Goal: Task Accomplishment & Management: Use online tool/utility

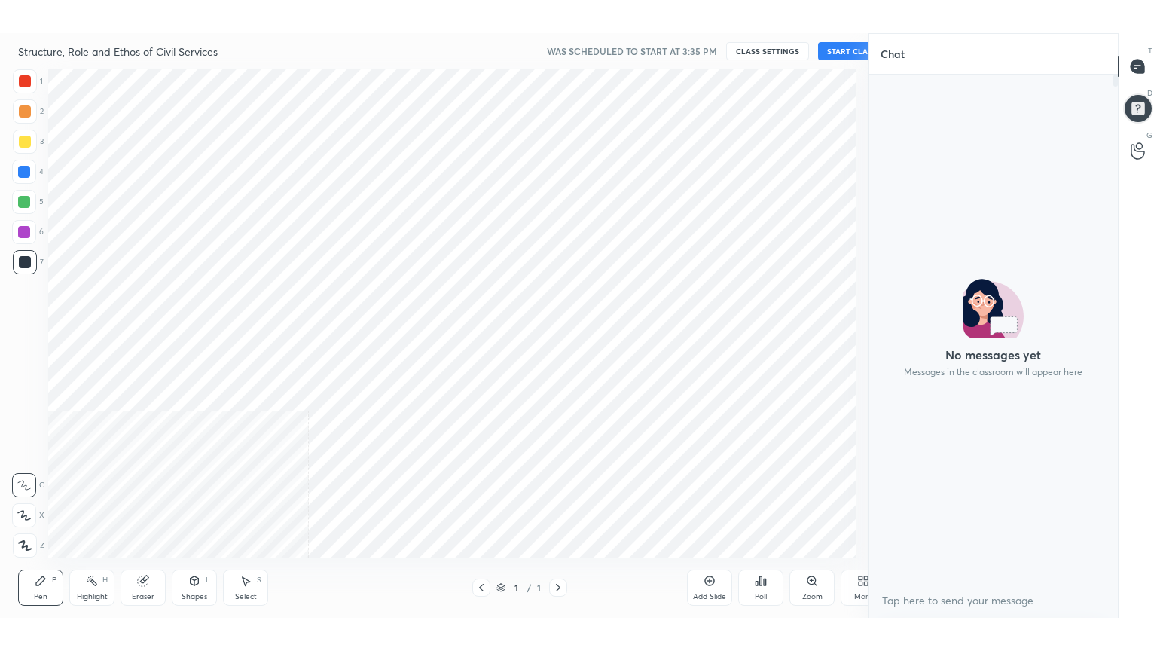
scroll to position [74865, 74546]
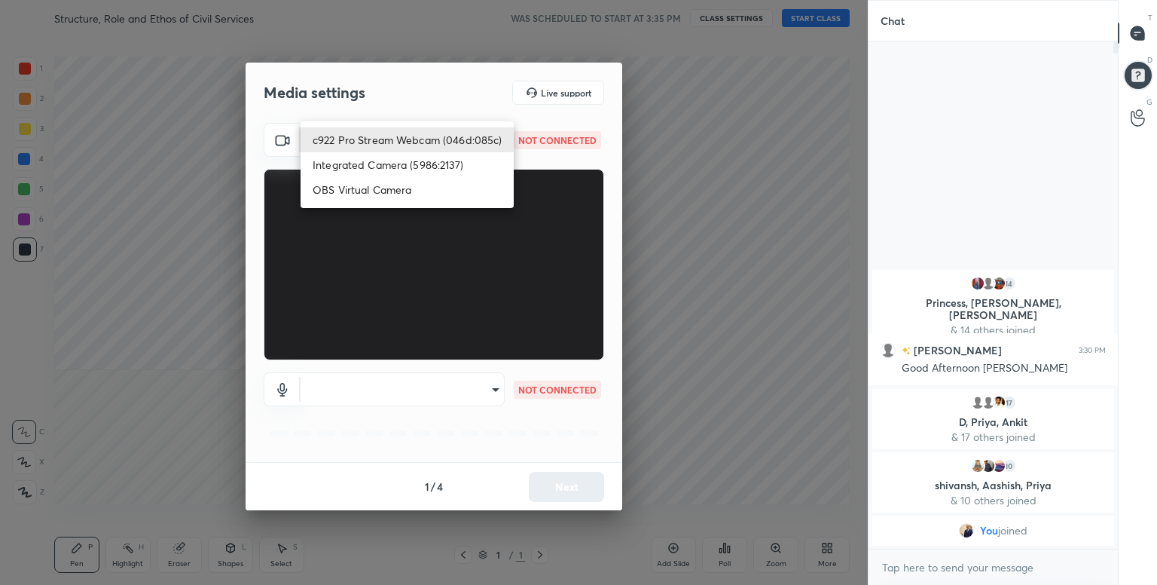
click at [488, 148] on body "1 2 3 4 5 6 7 C X Z C X Z E E Erase all H H Structure, Role and Ethos of Civil …" at bounding box center [578, 292] width 1157 height 585
click at [444, 145] on li "c922 Pro Stream Webcam (046d:085c)" at bounding box center [407, 139] width 213 height 25
type input "8904a2a48a16cf1899a4feb615ba0fdbeee8244bff3747c1f8396cb904e3364f"
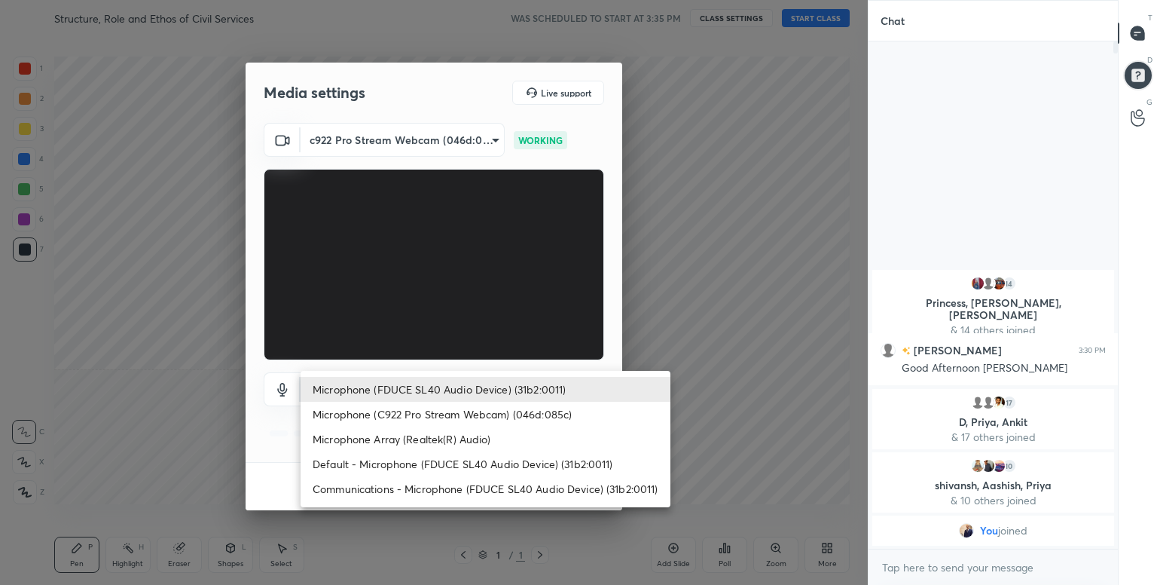
click at [457, 396] on body "1 2 3 4 5 6 7 C X Z C X Z E E Erase all H H Structure, Role and Ethos of Civil …" at bounding box center [578, 292] width 1157 height 585
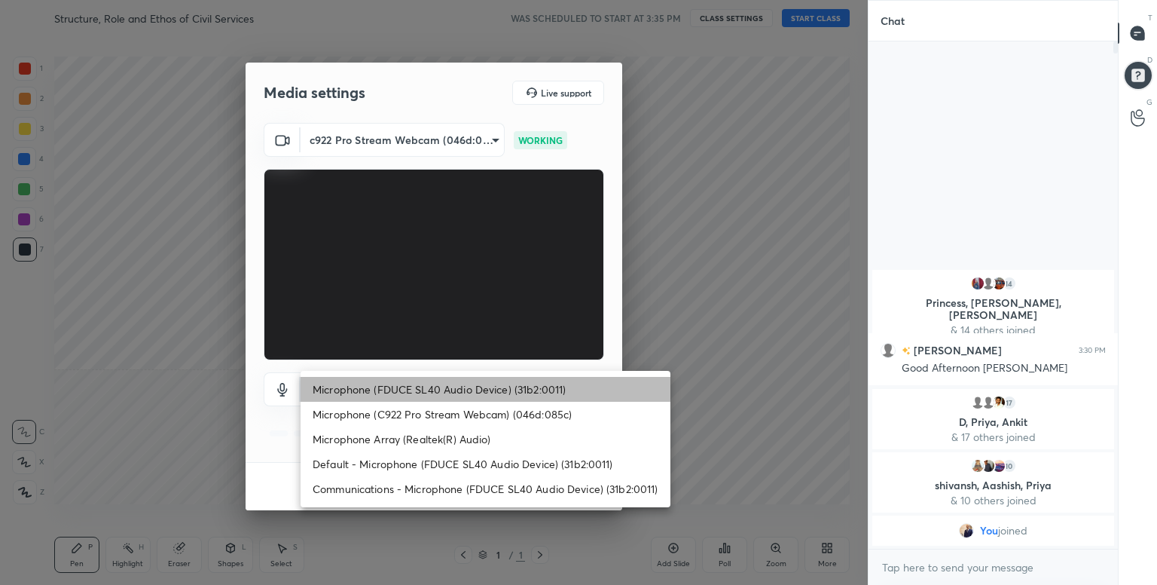
click at [453, 398] on li "Microphone (FDUCE SL40 Audio Device) (31b2:0011)" at bounding box center [486, 389] width 370 height 25
type input "da465e65d3d9c319fed181926f3644bd76393c88eaccf8782423bc5647803e47"
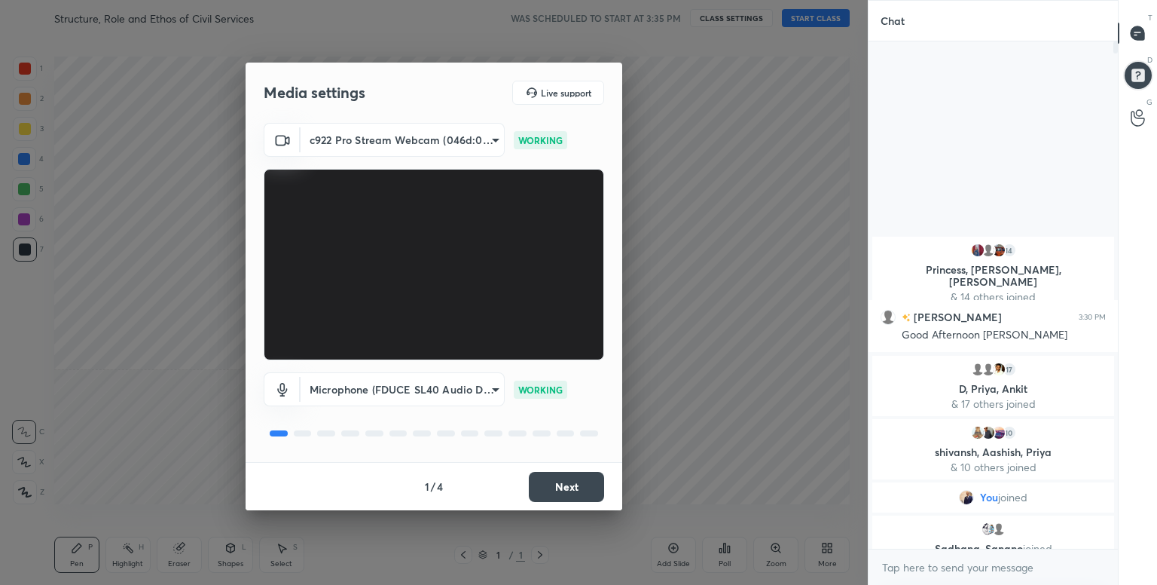
click at [574, 492] on button "Next" at bounding box center [566, 487] width 75 height 30
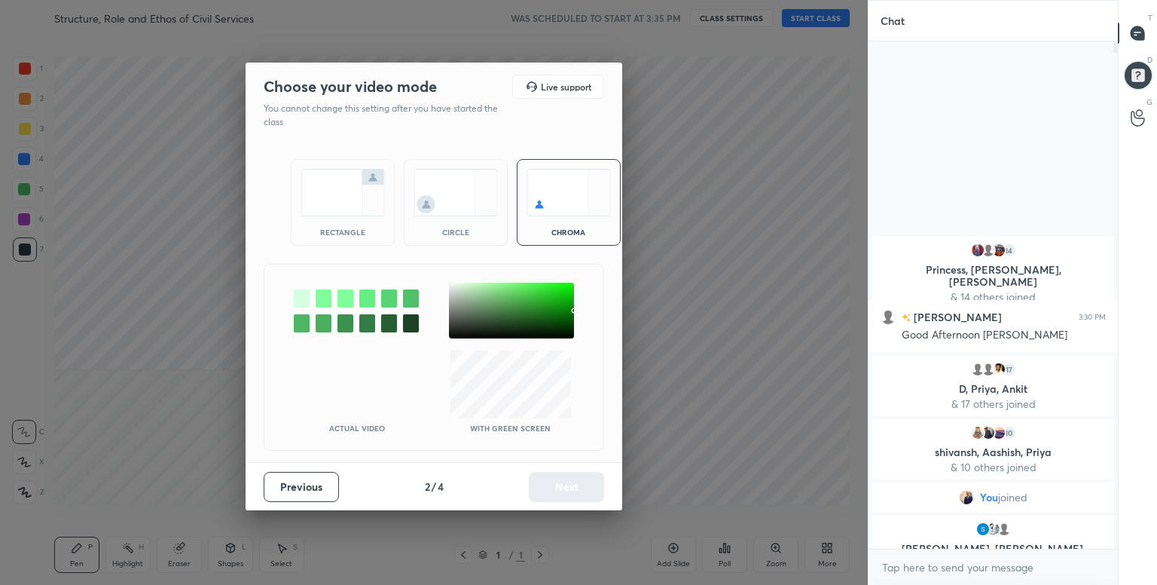
click at [307, 304] on div at bounding box center [302, 298] width 16 height 18
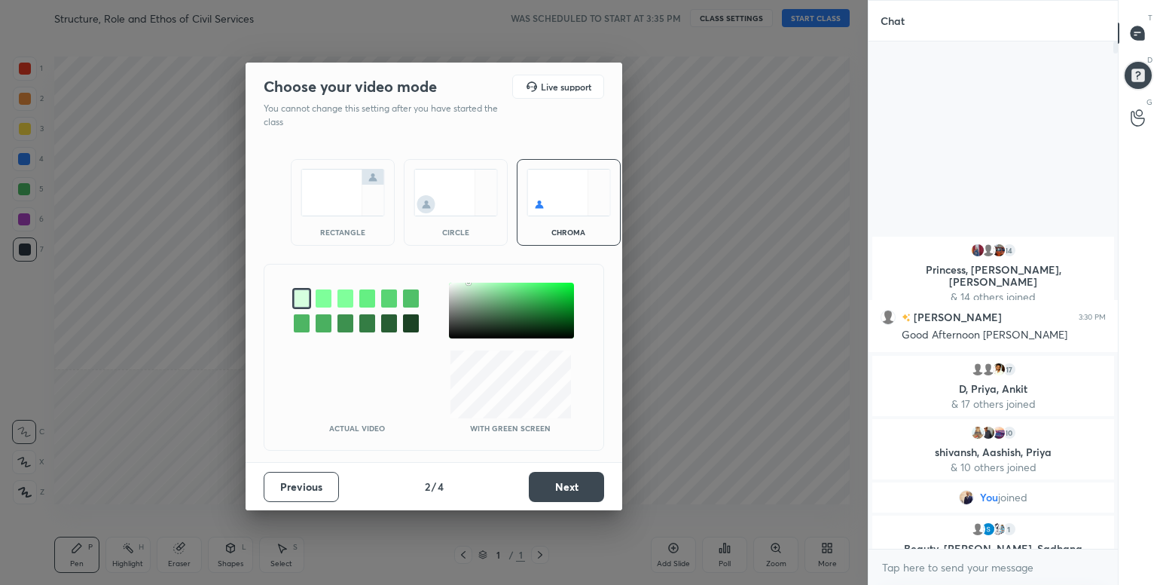
click at [576, 487] on button "Next" at bounding box center [566, 487] width 75 height 30
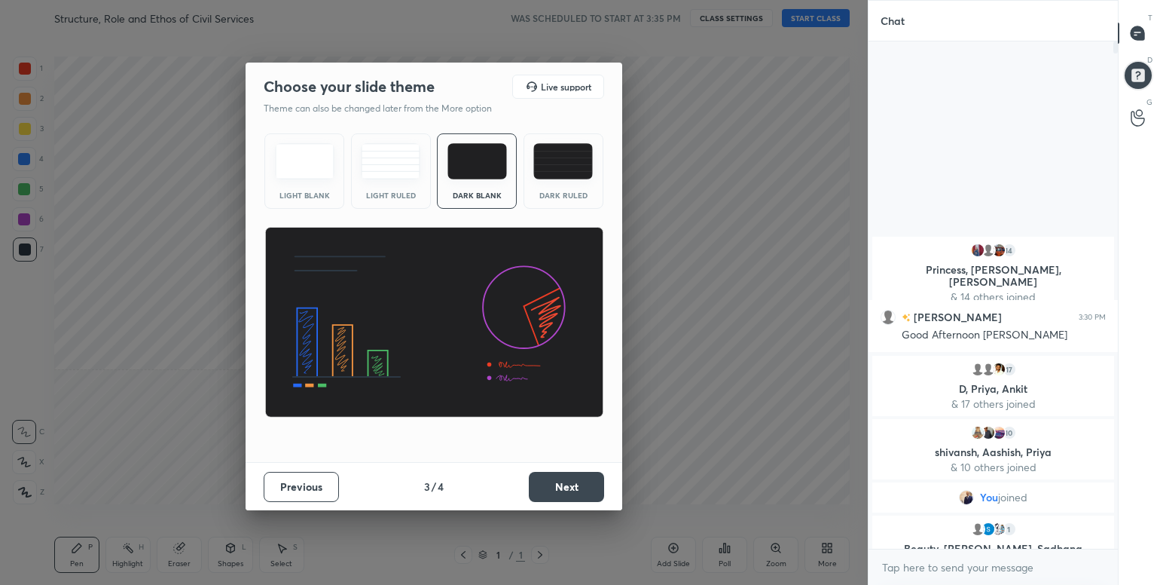
click at [558, 155] on img at bounding box center [564, 161] width 60 height 36
click at [555, 482] on button "Next" at bounding box center [566, 487] width 75 height 30
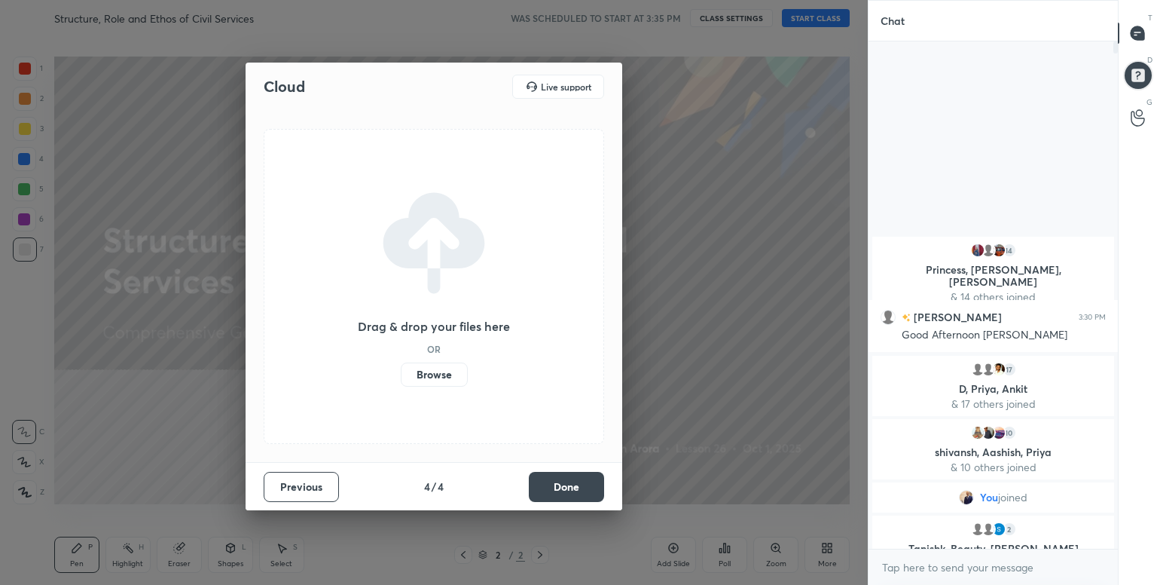
click at [440, 374] on label "Browse" at bounding box center [434, 374] width 67 height 24
click at [401, 374] on input "Browse" at bounding box center [401, 374] width 0 height 24
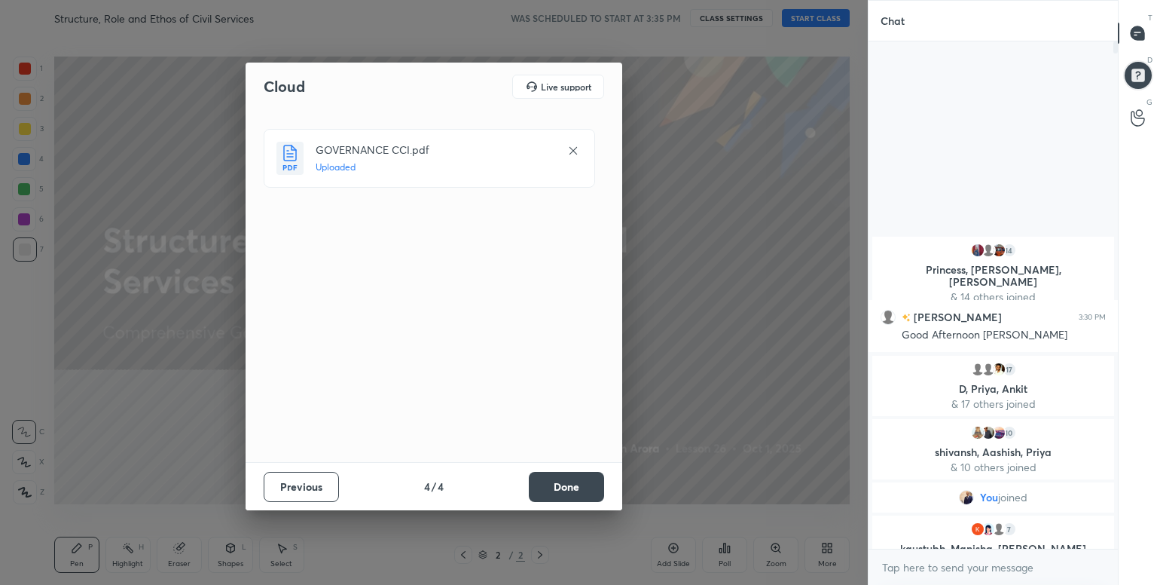
click at [546, 478] on button "Done" at bounding box center [566, 487] width 75 height 30
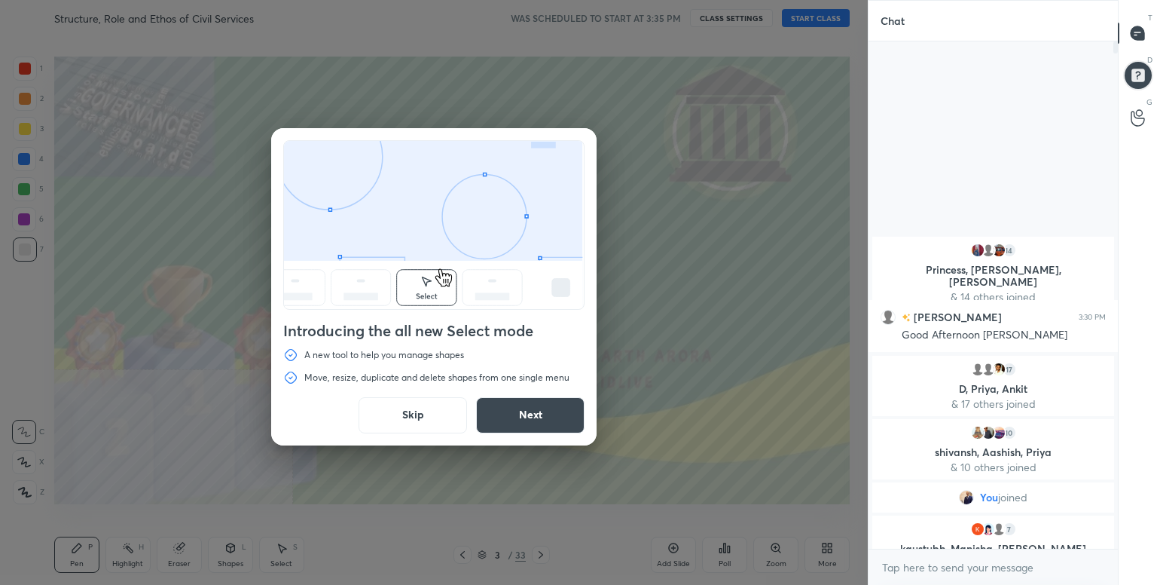
click at [426, 409] on button "Skip" at bounding box center [413, 415] width 109 height 36
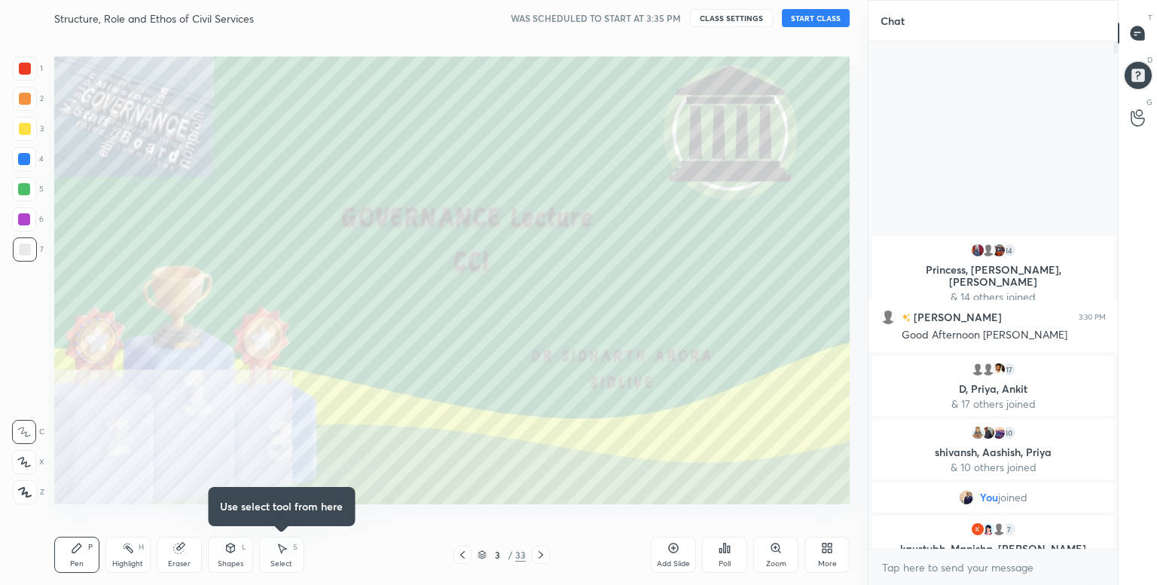
click at [822, 23] on button "START CLASS" at bounding box center [816, 18] width 68 height 18
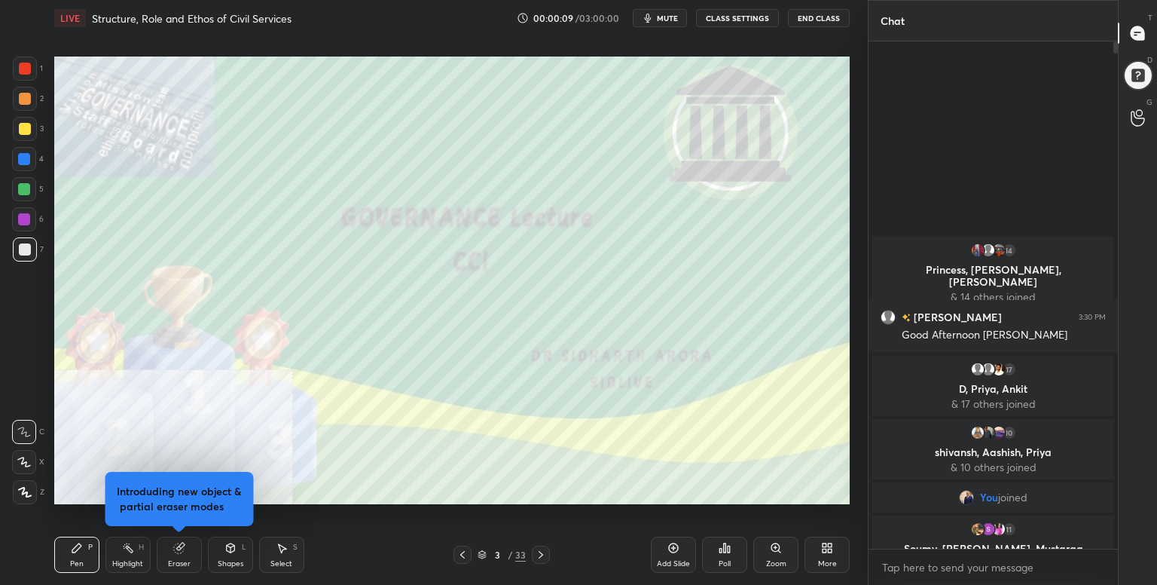
click at [828, 563] on div "More" at bounding box center [827, 564] width 19 height 8
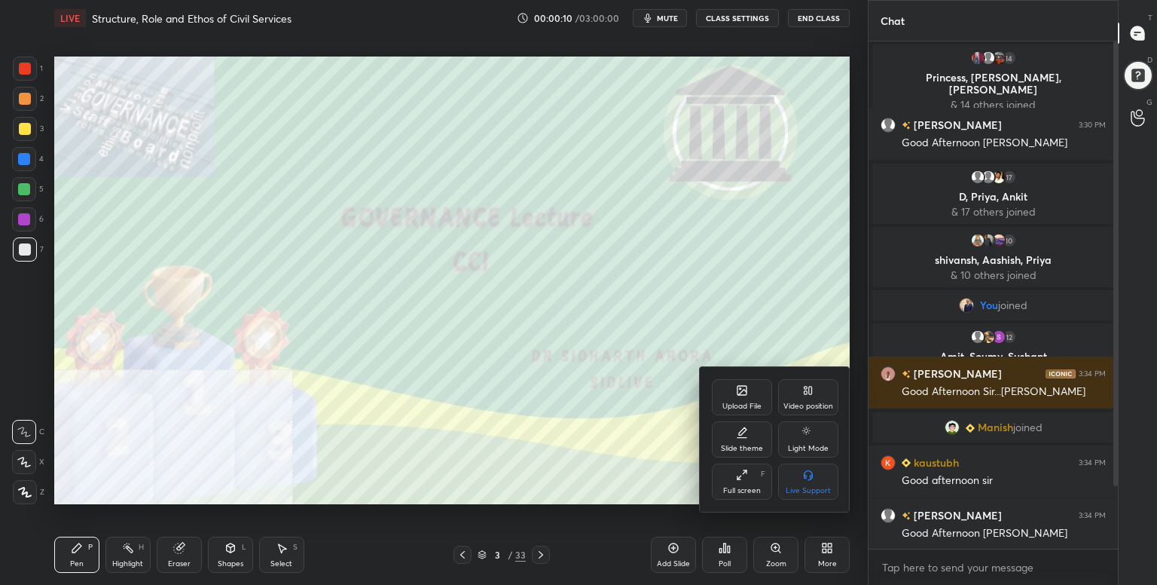
click at [743, 475] on icon at bounding box center [742, 475] width 12 height 12
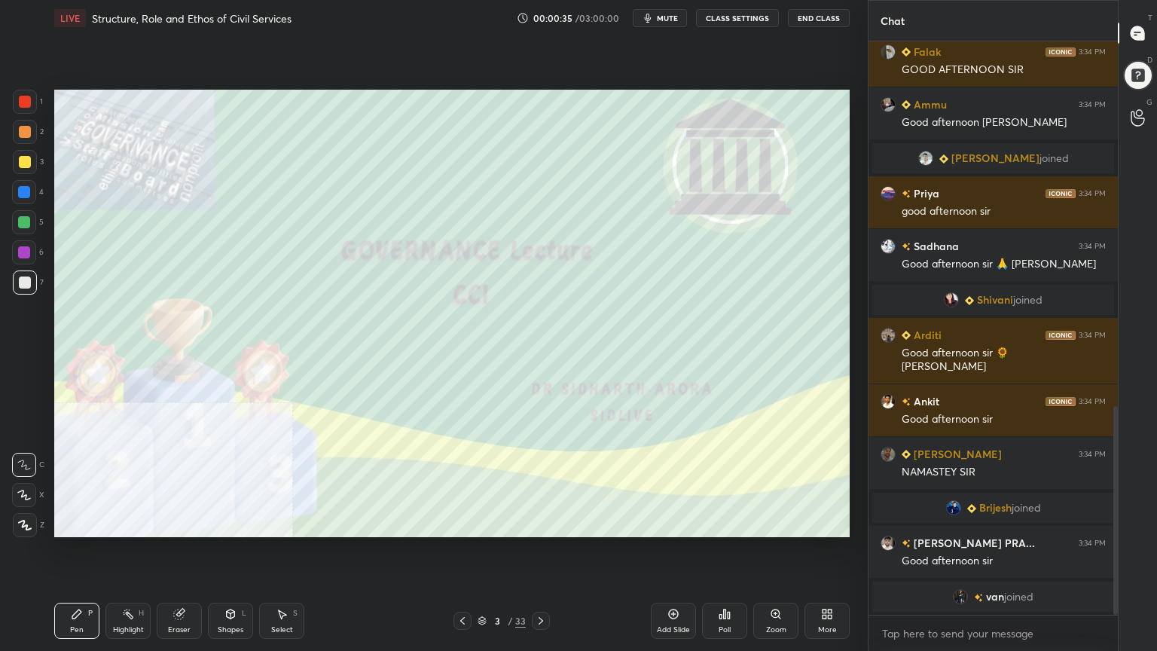
scroll to position [949, 0]
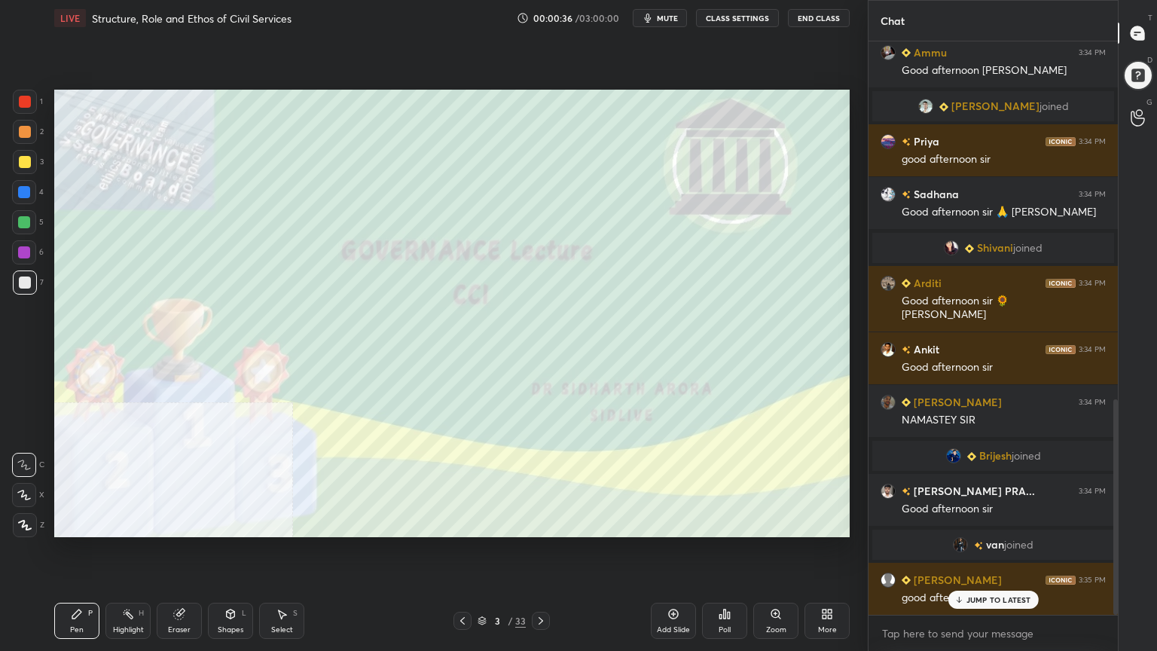
click at [679, 584] on div "Add Slide" at bounding box center [673, 621] width 45 height 36
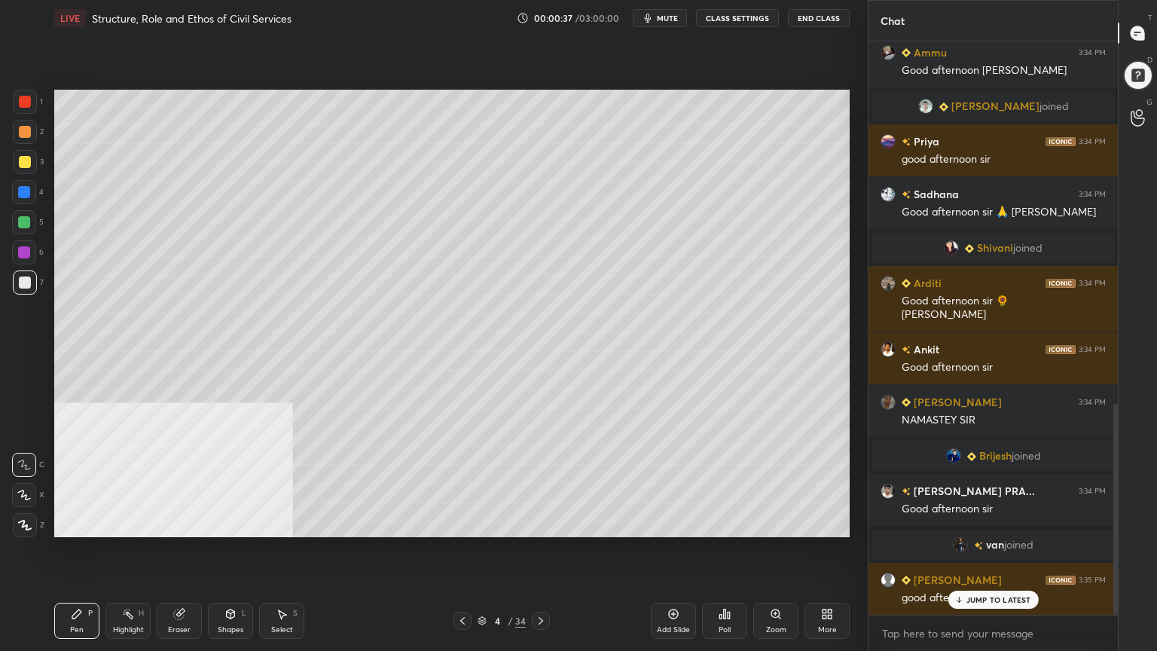
scroll to position [986, 0]
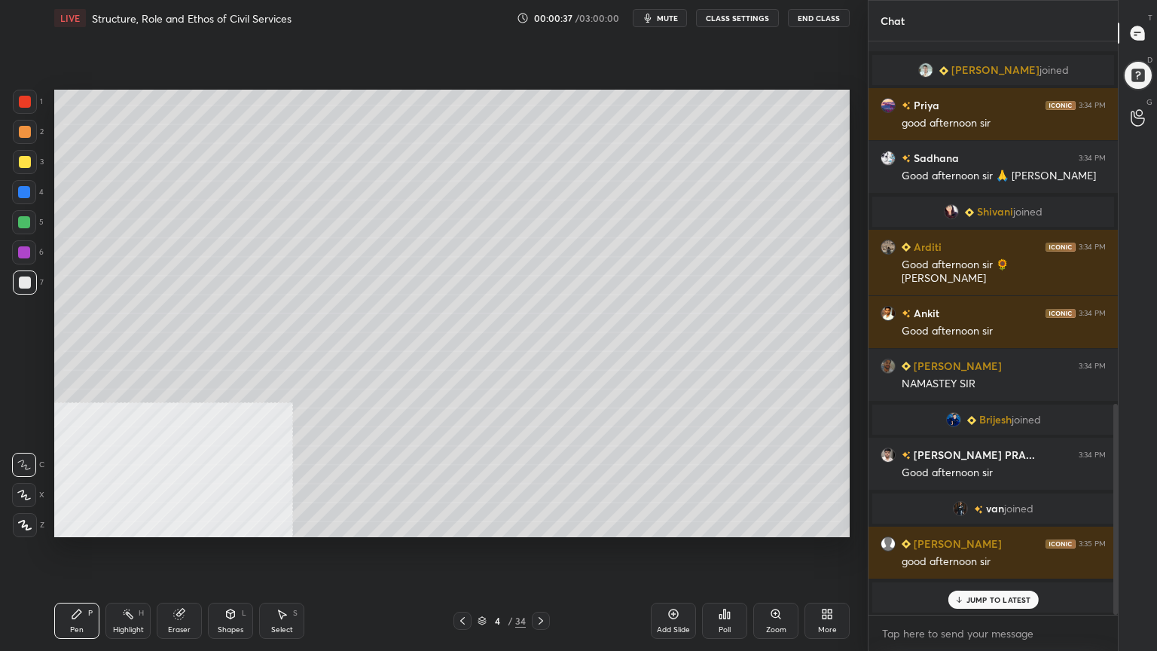
click at [29, 520] on icon at bounding box center [25, 525] width 14 height 11
click at [30, 273] on div at bounding box center [25, 283] width 24 height 24
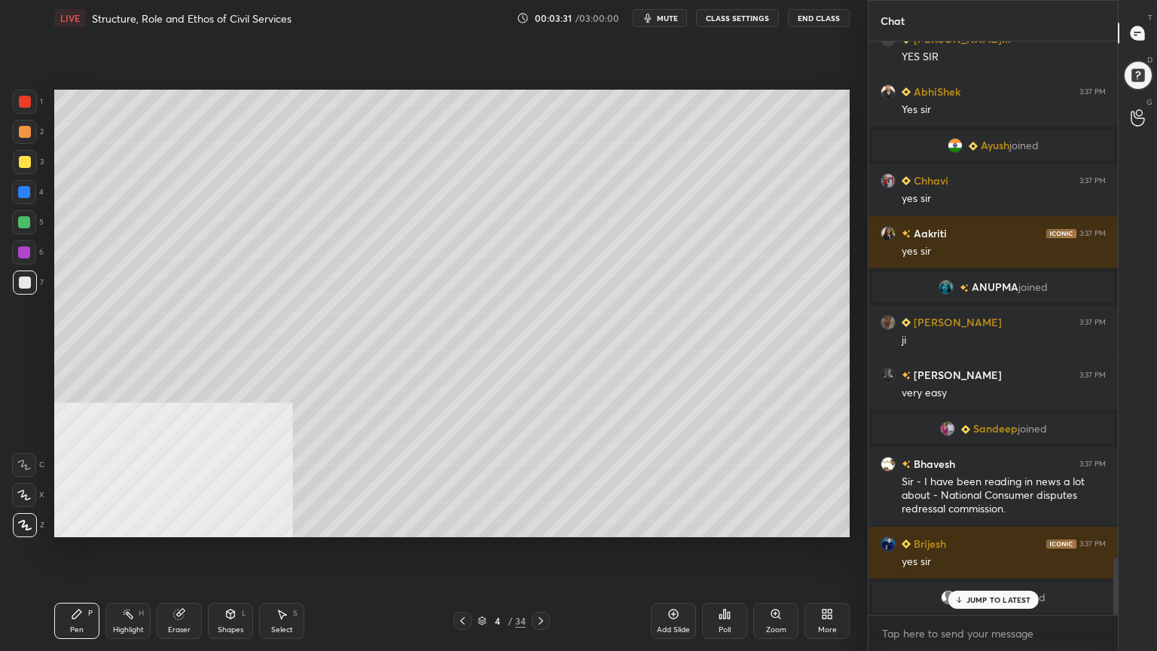
scroll to position [5229, 0]
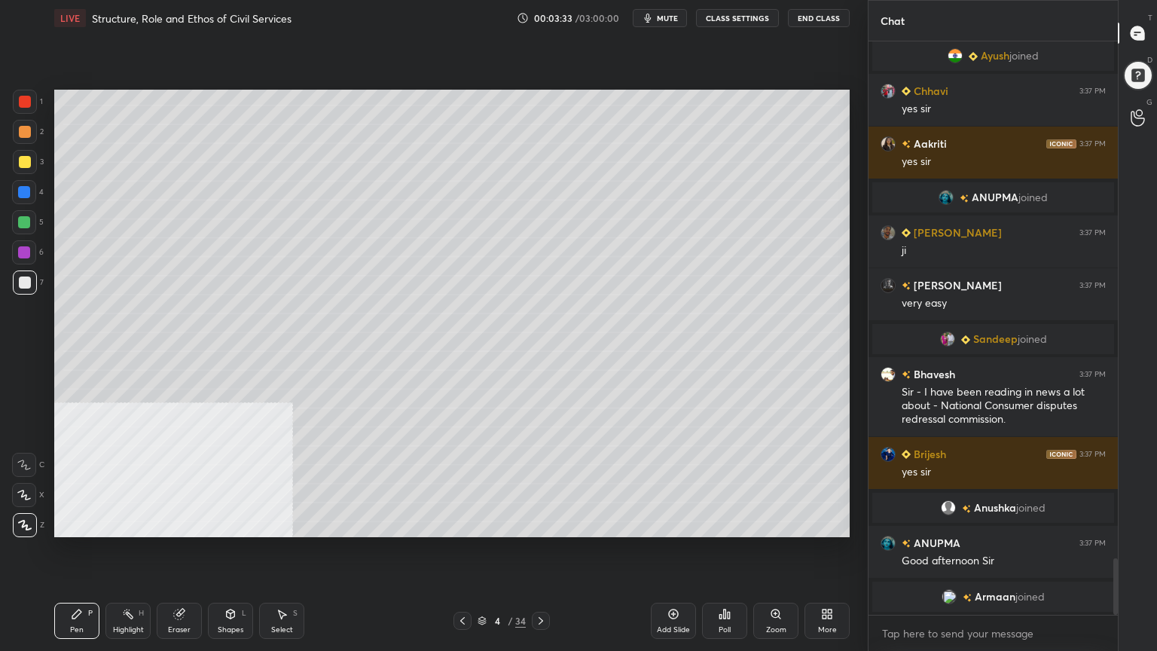
click at [671, 584] on div "Add Slide" at bounding box center [673, 621] width 45 height 36
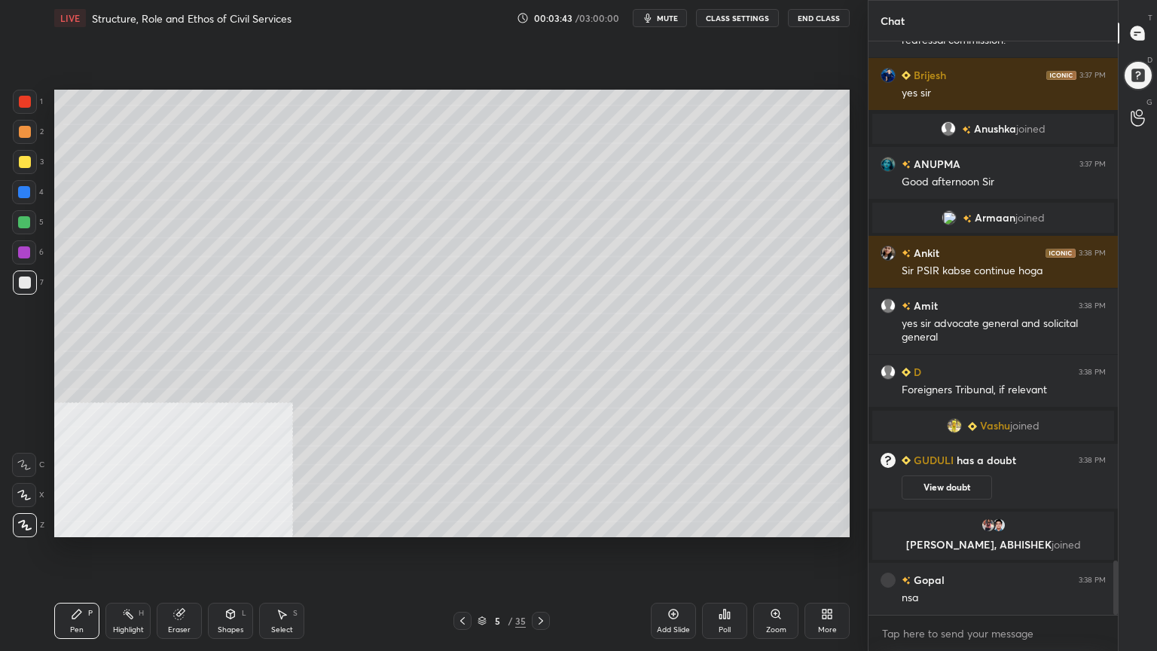
scroll to position [5485, 0]
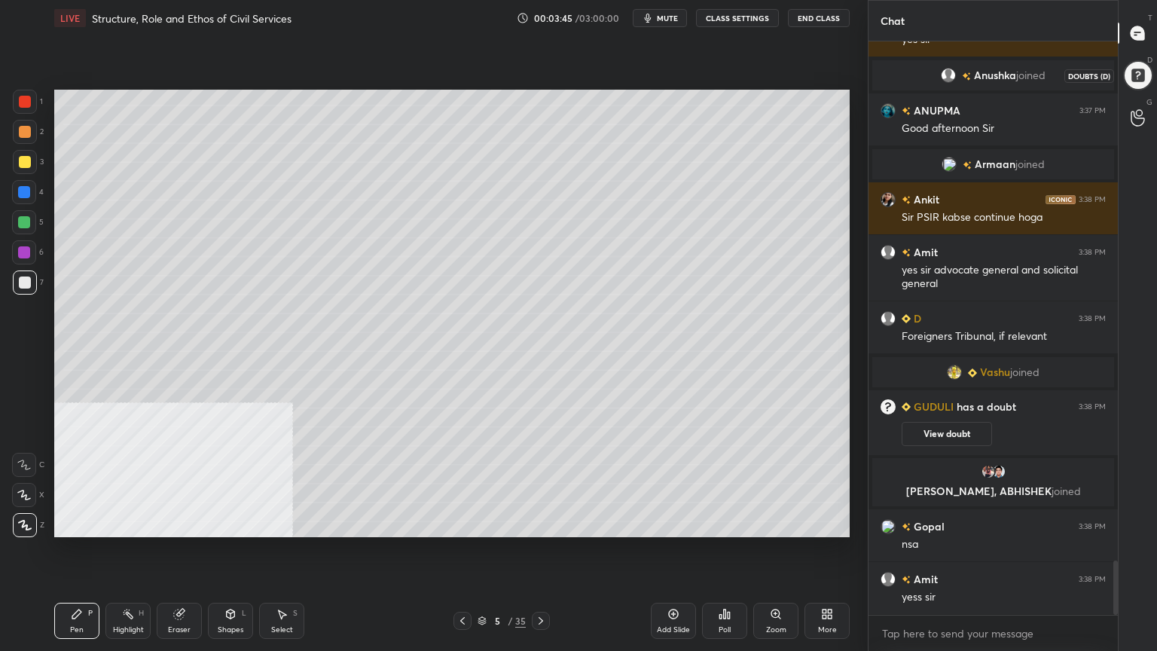
click at [1151, 71] on div at bounding box center [1138, 75] width 31 height 31
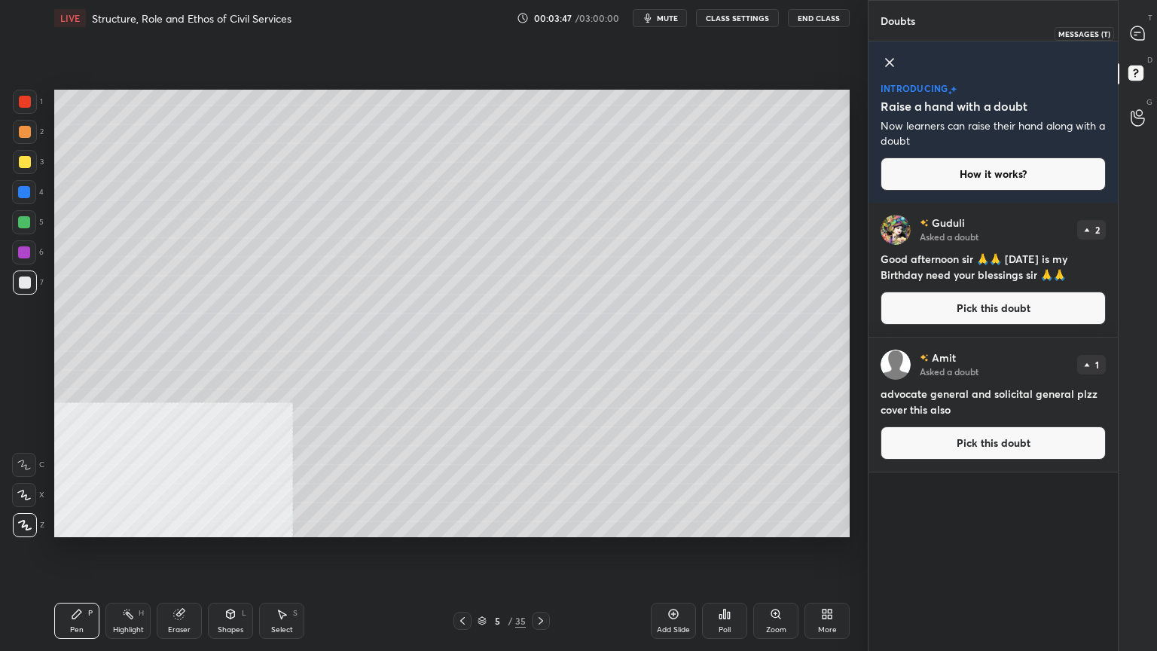
click at [1129, 36] on div at bounding box center [1139, 33] width 30 height 27
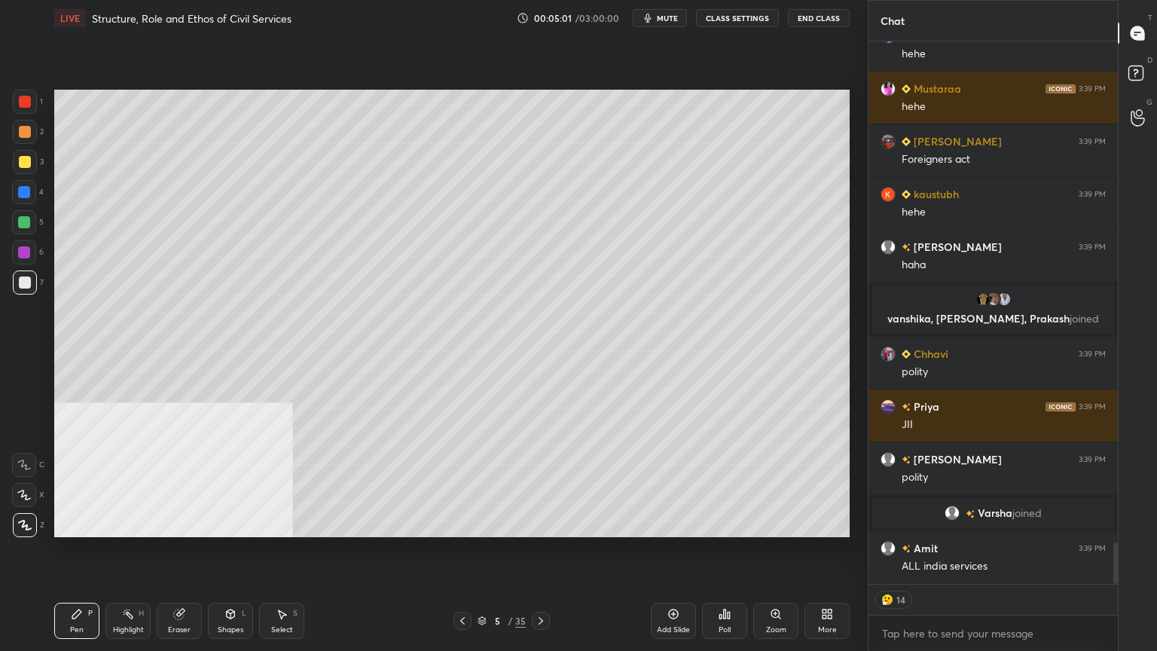
scroll to position [6612, 0]
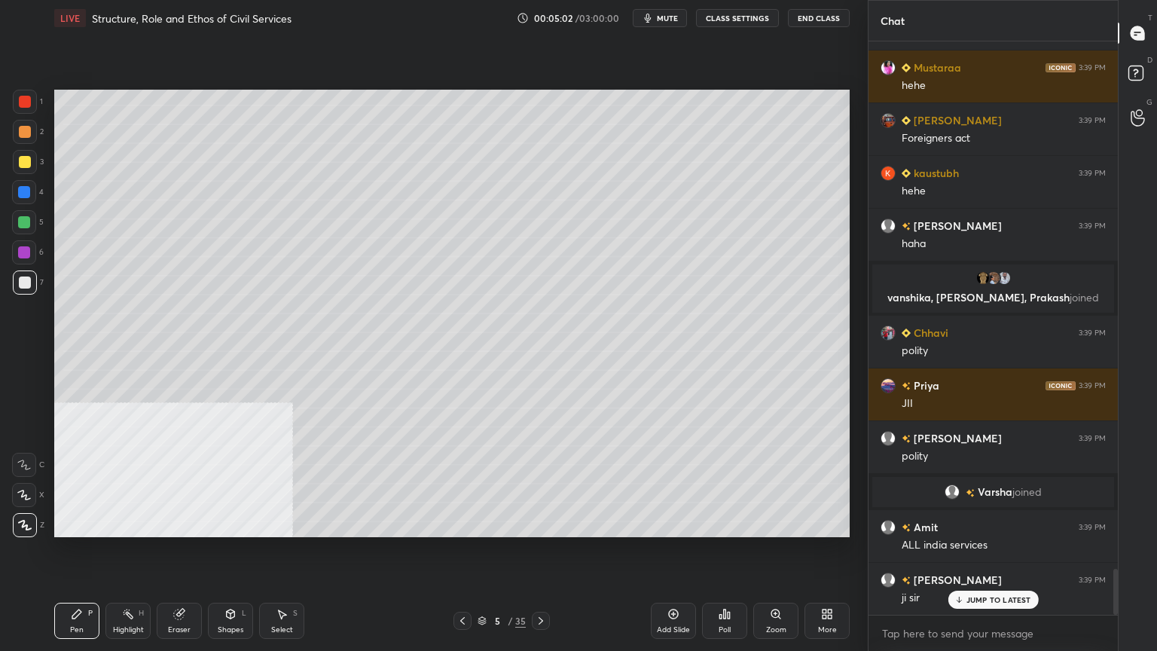
click at [460, 584] on icon at bounding box center [463, 621] width 12 height 12
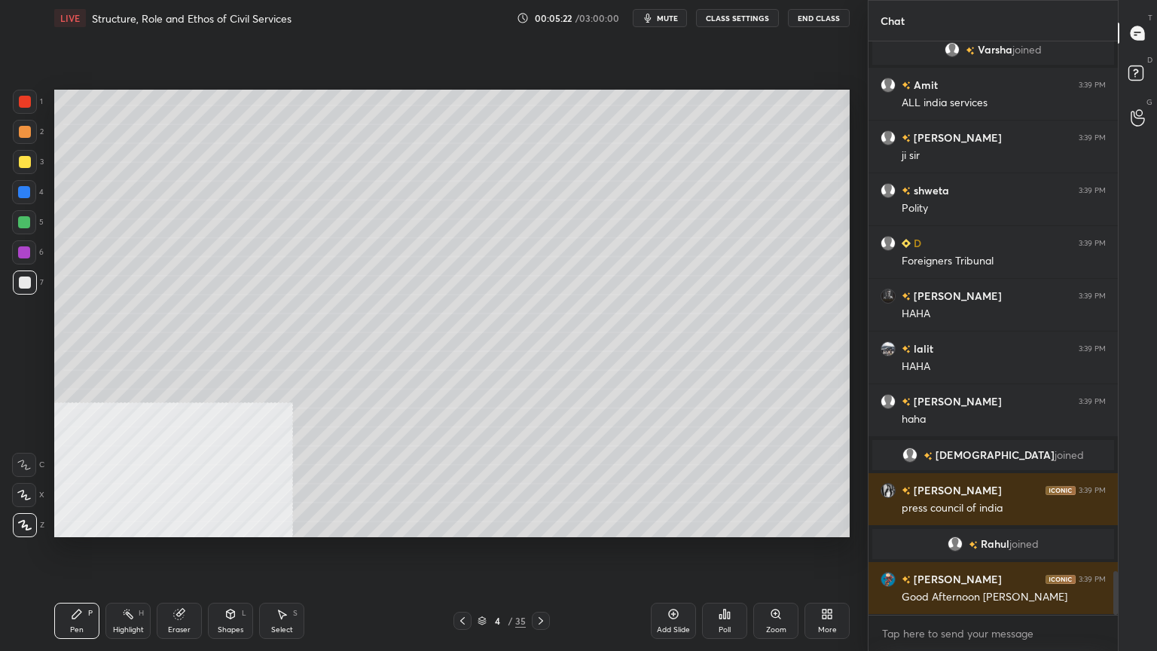
click at [543, 584] on icon at bounding box center [541, 621] width 12 height 12
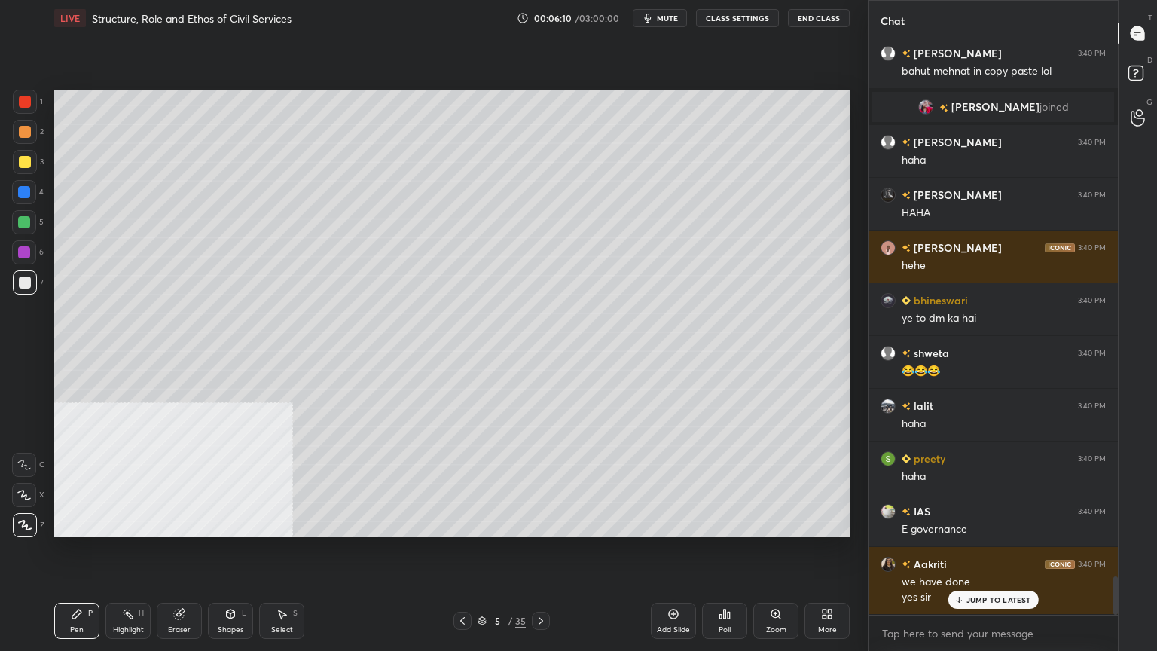
scroll to position [8033, 0]
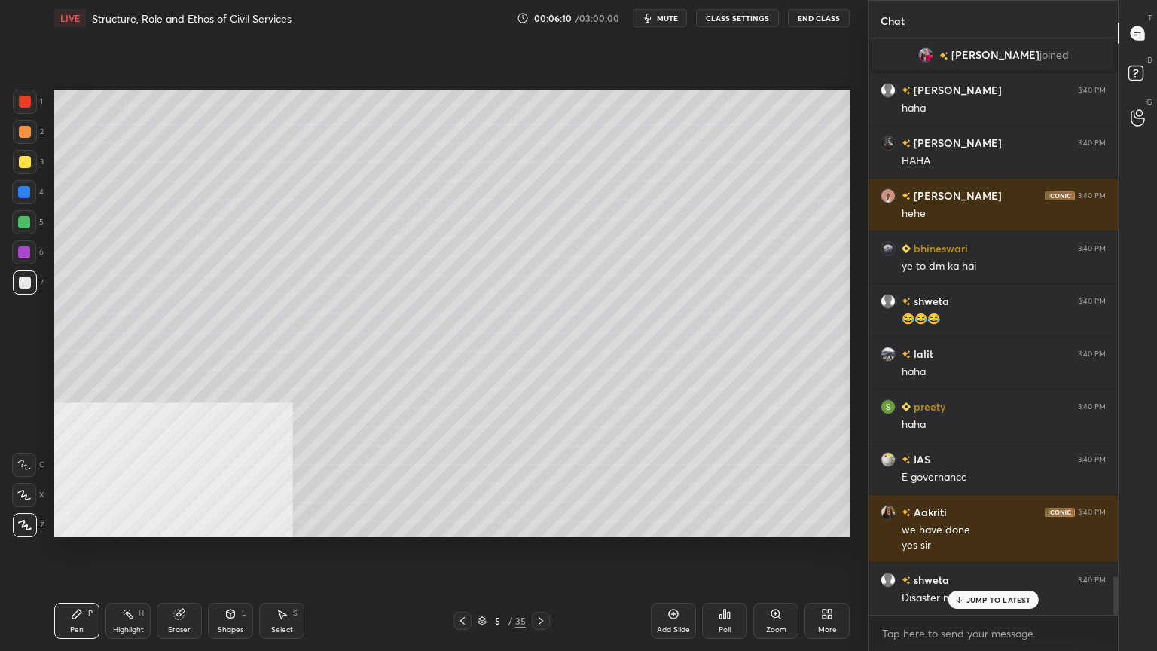
click at [482, 584] on icon at bounding box center [482, 619] width 8 height 4
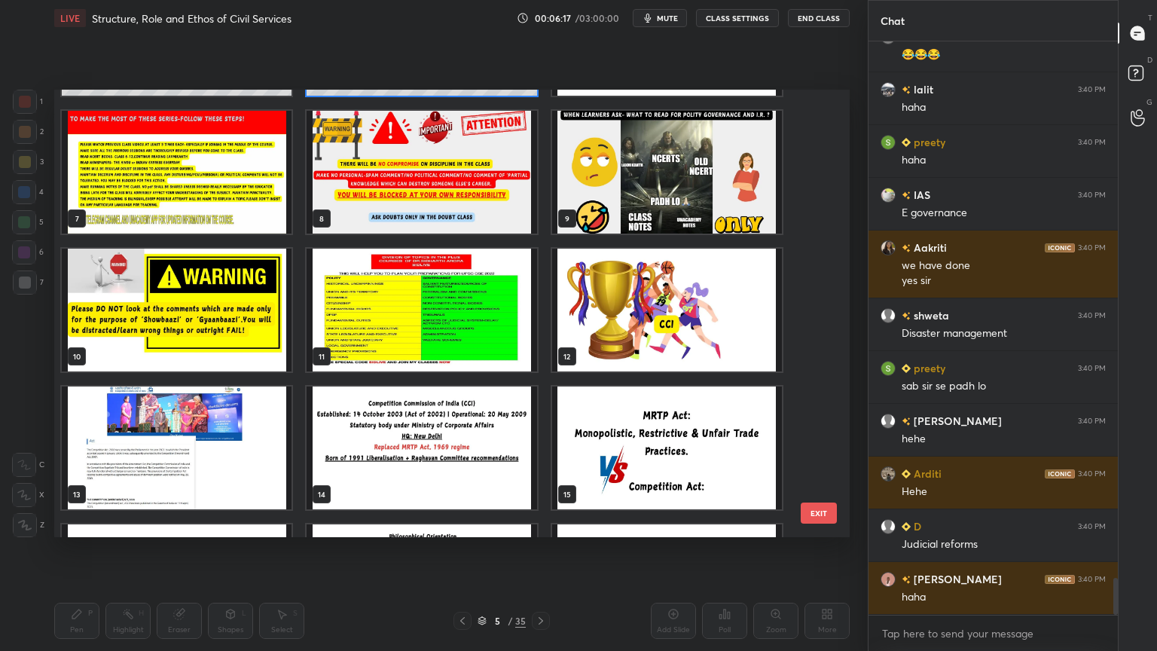
scroll to position [8333, 0]
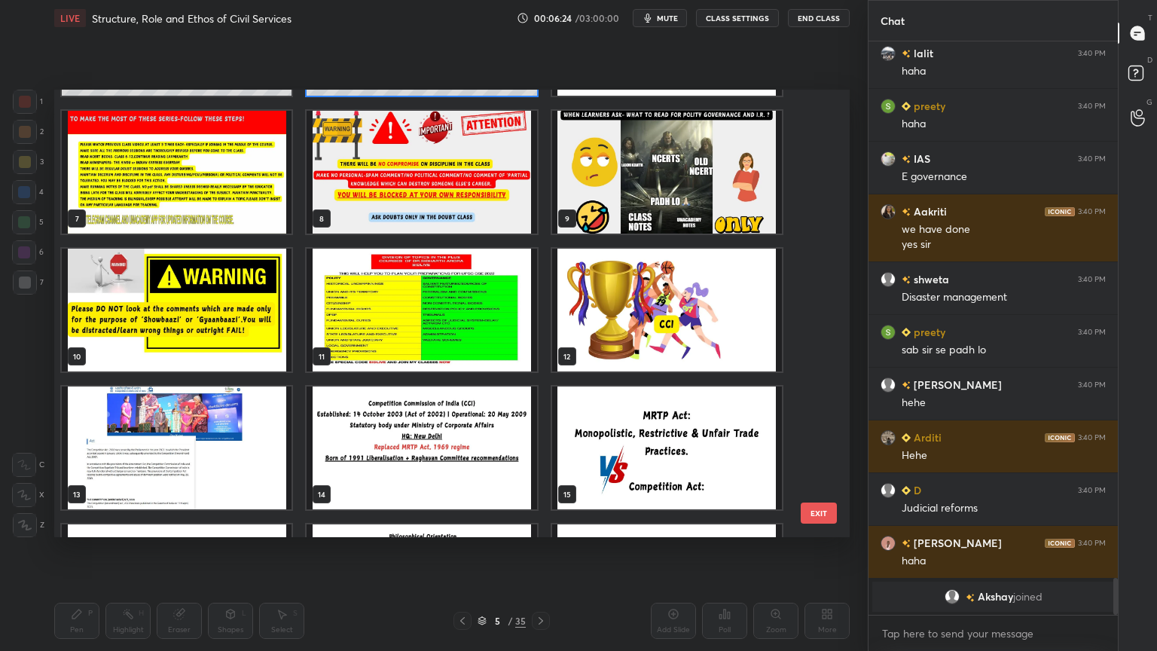
click at [629, 328] on img "grid" at bounding box center [667, 310] width 230 height 123
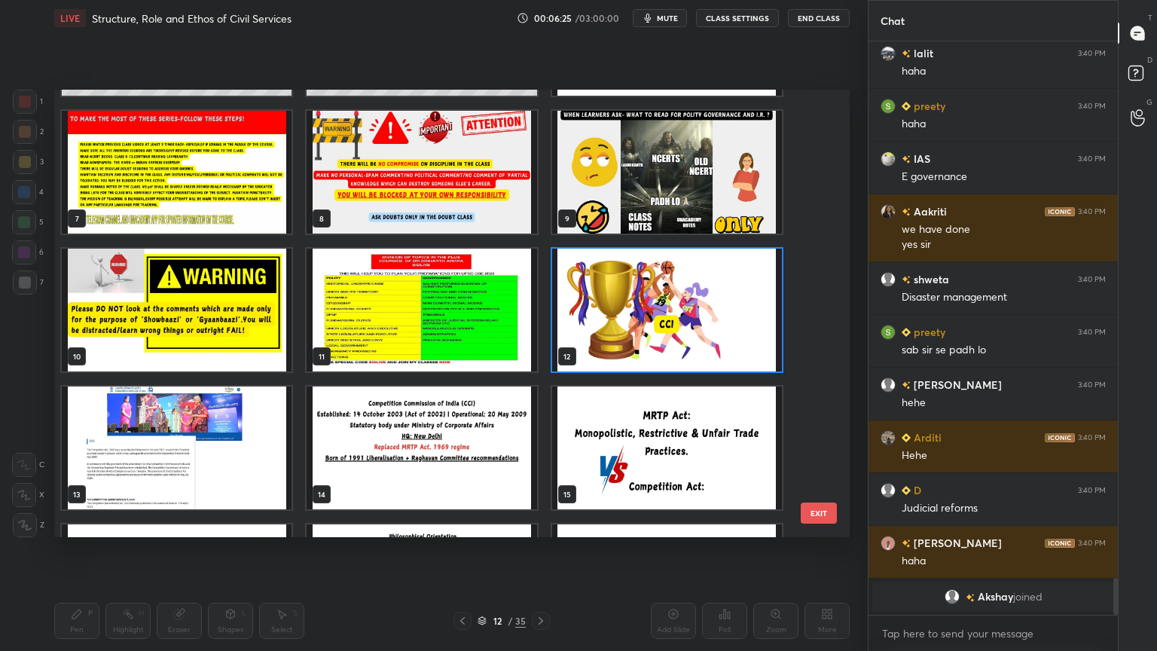
click at [627, 328] on img "grid" at bounding box center [667, 310] width 230 height 123
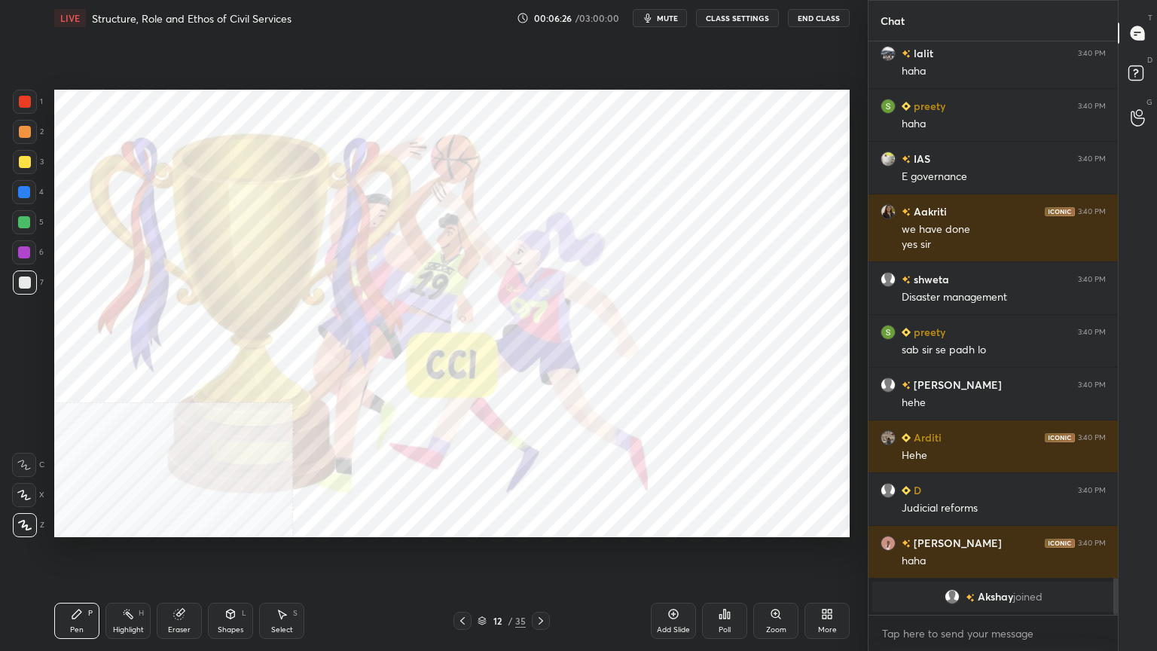
click at [627, 328] on img "grid" at bounding box center [667, 310] width 230 height 123
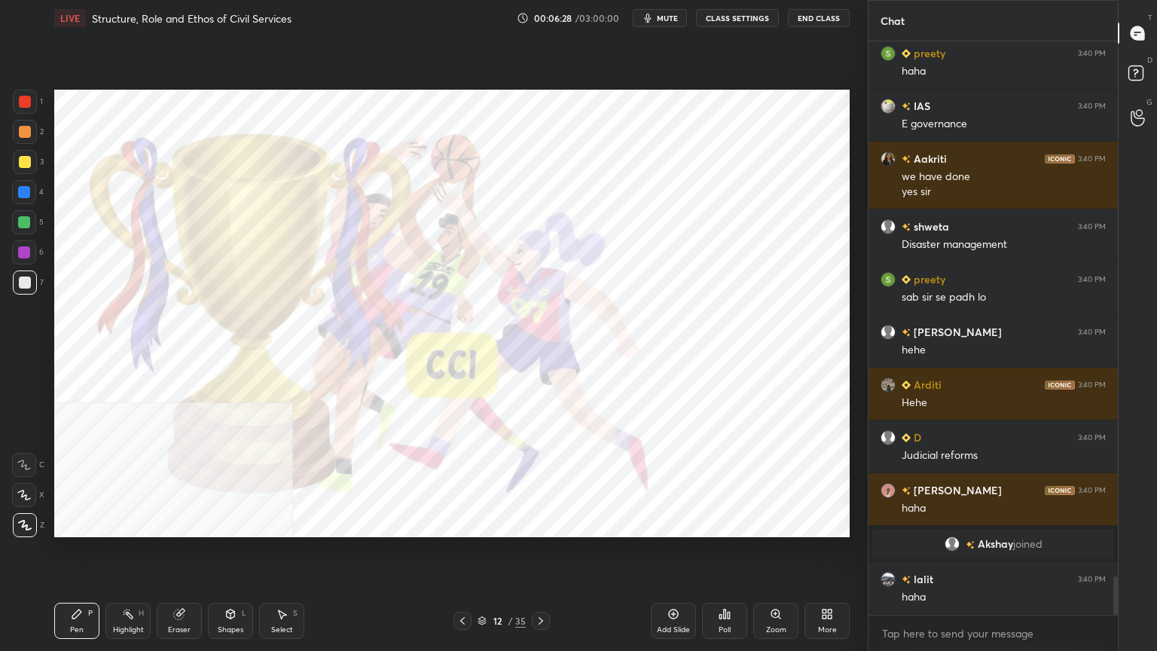
click at [829, 584] on div "More" at bounding box center [827, 621] width 45 height 36
click at [820, 584] on div "More" at bounding box center [827, 621] width 45 height 36
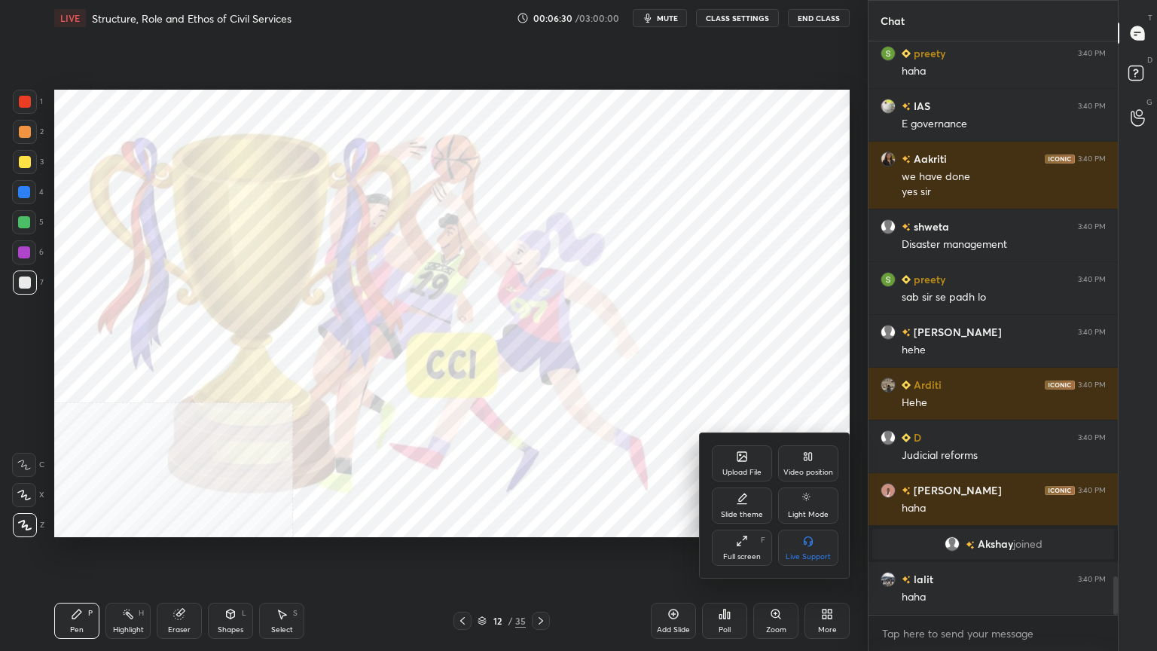
click at [821, 463] on div "Video position" at bounding box center [808, 463] width 60 height 36
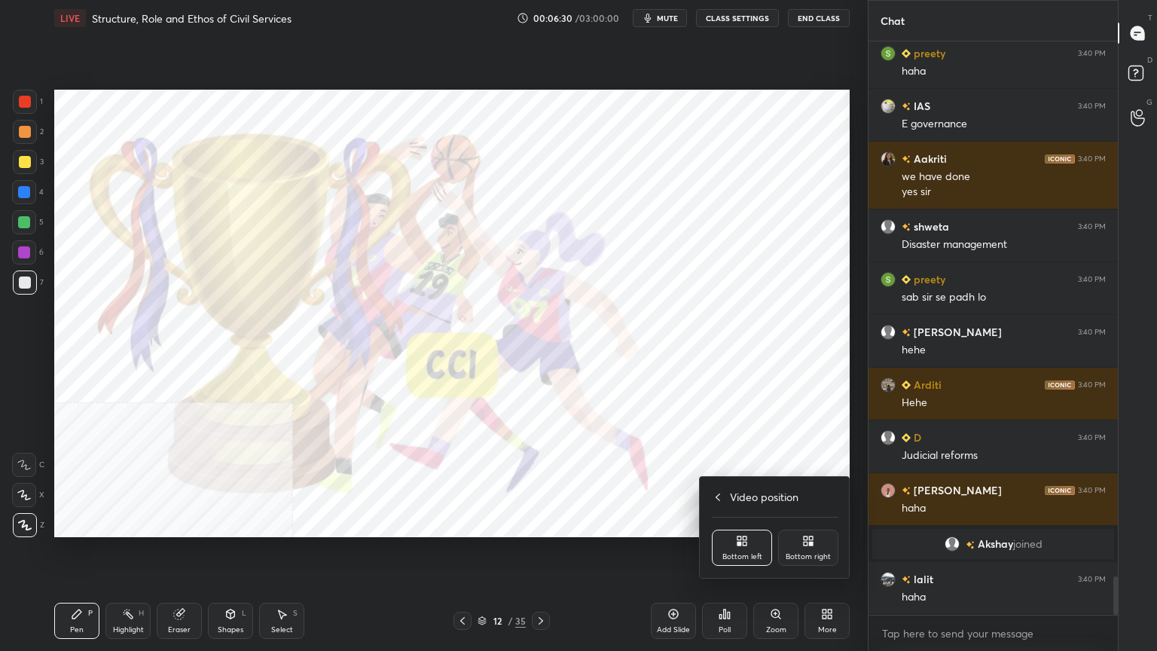
scroll to position [8111, 0]
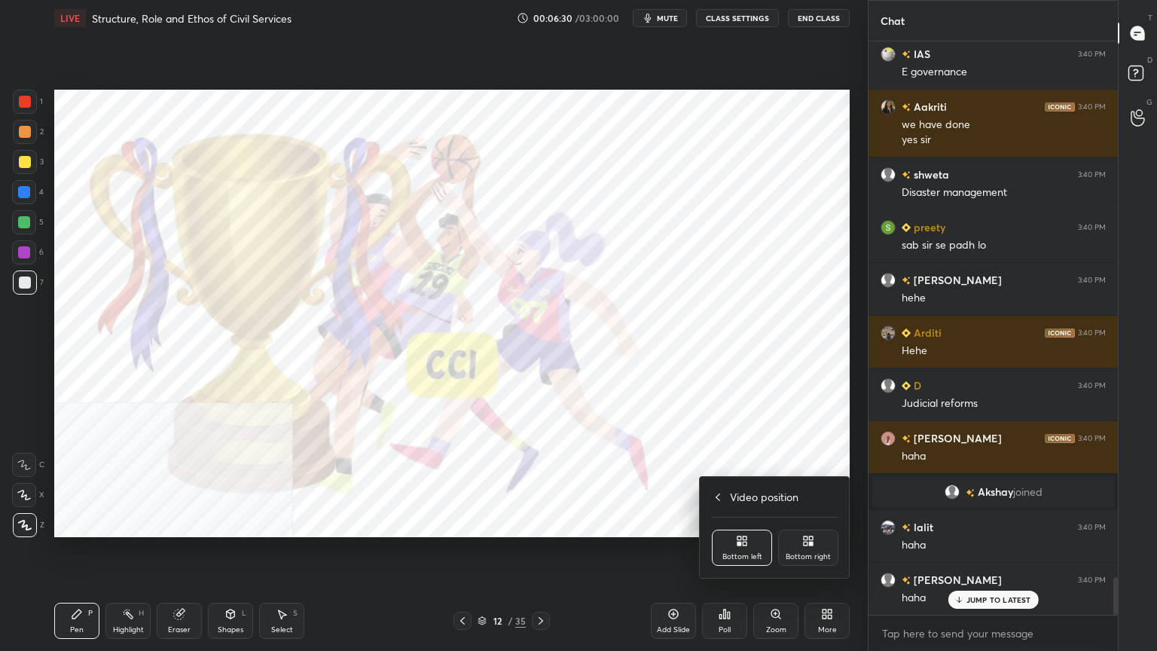
click at [816, 541] on div "Bottom right" at bounding box center [808, 548] width 60 height 36
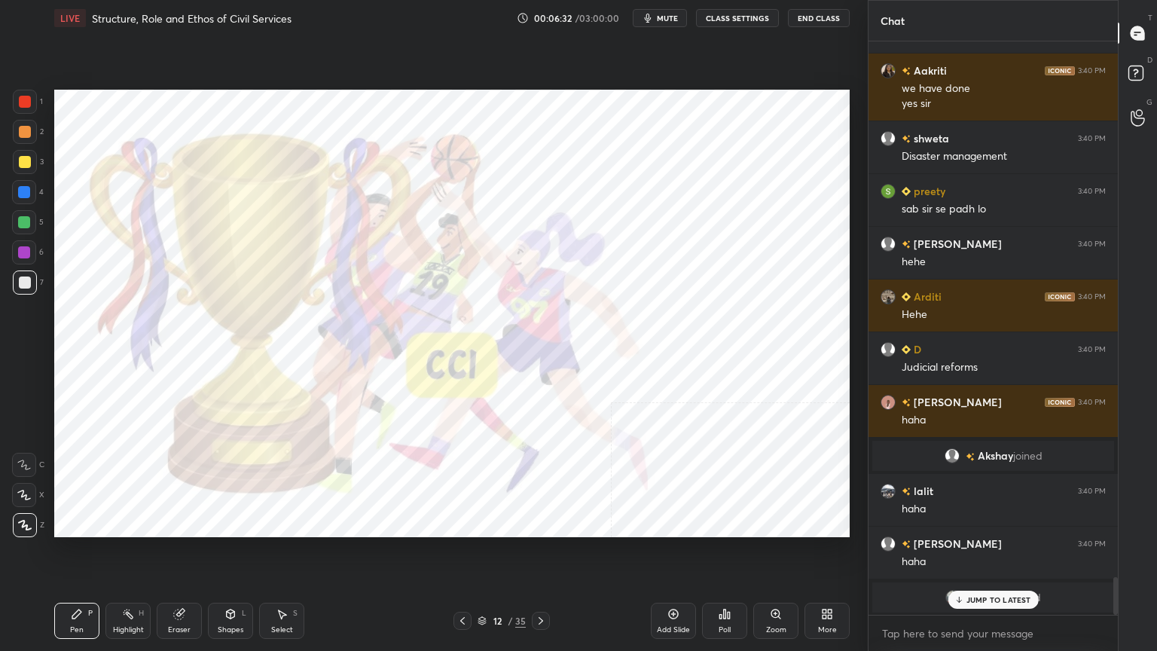
scroll to position [8201, 0]
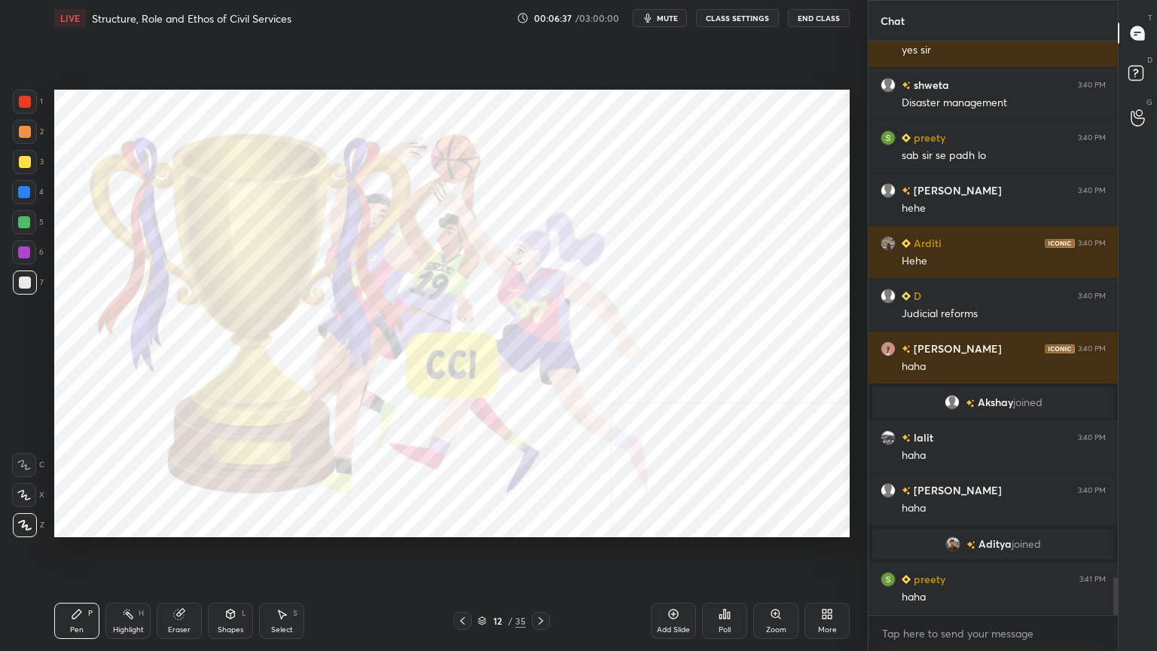
click at [19, 96] on div at bounding box center [25, 102] width 12 height 12
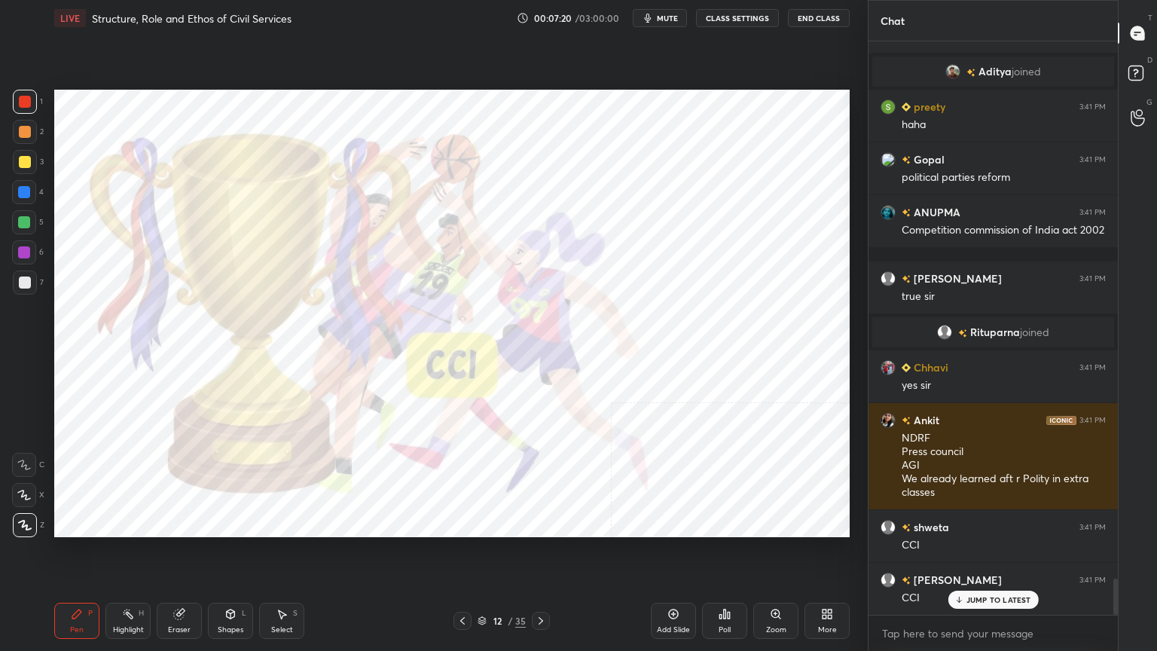
scroll to position [8620, 0]
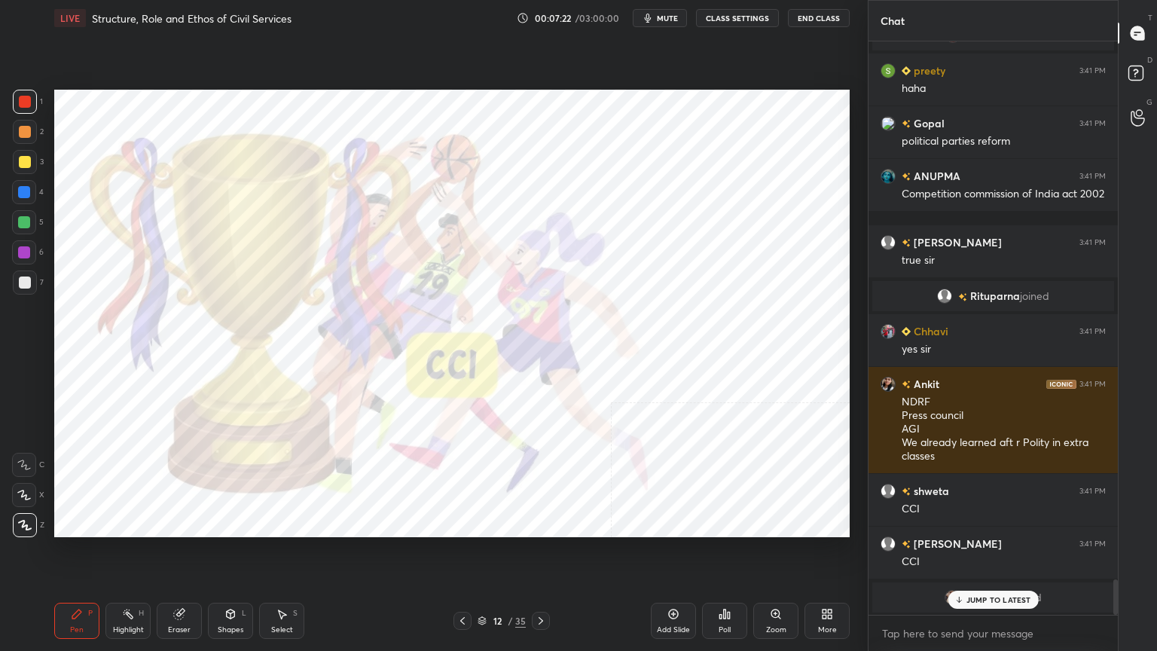
click at [674, 584] on div "Add Slide" at bounding box center [673, 621] width 45 height 36
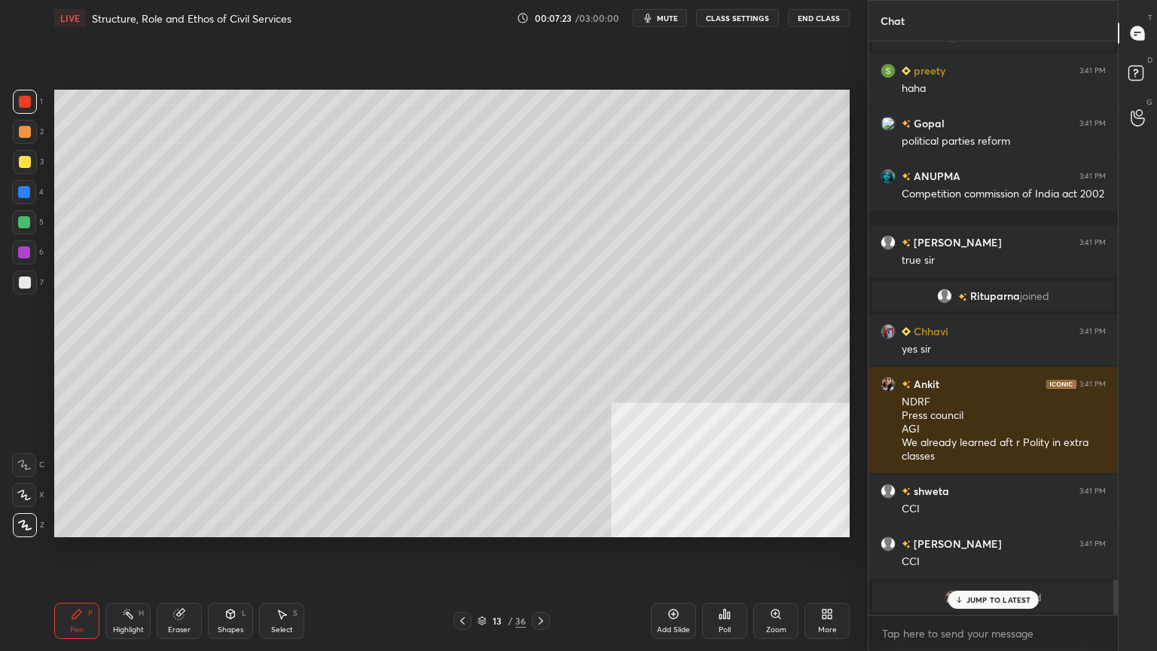
click at [24, 277] on div at bounding box center [25, 283] width 12 height 12
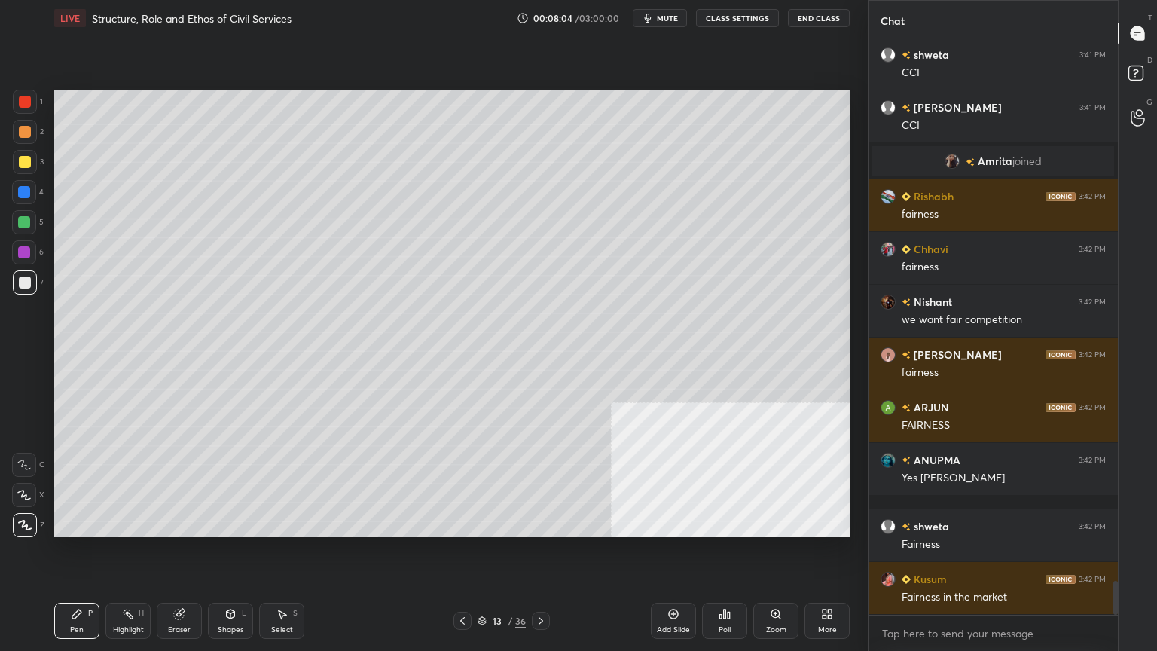
scroll to position [9109, 0]
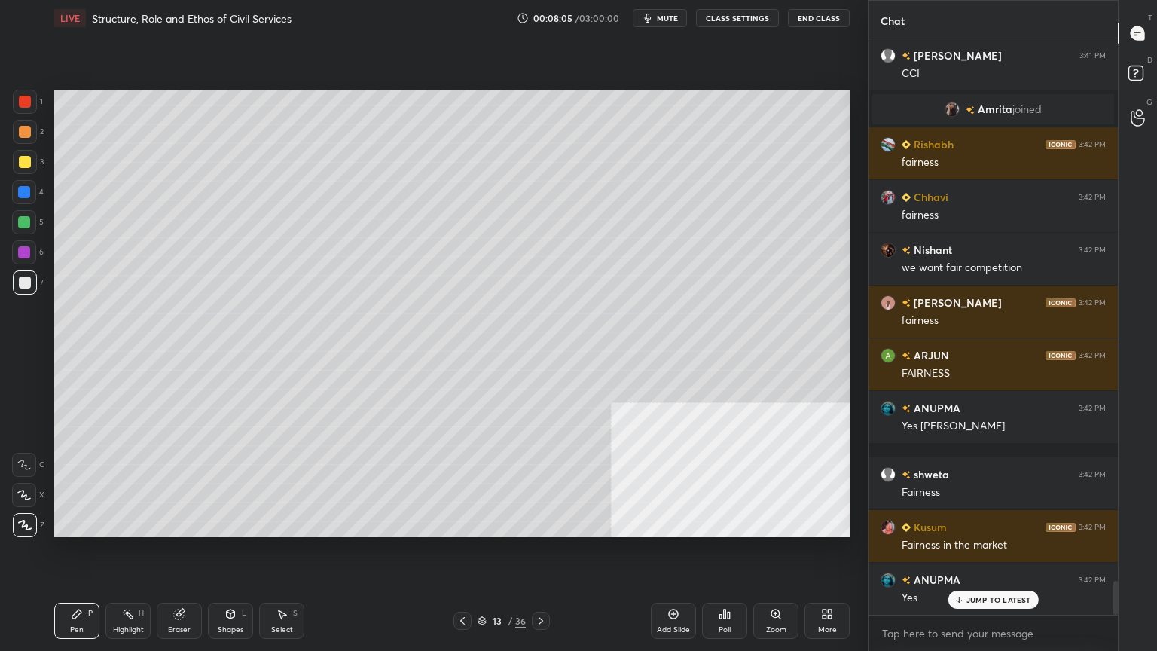
click at [678, 584] on icon at bounding box center [674, 615] width 10 height 10
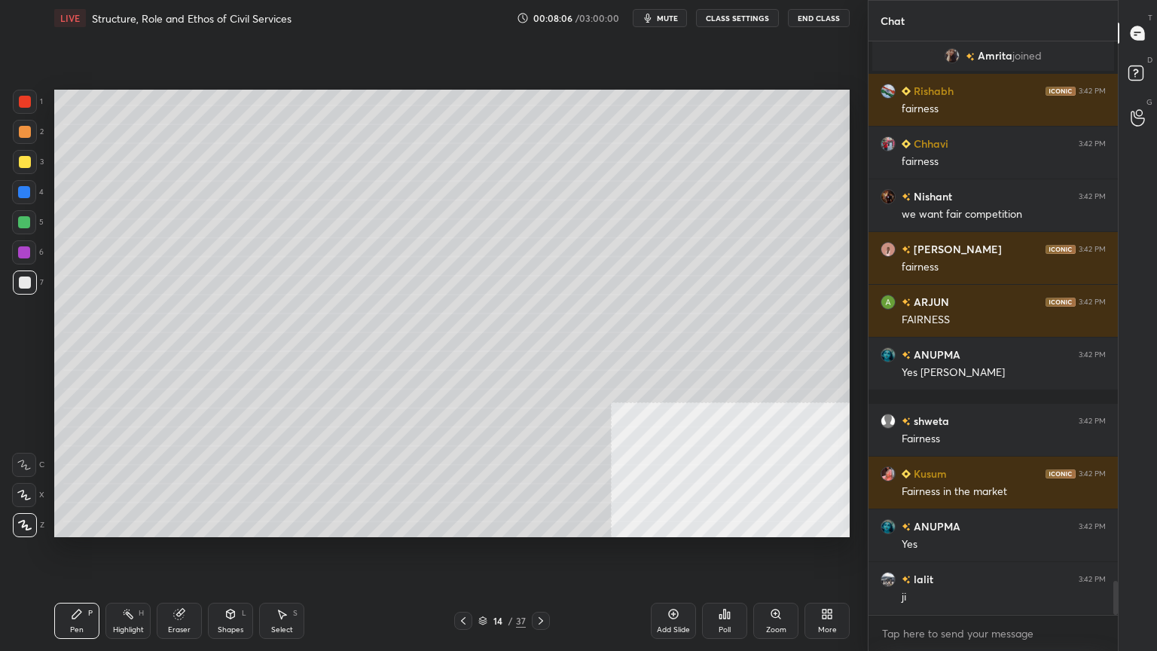
click at [23, 159] on div at bounding box center [25, 162] width 12 height 12
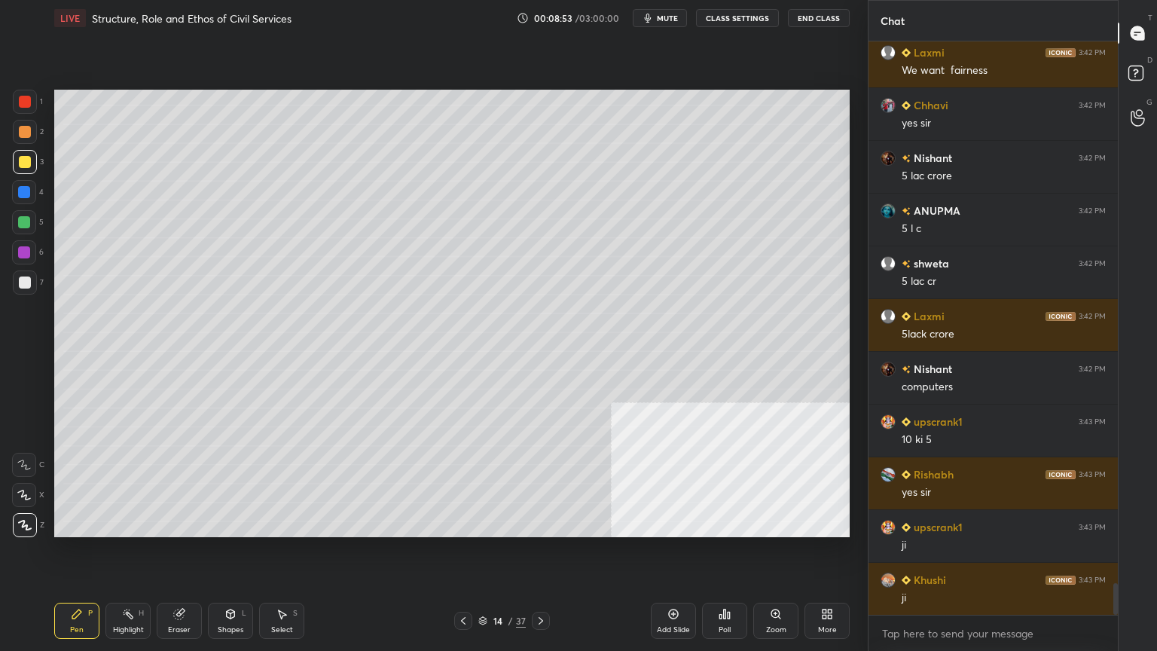
scroll to position [9795, 0]
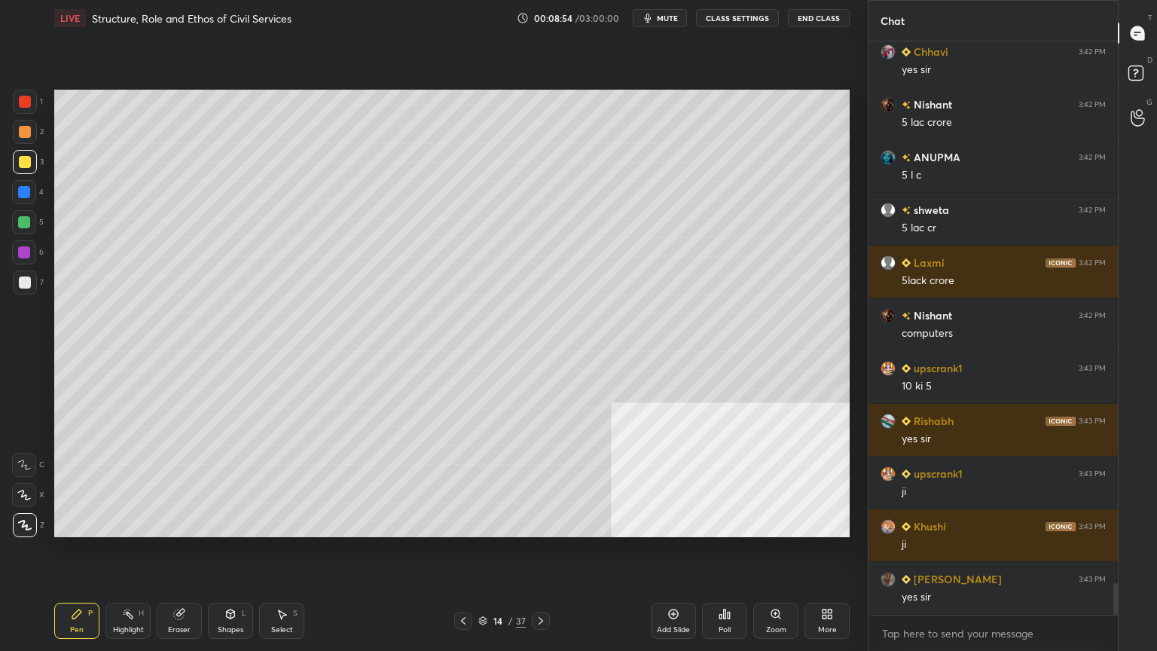
click at [28, 191] on div at bounding box center [24, 192] width 12 height 12
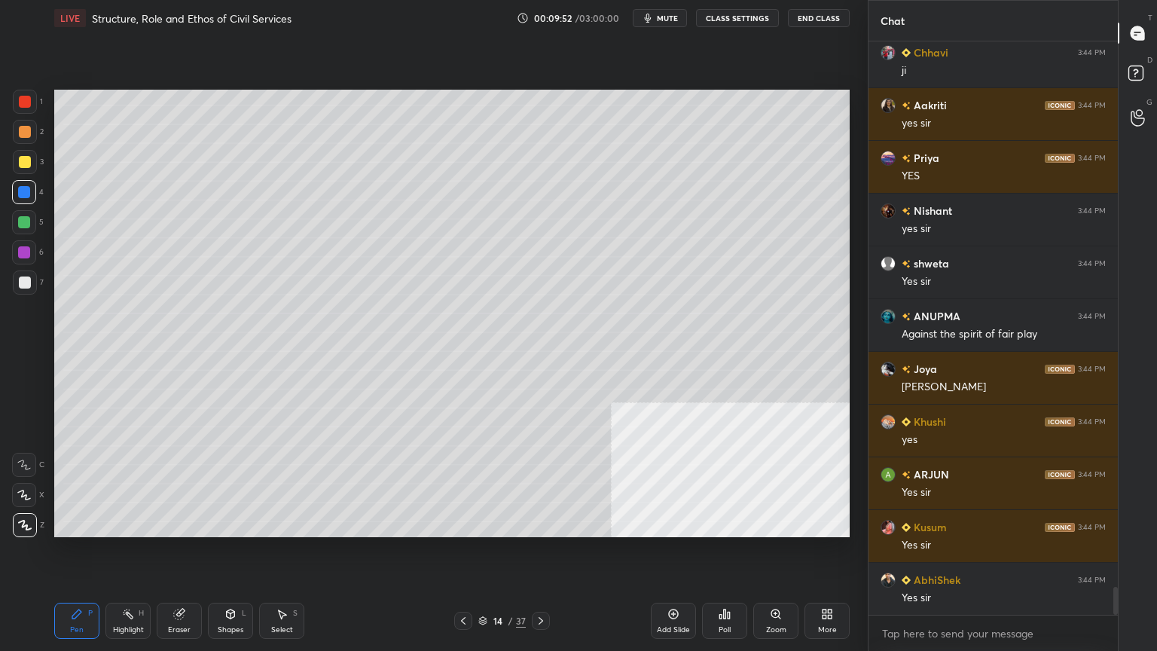
scroll to position [11269, 0]
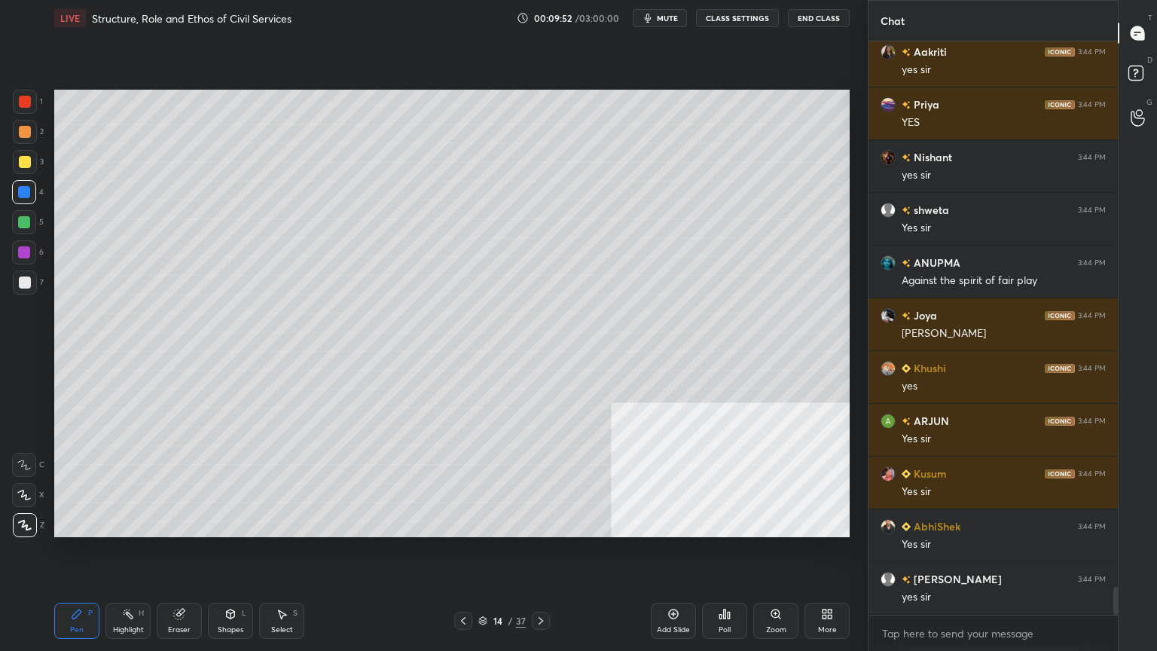
drag, startPoint x: 24, startPoint y: 157, endPoint x: 26, endPoint y: 166, distance: 9.2
click at [24, 157] on div at bounding box center [25, 162] width 12 height 12
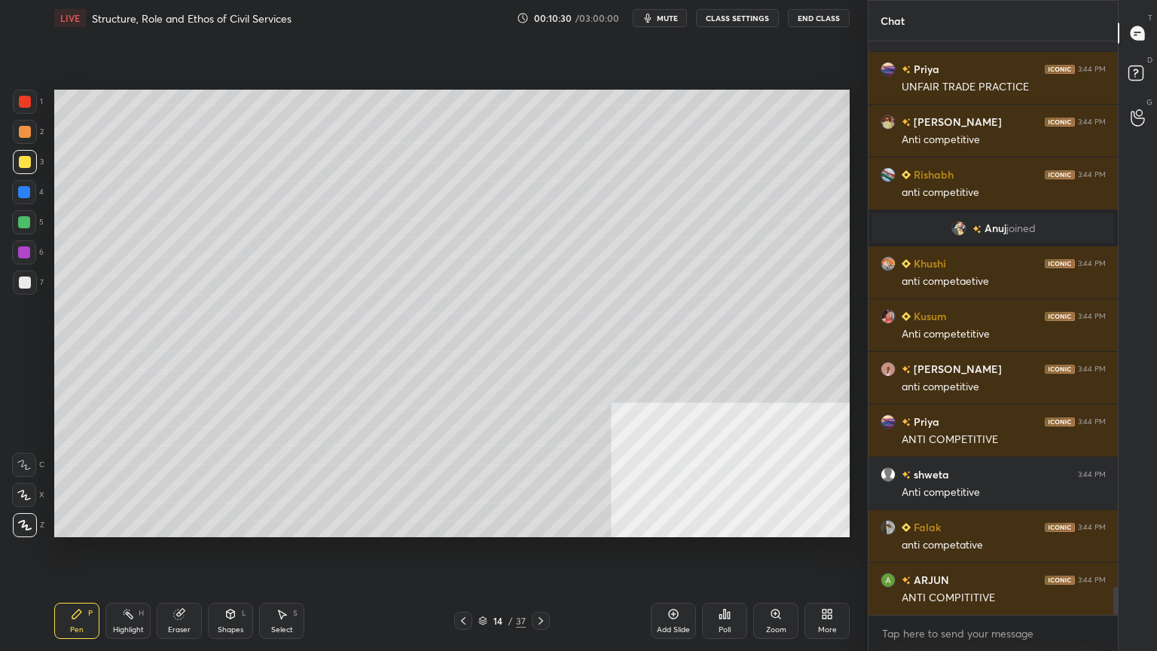
scroll to position [11360, 0]
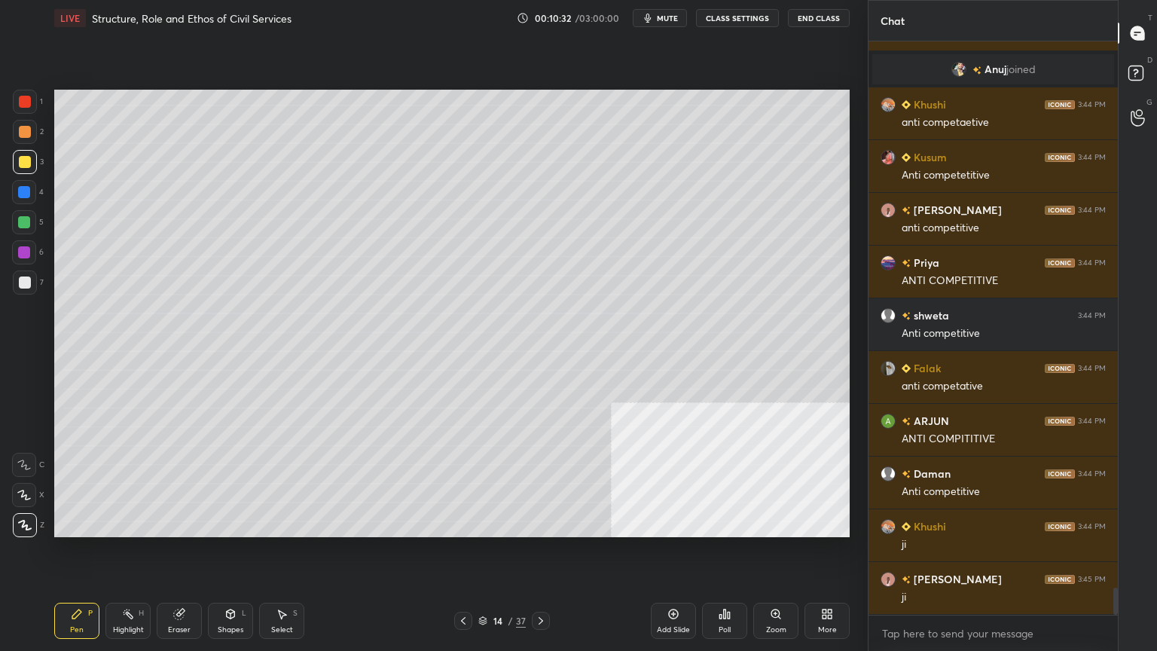
click at [463, 584] on icon at bounding box center [463, 621] width 12 height 12
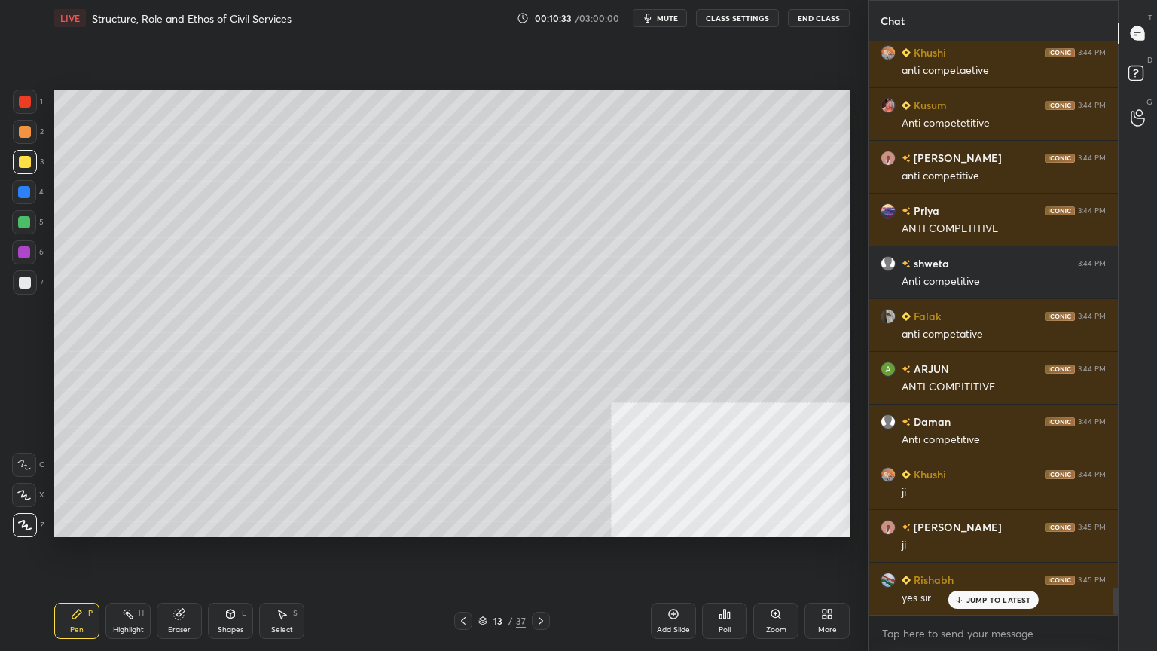
click at [470, 584] on div at bounding box center [463, 621] width 18 height 18
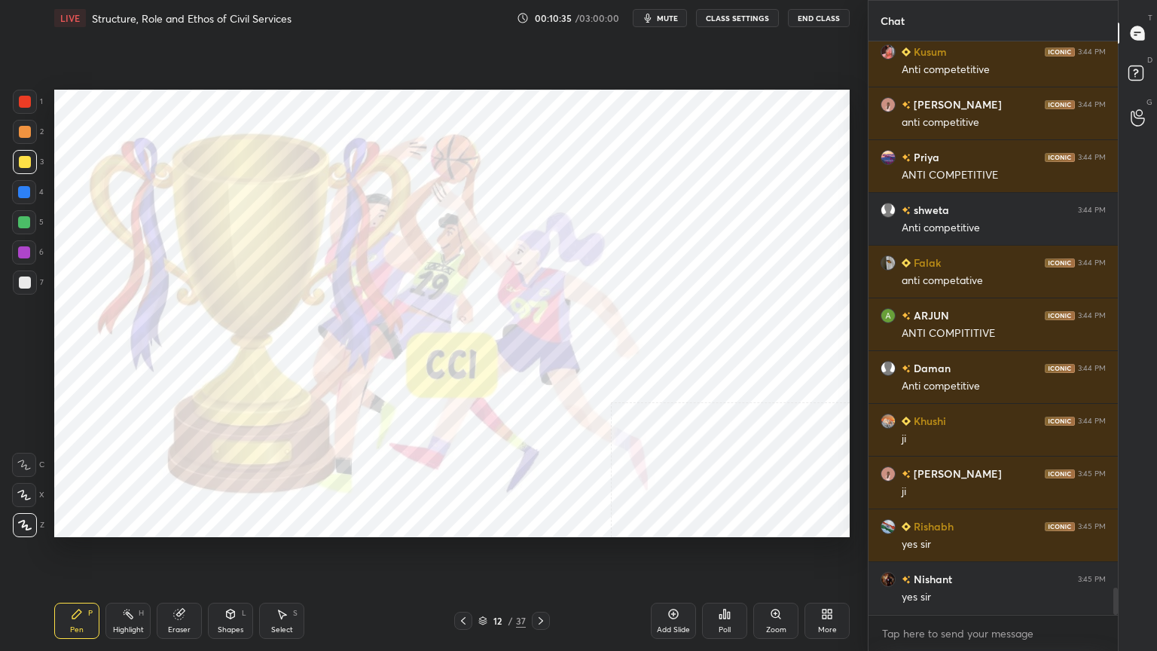
scroll to position [11625, 0]
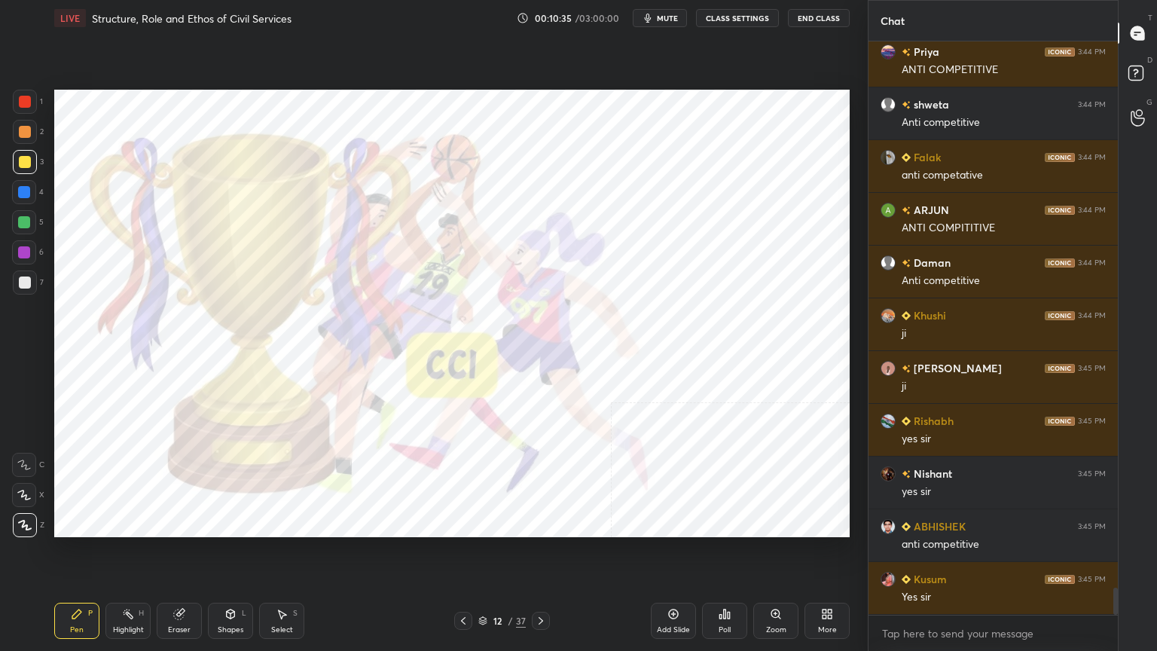
click at [546, 584] on icon at bounding box center [541, 621] width 12 height 12
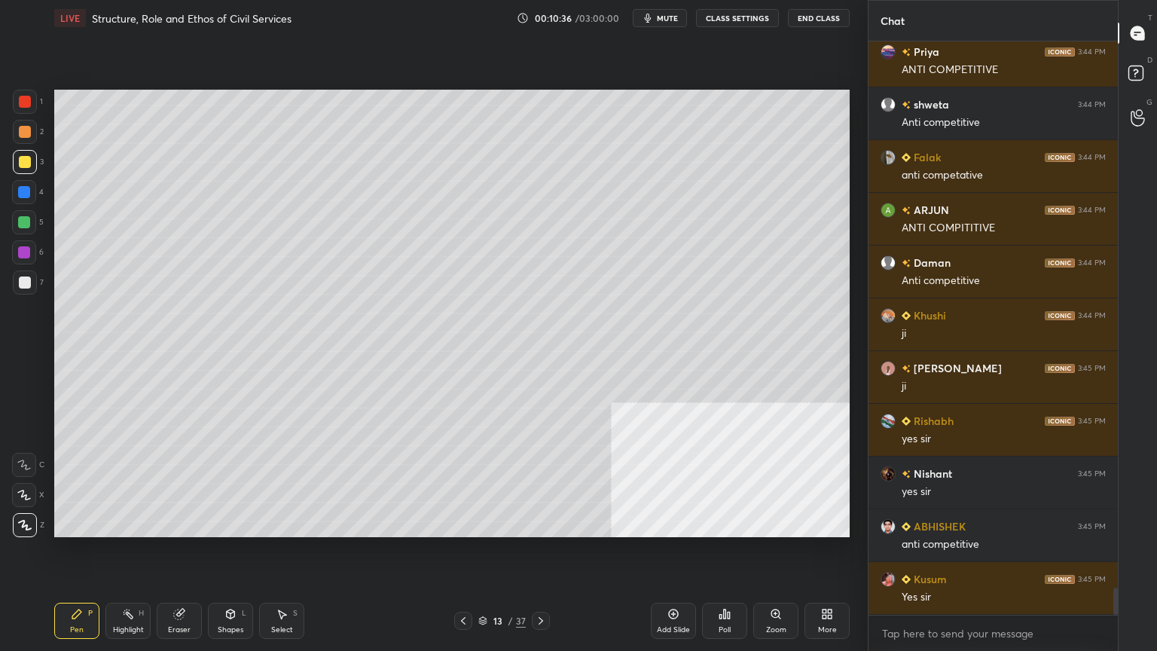
click at [546, 584] on icon at bounding box center [541, 621] width 12 height 12
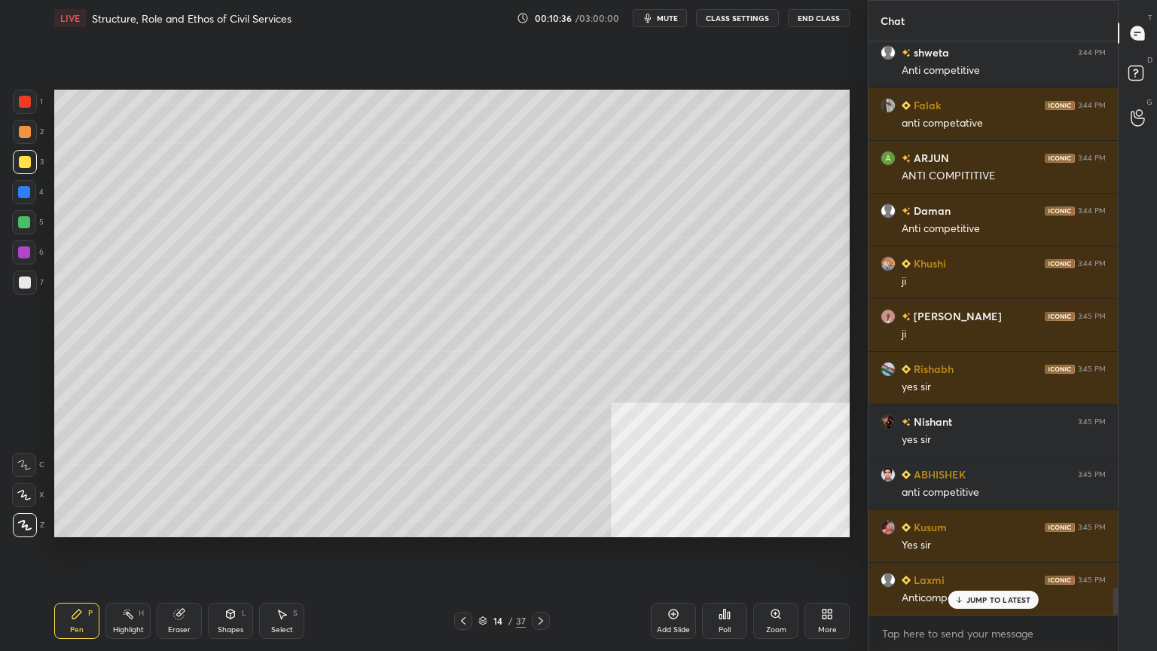
click at [546, 584] on div at bounding box center [541, 621] width 18 height 18
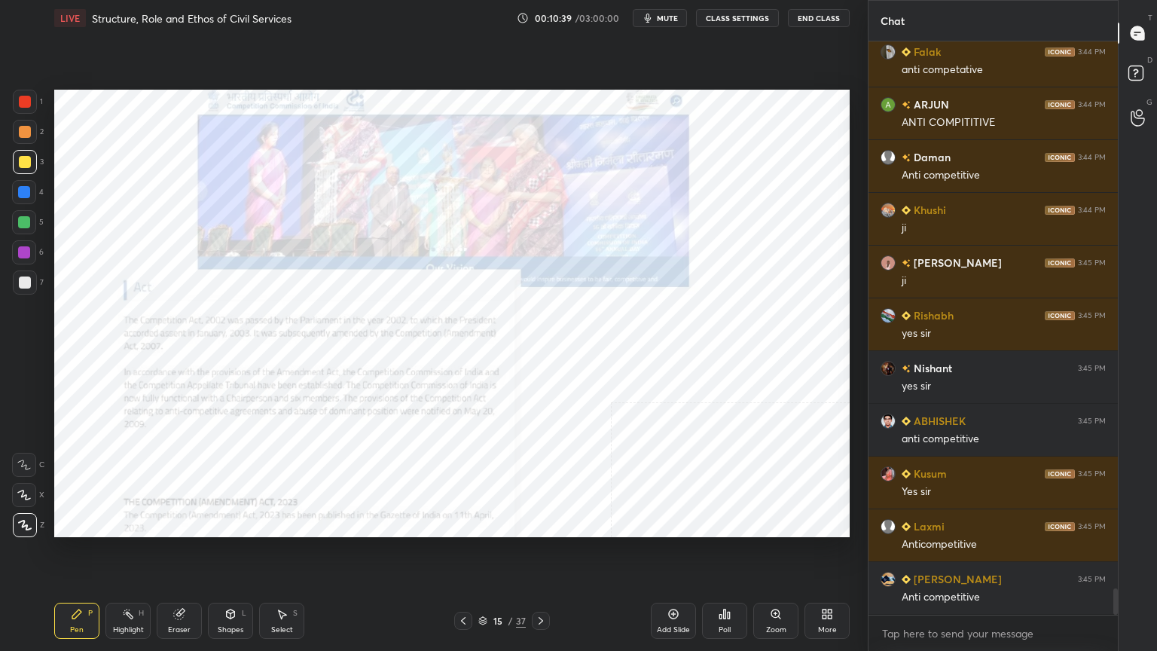
scroll to position [11782, 0]
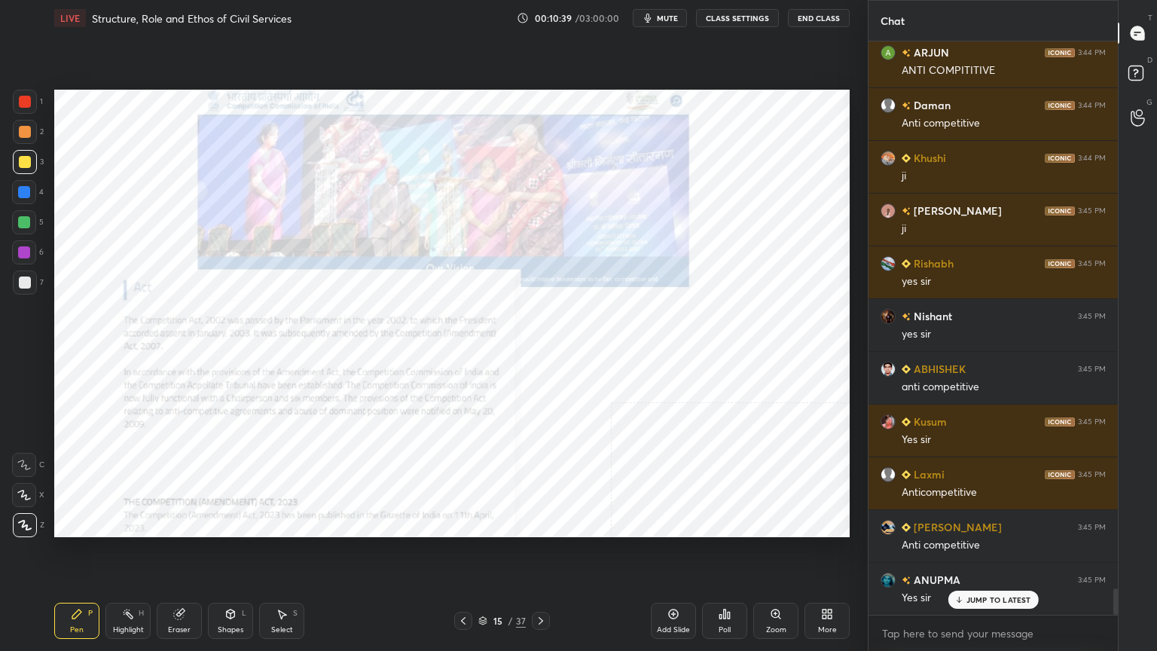
click at [23, 99] on div at bounding box center [25, 102] width 12 height 12
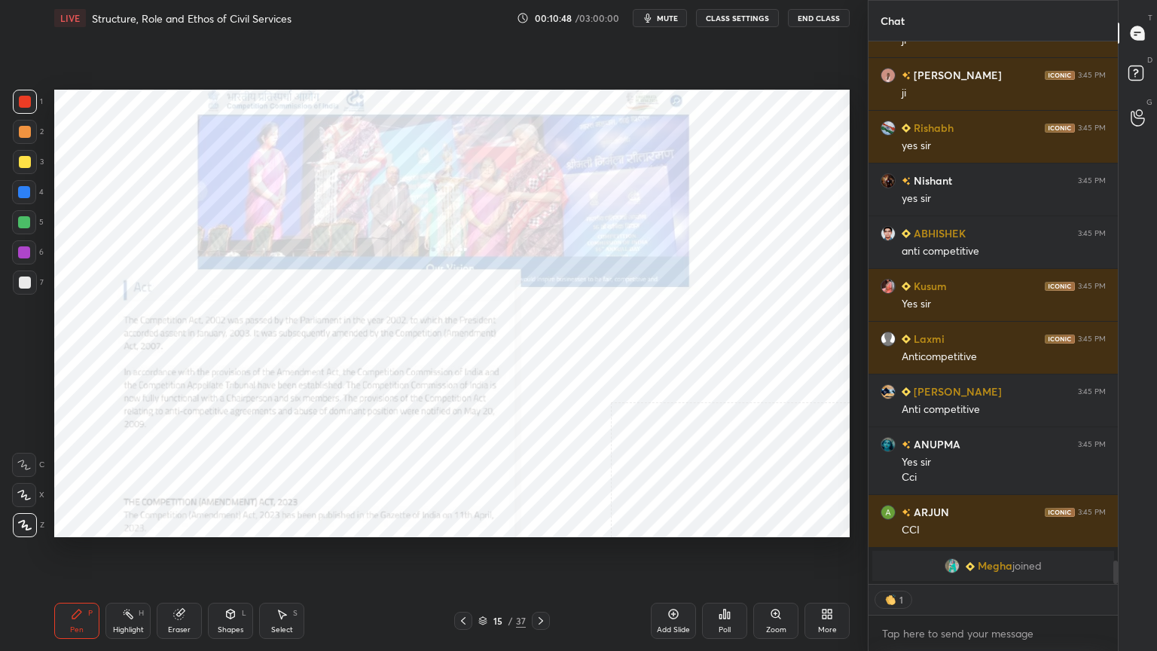
scroll to position [11936, 0]
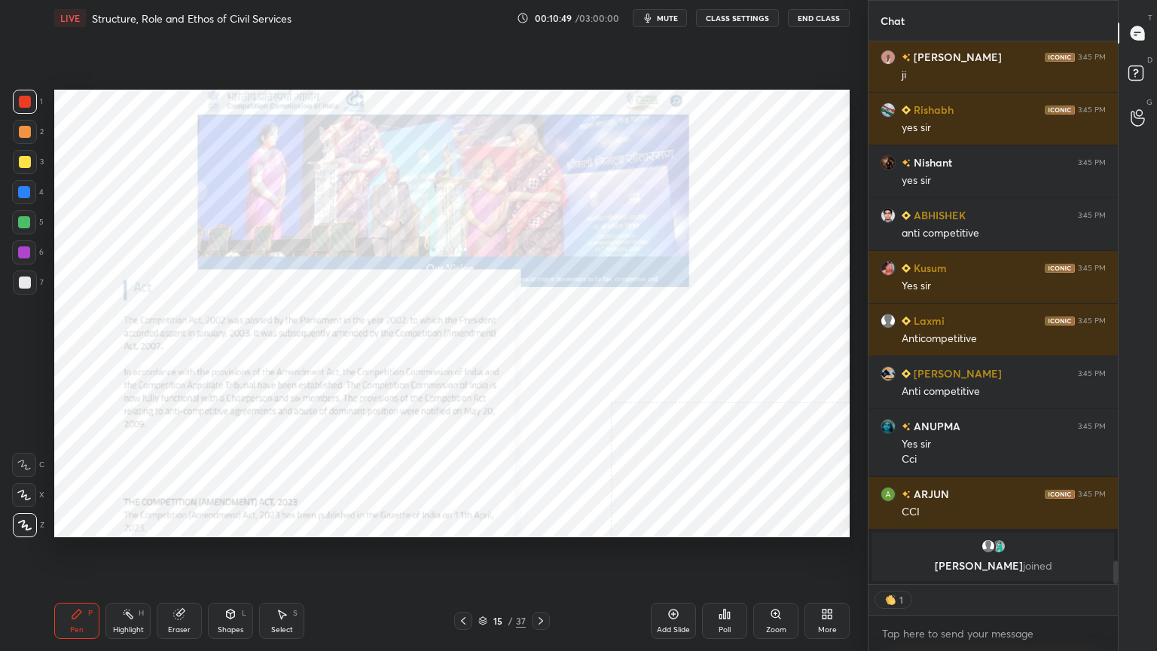
type textarea "x"
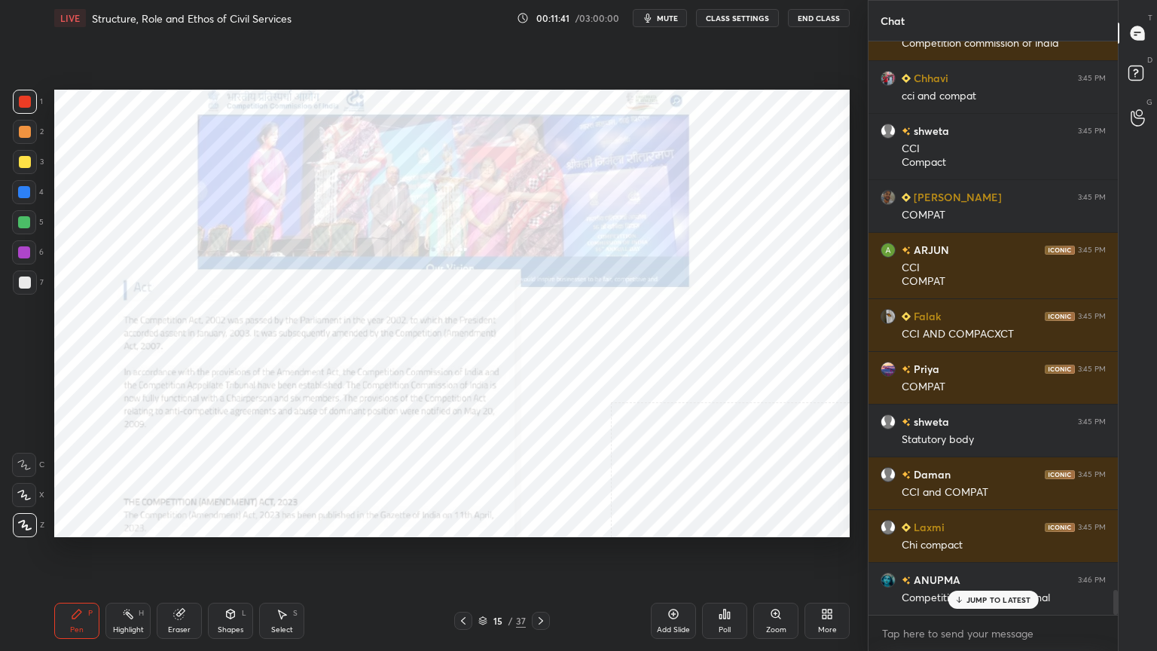
scroll to position [12746, 0]
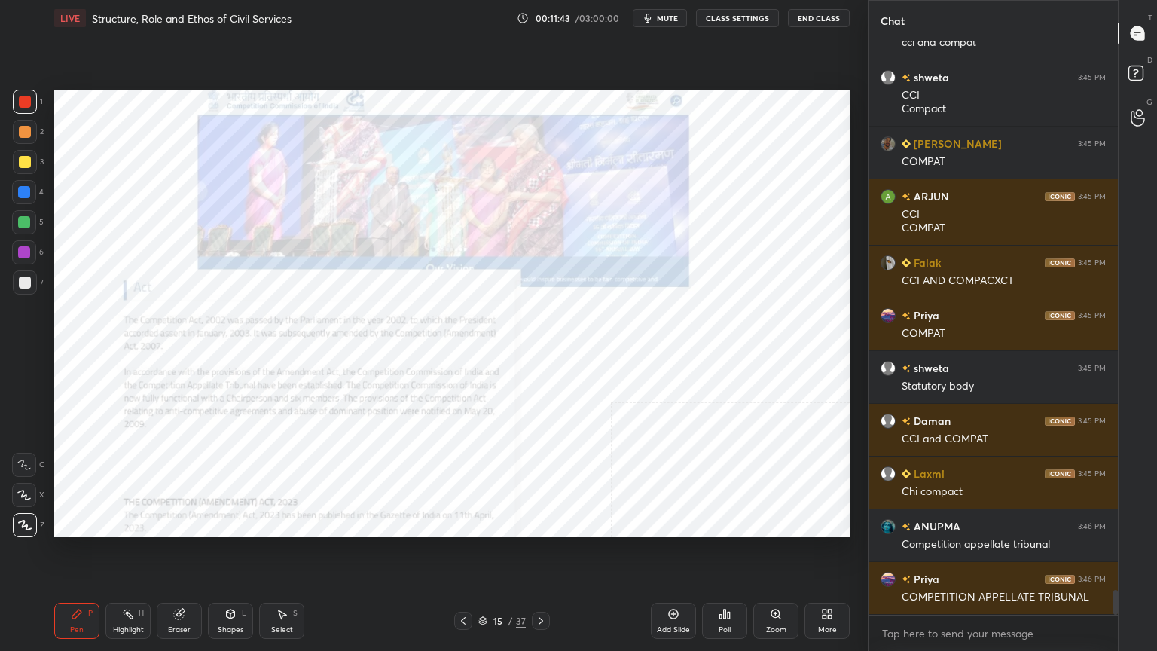
click at [674, 584] on div "Add Slide" at bounding box center [673, 621] width 45 height 36
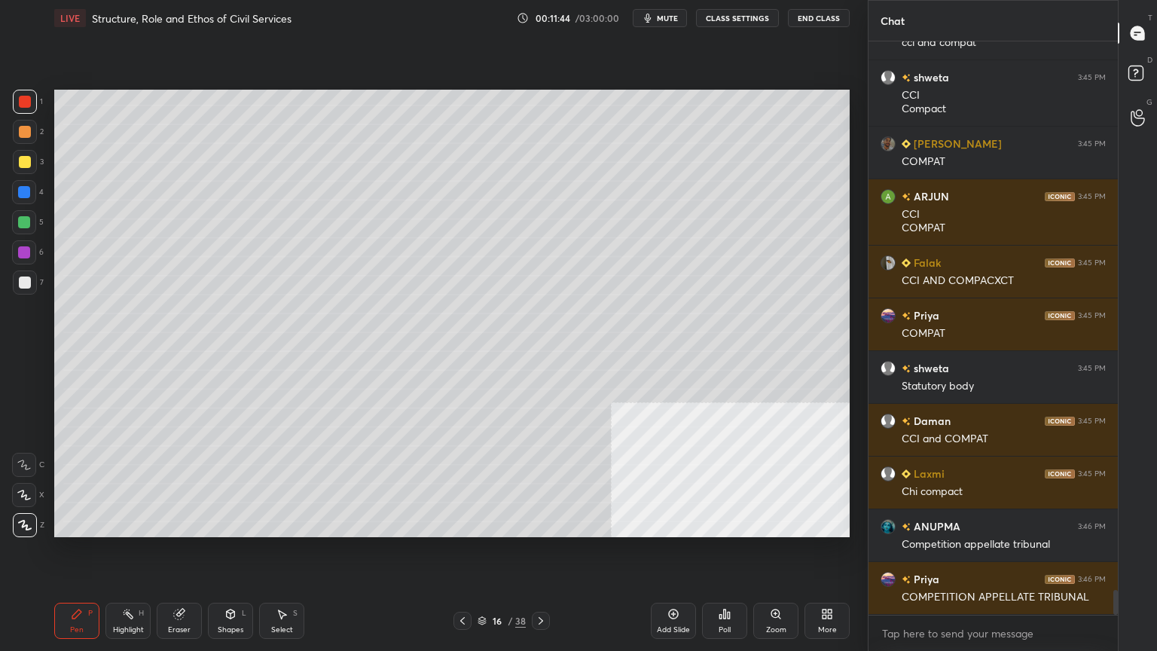
scroll to position [12812, 0]
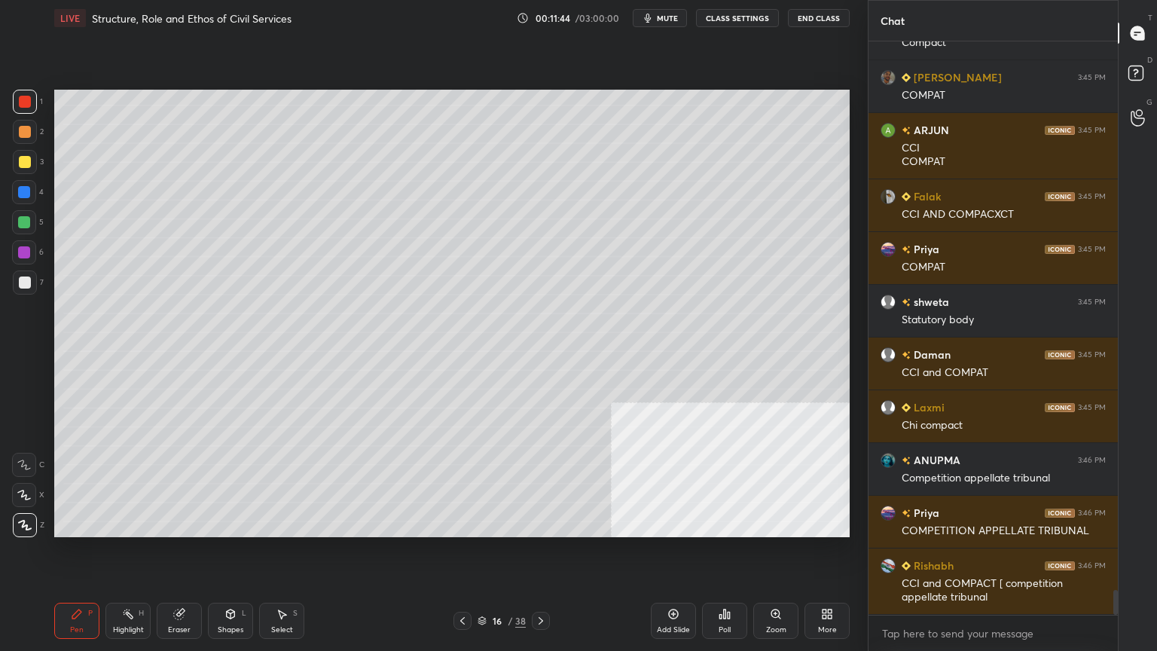
click at [16, 280] on div at bounding box center [25, 283] width 24 height 24
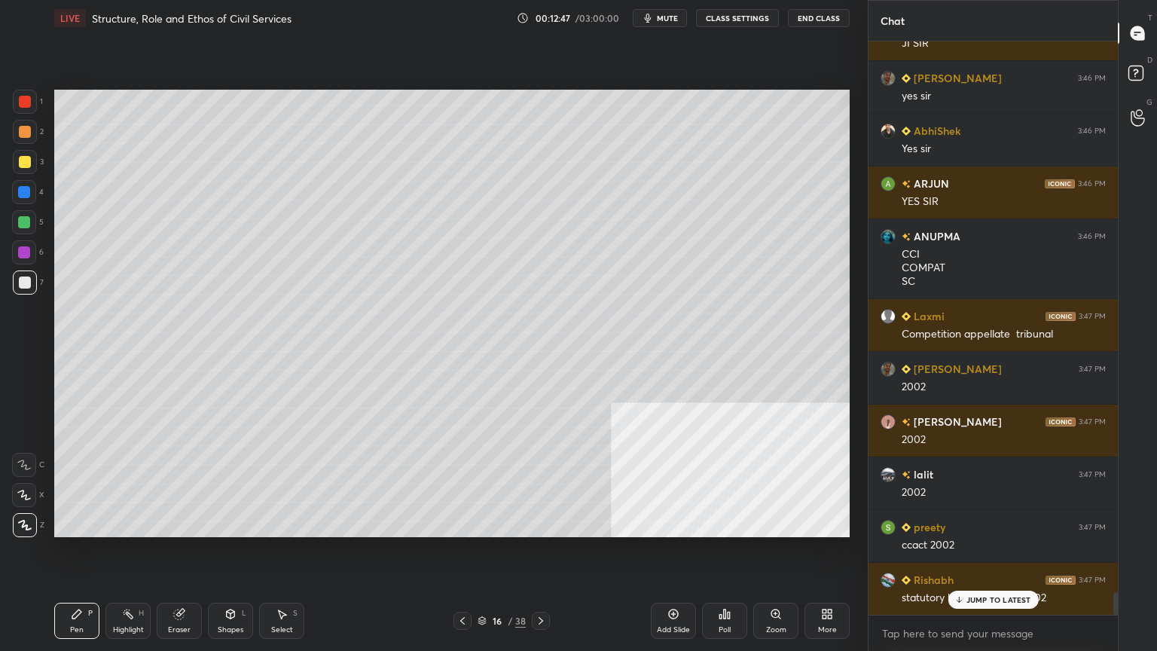
scroll to position [13988, 0]
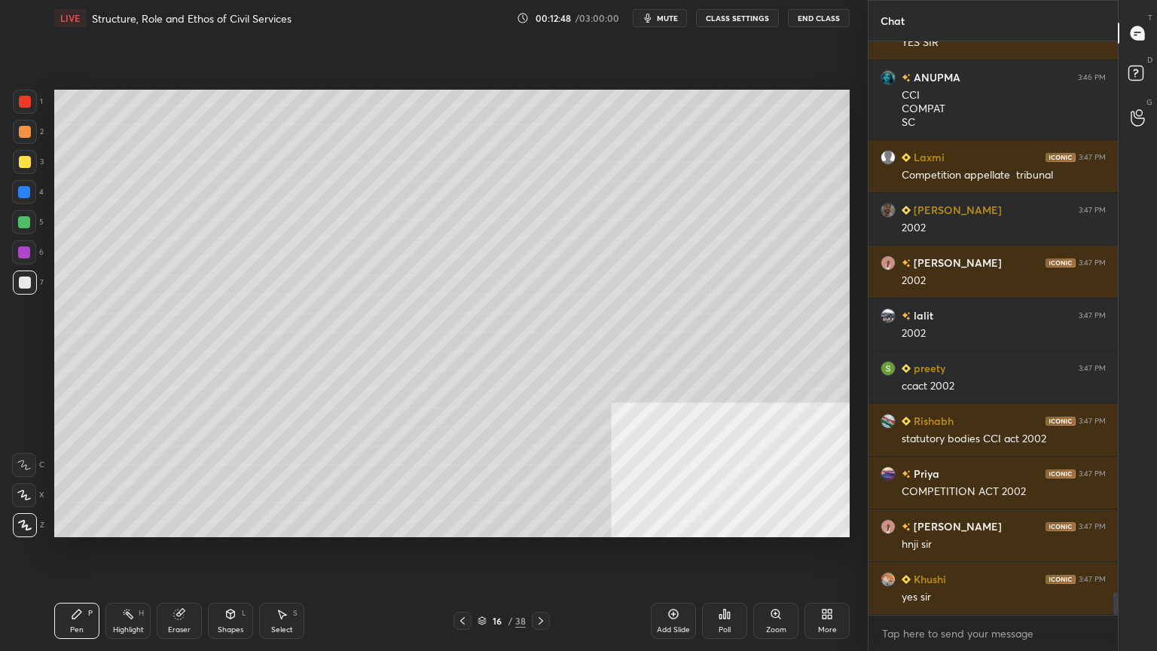
click at [676, 584] on div "Add Slide" at bounding box center [673, 621] width 45 height 36
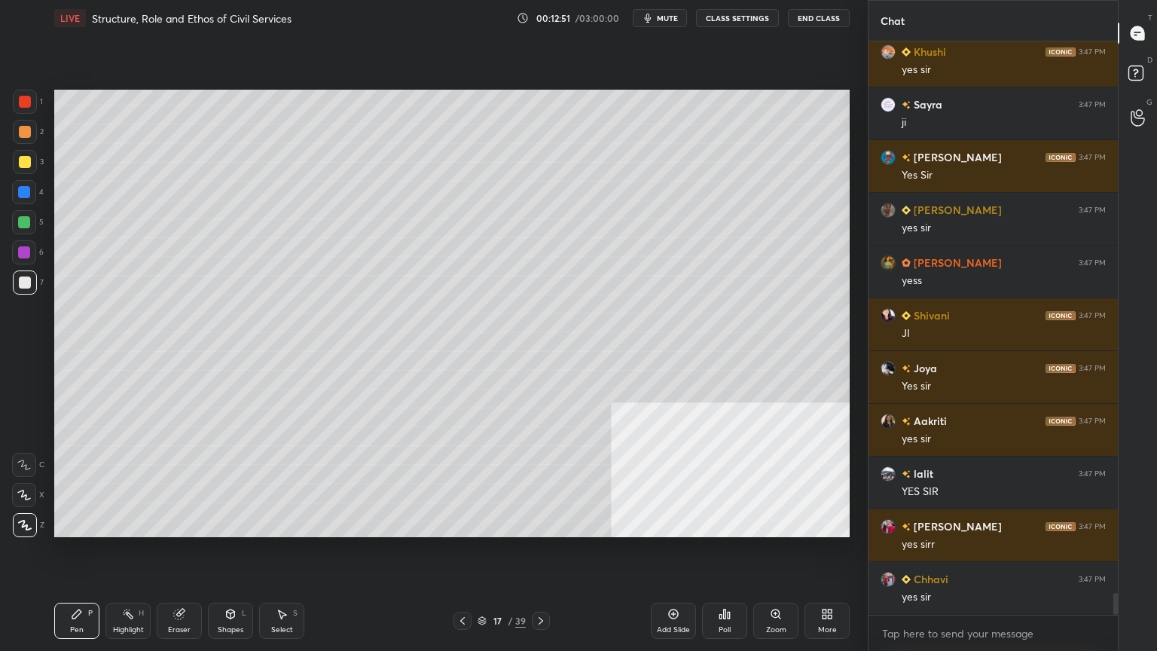
scroll to position [14673, 0]
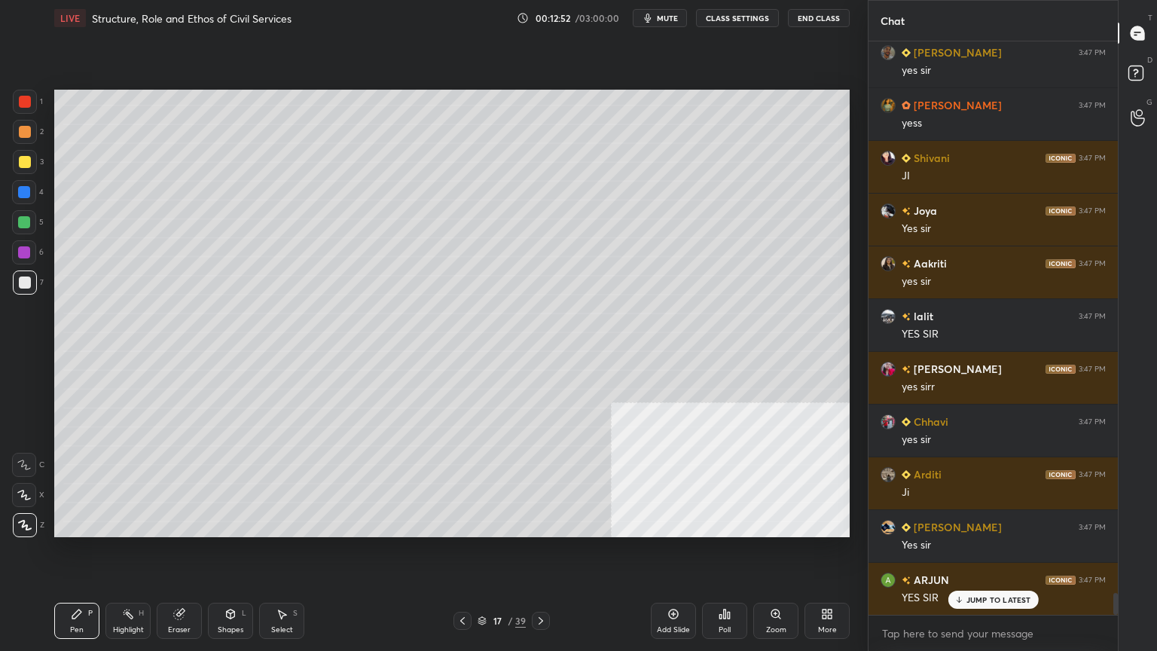
click at [728, 584] on icon at bounding box center [725, 614] width 12 height 12
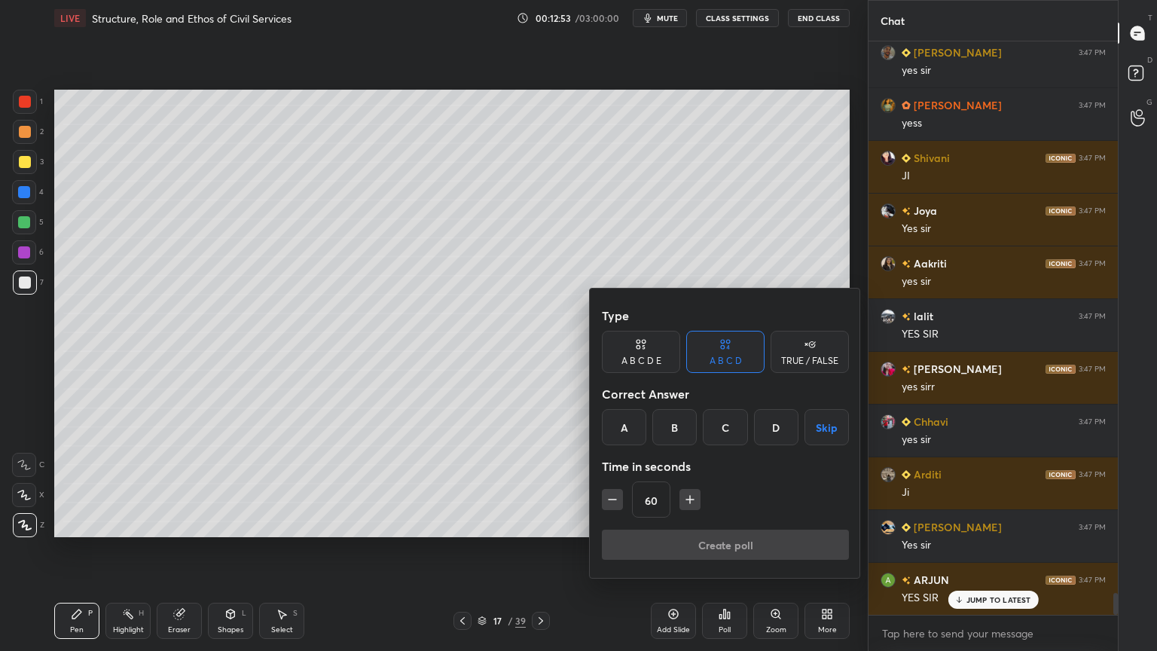
click at [616, 495] on icon "button" at bounding box center [612, 499] width 15 height 15
click at [613, 495] on icon "button" at bounding box center [612, 499] width 15 height 15
type input "30"
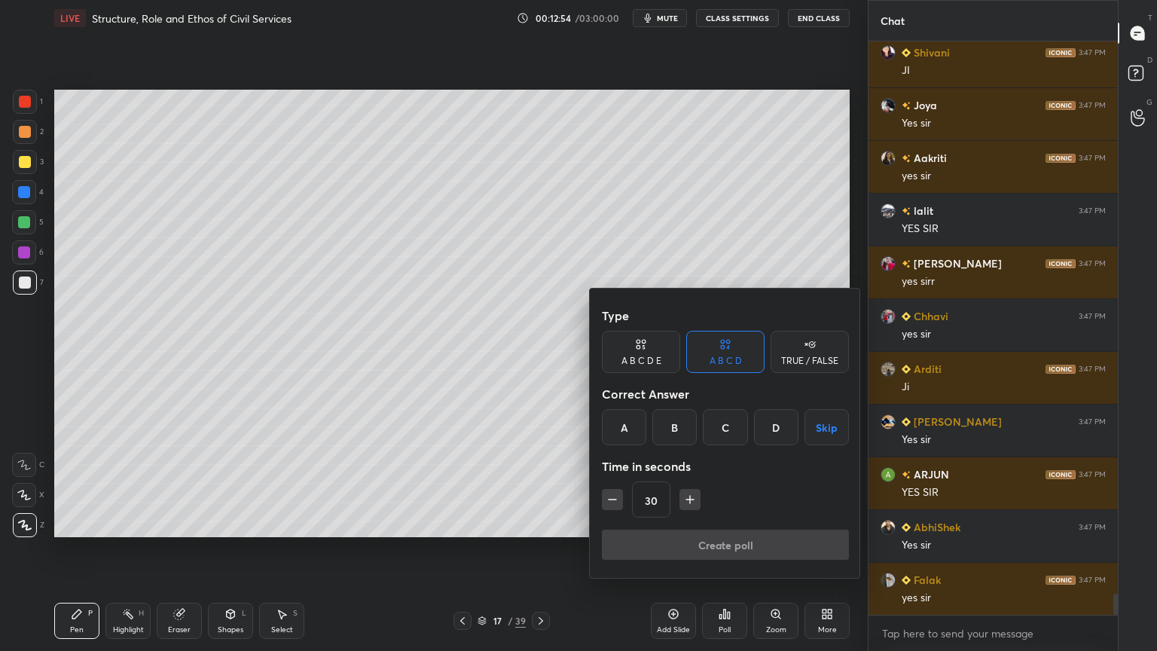
click at [503, 252] on div at bounding box center [578, 325] width 1157 height 651
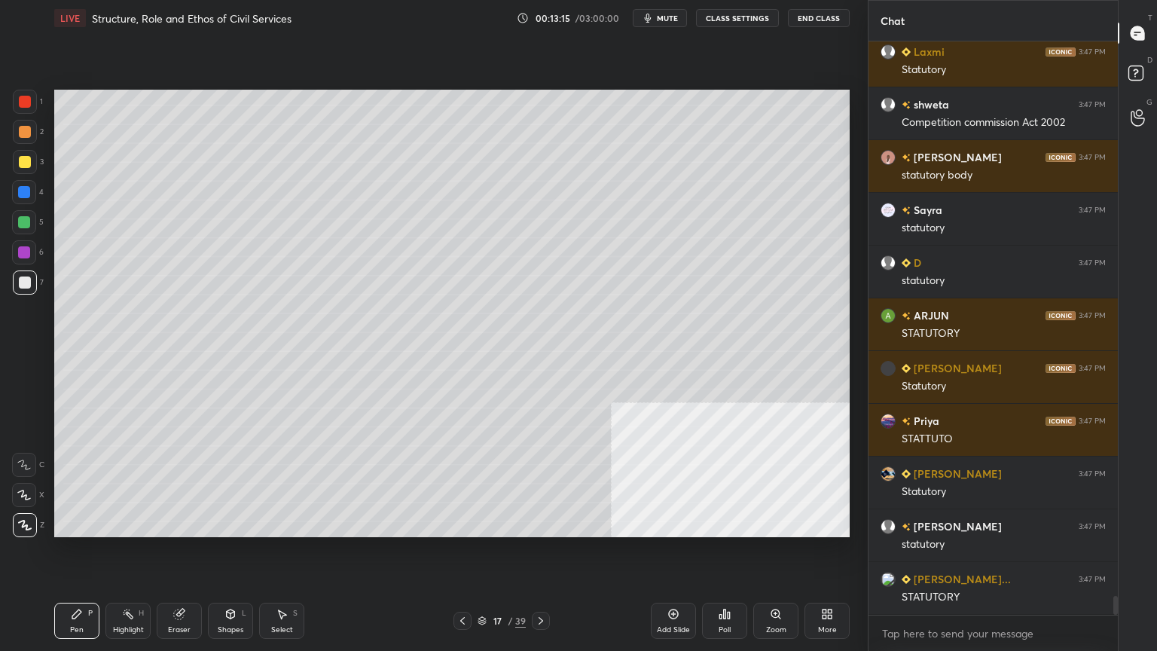
scroll to position [17099, 0]
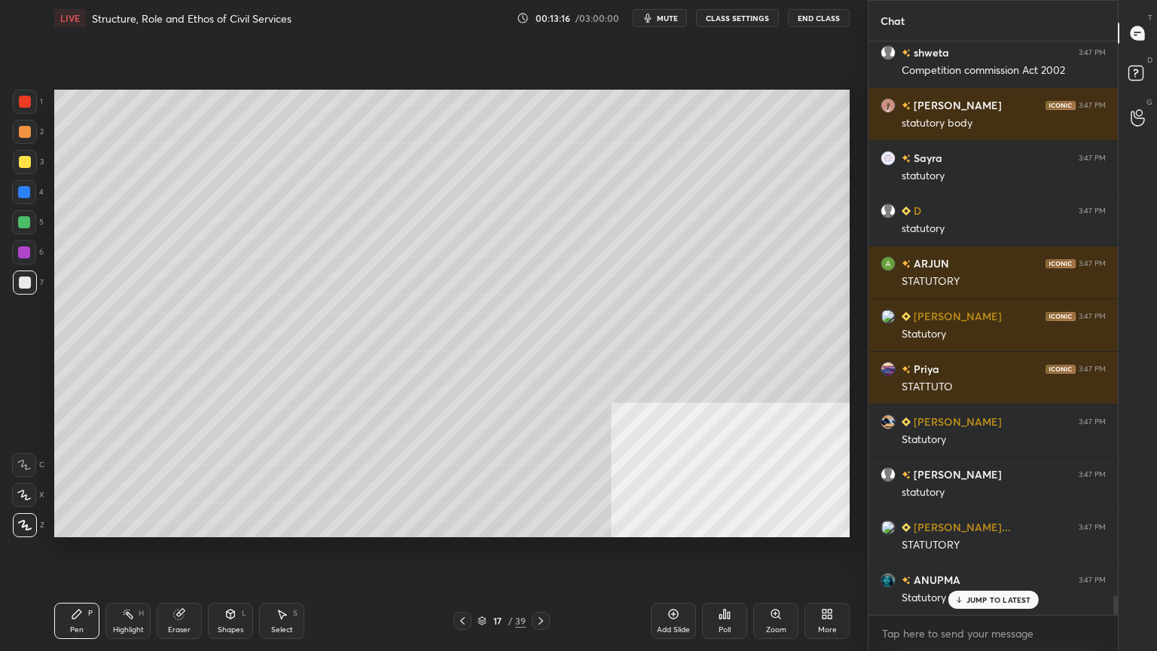
click at [735, 584] on div "Poll" at bounding box center [724, 621] width 45 height 36
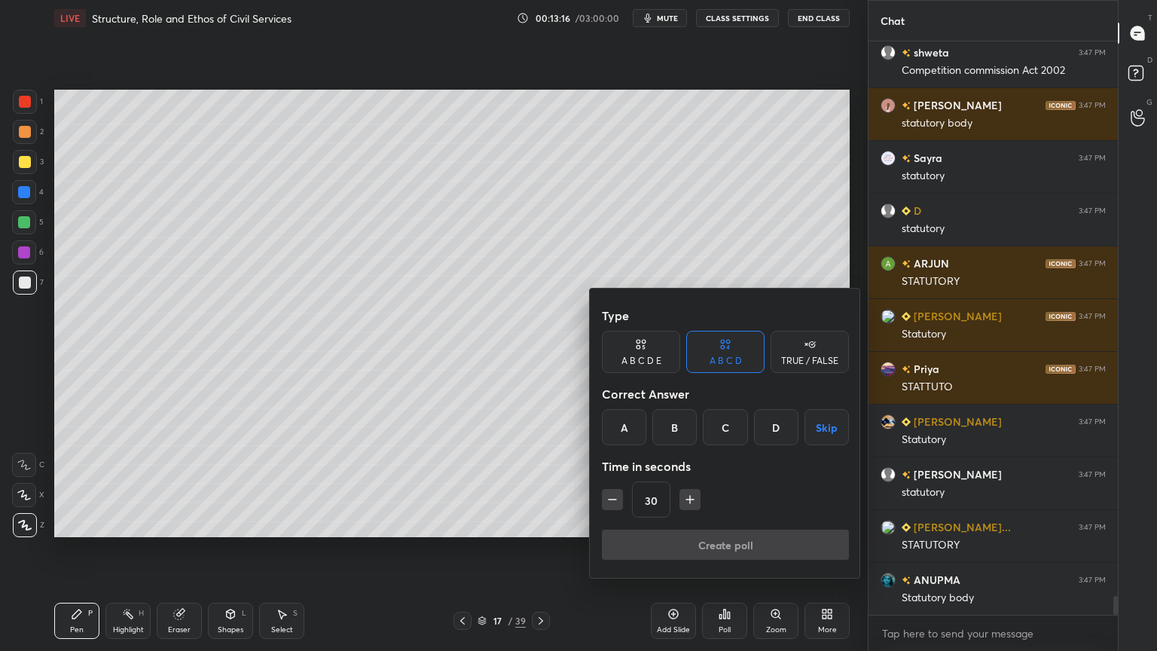
scroll to position [17153, 0]
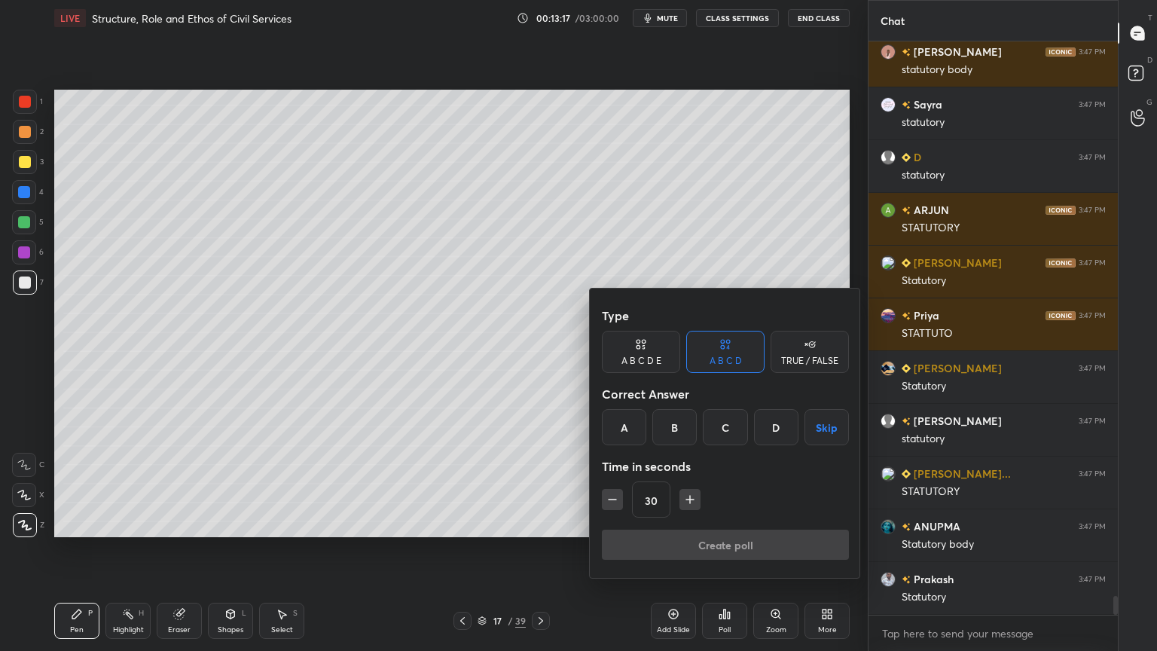
click at [634, 426] on div "A" at bounding box center [624, 427] width 44 height 36
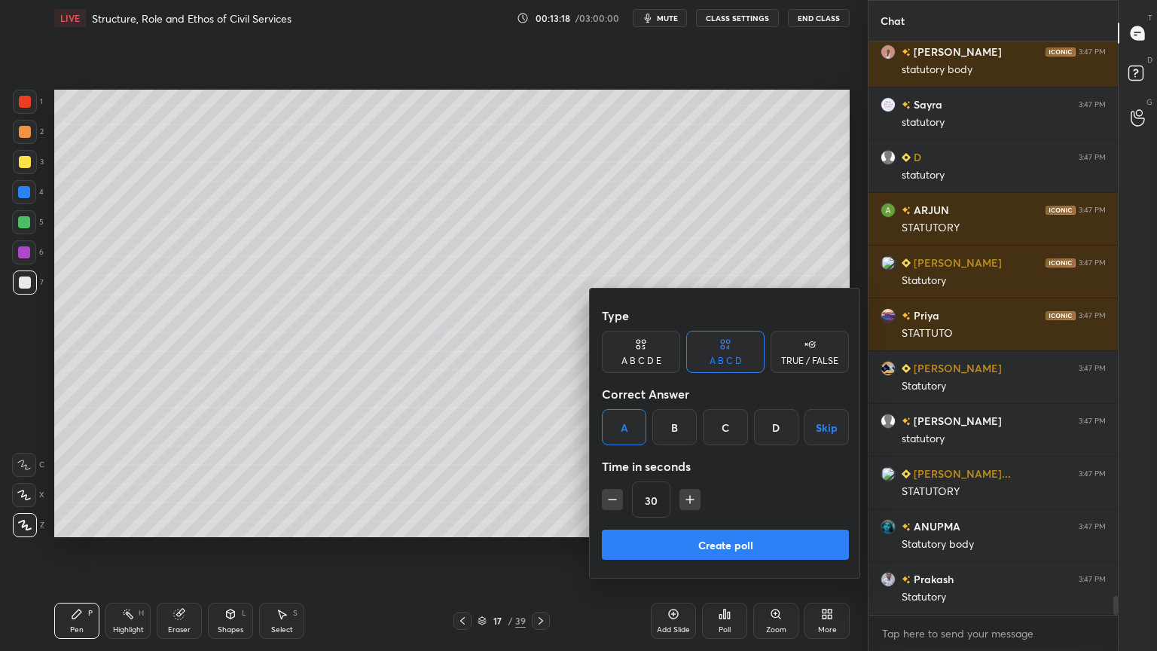
click at [661, 548] on button "Create poll" at bounding box center [725, 545] width 247 height 30
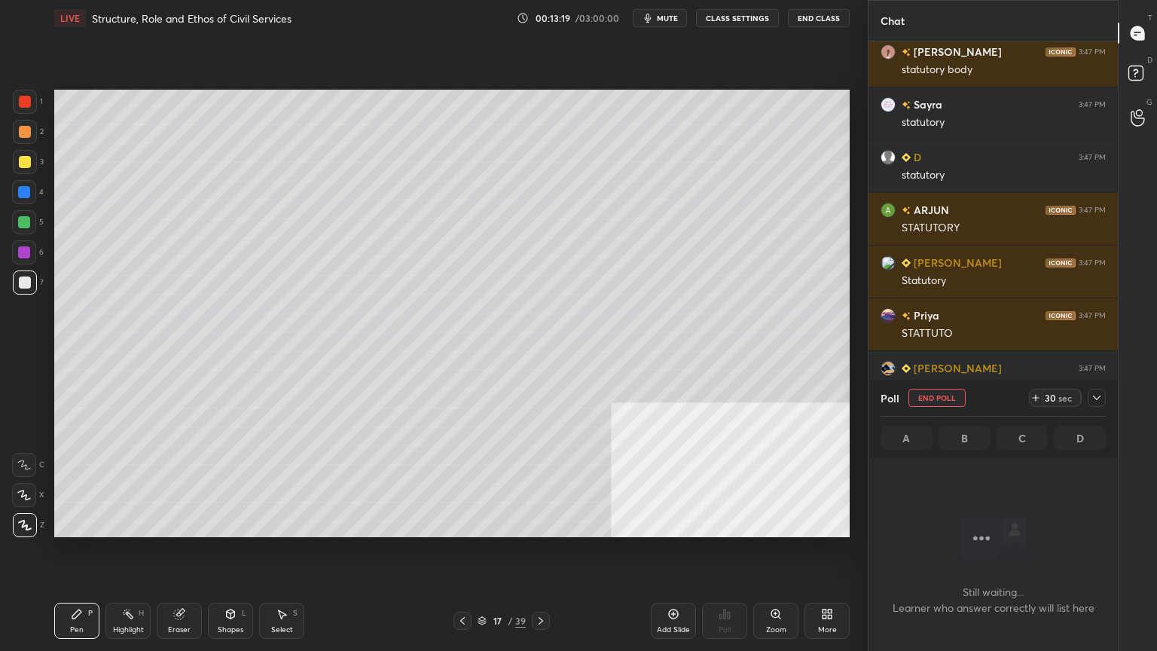
scroll to position [365, 245]
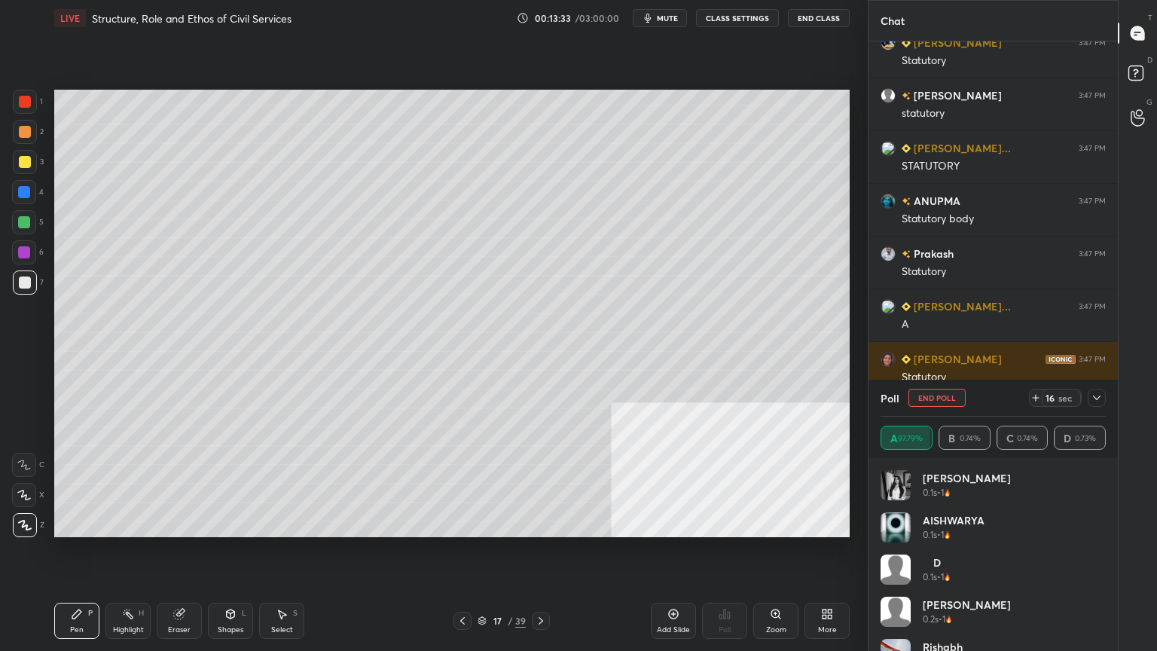
click at [488, 584] on div "17 / 39" at bounding box center [502, 621] width 48 height 14
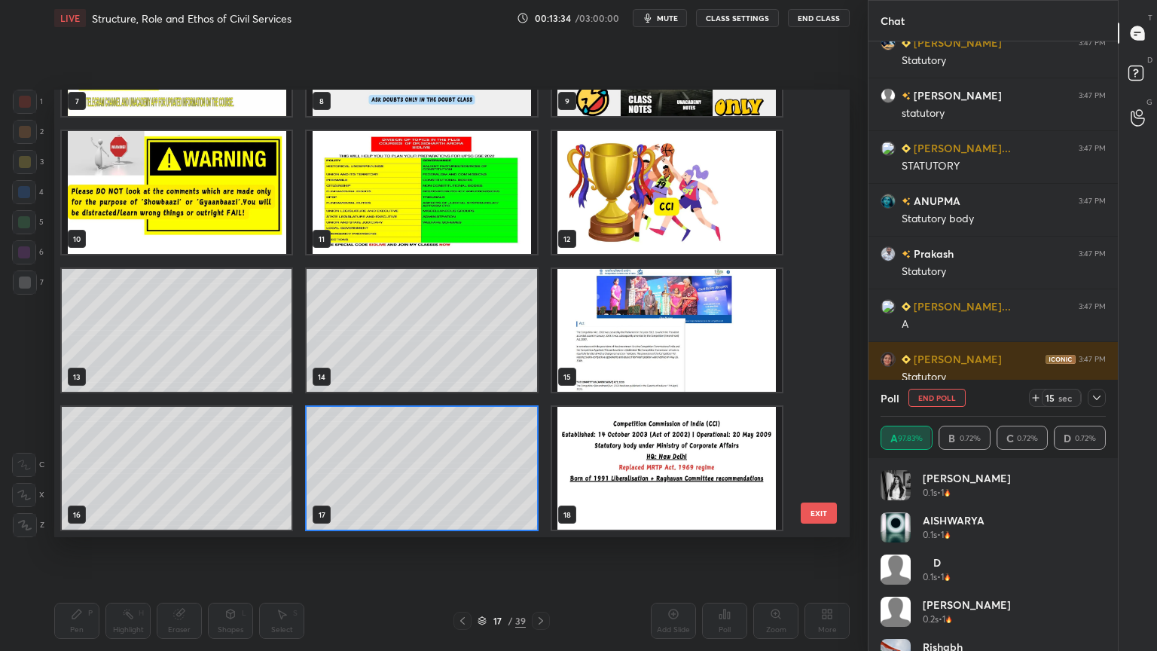
click at [716, 473] on img "grid" at bounding box center [667, 468] width 230 height 123
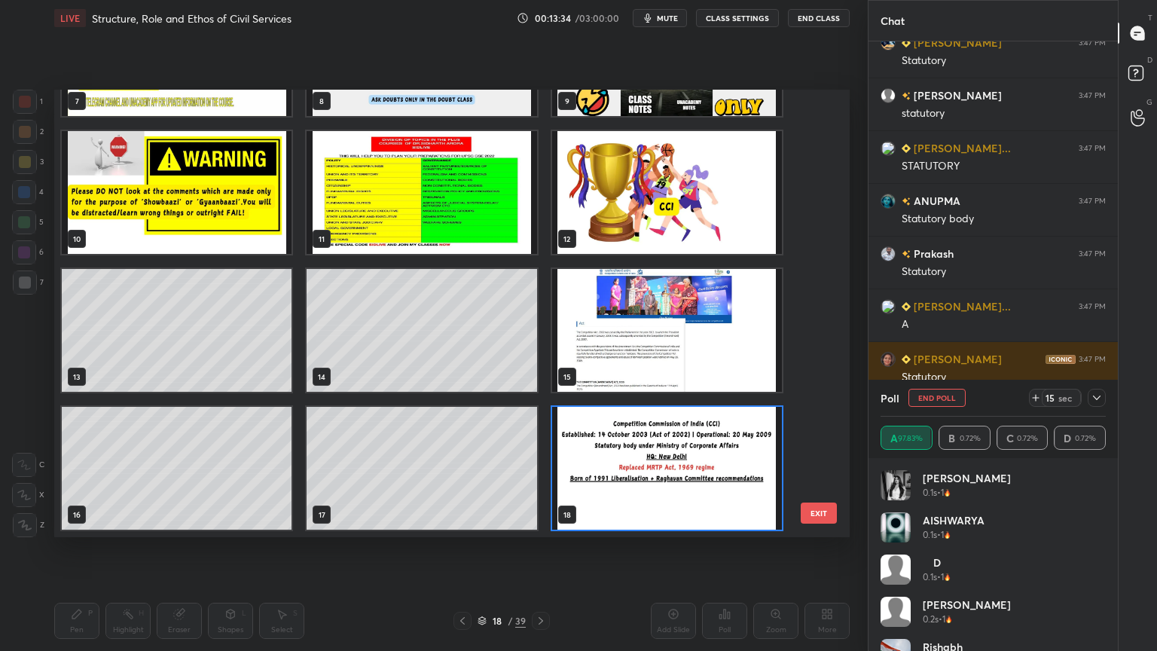
click at [716, 474] on img "grid" at bounding box center [667, 468] width 230 height 123
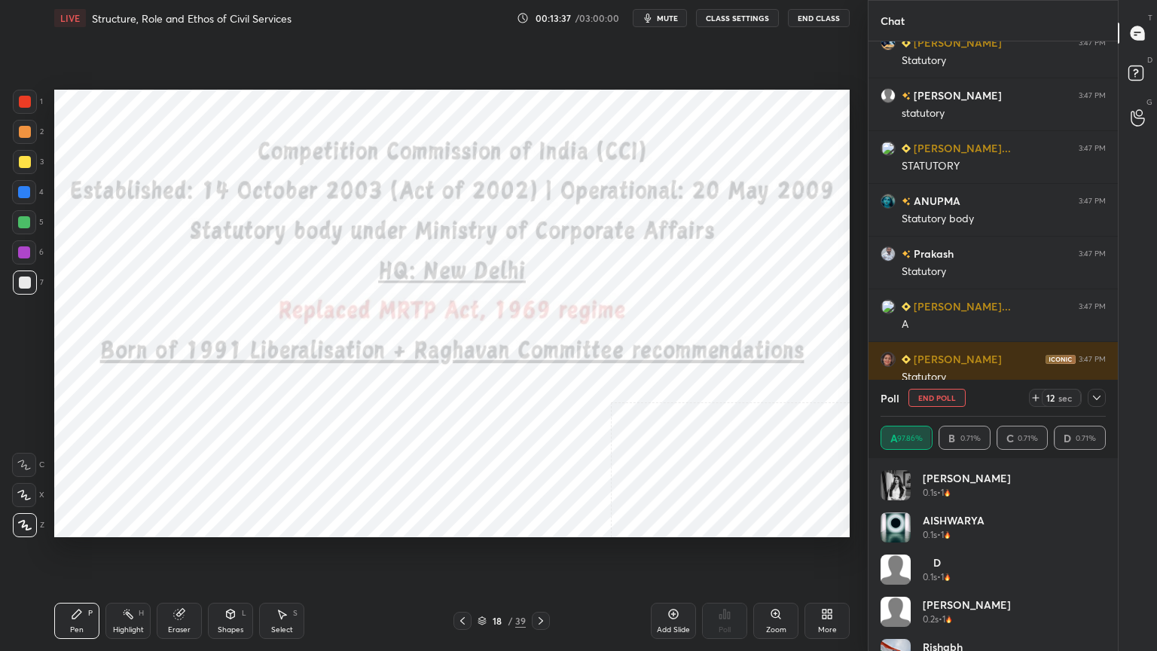
click at [21, 96] on div at bounding box center [25, 102] width 12 height 12
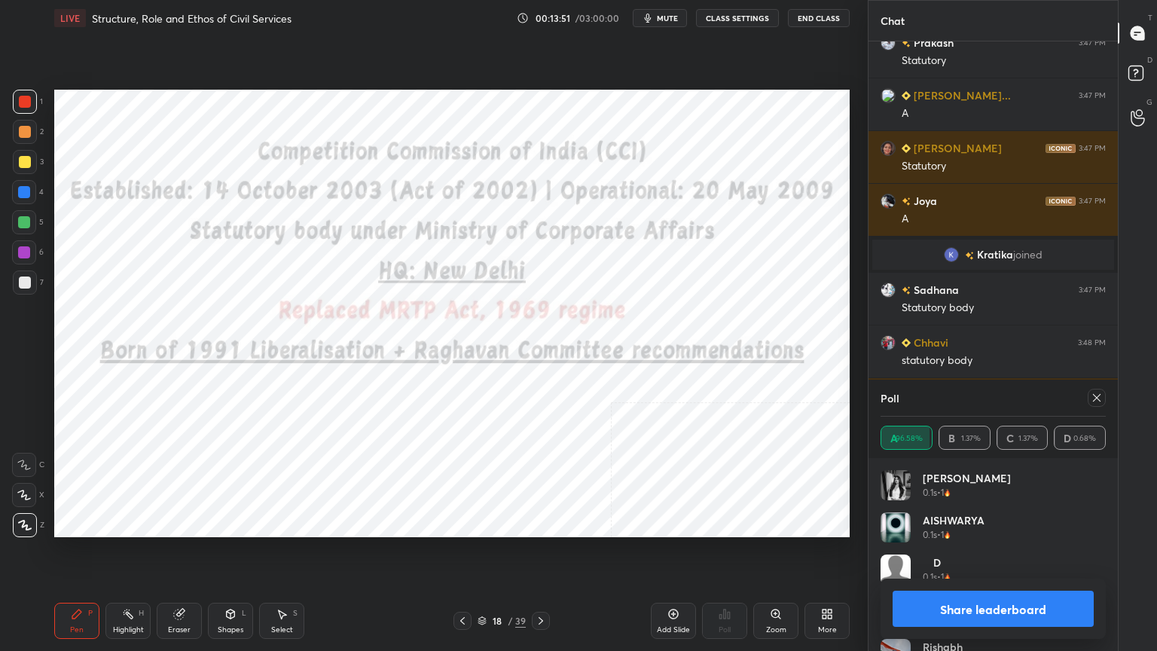
click at [962, 584] on button "Share leaderboard" at bounding box center [993, 609] width 201 height 36
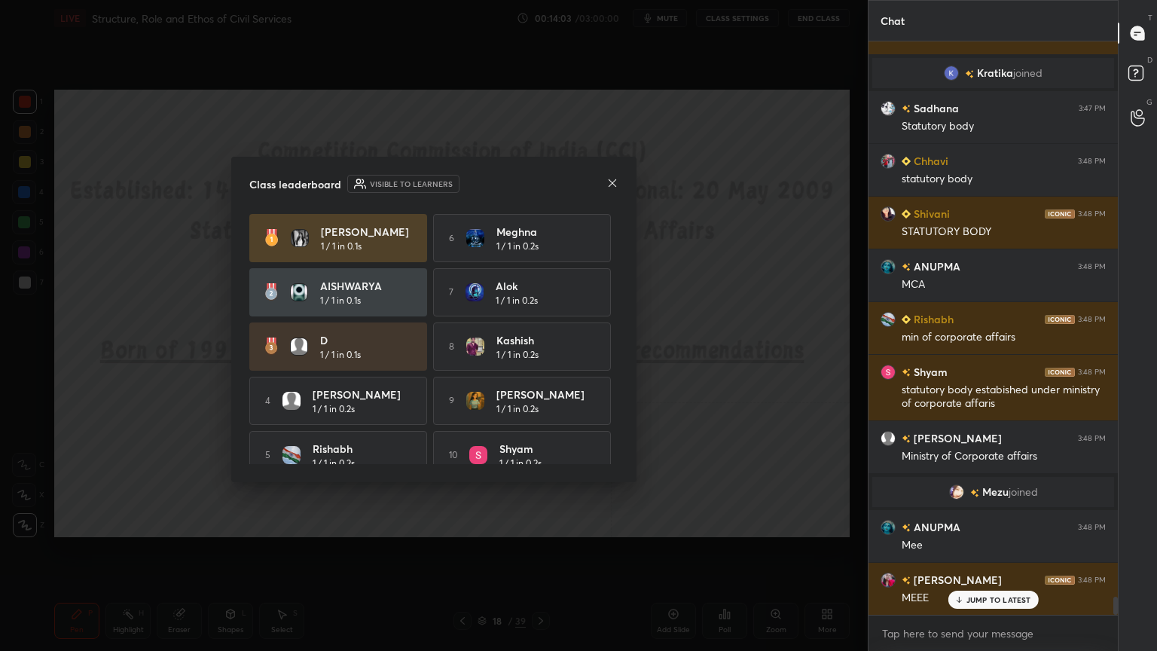
click at [607, 184] on icon at bounding box center [613, 183] width 12 height 12
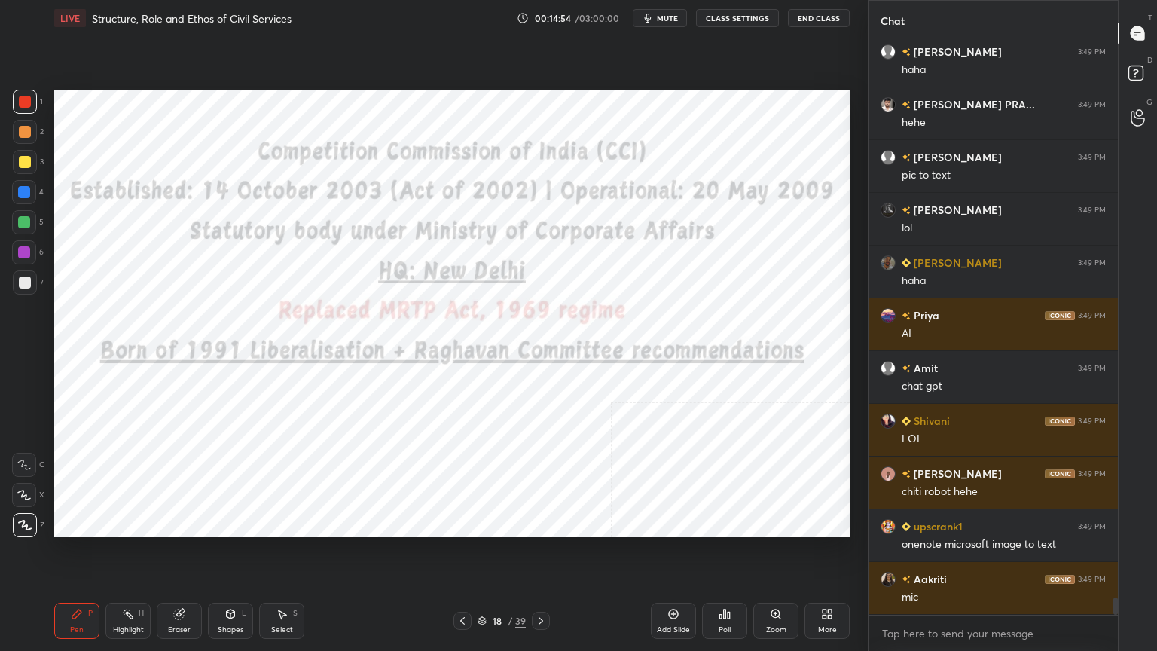
scroll to position [18067, 0]
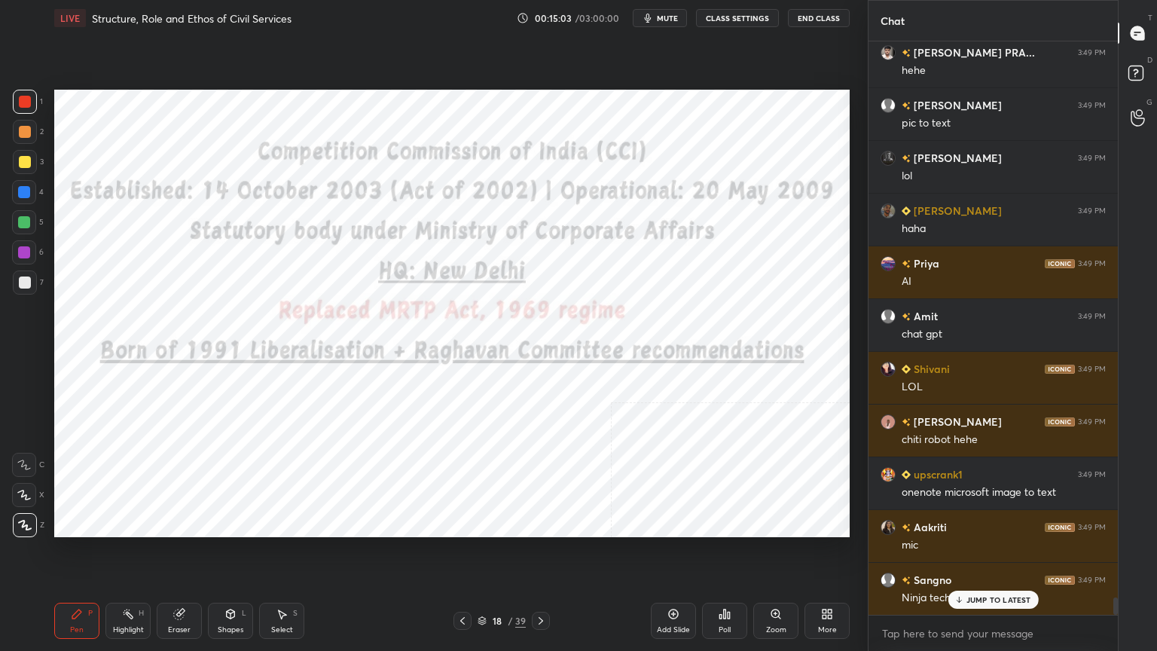
click at [678, 584] on div "Add Slide" at bounding box center [673, 621] width 45 height 36
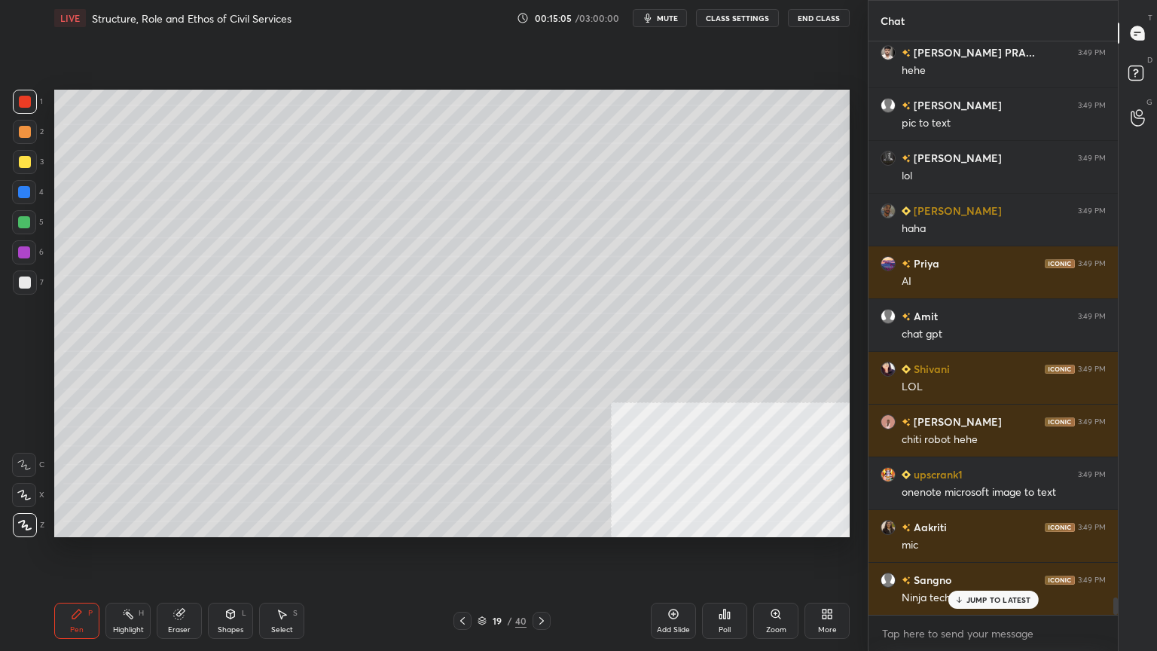
click at [25, 280] on div at bounding box center [25, 283] width 12 height 12
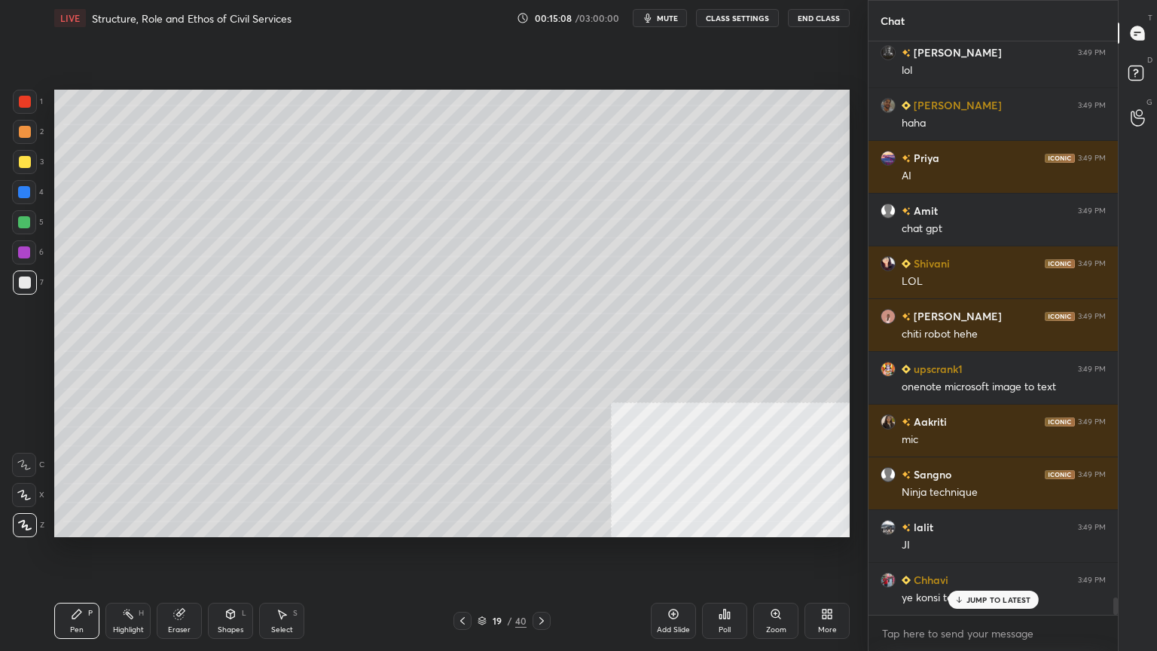
scroll to position [18226, 0]
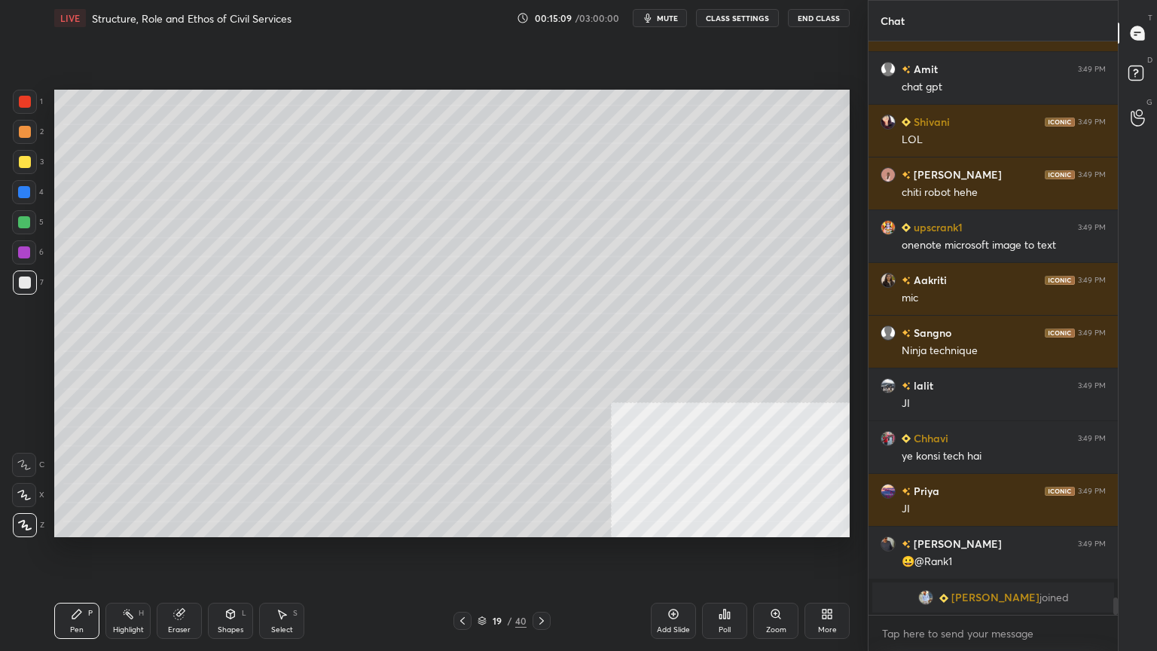
click at [543, 584] on icon at bounding box center [542, 621] width 12 height 12
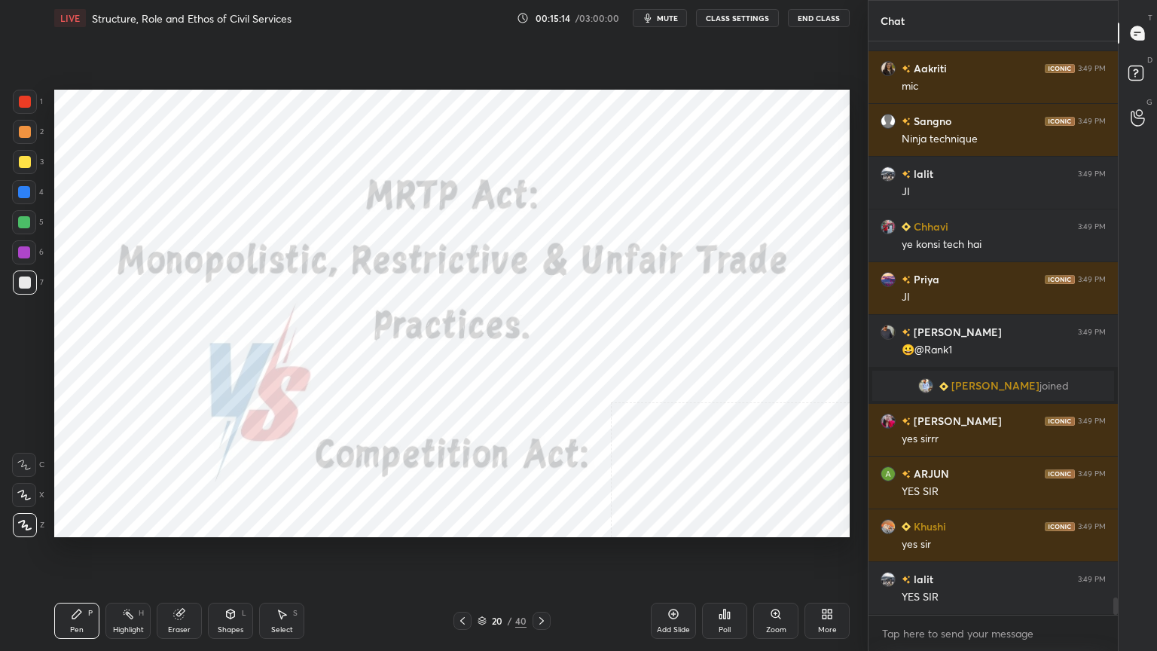
scroll to position [18096, 0]
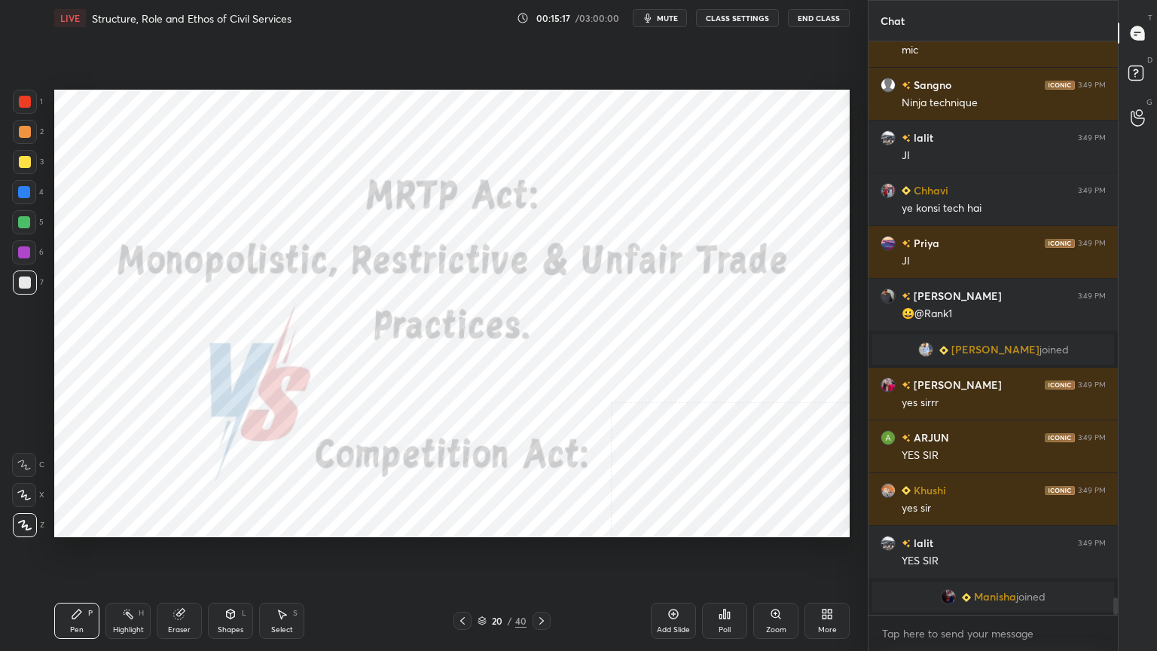
click at [23, 99] on div at bounding box center [25, 102] width 12 height 12
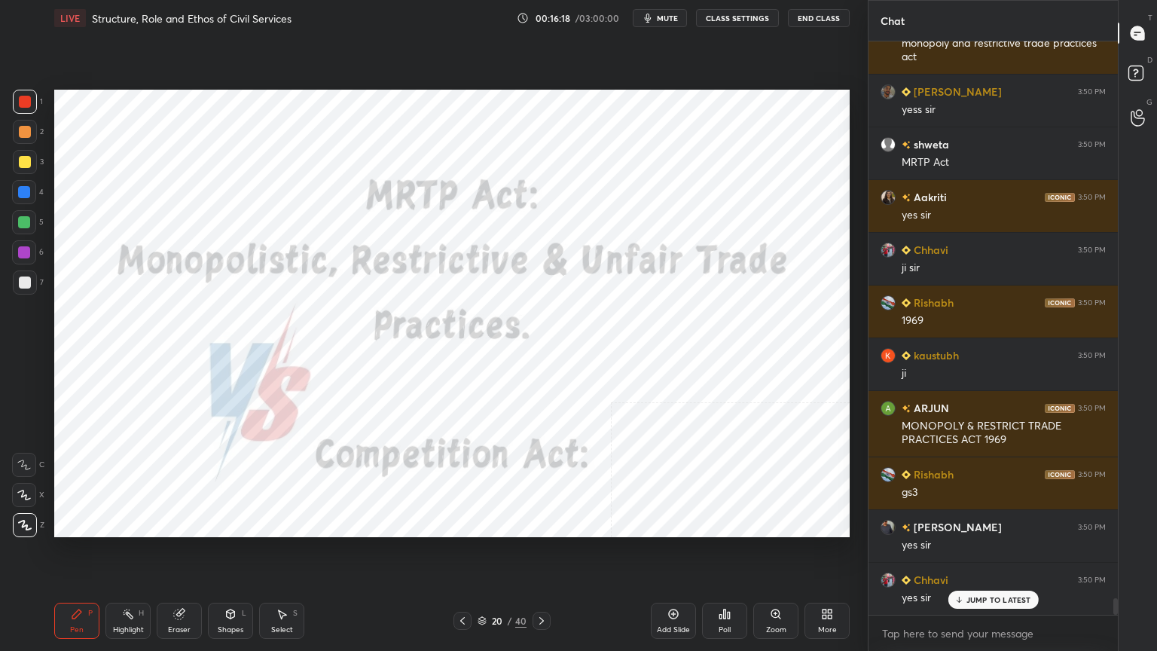
scroll to position [19446, 0]
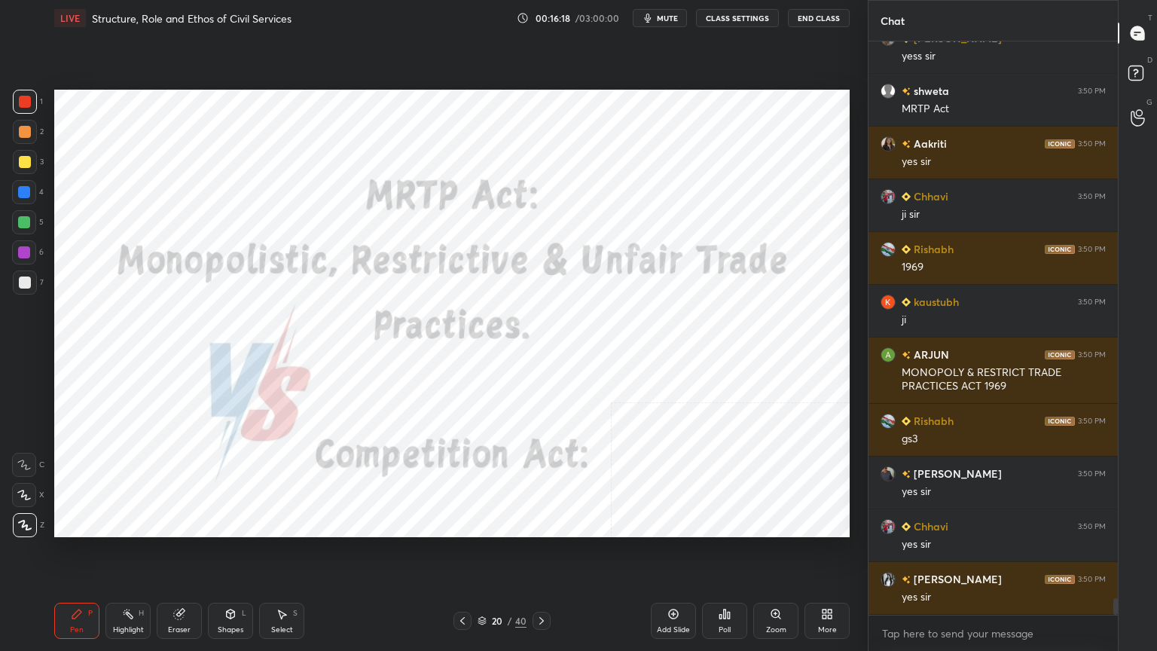
click at [543, 584] on icon at bounding box center [542, 621] width 12 height 12
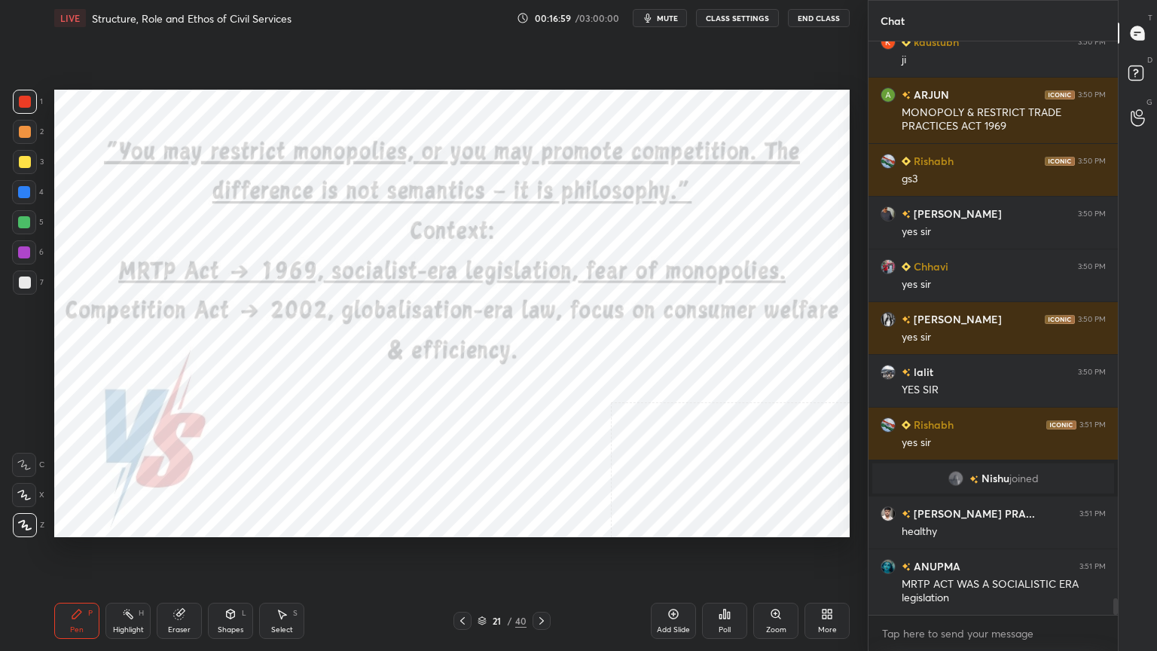
scroll to position [19341, 0]
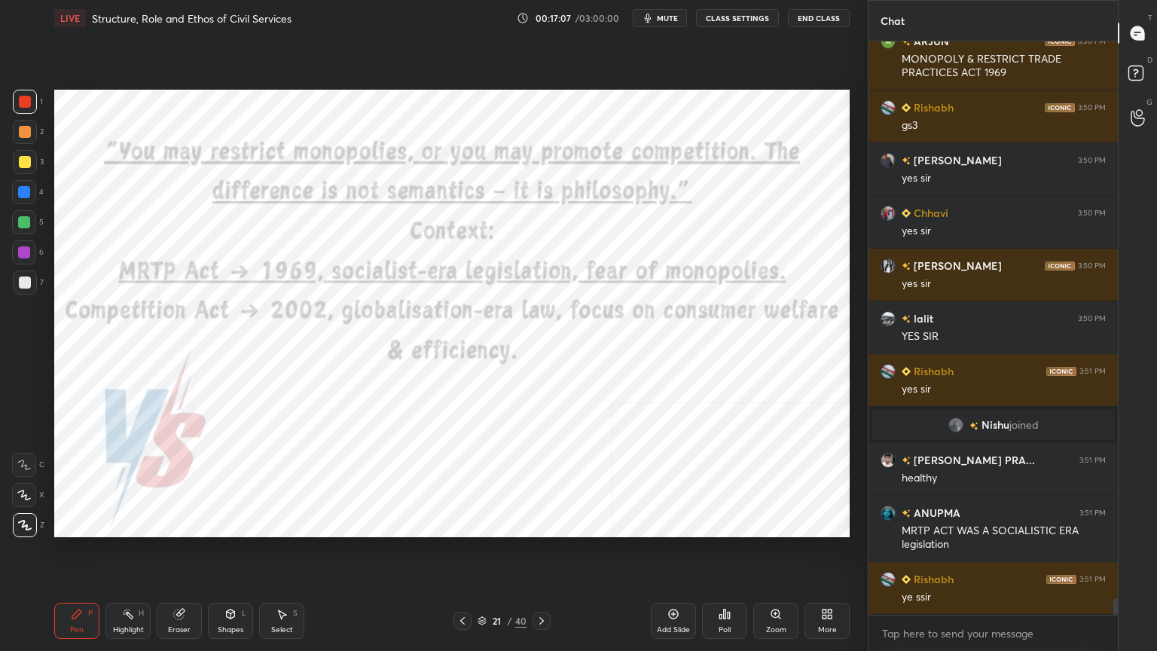
click at [680, 584] on div "Add Slide" at bounding box center [673, 630] width 33 height 8
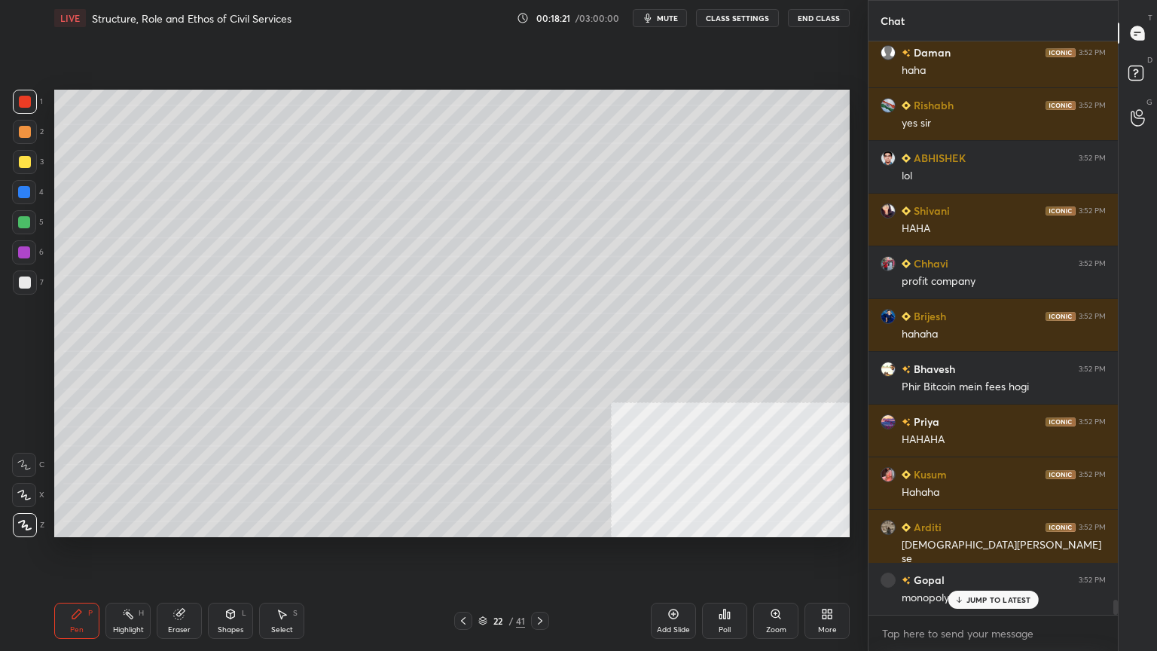
scroll to position [21360, 0]
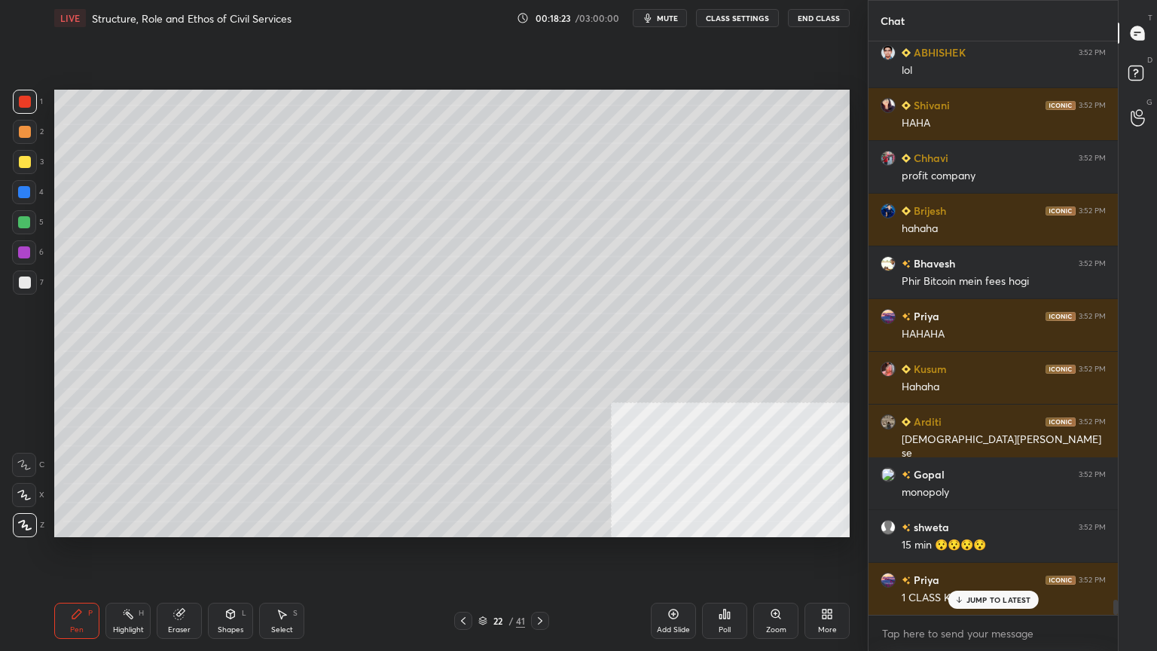
click at [24, 160] on div at bounding box center [25, 162] width 12 height 12
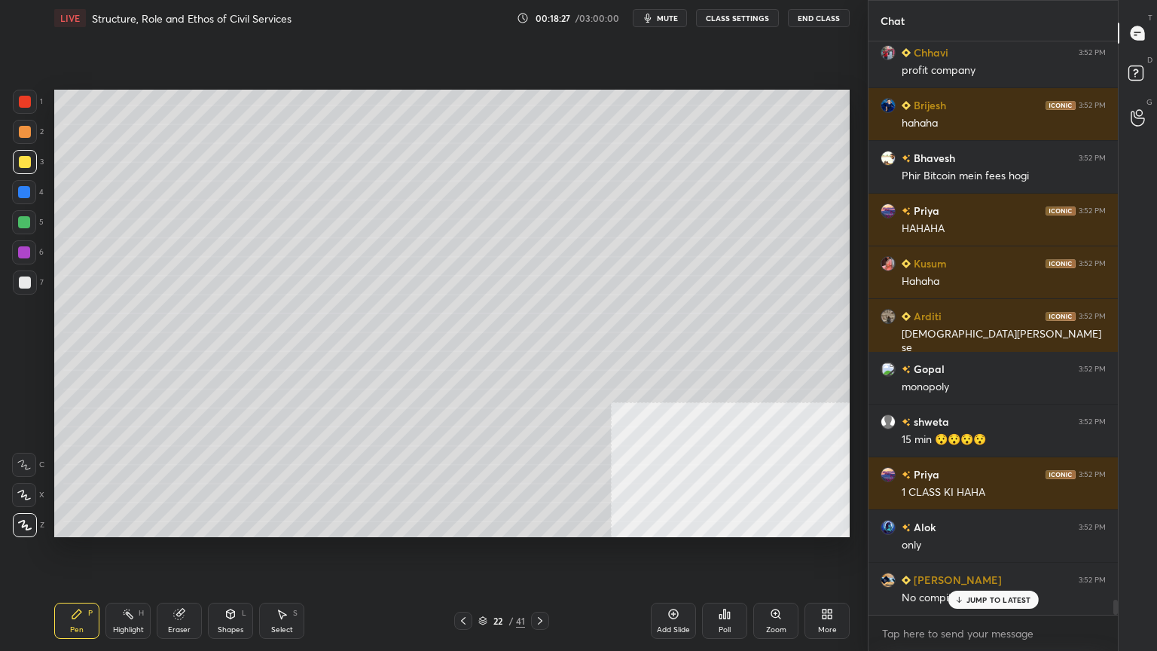
scroll to position [21571, 0]
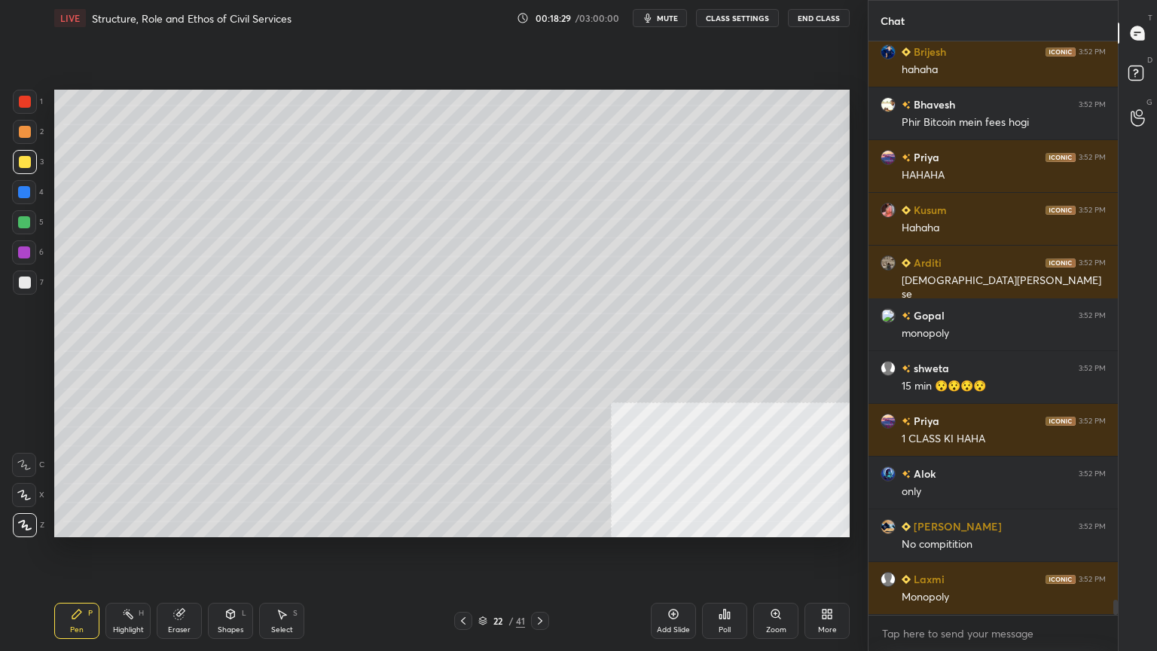
click at [544, 584] on icon at bounding box center [540, 621] width 12 height 12
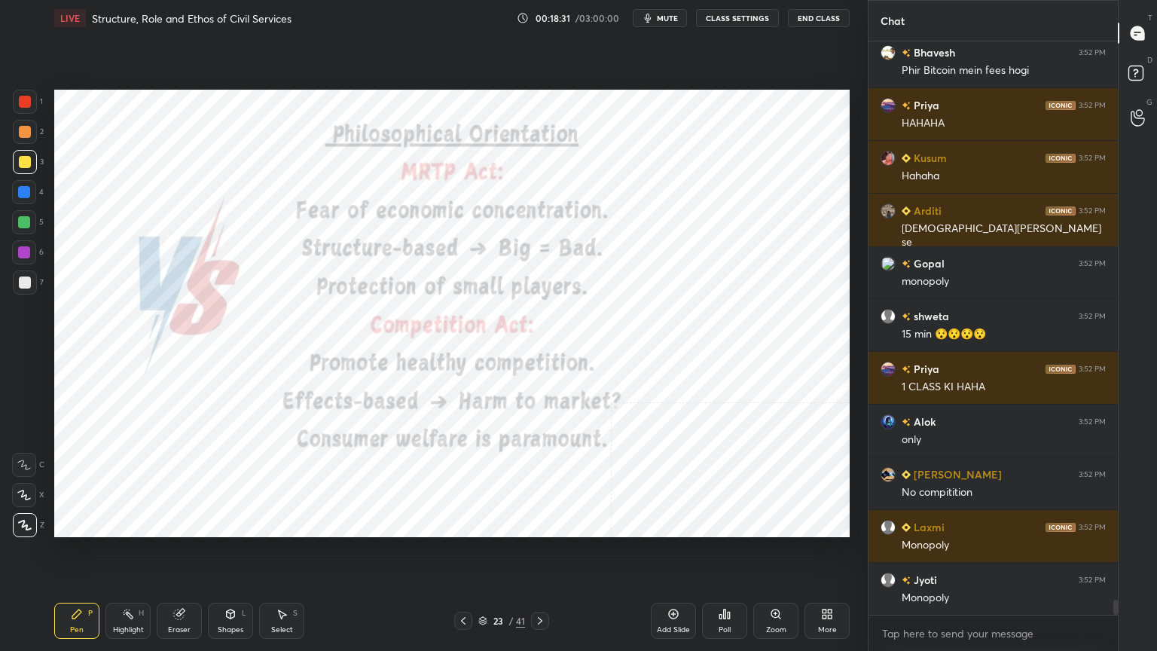
scroll to position [21677, 0]
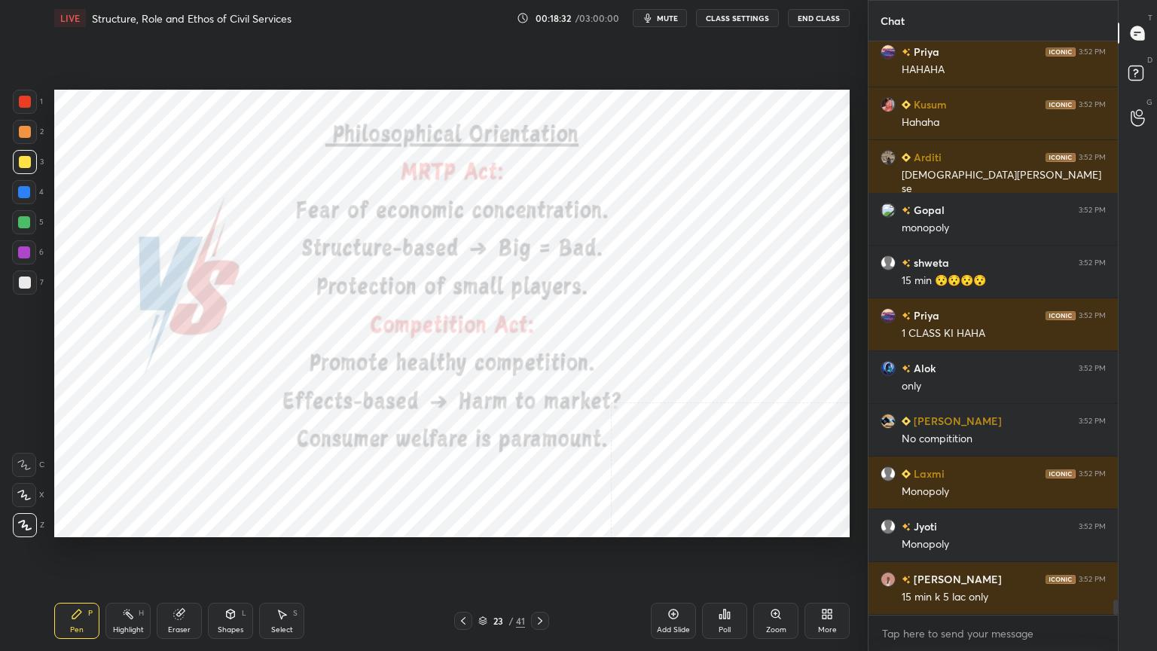
drag, startPoint x: 23, startPoint y: 93, endPoint x: 48, endPoint y: 124, distance: 39.6
click at [24, 93] on div at bounding box center [25, 102] width 24 height 24
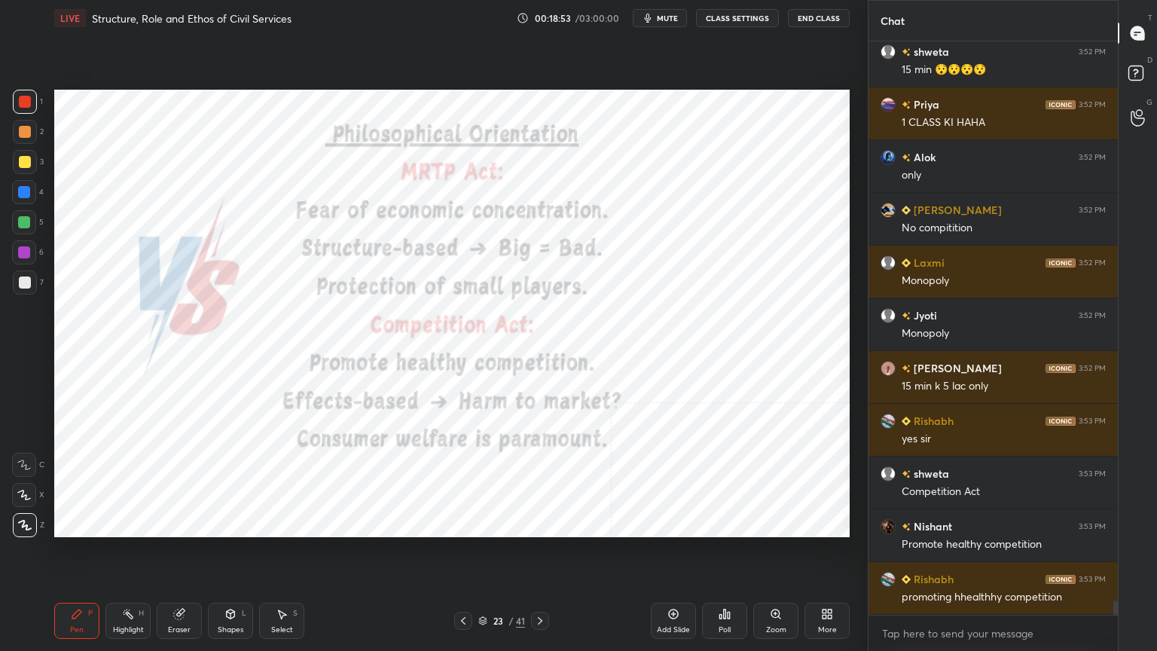
scroll to position [21940, 0]
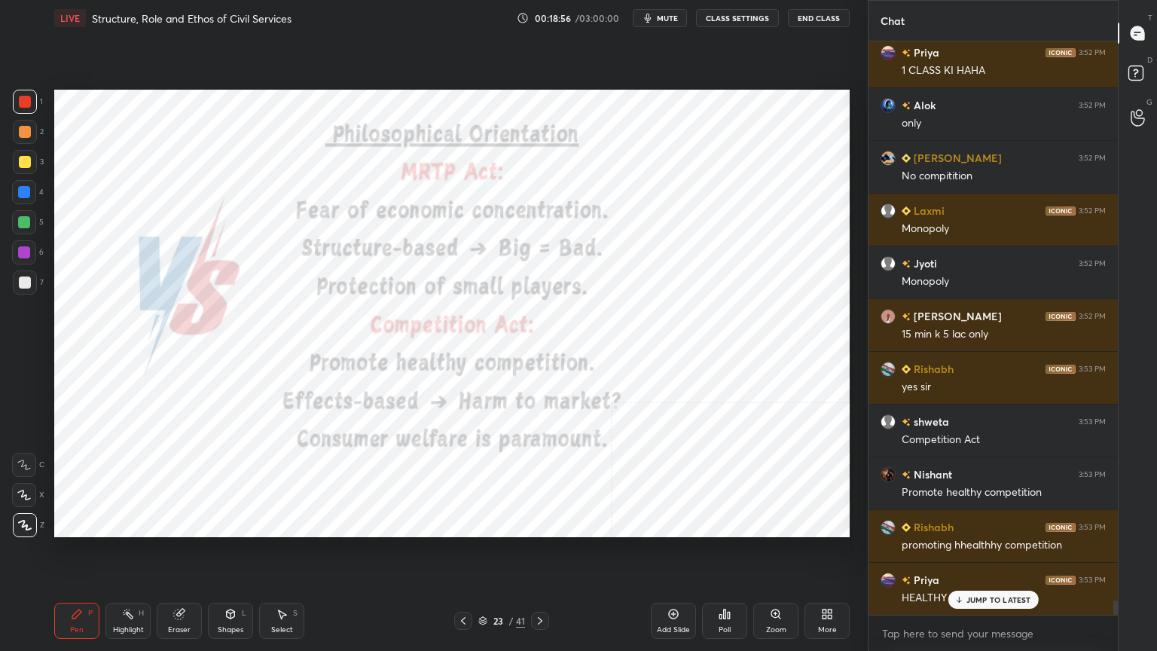
click at [674, 584] on div "Add Slide" at bounding box center [673, 621] width 45 height 36
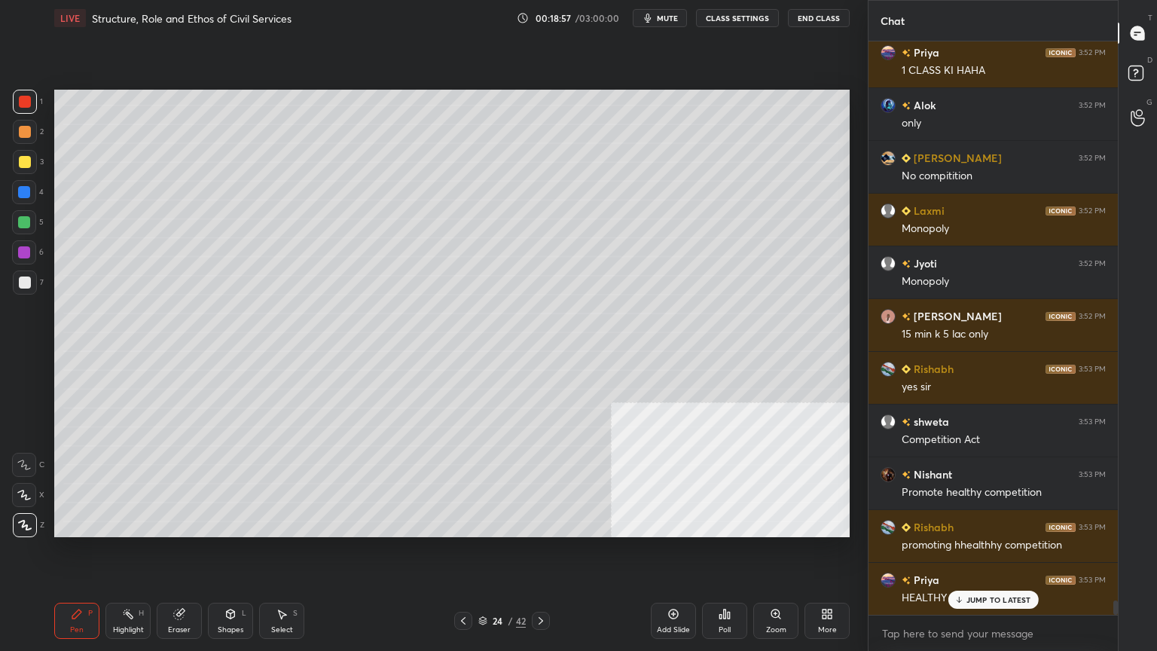
click at [20, 277] on div at bounding box center [25, 283] width 12 height 12
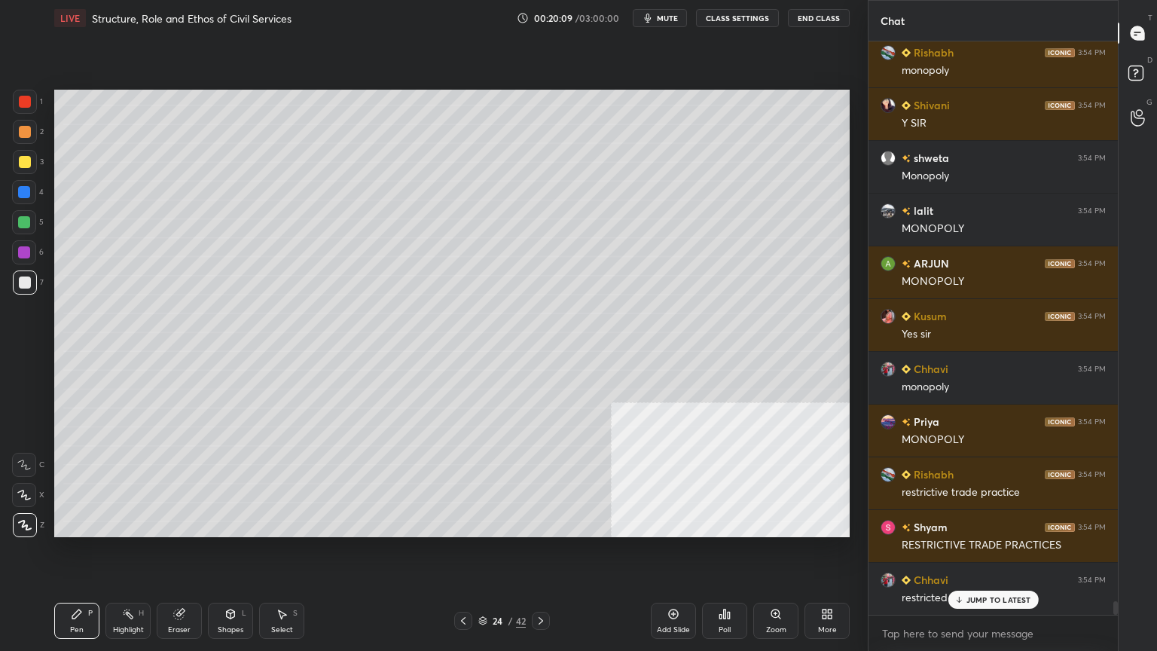
scroll to position [23778, 0]
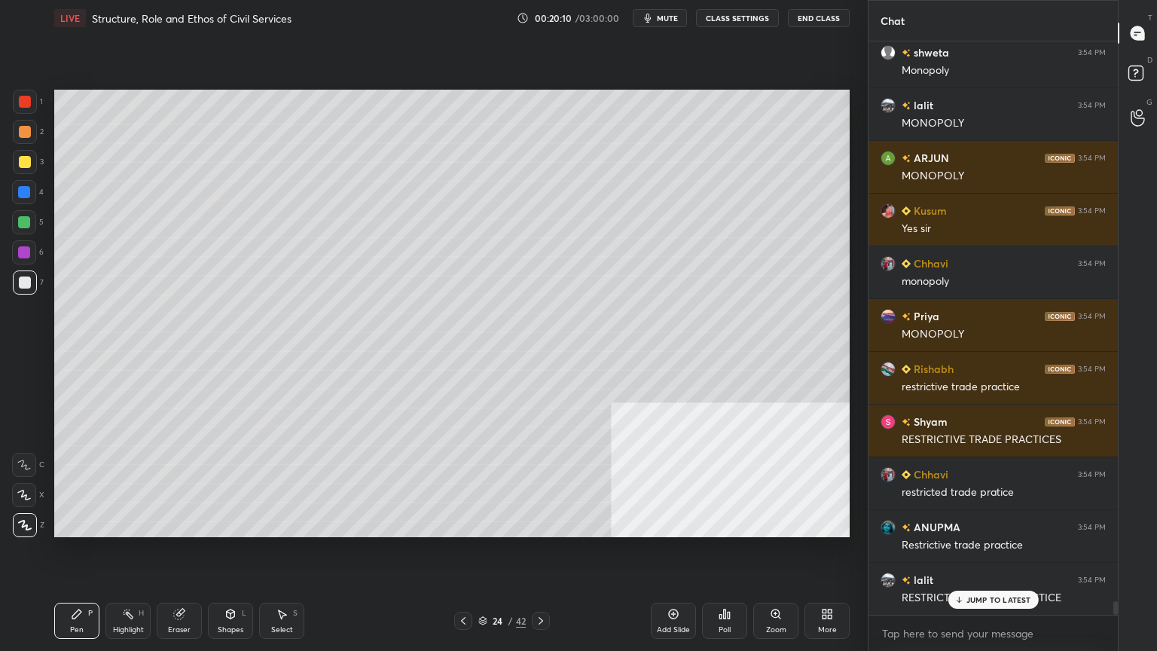
click at [24, 158] on div at bounding box center [25, 162] width 12 height 12
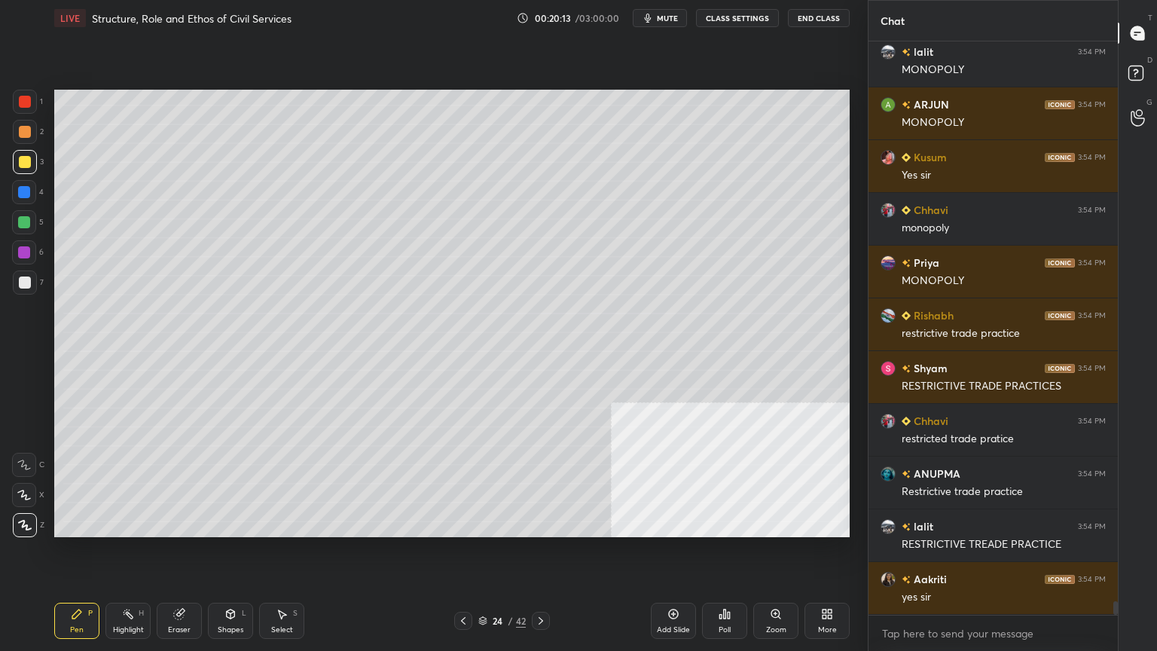
click at [26, 280] on div at bounding box center [25, 283] width 12 height 12
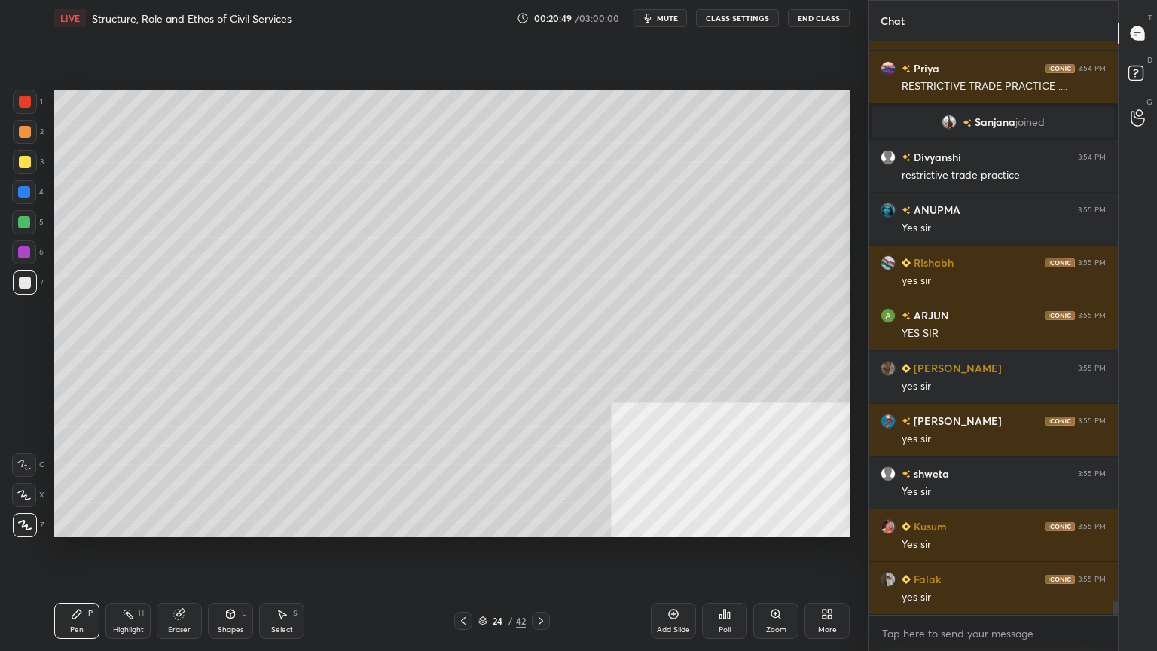
scroll to position [23589, 0]
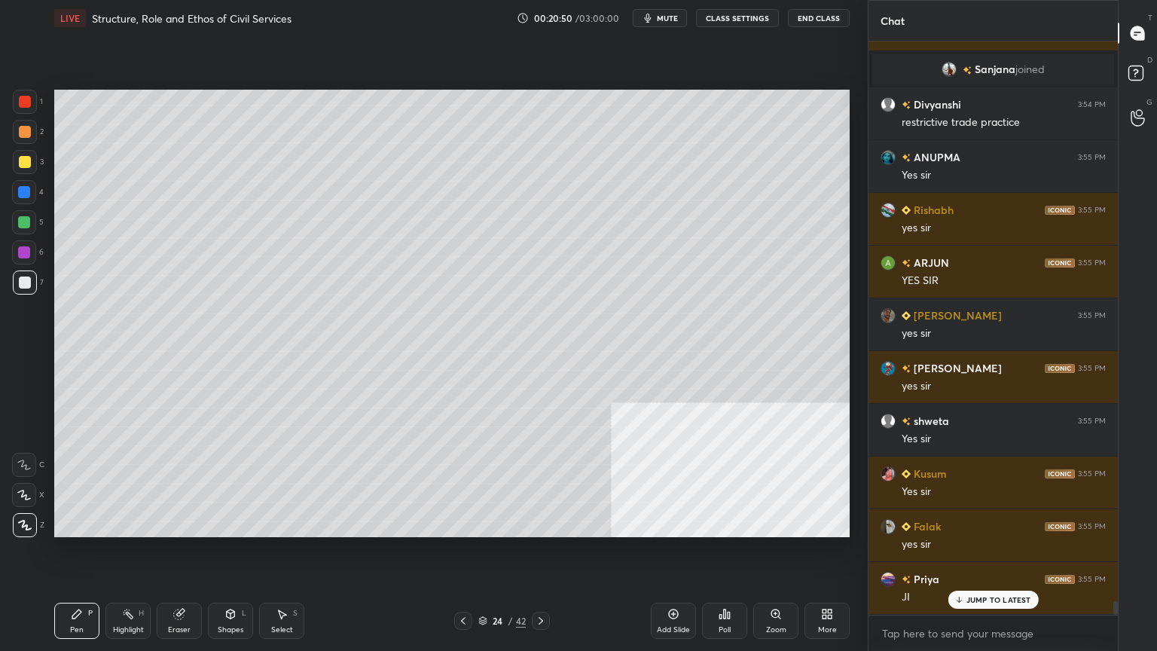
drag, startPoint x: 21, startPoint y: 157, endPoint x: 33, endPoint y: 163, distance: 13.2
click at [23, 157] on div at bounding box center [25, 162] width 12 height 12
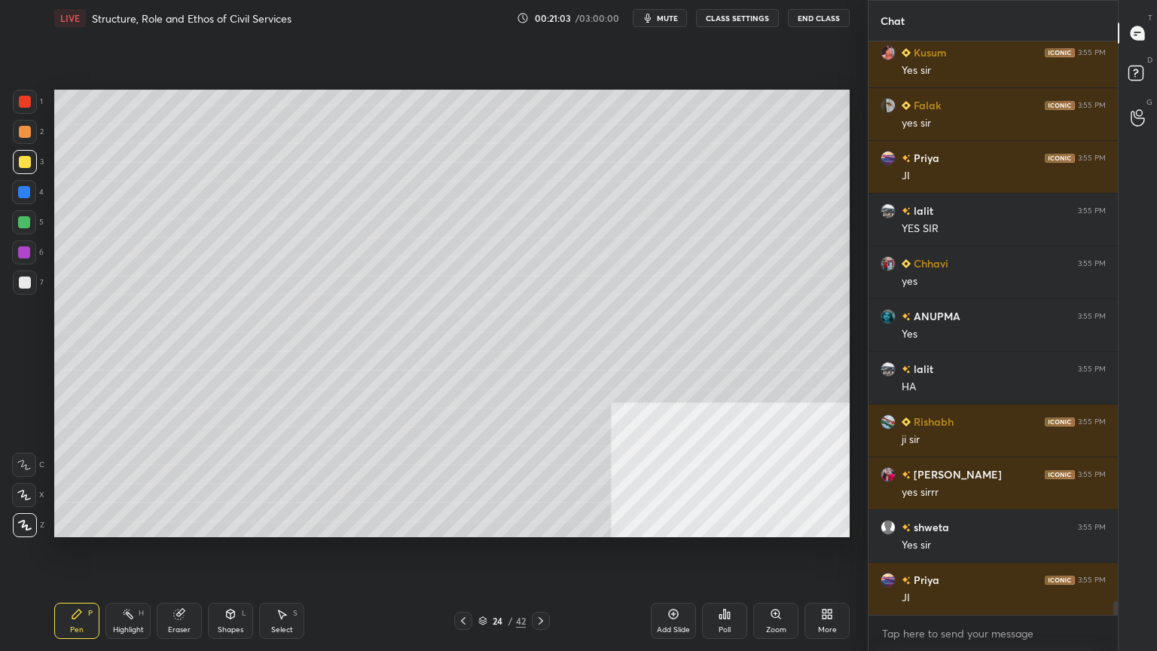
scroll to position [24064, 0]
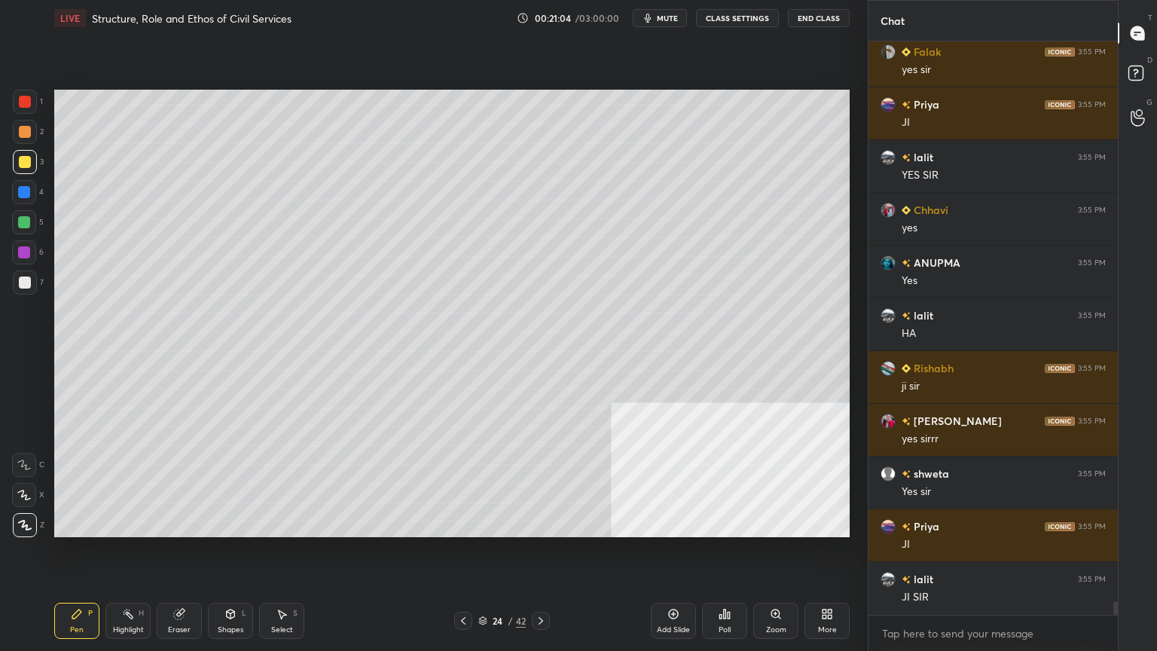
click at [25, 181] on div at bounding box center [24, 192] width 24 height 24
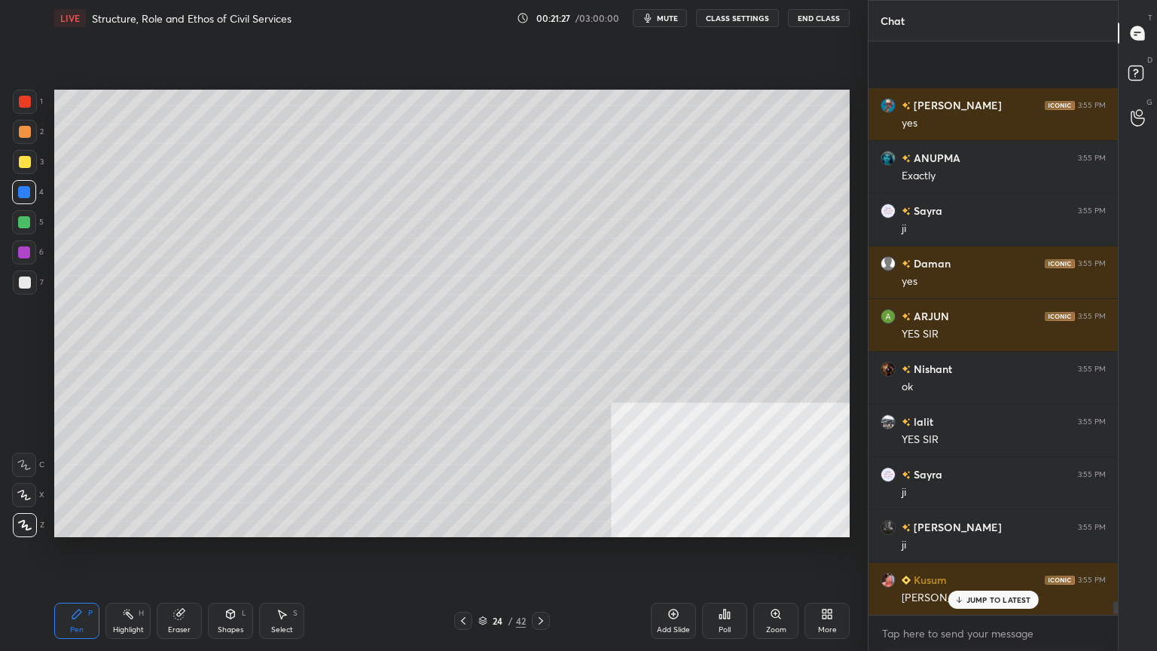
scroll to position [24803, 0]
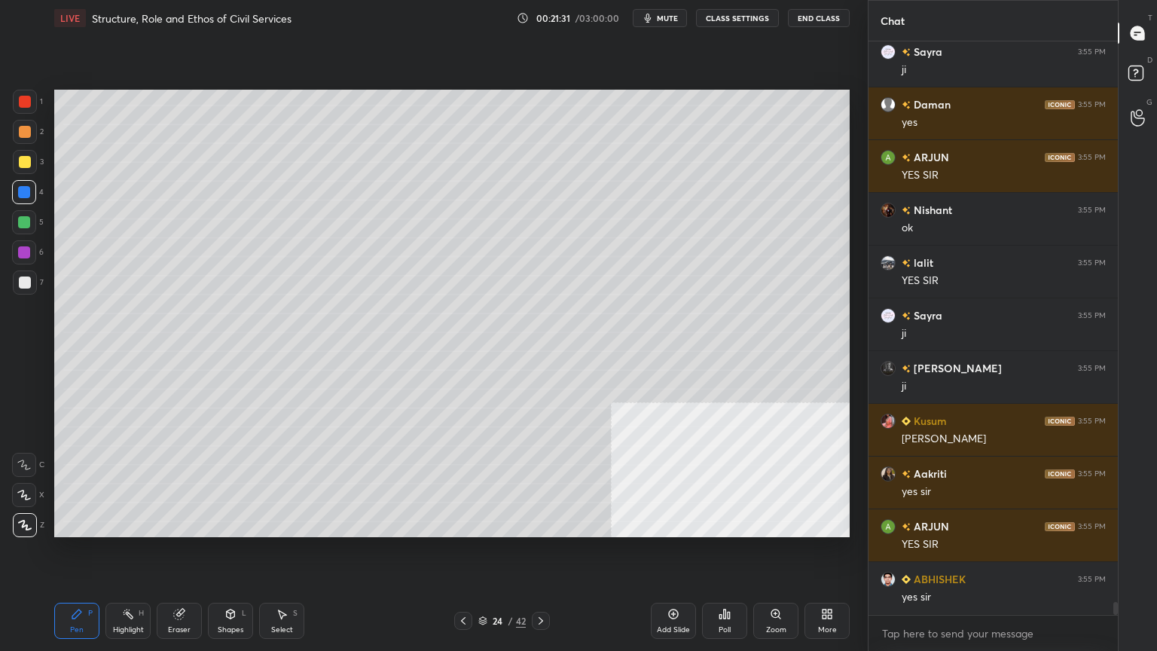
click at [464, 584] on icon at bounding box center [463, 621] width 12 height 12
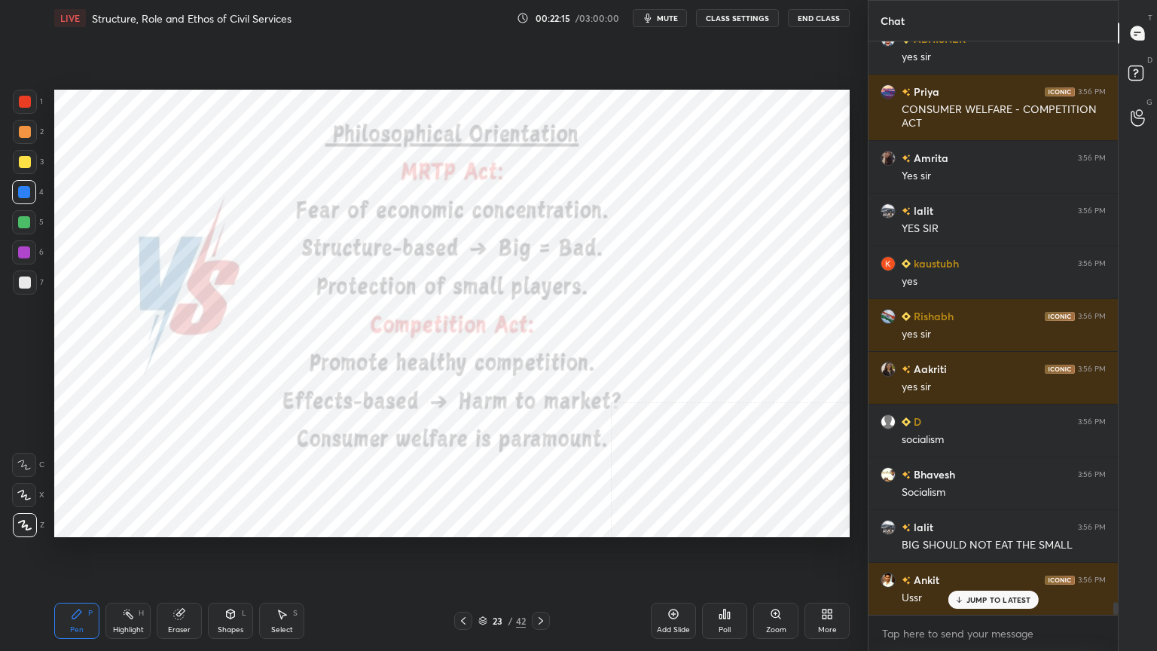
scroll to position [25448, 0]
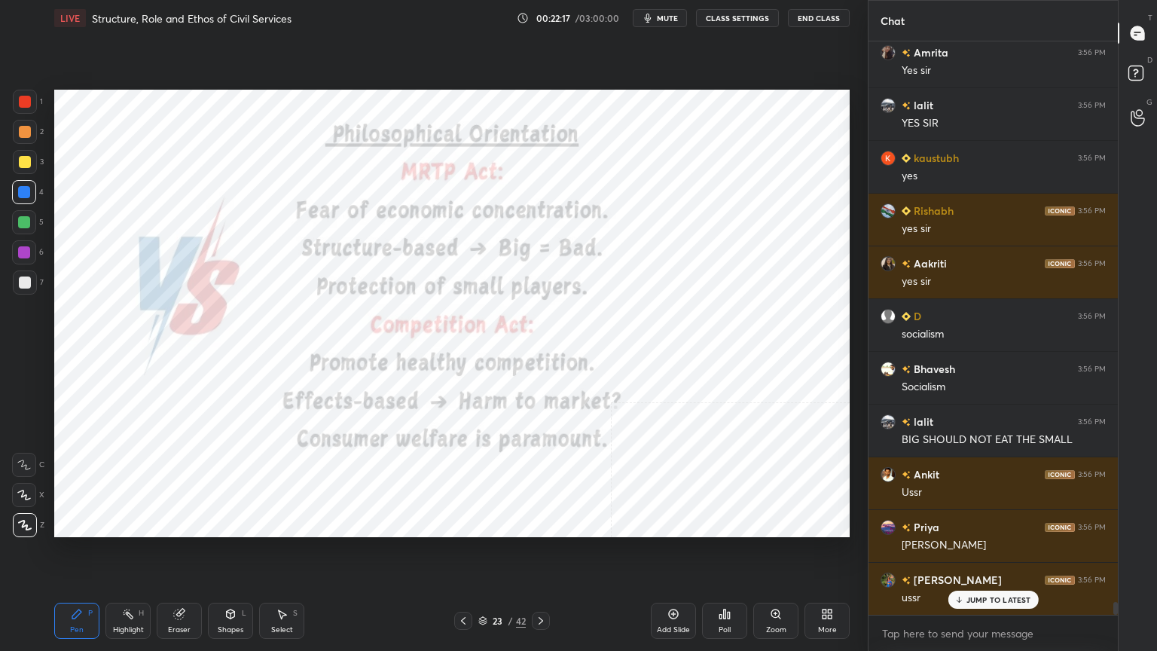
click at [27, 103] on div at bounding box center [25, 102] width 12 height 12
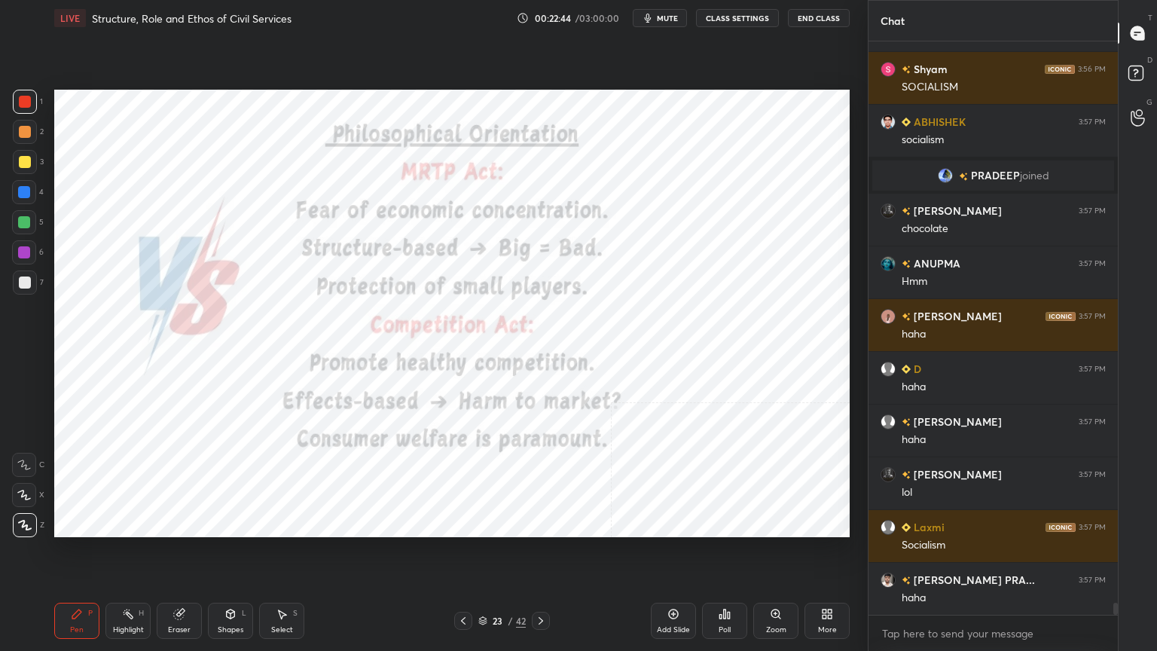
scroll to position [26698, 0]
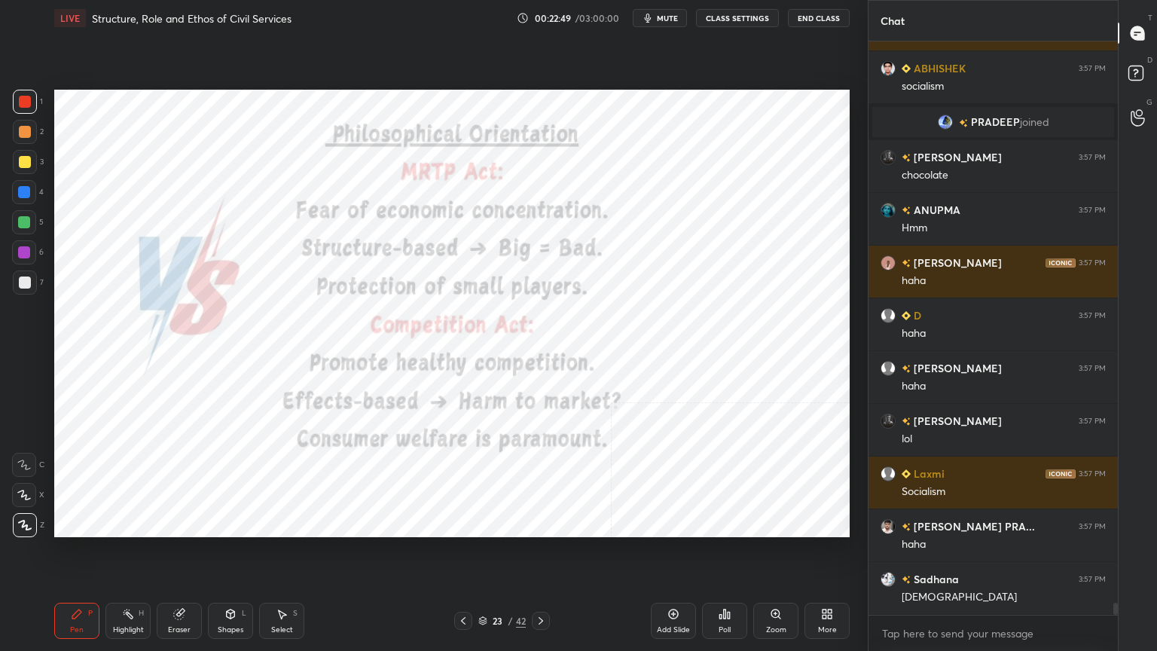
click at [681, 584] on div "Add Slide" at bounding box center [673, 621] width 45 height 36
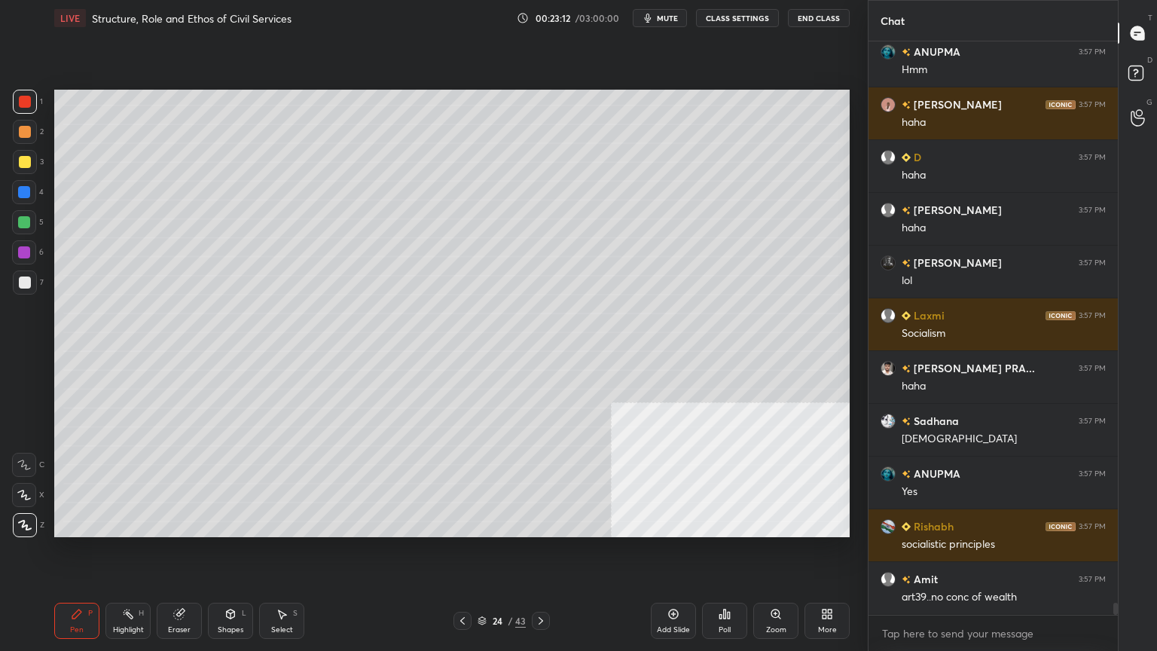
scroll to position [26909, 0]
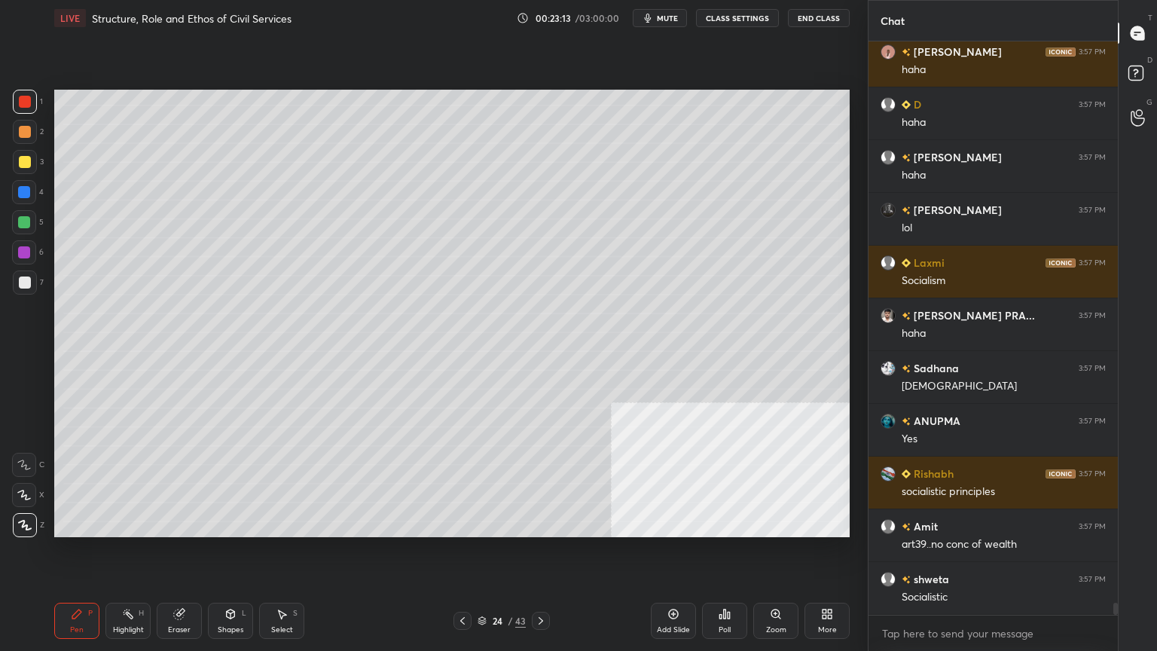
click at [29, 158] on div at bounding box center [25, 162] width 12 height 12
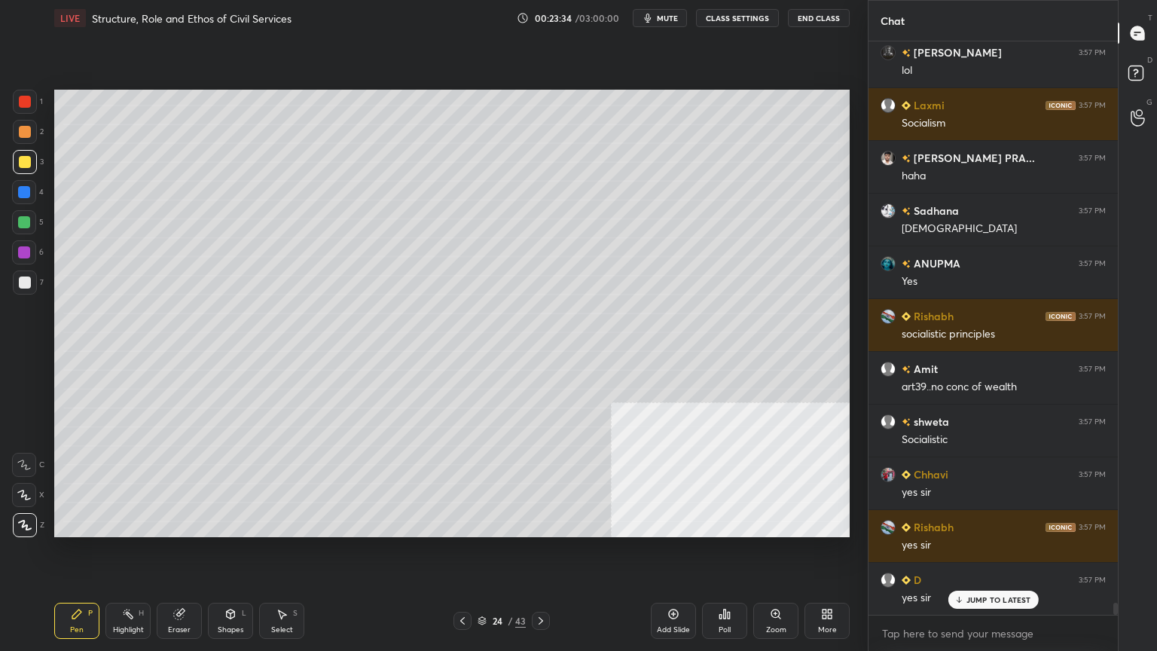
scroll to position [27120, 0]
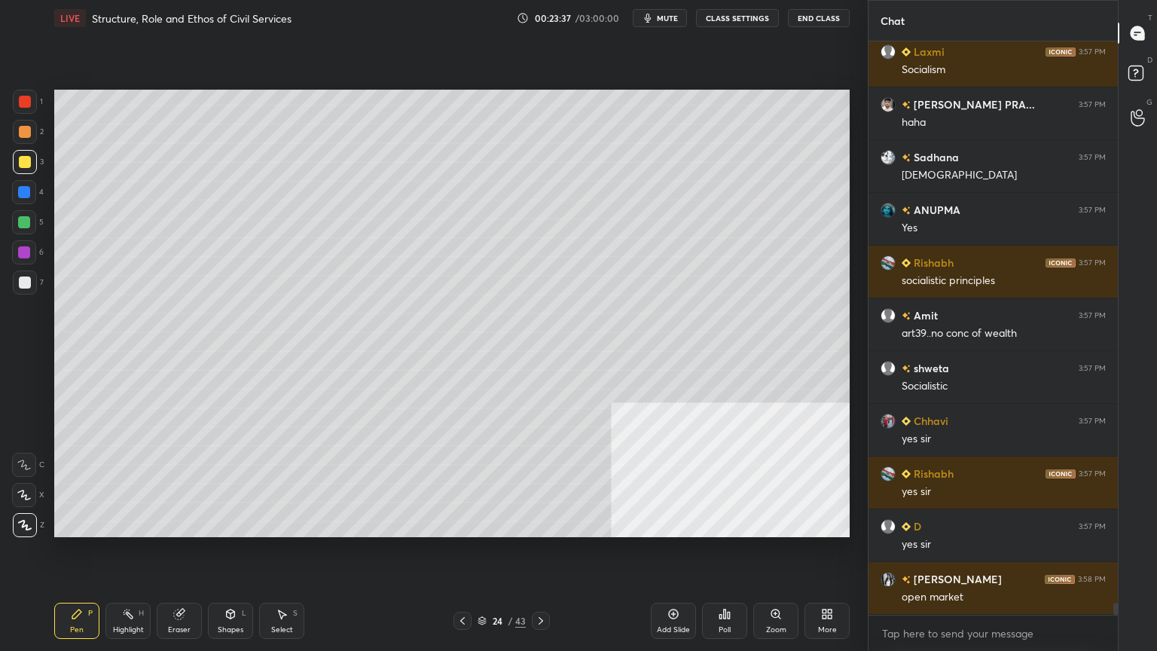
click at [17, 105] on div at bounding box center [25, 102] width 24 height 24
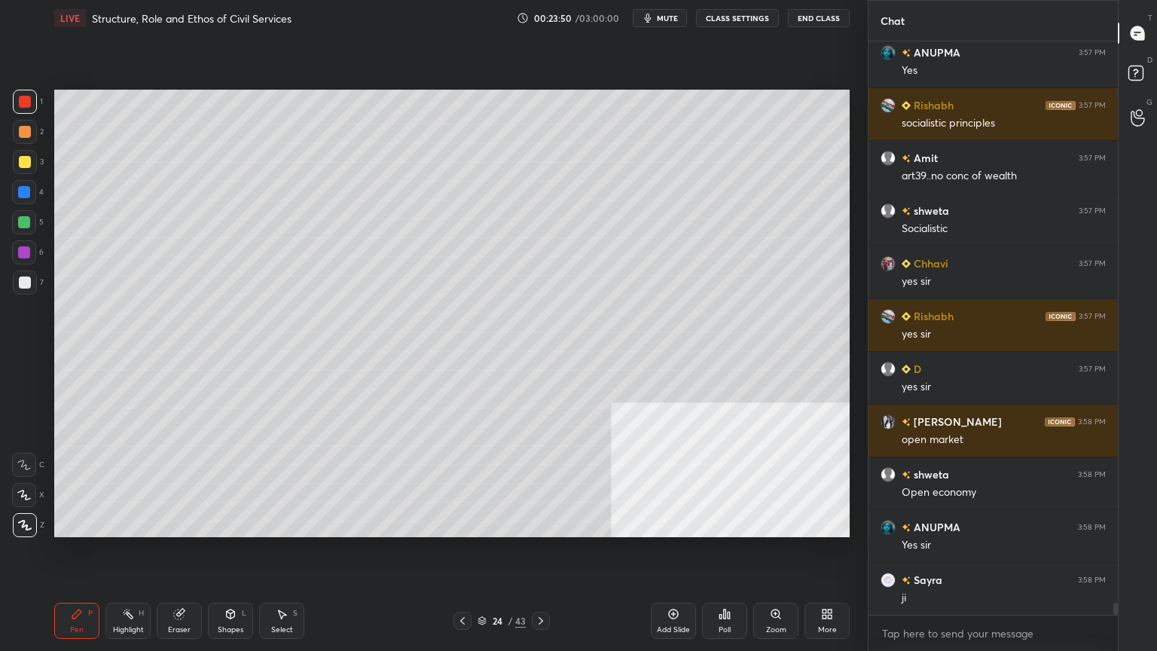
scroll to position [27331, 0]
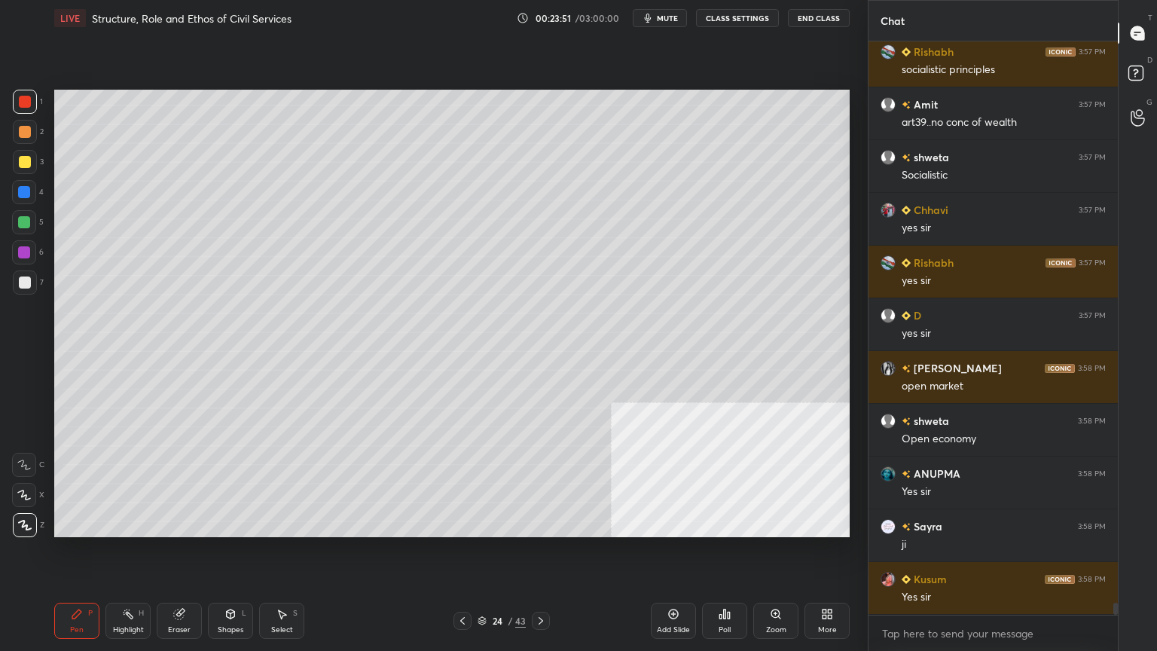
click at [545, 584] on icon at bounding box center [541, 621] width 12 height 12
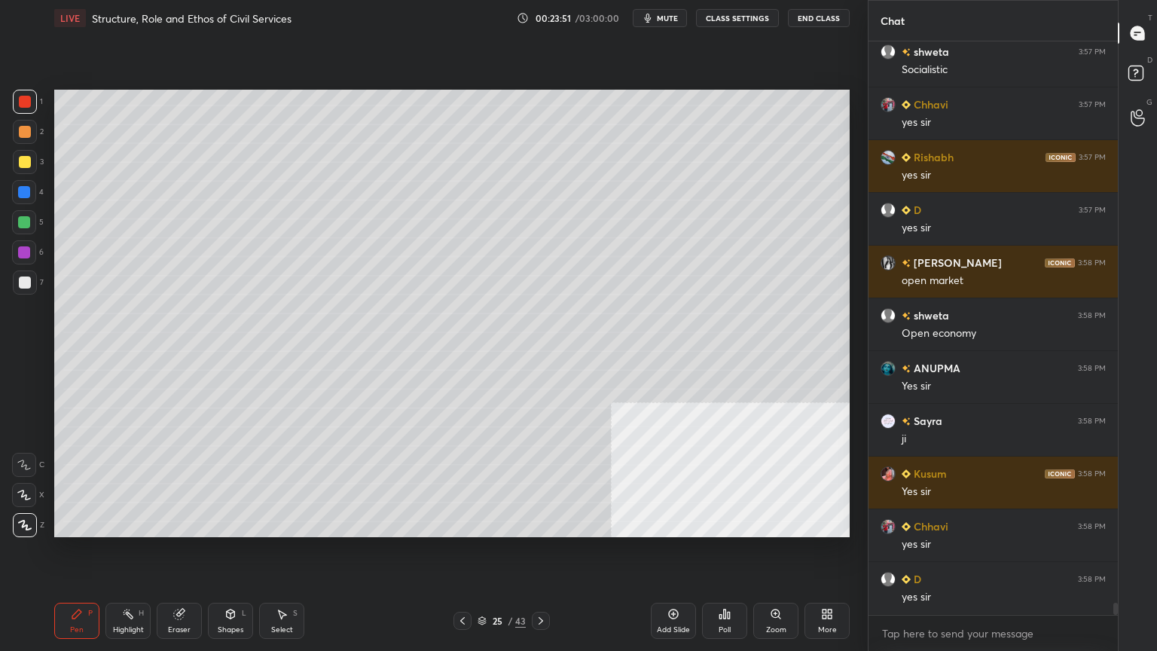
click at [543, 584] on icon at bounding box center [541, 621] width 12 height 12
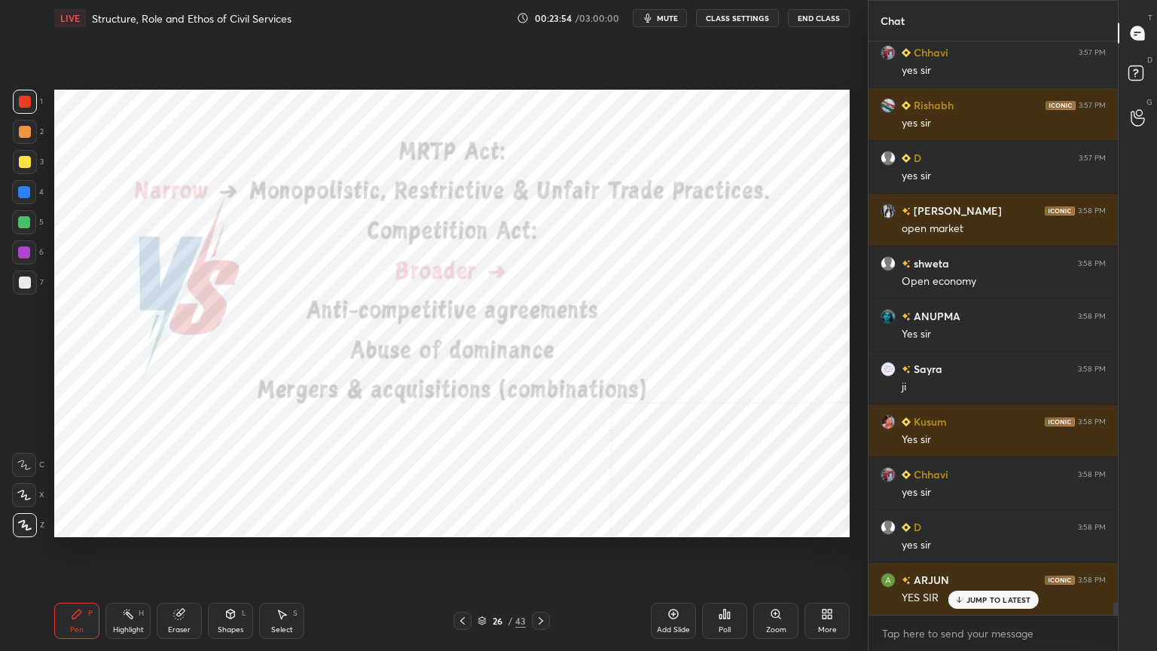
scroll to position [27542, 0]
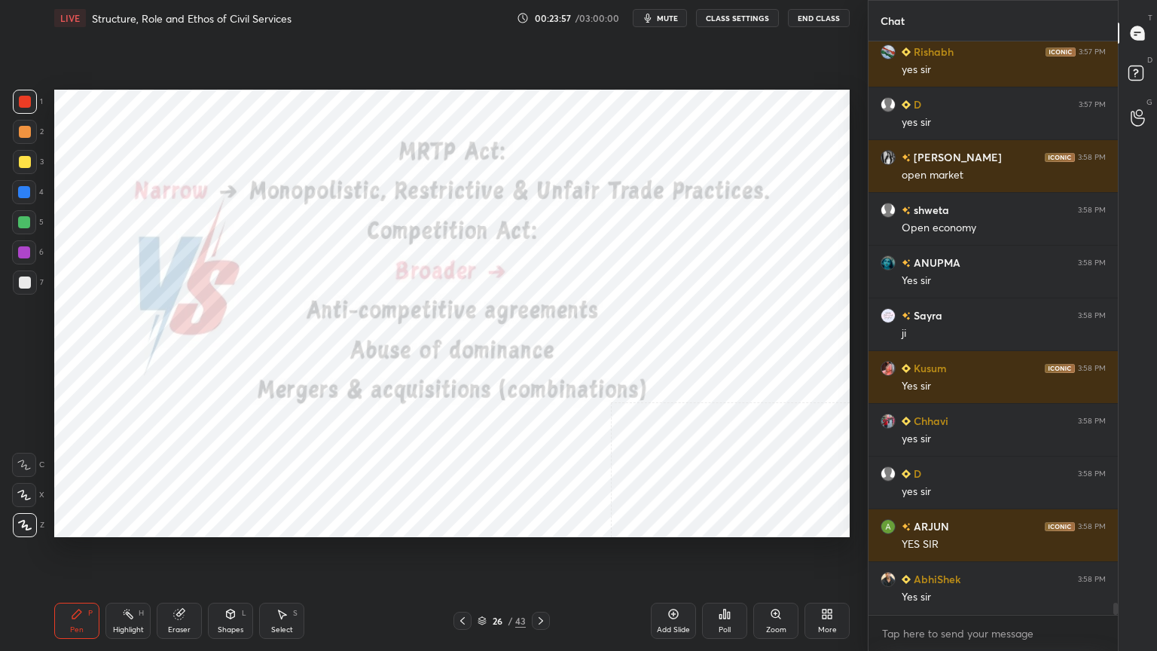
click at [26, 96] on div at bounding box center [25, 102] width 12 height 12
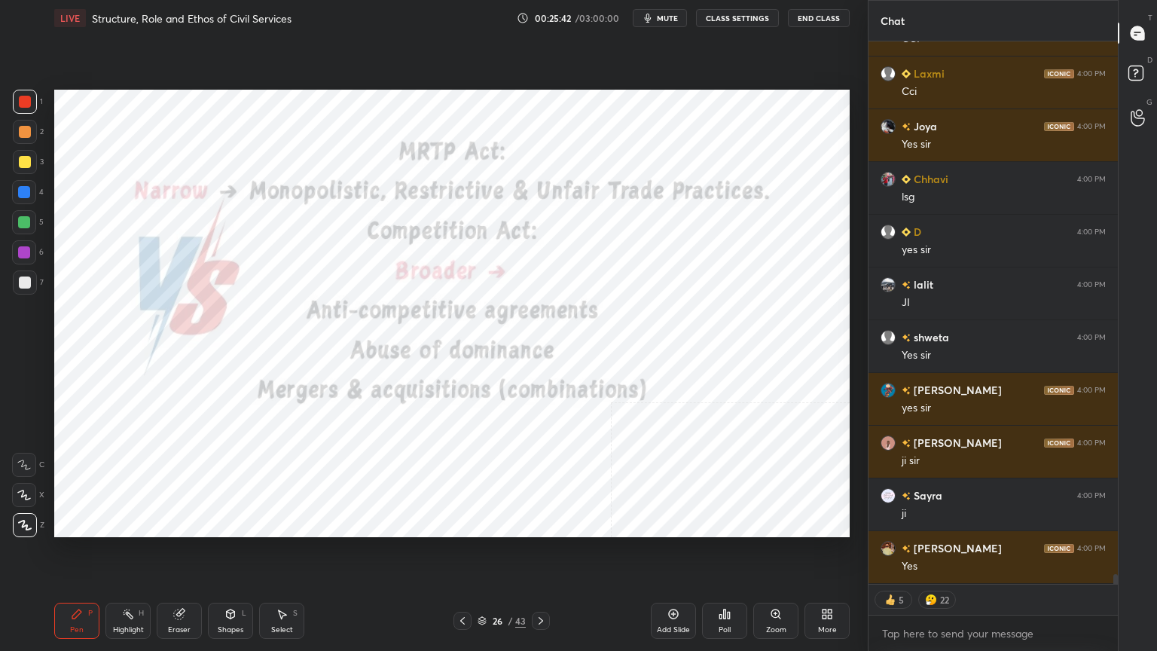
scroll to position [29763, 0]
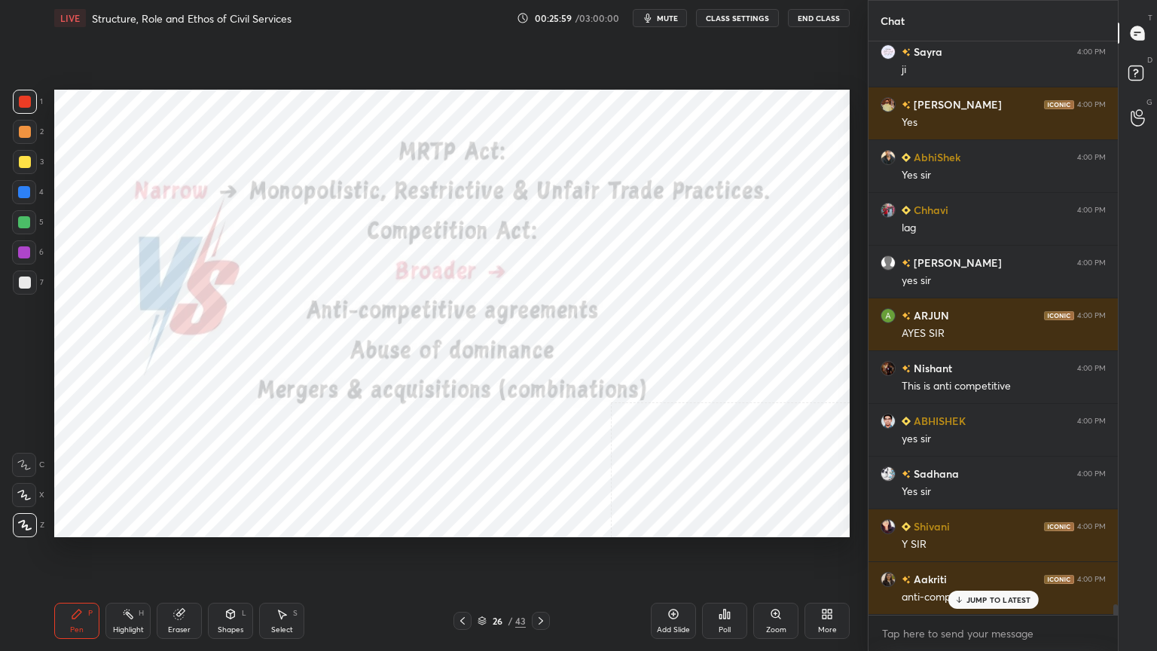
click at [179, 584] on icon at bounding box center [179, 615] width 10 height 10
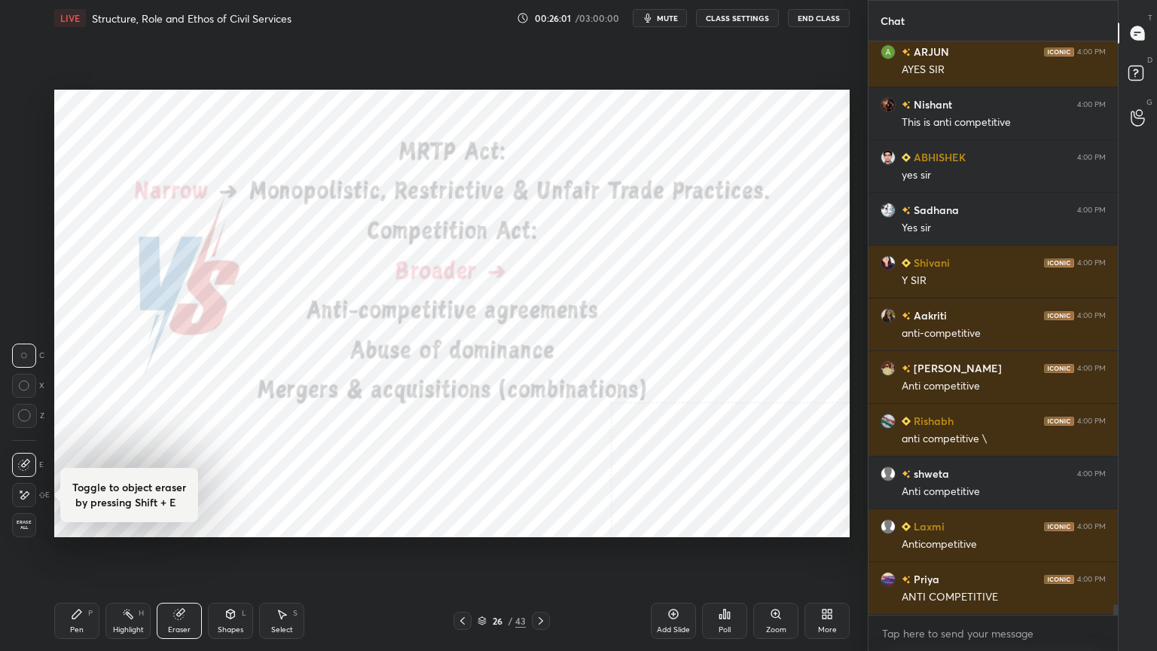
click at [26, 521] on span "Erase all" at bounding box center [24, 525] width 23 height 11
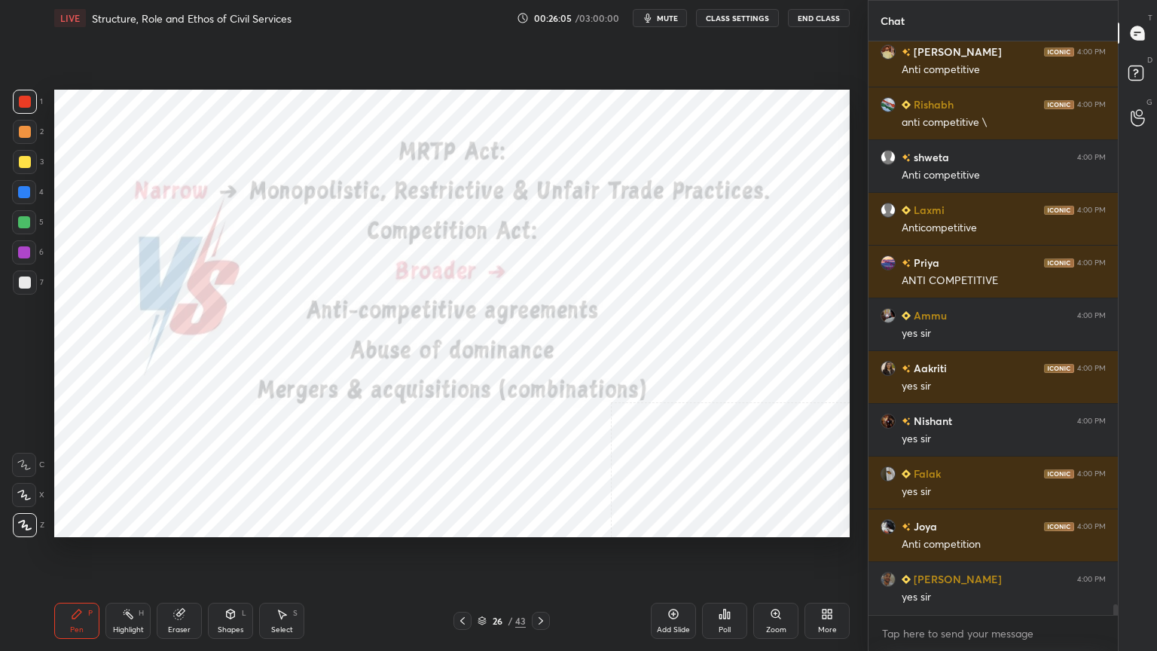
click at [21, 102] on div at bounding box center [25, 102] width 12 height 12
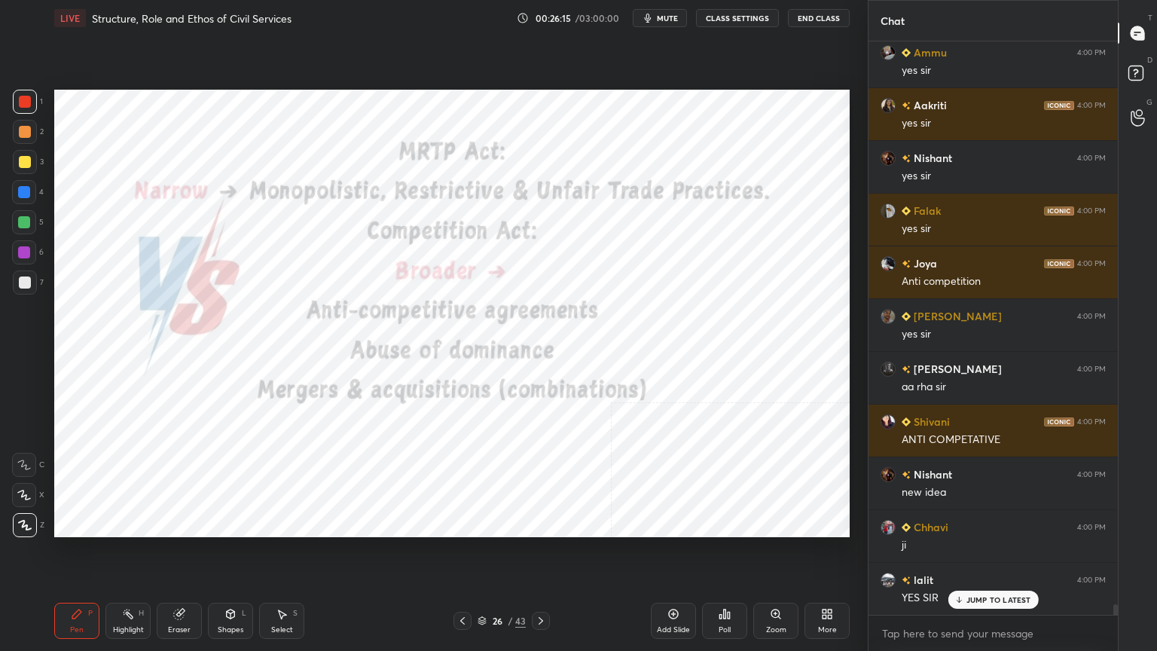
scroll to position [31051, 0]
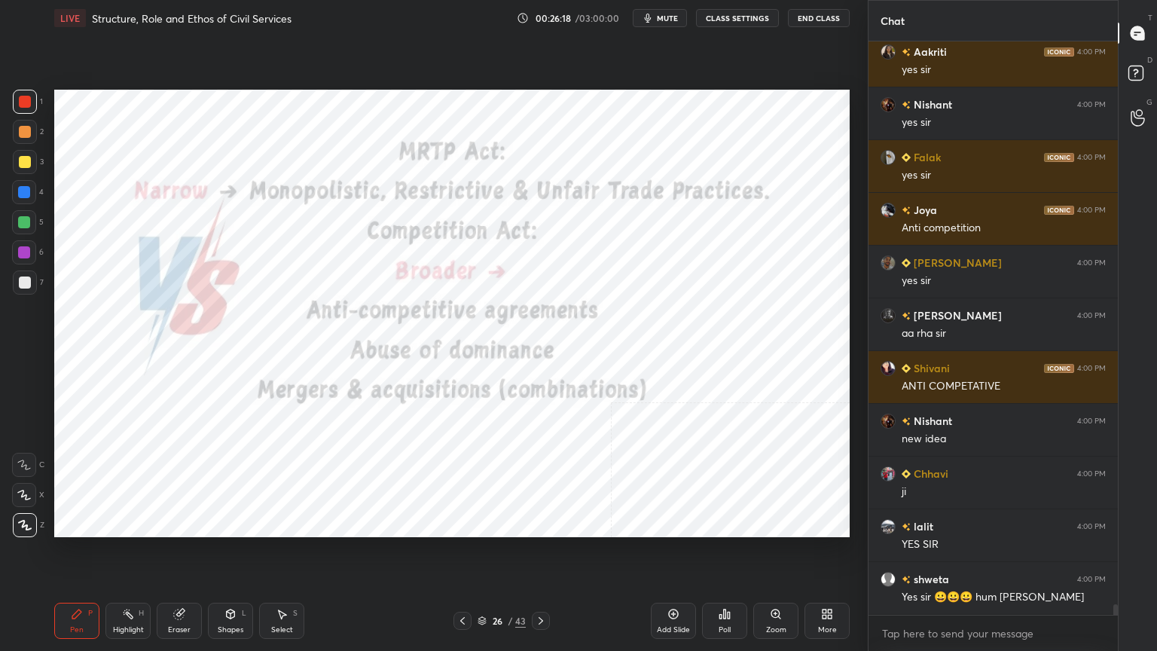
click at [481, 584] on icon at bounding box center [482, 620] width 9 height 9
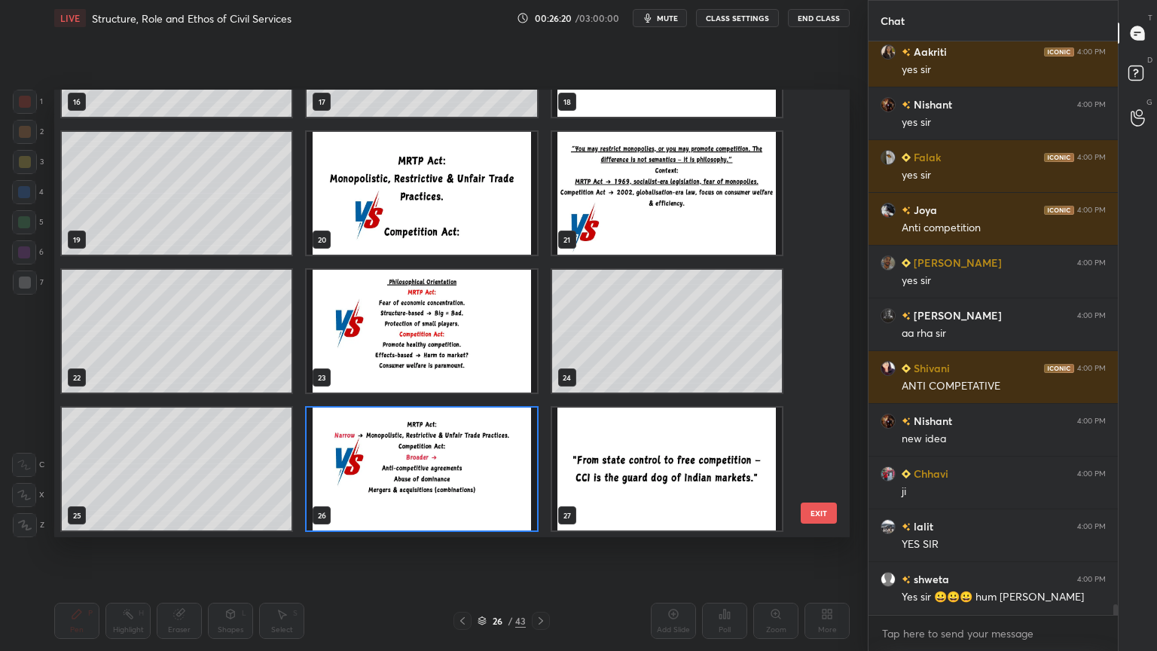
click at [650, 497] on img "grid" at bounding box center [667, 469] width 230 height 123
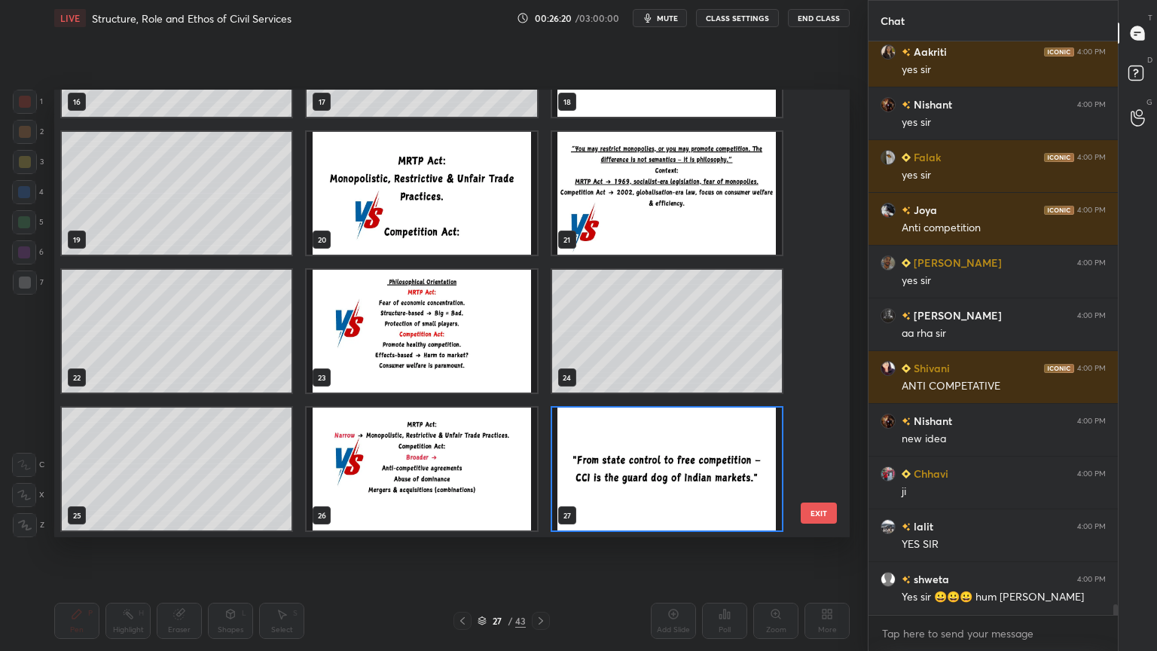
click at [650, 497] on img "grid" at bounding box center [667, 469] width 230 height 123
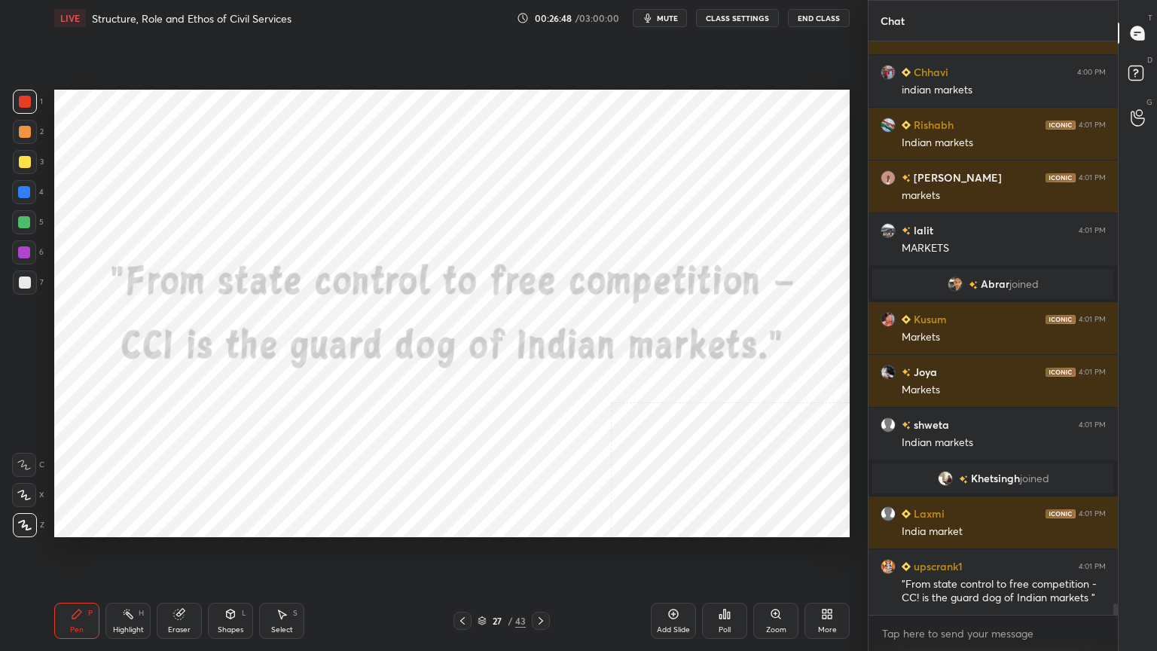
scroll to position [29270, 0]
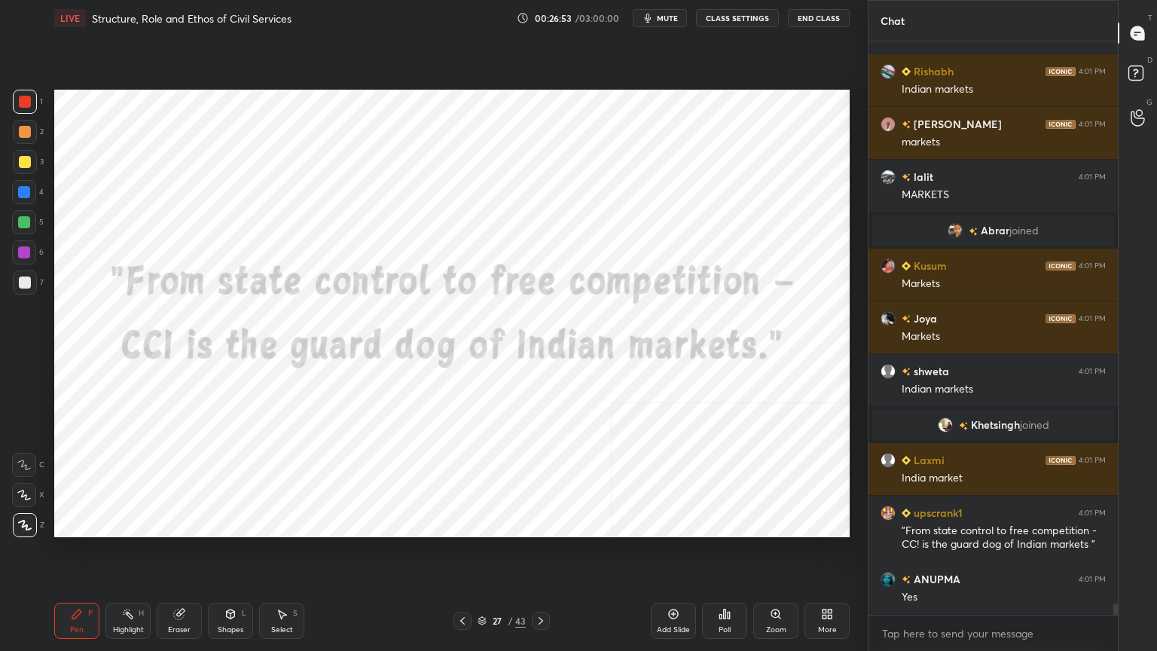
click at [537, 584] on icon at bounding box center [541, 621] width 12 height 12
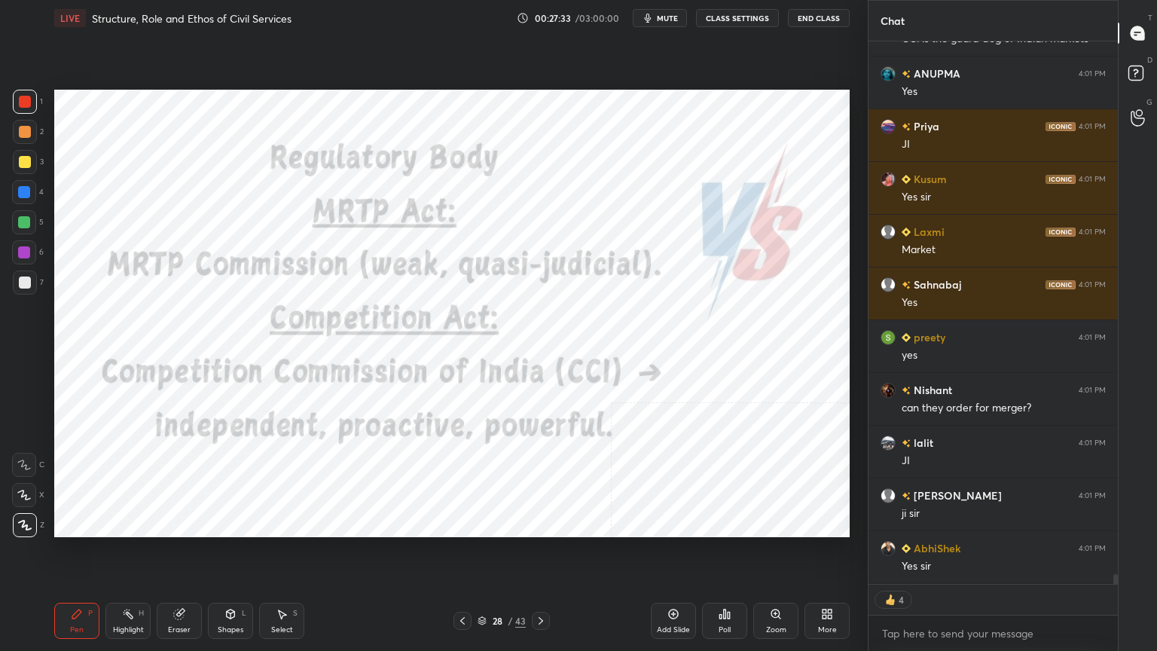
scroll to position [29828, 0]
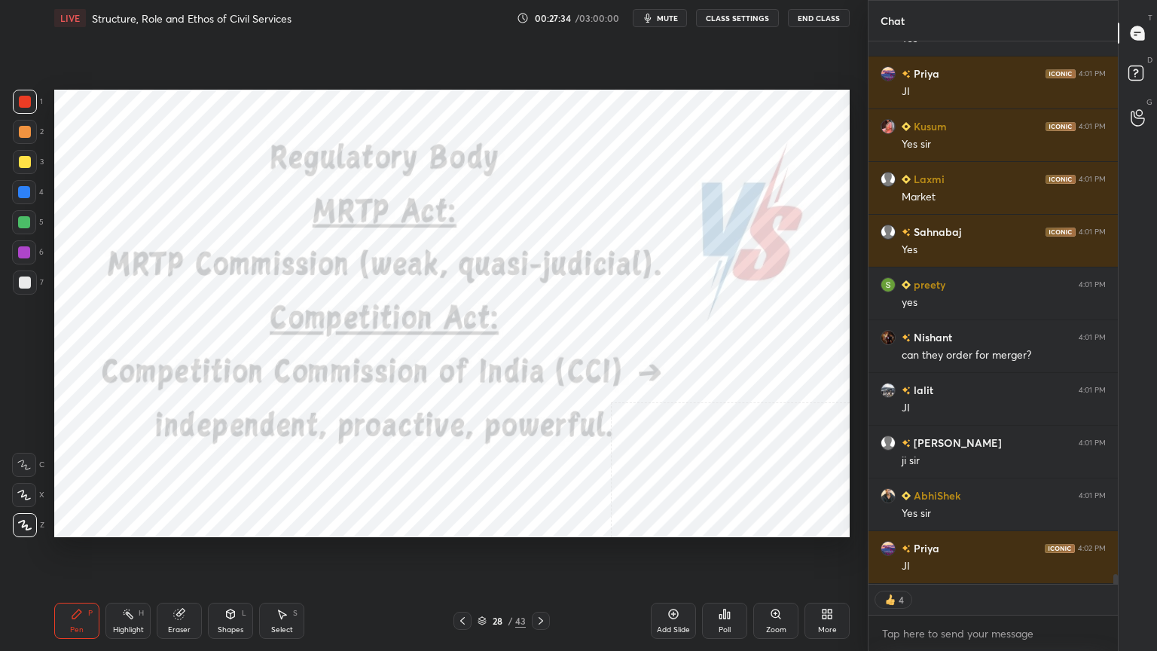
click at [540, 584] on icon at bounding box center [541, 621] width 12 height 12
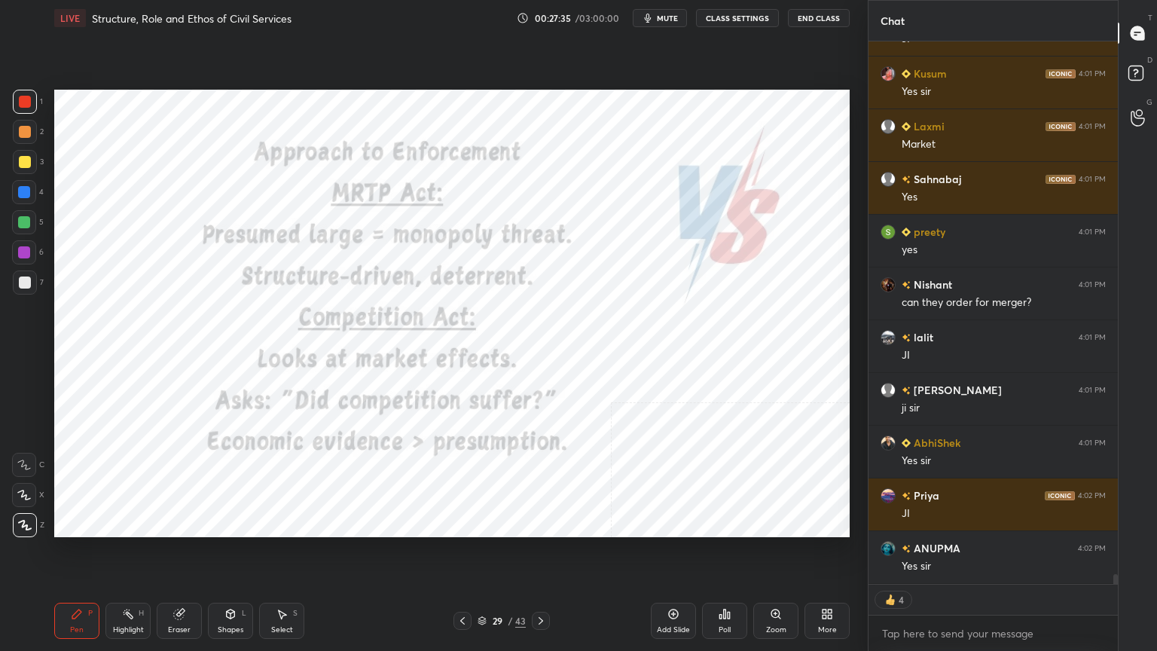
scroll to position [29933, 0]
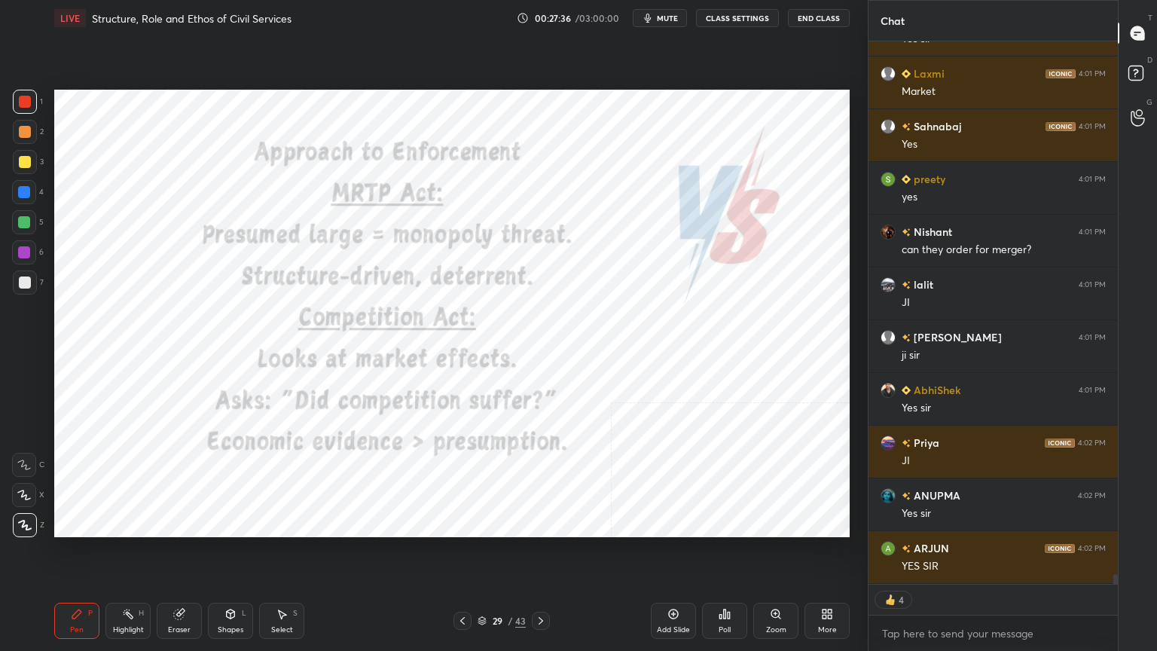
click at [536, 584] on icon at bounding box center [541, 621] width 12 height 12
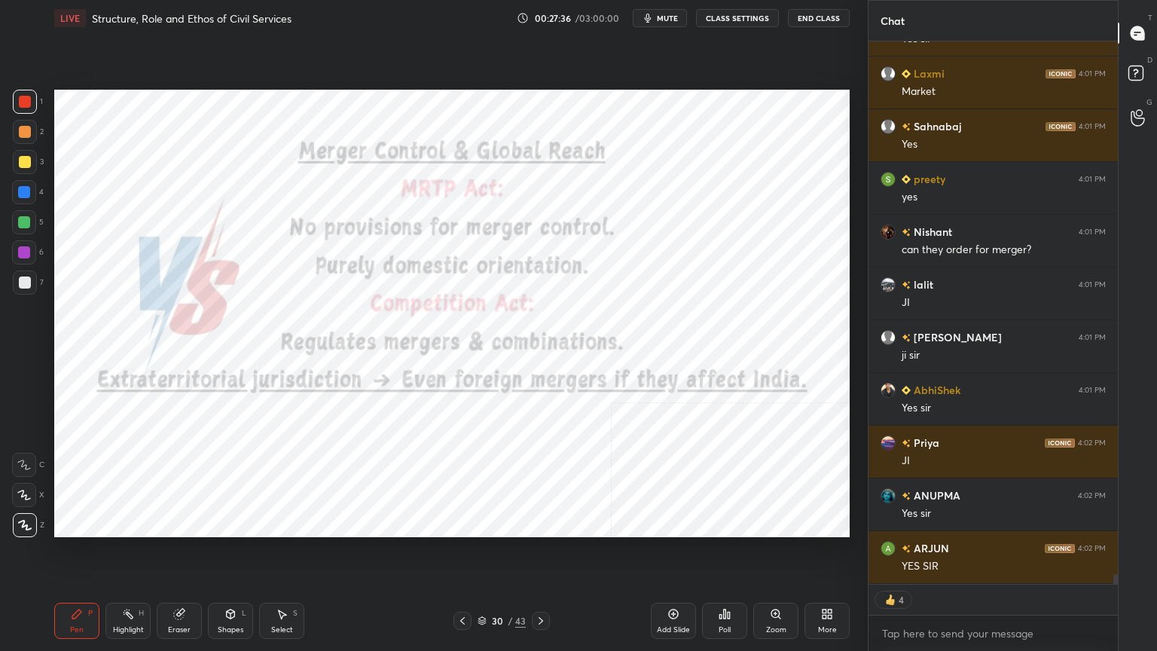
scroll to position [29986, 0]
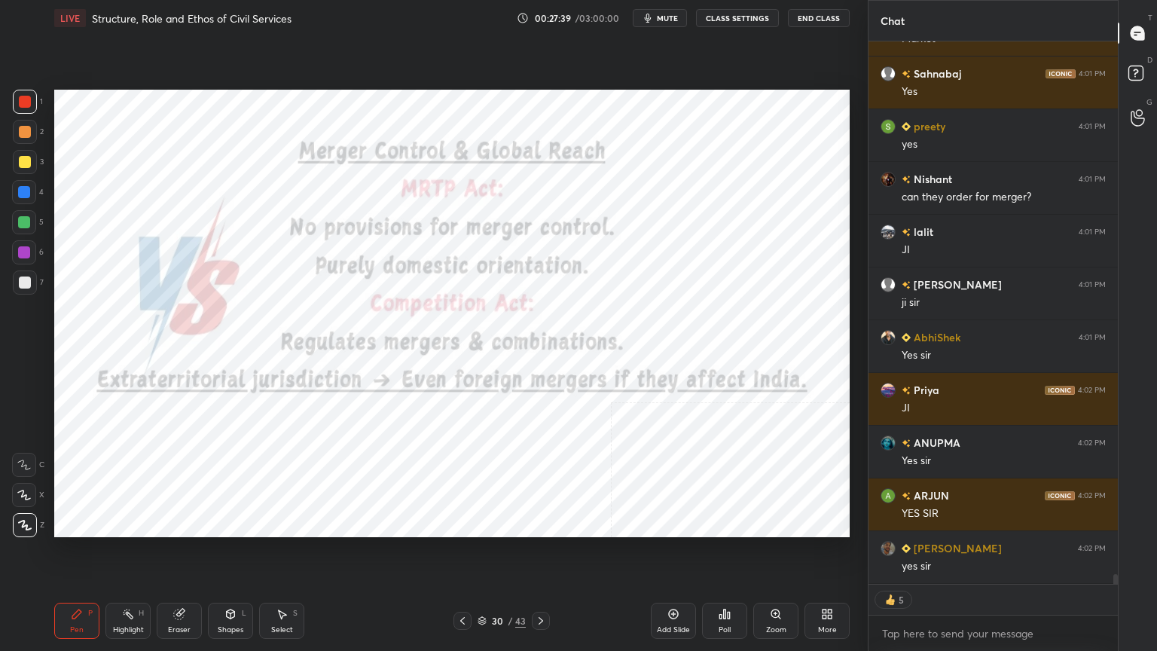
click at [455, 584] on div at bounding box center [463, 621] width 18 height 18
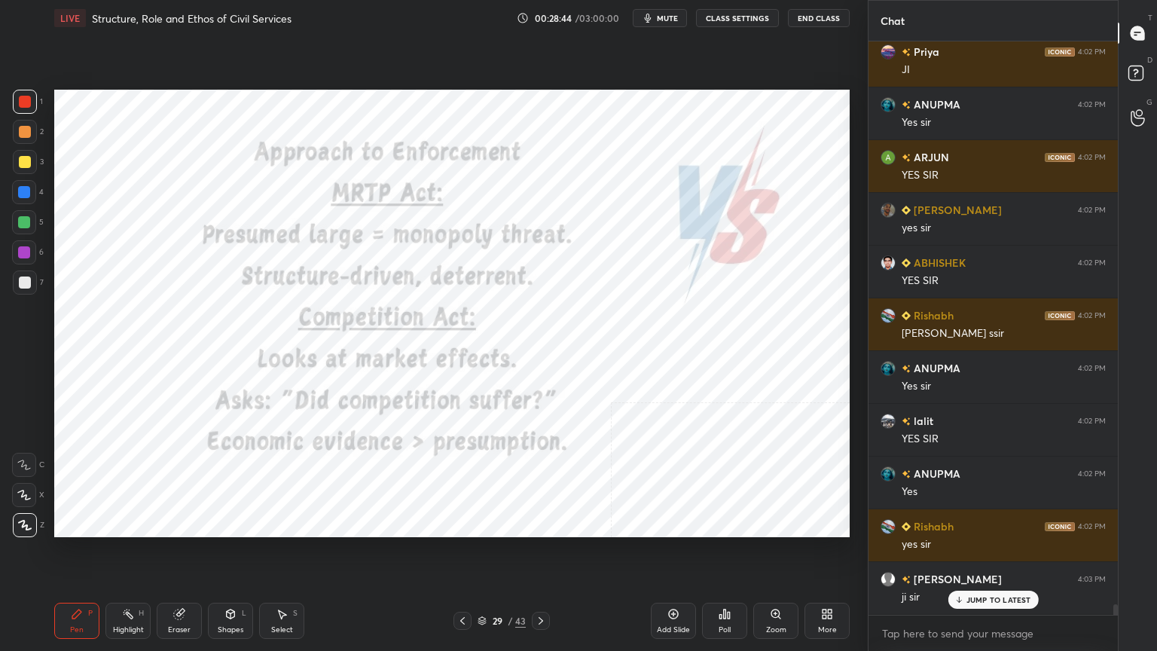
scroll to position [30376, 0]
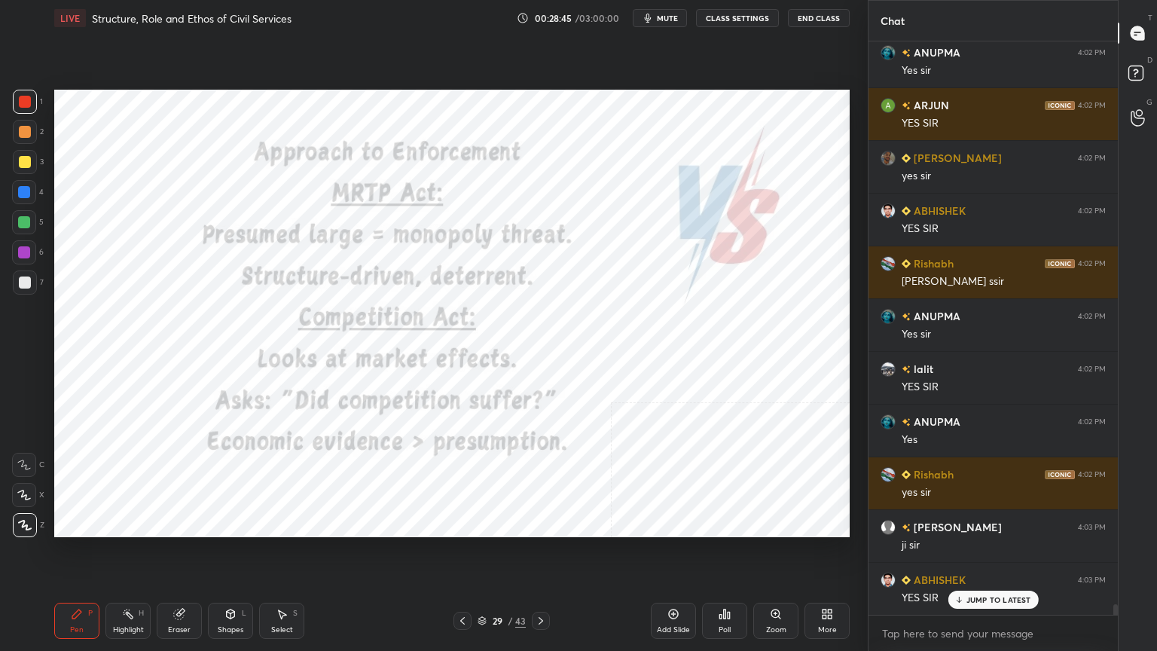
click at [679, 584] on div "Add Slide" at bounding box center [673, 621] width 45 height 36
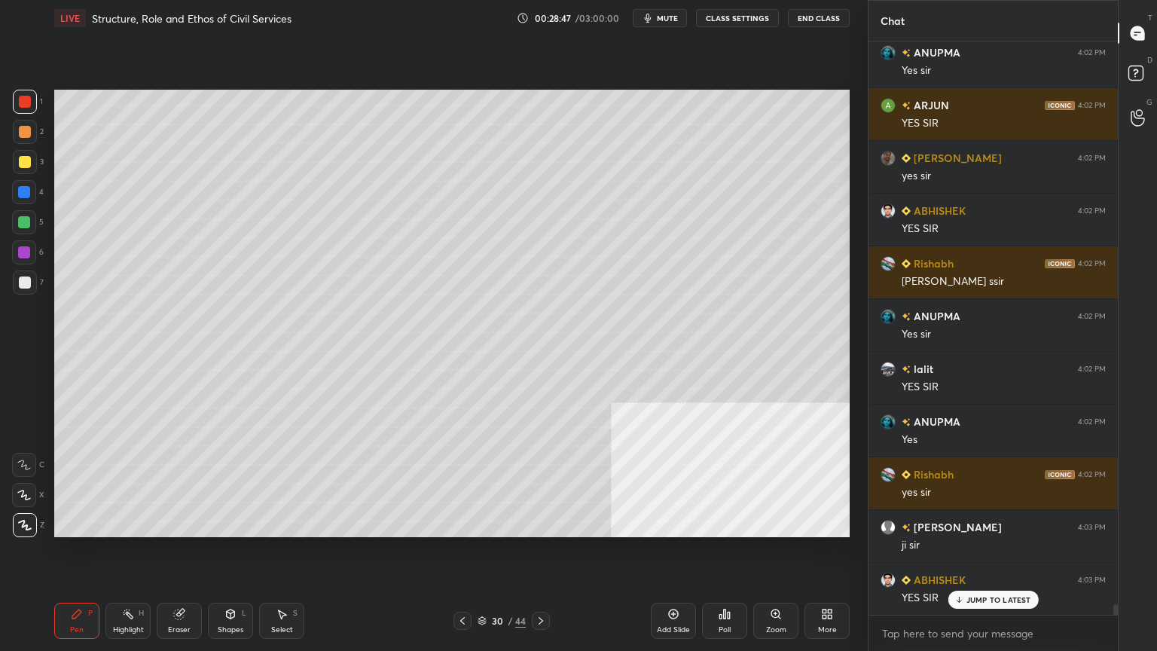
click at [23, 277] on div at bounding box center [25, 283] width 12 height 12
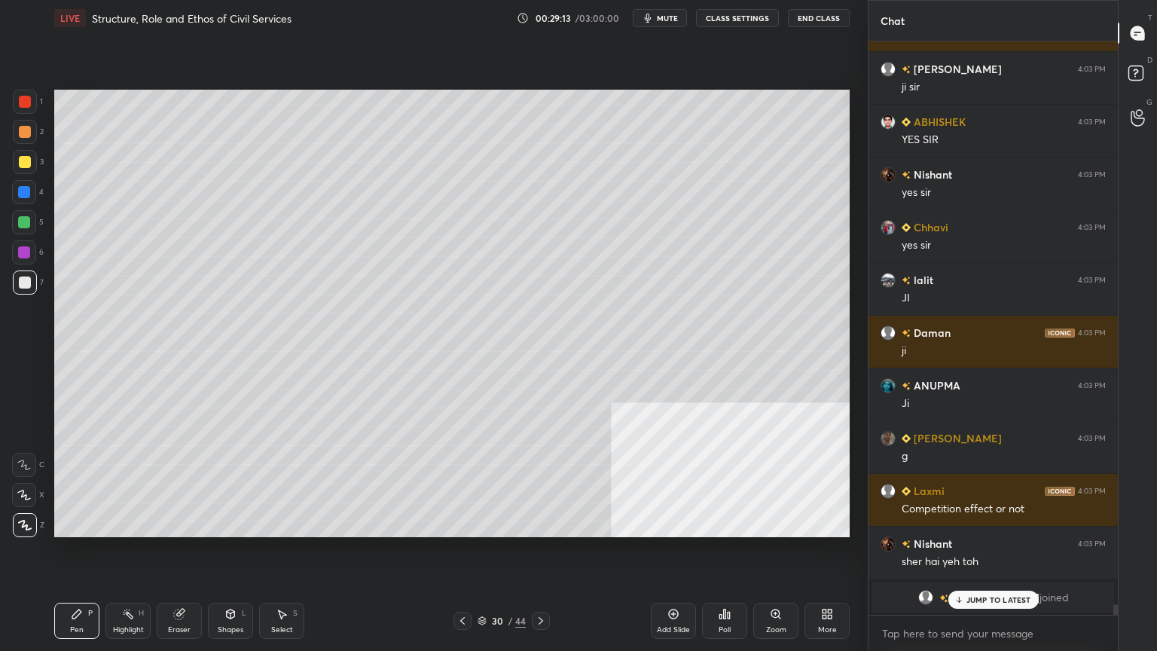
scroll to position [30888, 0]
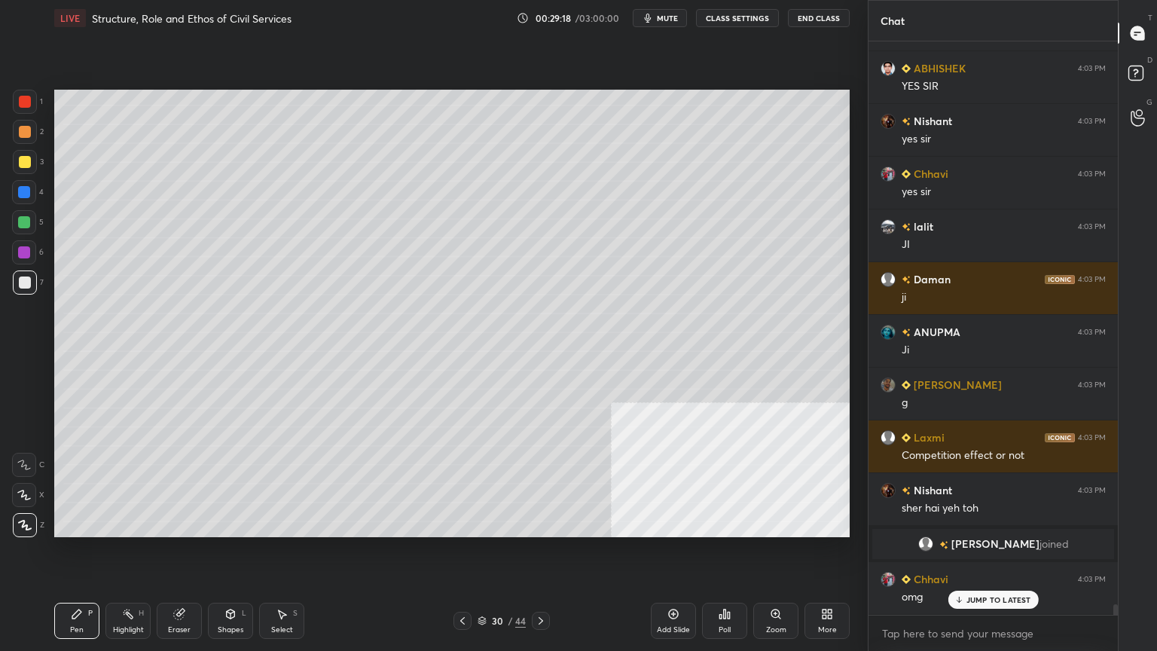
click at [21, 158] on div at bounding box center [25, 162] width 12 height 12
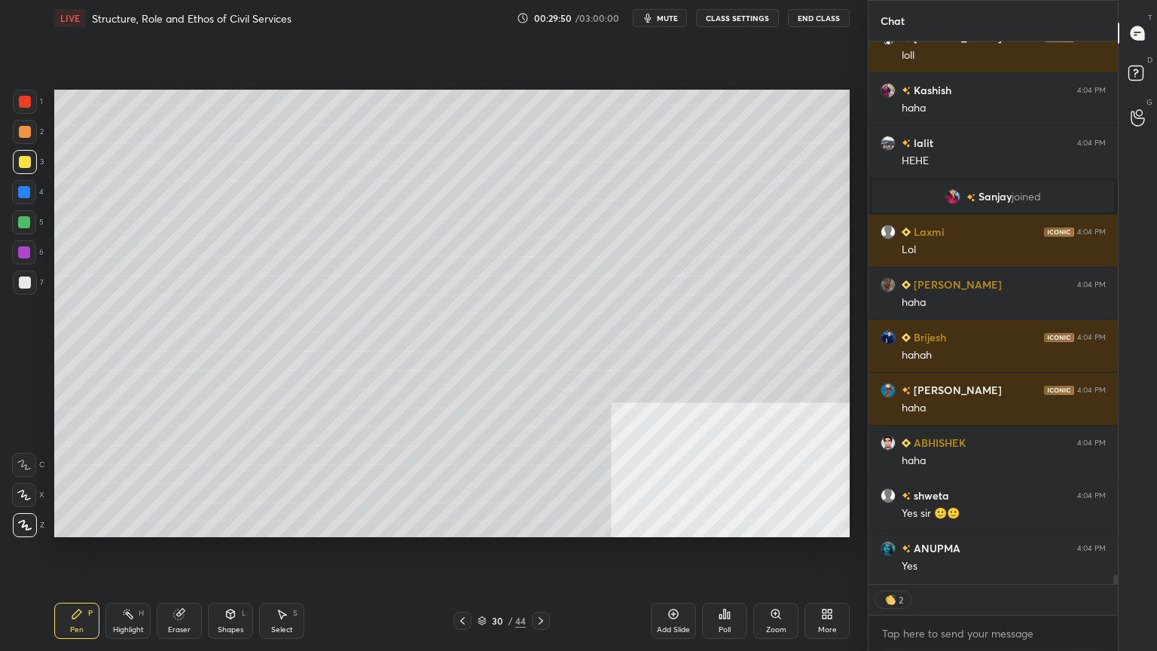
scroll to position [31110, 0]
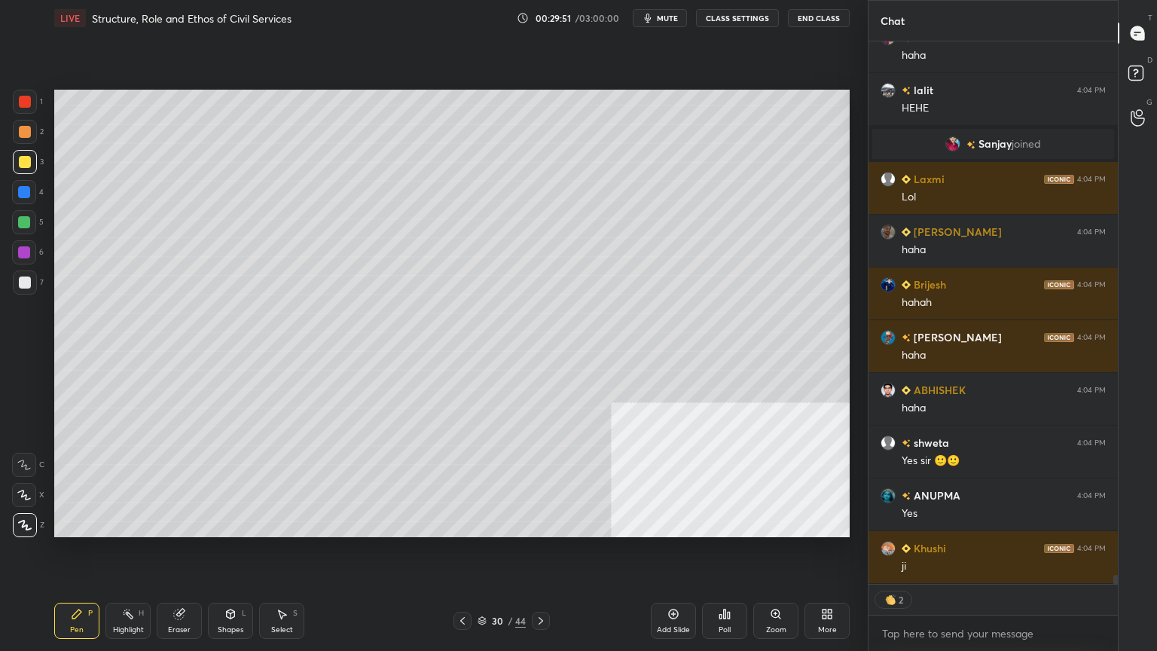
click at [24, 281] on div at bounding box center [25, 283] width 12 height 12
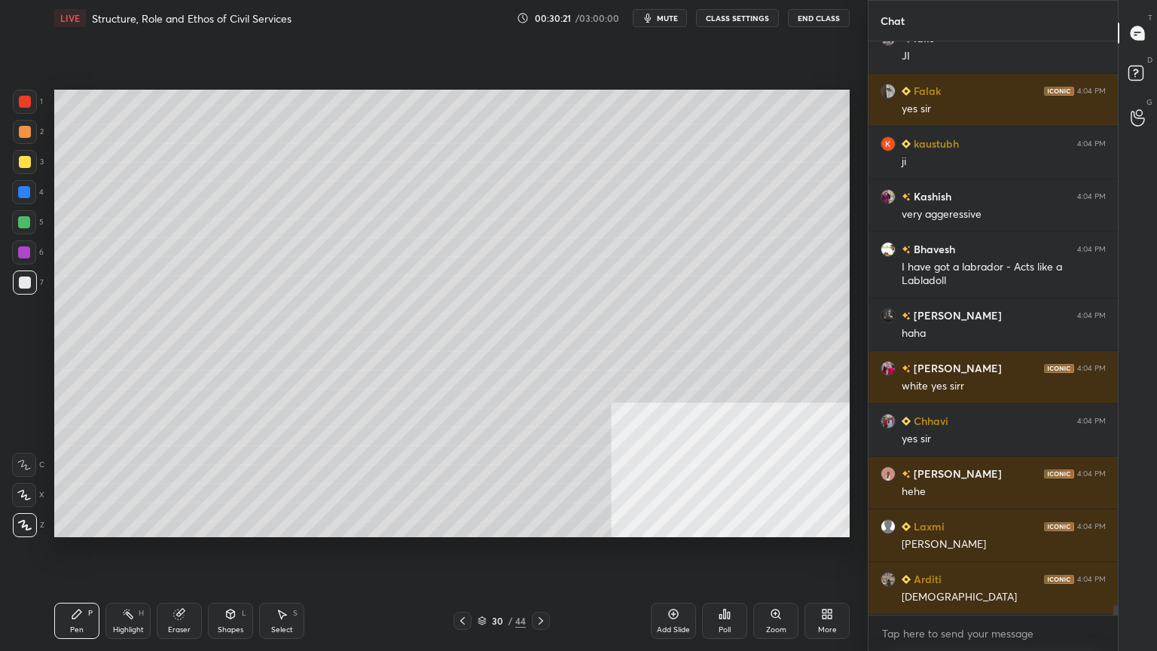
scroll to position [32200, 0]
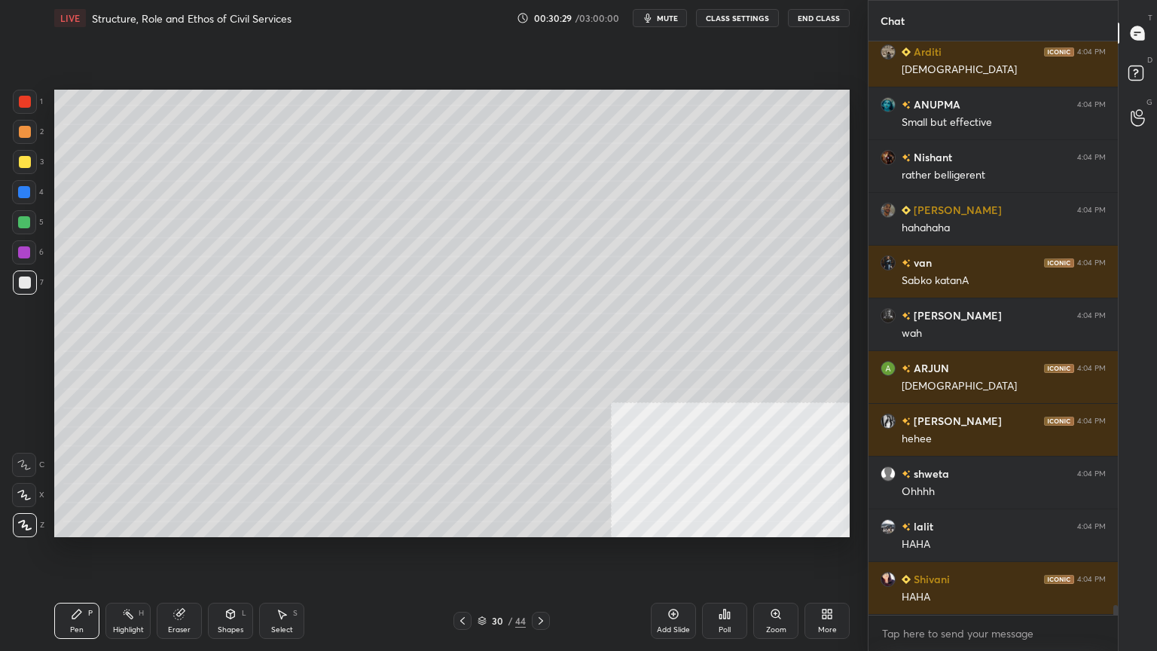
click at [832, 584] on div "More" at bounding box center [827, 630] width 19 height 8
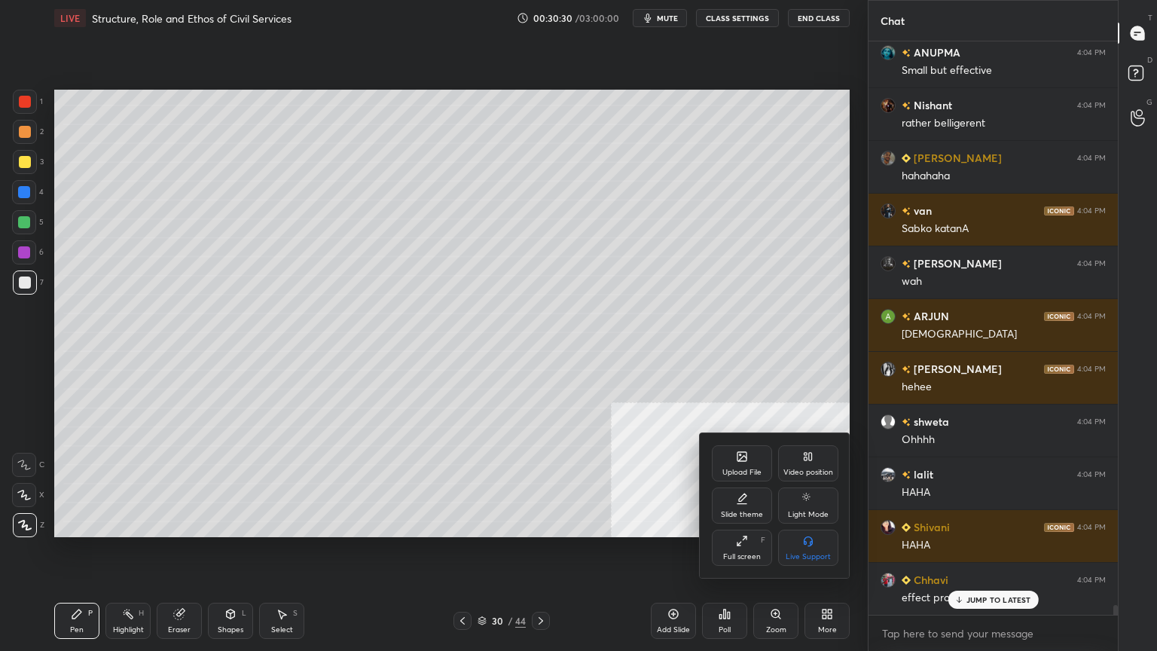
click at [805, 460] on icon at bounding box center [809, 457] width 12 height 12
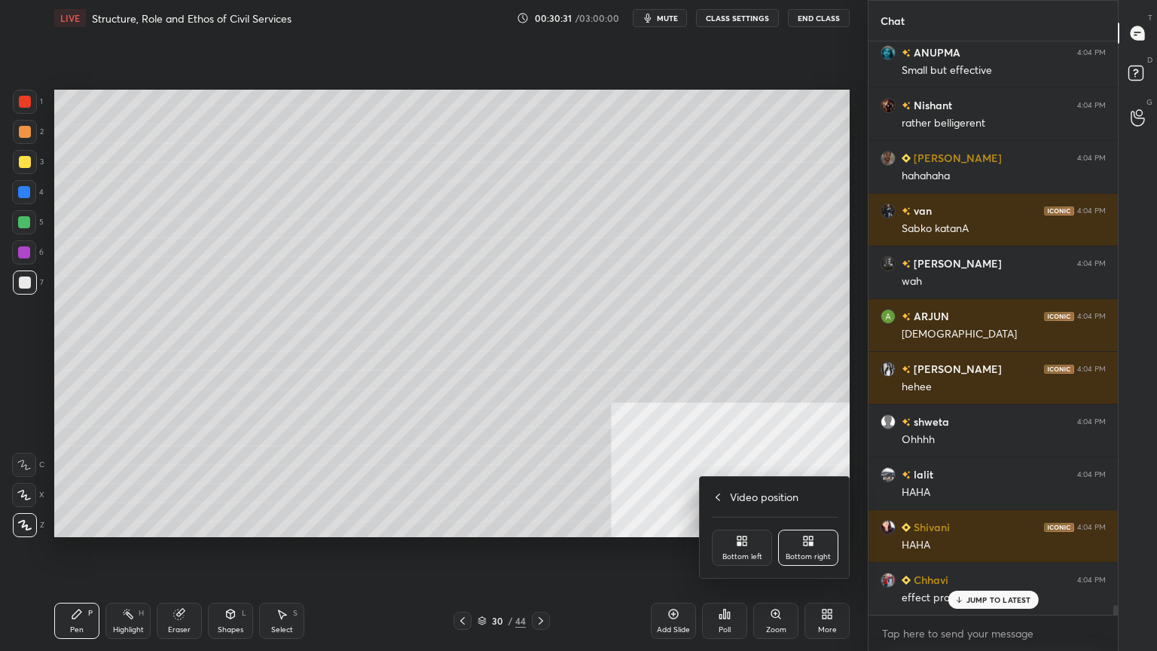
click at [748, 549] on div "Bottom left" at bounding box center [742, 548] width 60 height 36
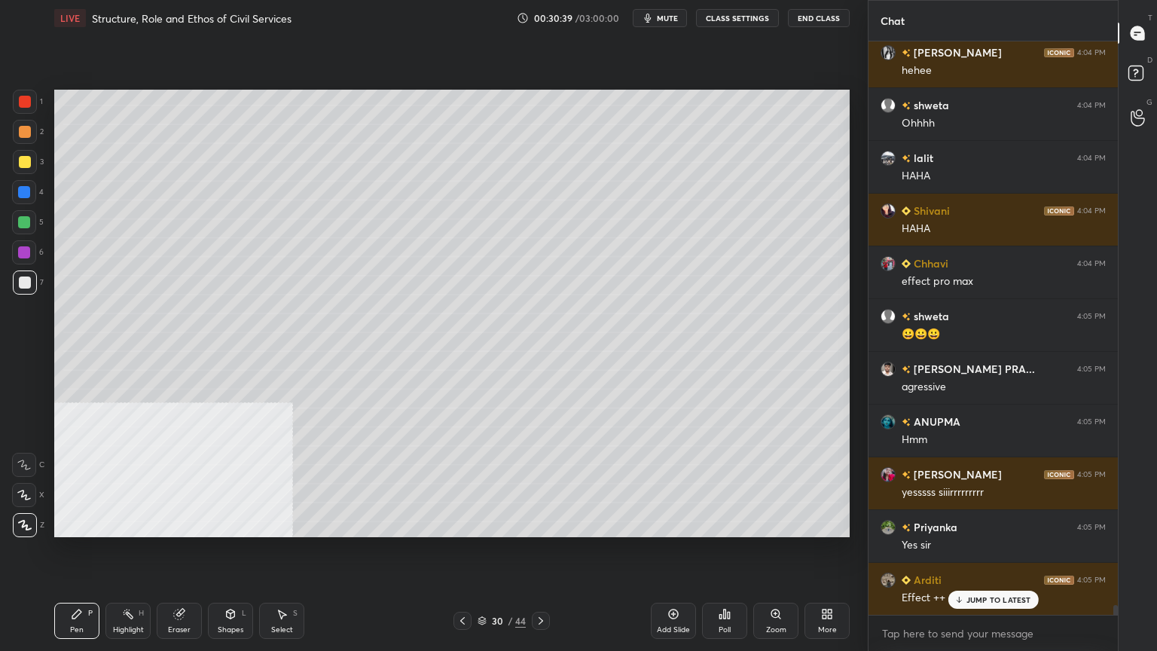
click at [29, 164] on div at bounding box center [25, 162] width 12 height 12
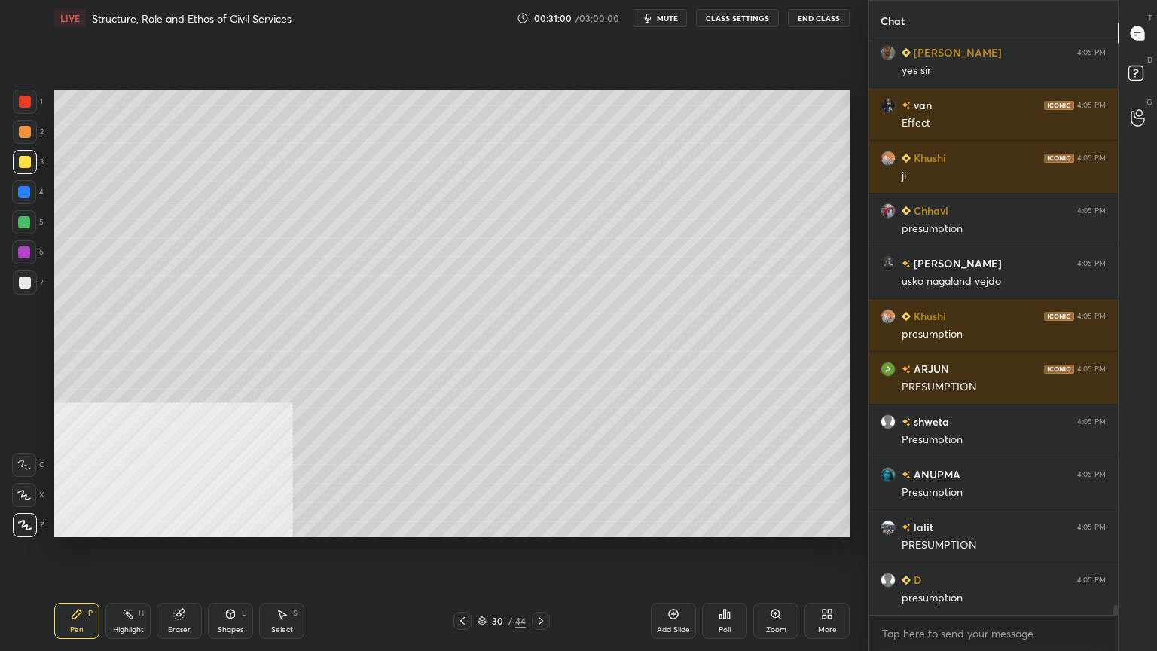
scroll to position [34047, 0]
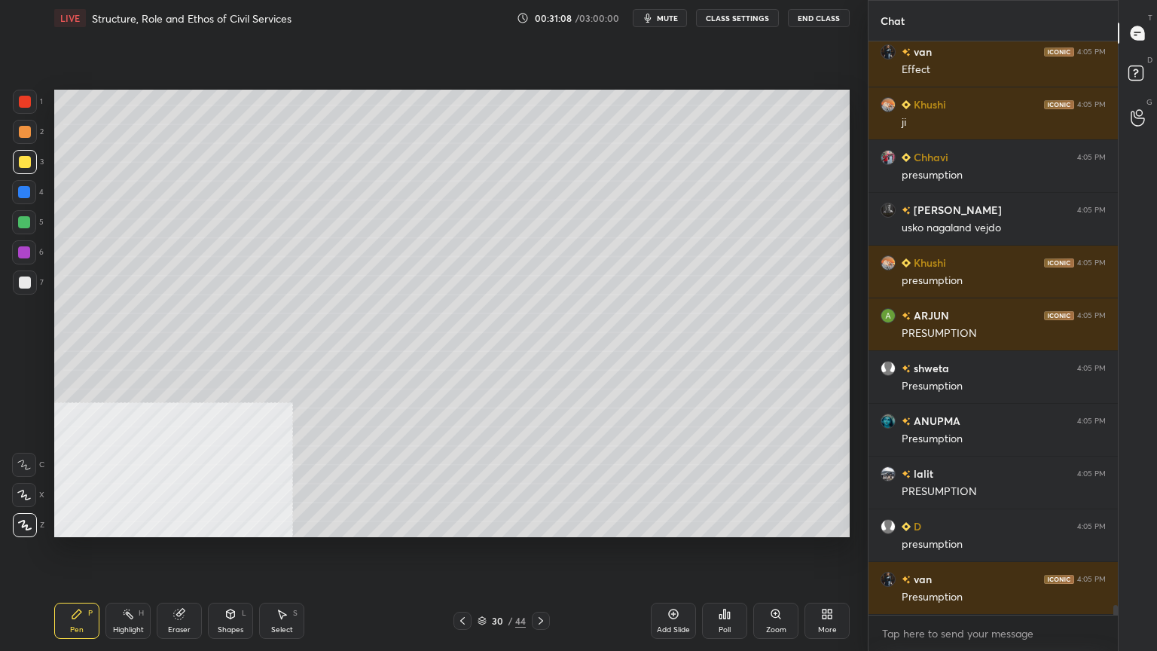
click at [10, 191] on div "1 2 3 4 5 6 7 C X Z C X Z E E Erase all H H" at bounding box center [24, 314] width 48 height 448
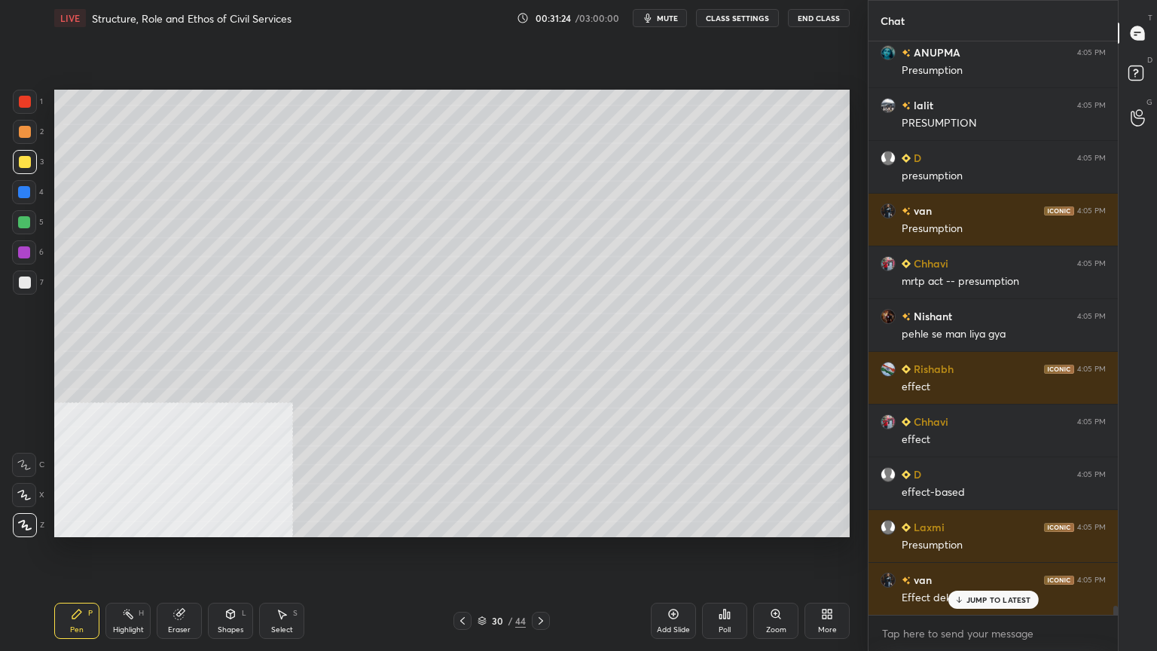
scroll to position [34469, 0]
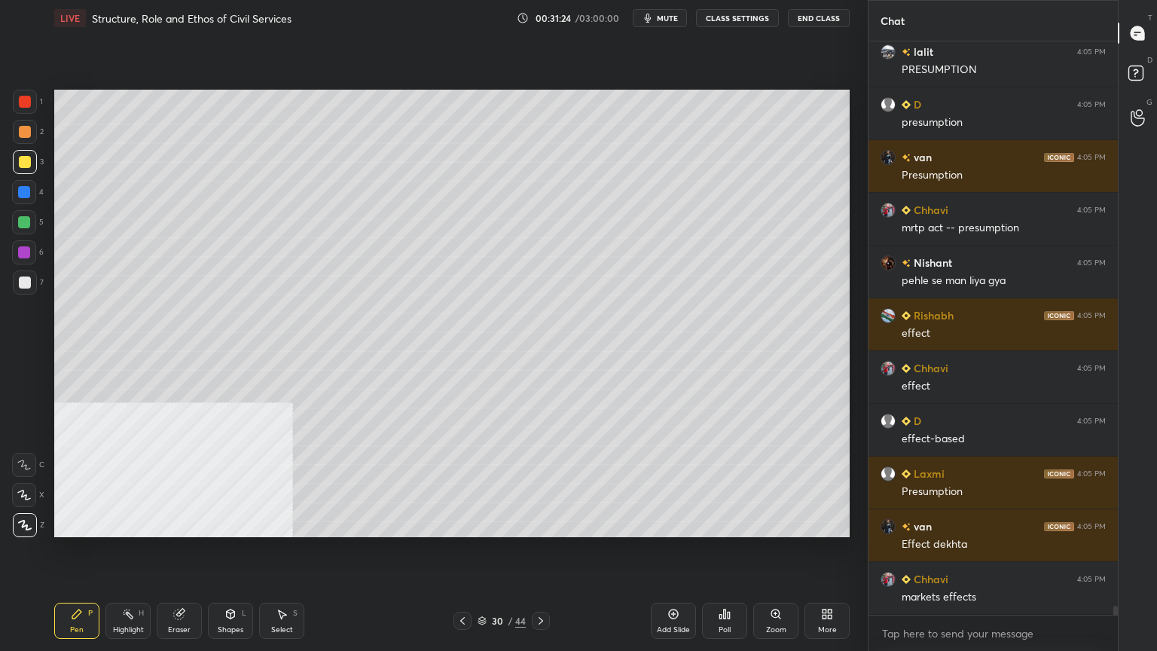
click at [541, 584] on icon at bounding box center [541, 621] width 12 height 12
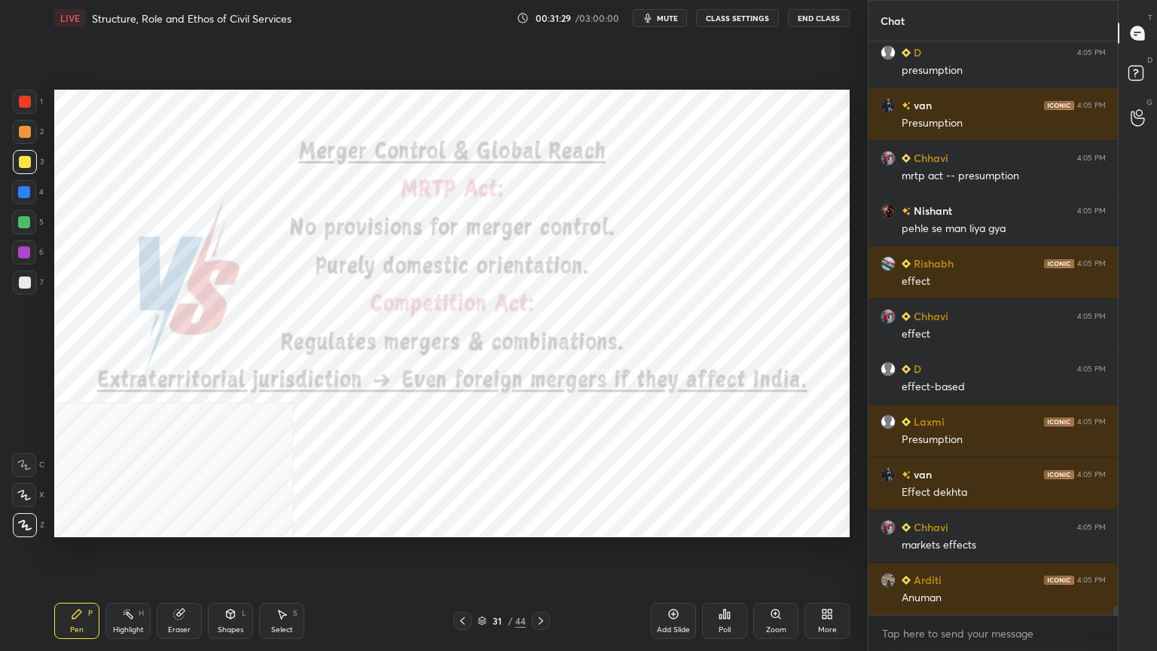
scroll to position [34574, 0]
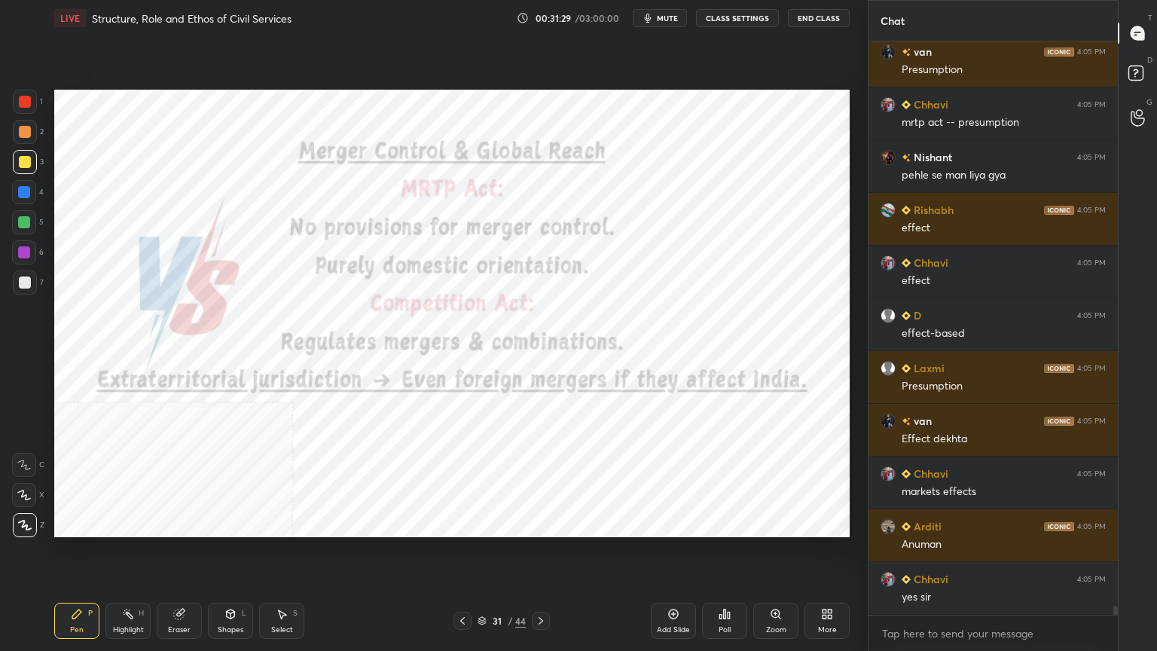
click at [20, 102] on div at bounding box center [25, 102] width 12 height 12
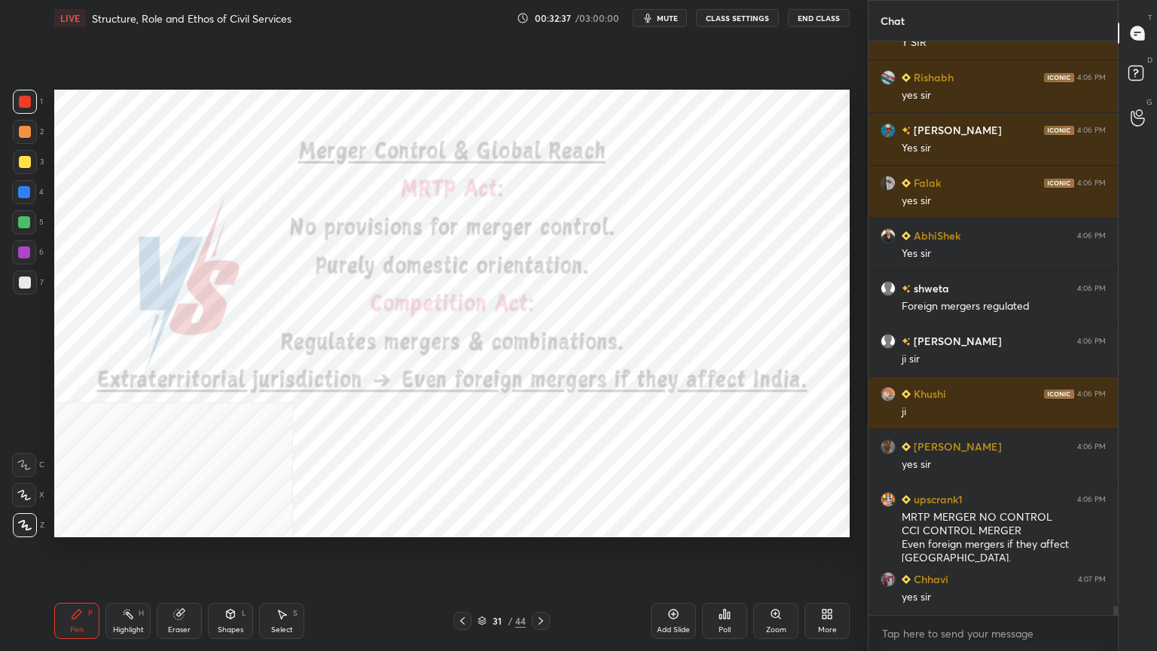
scroll to position [35708, 0]
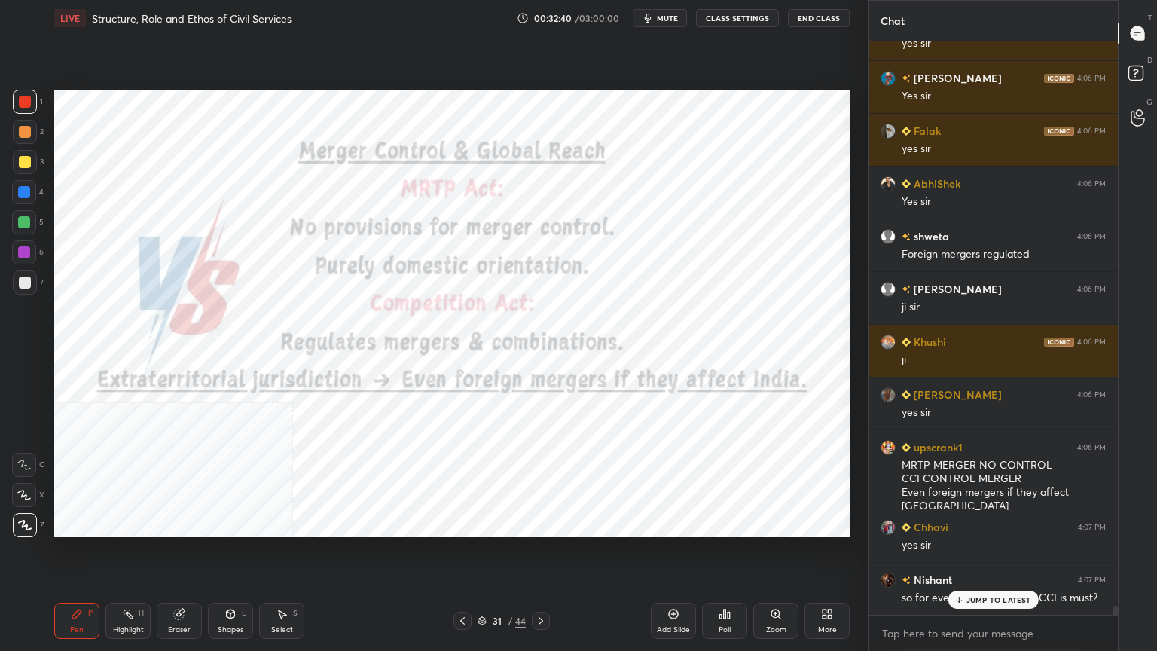
click at [543, 584] on icon at bounding box center [541, 621] width 12 height 12
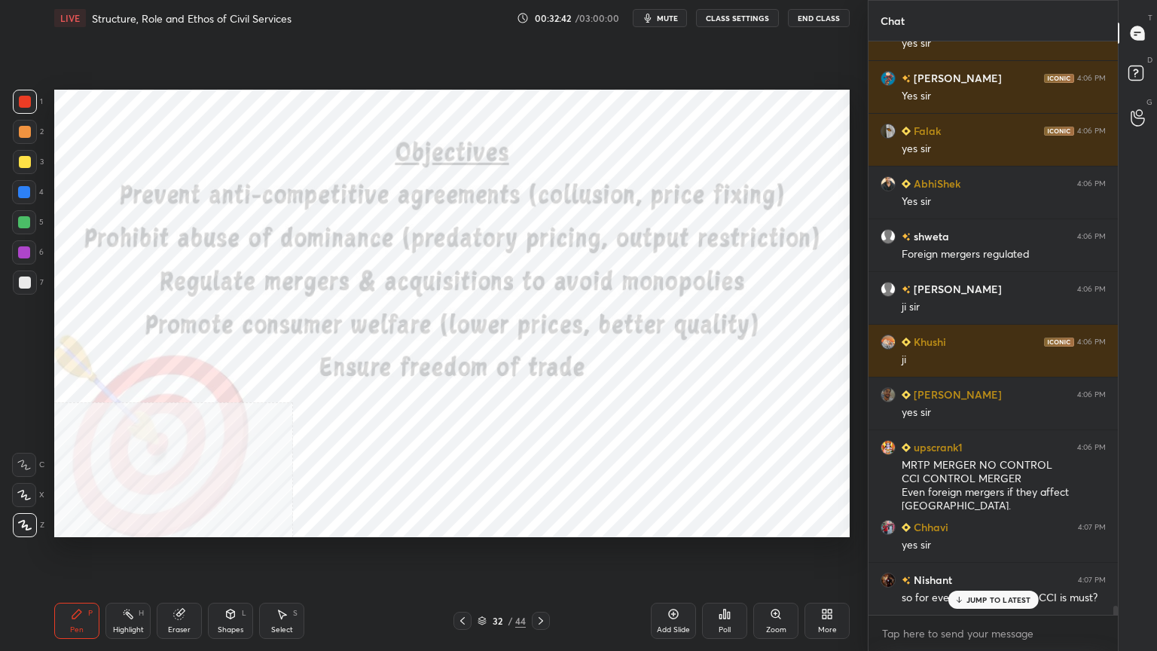
click at [828, 584] on icon at bounding box center [827, 614] width 12 height 12
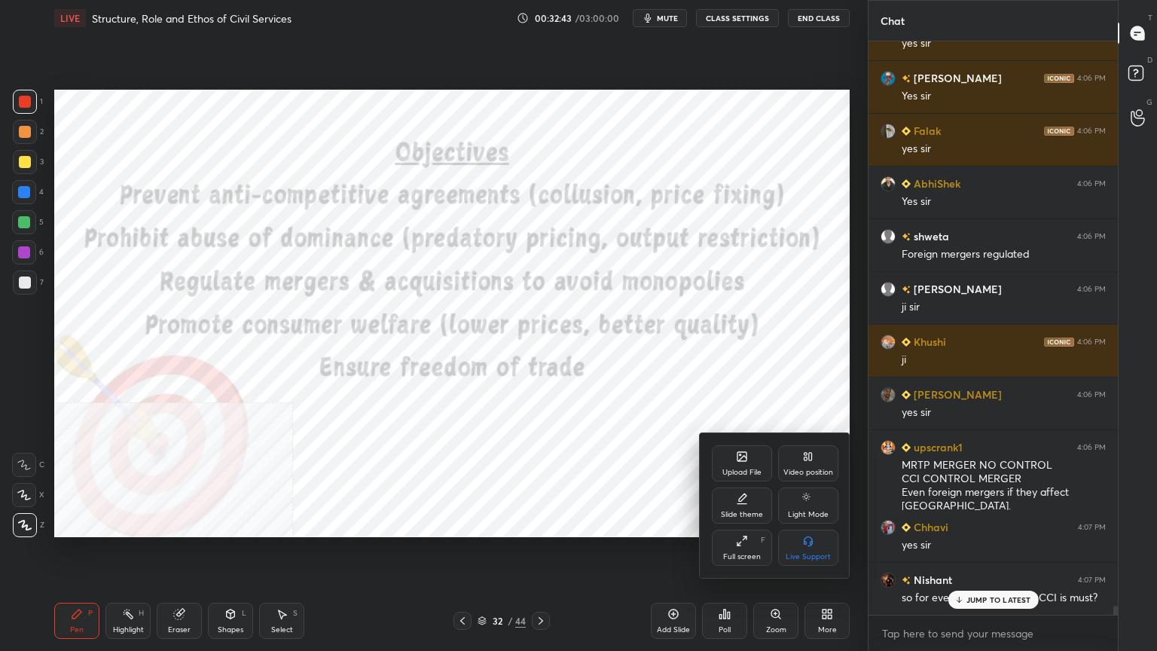
click at [817, 463] on div "Video position" at bounding box center [808, 463] width 60 height 36
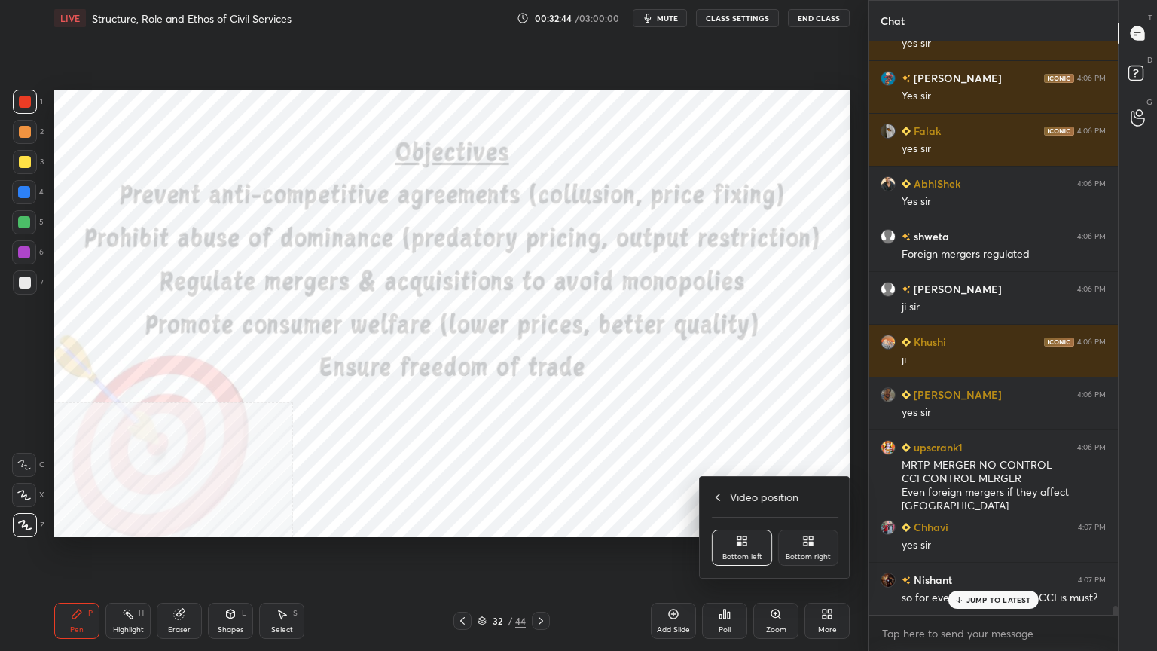
click at [810, 545] on icon at bounding box center [811, 544] width 4 height 4
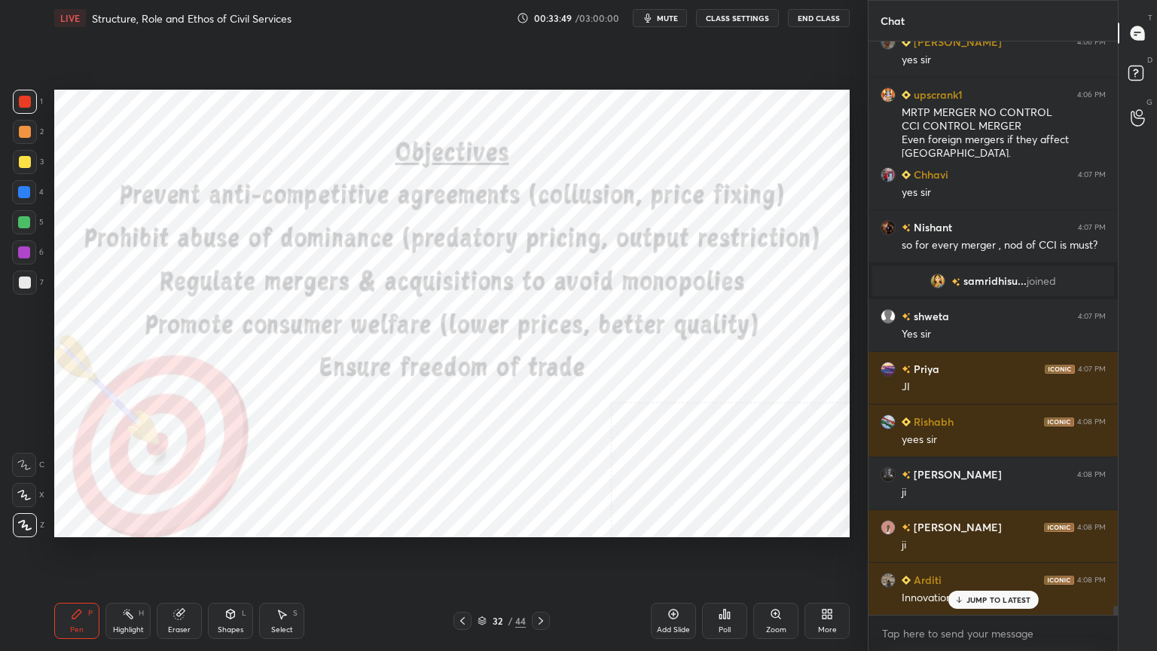
scroll to position [36115, 0]
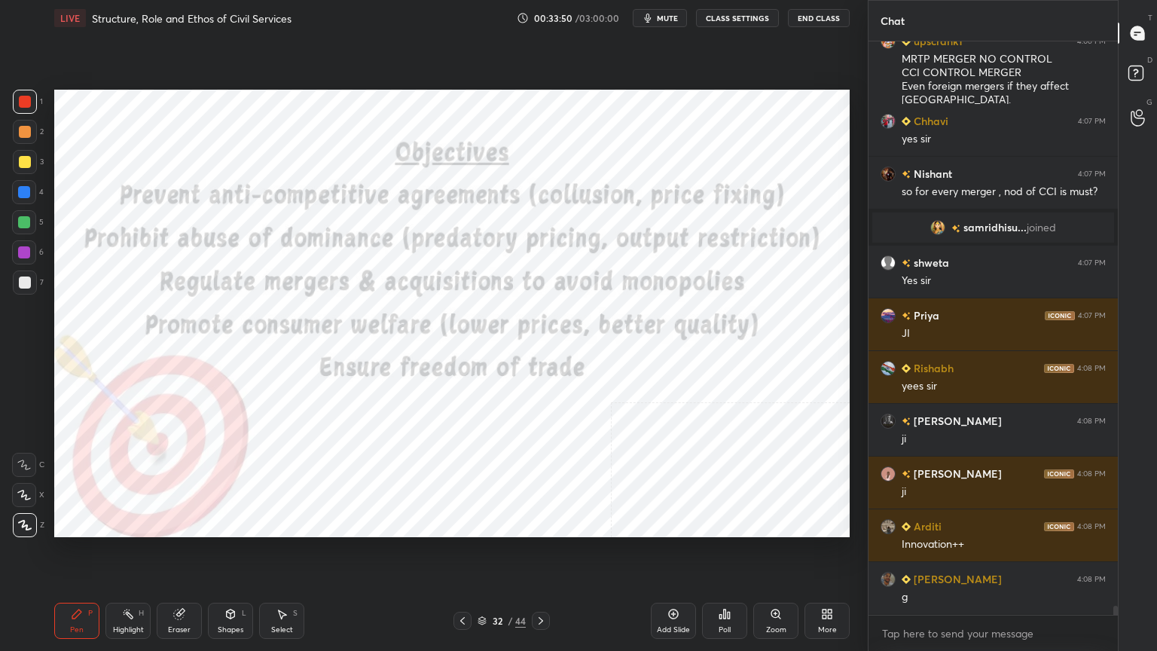
click at [676, 584] on icon at bounding box center [674, 615] width 10 height 10
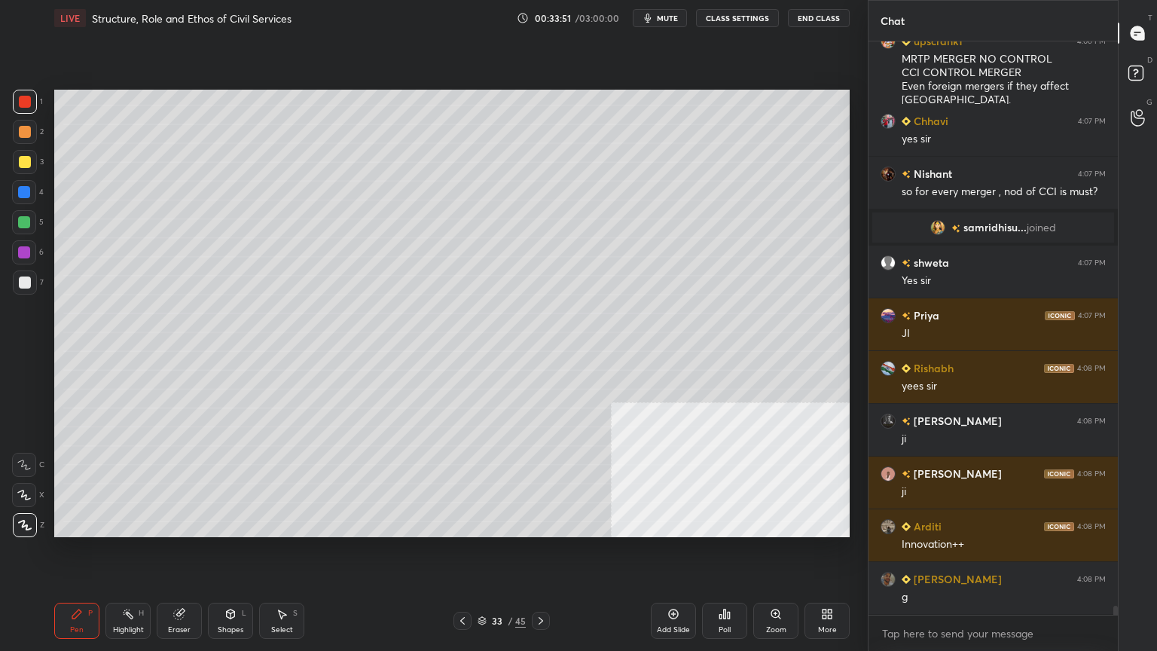
scroll to position [36167, 0]
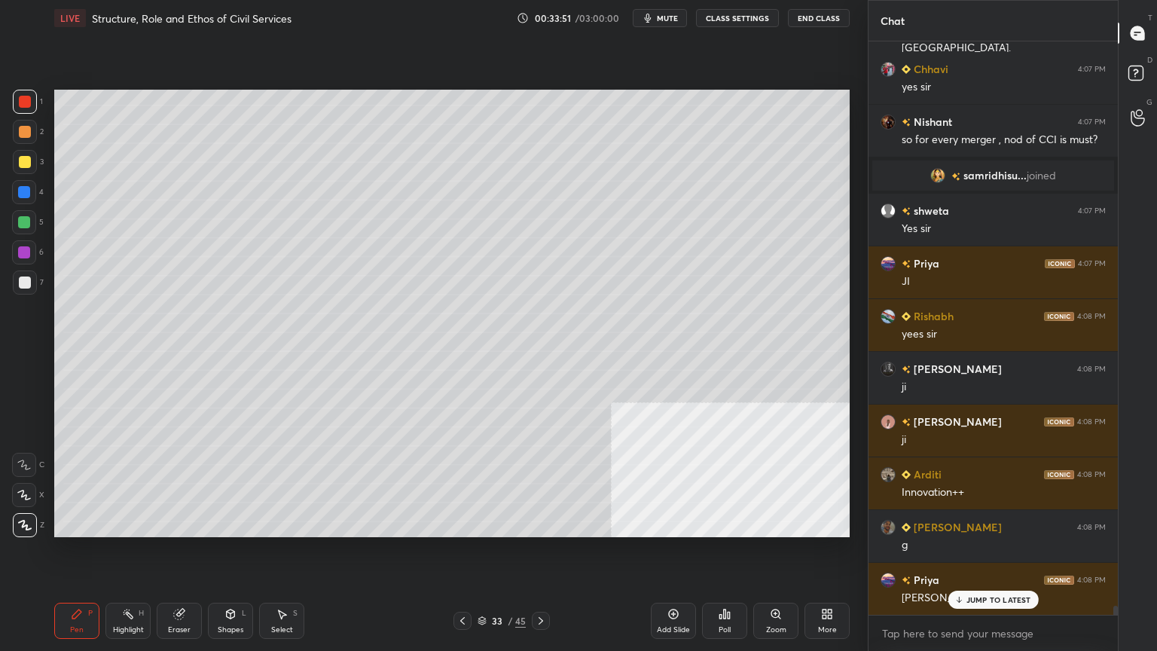
click at [24, 284] on div at bounding box center [25, 283] width 12 height 12
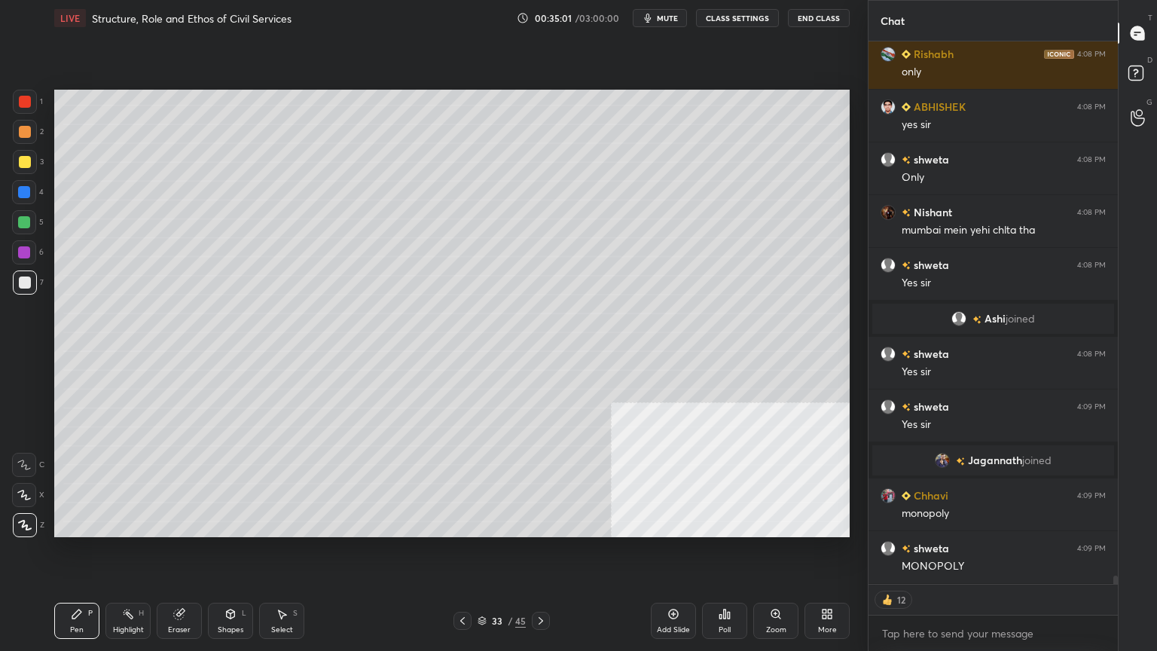
scroll to position [35419, 0]
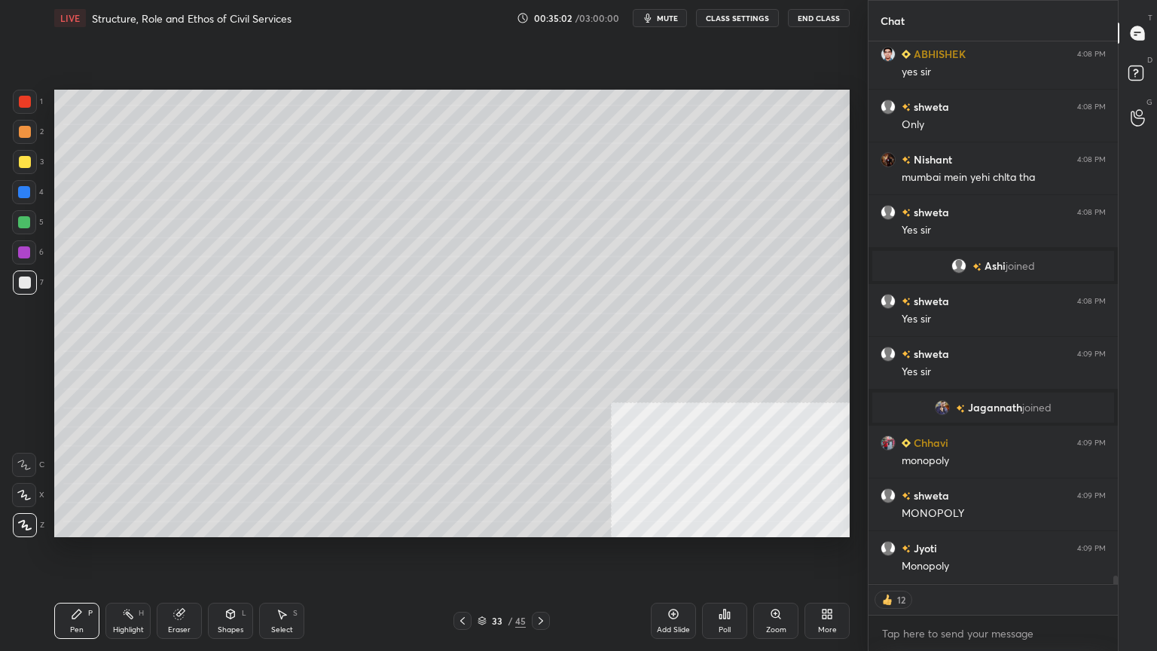
click at [462, 584] on icon at bounding box center [463, 621] width 12 height 12
click at [463, 584] on icon at bounding box center [462, 621] width 5 height 8
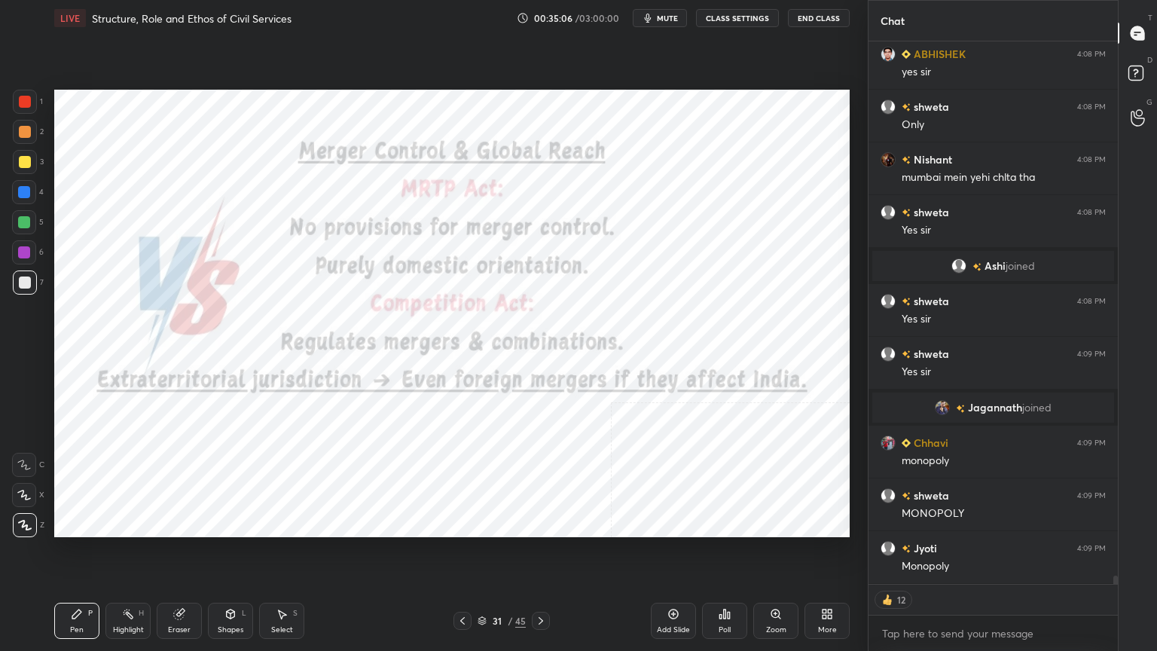
click at [542, 584] on icon at bounding box center [541, 621] width 12 height 12
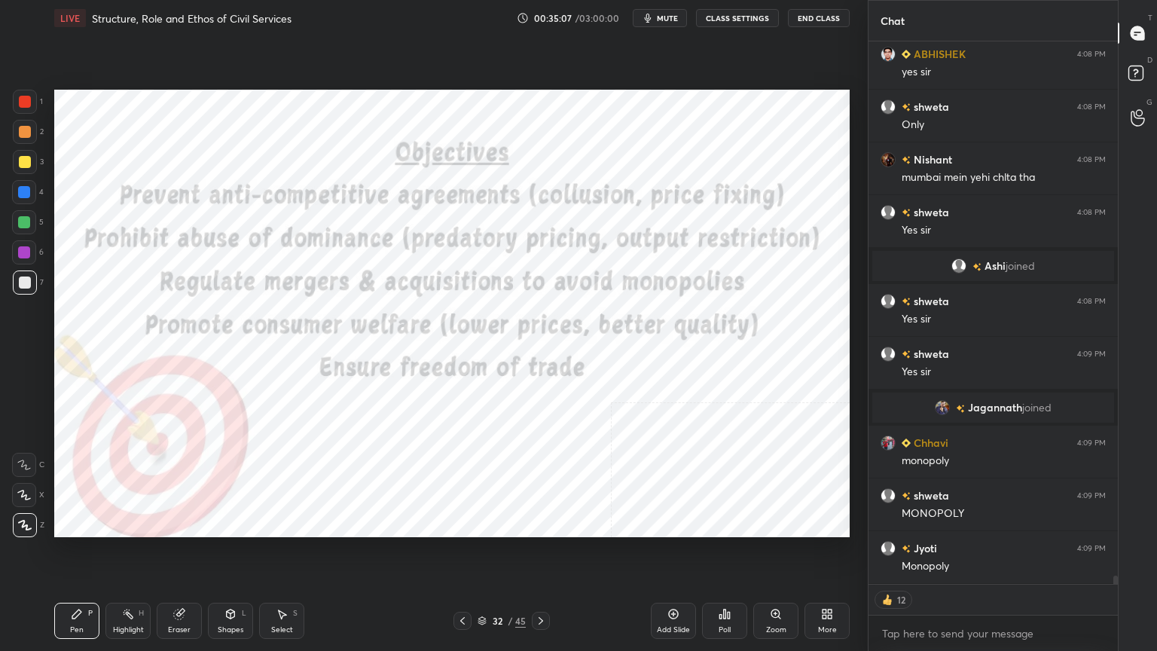
click at [543, 584] on icon at bounding box center [541, 621] width 12 height 12
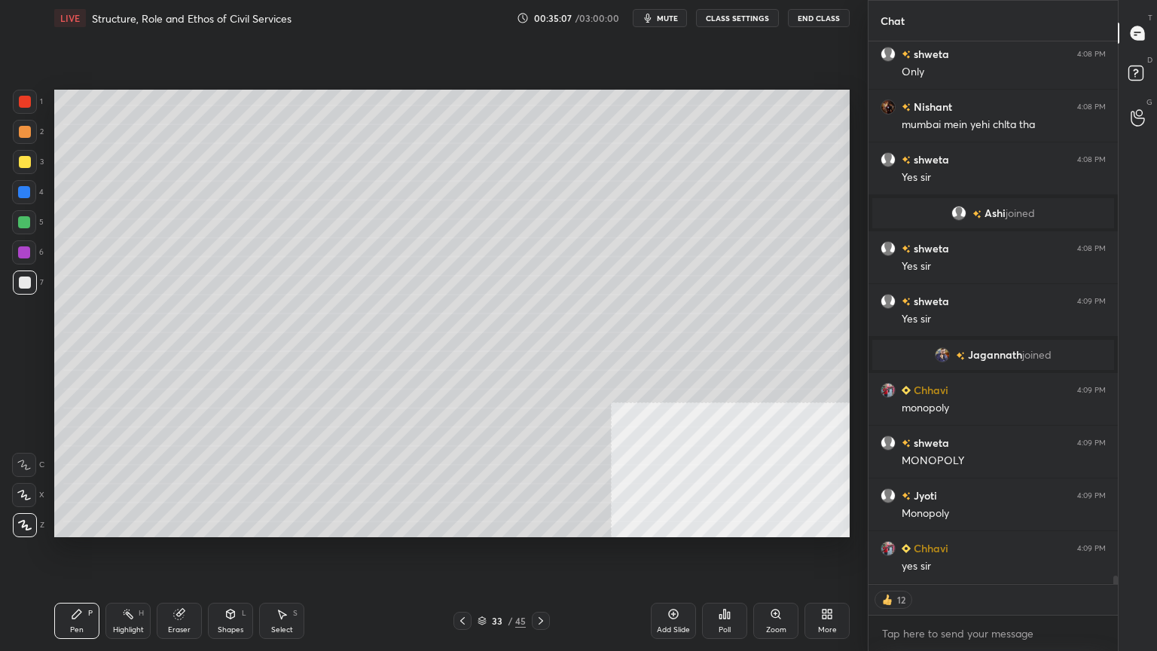
click at [543, 584] on icon at bounding box center [541, 621] width 12 height 12
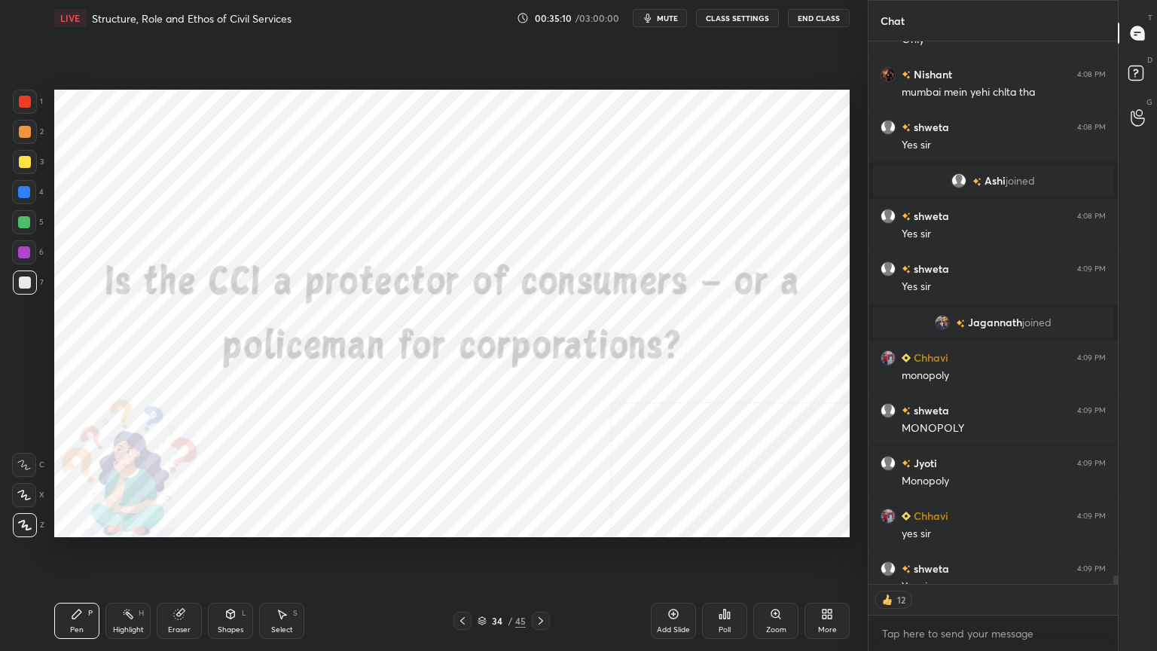
scroll to position [5, 5]
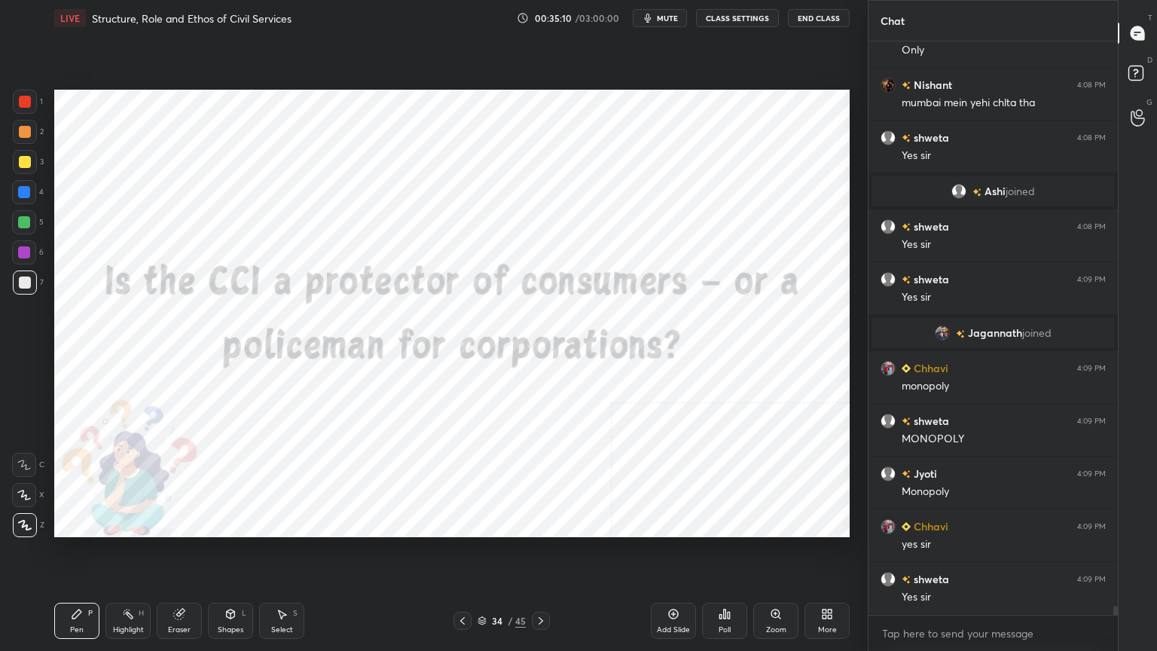
click at [23, 98] on div at bounding box center [25, 102] width 12 height 12
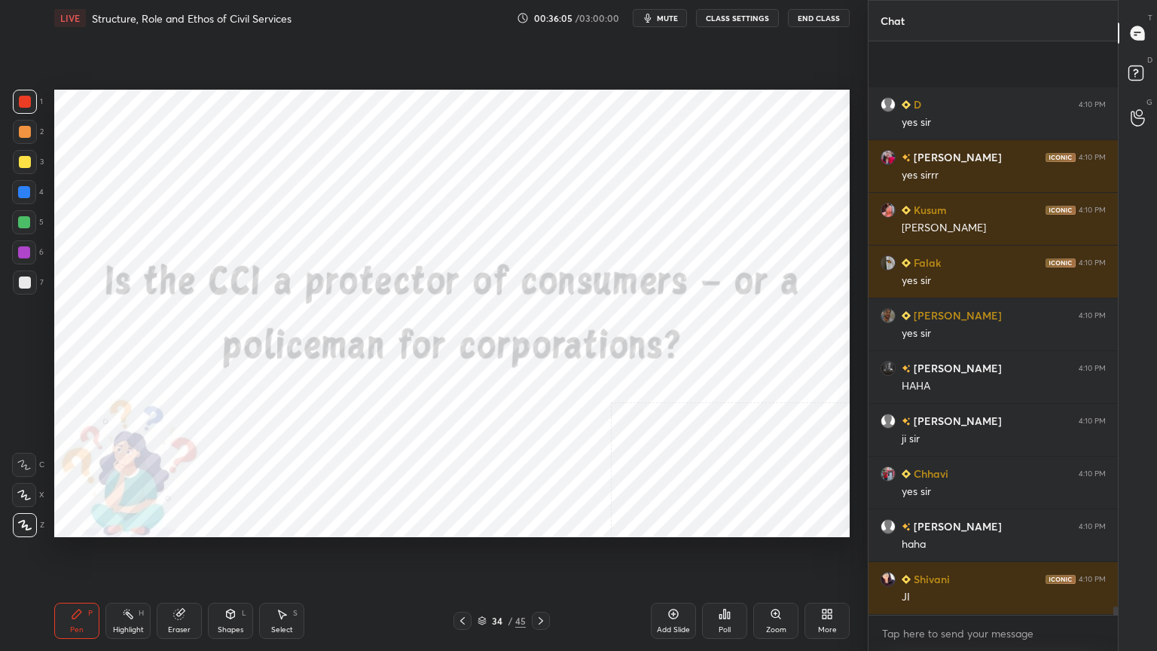
scroll to position [38568, 0]
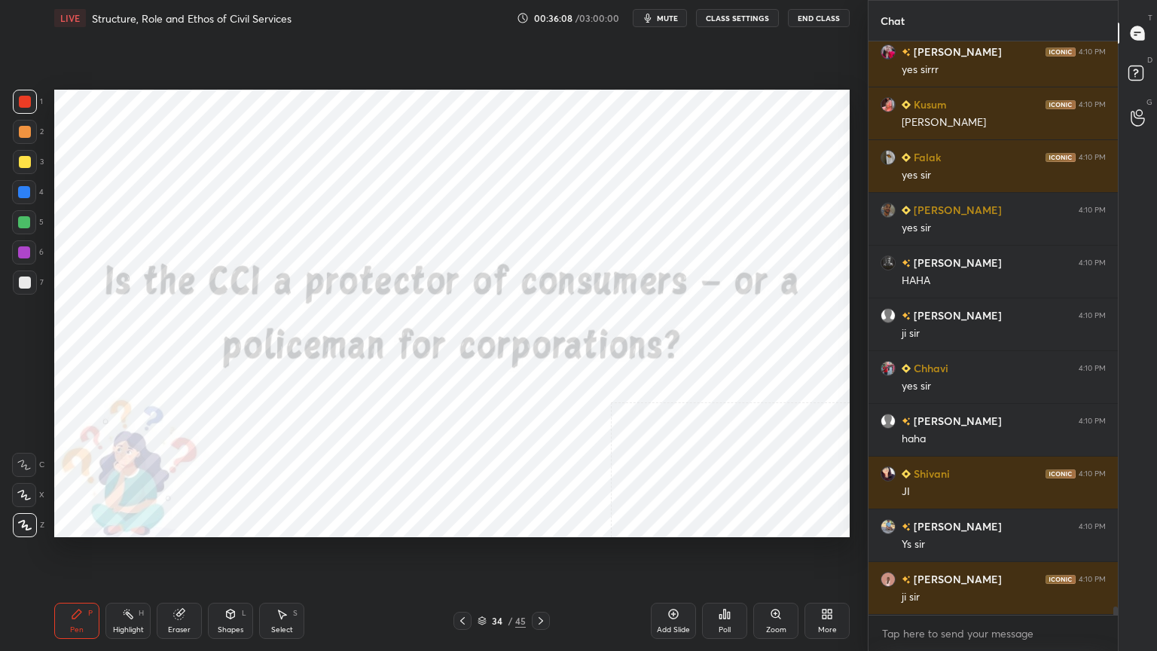
click at [482, 584] on icon at bounding box center [482, 620] width 9 height 9
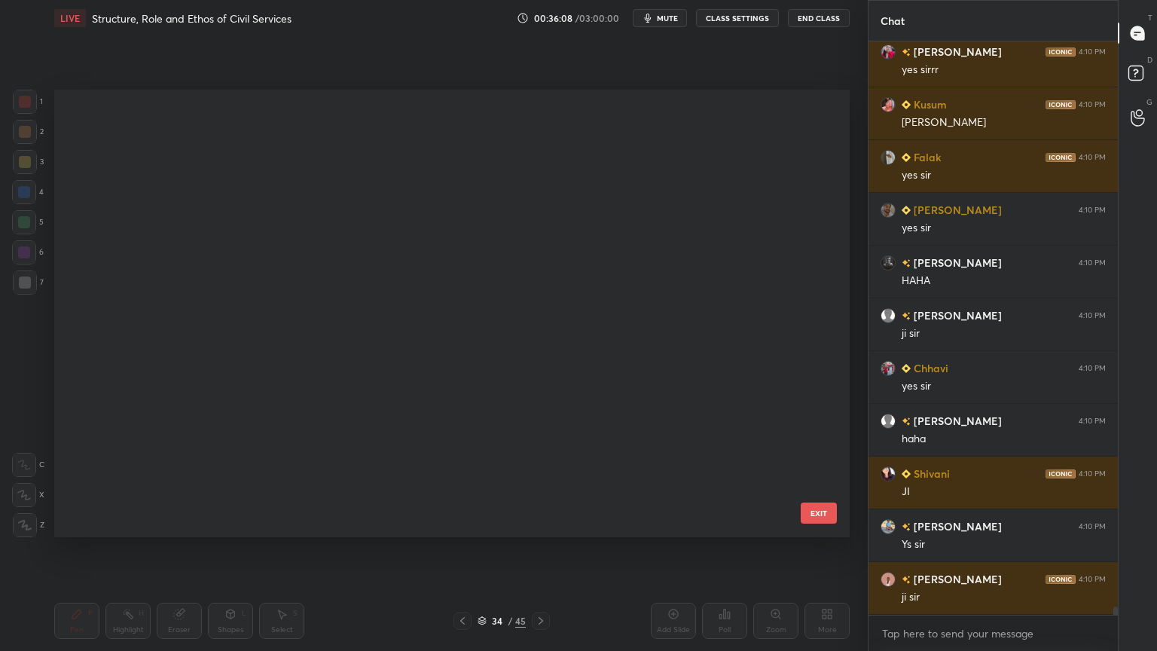
scroll to position [443, 788]
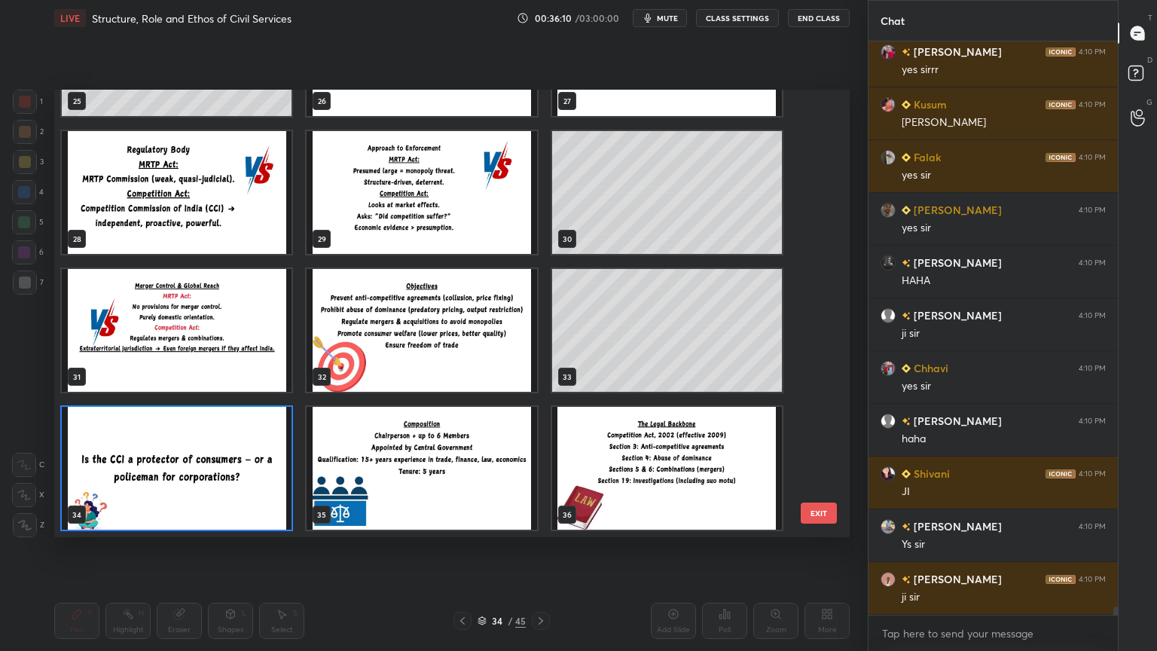
click at [442, 494] on img "grid" at bounding box center [422, 468] width 230 height 123
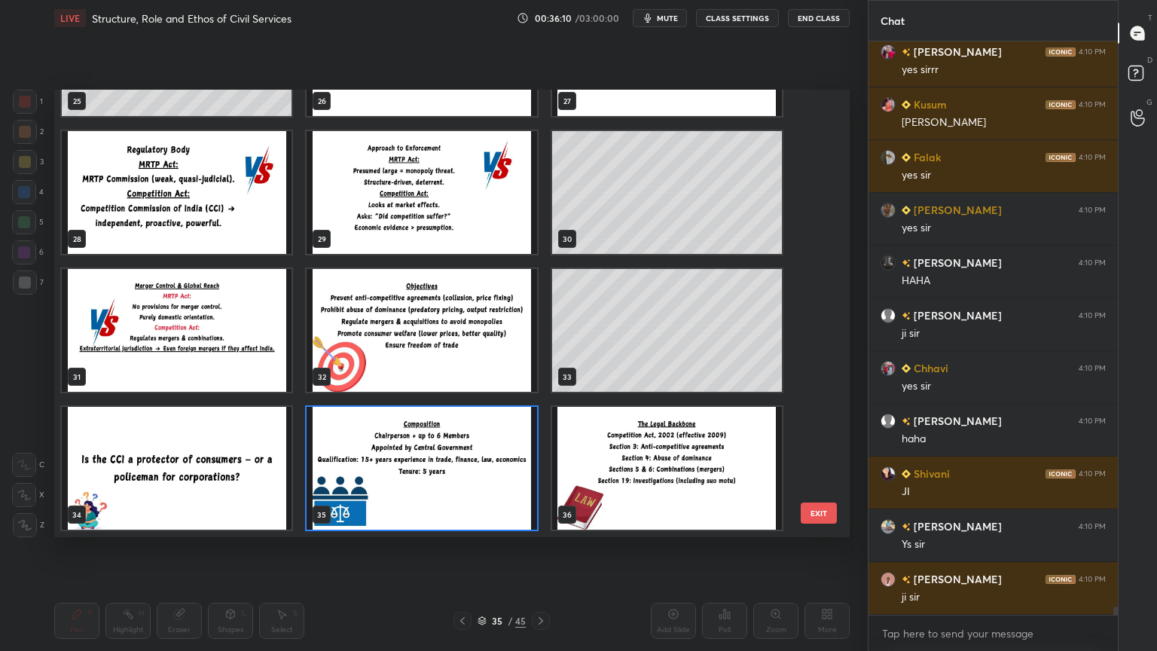
click at [442, 494] on img "grid" at bounding box center [422, 468] width 230 height 123
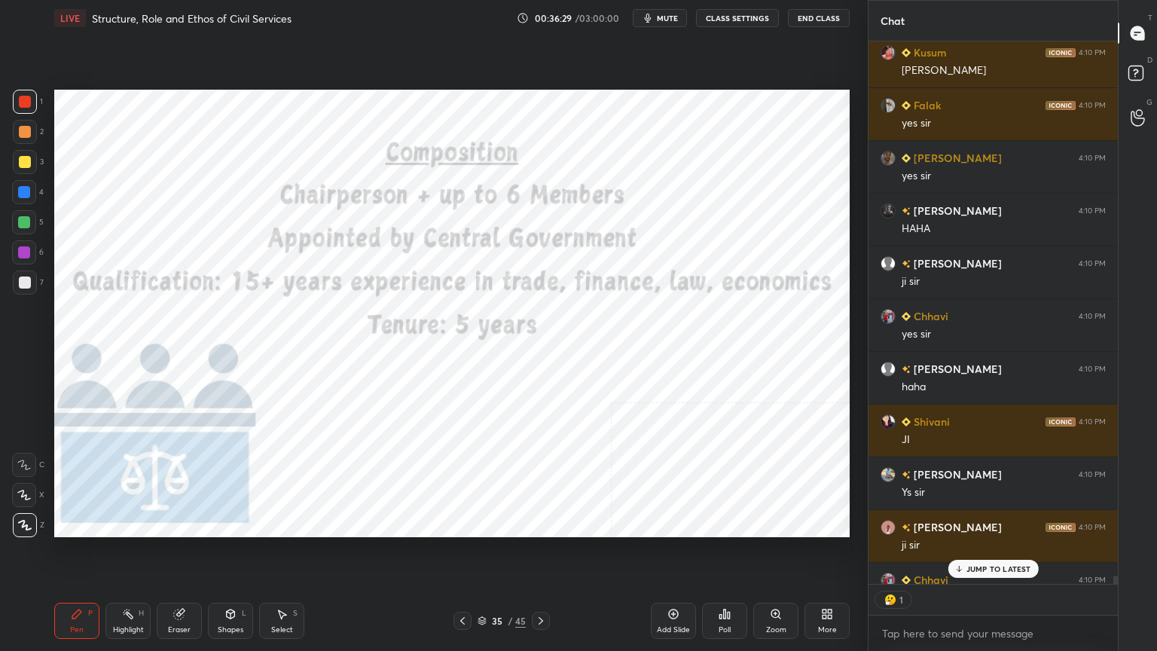
scroll to position [539, 245]
click at [1002, 567] on p "JUMP TO LATEST" at bounding box center [999, 568] width 65 height 9
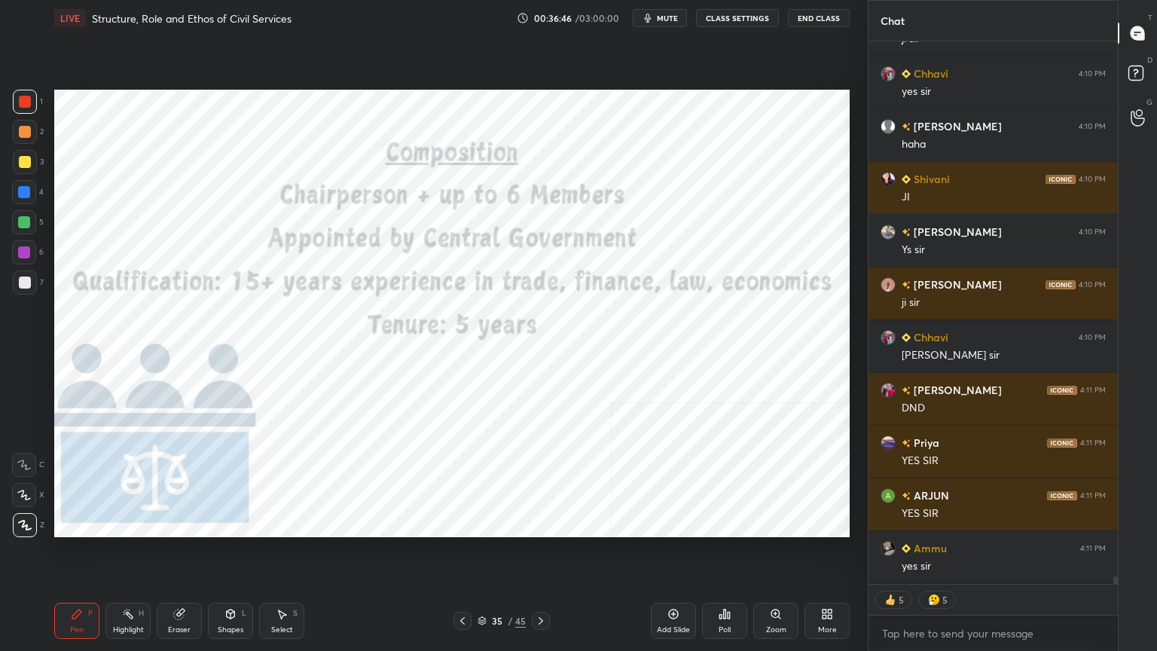
scroll to position [38916, 0]
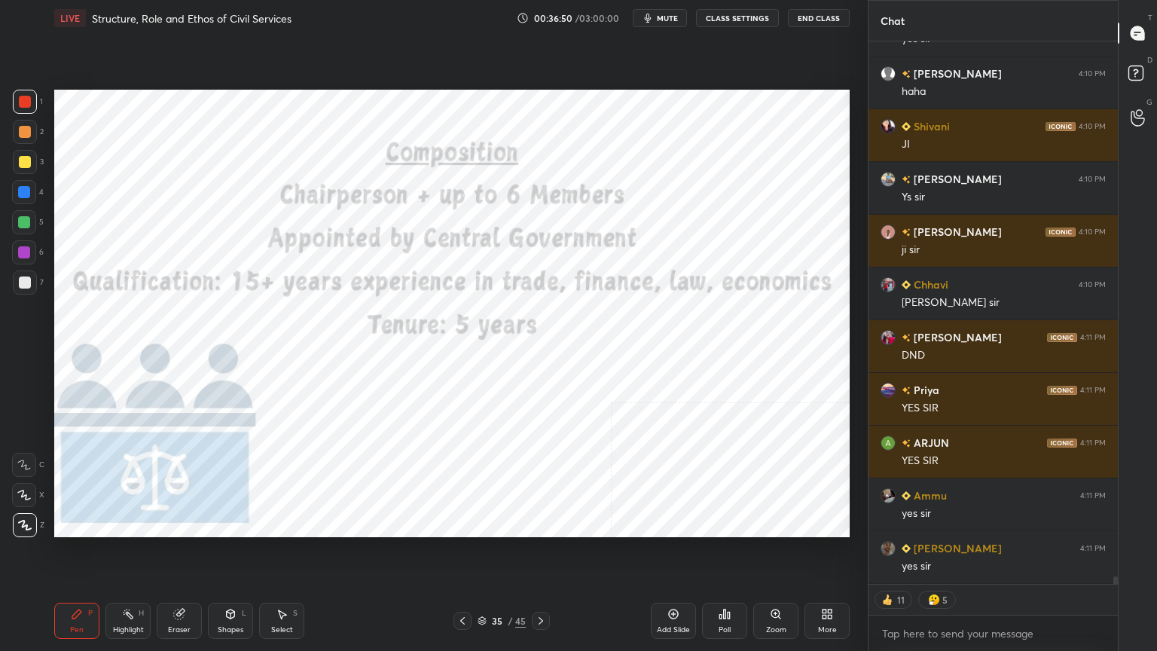
click at [543, 584] on icon at bounding box center [541, 621] width 12 height 12
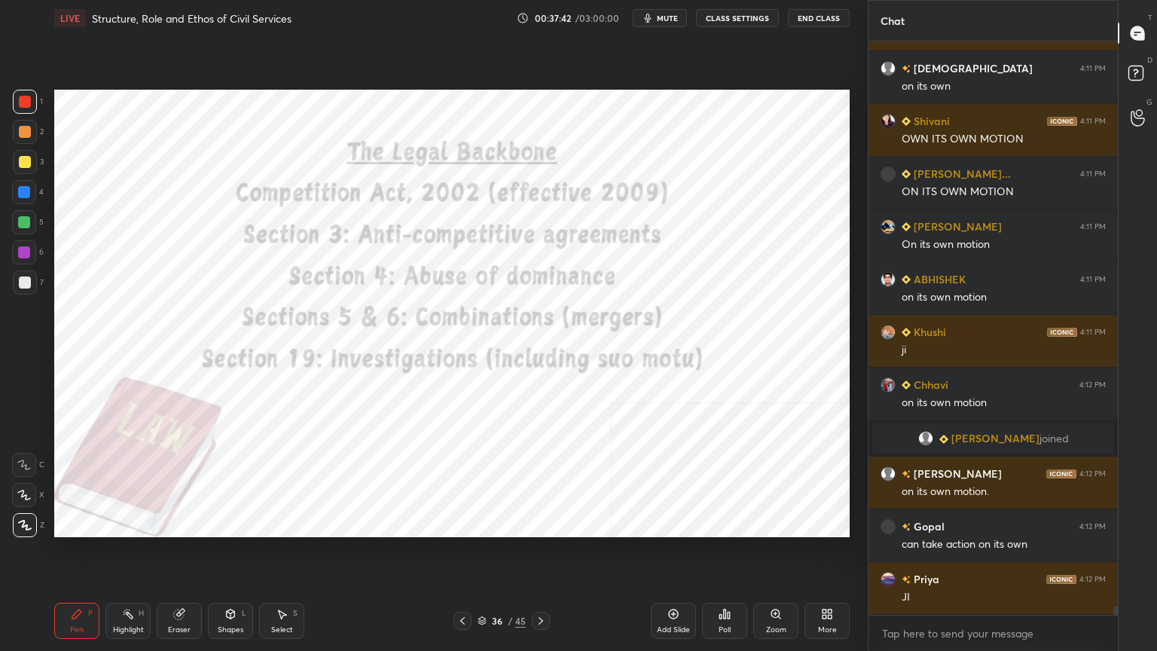
scroll to position [39512, 0]
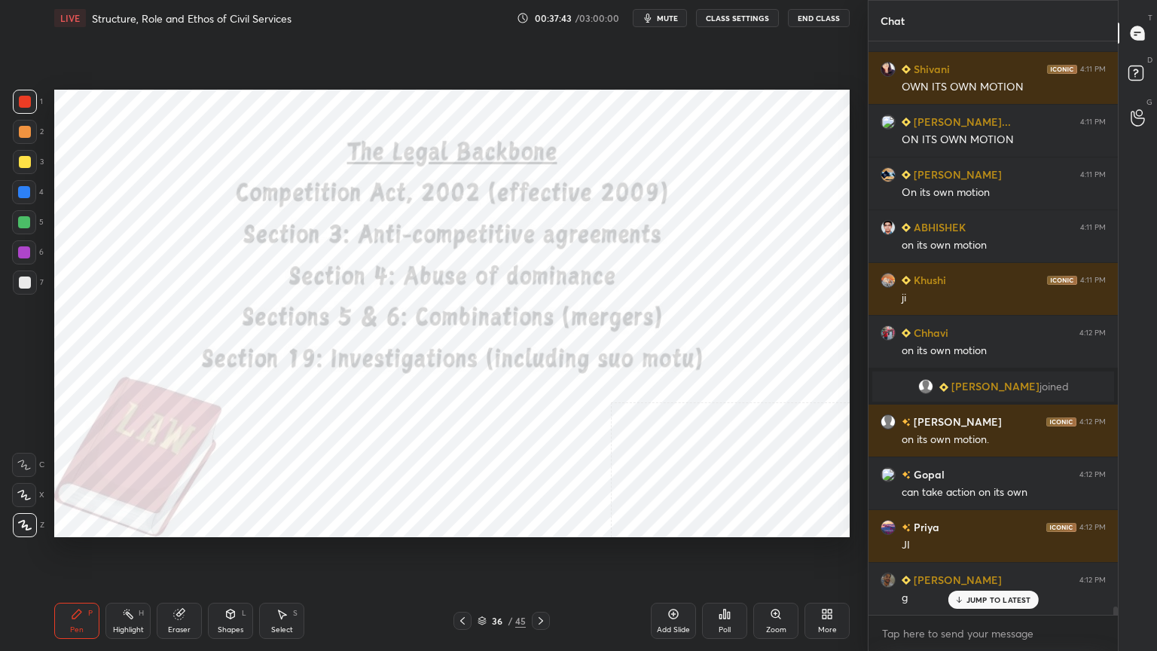
click at [482, 584] on icon at bounding box center [482, 620] width 9 height 9
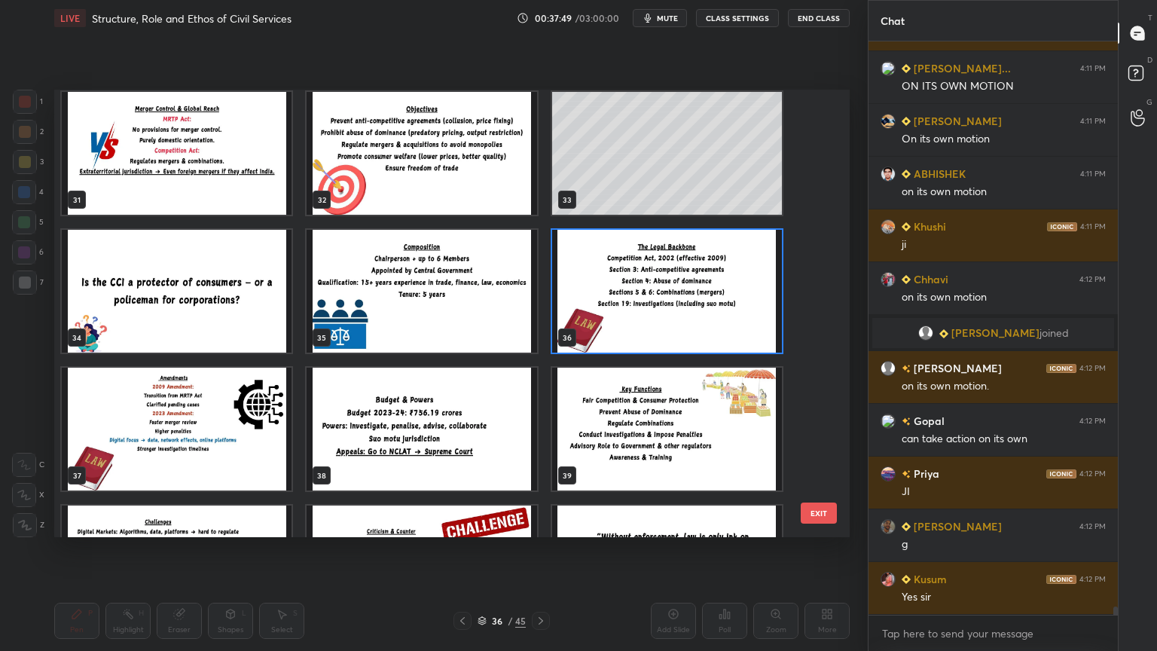
scroll to position [1394, 0]
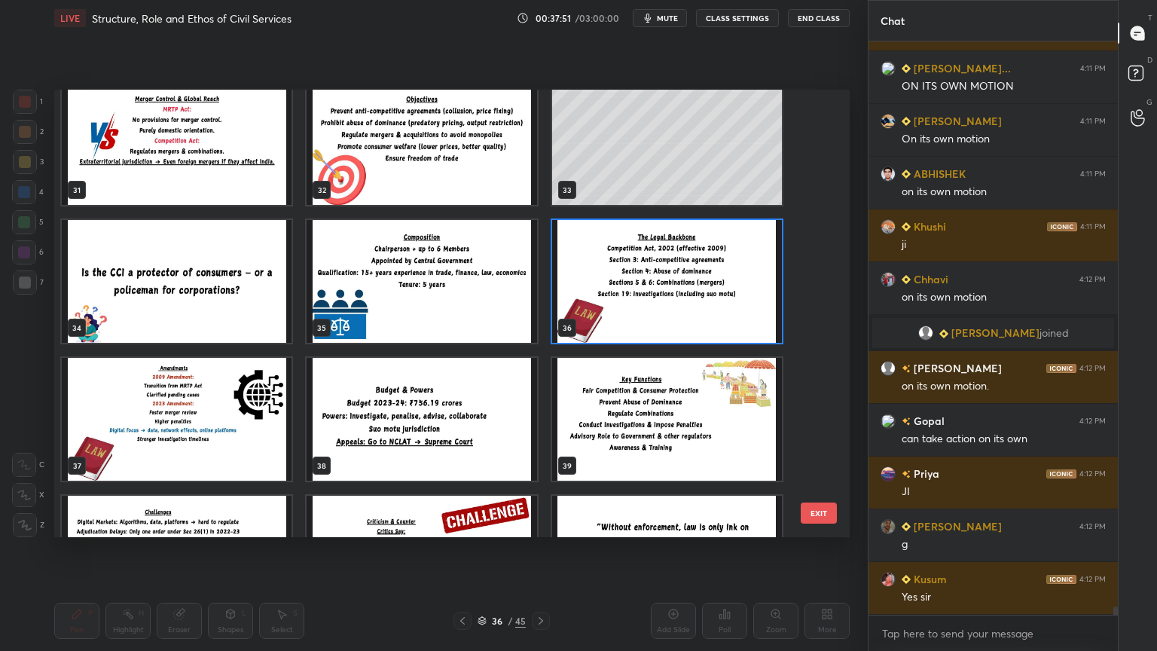
click at [244, 456] on img "grid" at bounding box center [177, 419] width 230 height 123
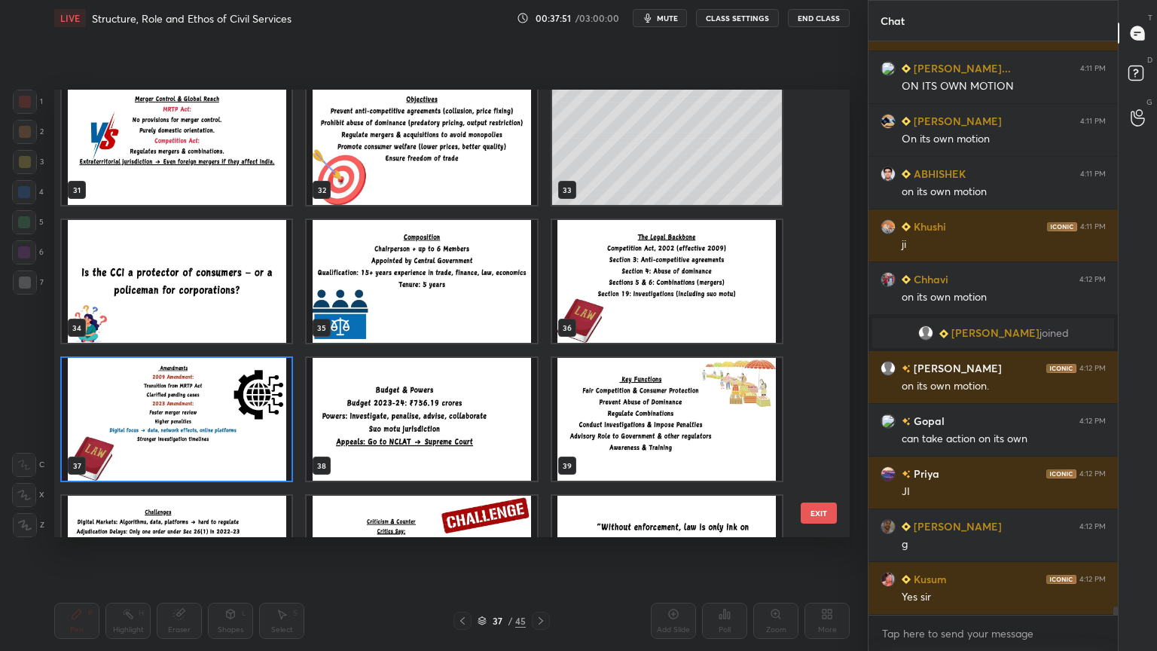
click at [244, 455] on img "grid" at bounding box center [177, 419] width 230 height 123
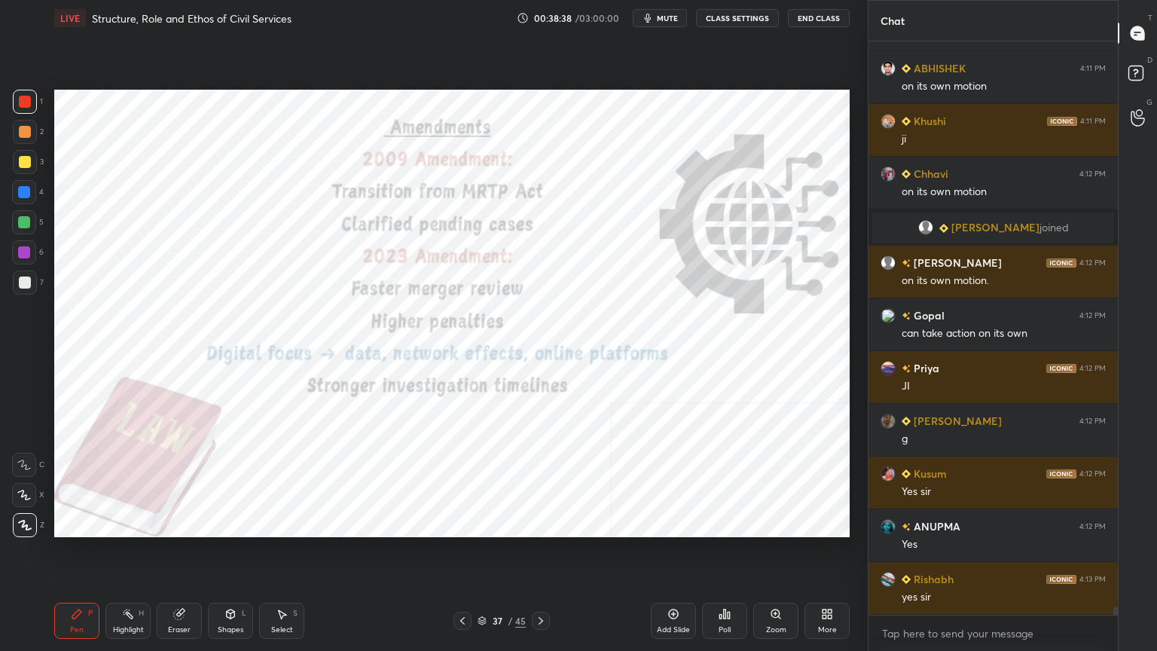
scroll to position [39723, 0]
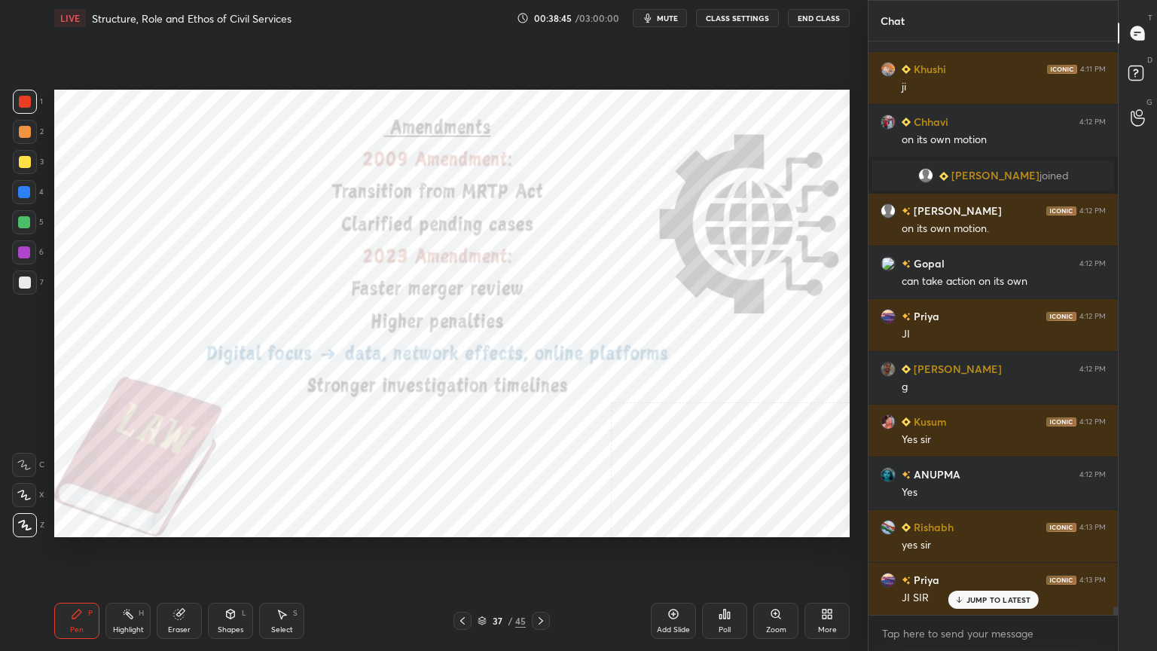
drag, startPoint x: 669, startPoint y: 616, endPoint x: 592, endPoint y: 562, distance: 93.6
click at [669, 584] on icon at bounding box center [674, 614] width 12 height 12
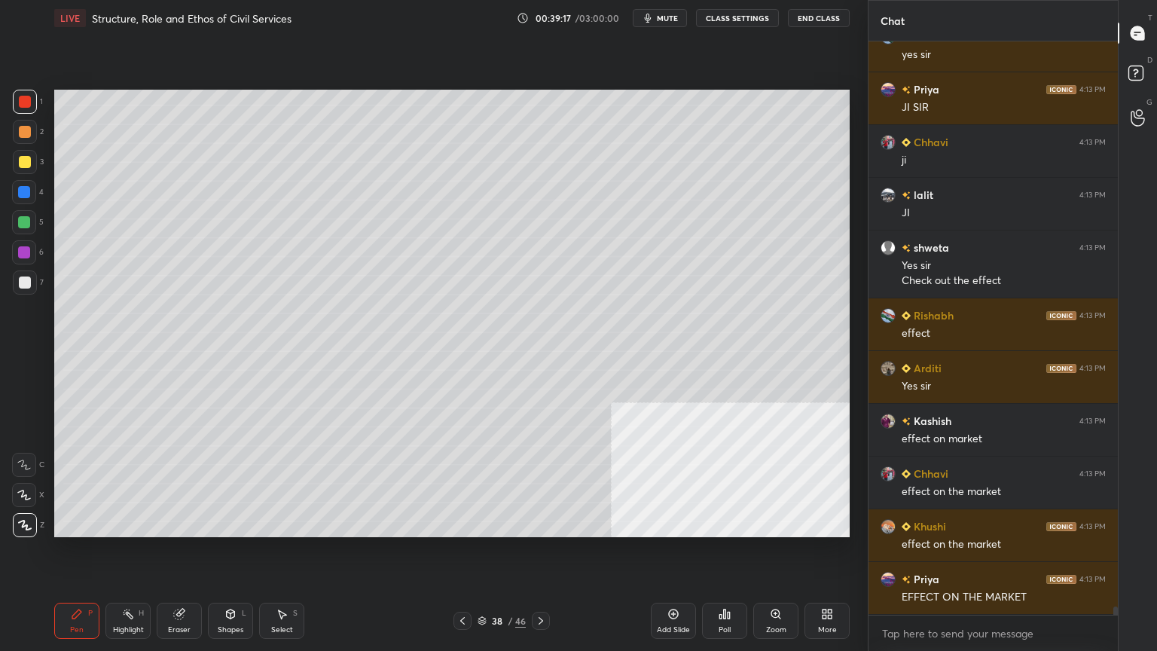
scroll to position [40266, 0]
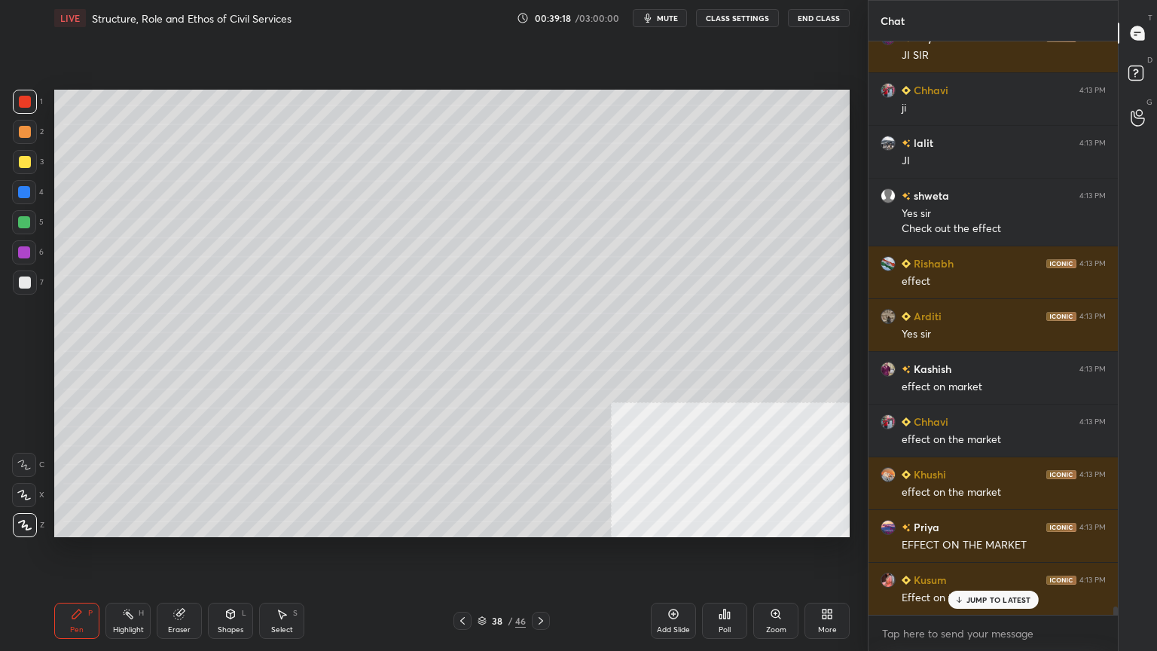
click at [543, 584] on icon at bounding box center [541, 621] width 12 height 12
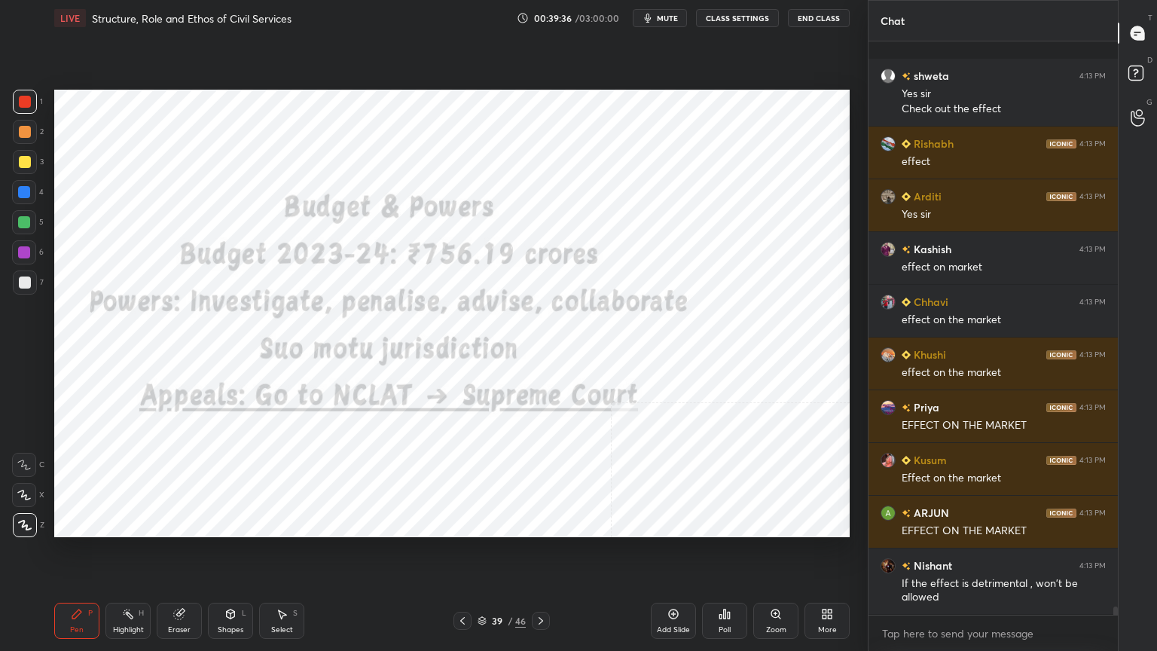
scroll to position [40479, 0]
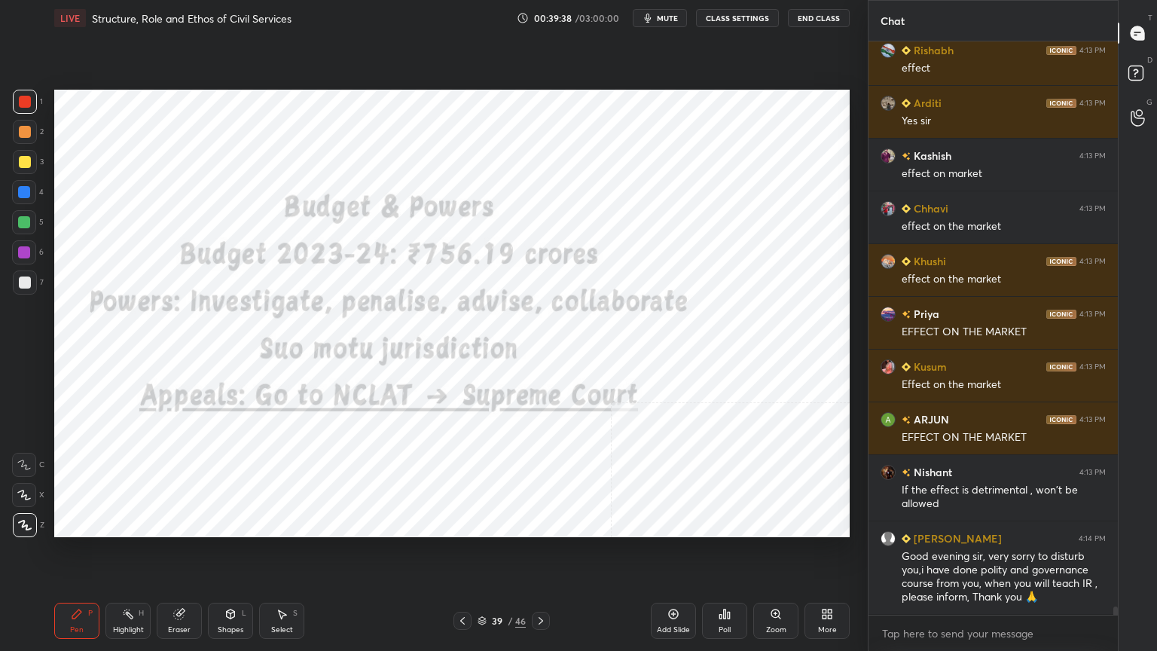
click at [542, 584] on icon at bounding box center [541, 621] width 12 height 12
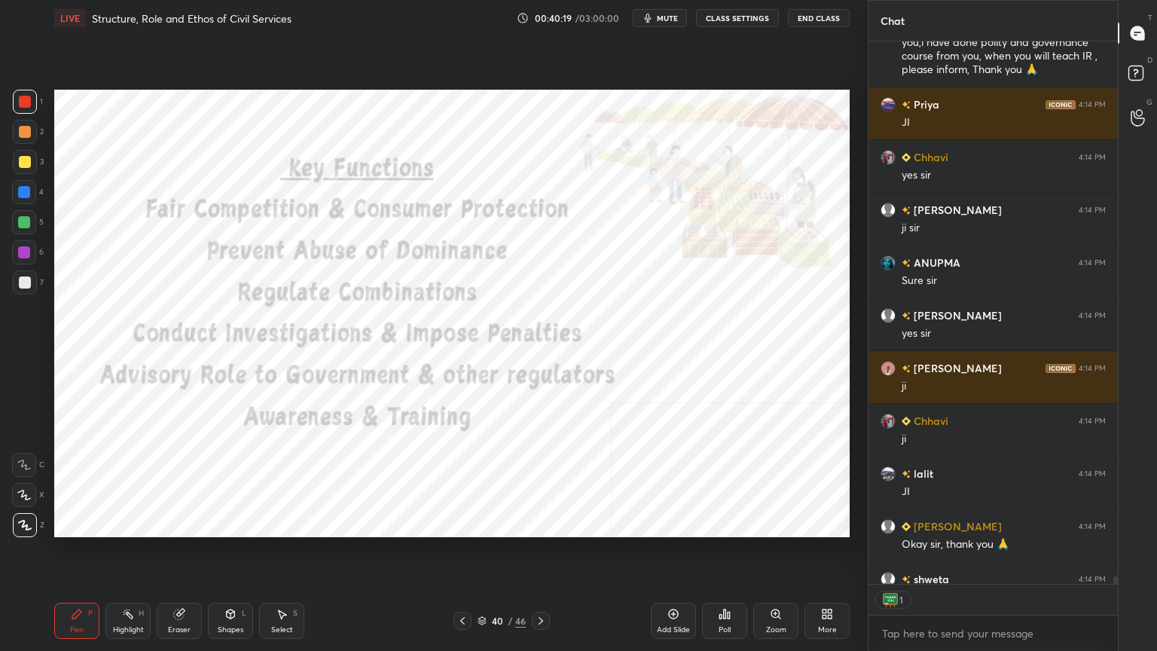
scroll to position [539, 245]
click at [482, 584] on icon at bounding box center [482, 619] width 8 height 4
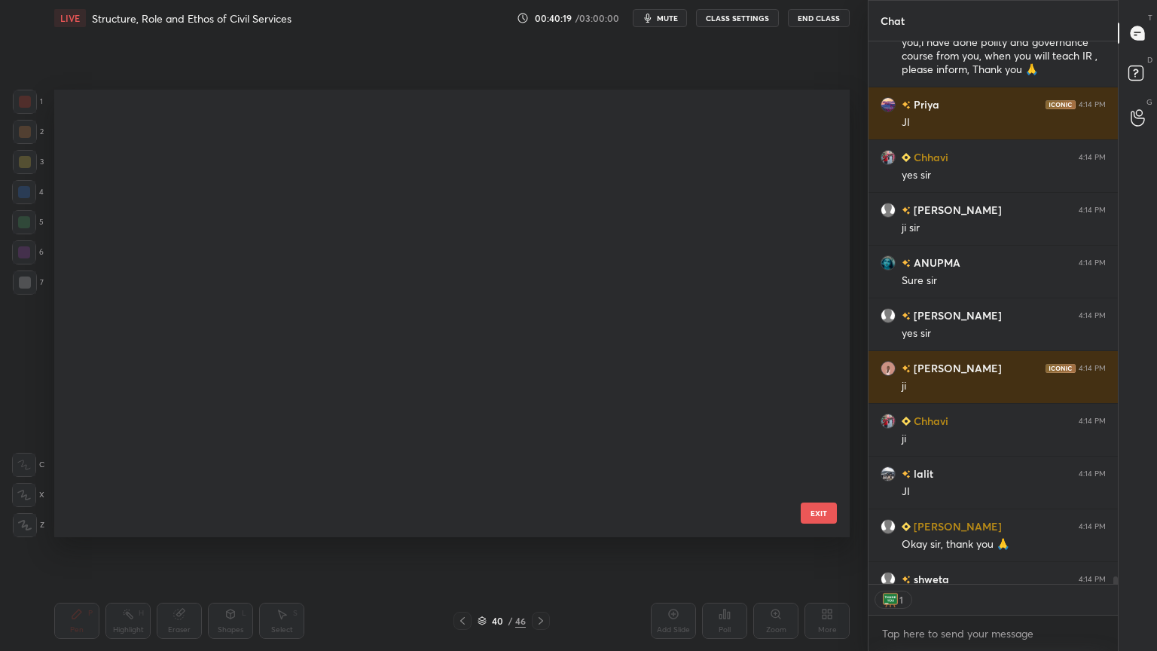
scroll to position [443, 788]
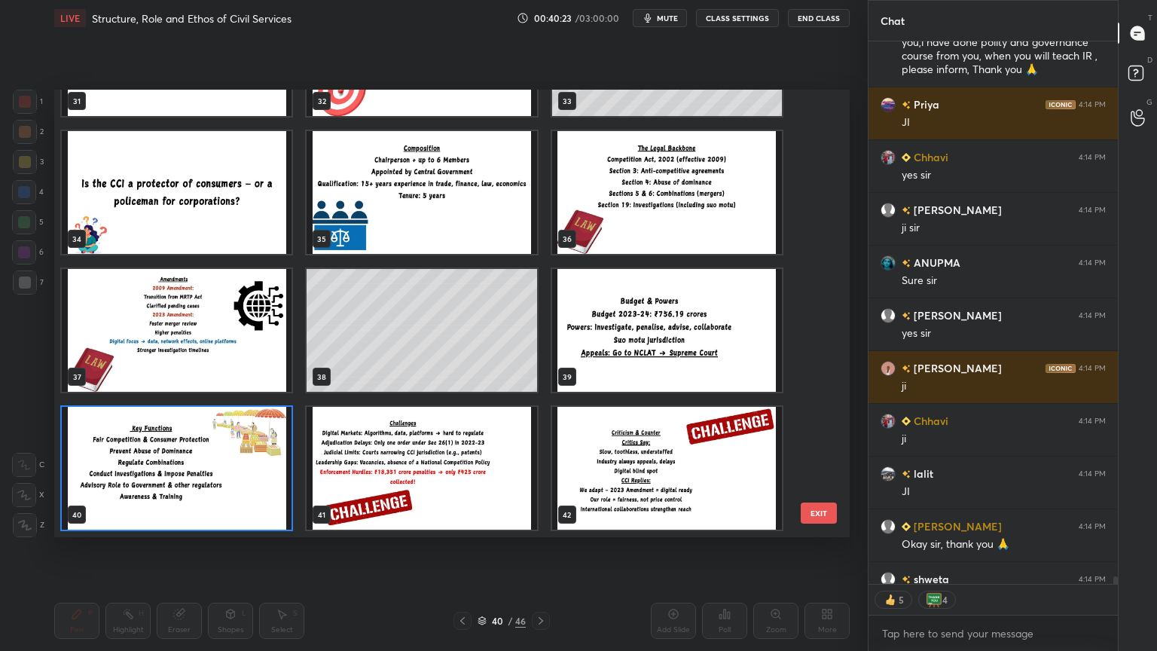
click at [425, 485] on img "grid" at bounding box center [422, 468] width 230 height 123
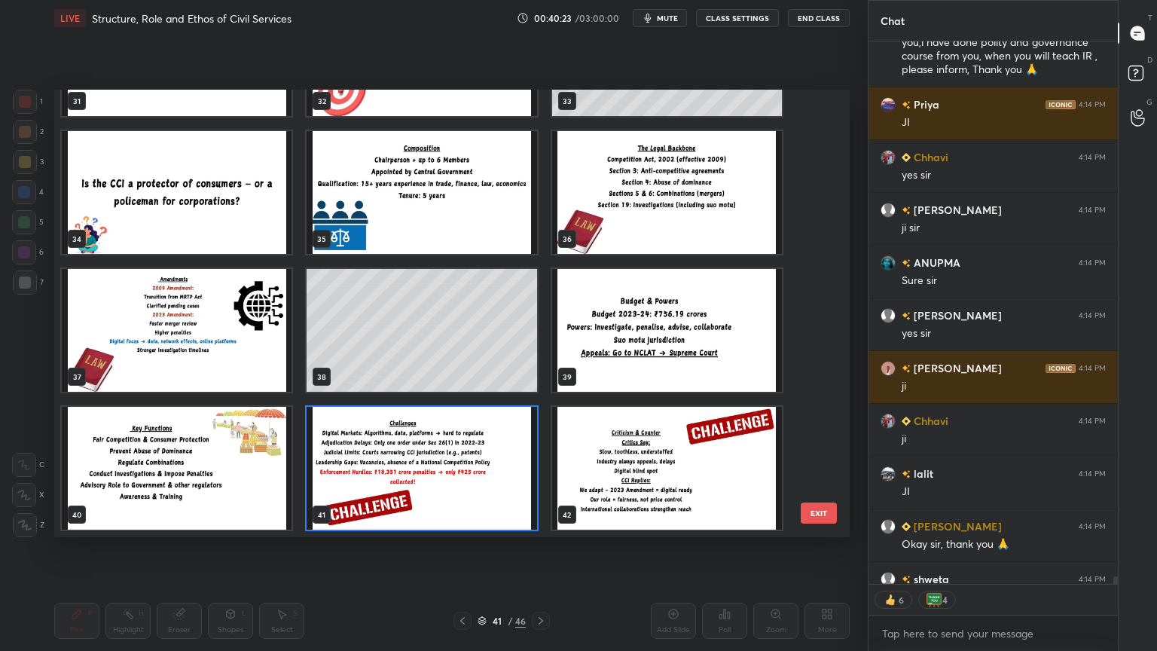
click at [425, 485] on img "grid" at bounding box center [422, 468] width 230 height 123
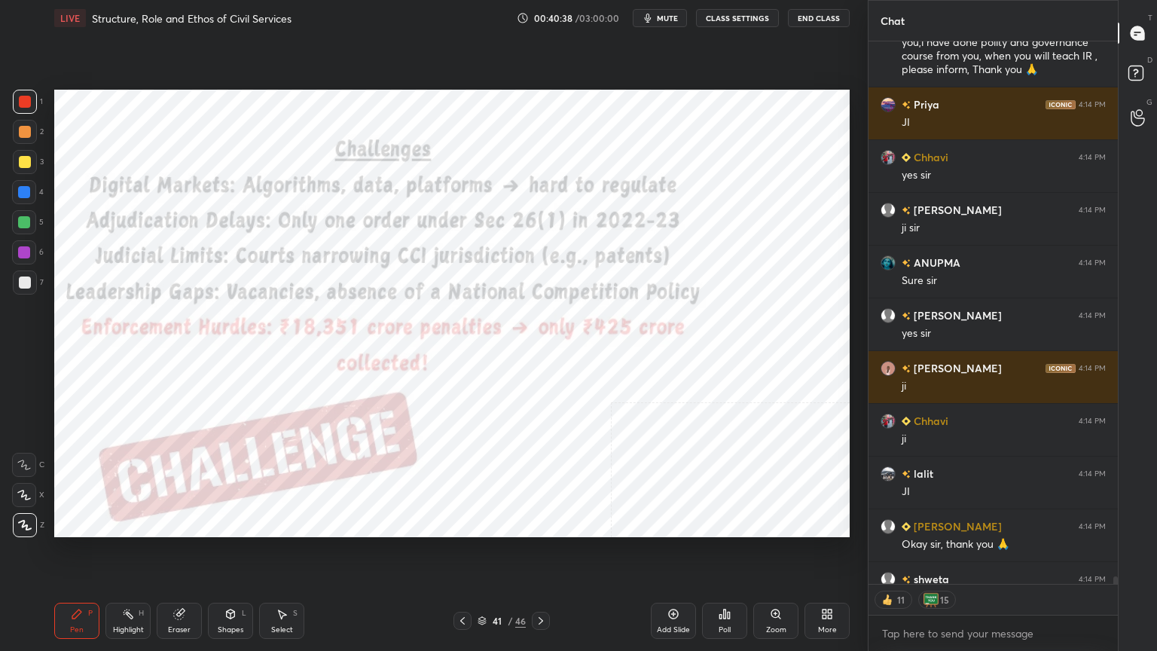
scroll to position [41007, 0]
click at [679, 584] on div "Add Slide" at bounding box center [673, 621] width 45 height 36
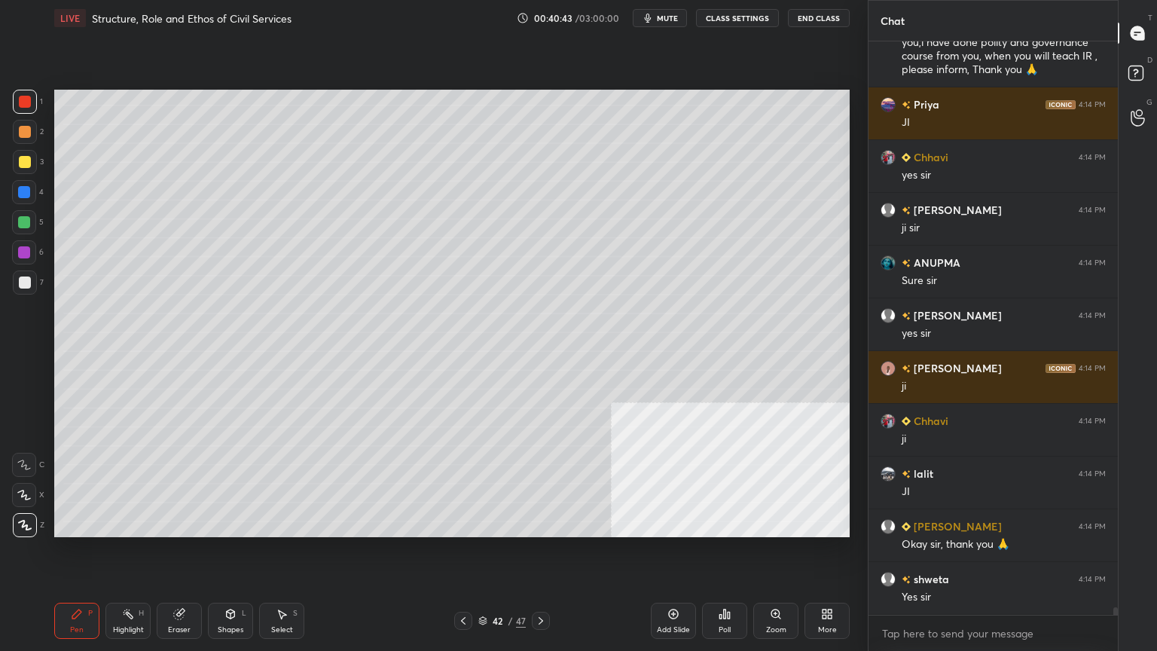
scroll to position [41059, 0]
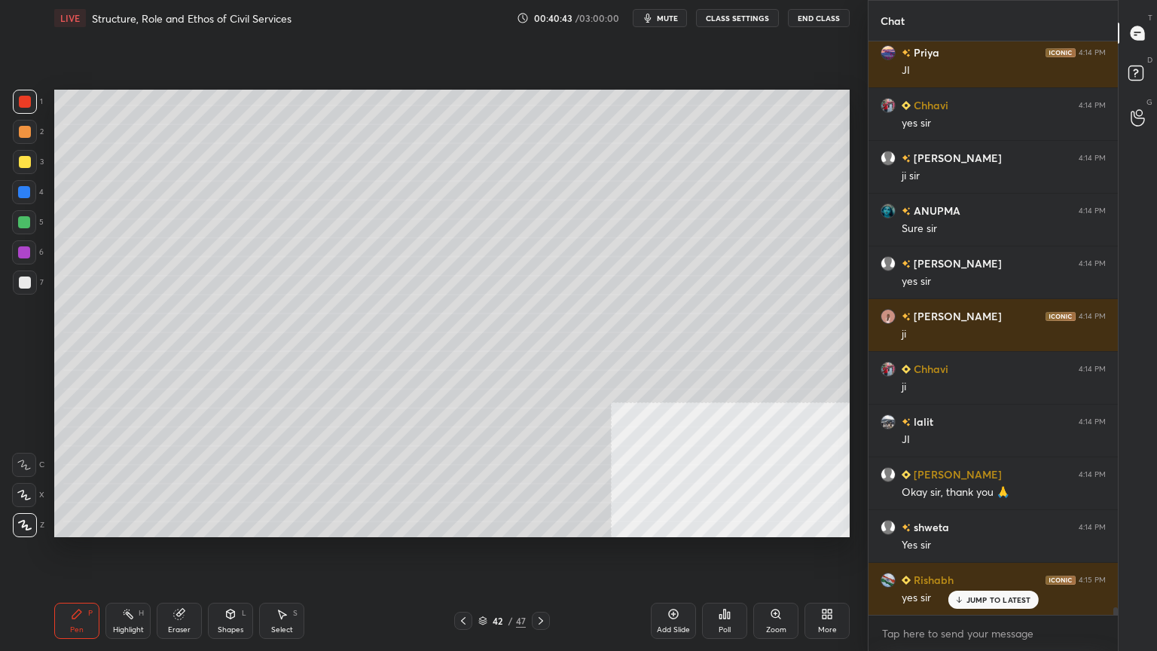
drag, startPoint x: 22, startPoint y: 282, endPoint x: 53, endPoint y: 251, distance: 43.7
click at [21, 282] on div at bounding box center [25, 283] width 12 height 12
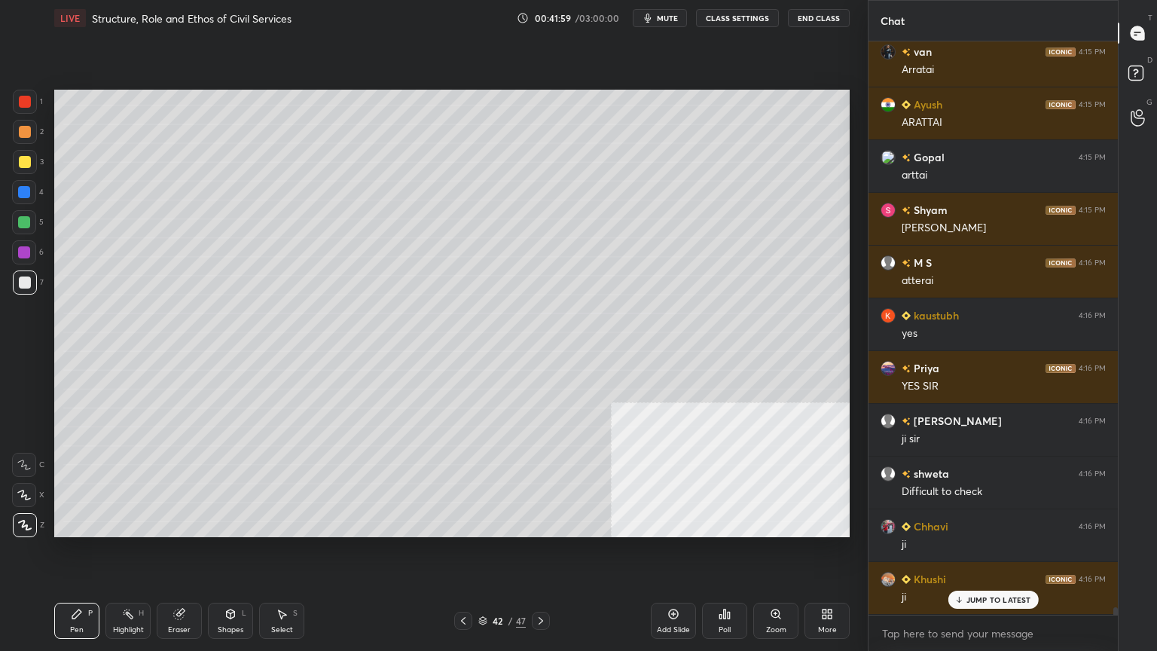
scroll to position [42285, 0]
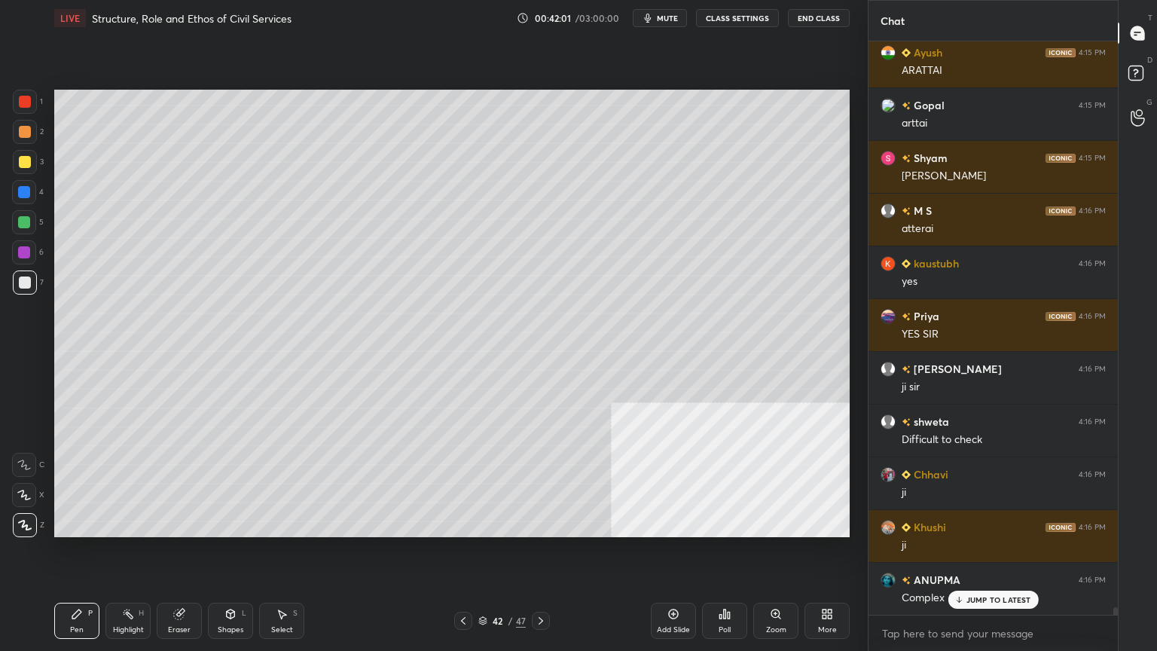
click at [467, 584] on icon at bounding box center [463, 621] width 12 height 12
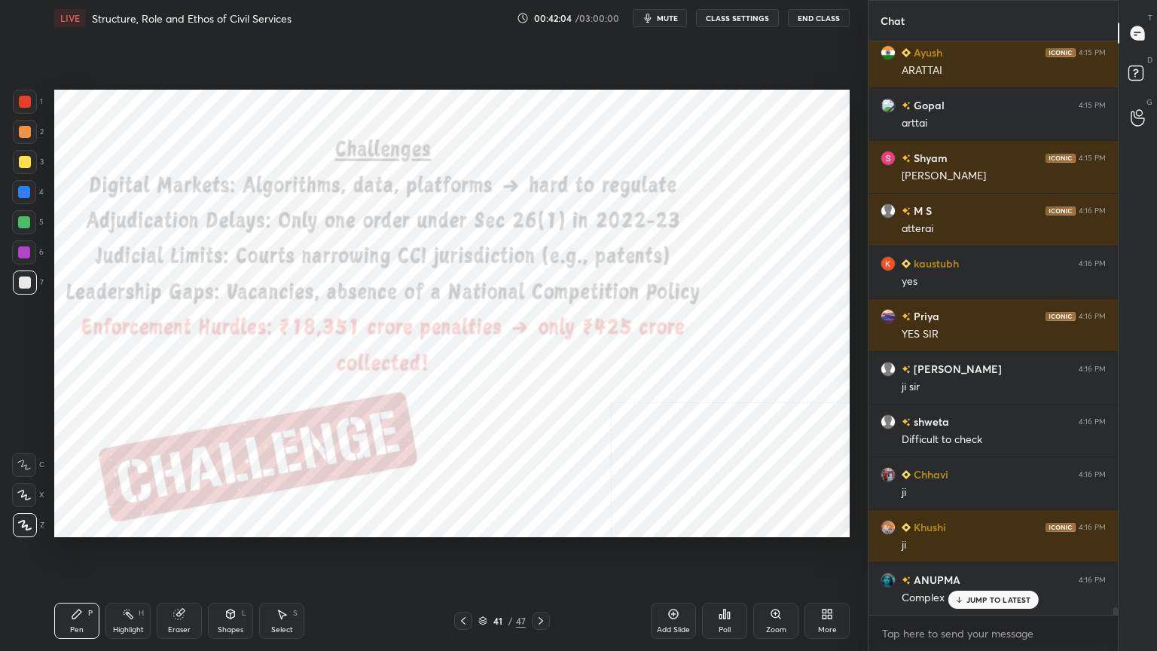
click at [20, 96] on div at bounding box center [25, 102] width 12 height 12
click at [683, 584] on div "Add Slide" at bounding box center [673, 621] width 45 height 36
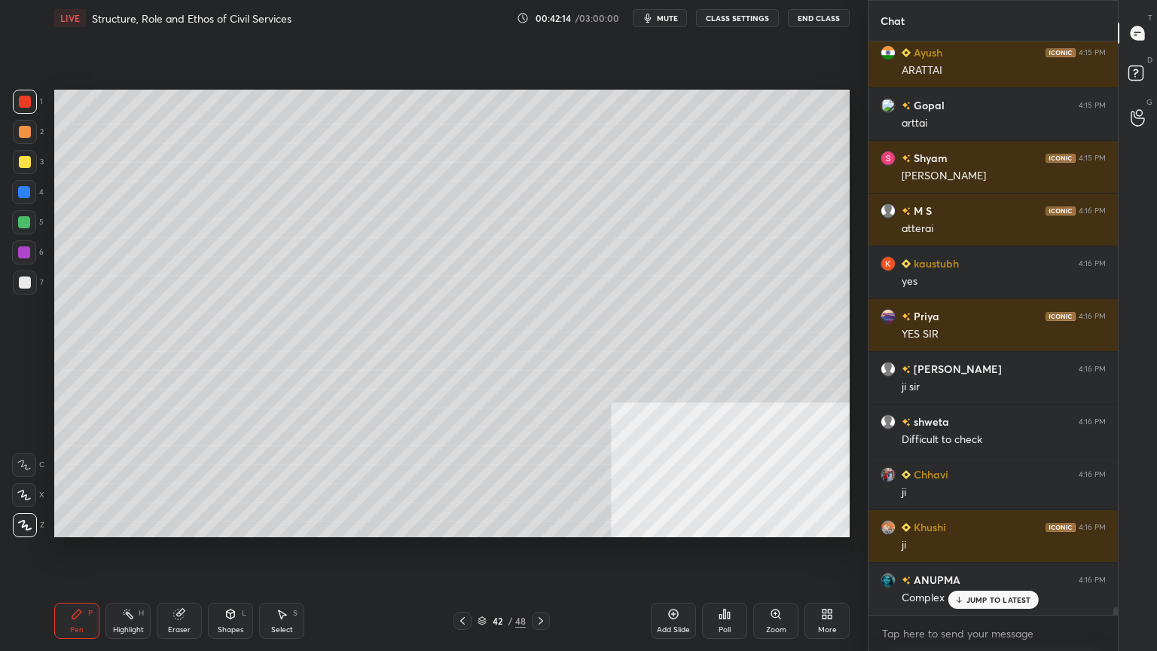
scroll to position [42300, 0]
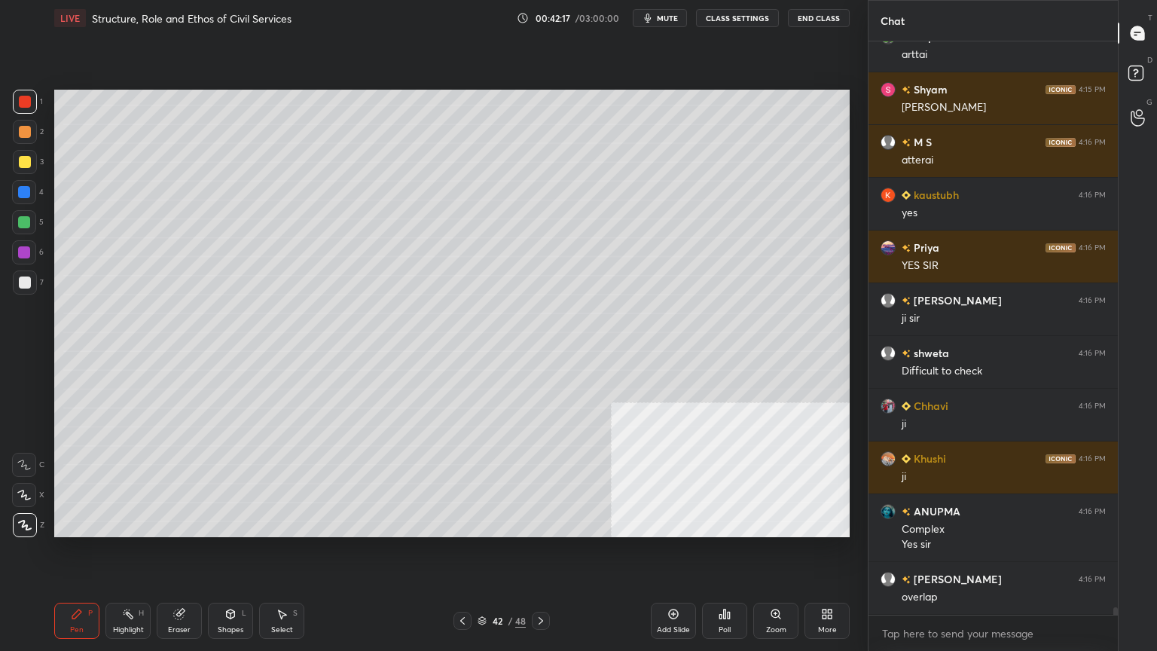
click at [21, 160] on div at bounding box center [25, 162] width 12 height 12
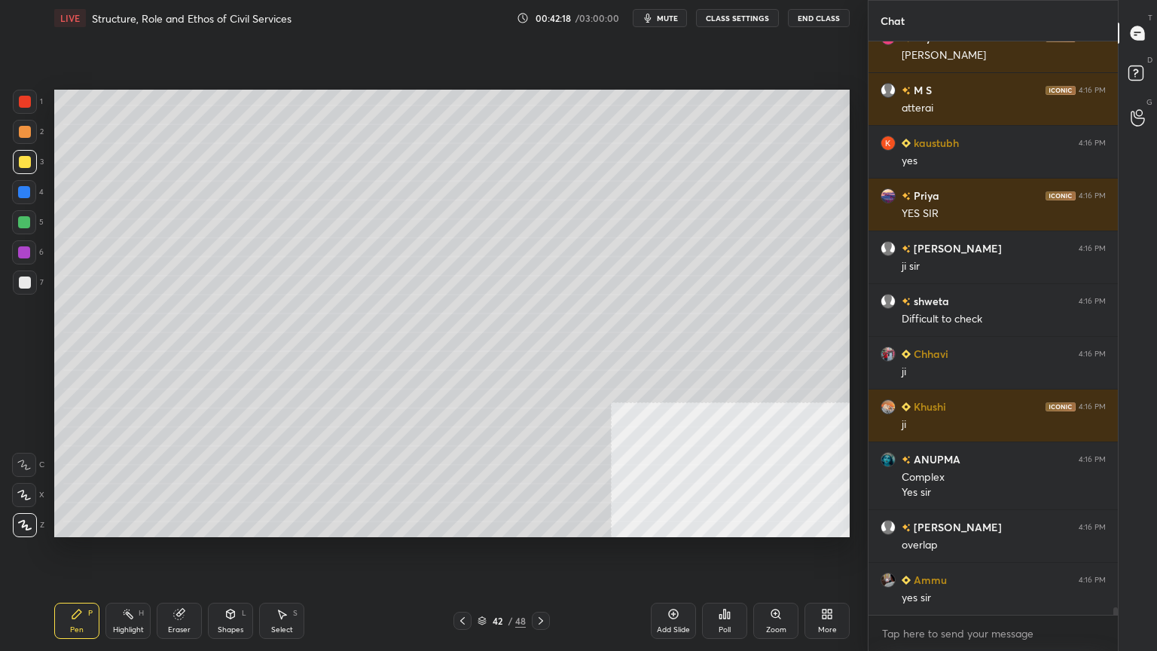
scroll to position [42459, 0]
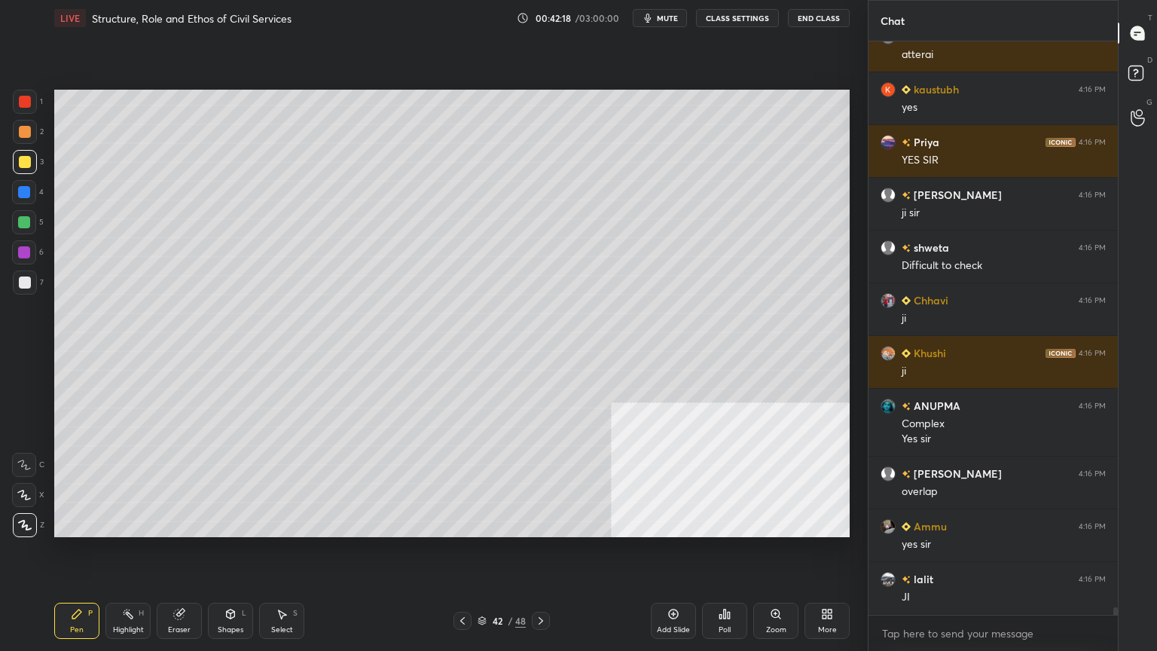
click at [231, 584] on div "Shapes L" at bounding box center [230, 621] width 45 height 36
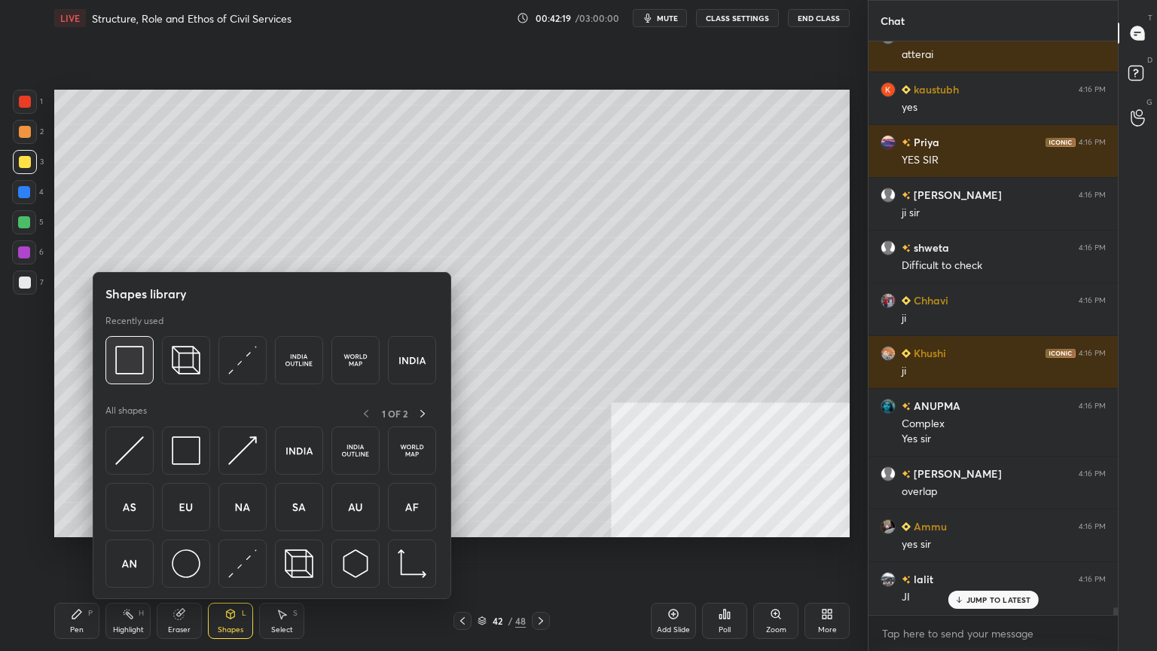
scroll to position [42511, 0]
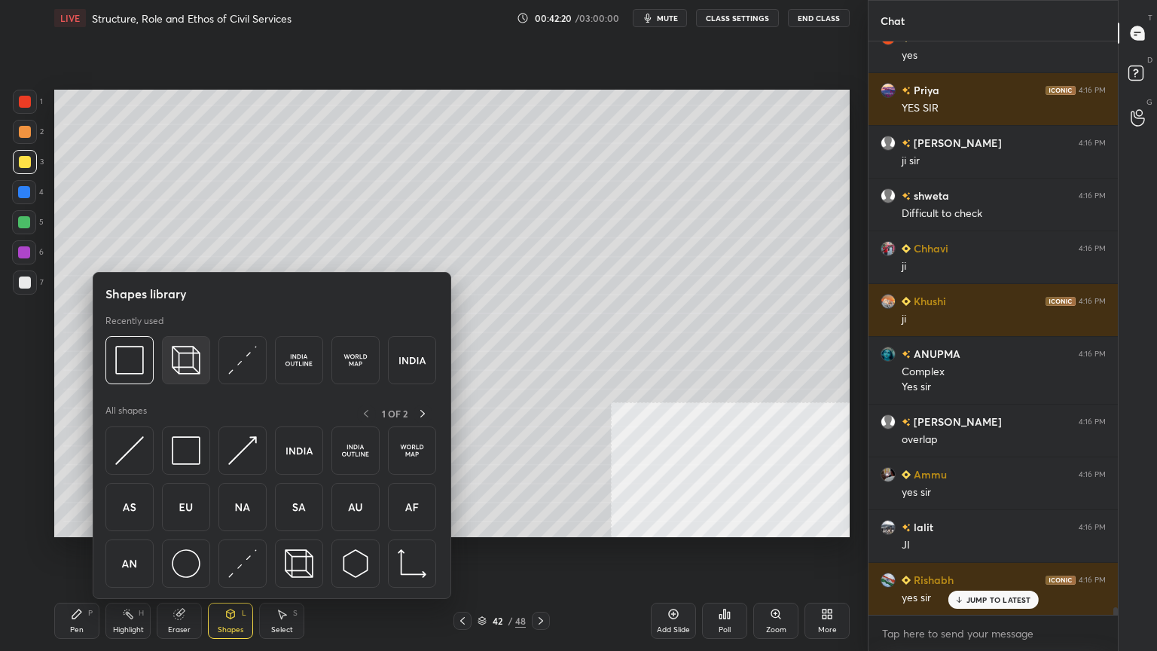
click at [188, 354] on img at bounding box center [186, 360] width 29 height 29
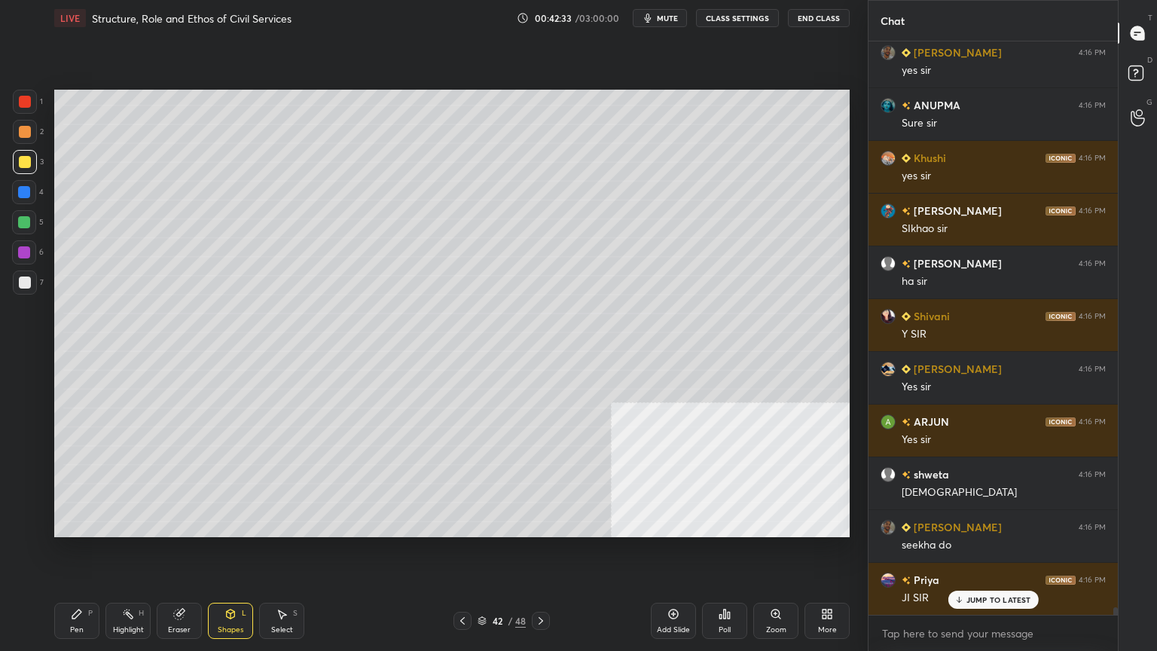
scroll to position [43409, 0]
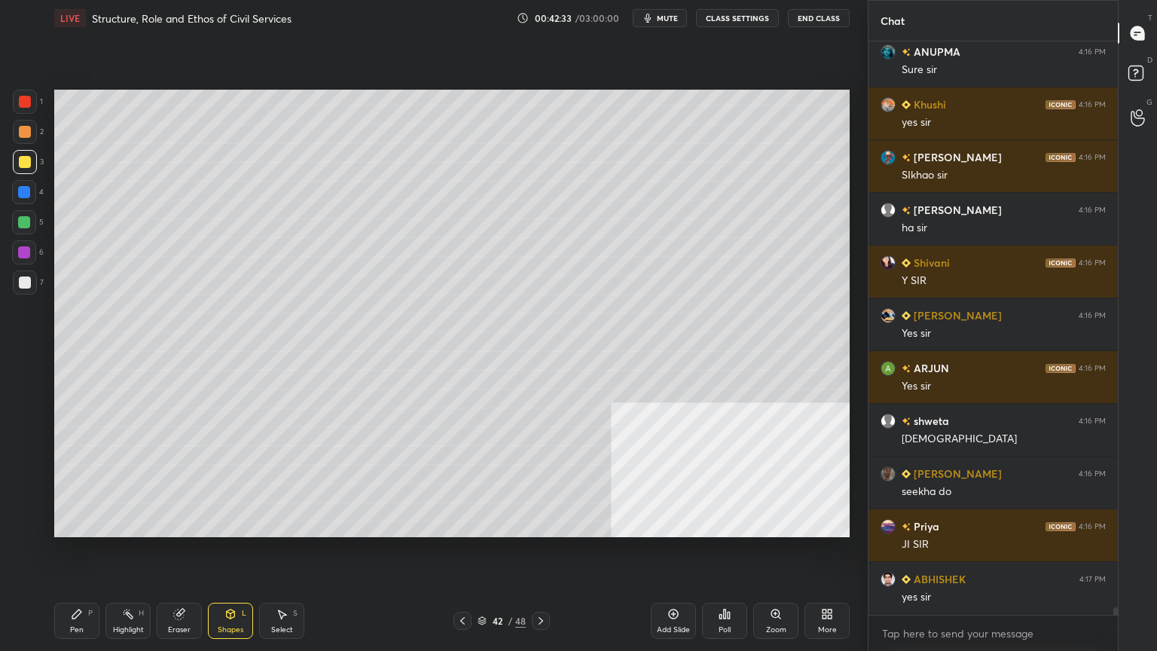
click at [75, 584] on div "Pen" at bounding box center [77, 630] width 14 height 8
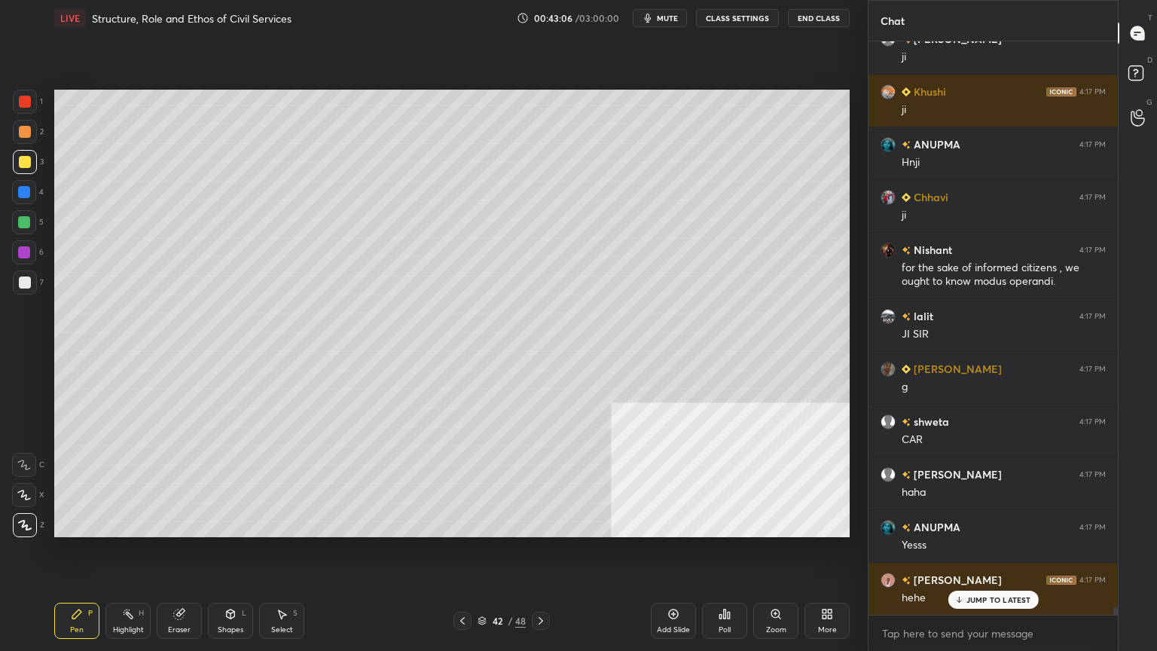
scroll to position [44425, 0]
click at [23, 190] on div at bounding box center [24, 192] width 12 height 12
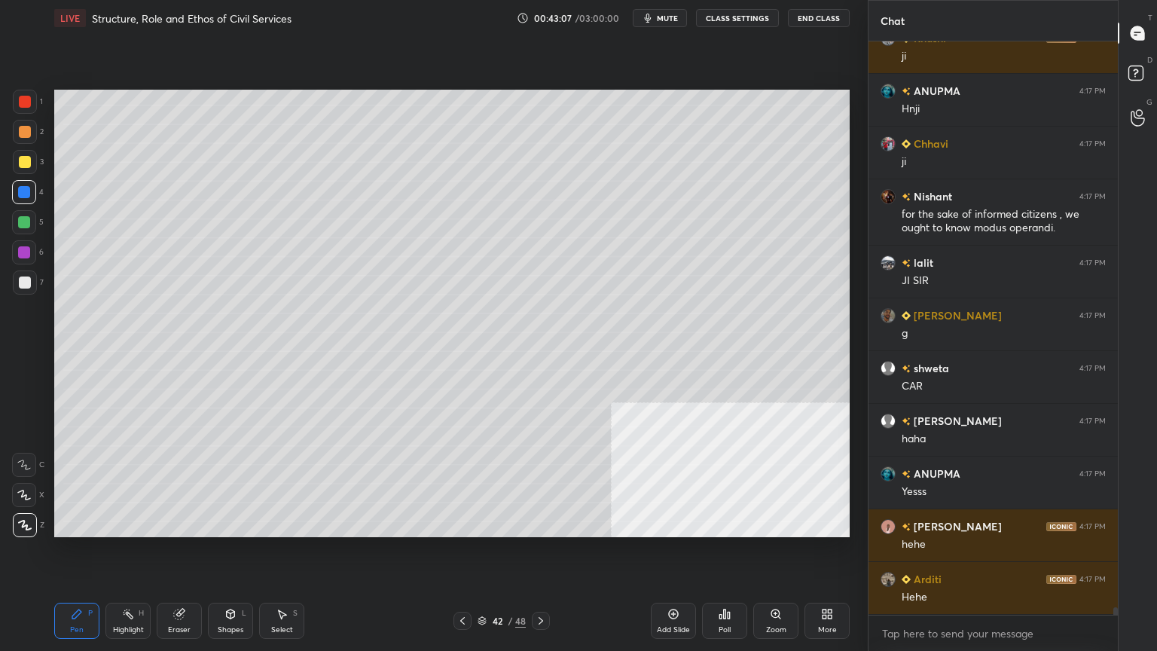
scroll to position [44477, 0]
click at [23, 157] on div at bounding box center [25, 162] width 12 height 12
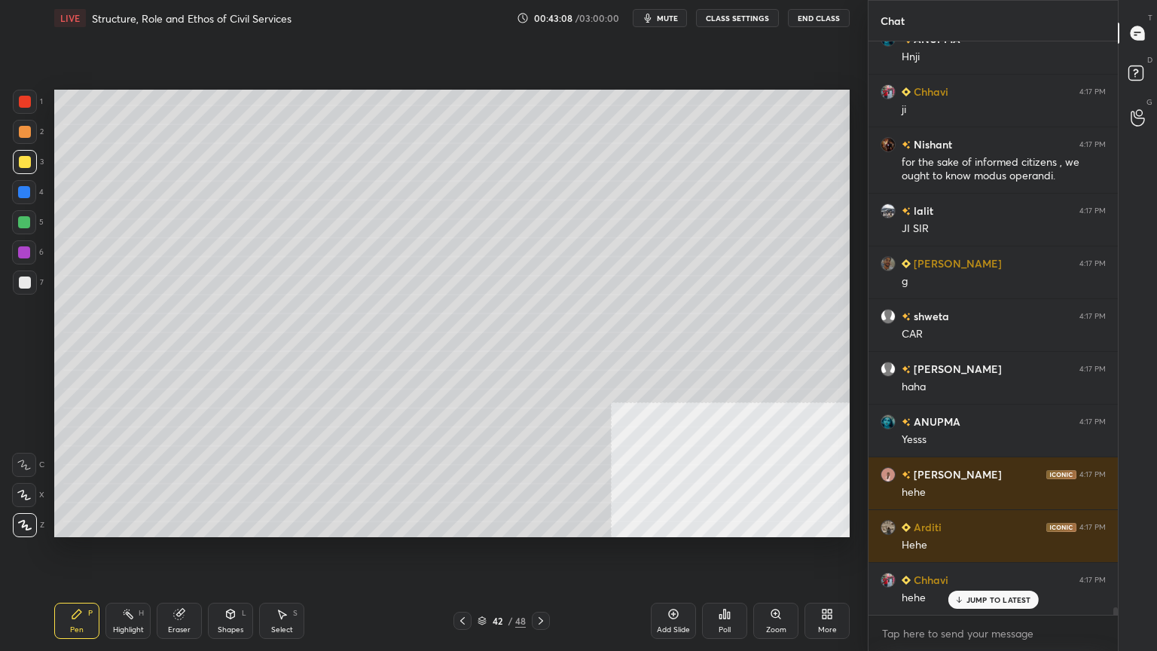
click at [24, 191] on div at bounding box center [24, 192] width 12 height 12
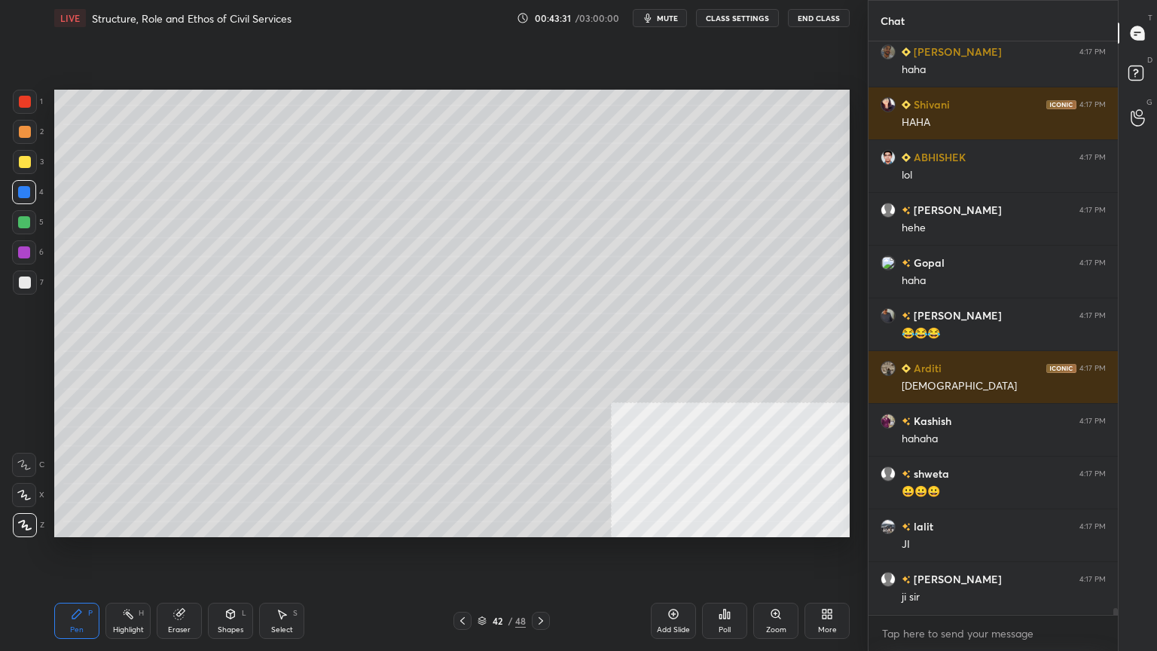
scroll to position [45532, 0]
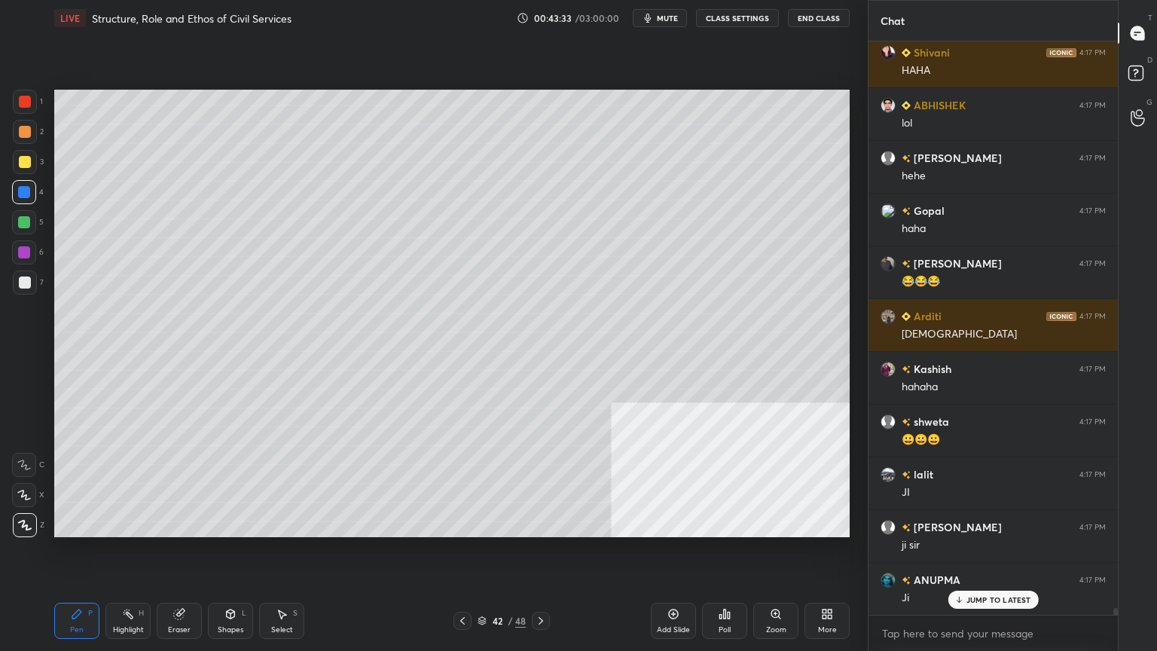
click at [21, 220] on div at bounding box center [24, 222] width 12 height 12
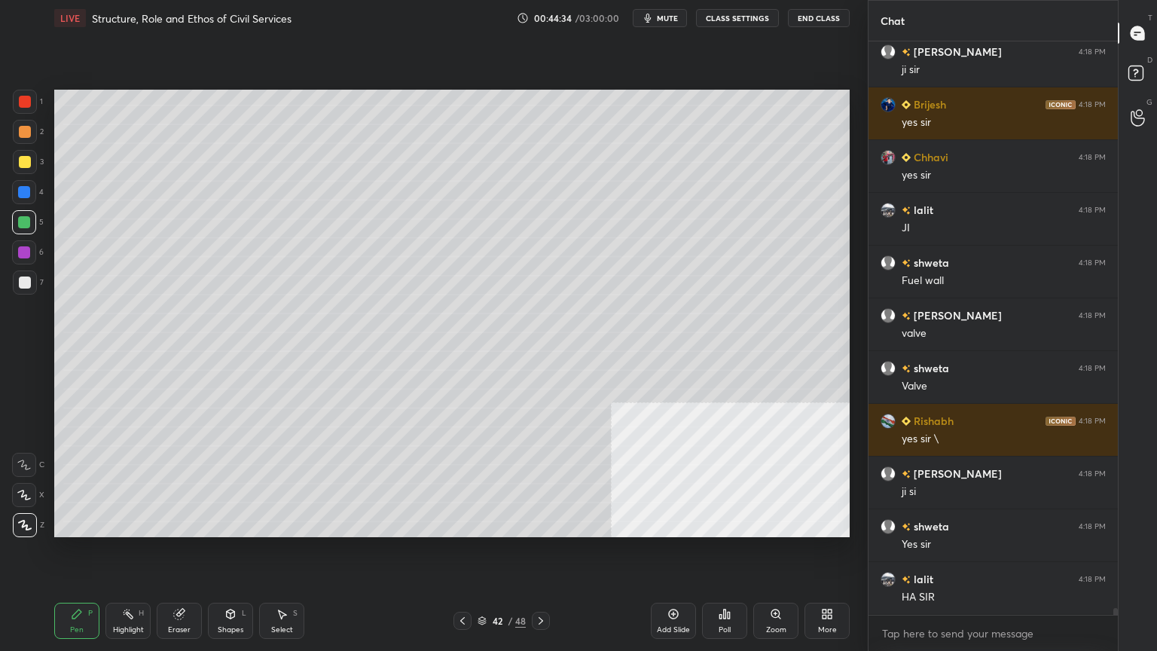
scroll to position [47286, 0]
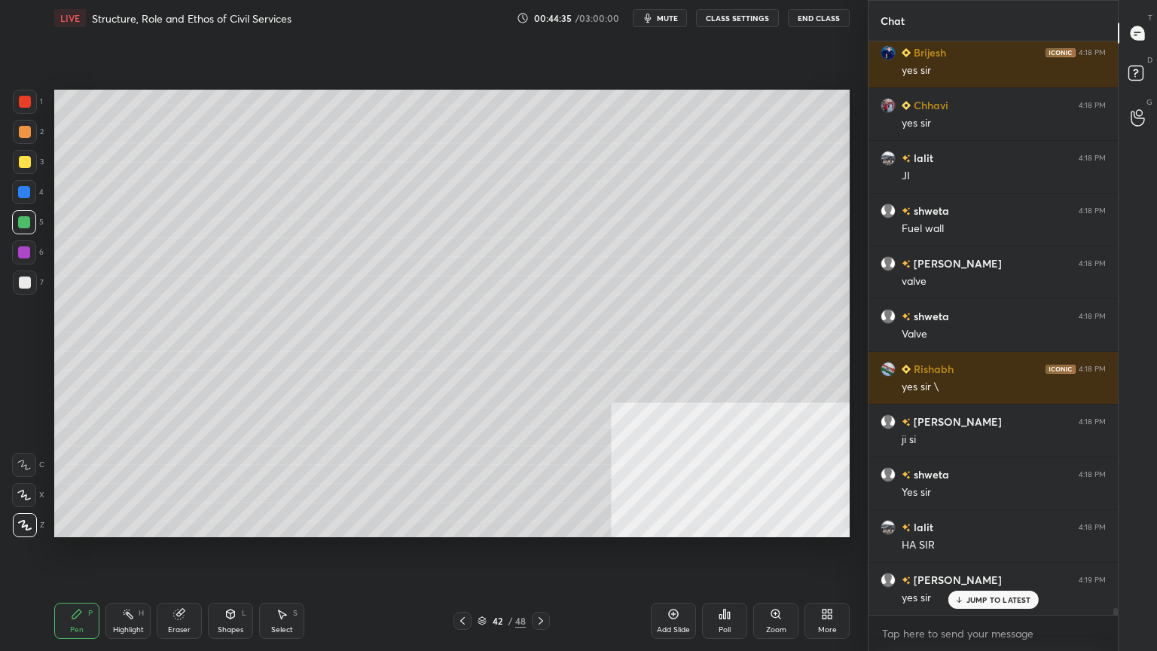
drag, startPoint x: 18, startPoint y: 193, endPoint x: 44, endPoint y: 191, distance: 25.7
click at [18, 194] on div at bounding box center [24, 192] width 12 height 12
click at [24, 157] on div at bounding box center [25, 162] width 12 height 12
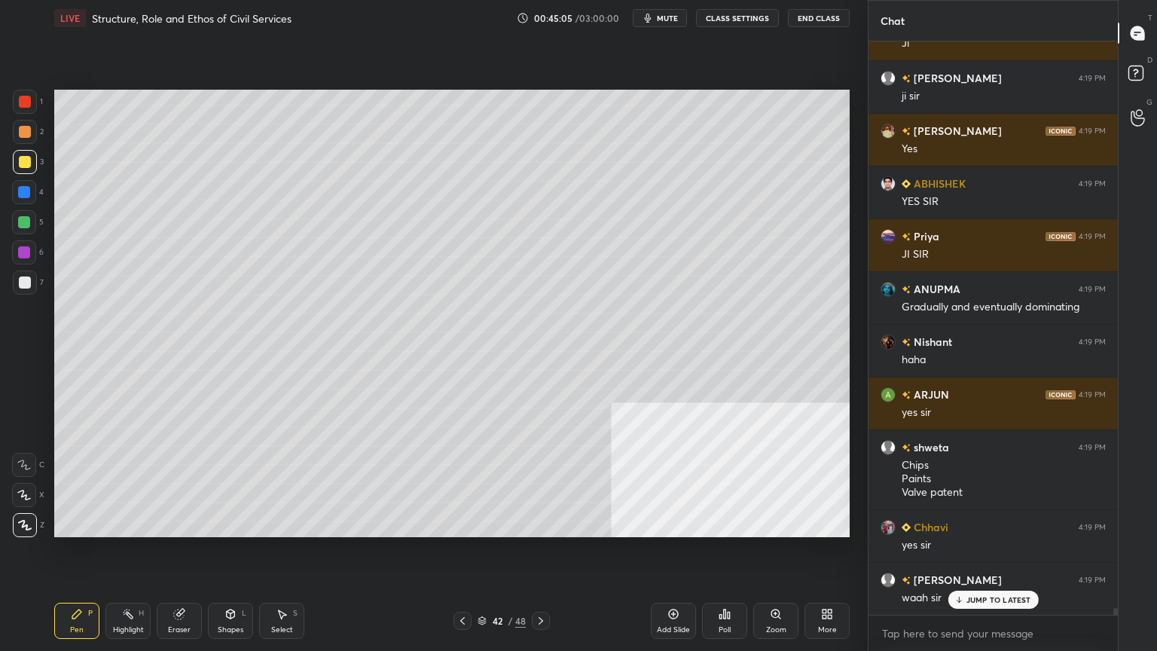
scroll to position [48105, 0]
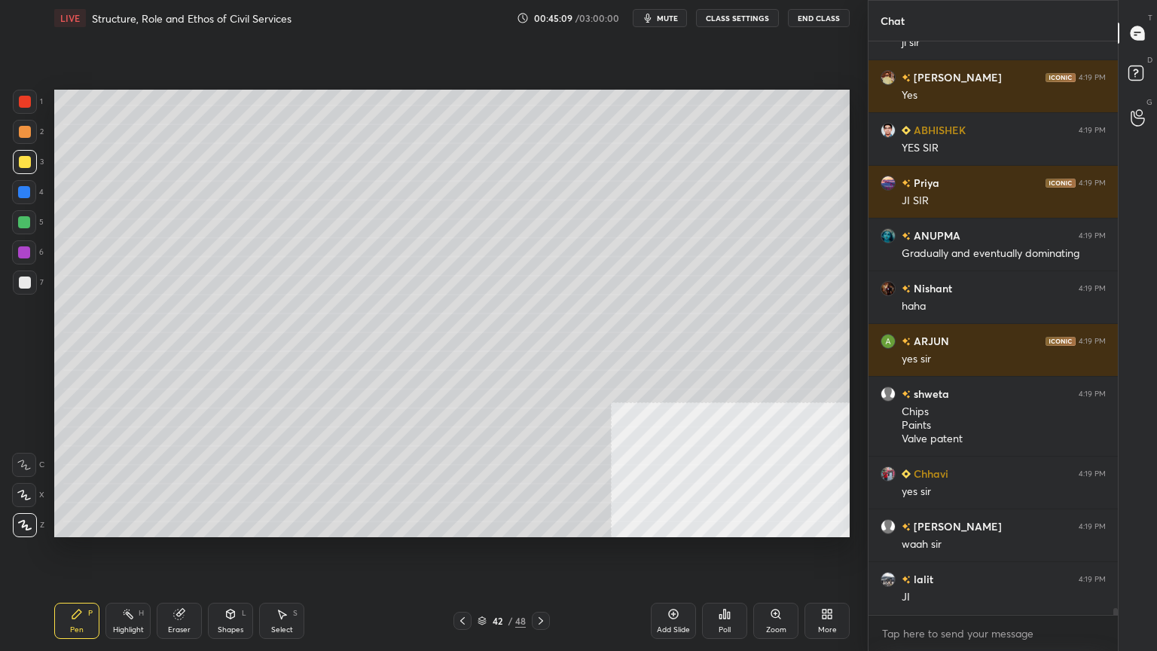
drag, startPoint x: 21, startPoint y: 194, endPoint x: 33, endPoint y: 205, distance: 16.0
click at [21, 194] on div at bounding box center [24, 192] width 12 height 12
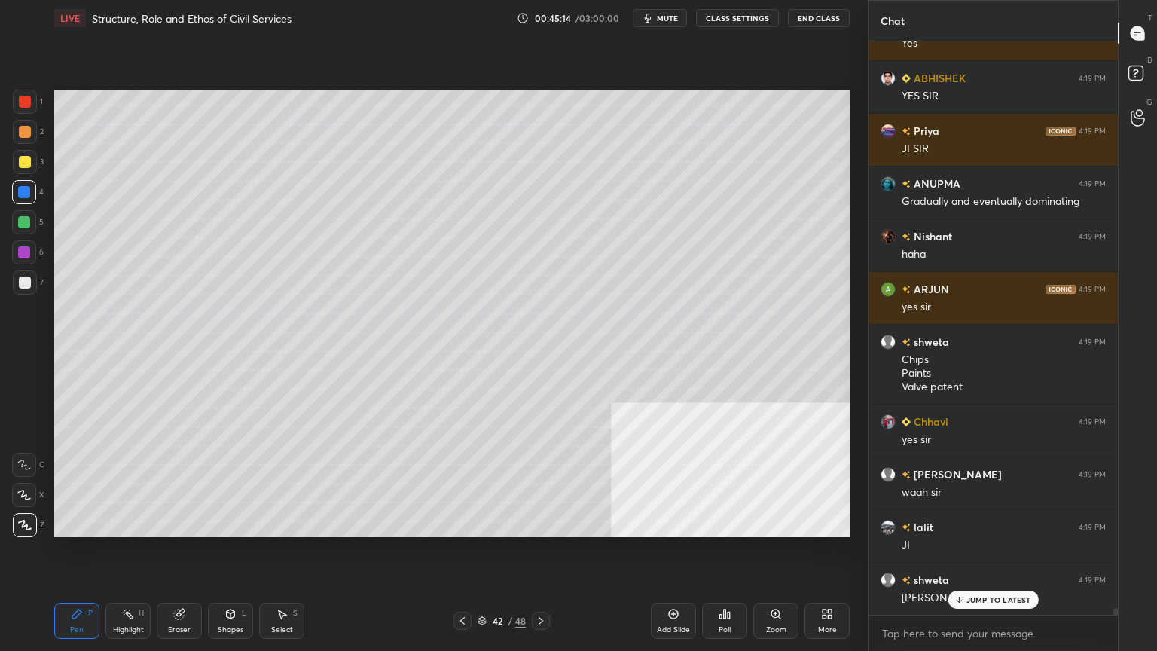
drag, startPoint x: 24, startPoint y: 247, endPoint x: 47, endPoint y: 244, distance: 22.8
click at [24, 247] on div at bounding box center [24, 252] width 12 height 12
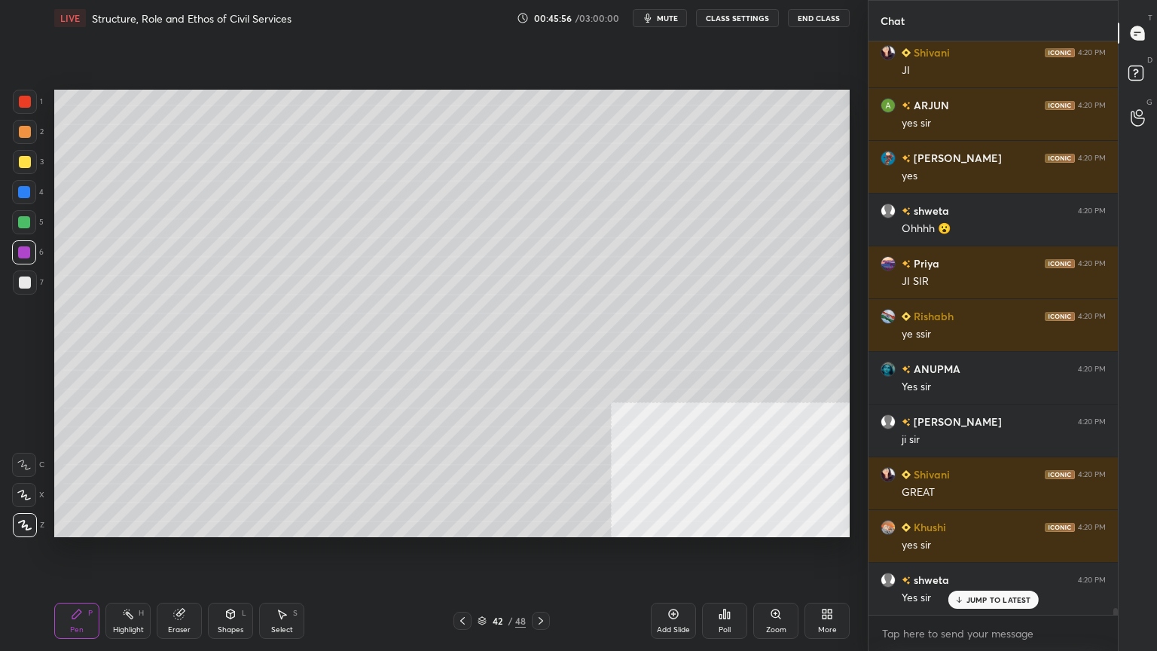
scroll to position [49582, 0]
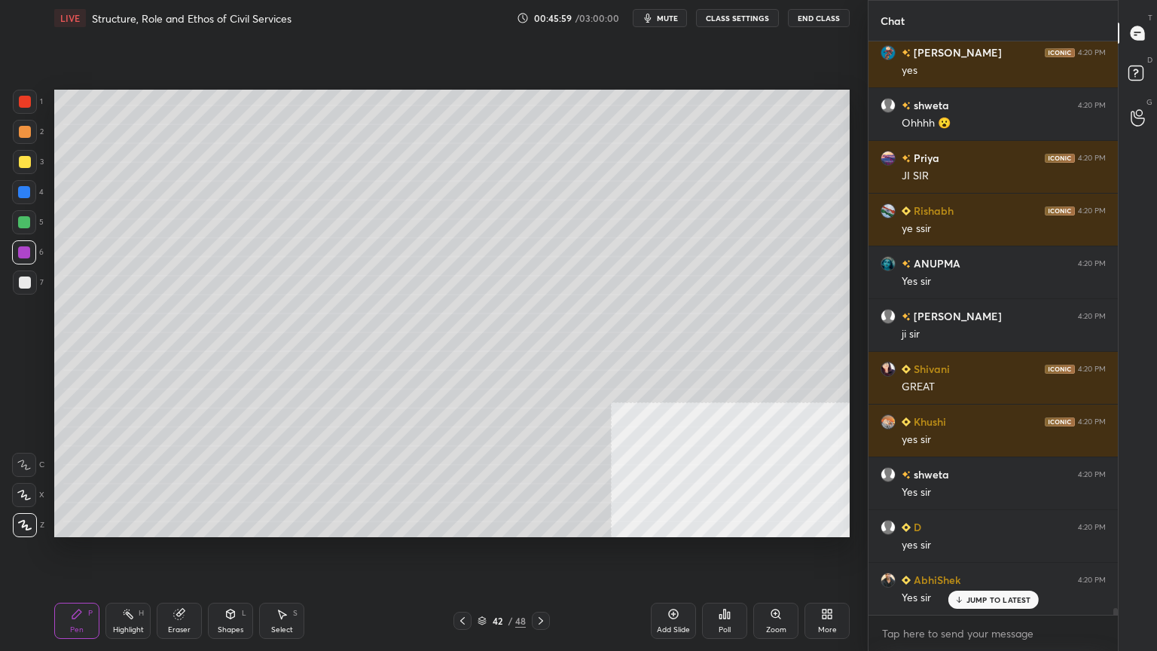
click at [468, 584] on icon at bounding box center [463, 621] width 12 height 12
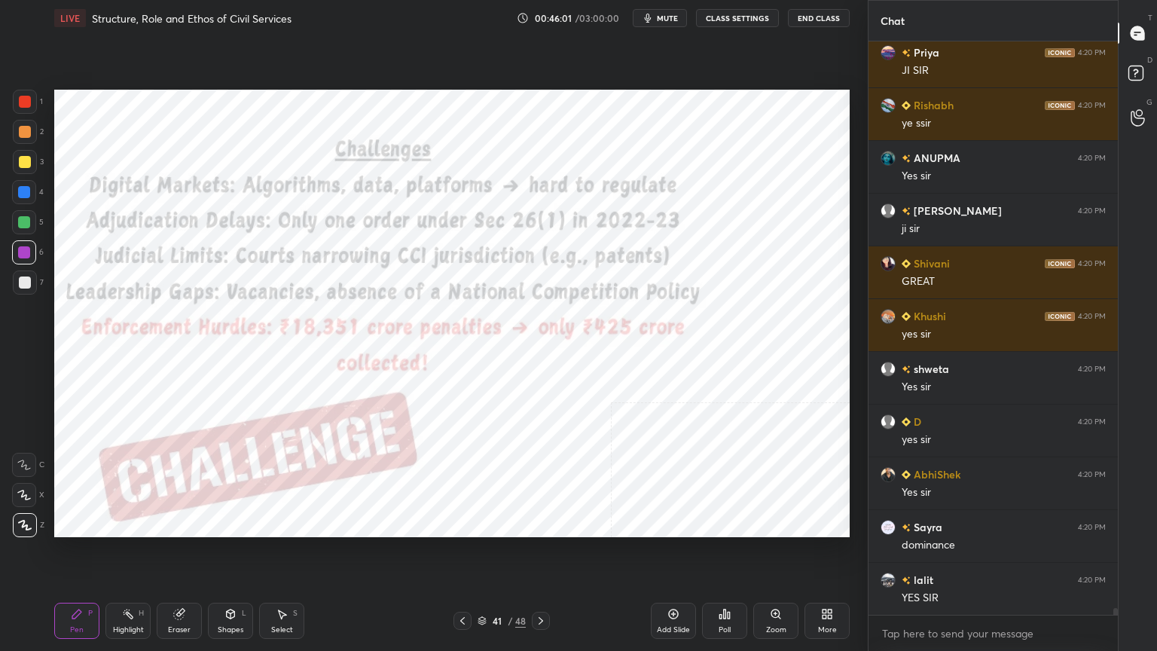
scroll to position [49793, 0]
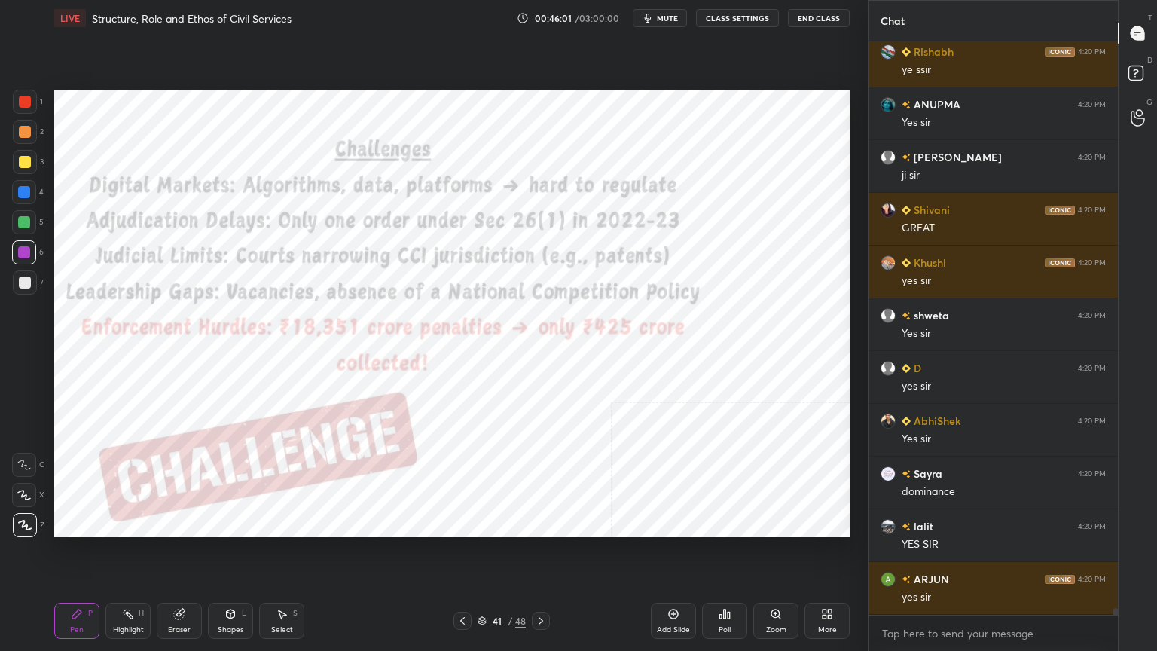
drag, startPoint x: 24, startPoint y: 88, endPoint x: 47, endPoint y: 90, distance: 22.7
click at [26, 88] on div "1 2 3 4 5 6 7 C X Z C X Z E E Erase all H H LIVE Structure, Role and Ethos of C…" at bounding box center [428, 325] width 856 height 651
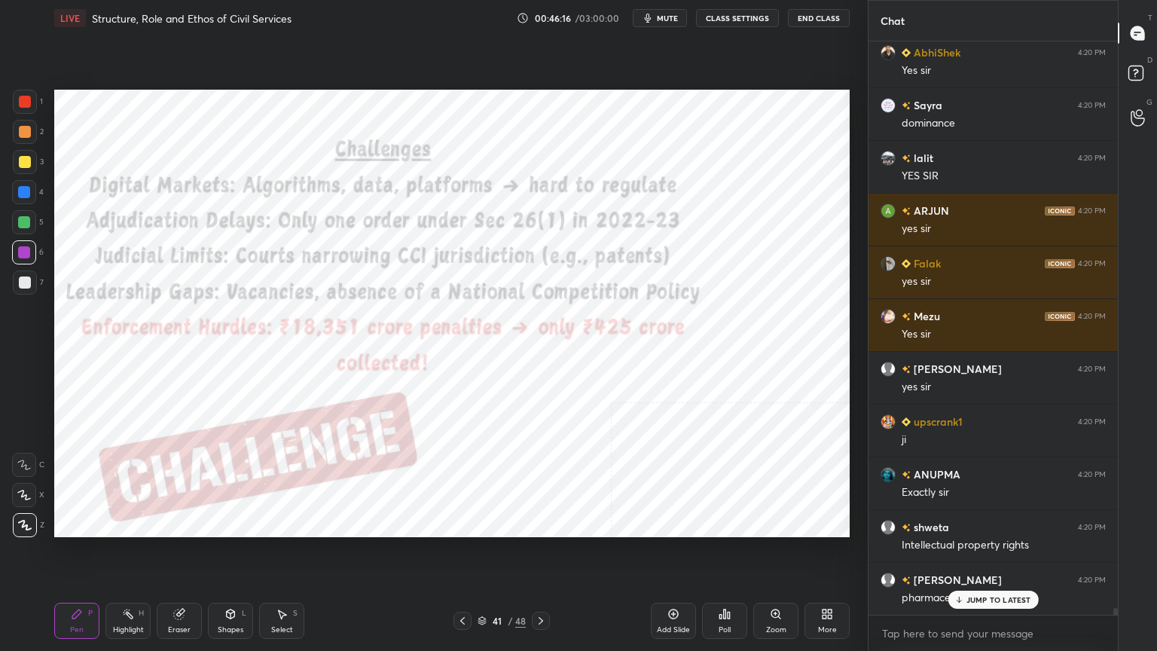
scroll to position [50215, 0]
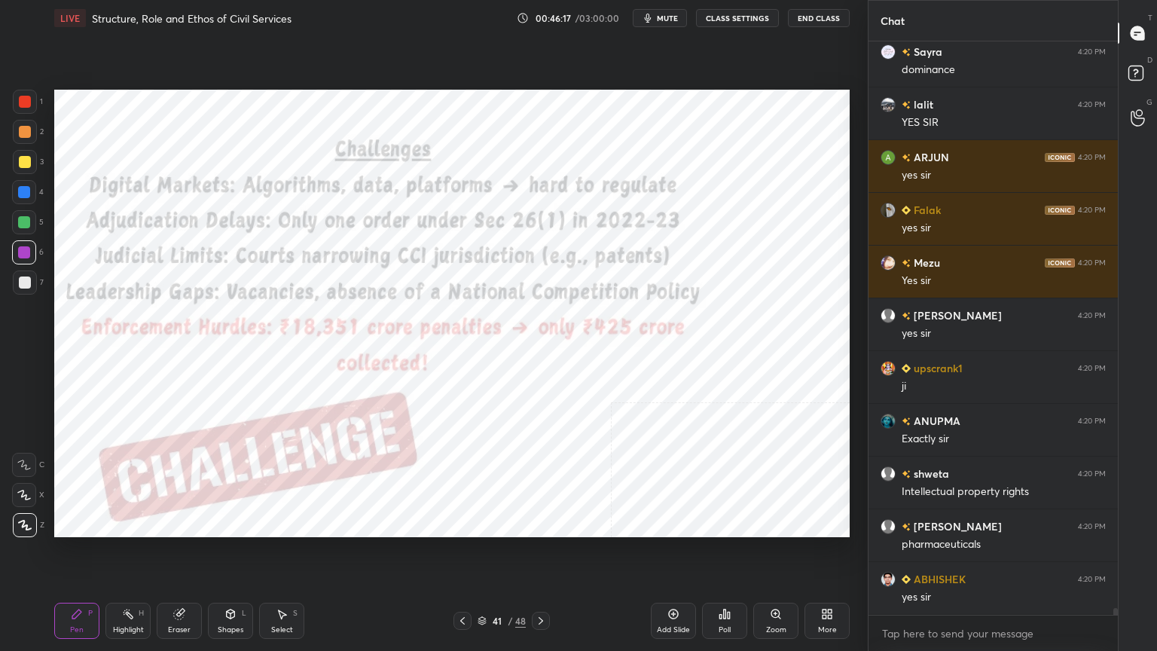
click at [672, 584] on div "Add Slide" at bounding box center [673, 621] width 45 height 36
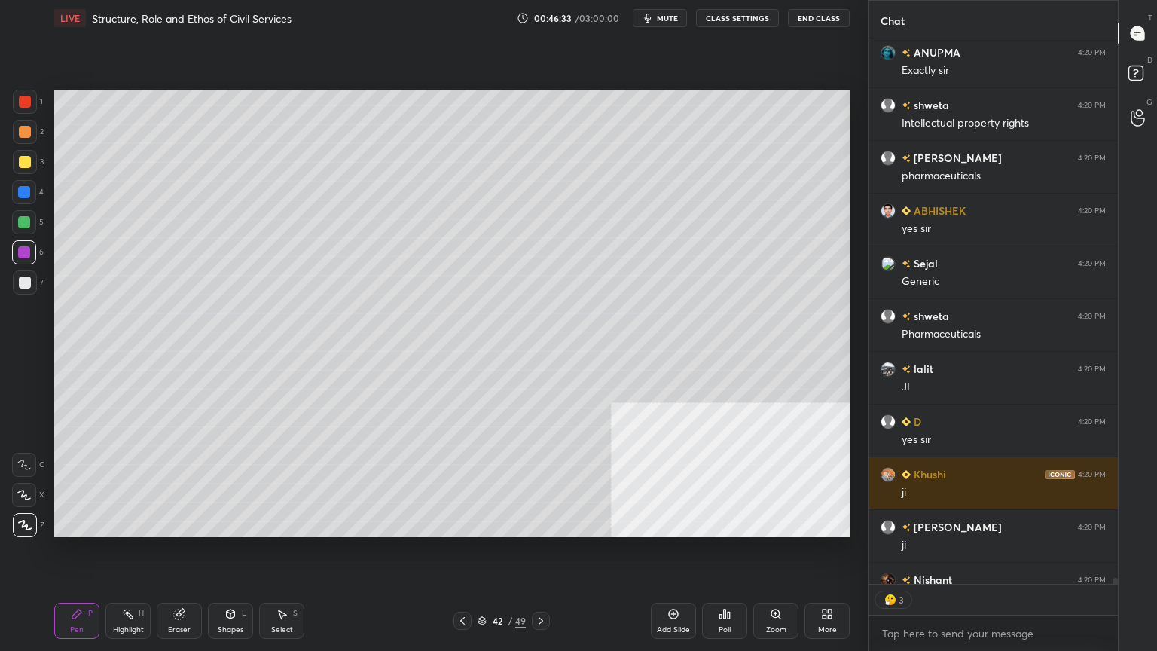
scroll to position [5, 5]
type textarea "x"
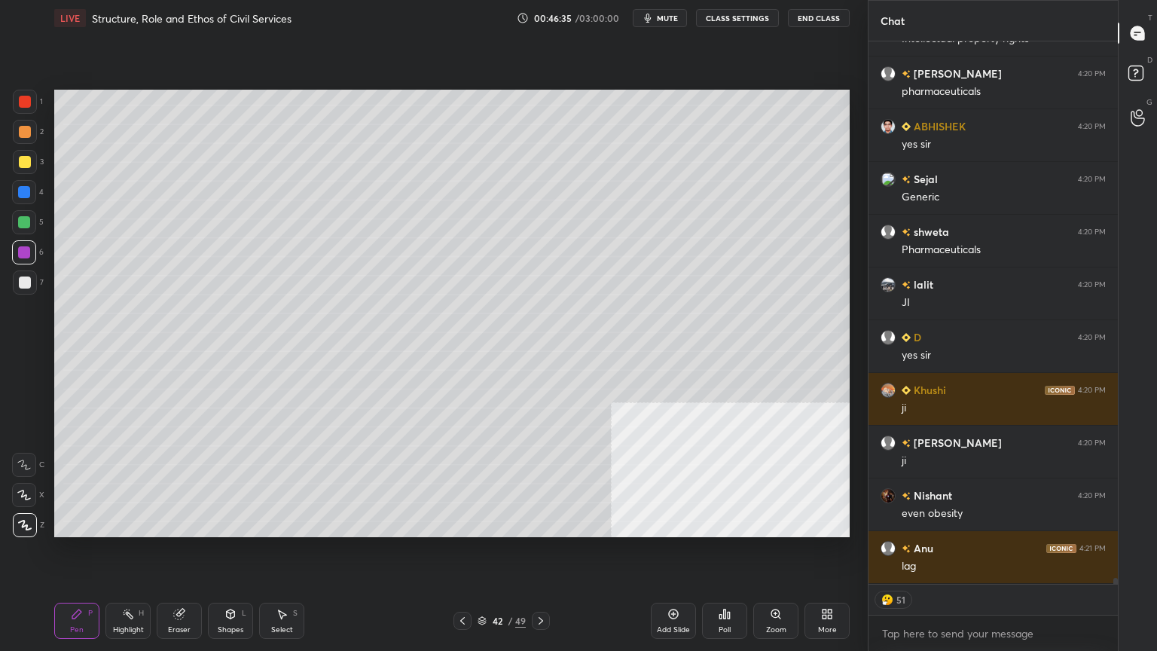
scroll to position [50826, 0]
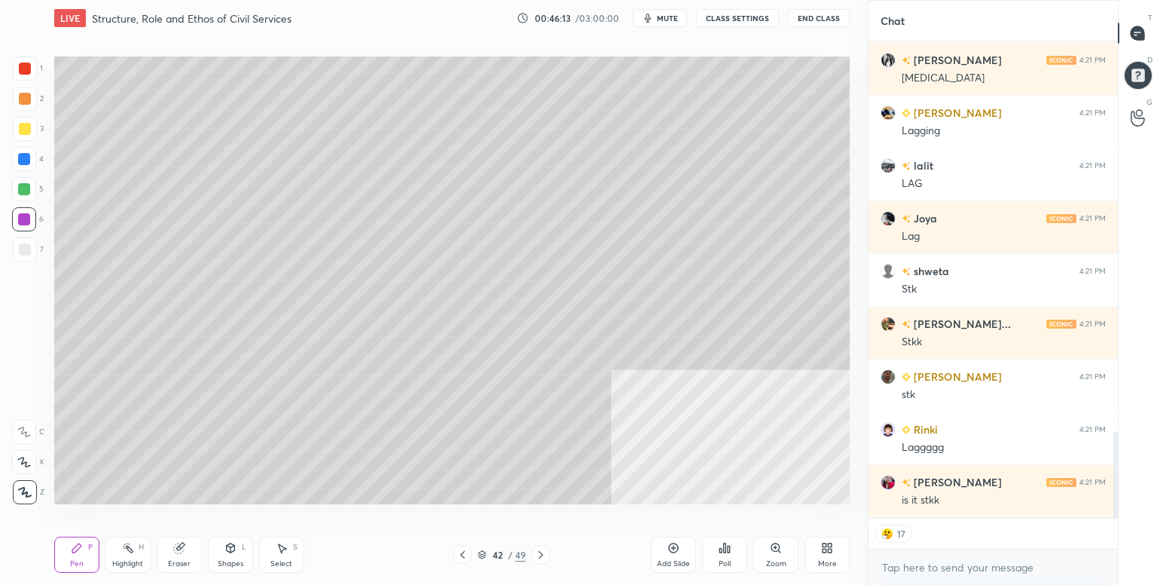
scroll to position [2146, 0]
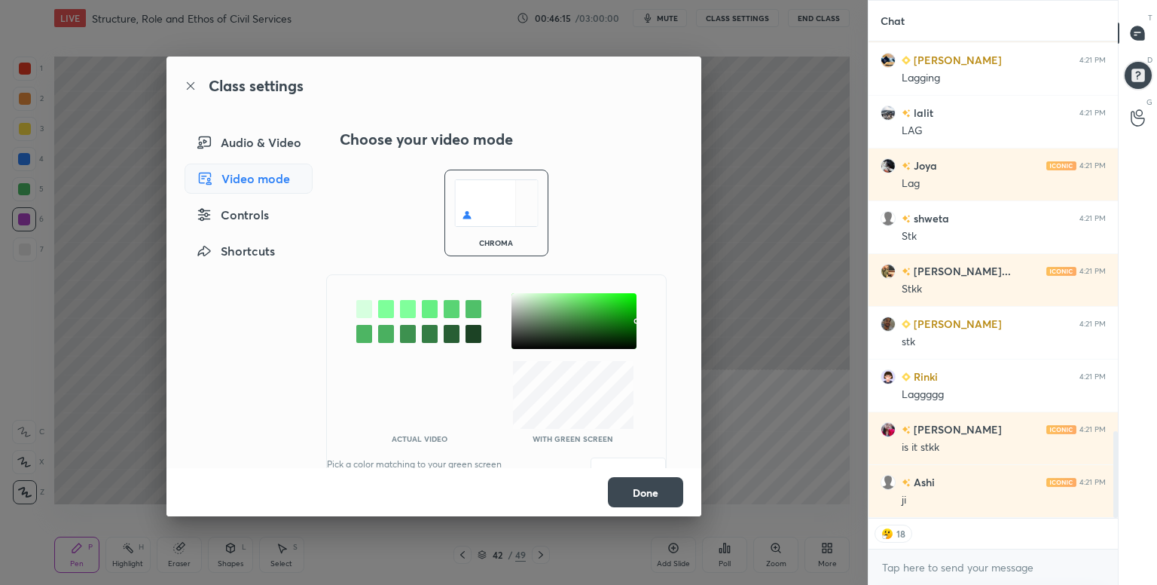
click at [361, 305] on div at bounding box center [364, 309] width 16 height 18
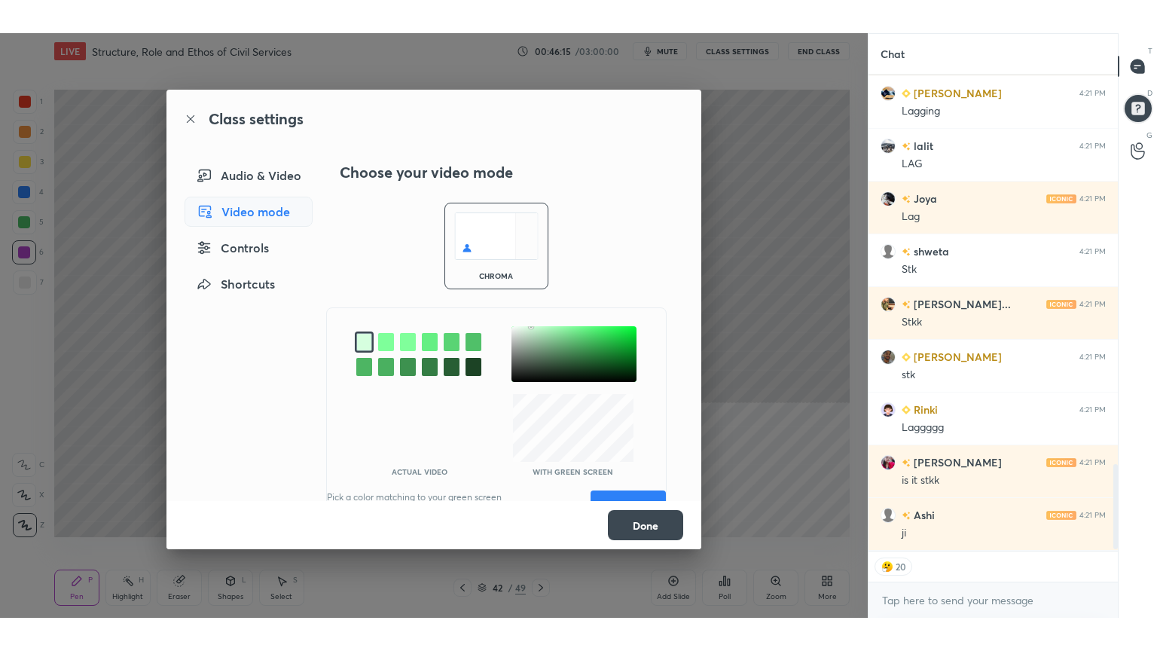
scroll to position [2199, 0]
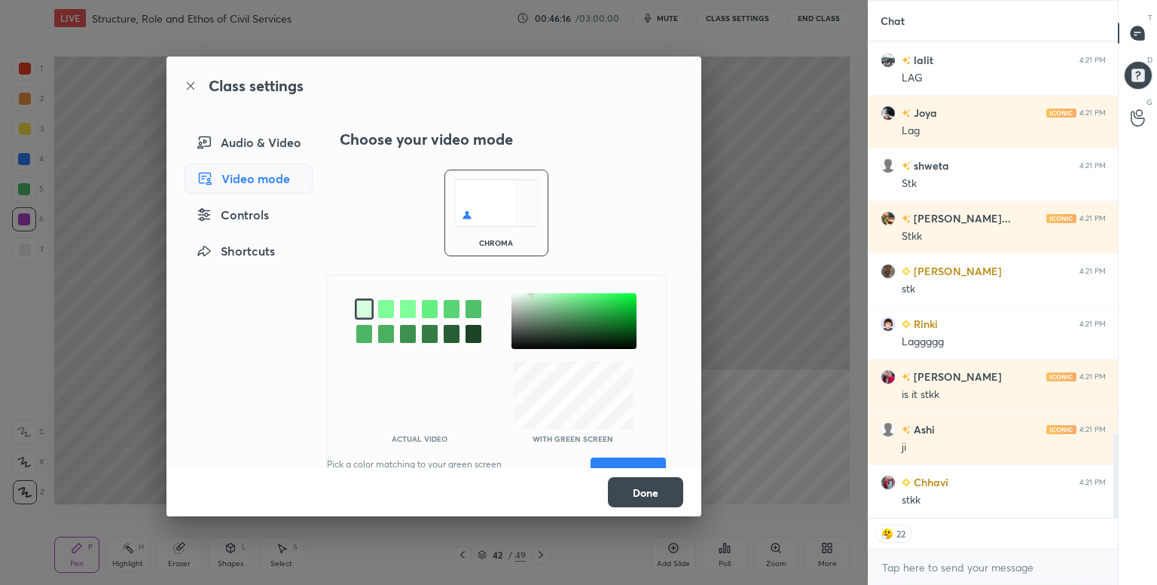
click at [498, 307] on div at bounding box center [496, 321] width 339 height 56
click at [512, 308] on div at bounding box center [574, 321] width 125 height 56
click at [627, 455] on div "Actual Video With green screen Pick a color matching to your green screen to ge…" at bounding box center [496, 390] width 341 height 232
click at [629, 459] on button "Save" at bounding box center [628, 472] width 75 height 30
click at [642, 491] on button "Done" at bounding box center [645, 492] width 75 height 30
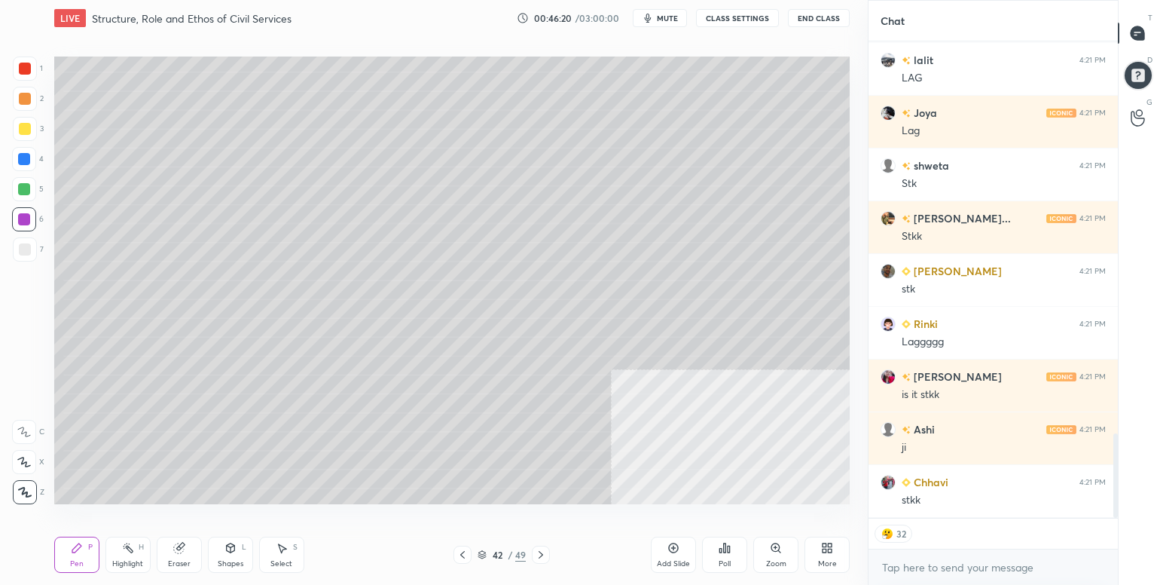
click at [838, 551] on div "More" at bounding box center [827, 555] width 45 height 36
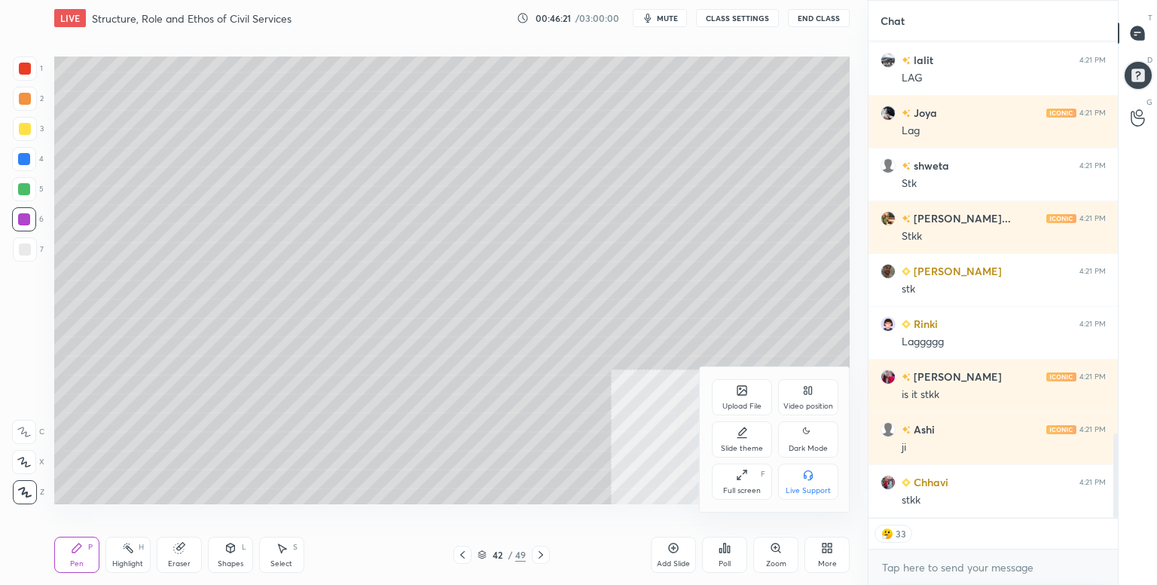
click at [742, 475] on icon at bounding box center [742, 475] width 12 height 12
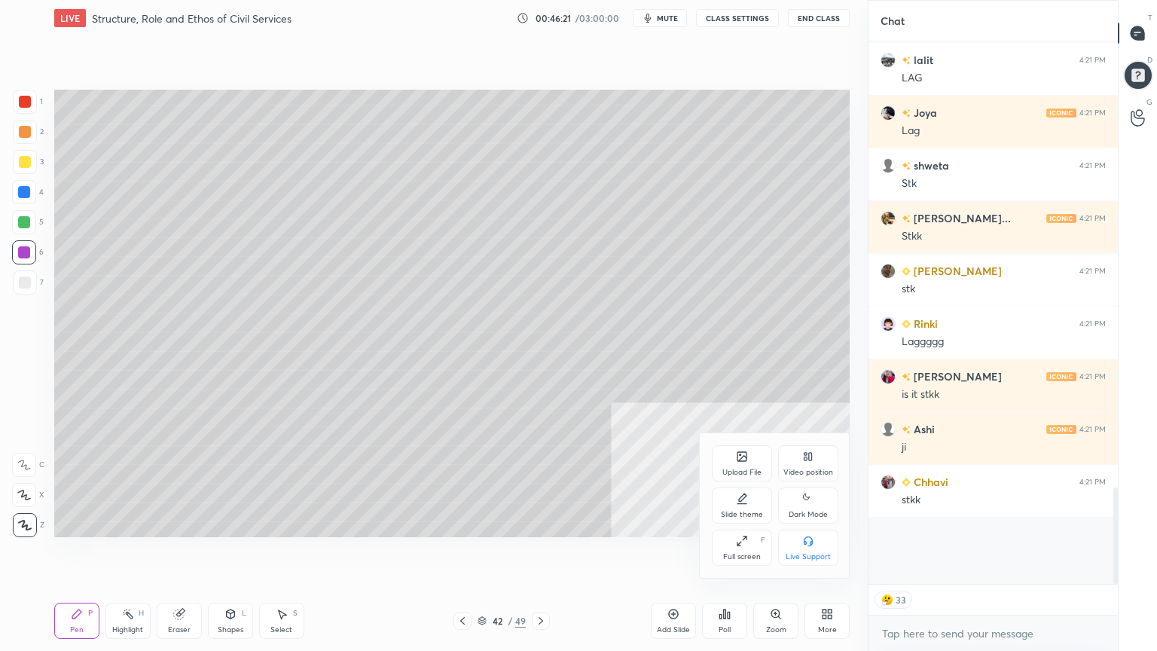
scroll to position [2133, 0]
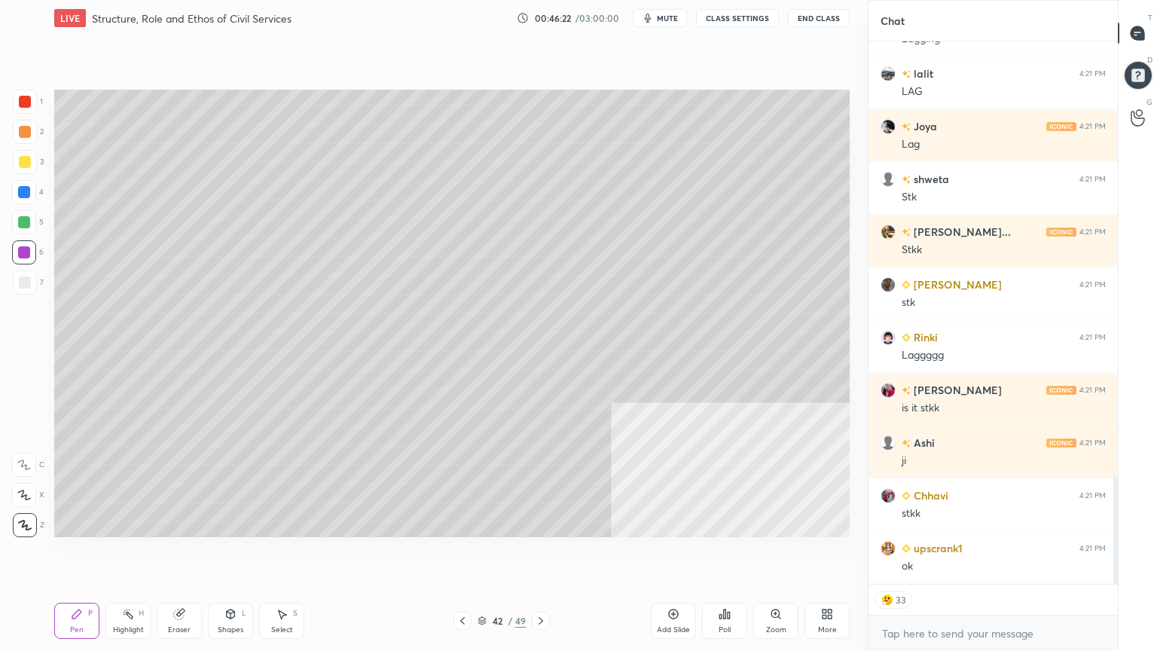
click at [831, 584] on div "More" at bounding box center [827, 621] width 45 height 36
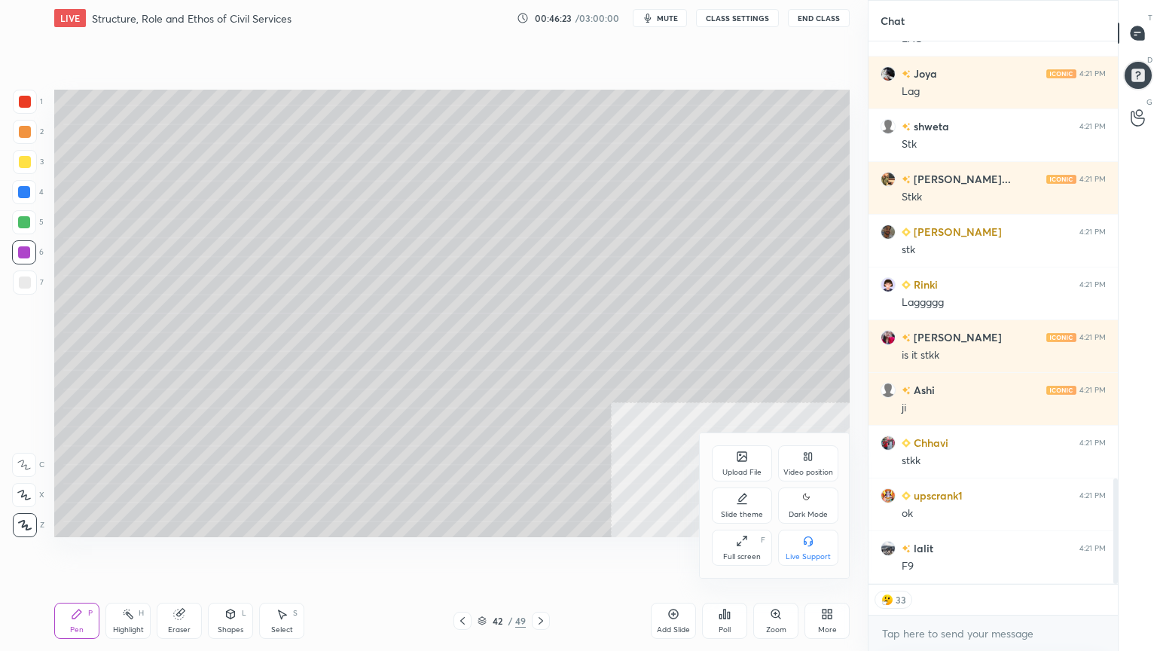
click at [809, 497] on icon at bounding box center [809, 499] width 12 height 18
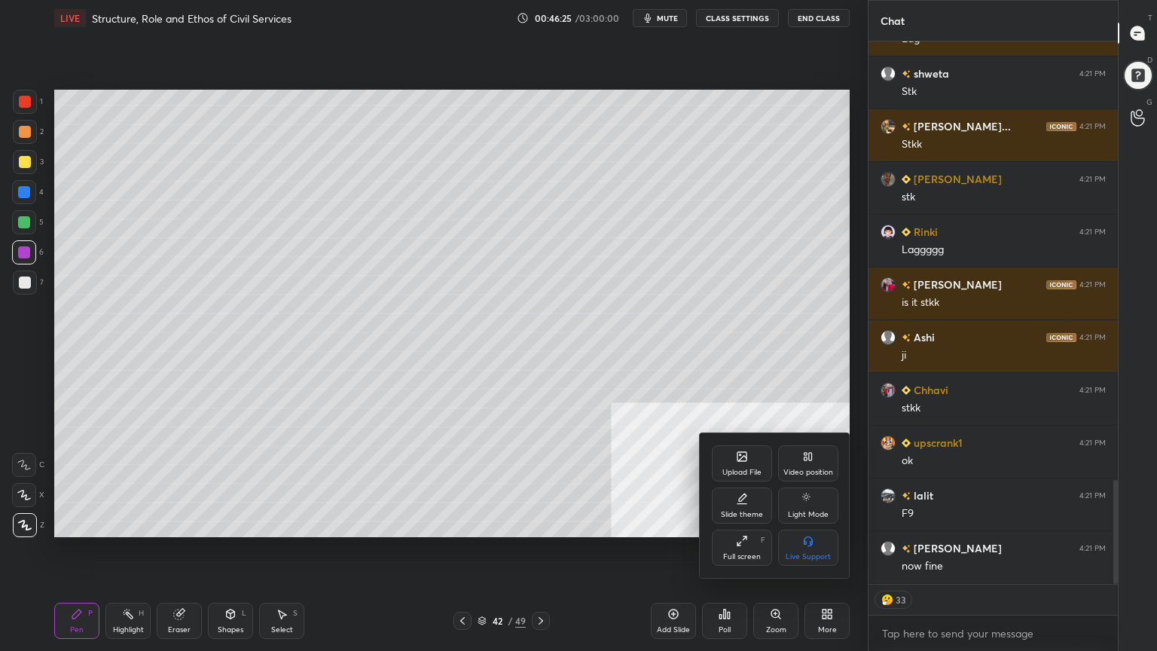
click at [467, 584] on div at bounding box center [578, 325] width 1157 height 651
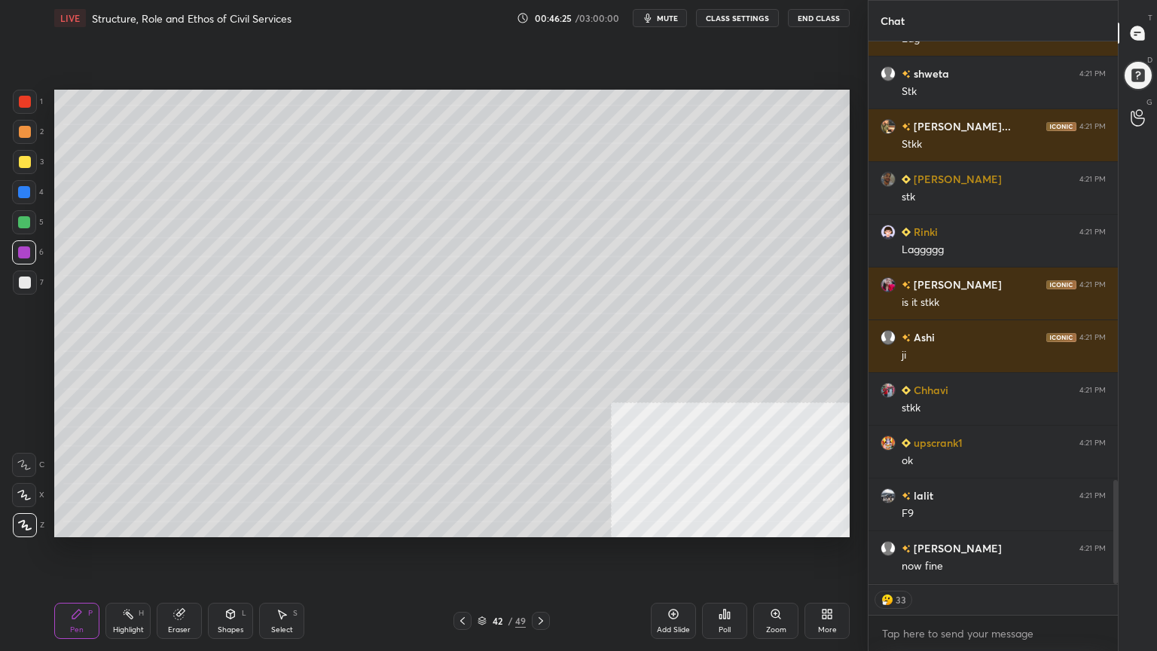
click at [466, 584] on icon at bounding box center [463, 621] width 12 height 12
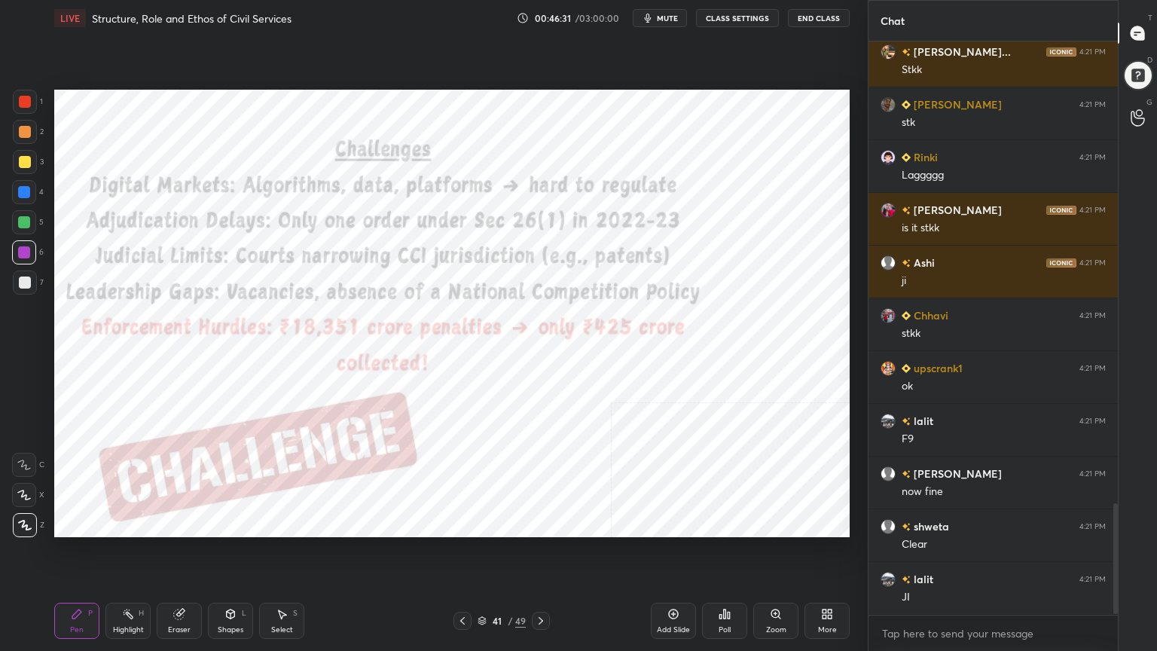
click at [17, 93] on div at bounding box center [25, 102] width 24 height 24
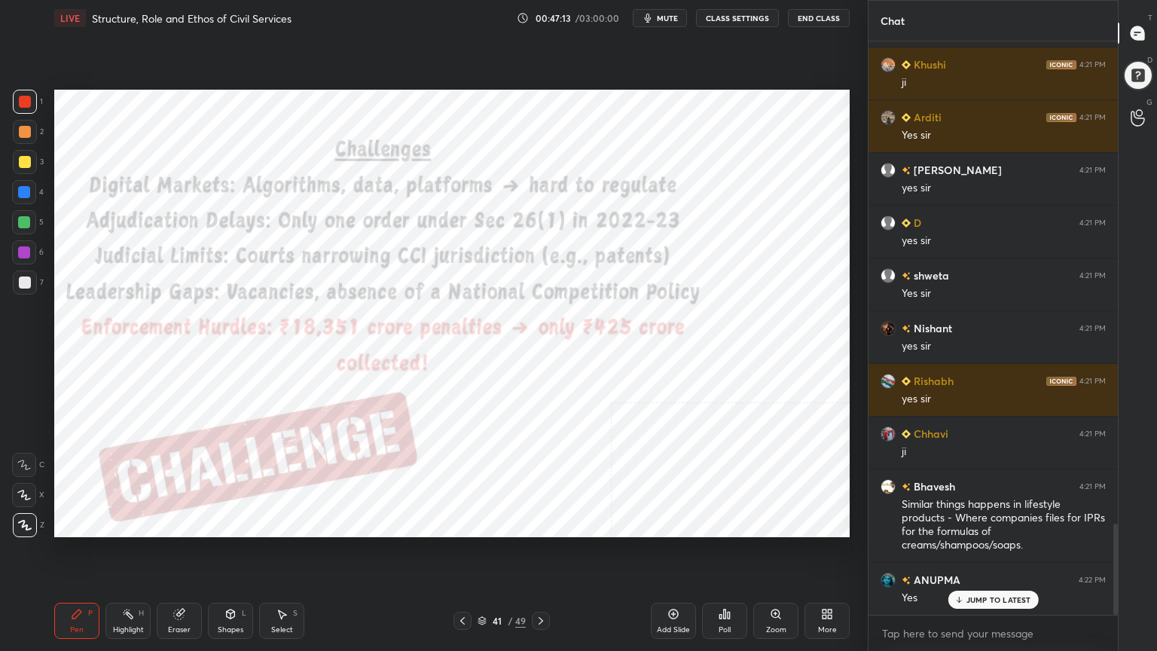
scroll to position [3092, 0]
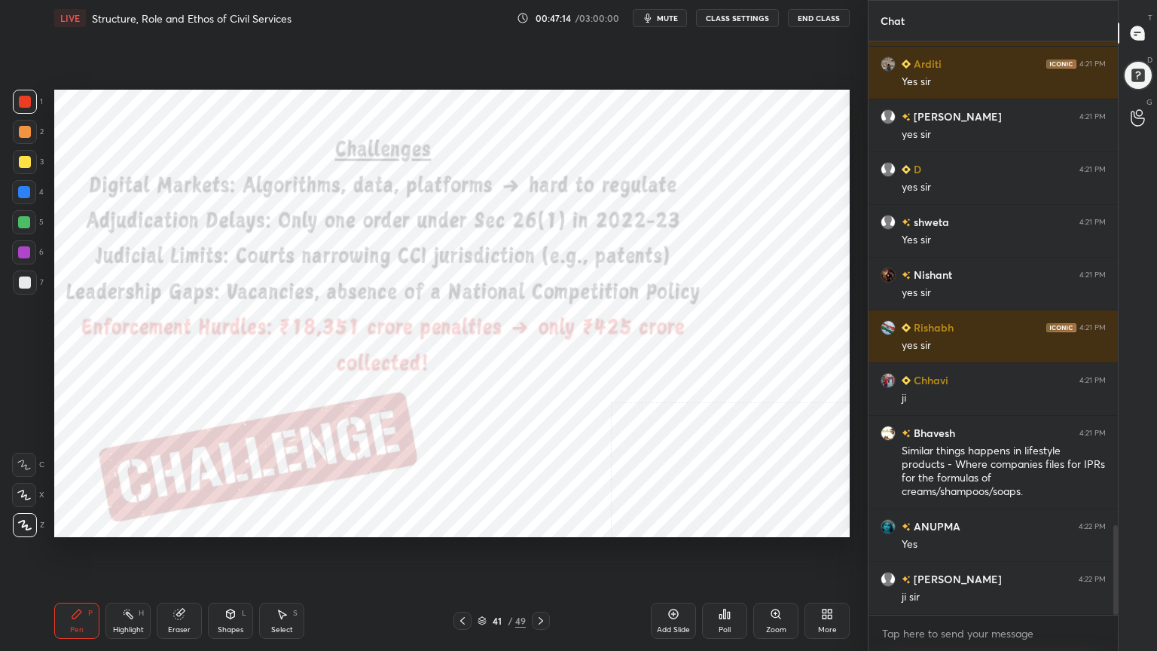
drag, startPoint x: 673, startPoint y: 623, endPoint x: 651, endPoint y: 627, distance: 22.2
click at [673, 584] on div "Add Slide" at bounding box center [673, 621] width 45 height 36
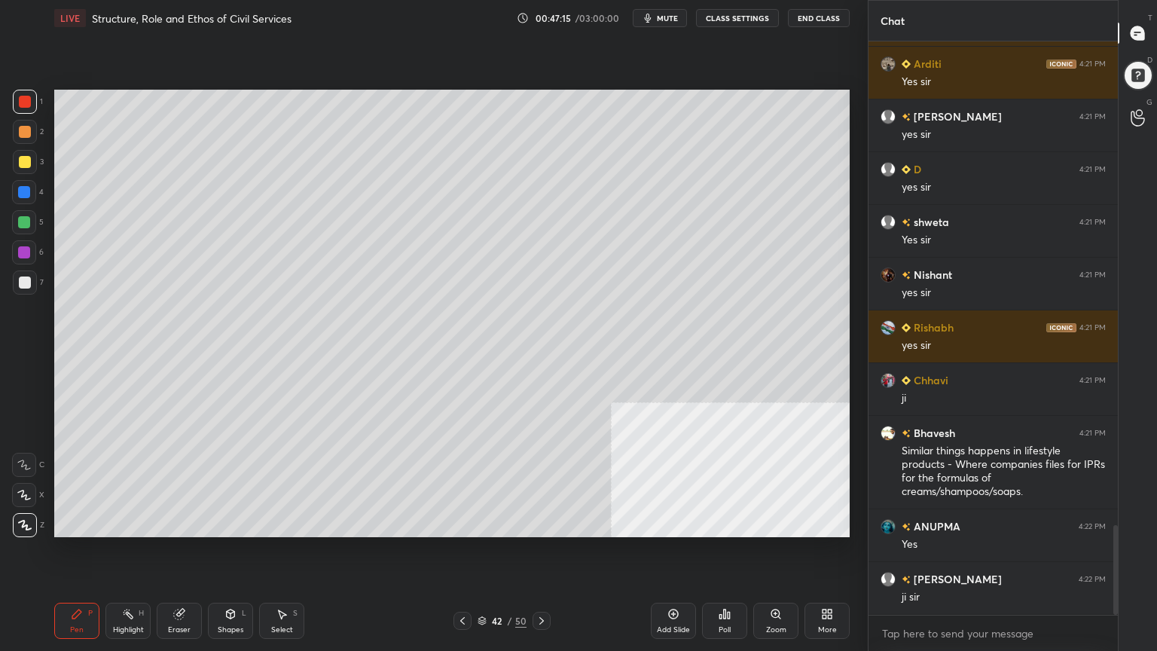
click at [27, 283] on div at bounding box center [25, 283] width 12 height 12
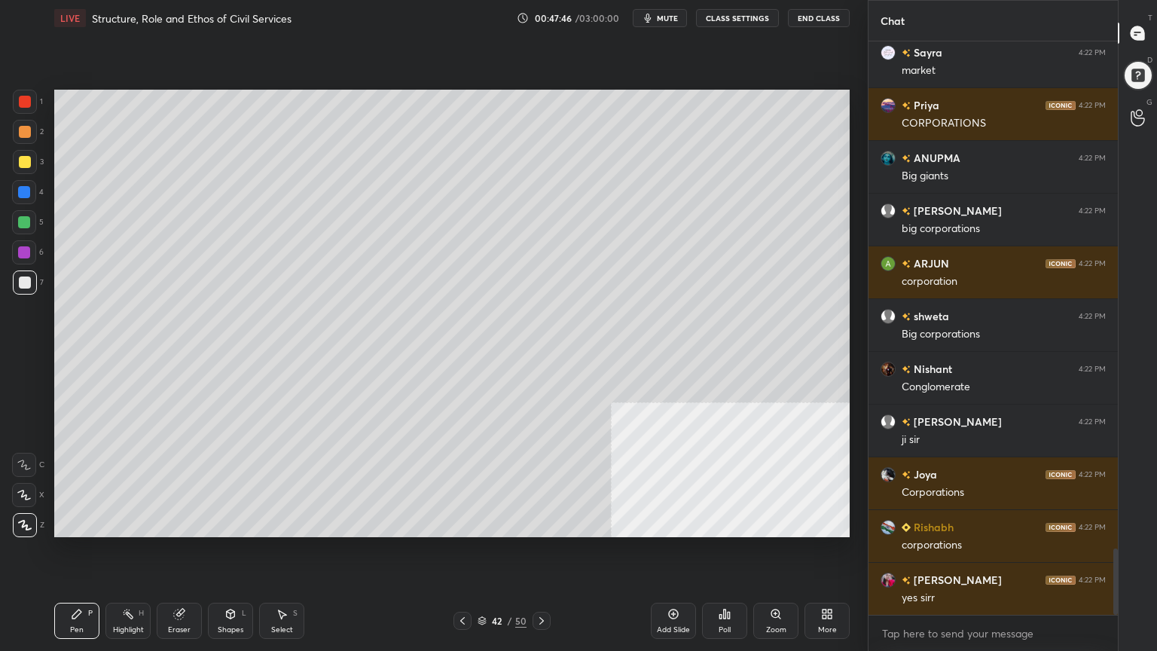
scroll to position [4358, 0]
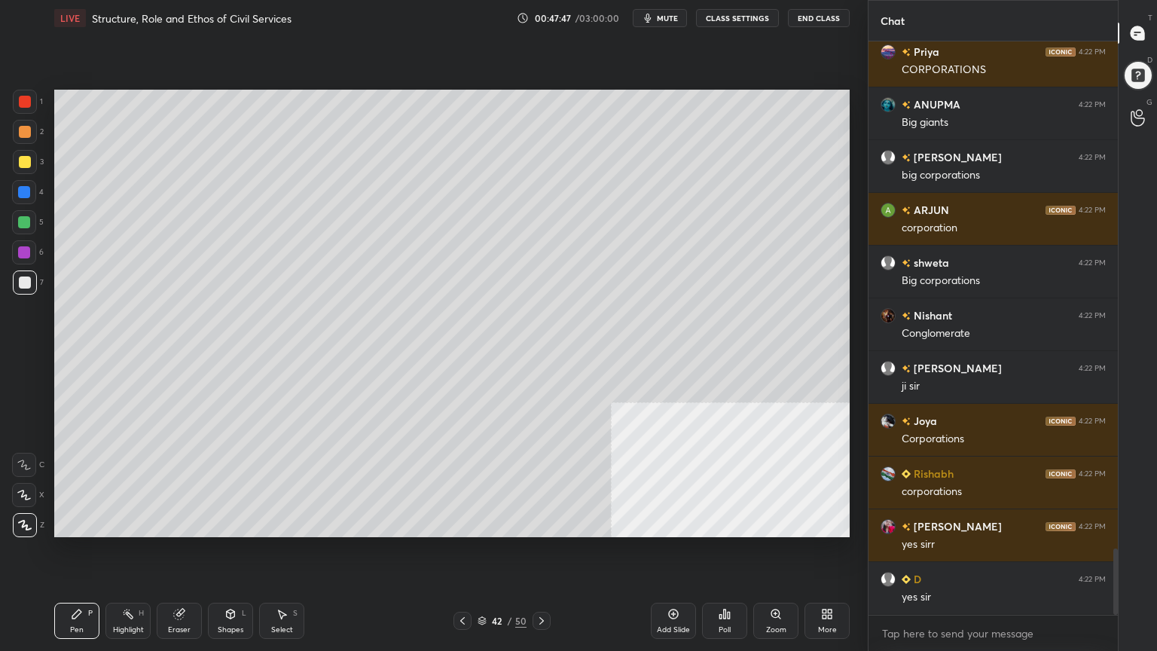
drag, startPoint x: 685, startPoint y: 617, endPoint x: 642, endPoint y: 609, distance: 43.7
click at [685, 584] on div "Add Slide" at bounding box center [673, 621] width 45 height 36
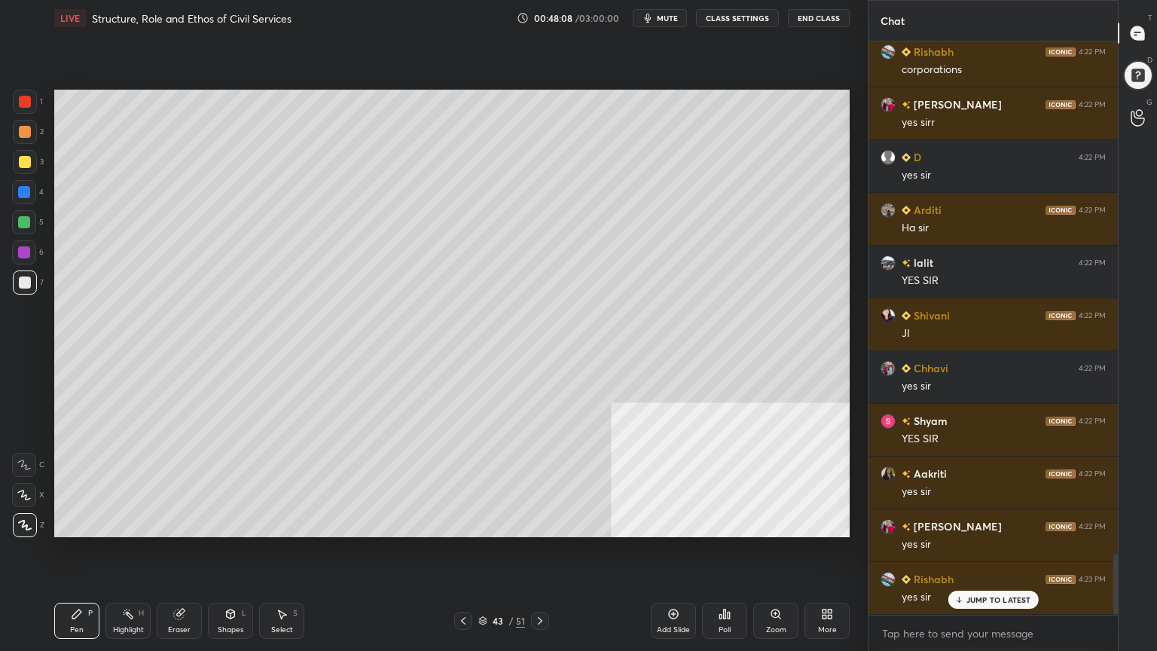
scroll to position [4832, 0]
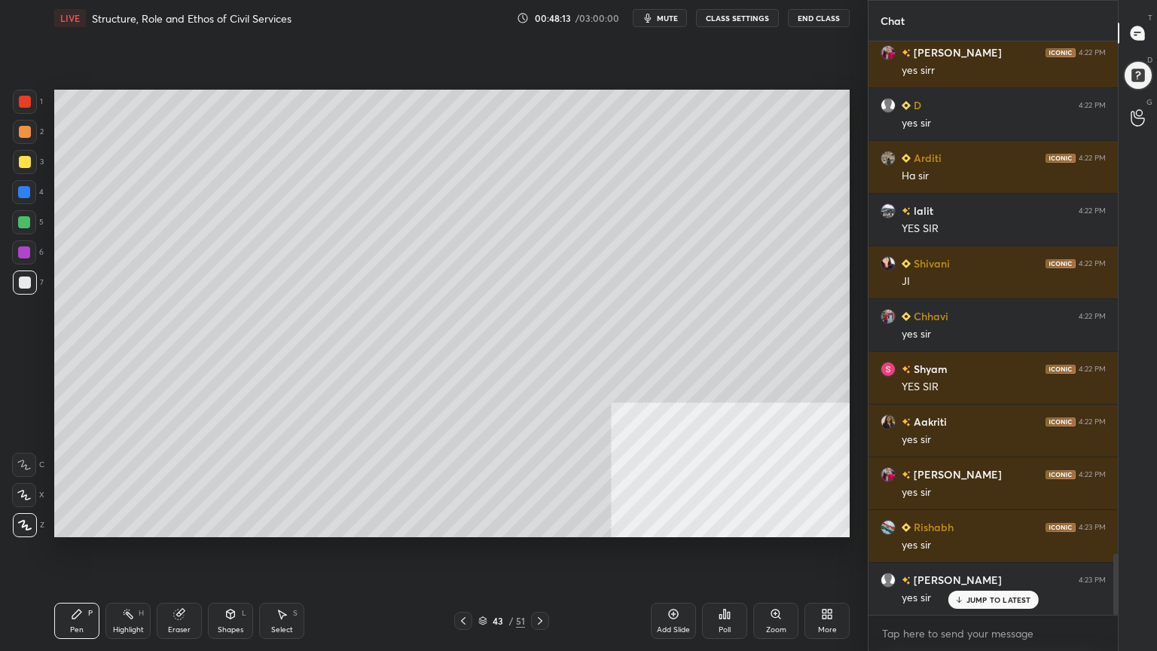
click at [512, 540] on div "Setting up your live class Poll for secs No correct answer Start poll" at bounding box center [452, 313] width 808 height 555
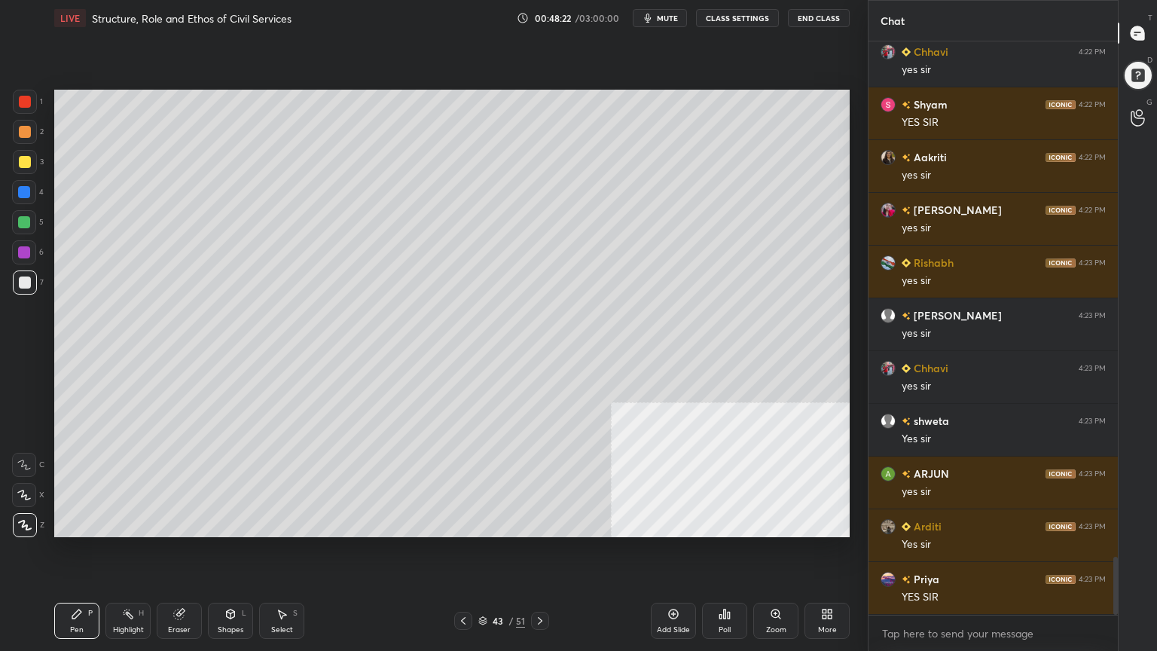
scroll to position [5148, 0]
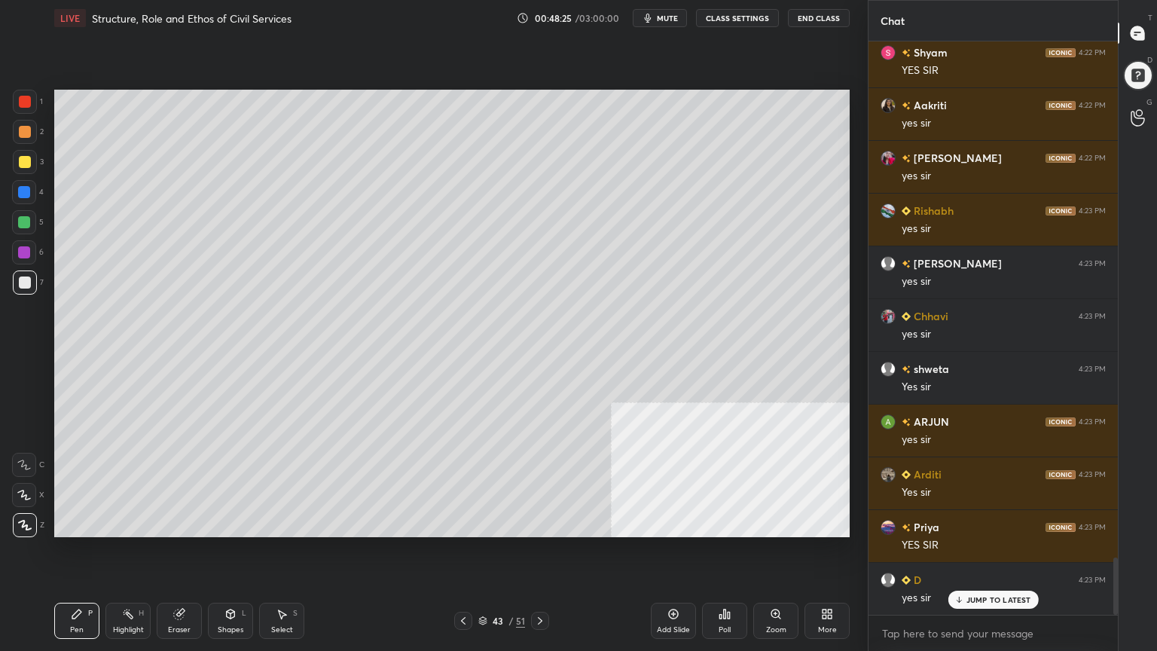
click at [546, 584] on icon at bounding box center [540, 621] width 12 height 12
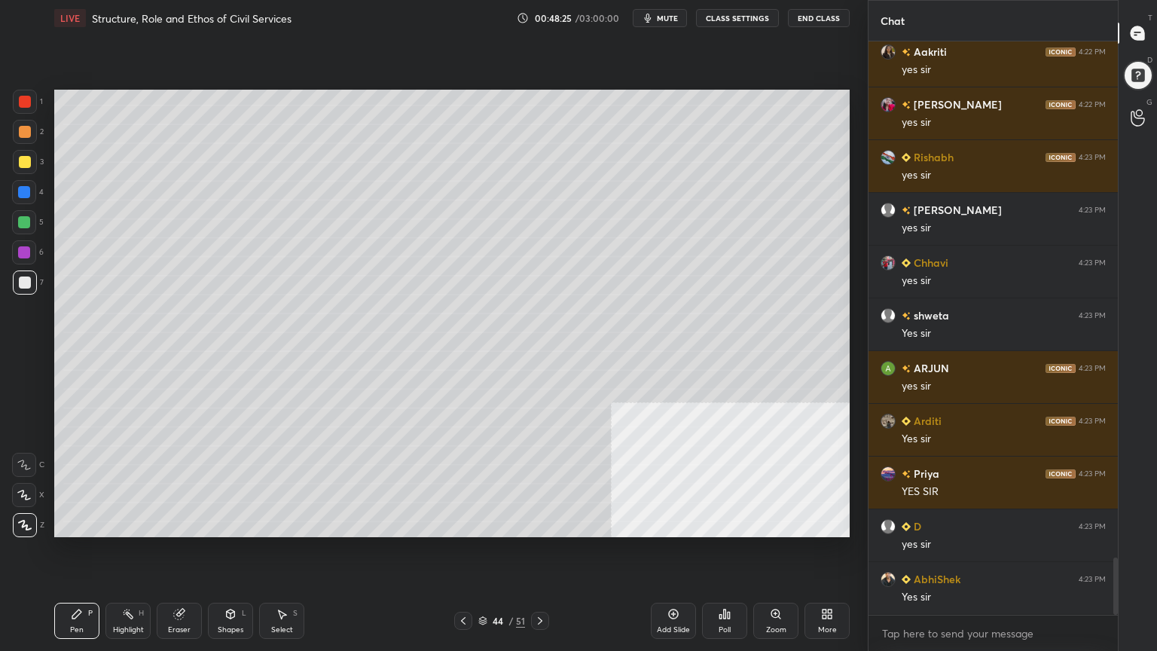
click at [545, 584] on icon at bounding box center [540, 621] width 12 height 12
click at [544, 584] on icon at bounding box center [540, 621] width 12 height 12
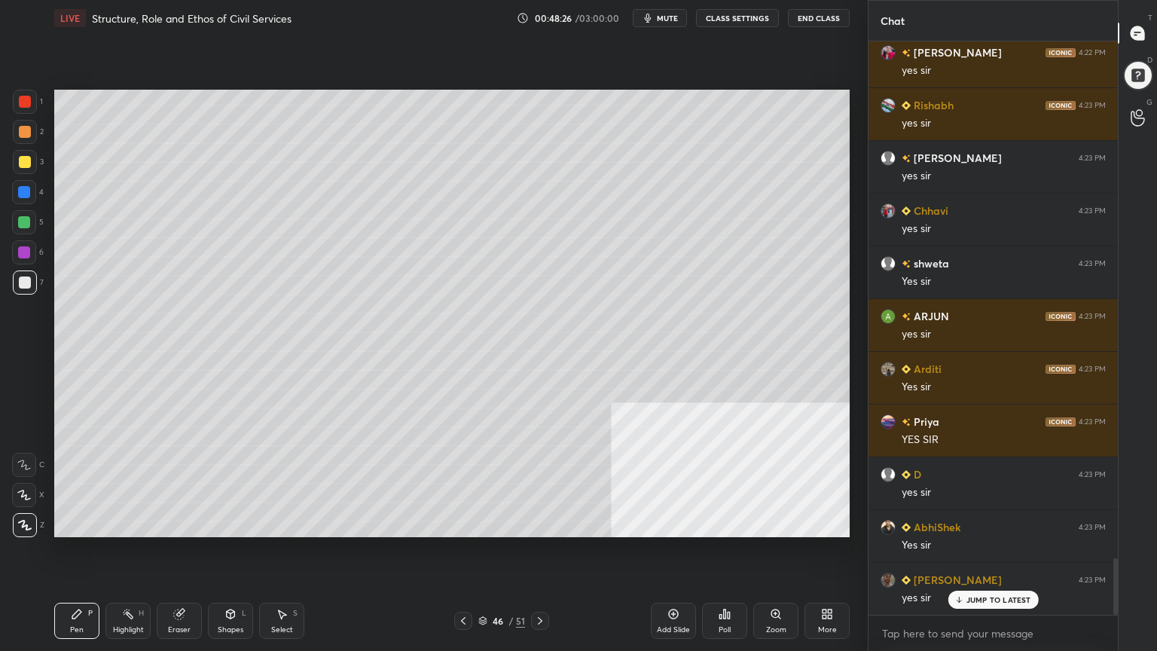
click at [546, 584] on icon at bounding box center [540, 621] width 12 height 12
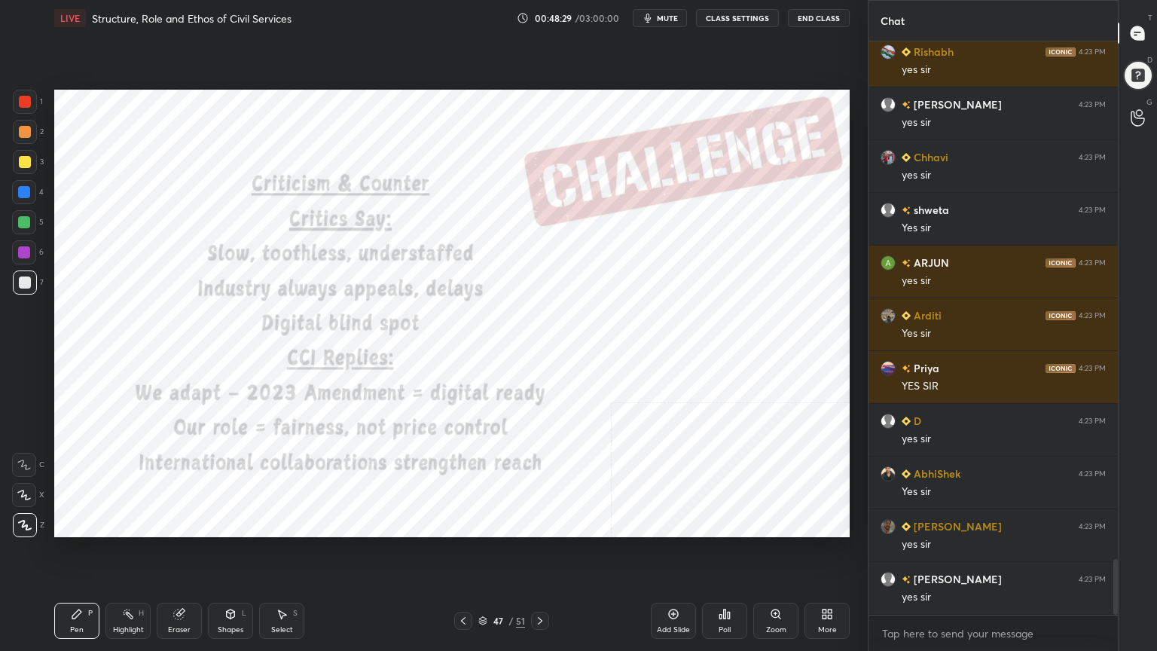
scroll to position [5413, 0]
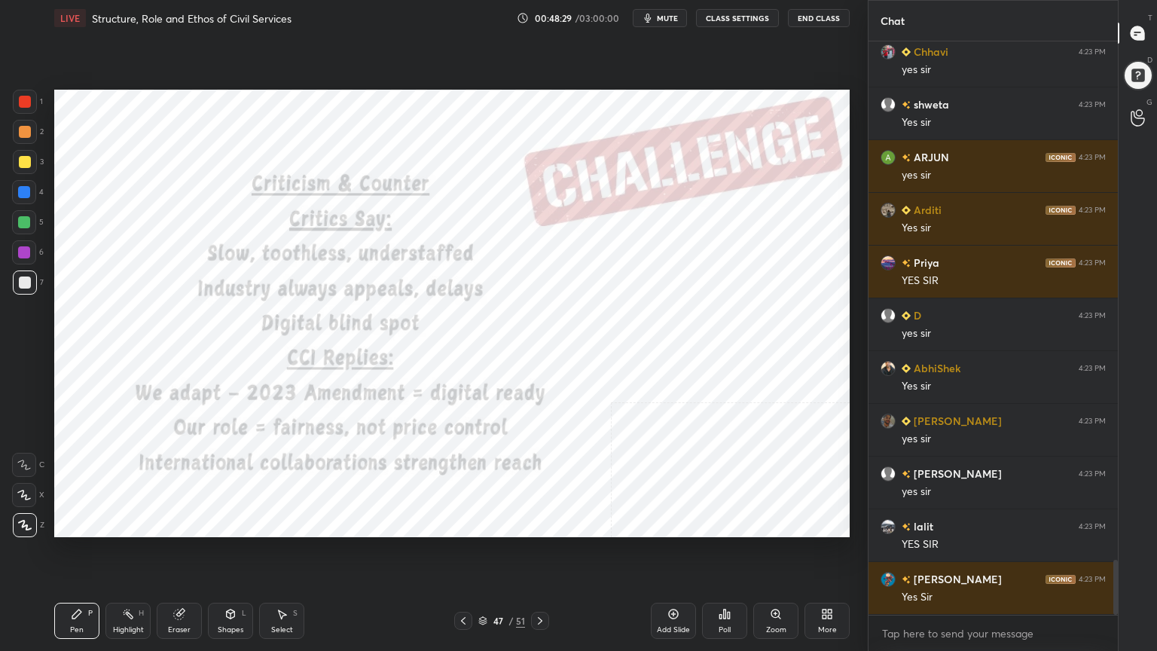
click at [546, 584] on icon at bounding box center [540, 621] width 12 height 12
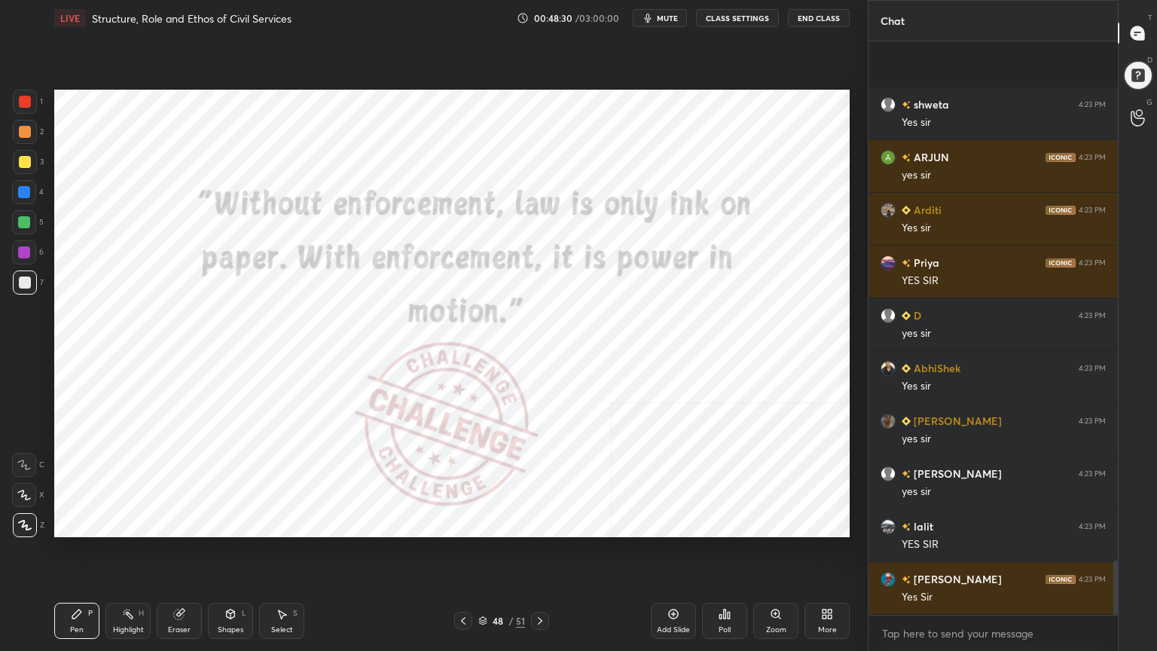
scroll to position [5518, 0]
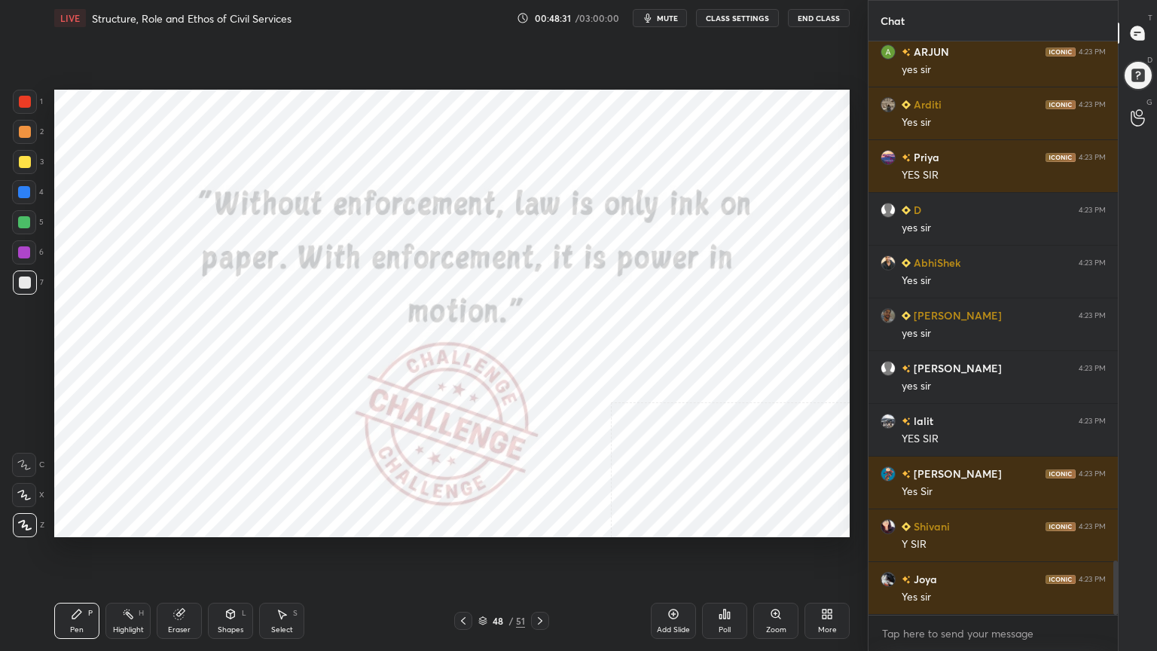
click at [23, 108] on div at bounding box center [25, 102] width 24 height 24
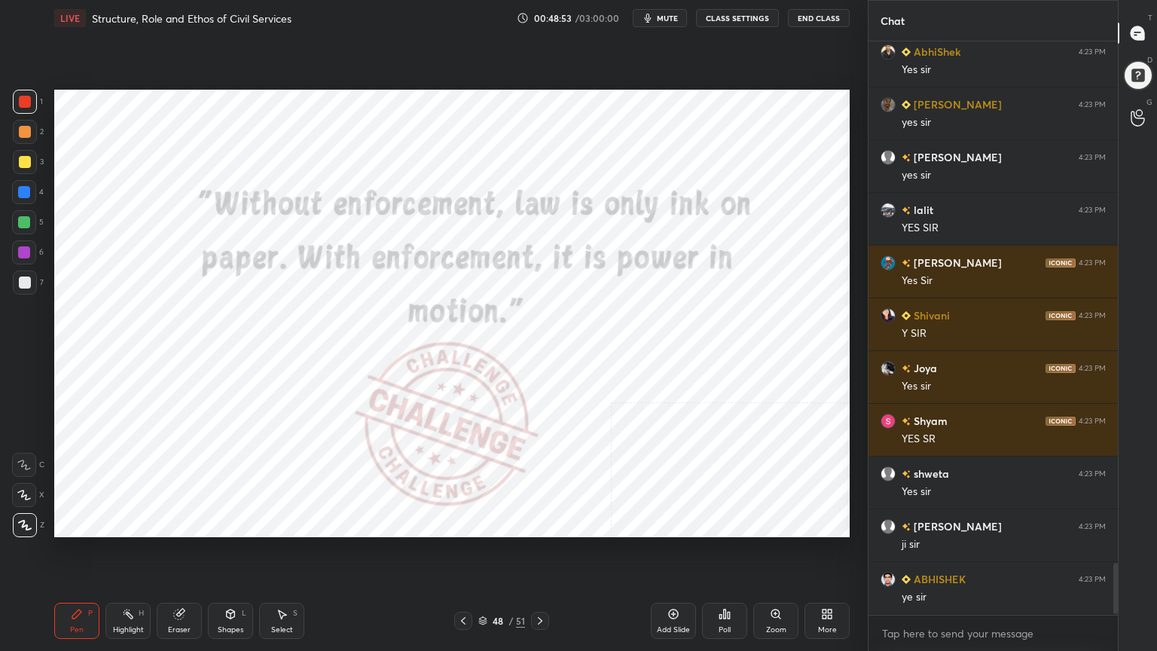
scroll to position [5781, 0]
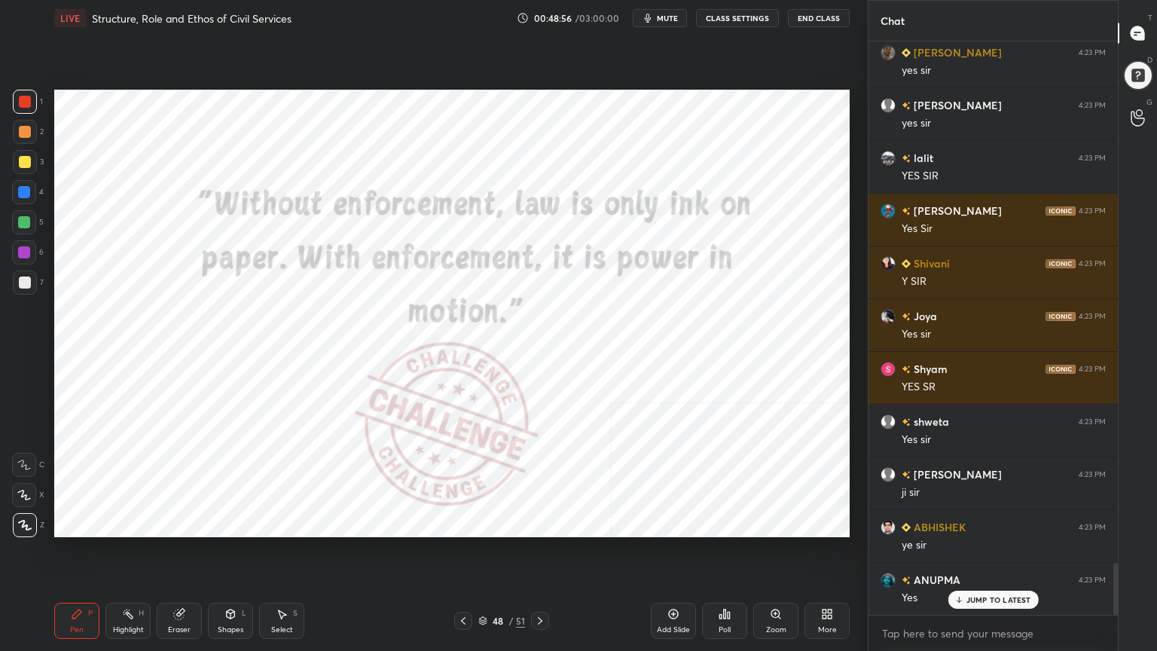
click at [485, 584] on div "48 / 51" at bounding box center [501, 621] width 95 height 18
click at [483, 584] on icon at bounding box center [482, 620] width 9 height 9
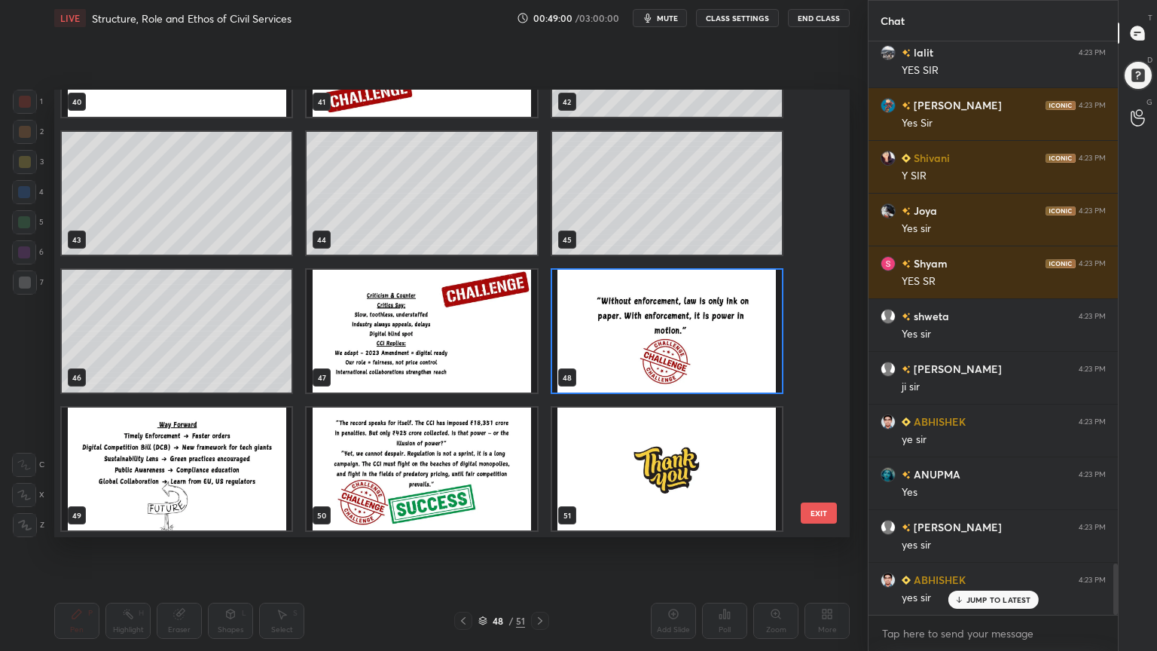
scroll to position [5940, 0]
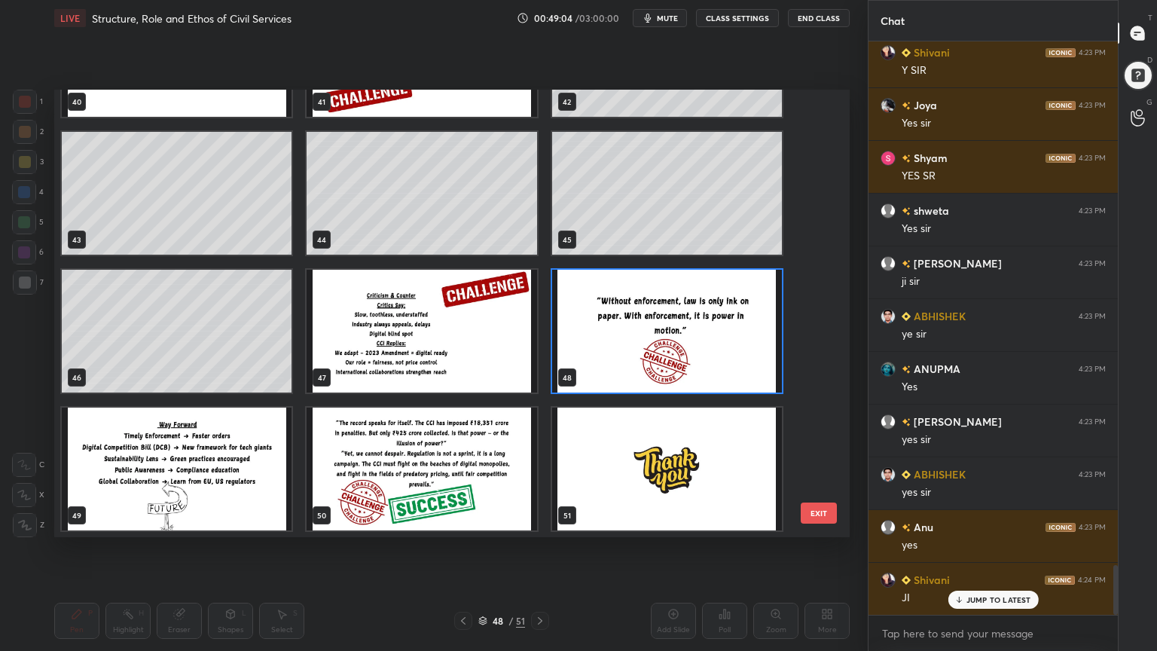
click at [382, 473] on img "grid" at bounding box center [422, 469] width 230 height 123
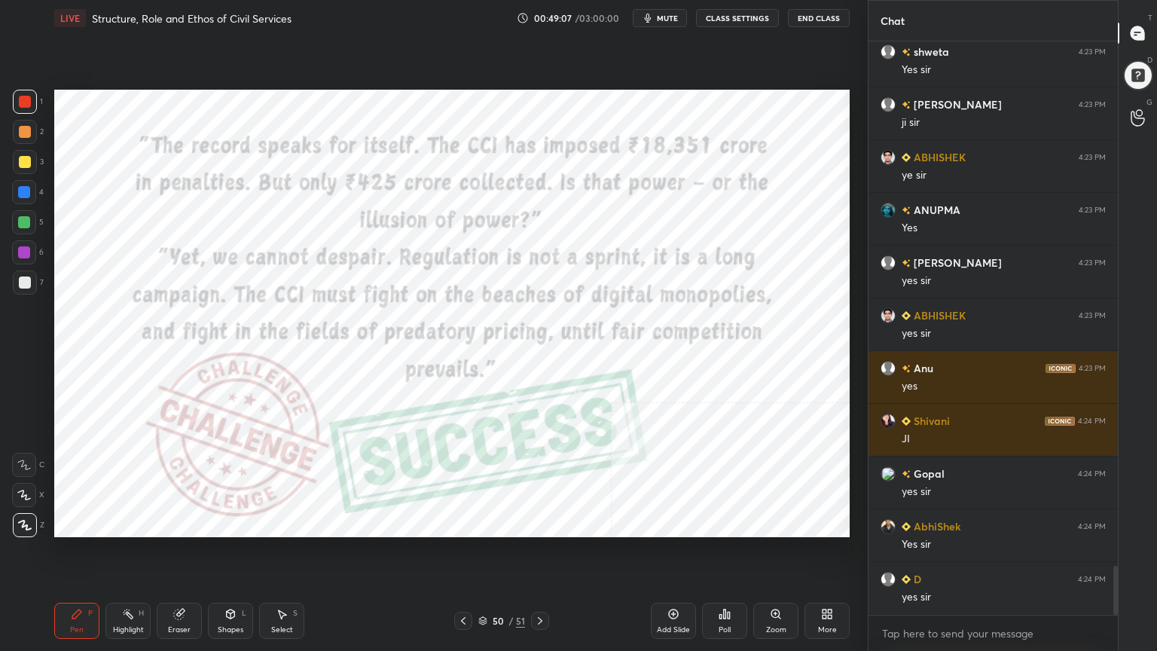
scroll to position [6203, 0]
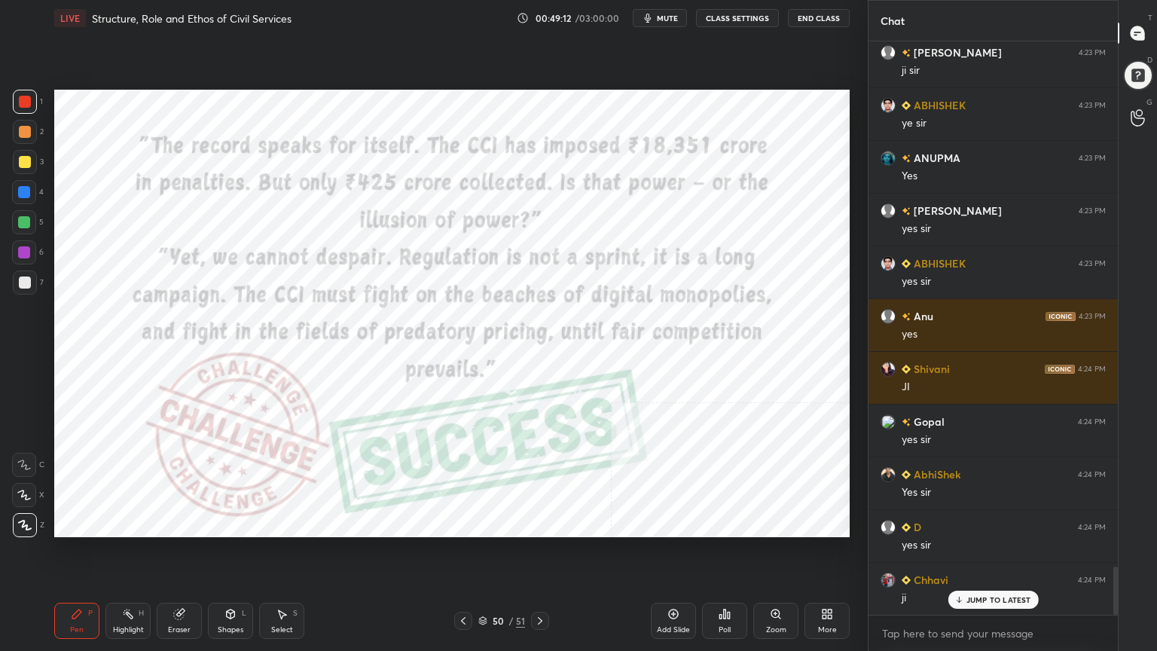
click at [27, 184] on div at bounding box center [24, 192] width 24 height 24
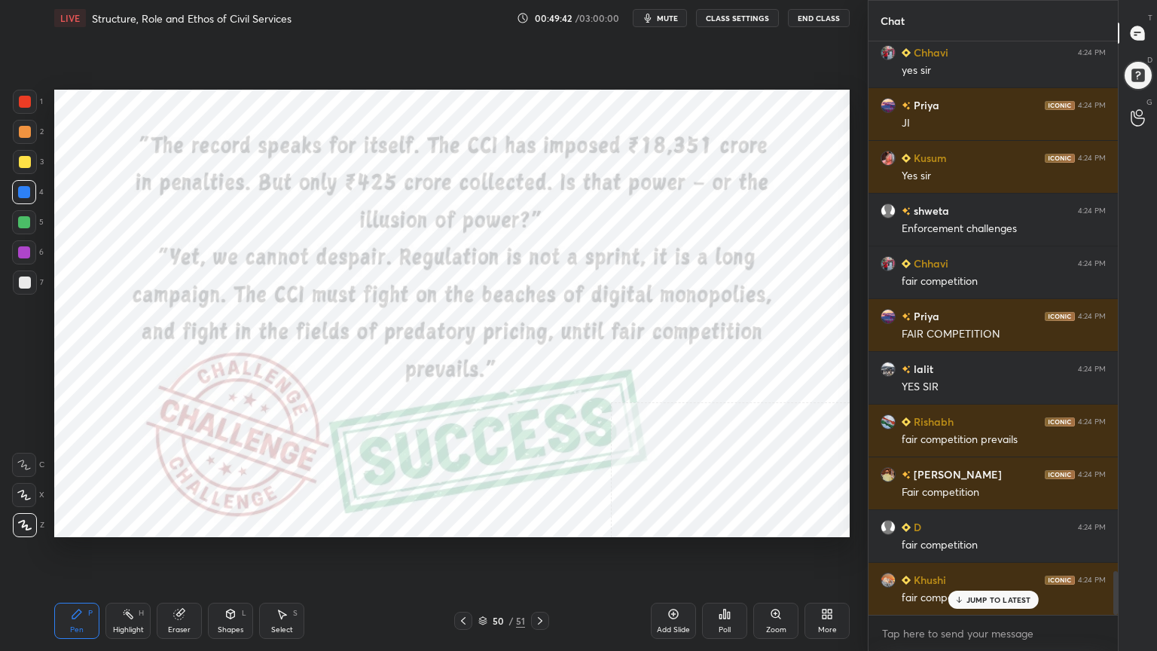
scroll to position [6995, 0]
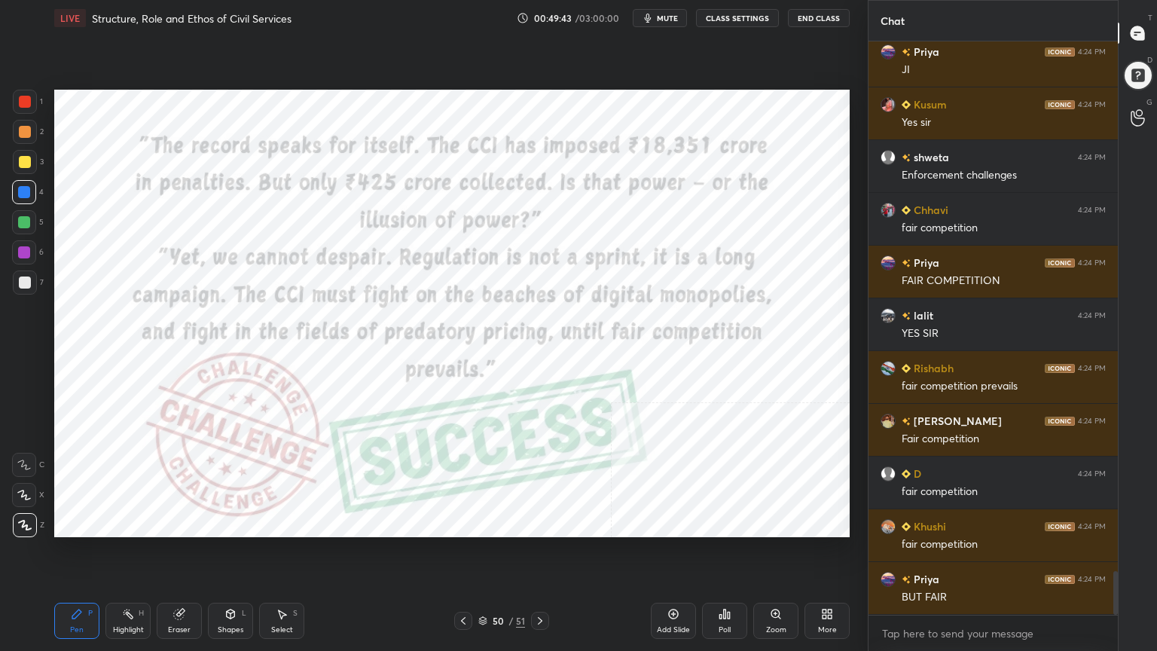
click at [485, 584] on icon at bounding box center [483, 622] width 8 height 2
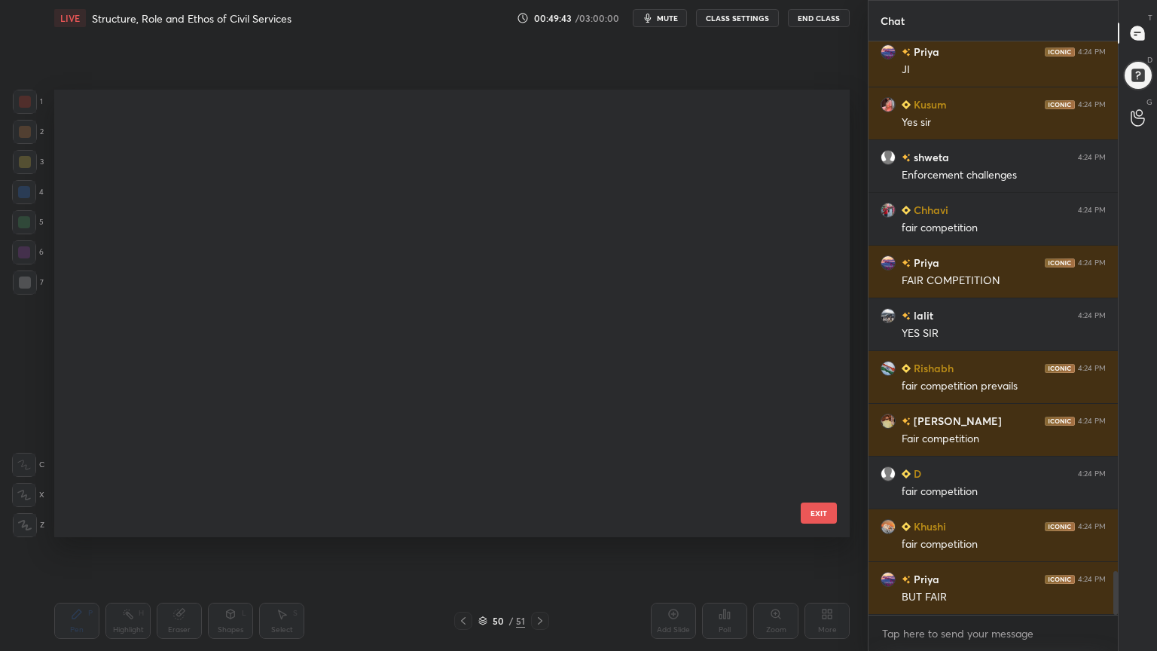
scroll to position [443, 788]
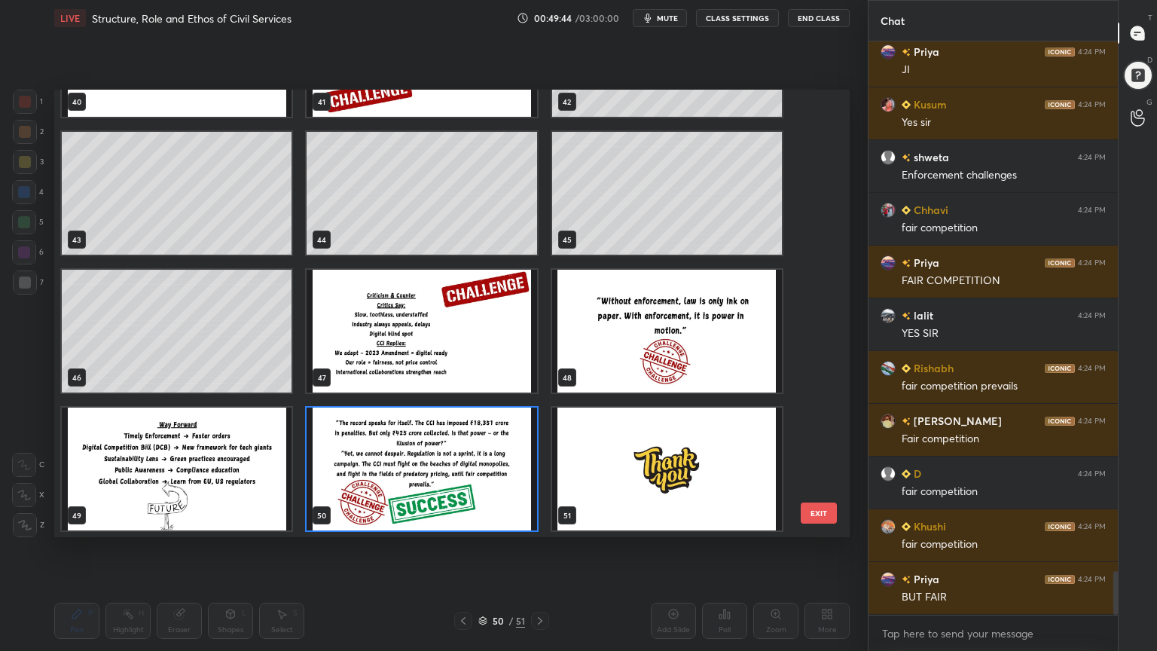
click at [644, 496] on img "grid" at bounding box center [667, 469] width 230 height 123
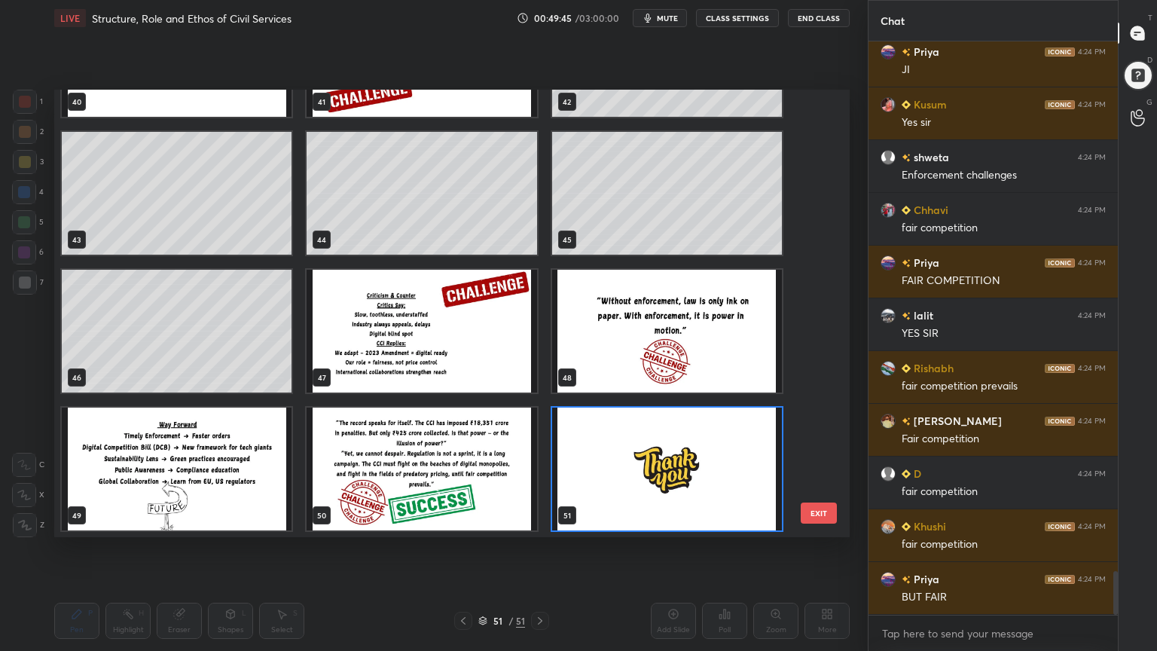
click at [643, 497] on img "grid" at bounding box center [667, 469] width 230 height 123
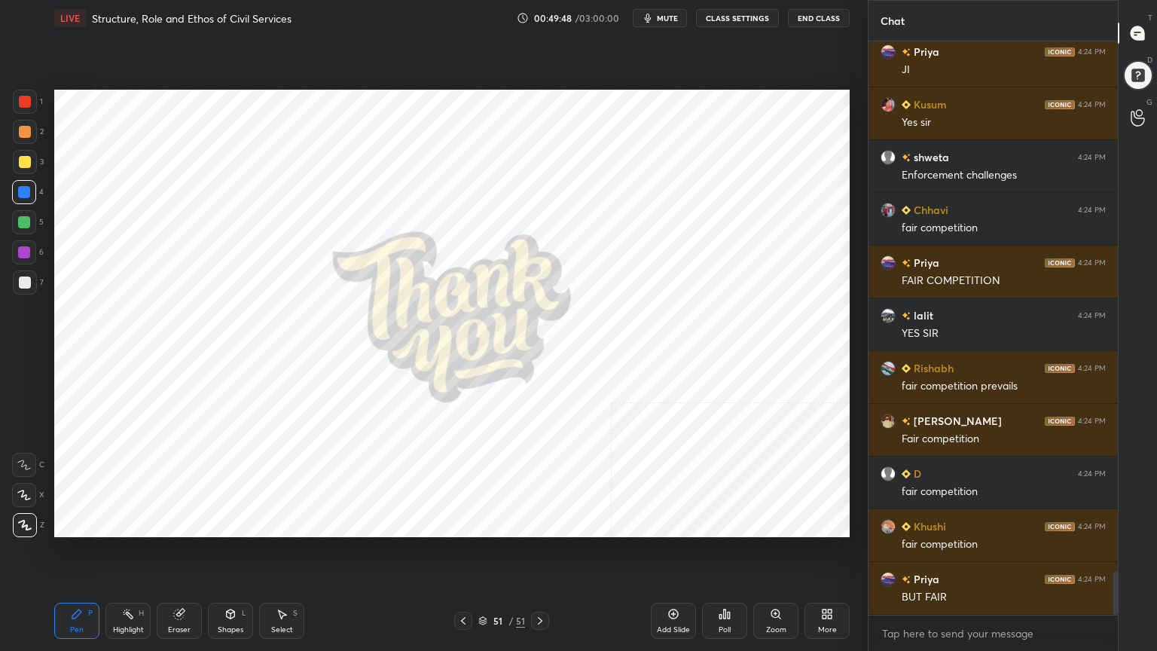
click at [832, 584] on icon at bounding box center [830, 617] width 4 height 4
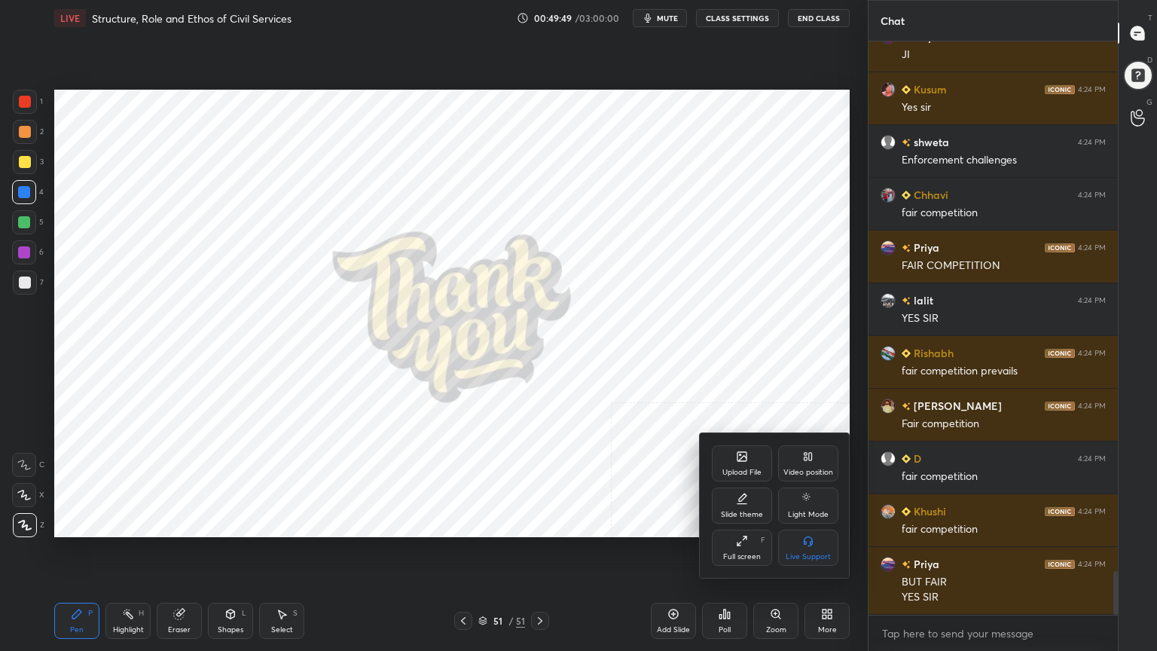
click at [735, 467] on div "Upload File" at bounding box center [742, 463] width 60 height 36
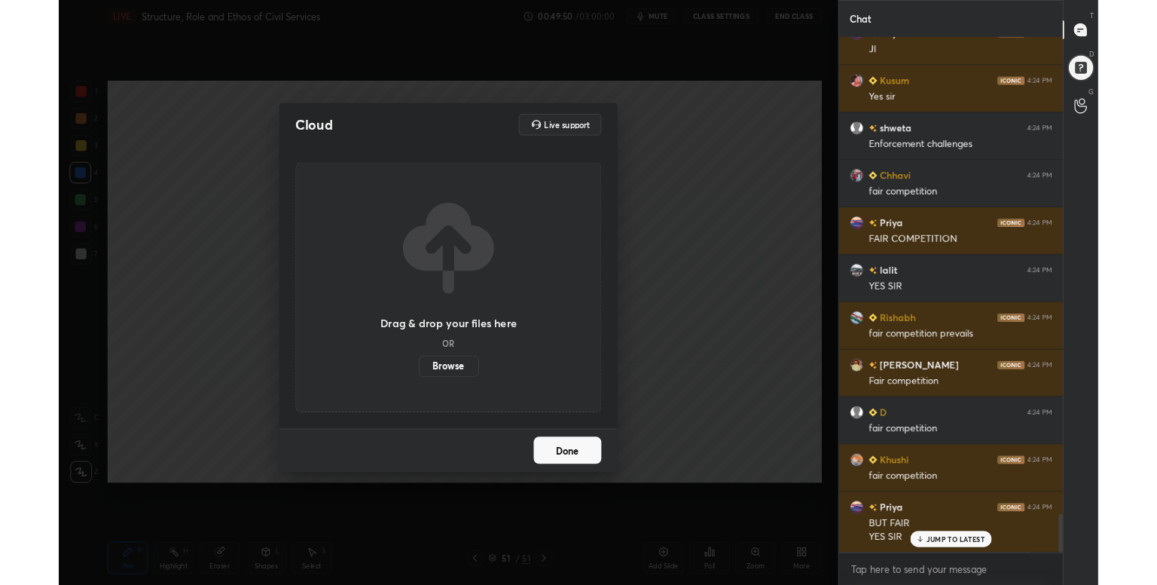
scroll to position [7062, 0]
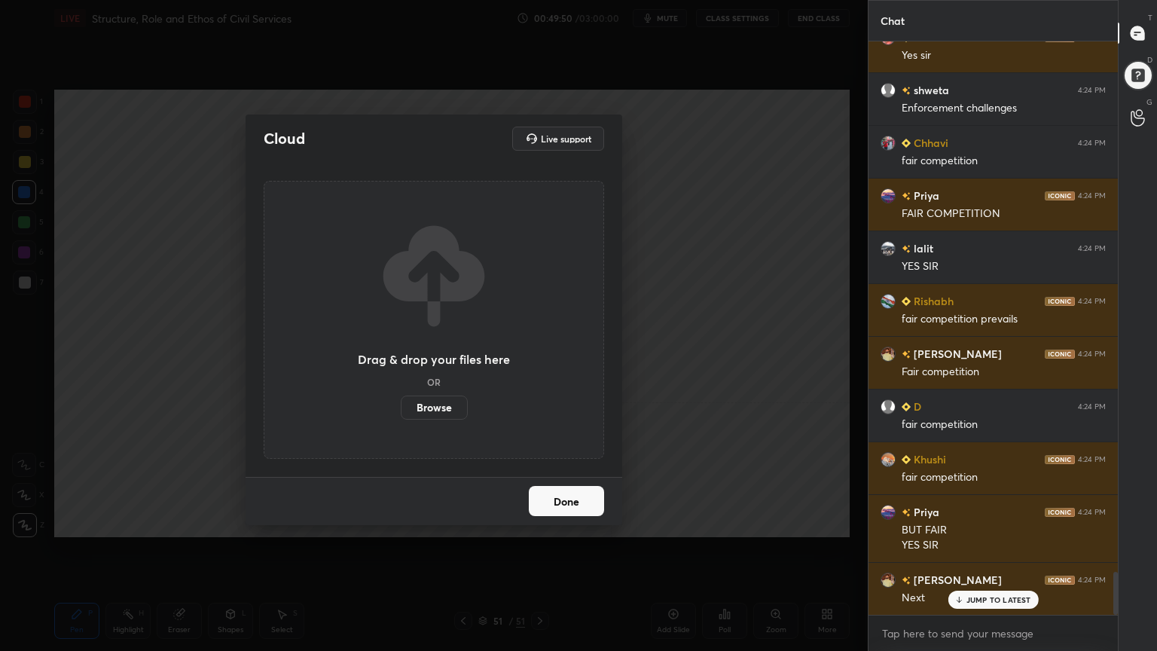
click at [436, 407] on label "Browse" at bounding box center [434, 408] width 67 height 24
click at [401, 407] on input "Browse" at bounding box center [401, 408] width 0 height 24
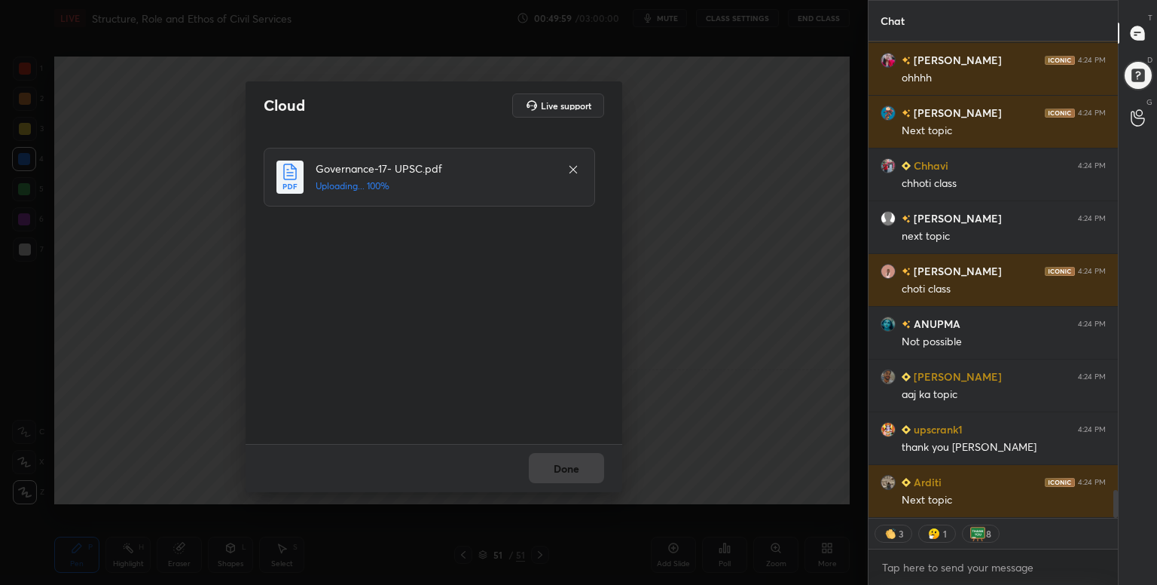
scroll to position [7740, 0]
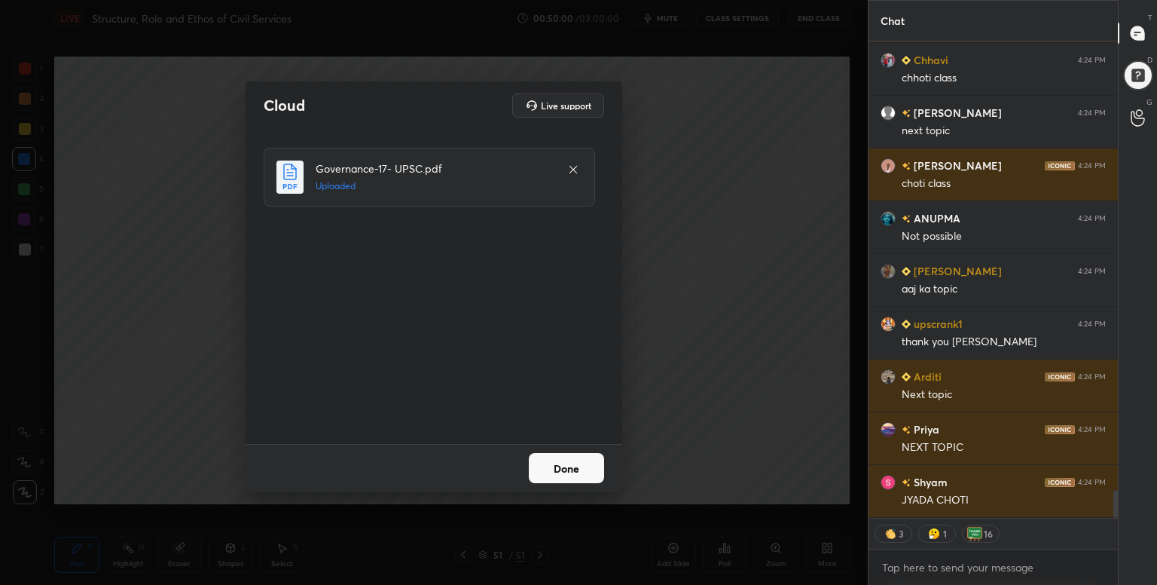
click at [578, 469] on button "Done" at bounding box center [566, 468] width 75 height 30
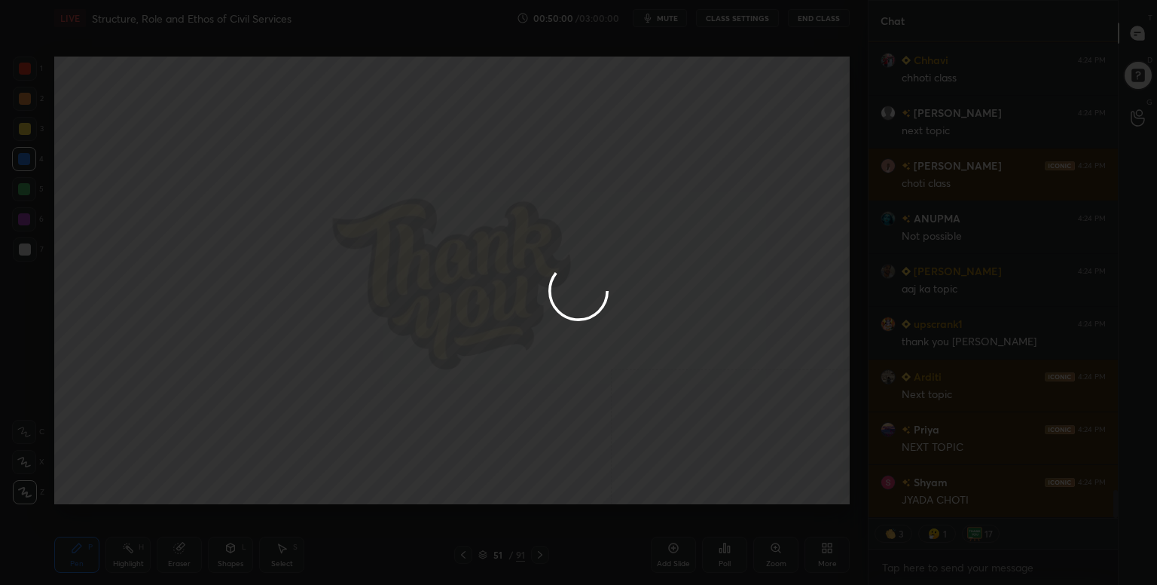
scroll to position [7793, 0]
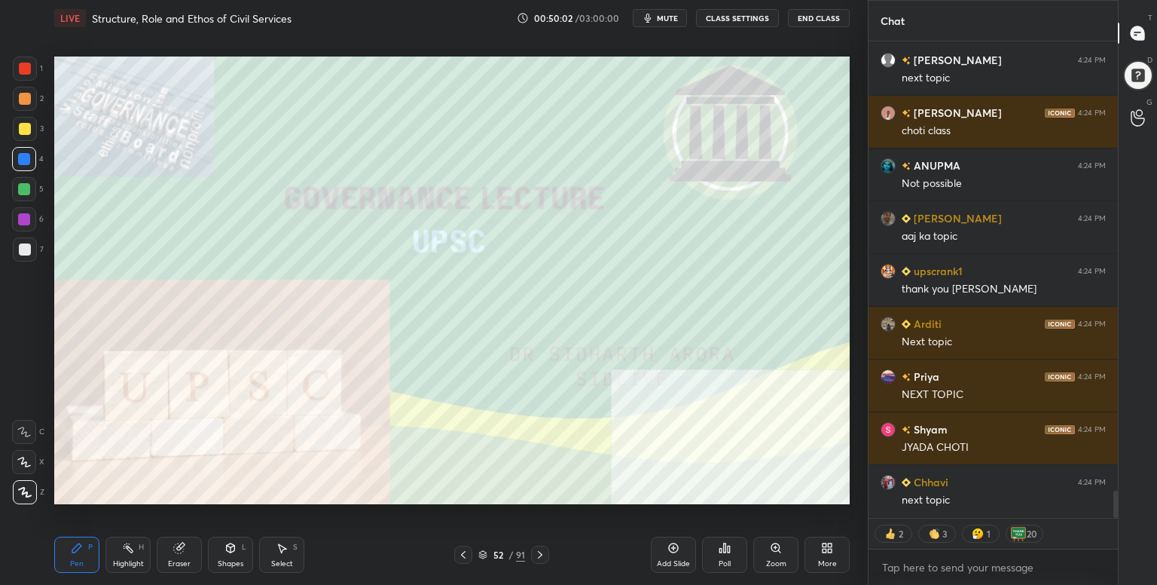
click at [831, 552] on icon at bounding box center [830, 551] width 4 height 4
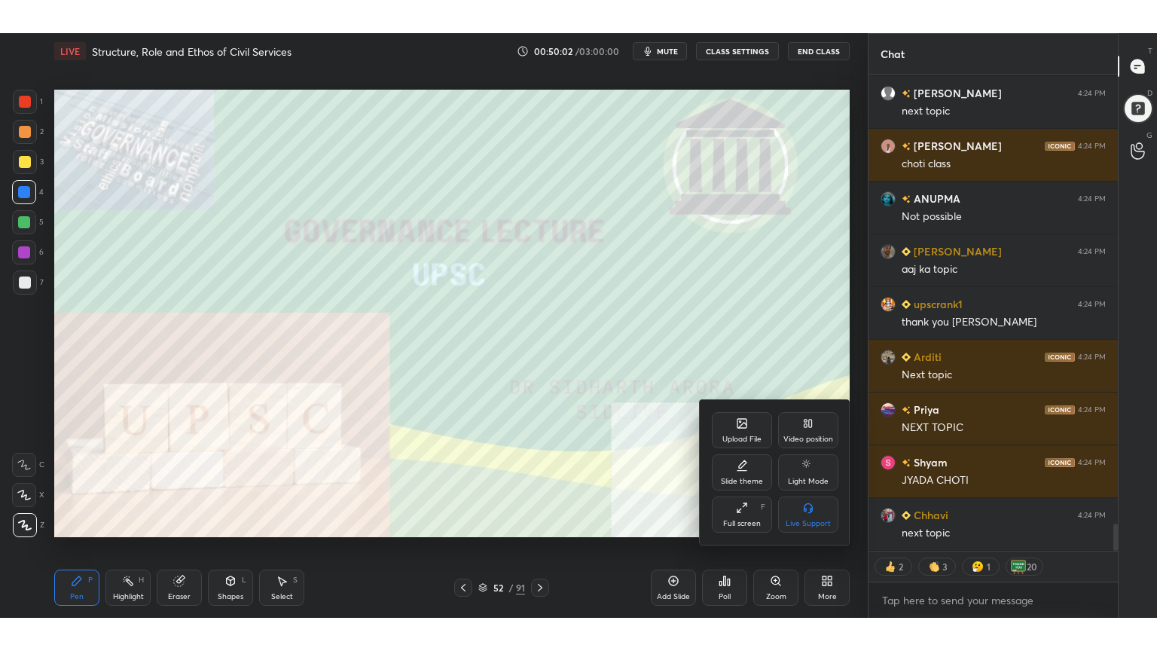
scroll to position [7846, 0]
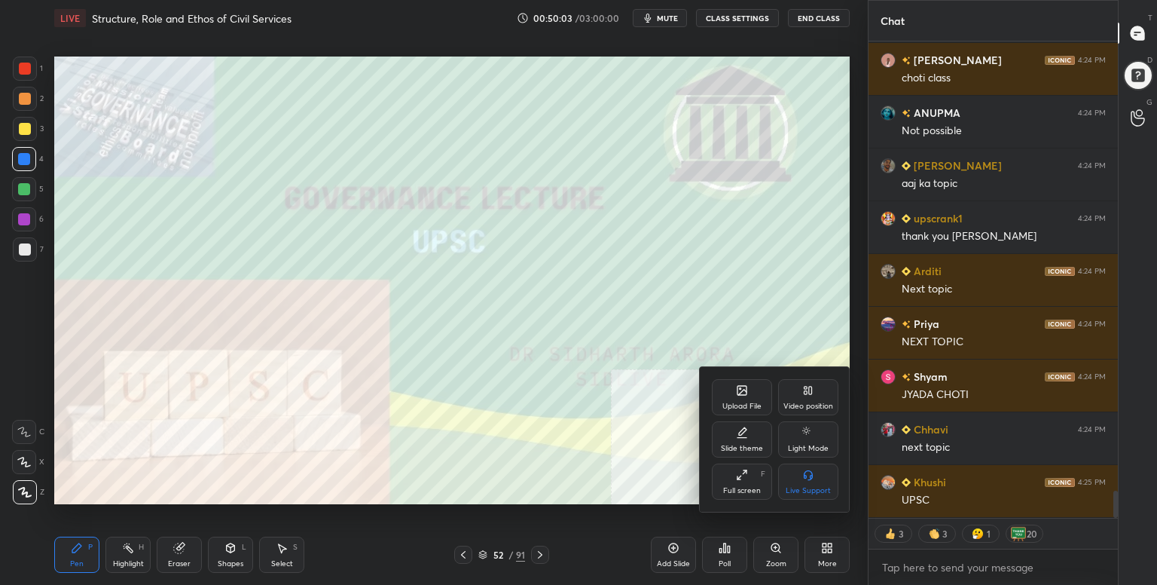
click at [741, 489] on div "Full screen" at bounding box center [742, 491] width 38 height 8
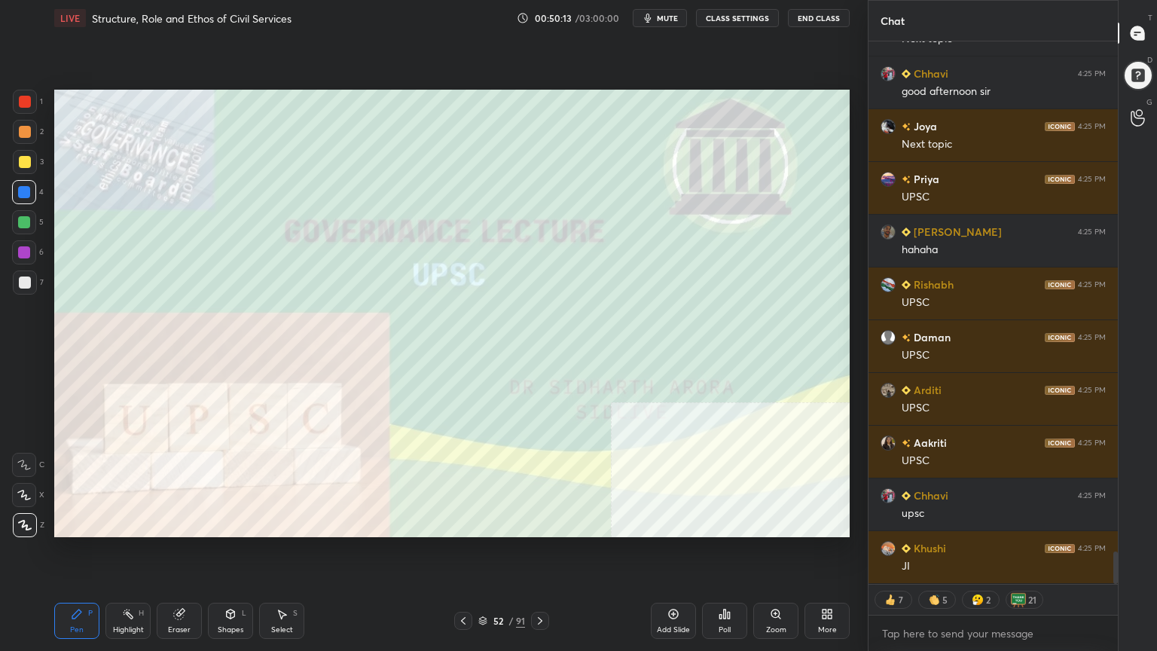
click at [26, 275] on div at bounding box center [25, 283] width 24 height 24
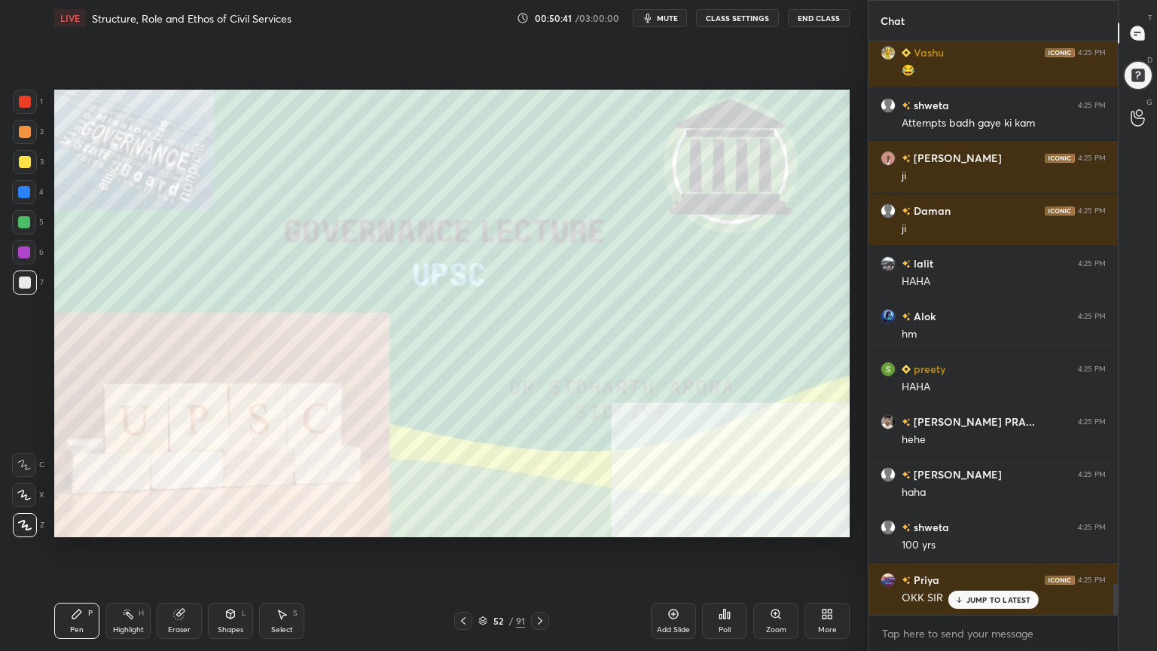
click at [176, 584] on div "Eraser" at bounding box center [179, 630] width 23 height 8
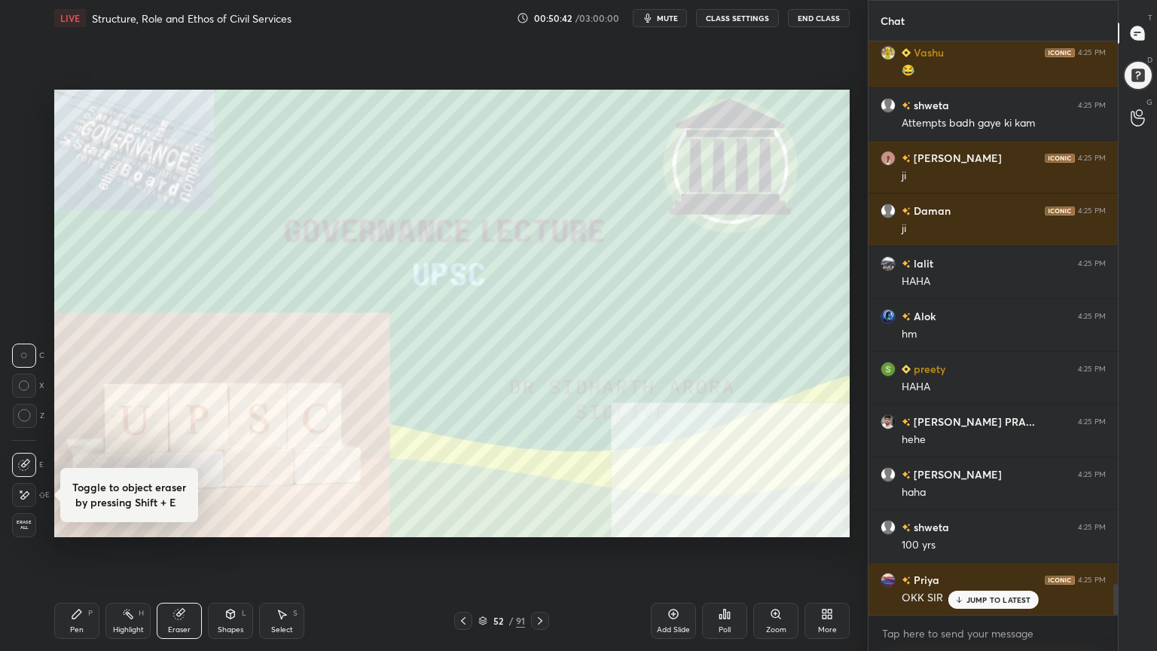
click at [22, 526] on span "Erase all" at bounding box center [24, 525] width 23 height 11
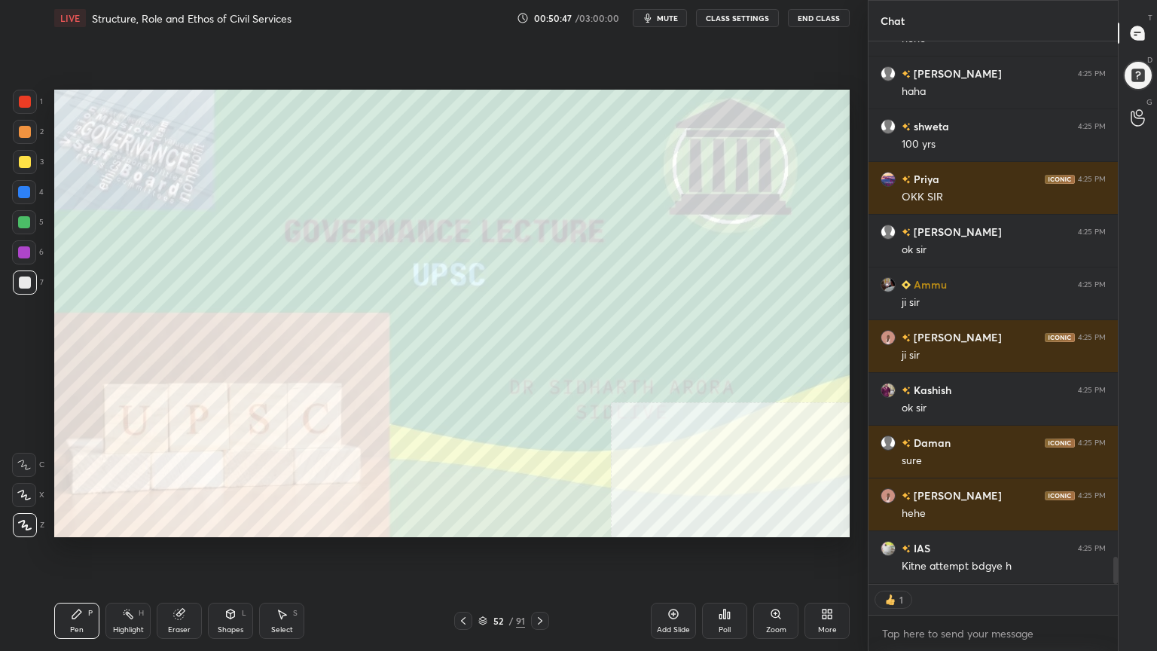
click at [665, 12] on button "mute" at bounding box center [660, 18] width 54 height 18
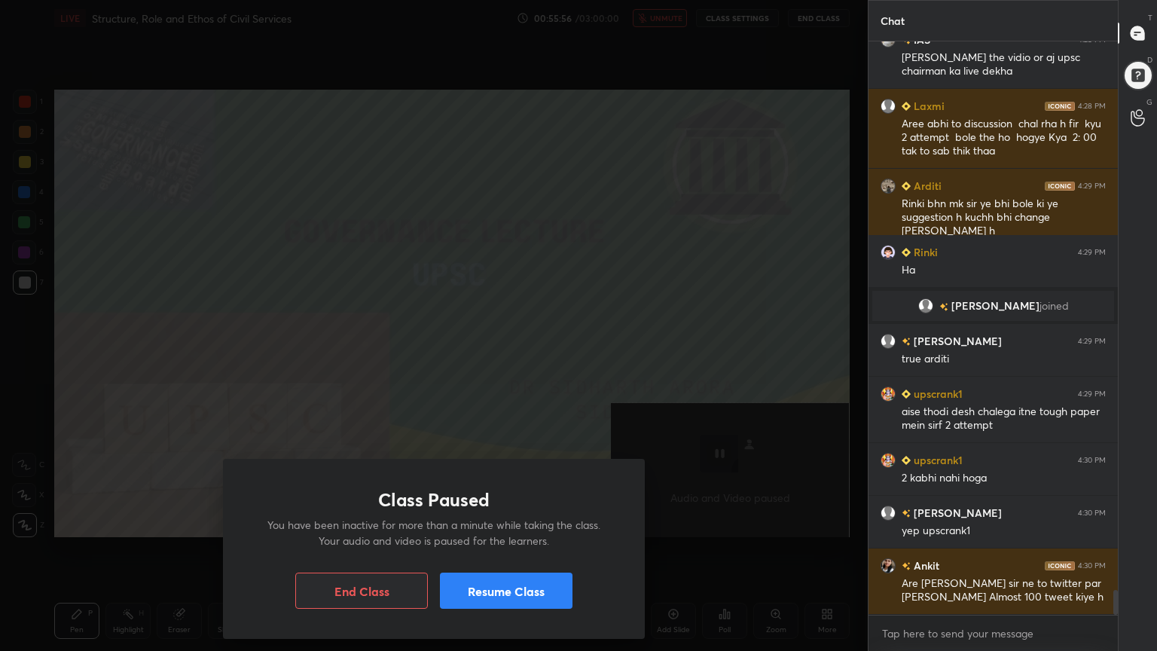
scroll to position [12563, 0]
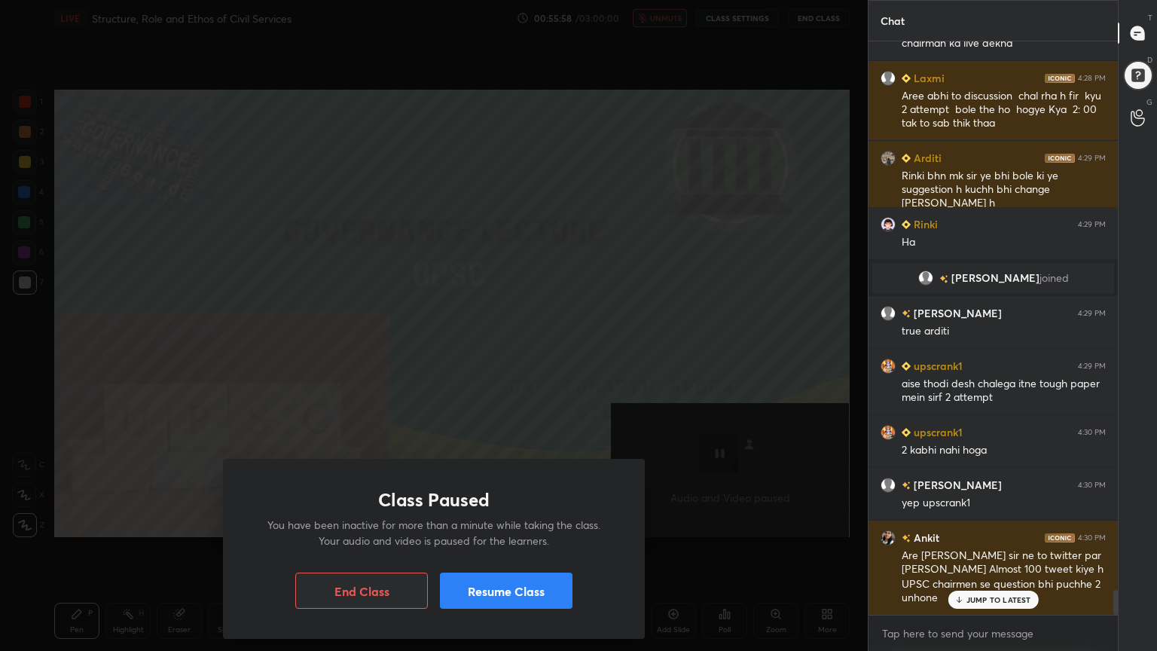
click at [508, 584] on button "Resume Class" at bounding box center [506, 591] width 133 height 36
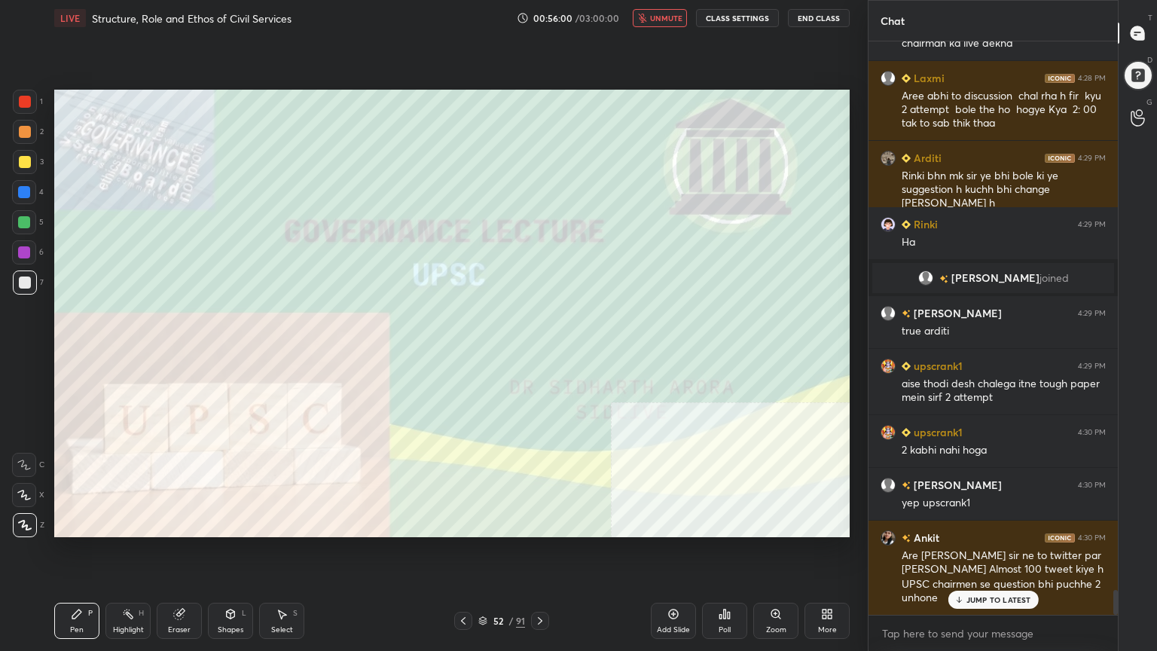
click at [669, 9] on button "unmute" at bounding box center [660, 18] width 54 height 18
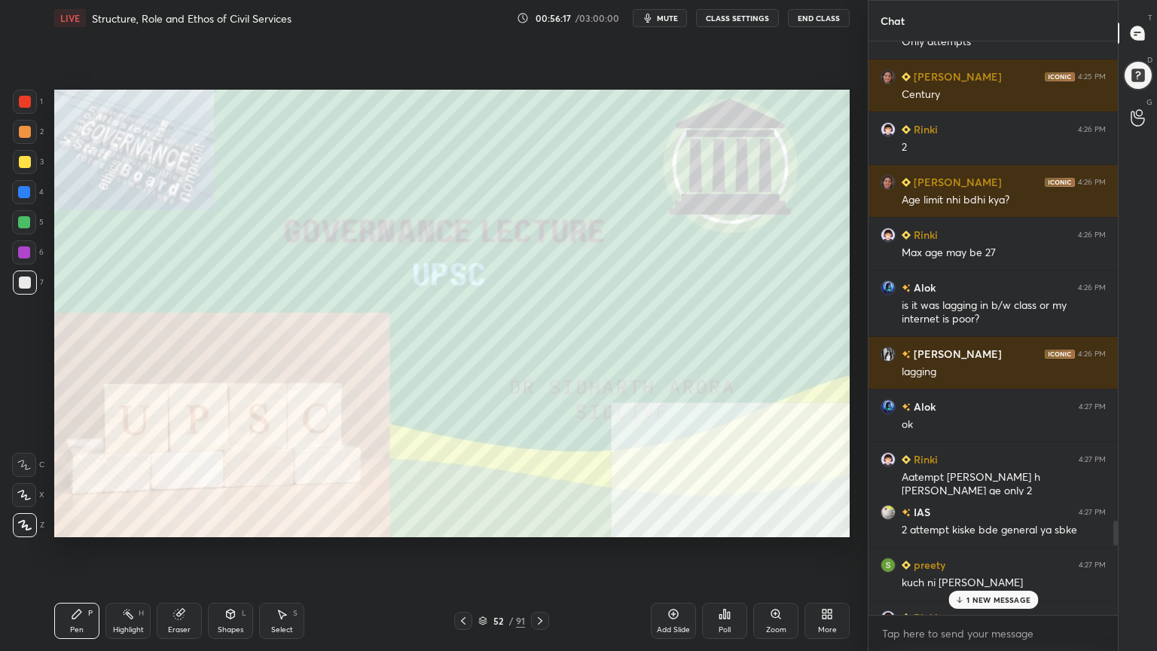
scroll to position [11149, 0]
type textarea "x"
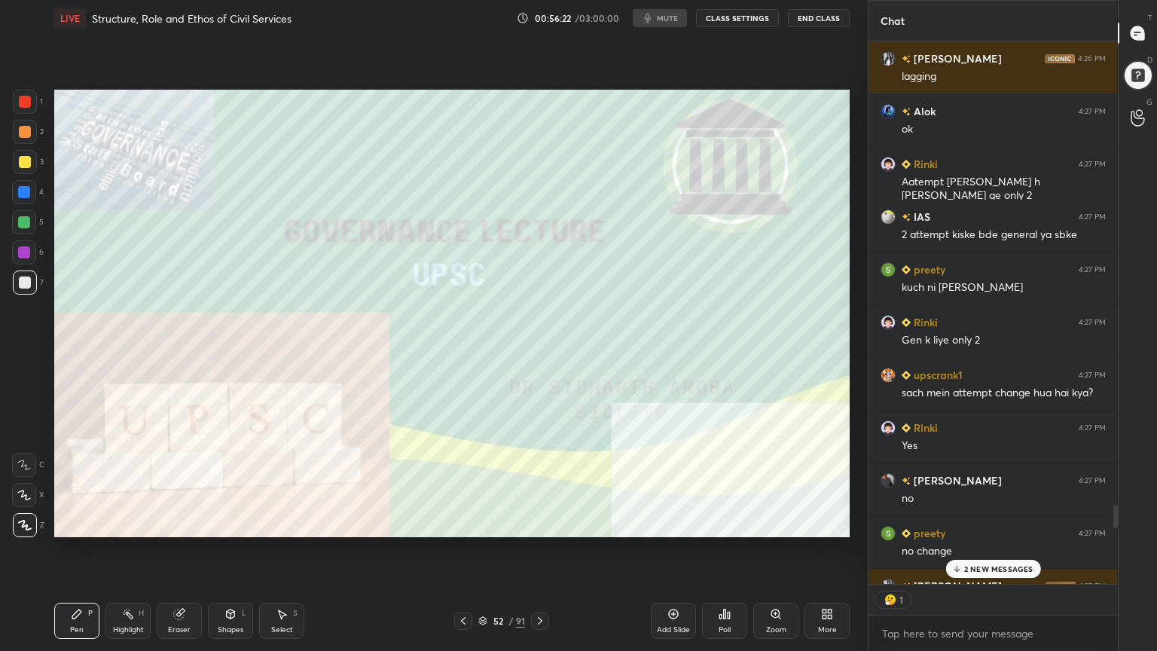
scroll to position [11580, 0]
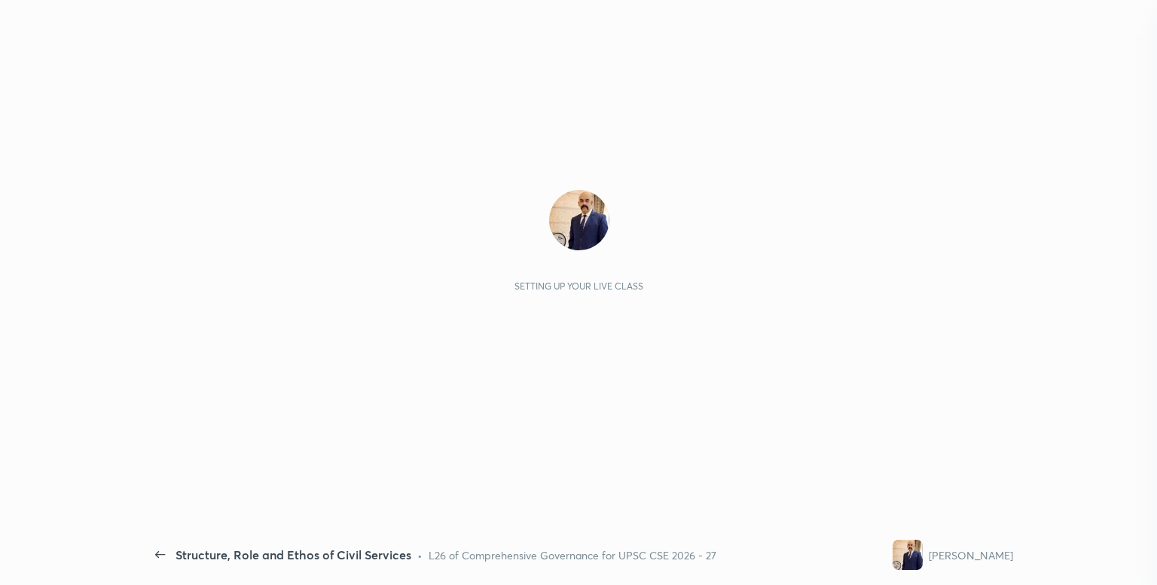
scroll to position [1870, 0]
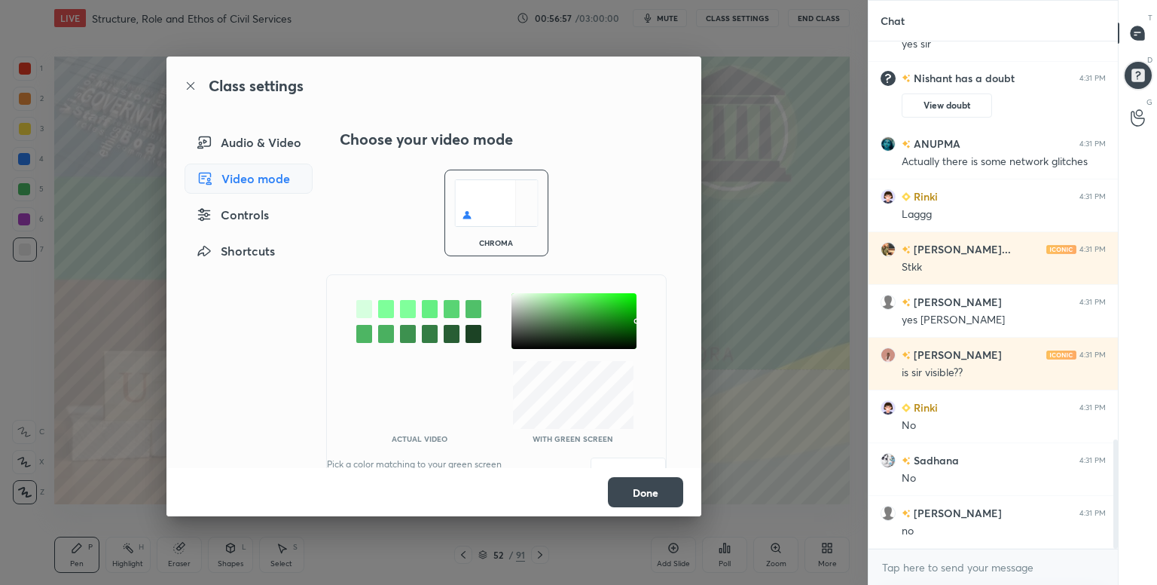
scroll to position [1946, 0]
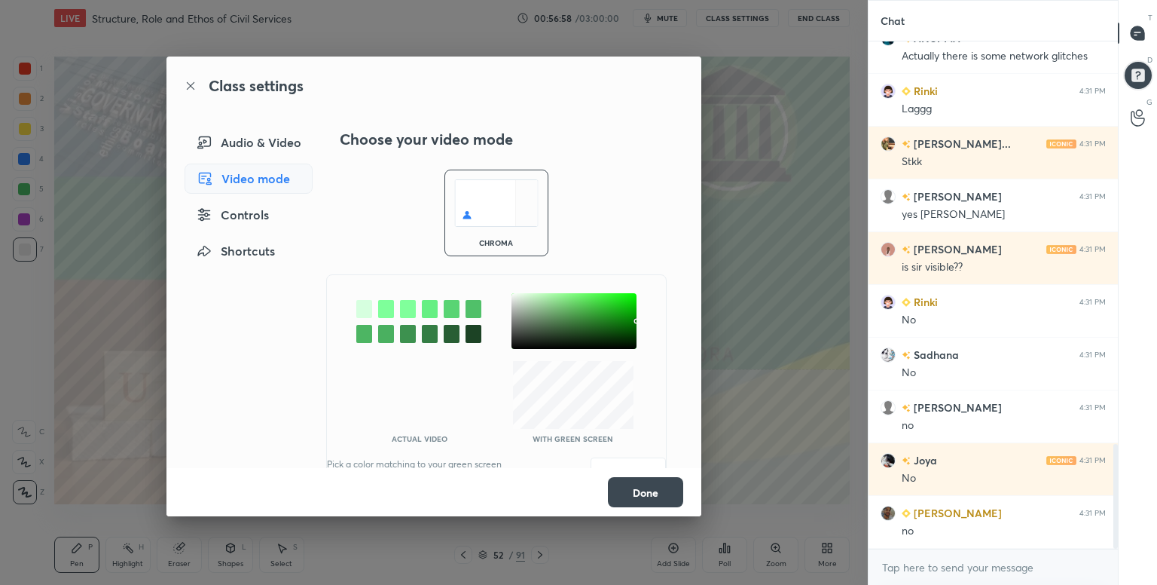
click at [357, 308] on div at bounding box center [364, 309] width 16 height 18
click at [627, 457] on button "Save" at bounding box center [628, 472] width 75 height 30
click at [653, 494] on button "Done" at bounding box center [645, 492] width 75 height 30
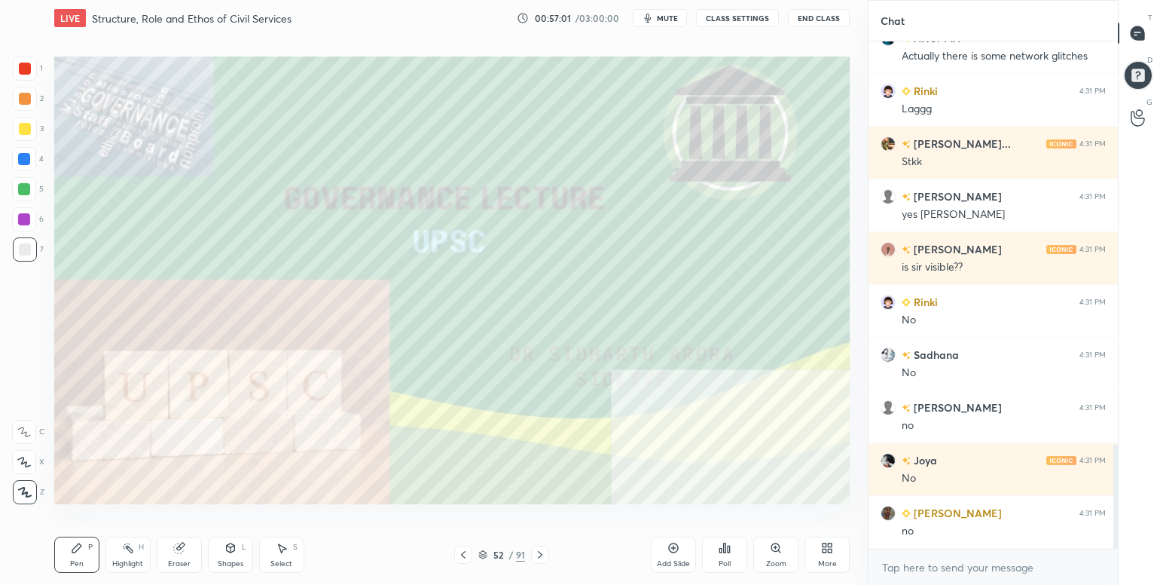
click at [829, 555] on div "More" at bounding box center [827, 555] width 45 height 36
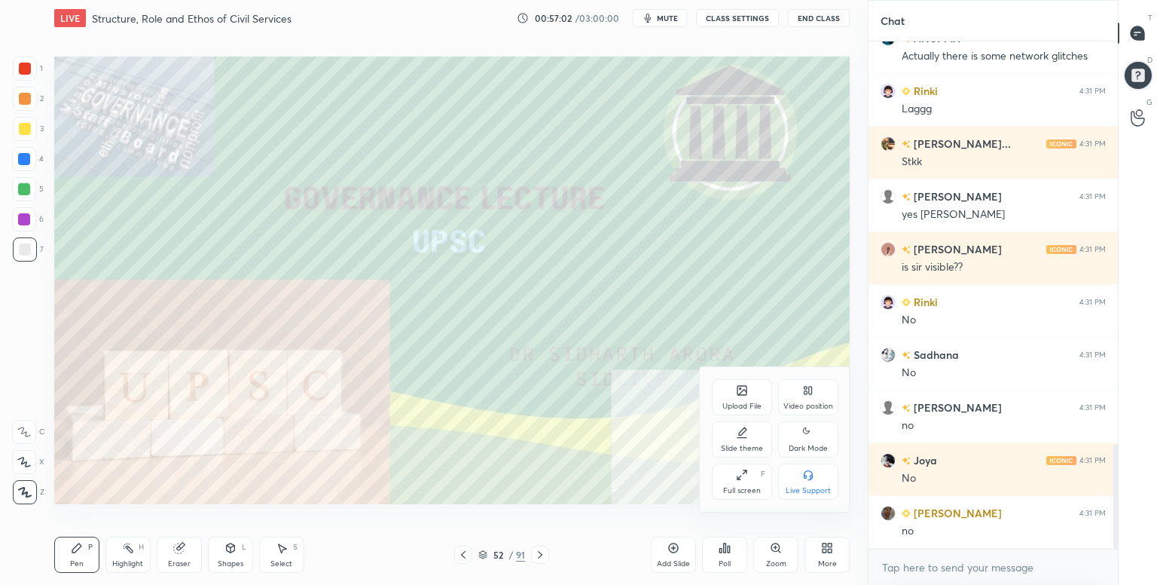
click at [818, 445] on div "Dark Mode" at bounding box center [808, 449] width 39 height 8
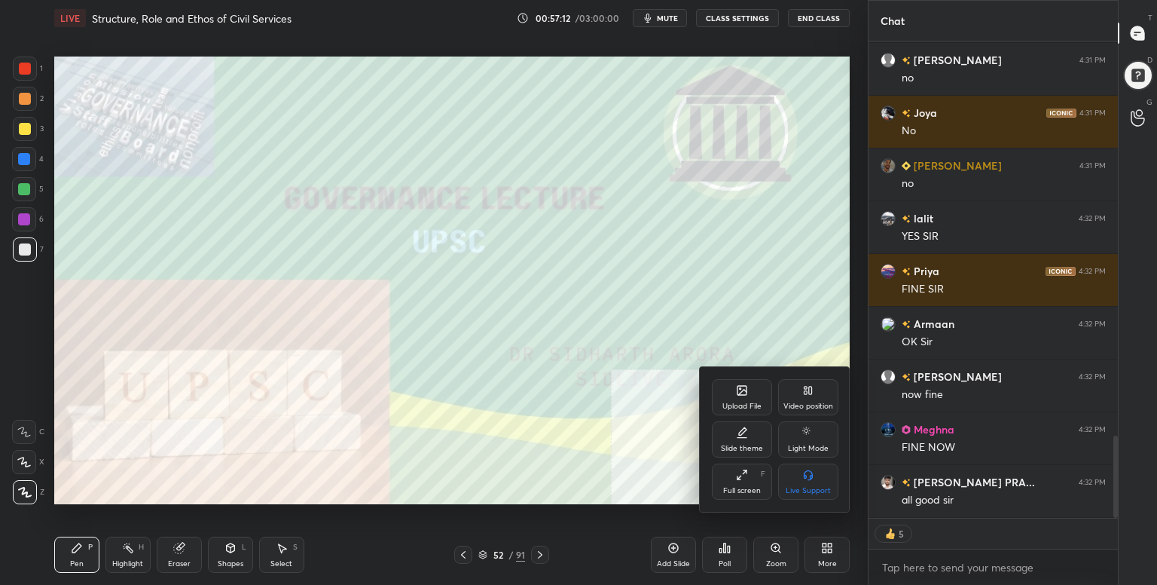
scroll to position [2347, 0]
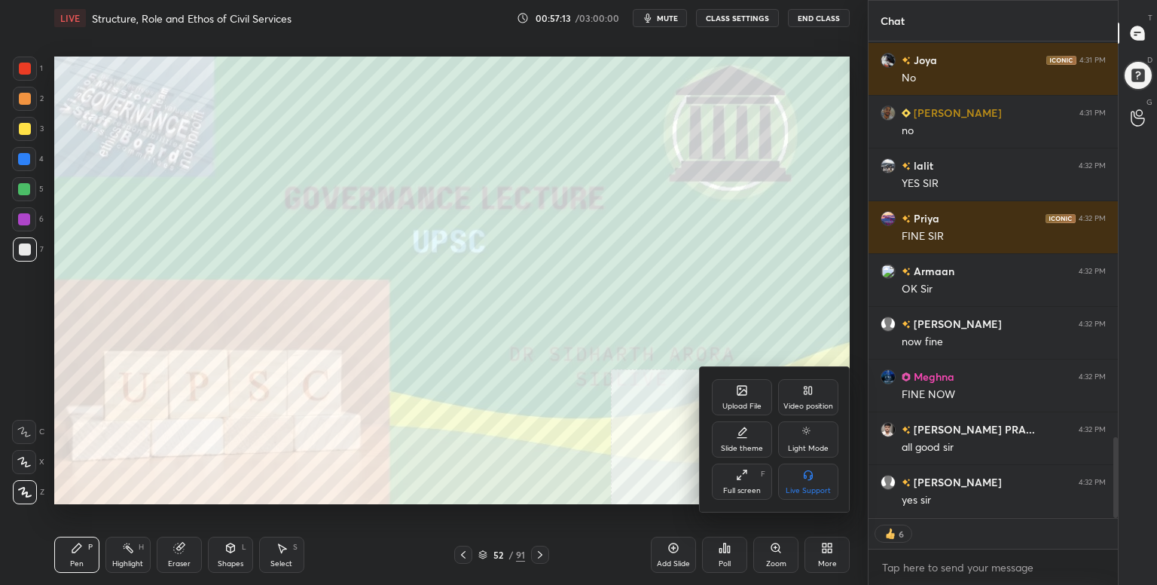
click at [763, 310] on div at bounding box center [578, 292] width 1157 height 585
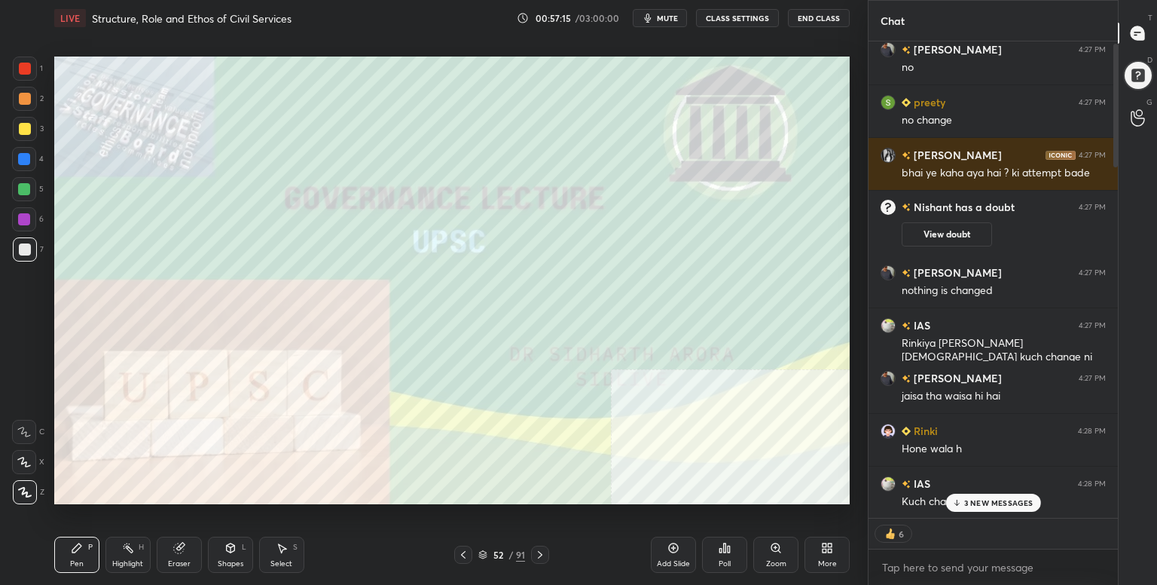
scroll to position [0, 0]
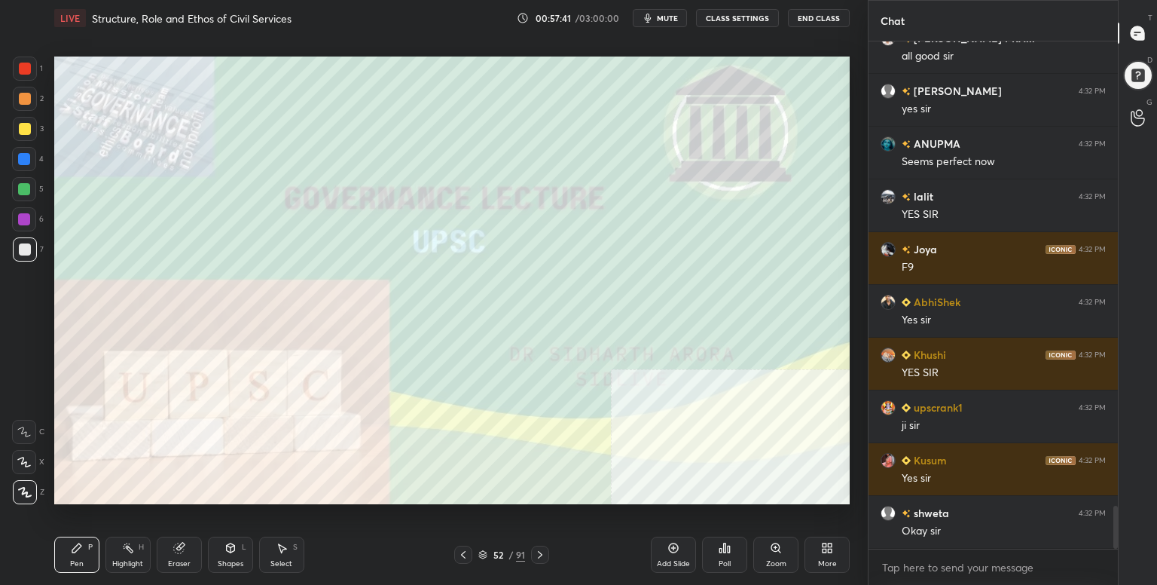
click at [675, 555] on div "Add Slide" at bounding box center [673, 555] width 45 height 36
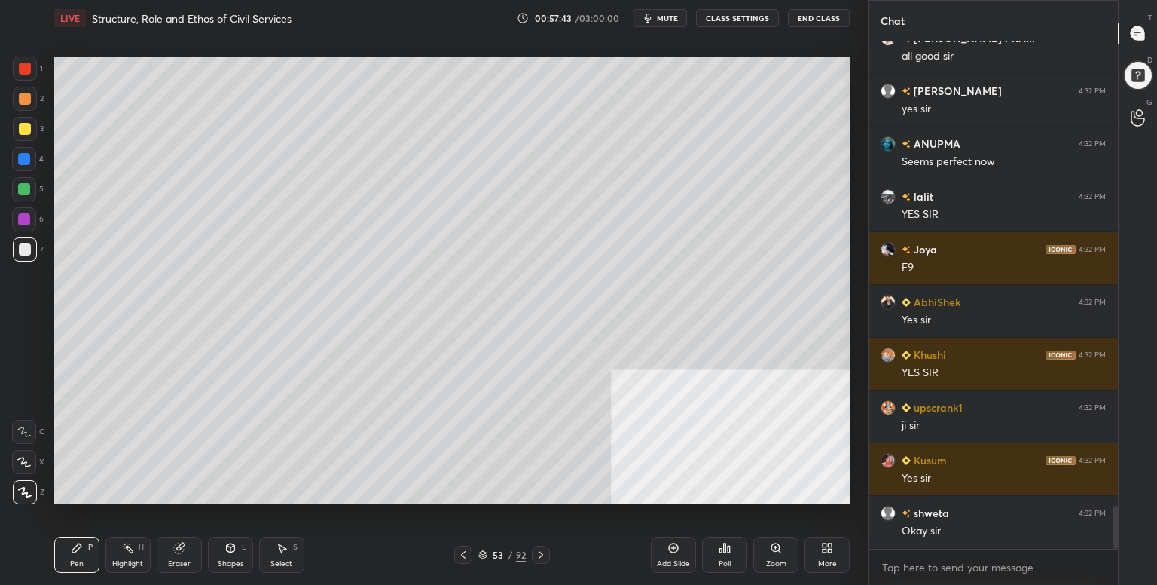
click at [839, 555] on div "More" at bounding box center [827, 555] width 45 height 36
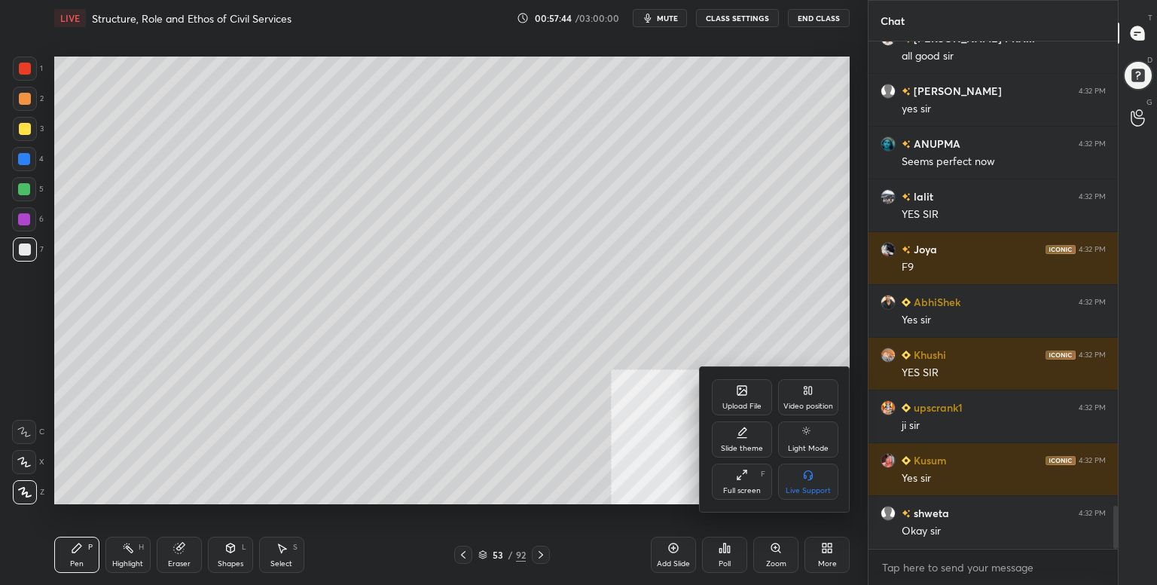
click at [728, 477] on div "Full screen F" at bounding box center [742, 481] width 60 height 36
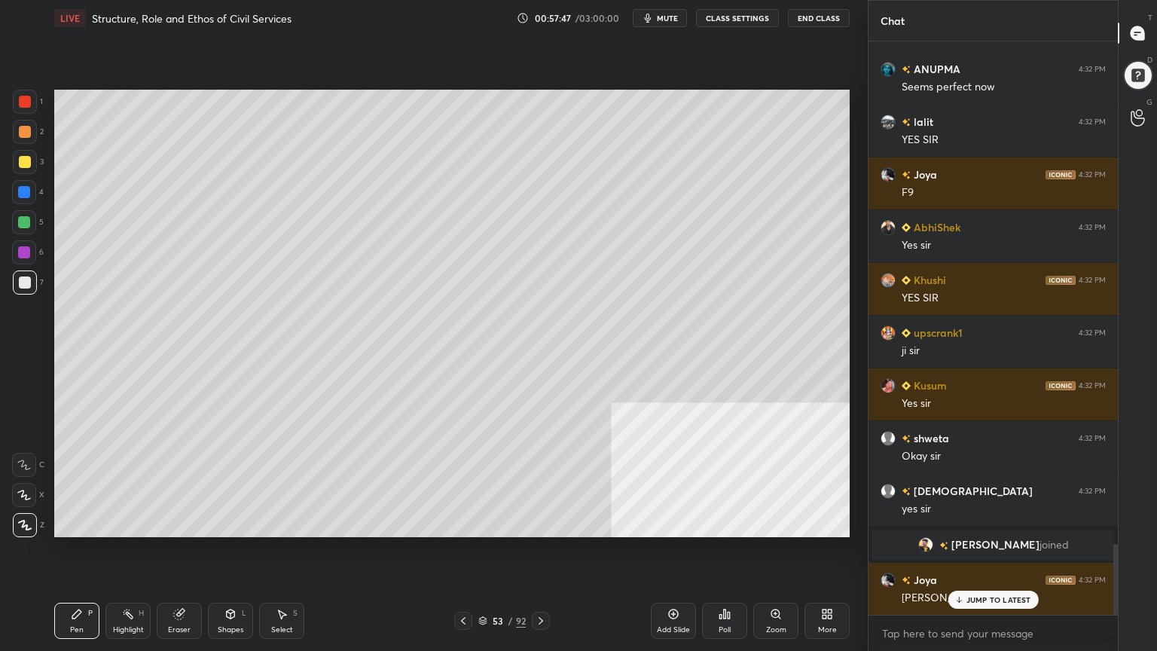
click at [23, 289] on div at bounding box center [25, 283] width 24 height 24
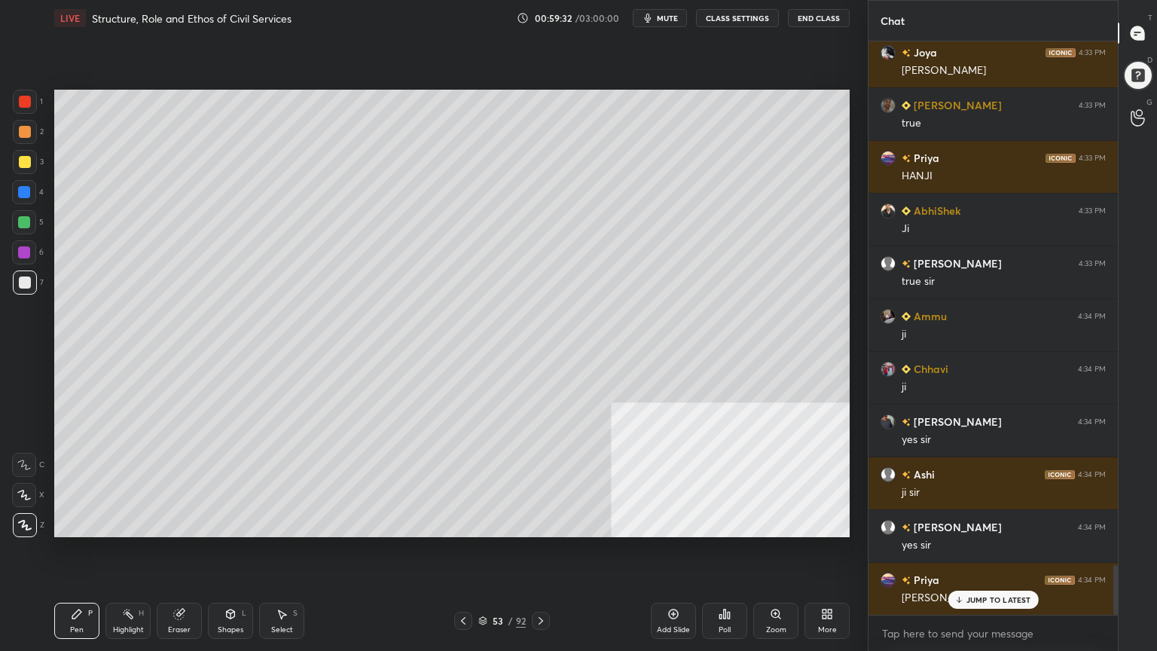
scroll to position [6109, 0]
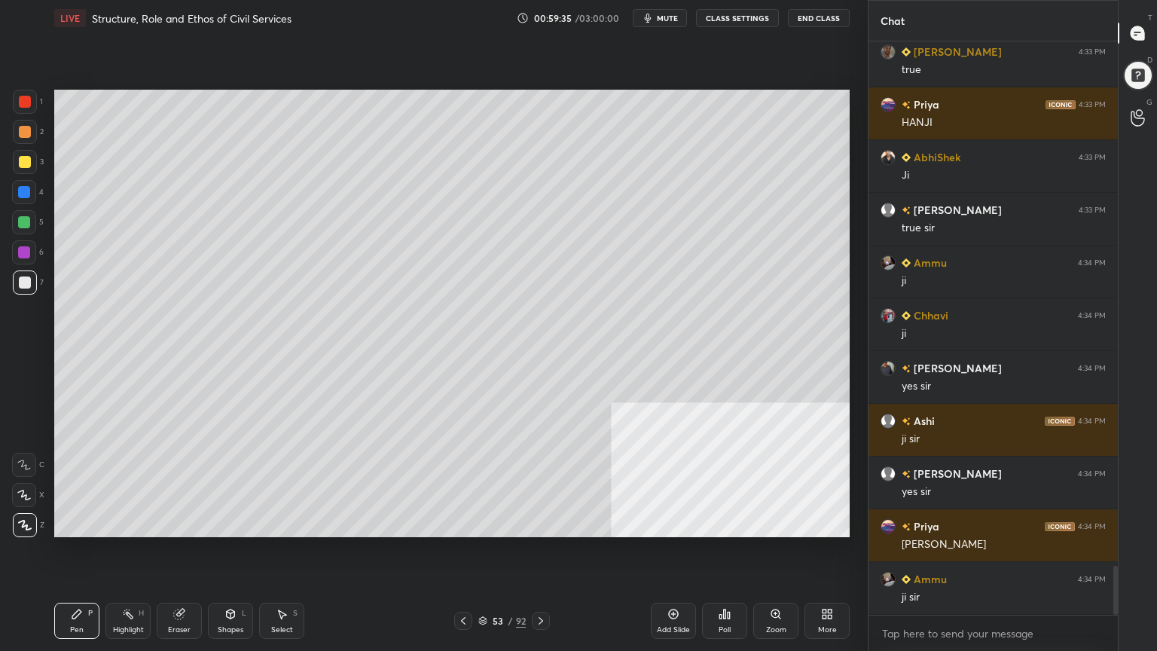
click at [679, 584] on icon at bounding box center [674, 614] width 12 height 12
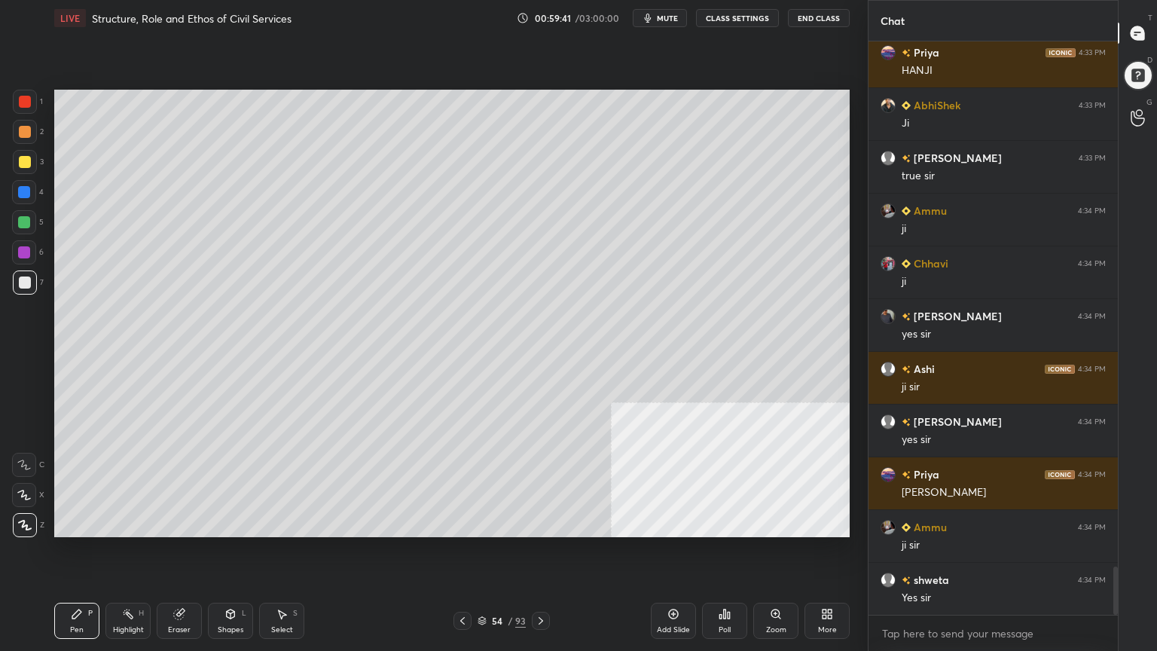
scroll to position [6214, 0]
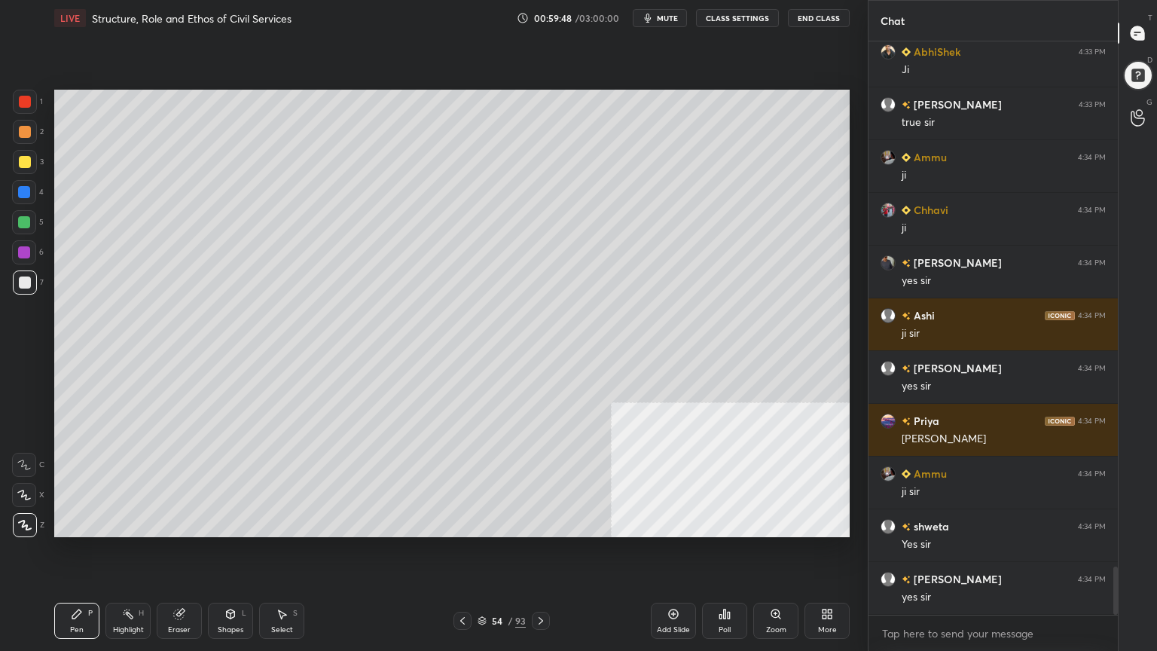
click at [680, 584] on div "Add Slide" at bounding box center [673, 621] width 45 height 36
click at [19, 160] on div at bounding box center [25, 162] width 12 height 12
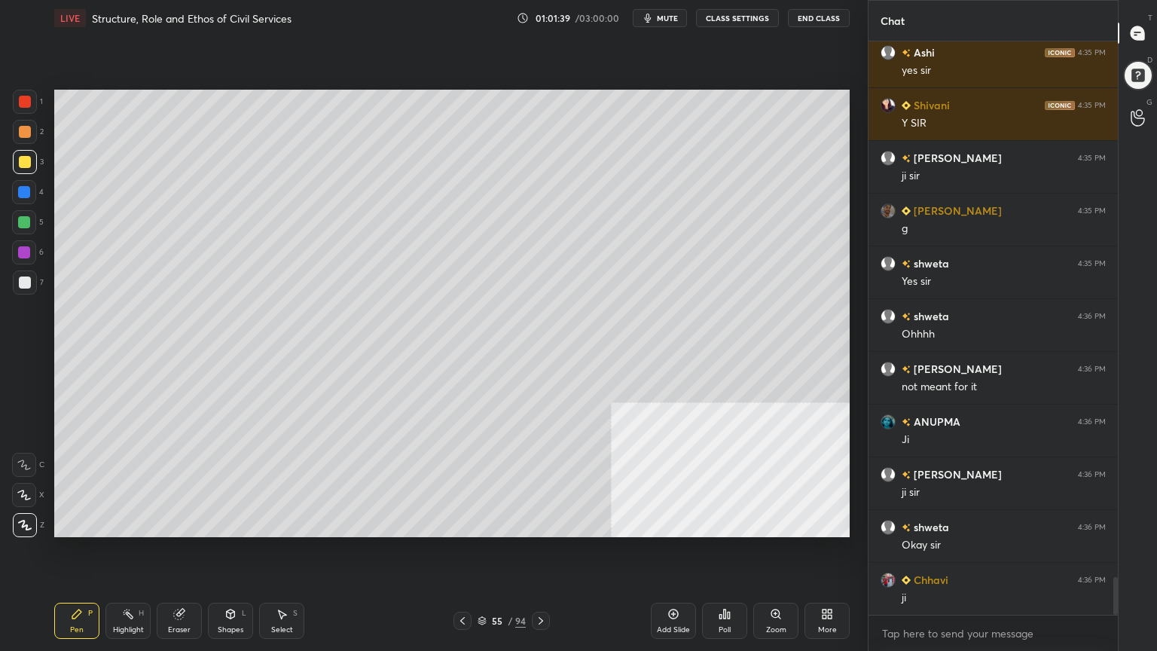
scroll to position [8219, 0]
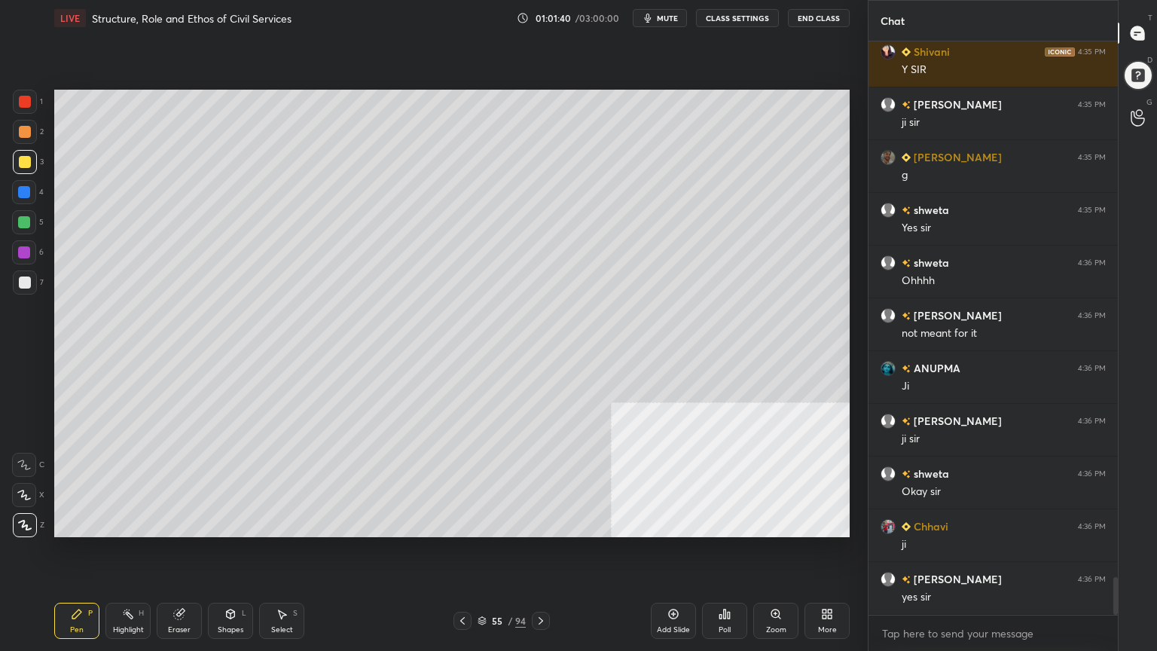
click at [29, 277] on div at bounding box center [25, 283] width 24 height 24
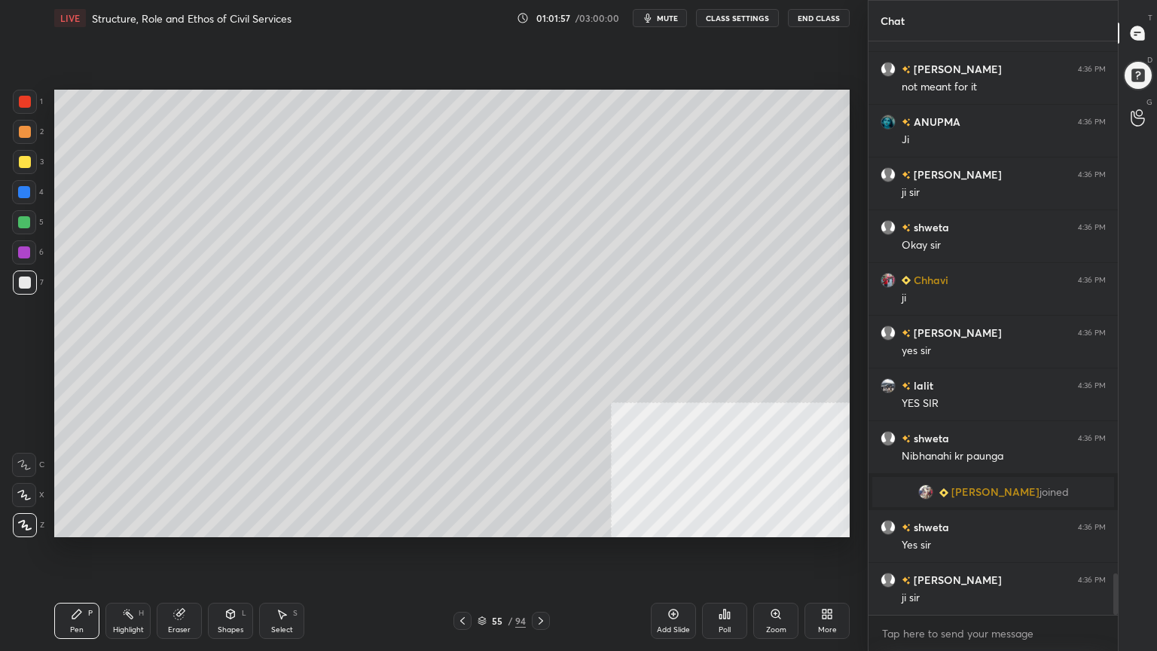
scroll to position [7315, 0]
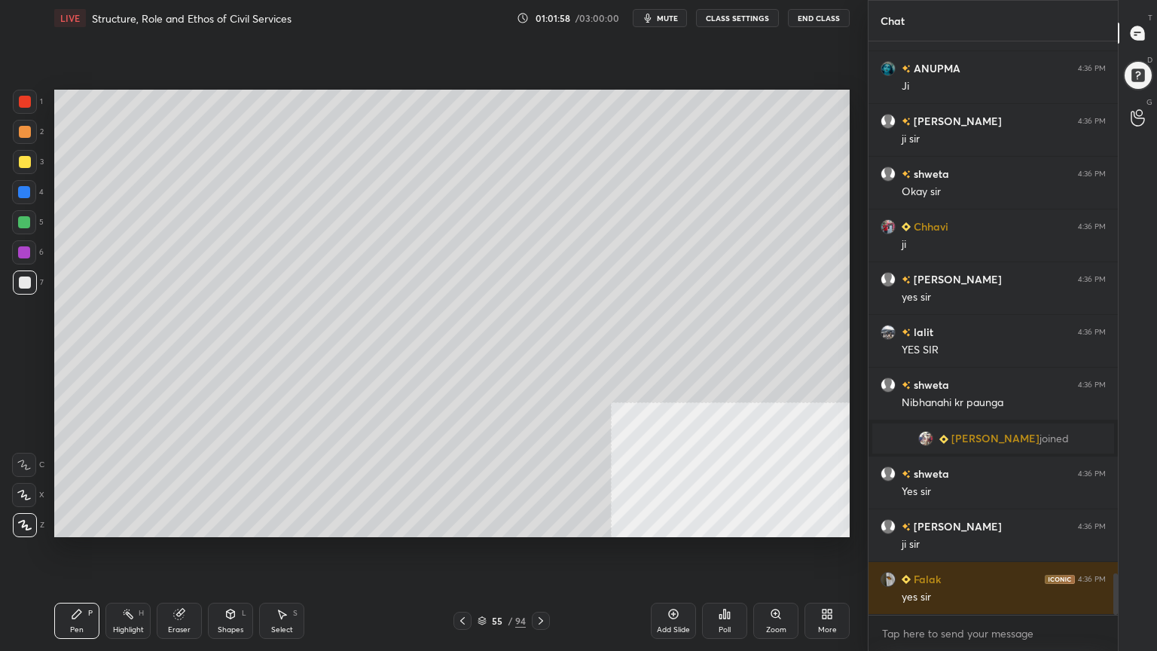
click at [668, 18] on span "mute" at bounding box center [667, 18] width 21 height 11
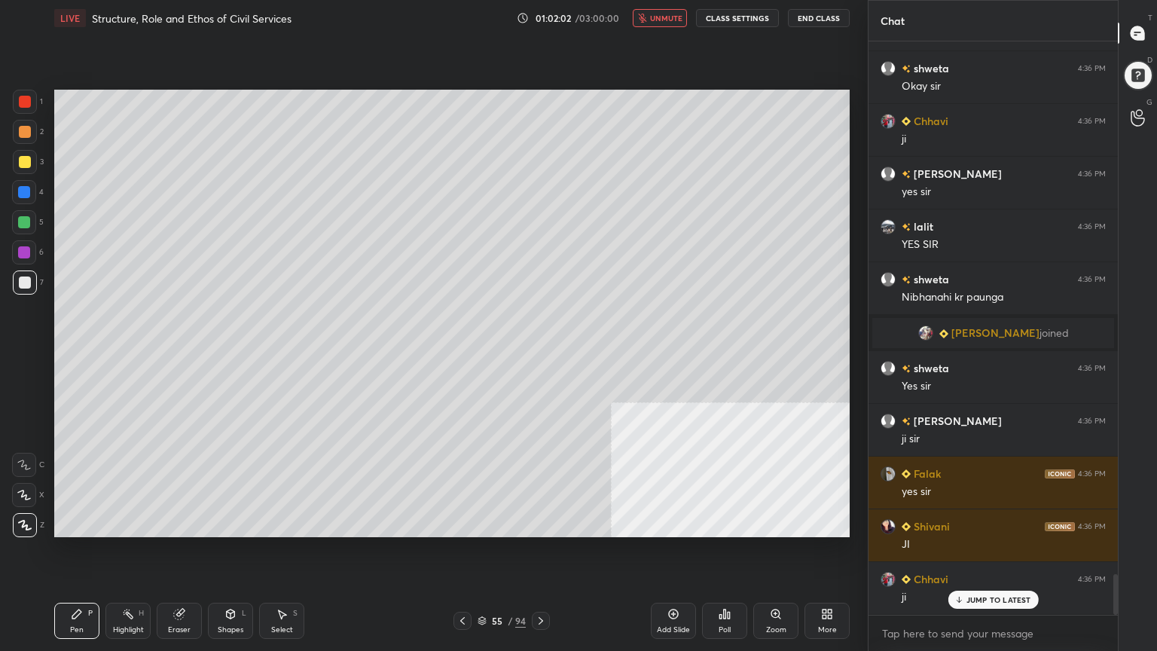
scroll to position [7472, 0]
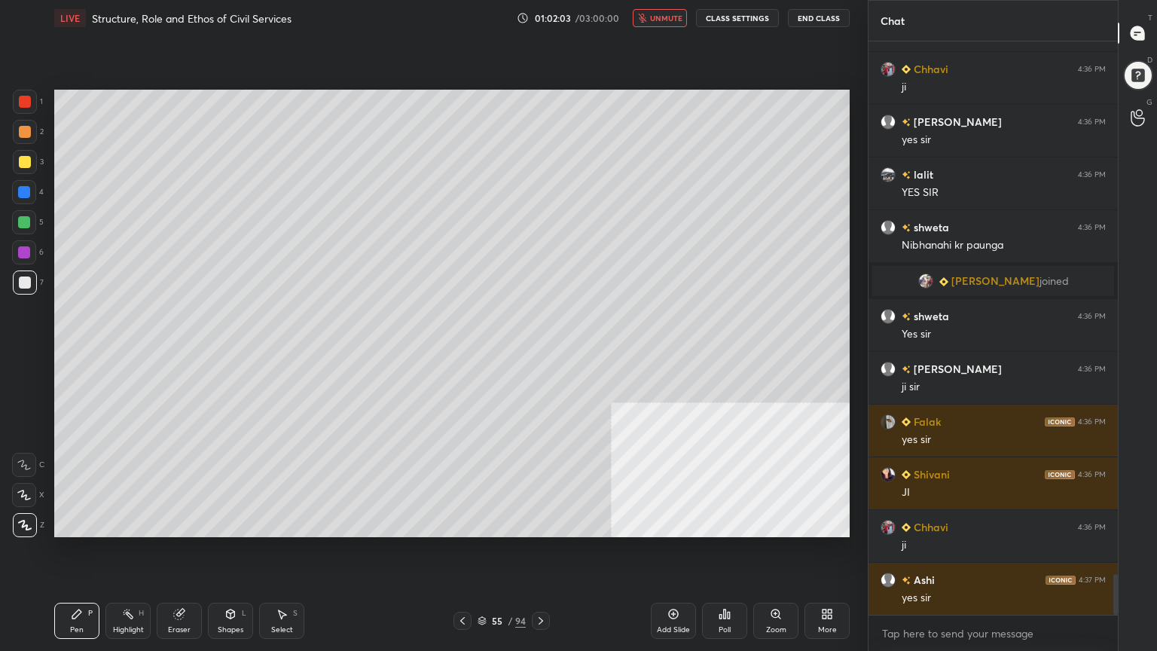
click at [665, 9] on button "unmute" at bounding box center [660, 18] width 54 height 18
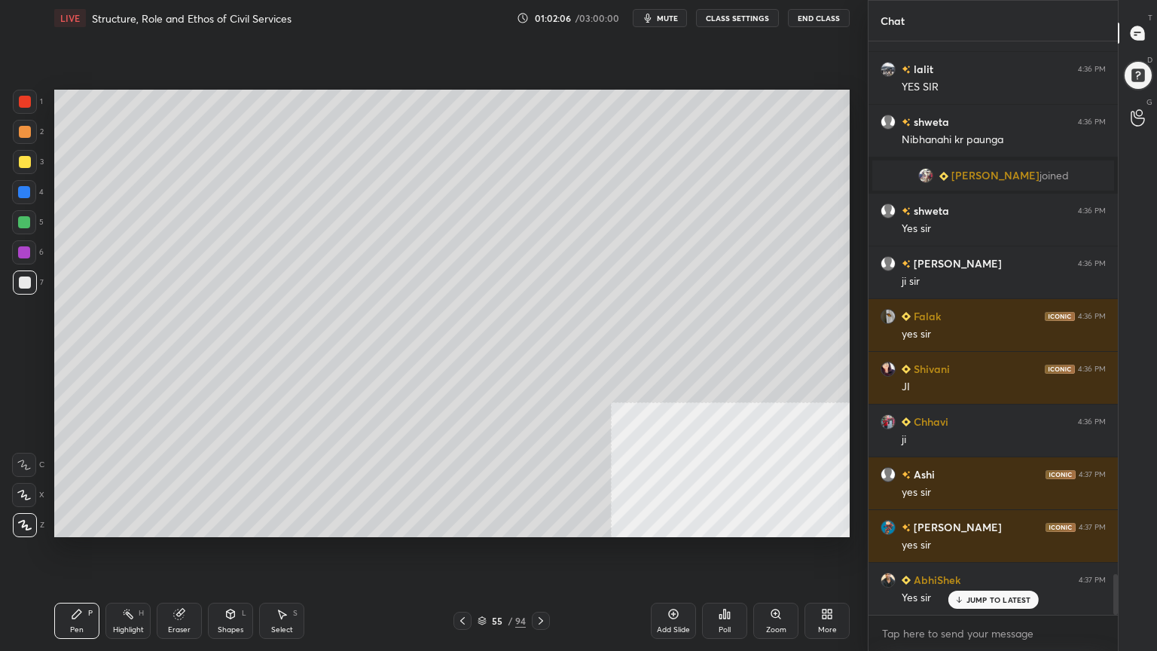
scroll to position [7631, 0]
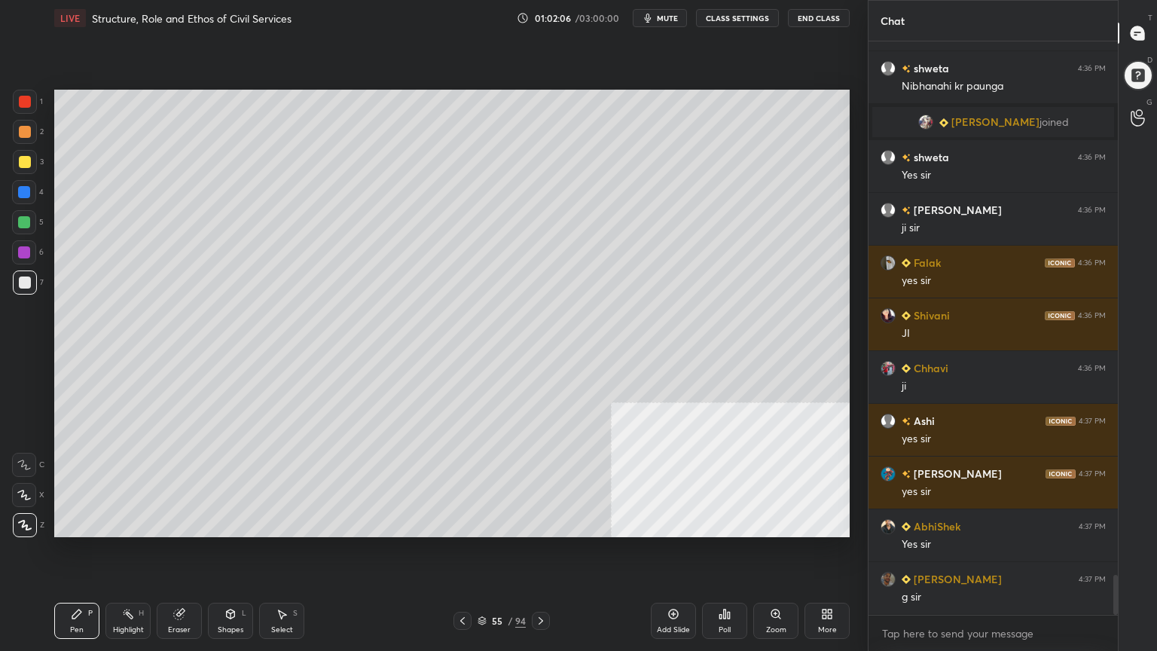
click at [674, 584] on icon at bounding box center [673, 614] width 5 height 5
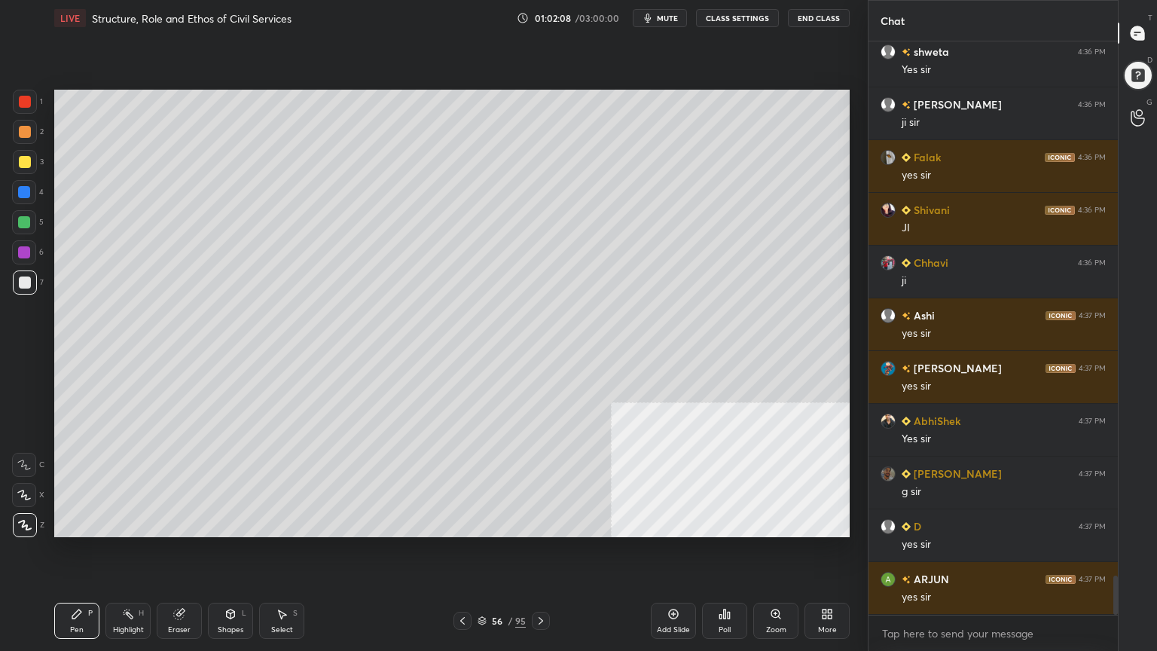
click at [26, 279] on div at bounding box center [25, 283] width 12 height 12
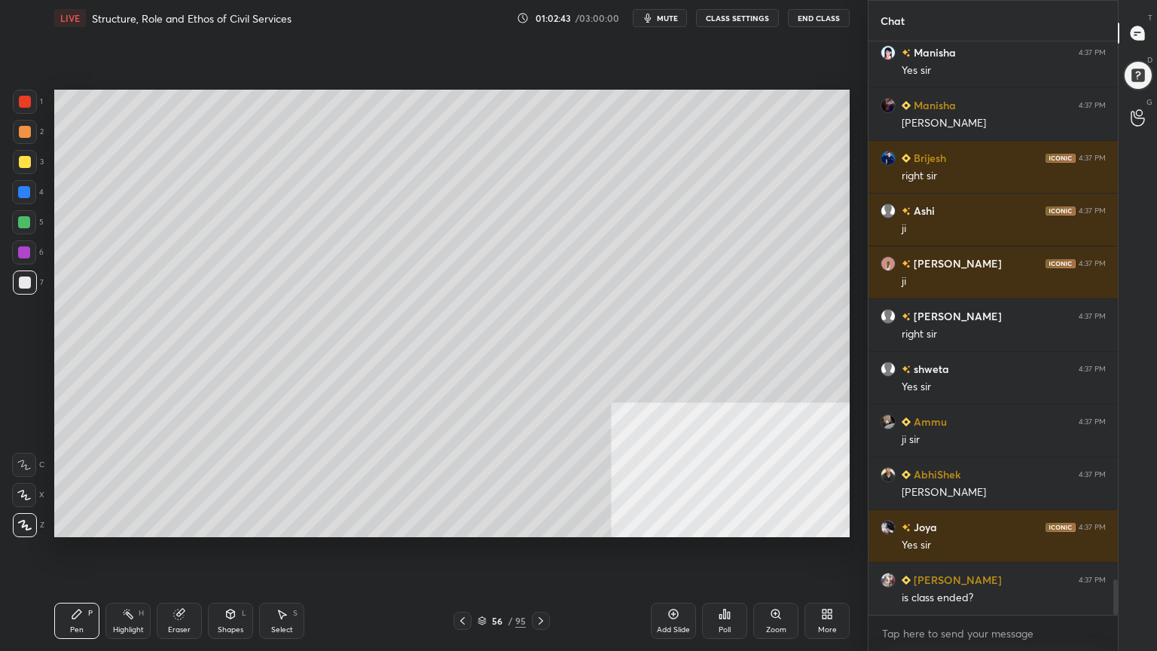
scroll to position [8686, 0]
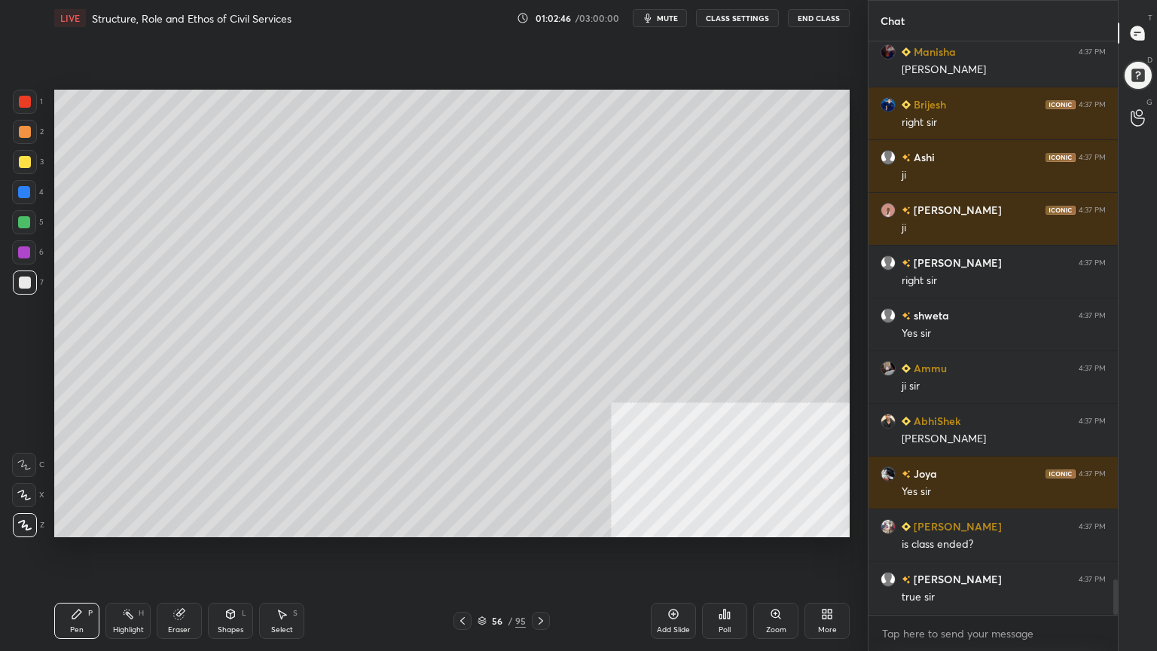
click at [28, 158] on div at bounding box center [25, 162] width 12 height 12
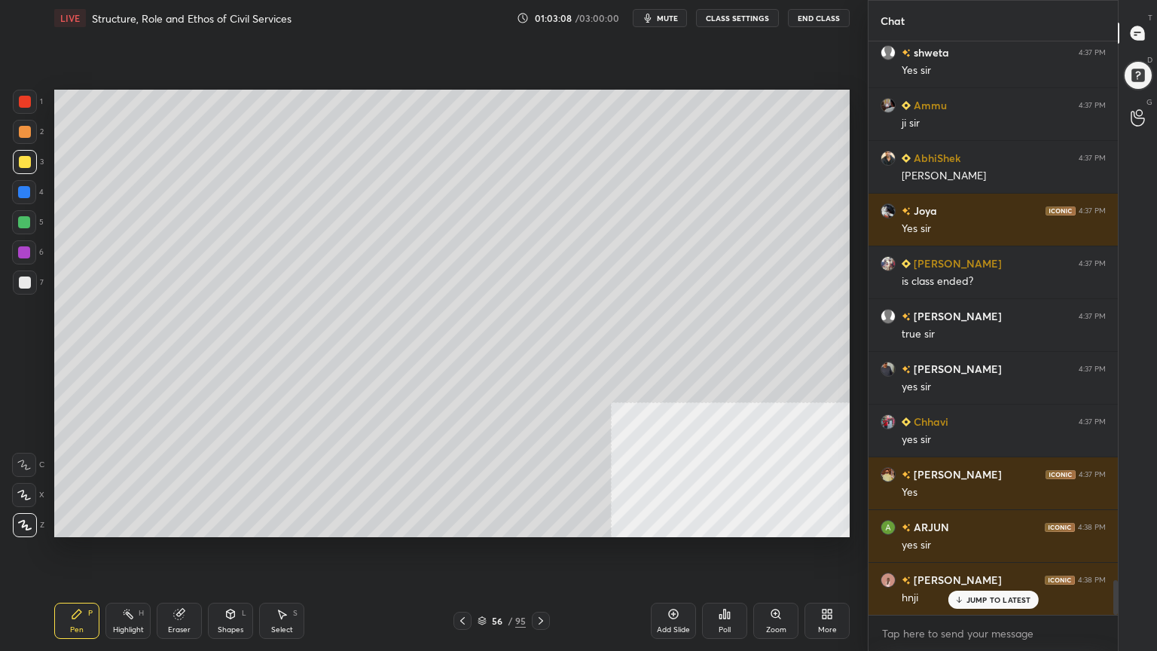
scroll to position [9002, 0]
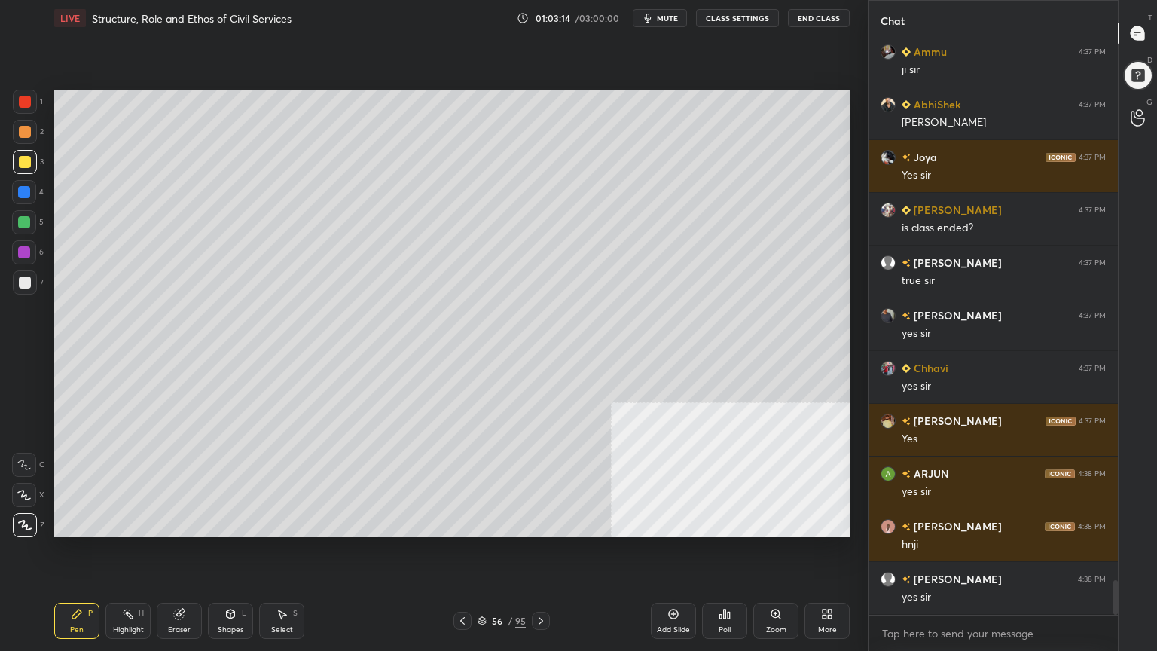
drag, startPoint x: 675, startPoint y: 617, endPoint x: 597, endPoint y: 582, distance: 86.0
click at [674, 584] on icon at bounding box center [674, 614] width 12 height 12
click at [26, 279] on div at bounding box center [25, 283] width 12 height 12
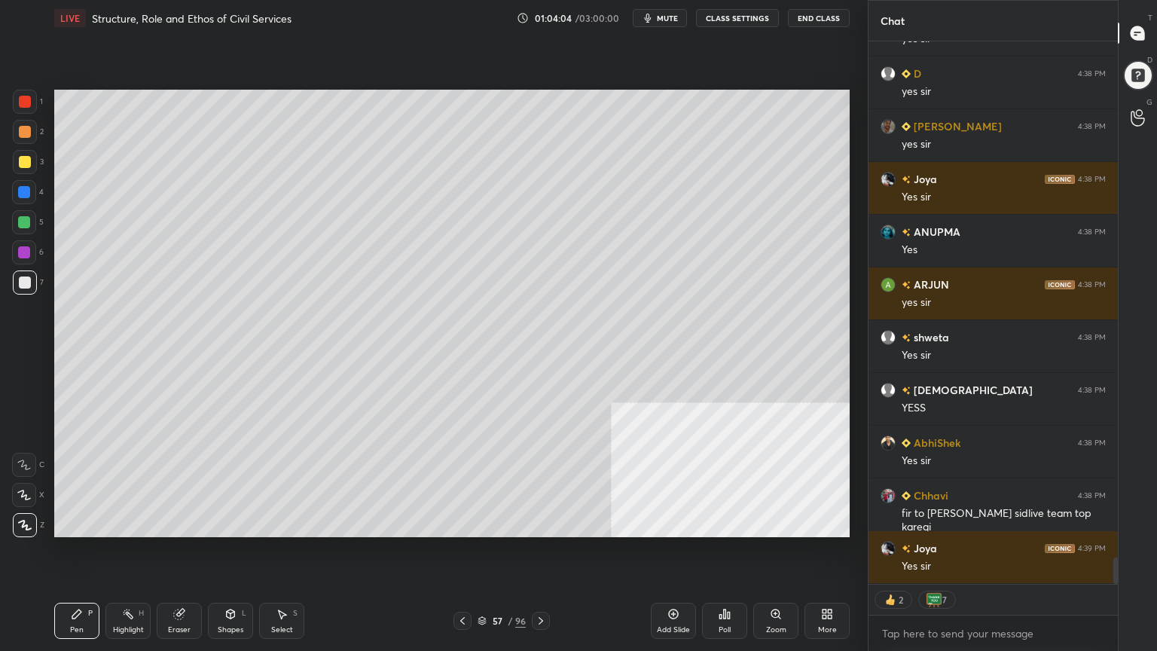
scroll to position [10774, 0]
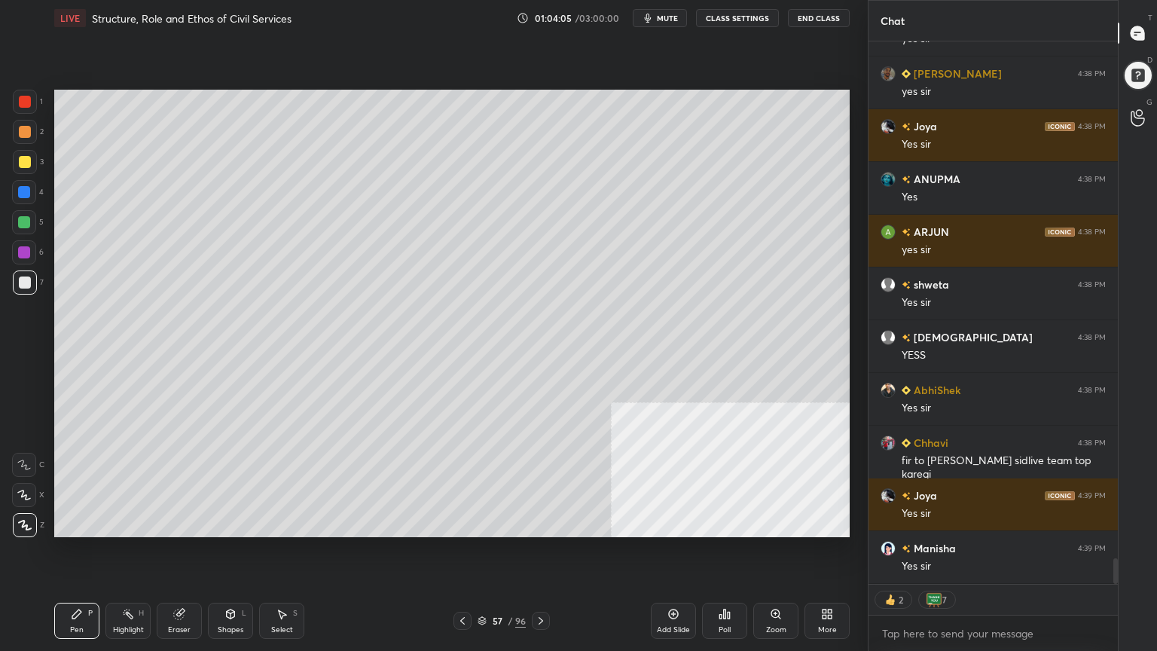
click at [480, 584] on icon at bounding box center [482, 622] width 8 height 2
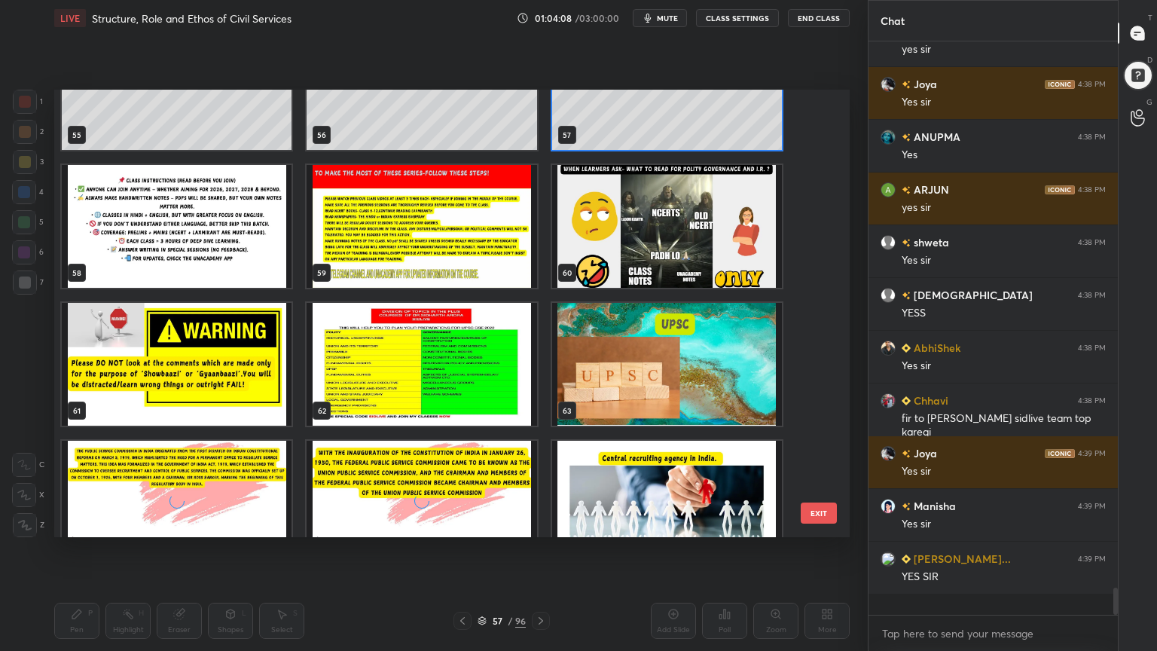
scroll to position [10803, 0]
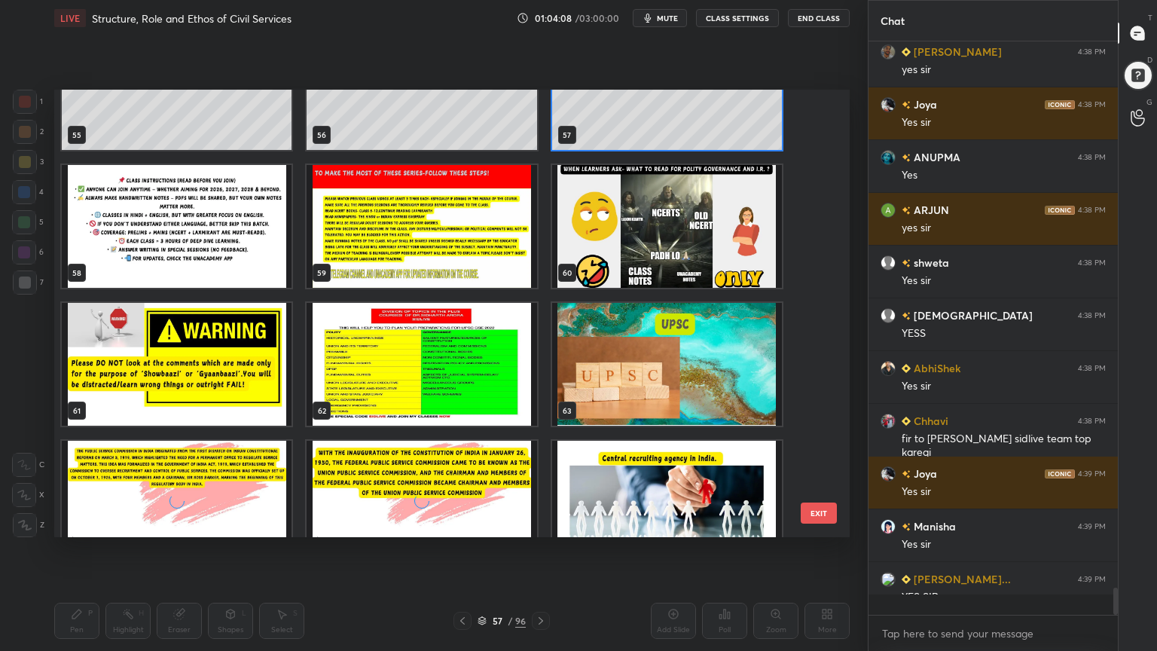
click at [826, 349] on div "55 56 57 58 59 60 61 62 63 64 65 66 67 68 69 EXIT" at bounding box center [452, 314] width 796 height 448
click at [673, 374] on img "grid" at bounding box center [667, 364] width 230 height 123
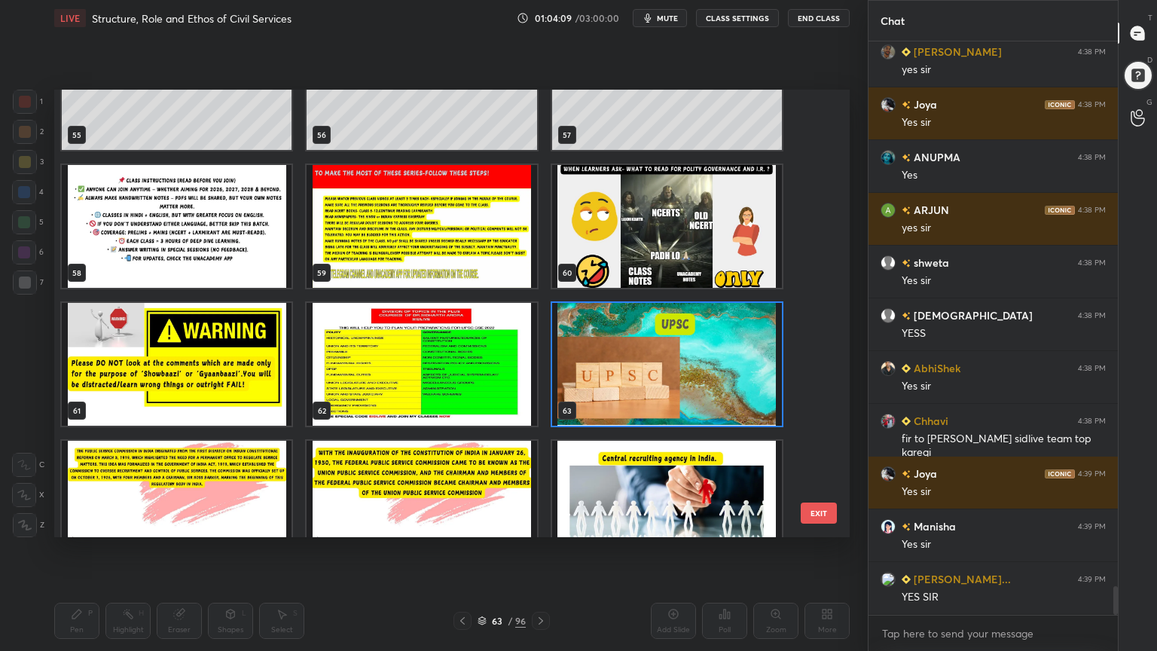
click at [674, 374] on img "grid" at bounding box center [667, 364] width 230 height 123
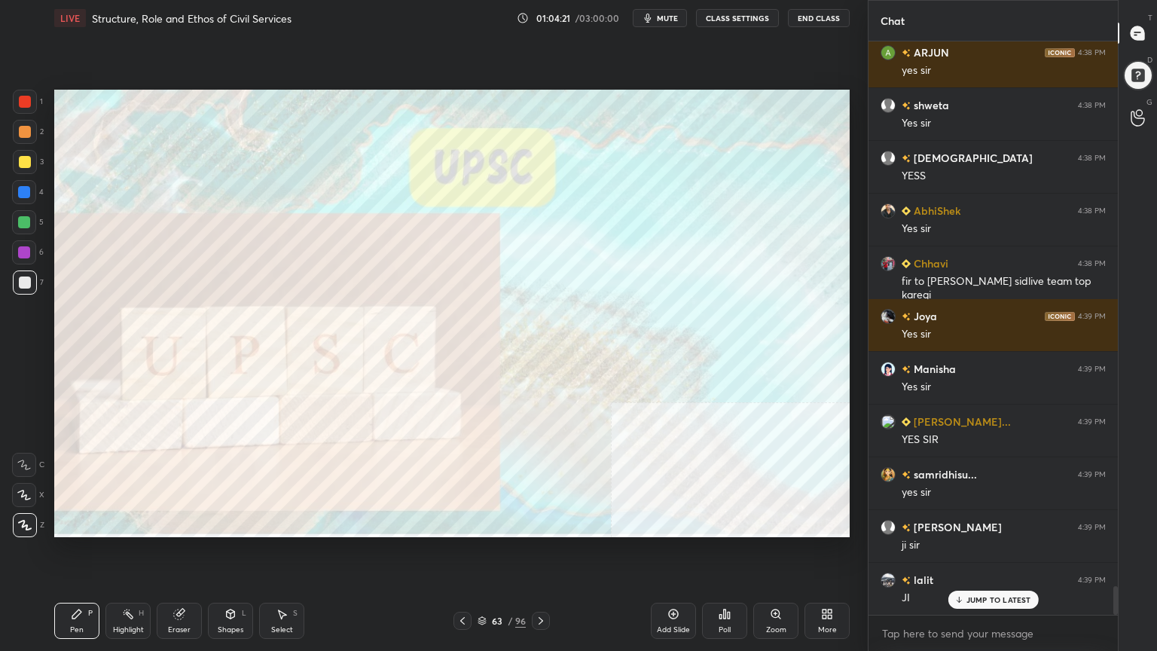
click at [484, 584] on icon at bounding box center [482, 620] width 9 height 9
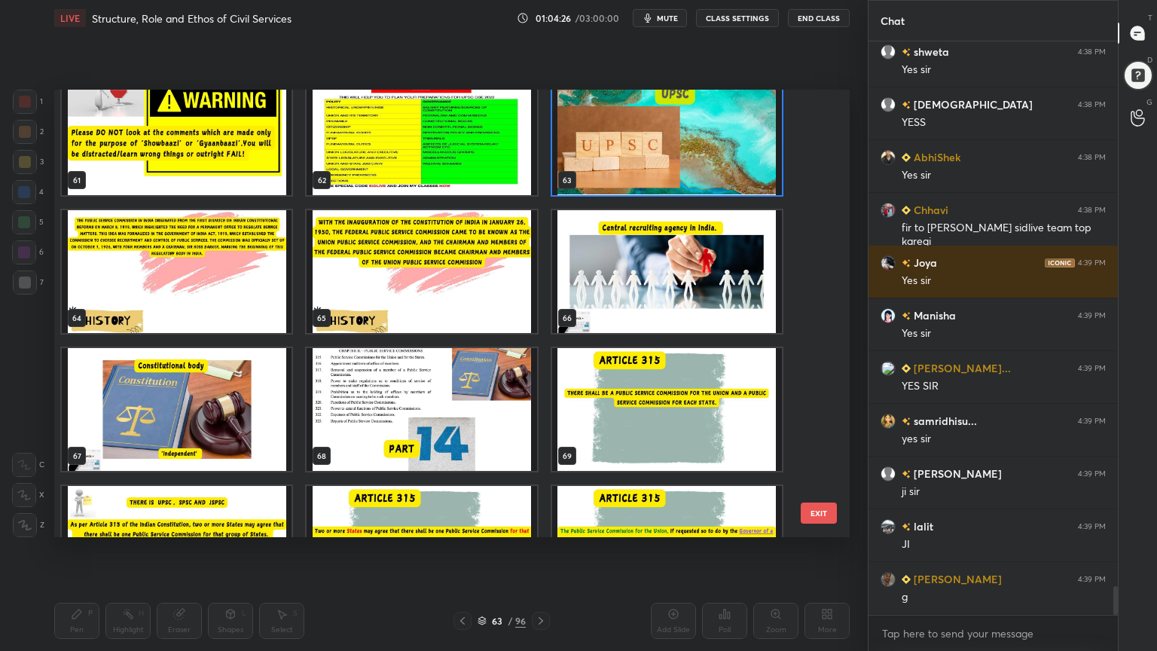
click at [710, 286] on img "grid" at bounding box center [667, 271] width 230 height 123
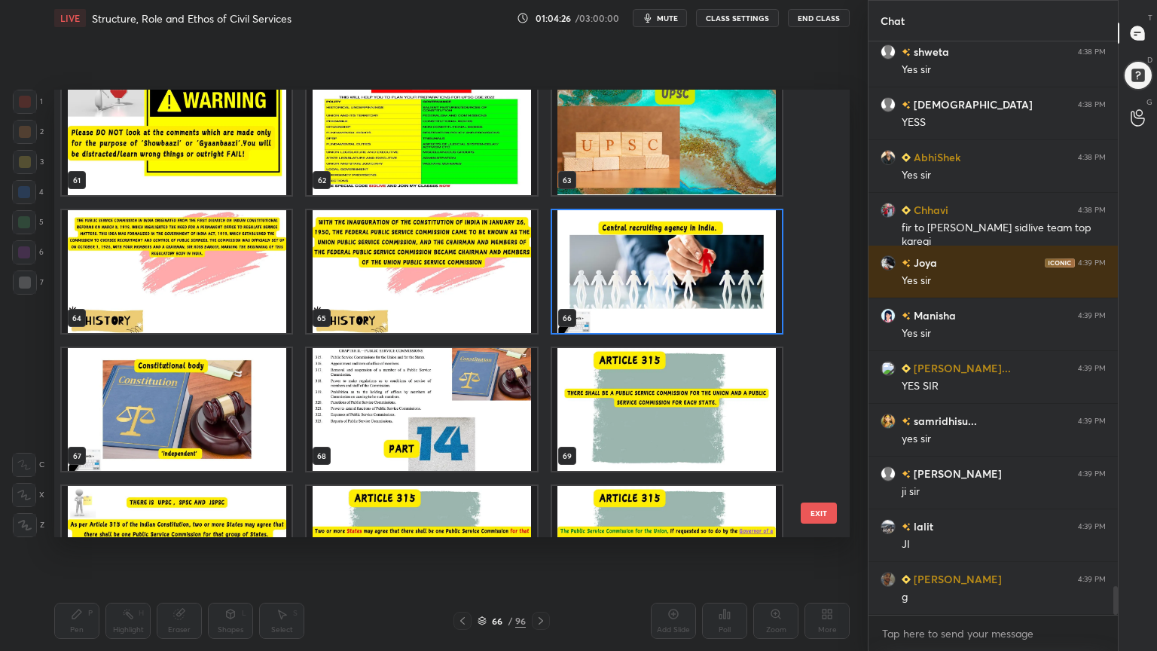
click at [710, 287] on img "grid" at bounding box center [667, 271] width 230 height 123
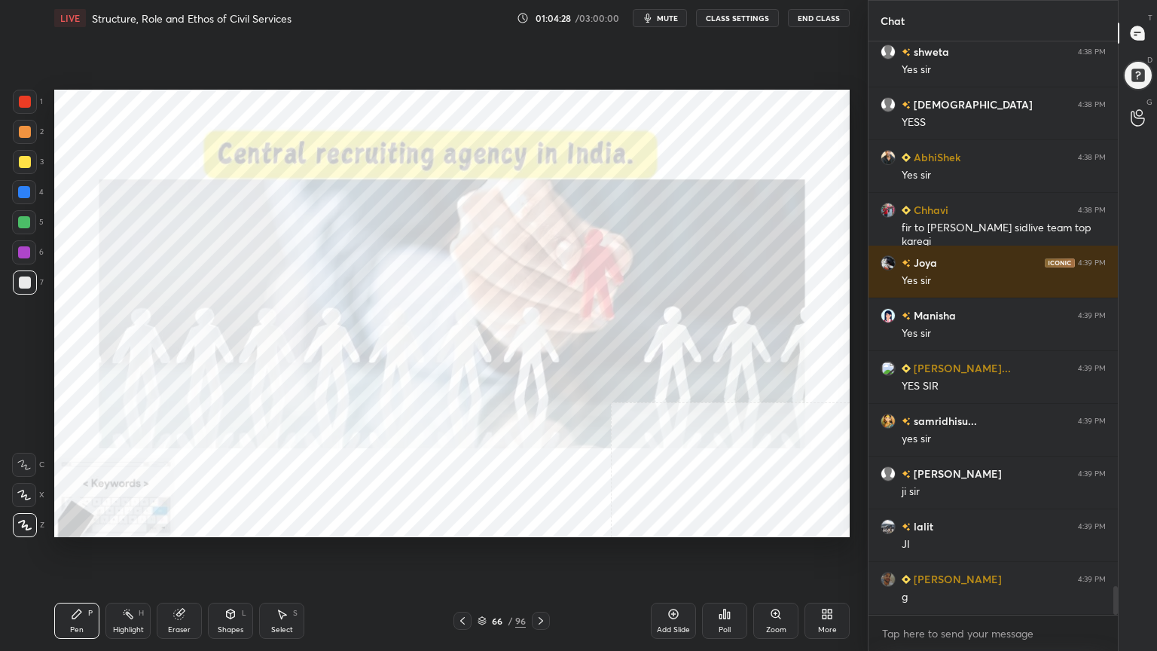
click at [19, 102] on div at bounding box center [25, 102] width 12 height 12
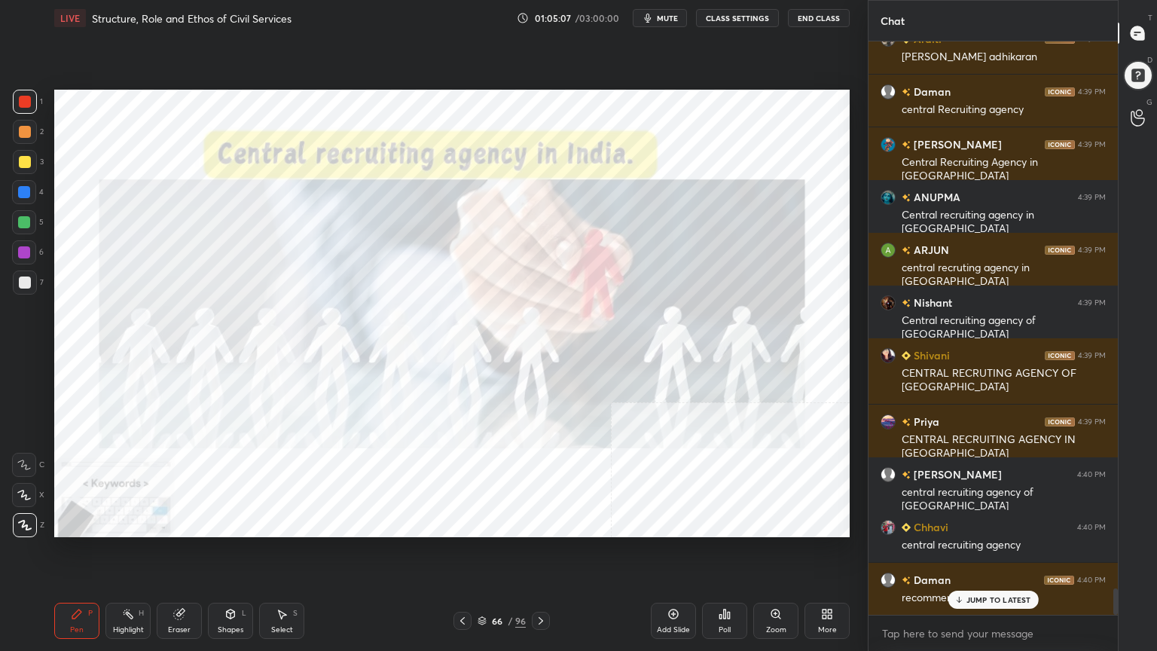
scroll to position [11864, 0]
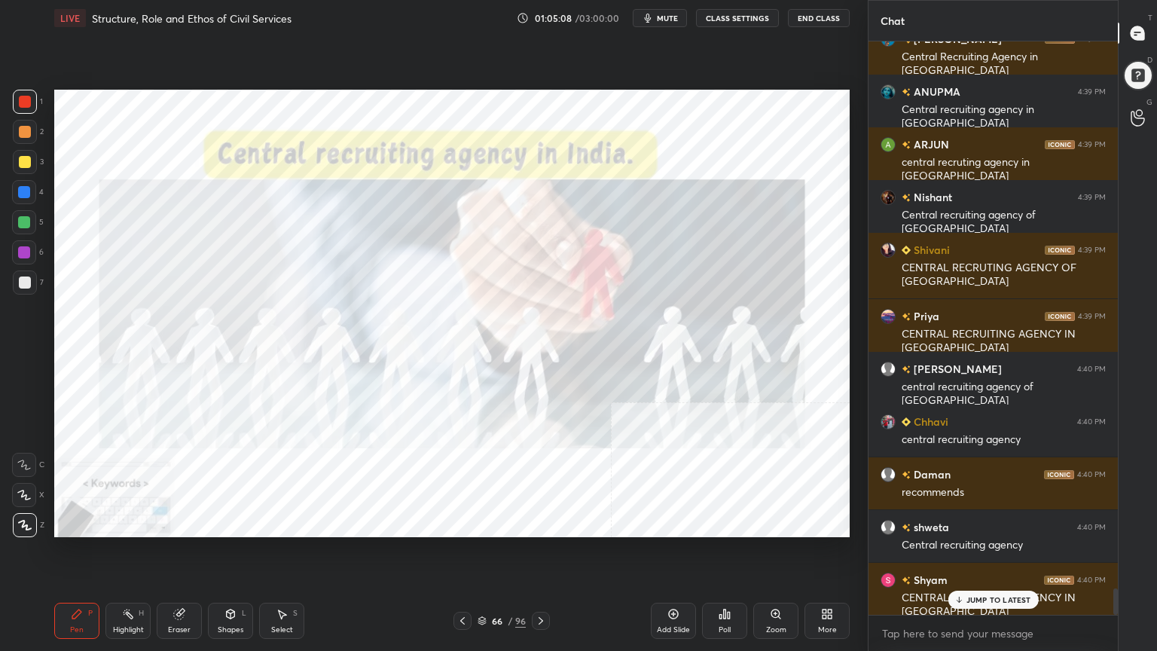
click at [482, 584] on icon at bounding box center [482, 620] width 9 height 9
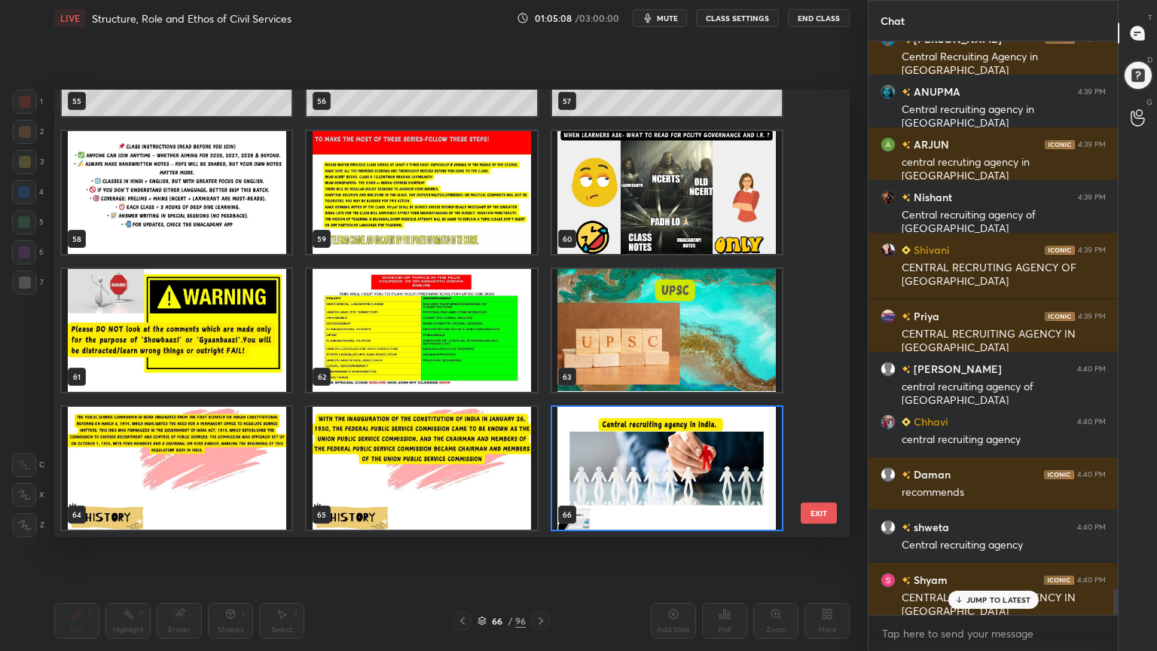
scroll to position [443, 788]
click at [622, 456] on img "grid" at bounding box center [667, 468] width 230 height 123
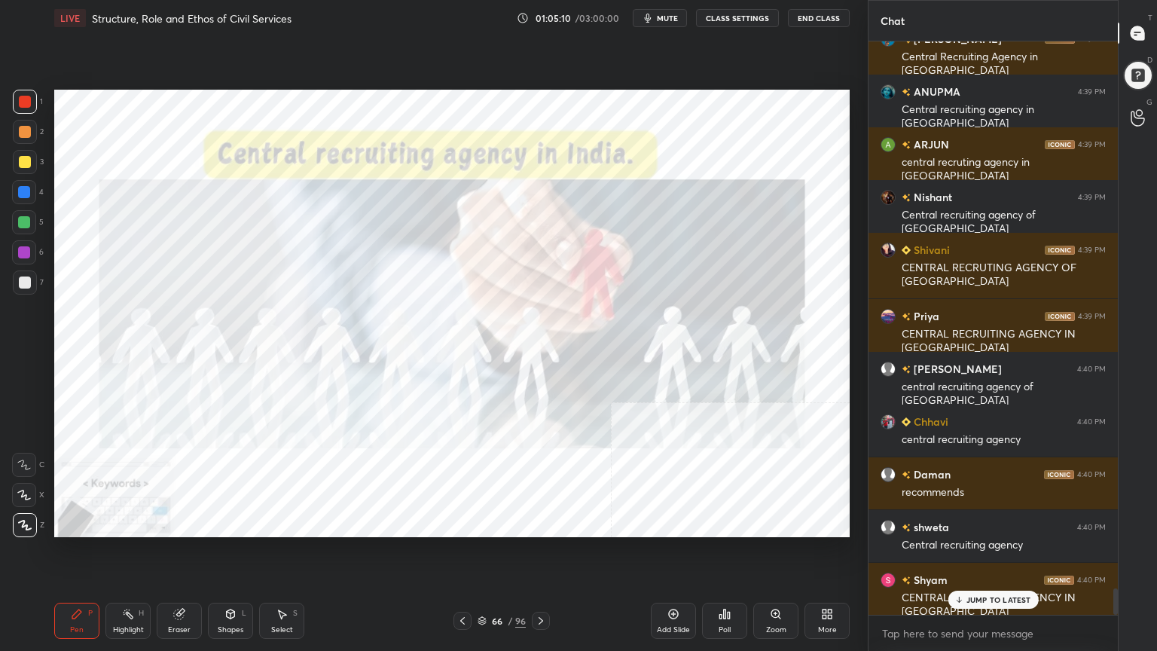
click at [623, 456] on img "grid" at bounding box center [667, 468] width 230 height 123
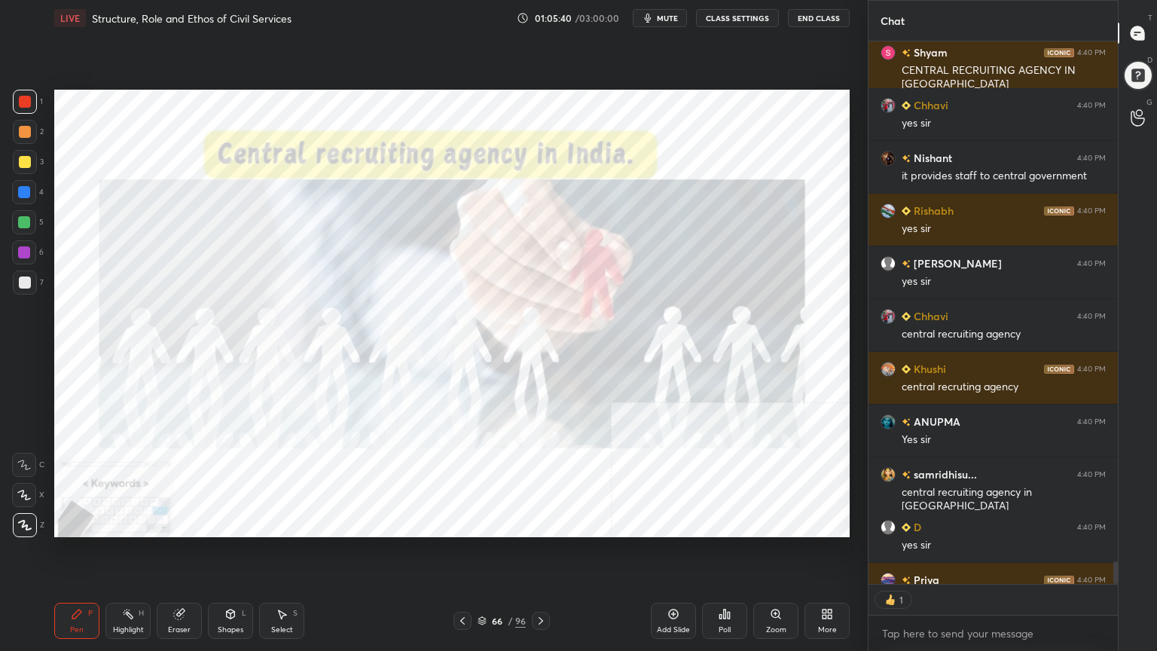
scroll to position [12476, 0]
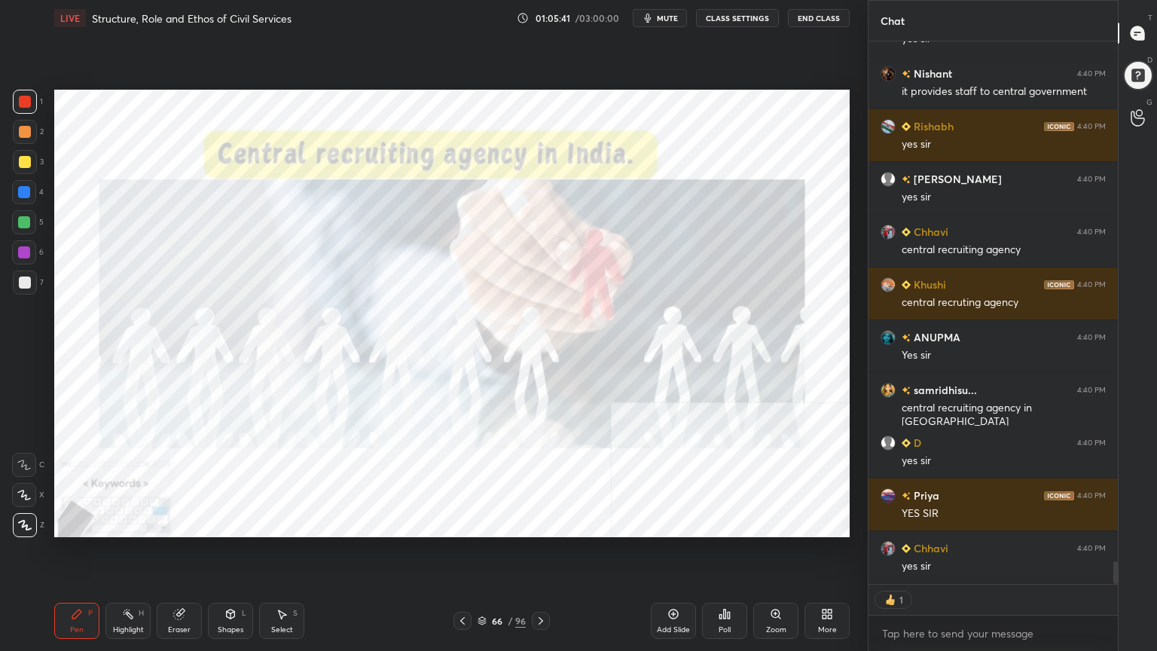
click at [481, 584] on div "66 / 96" at bounding box center [502, 621] width 96 height 18
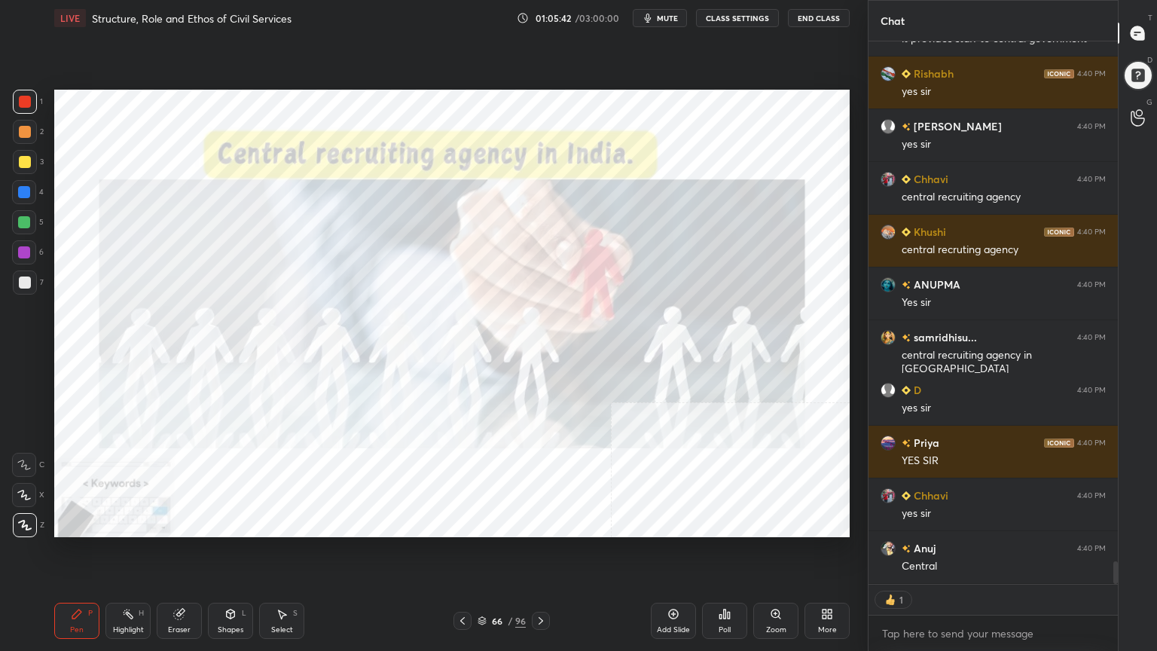
click at [485, 584] on icon at bounding box center [482, 620] width 9 height 9
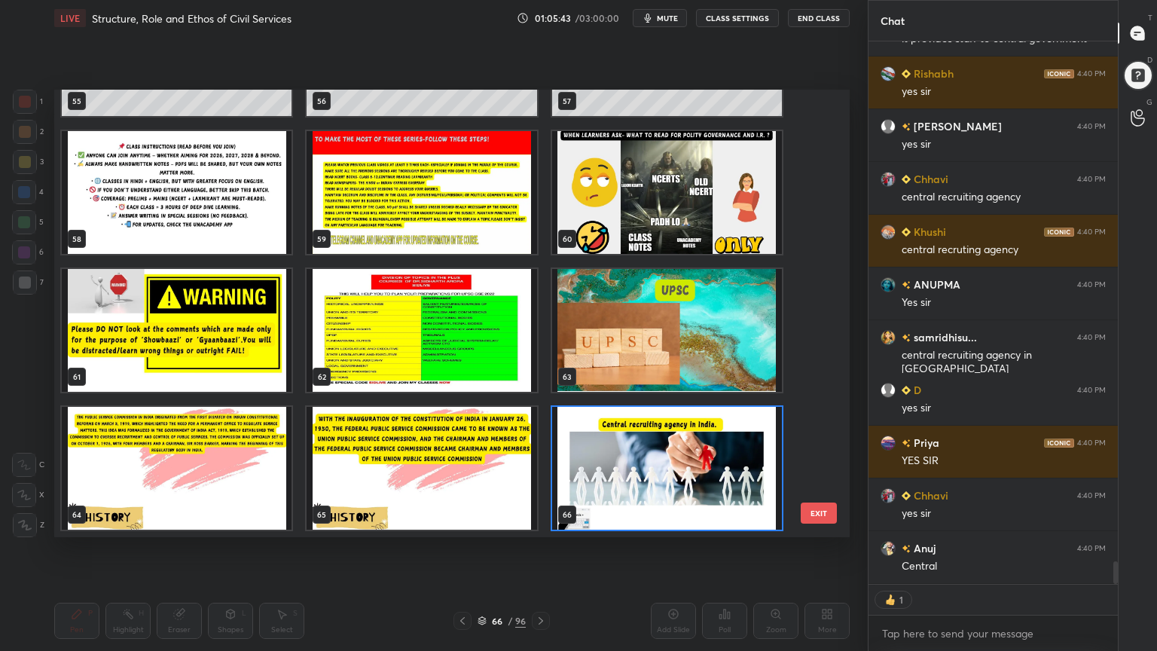
scroll to position [12581, 0]
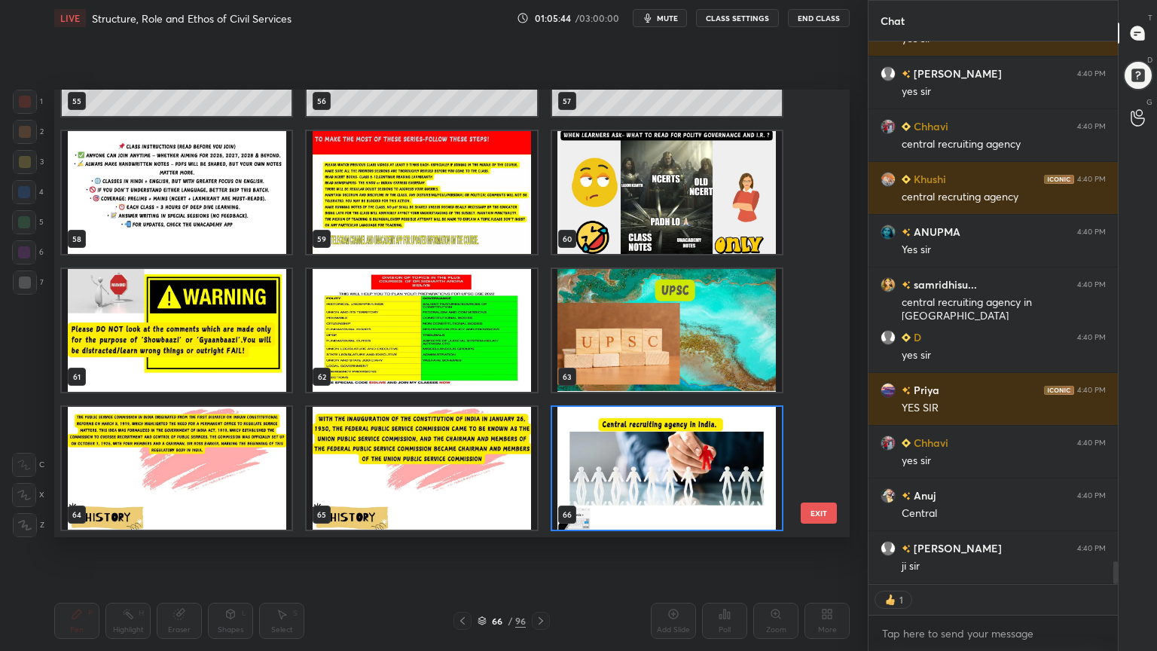
click at [818, 365] on div "55 56 57 58 59 60 61 62 63 64 65 66 67 68 69" at bounding box center [438, 314] width 769 height 448
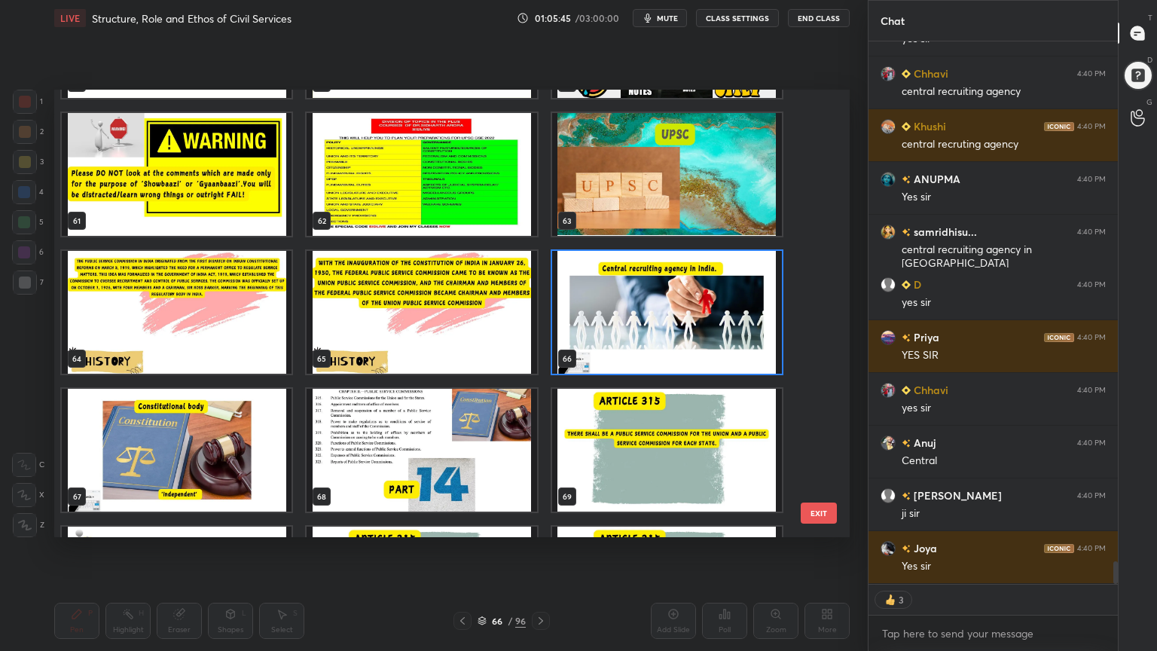
scroll to position [12687, 0]
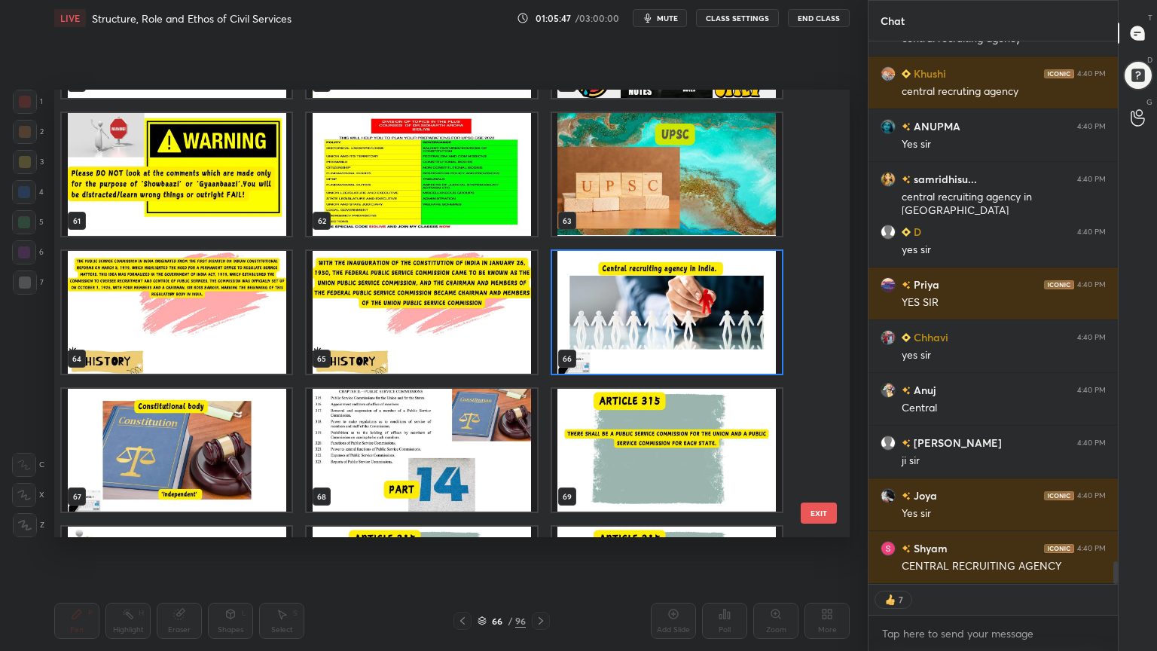
click at [267, 485] on img "grid" at bounding box center [177, 450] width 230 height 123
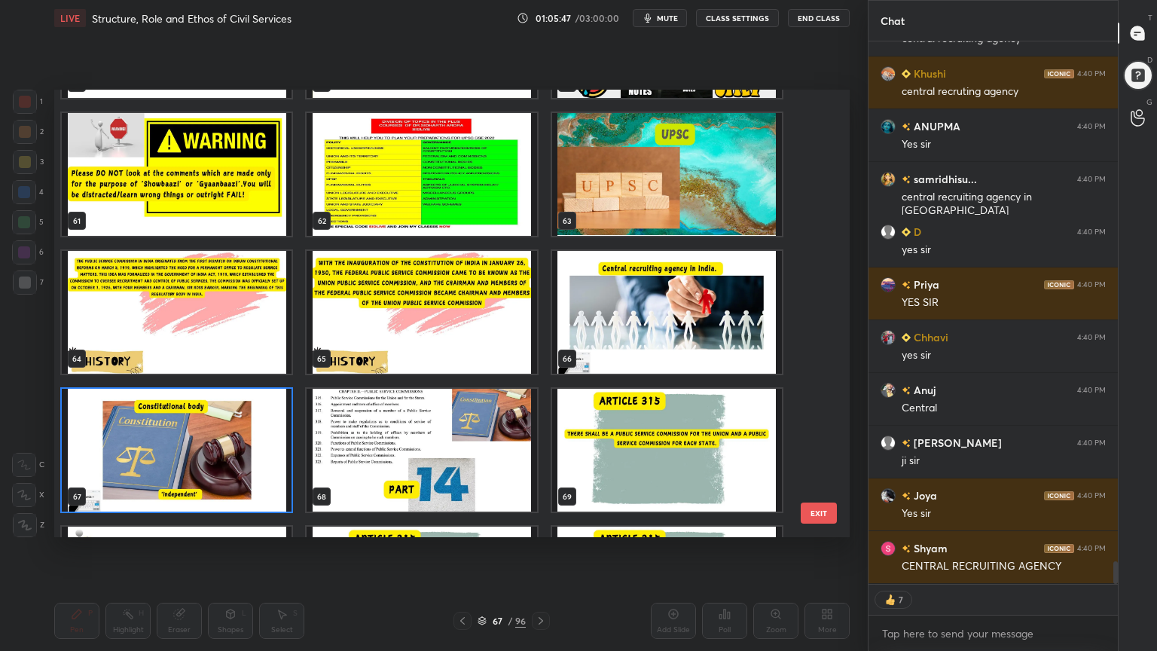
click at [267, 485] on img "grid" at bounding box center [177, 450] width 230 height 123
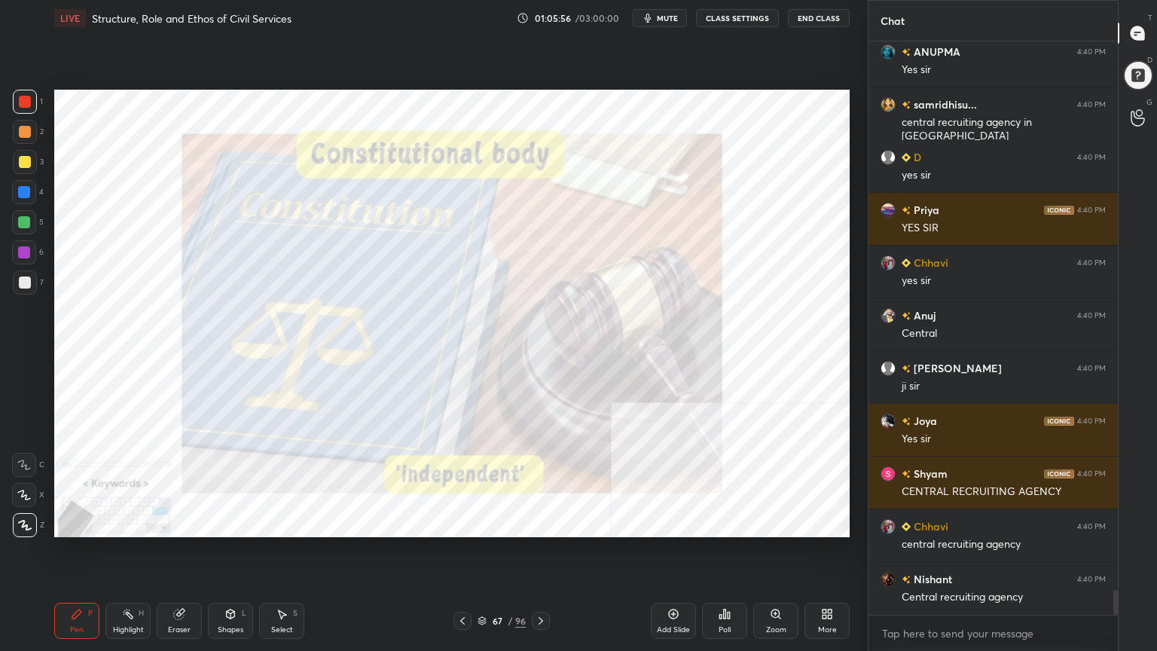
scroll to position [569, 245]
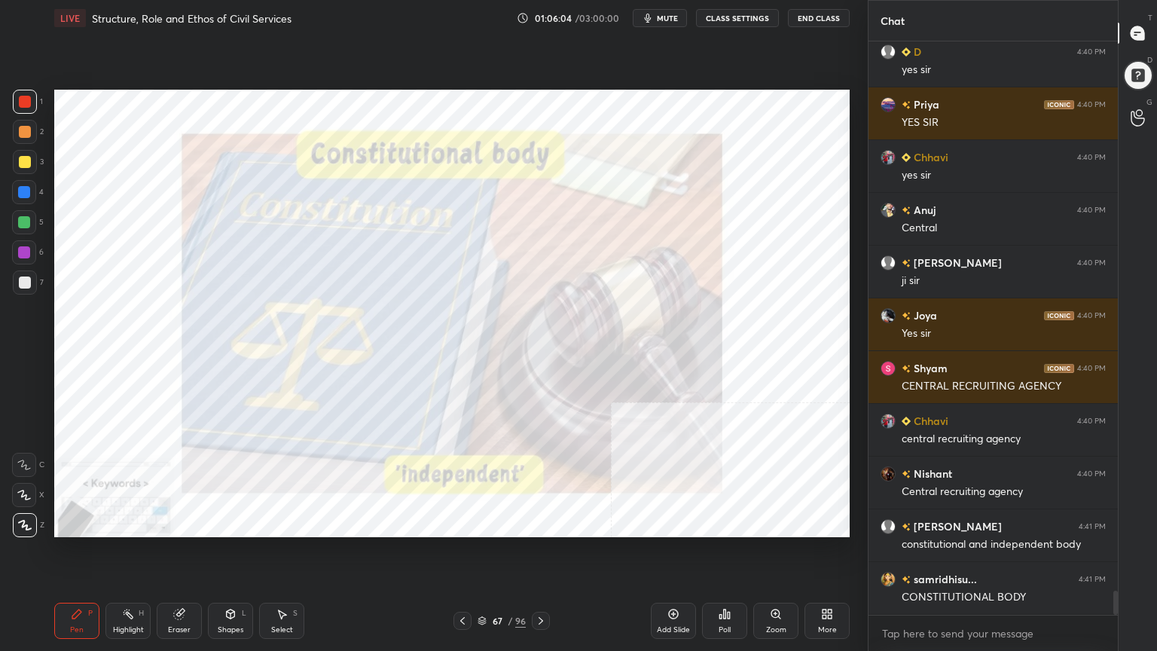
click at [482, 584] on icon at bounding box center [482, 620] width 9 height 9
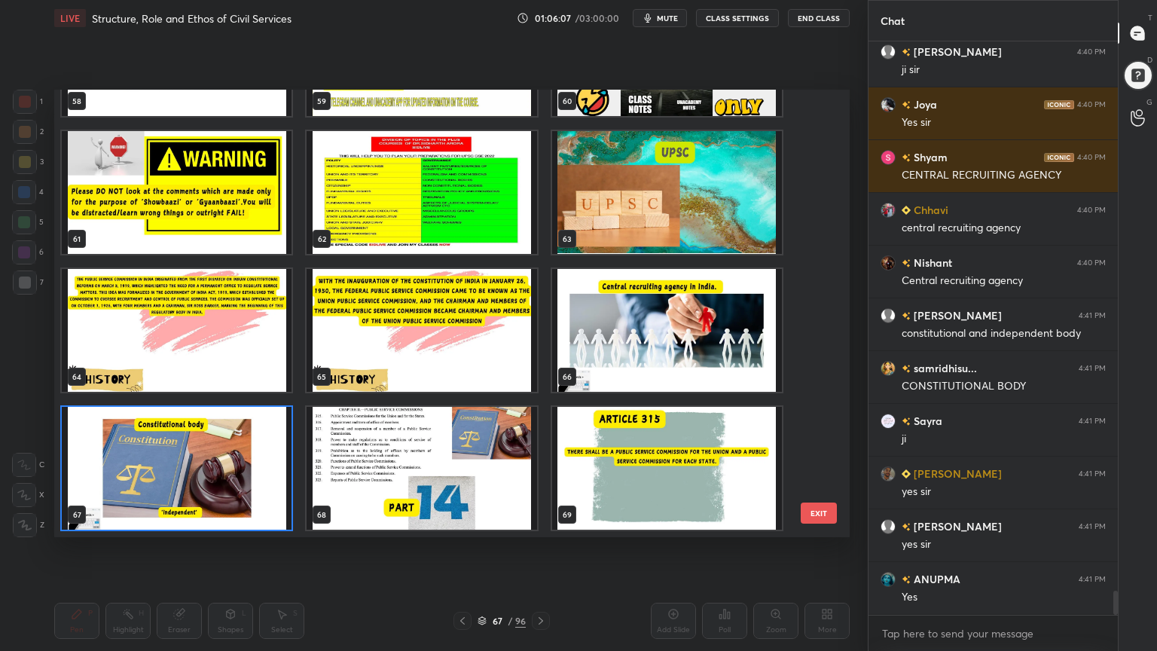
click at [457, 471] on img "grid" at bounding box center [422, 468] width 230 height 123
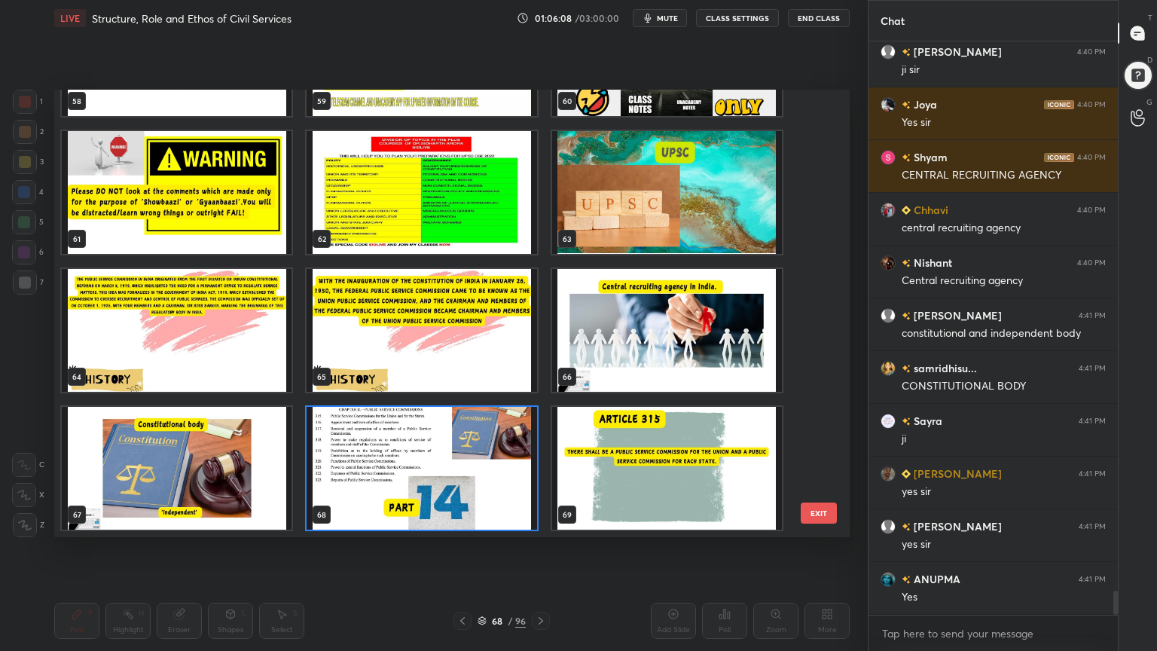
click at [457, 472] on img "grid" at bounding box center [422, 468] width 230 height 123
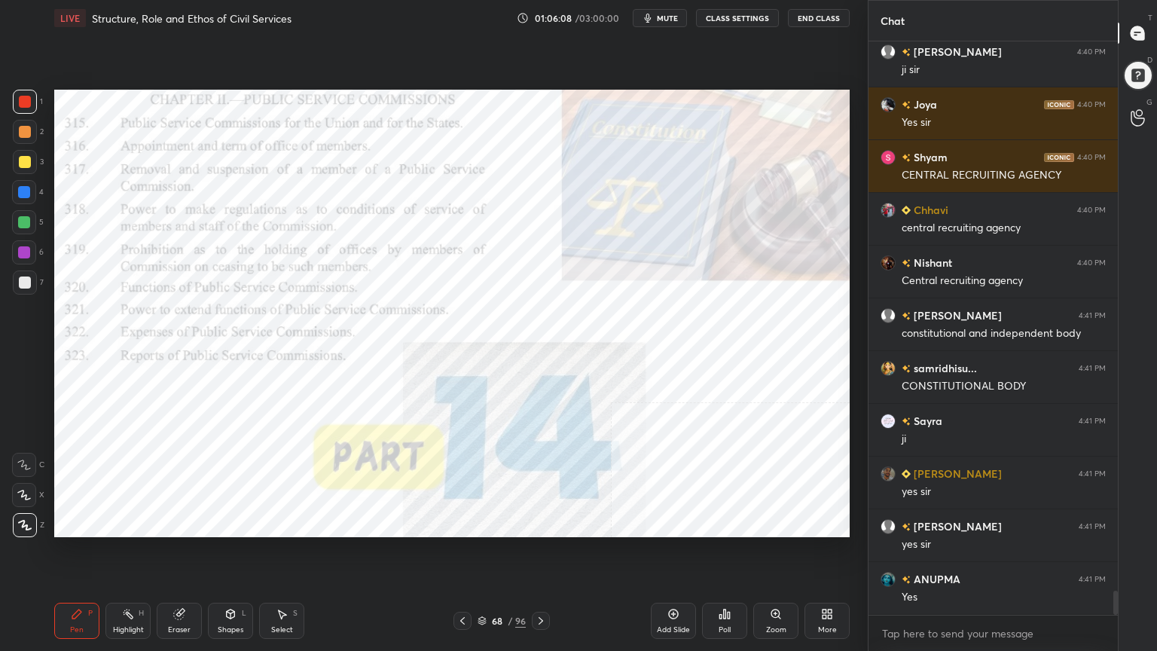
click at [457, 472] on img "grid" at bounding box center [422, 468] width 230 height 123
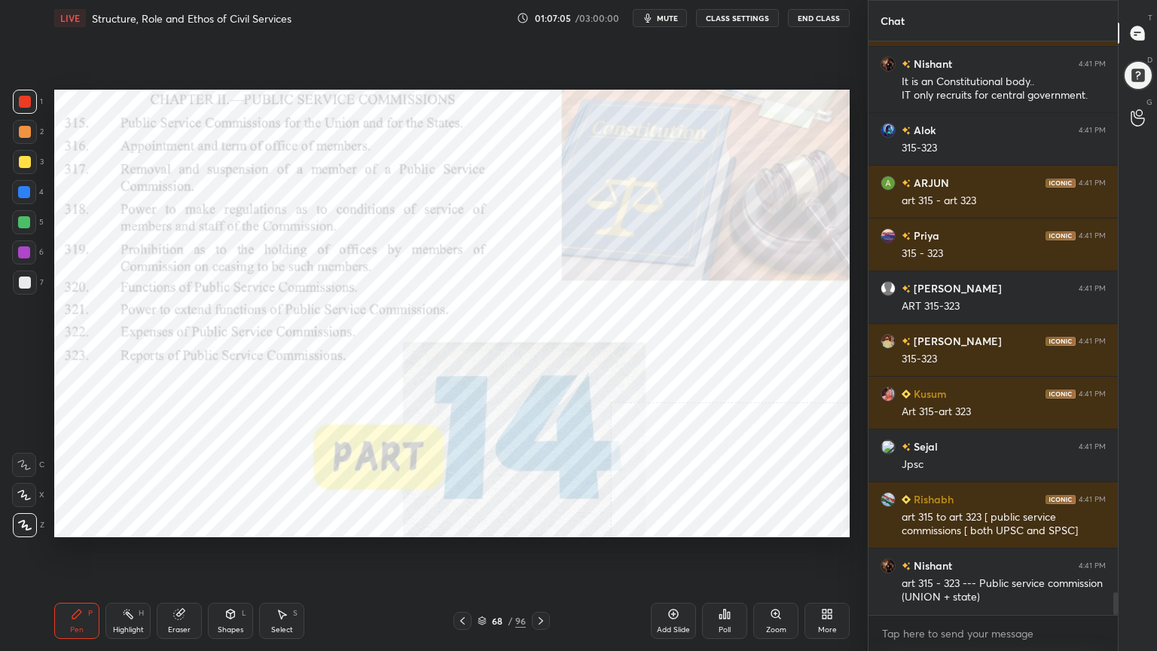
scroll to position [14028, 0]
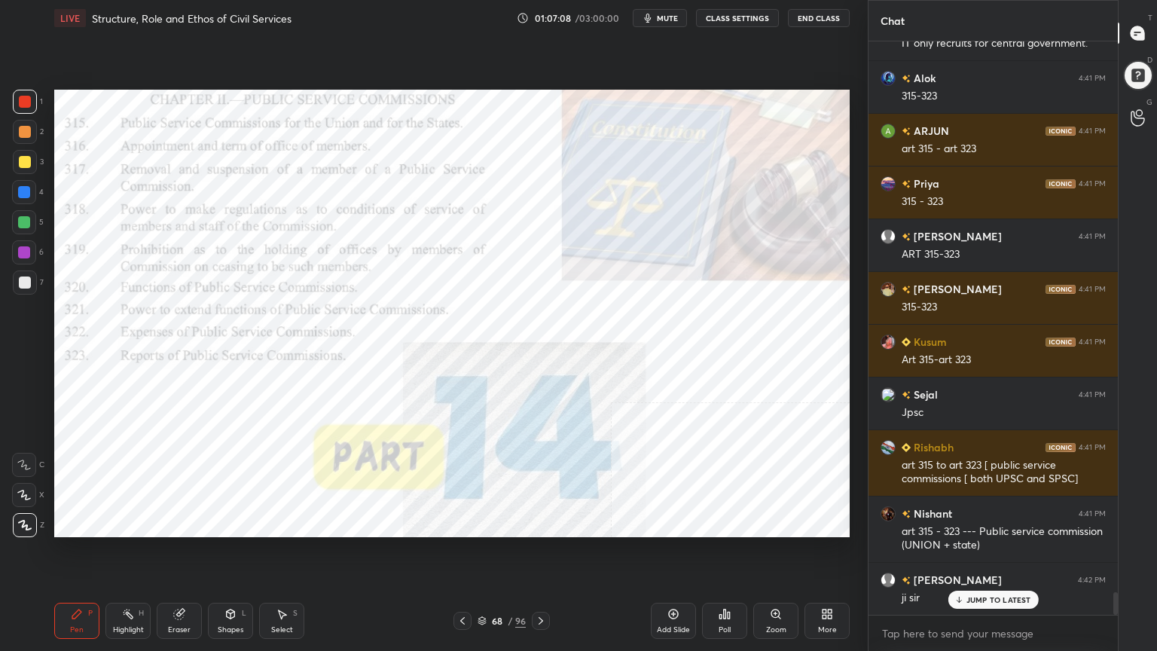
click at [482, 584] on icon at bounding box center [482, 620] width 9 height 9
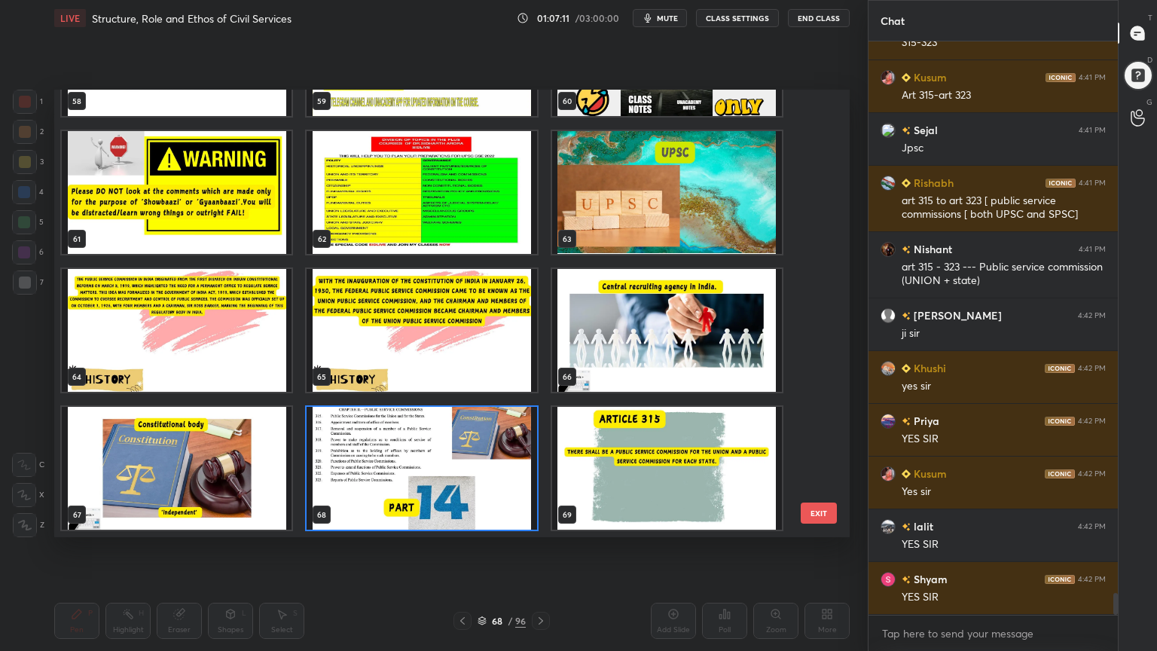
scroll to position [14450, 0]
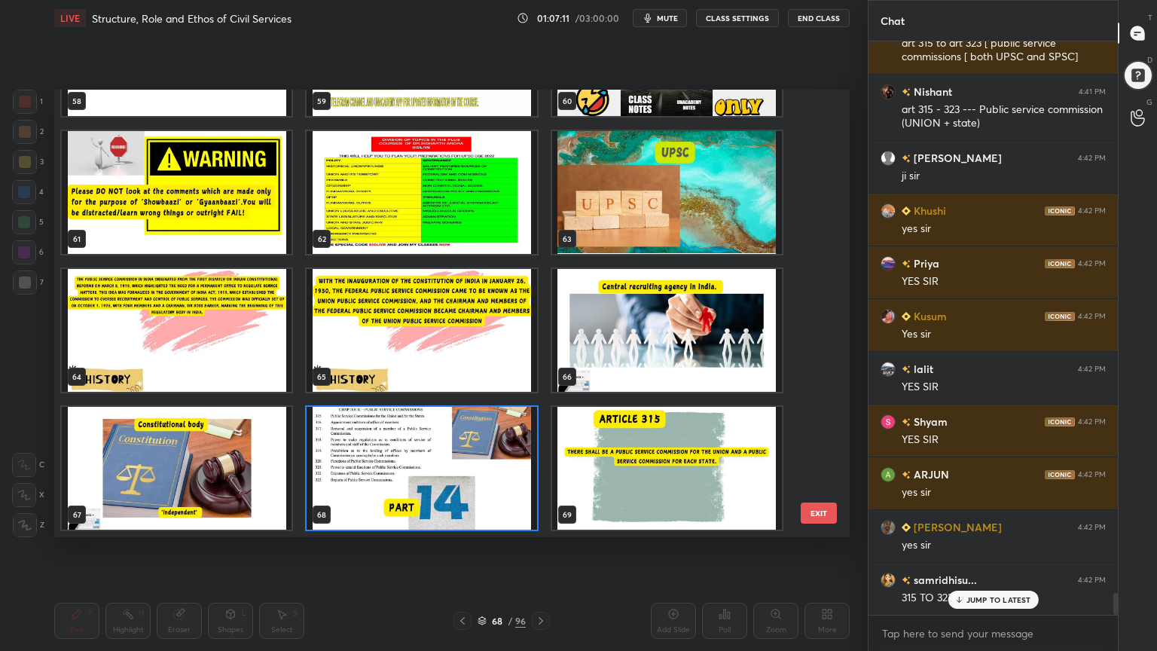
click at [630, 481] on img "grid" at bounding box center [667, 468] width 230 height 123
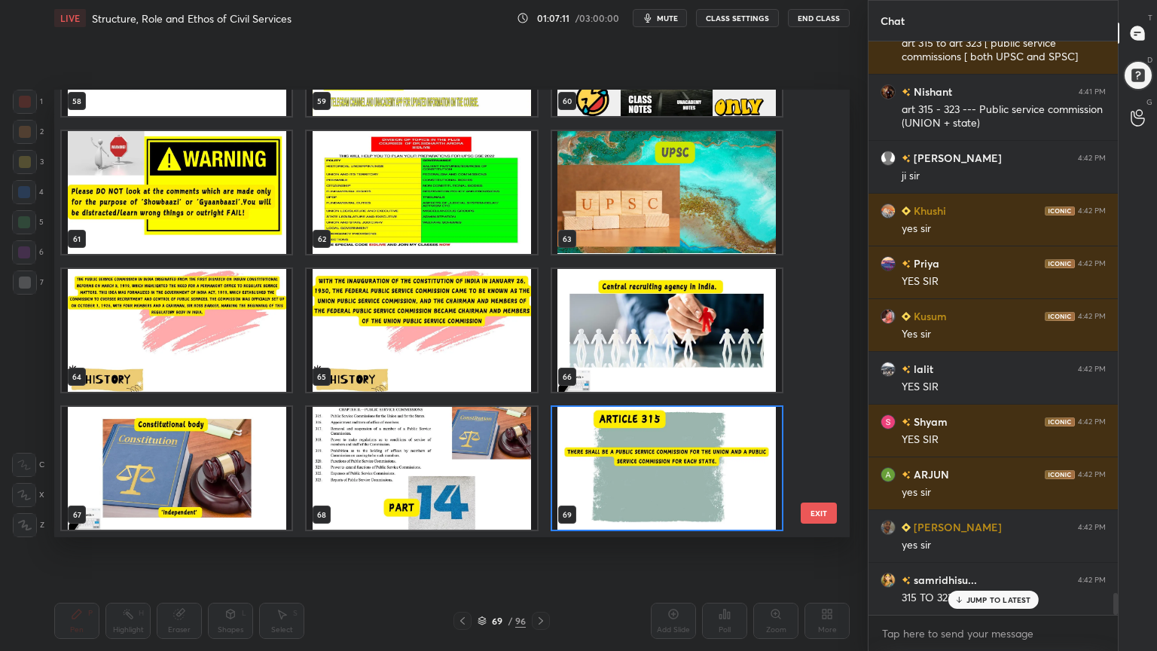
click at [633, 480] on img "grid" at bounding box center [667, 468] width 230 height 123
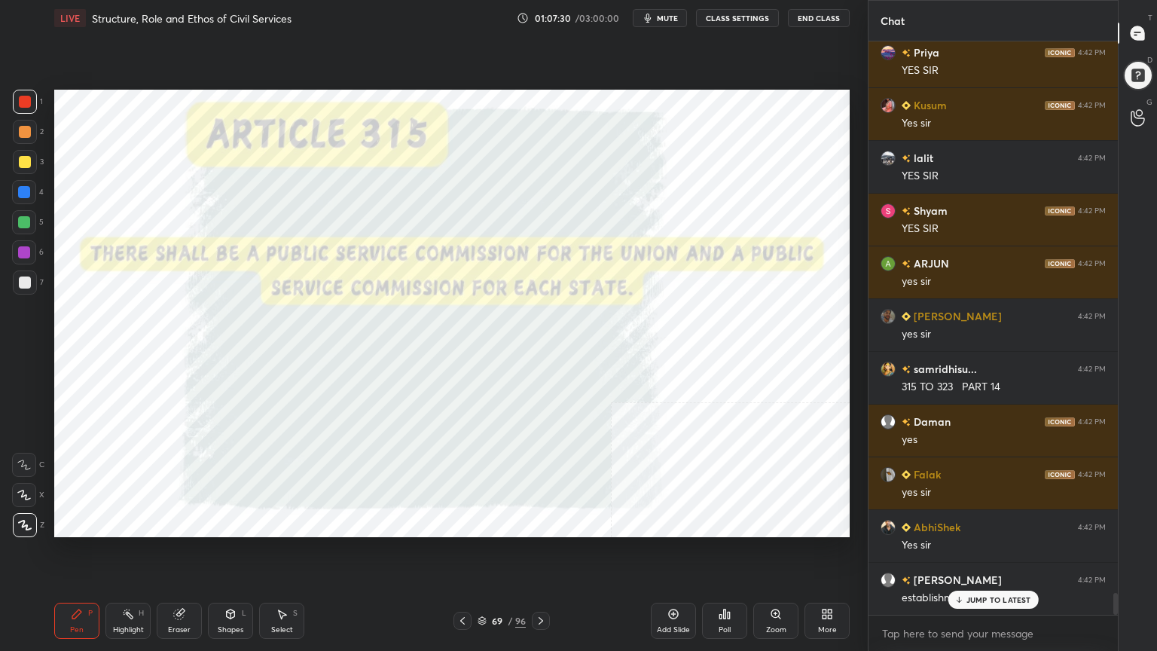
scroll to position [14714, 0]
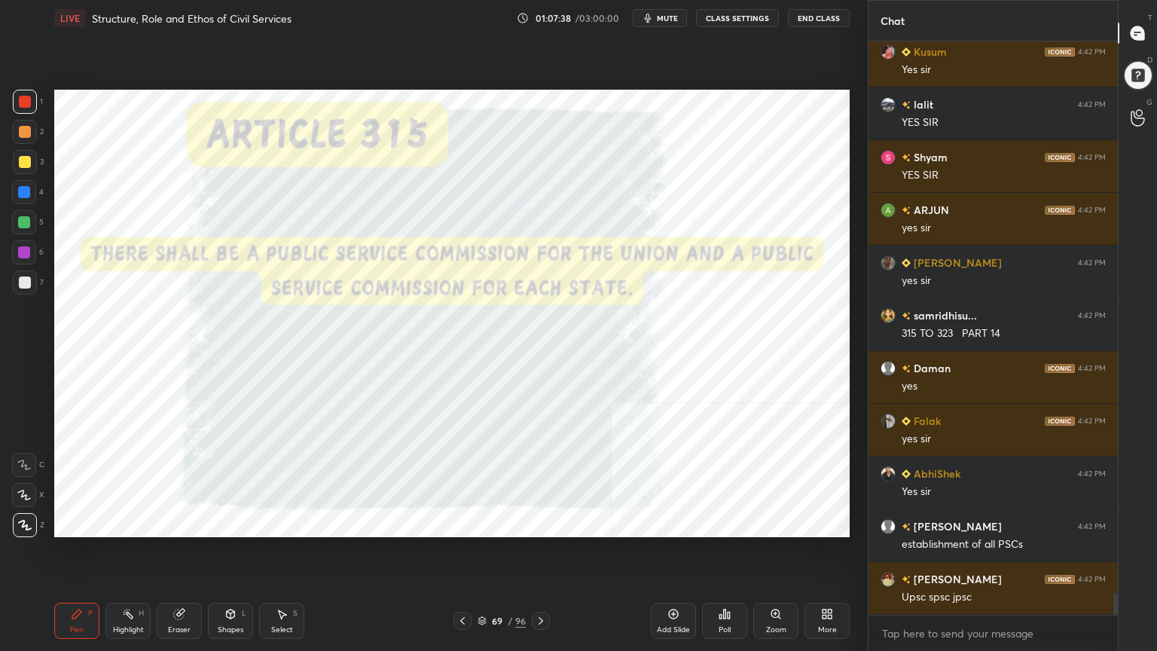
drag, startPoint x: 487, startPoint y: 619, endPoint x: 491, endPoint y: 612, distance: 8.4
click at [487, 584] on div "69 / 96" at bounding box center [502, 621] width 48 height 14
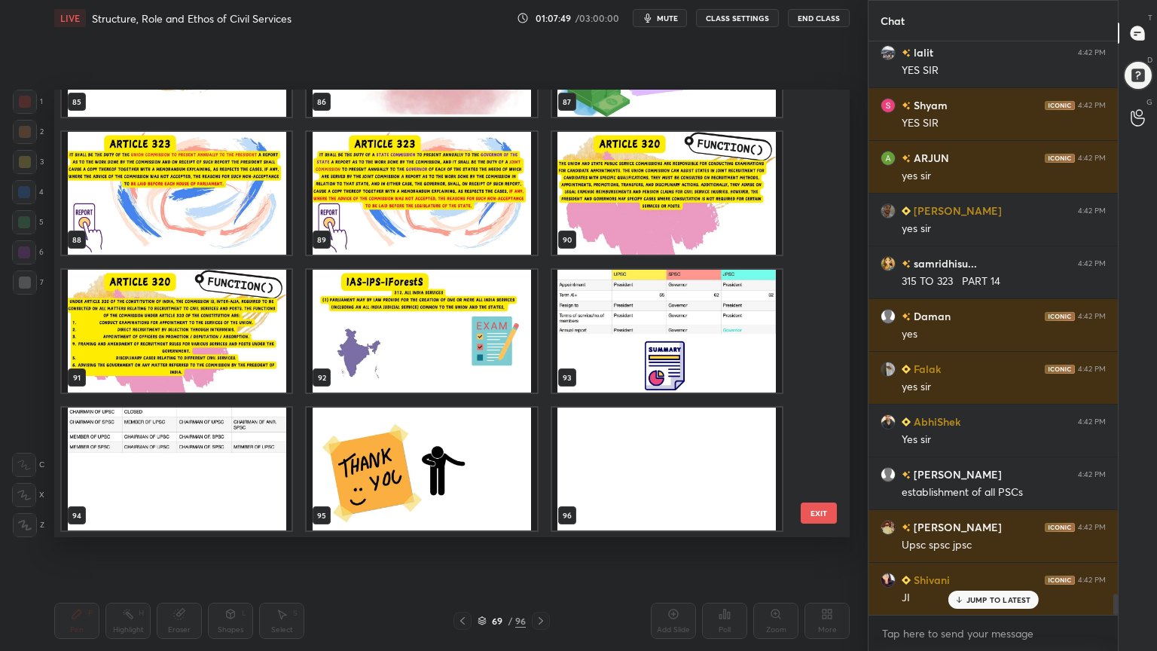
scroll to position [14980, 0]
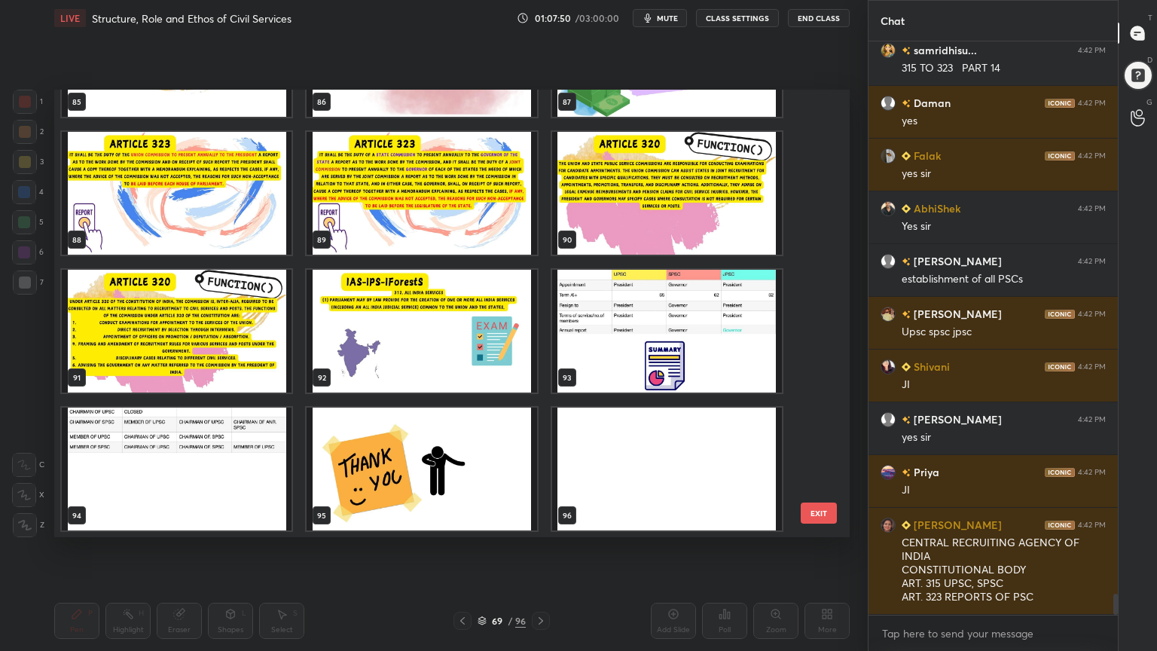
click at [699, 347] on img "grid" at bounding box center [667, 331] width 230 height 123
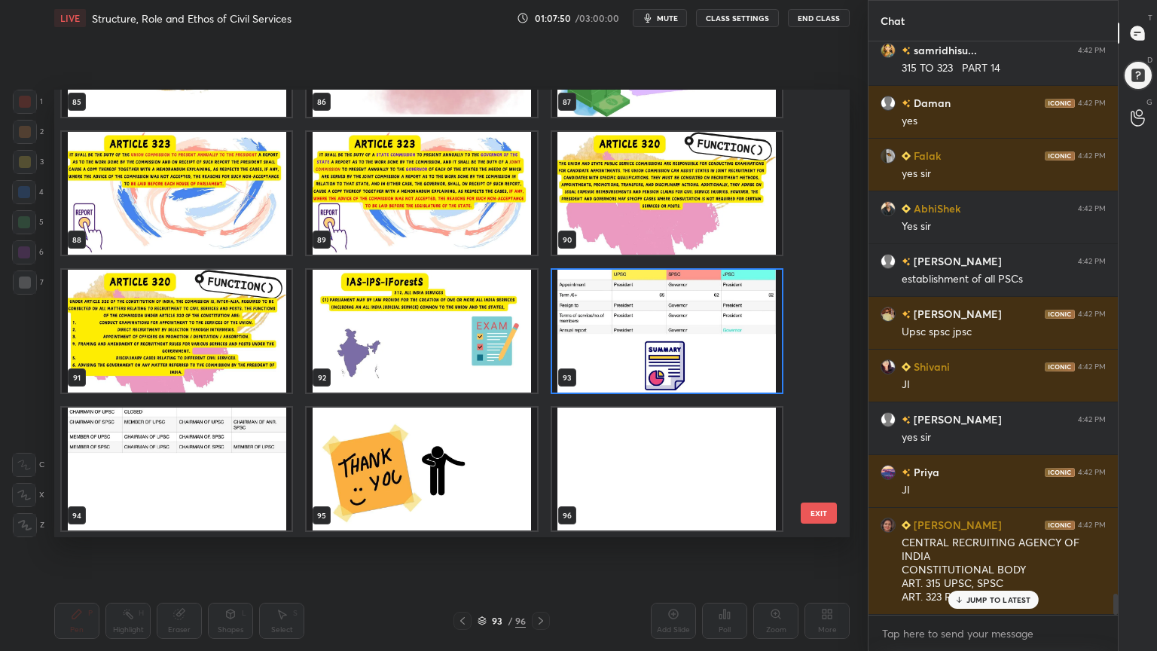
scroll to position [15059, 0]
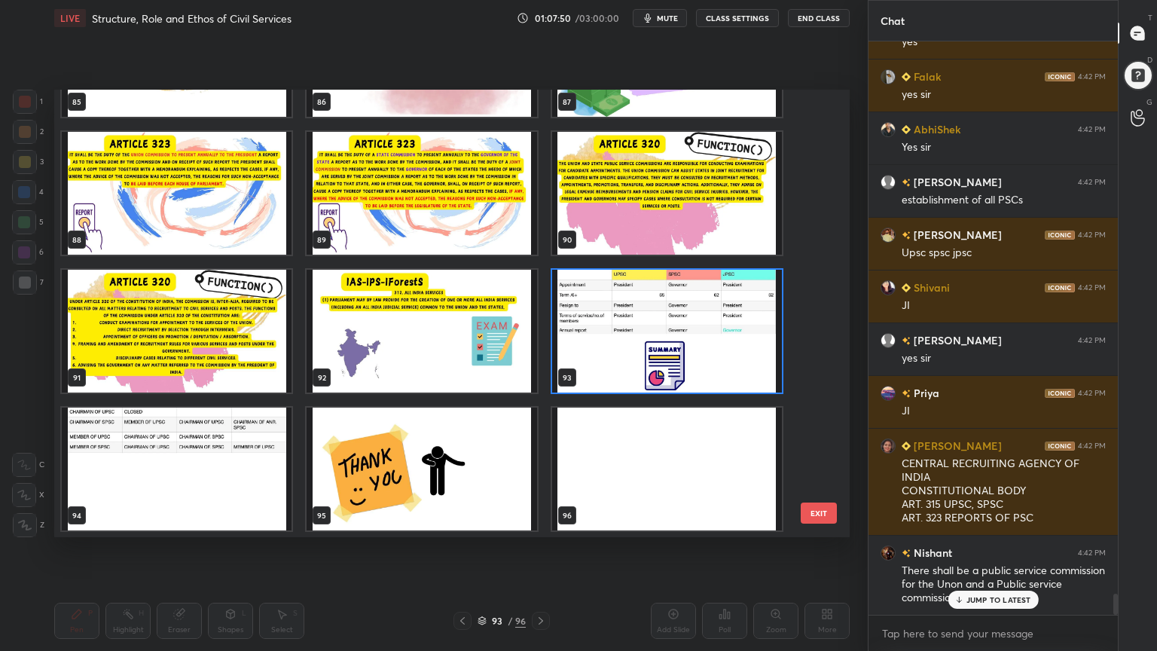
click at [699, 347] on img "grid" at bounding box center [667, 331] width 230 height 123
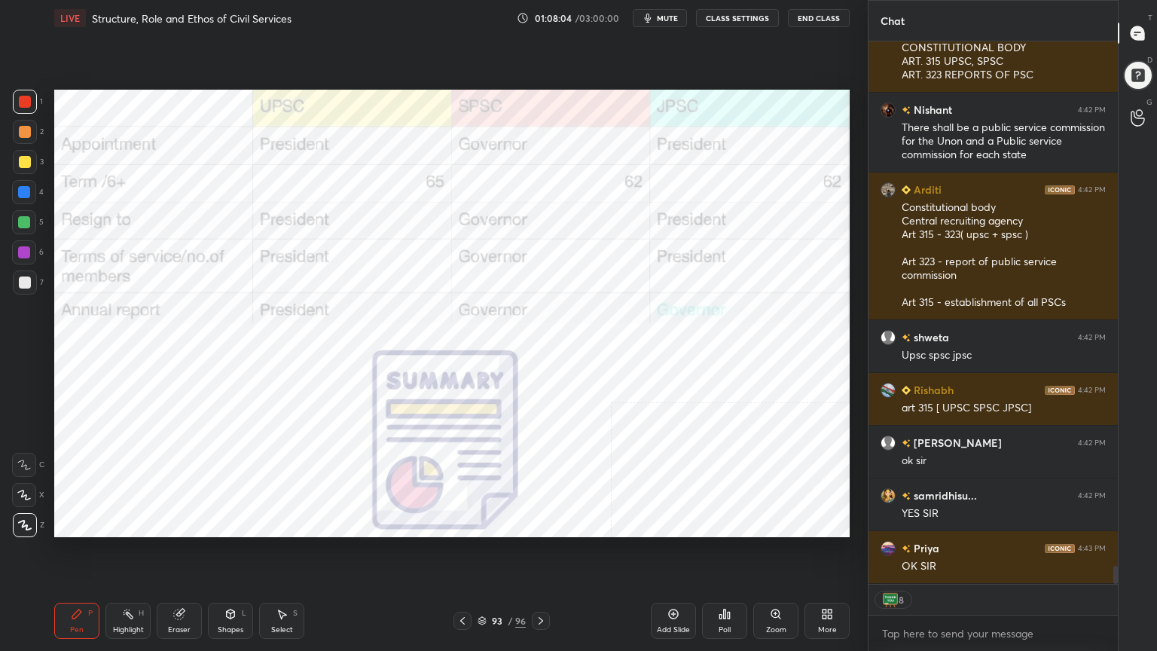
scroll to position [15554, 0]
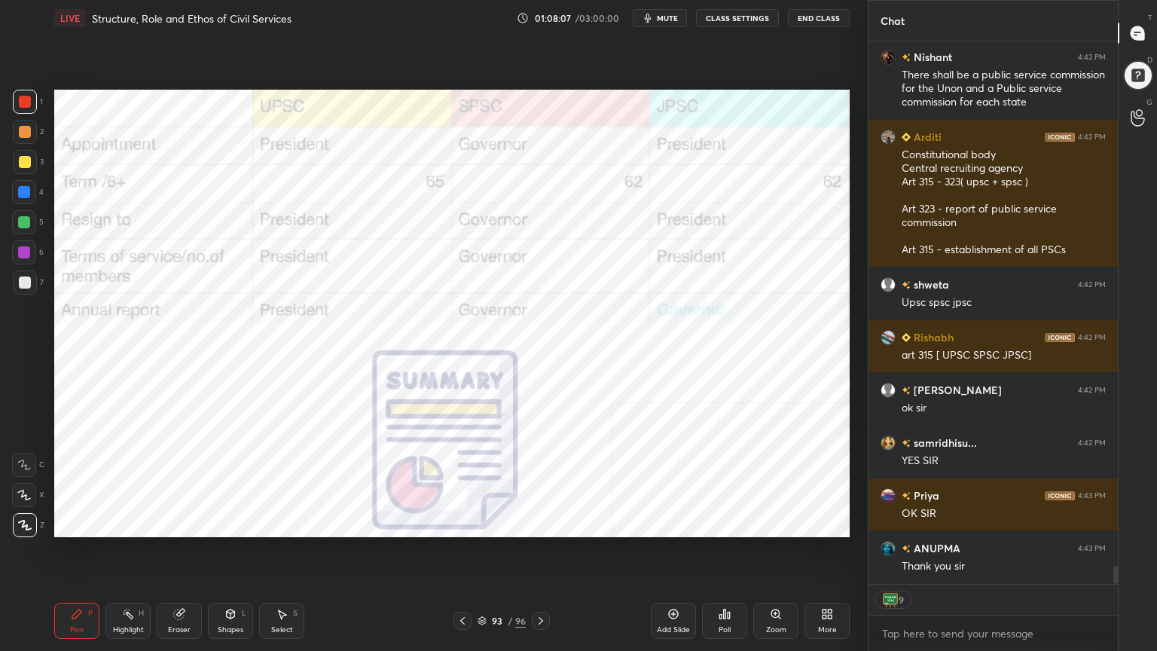
click at [743, 84] on div "Setting up your live class Poll for secs No correct answer Start poll" at bounding box center [452, 313] width 808 height 555
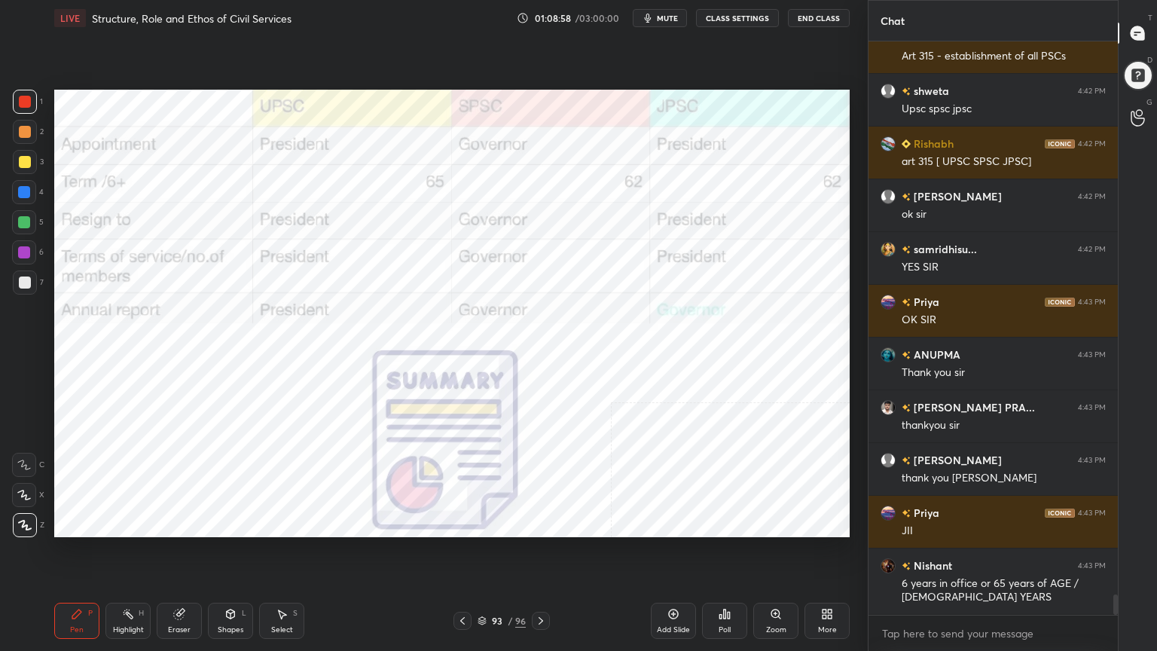
scroll to position [15800, 0]
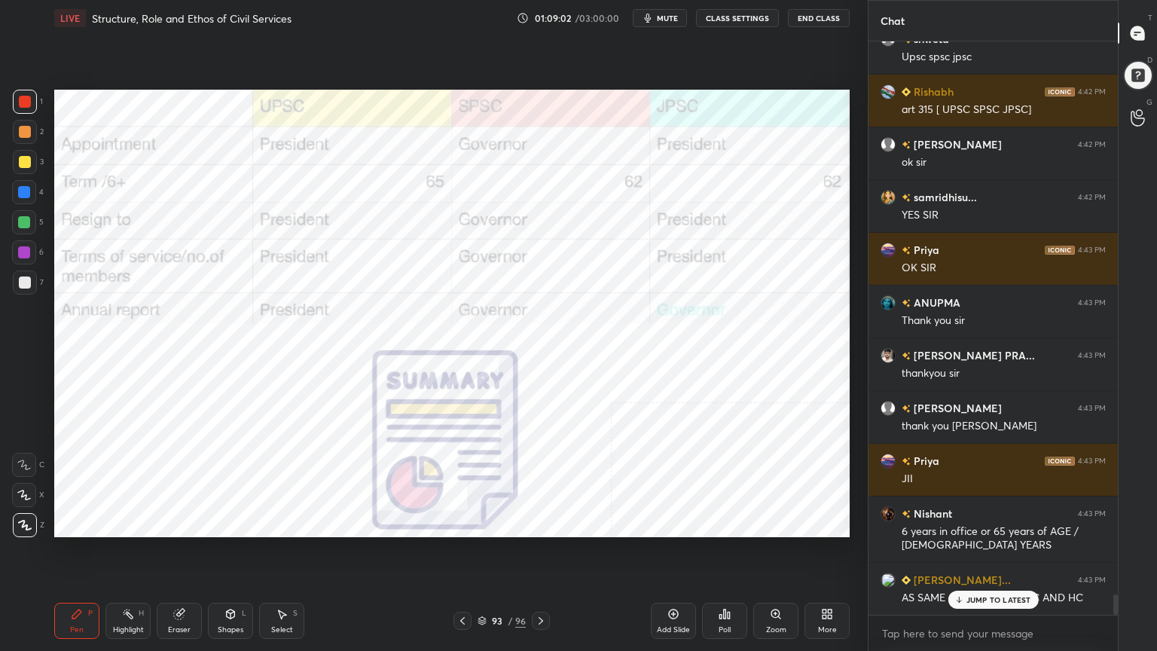
click at [672, 18] on span "mute" at bounding box center [667, 18] width 21 height 11
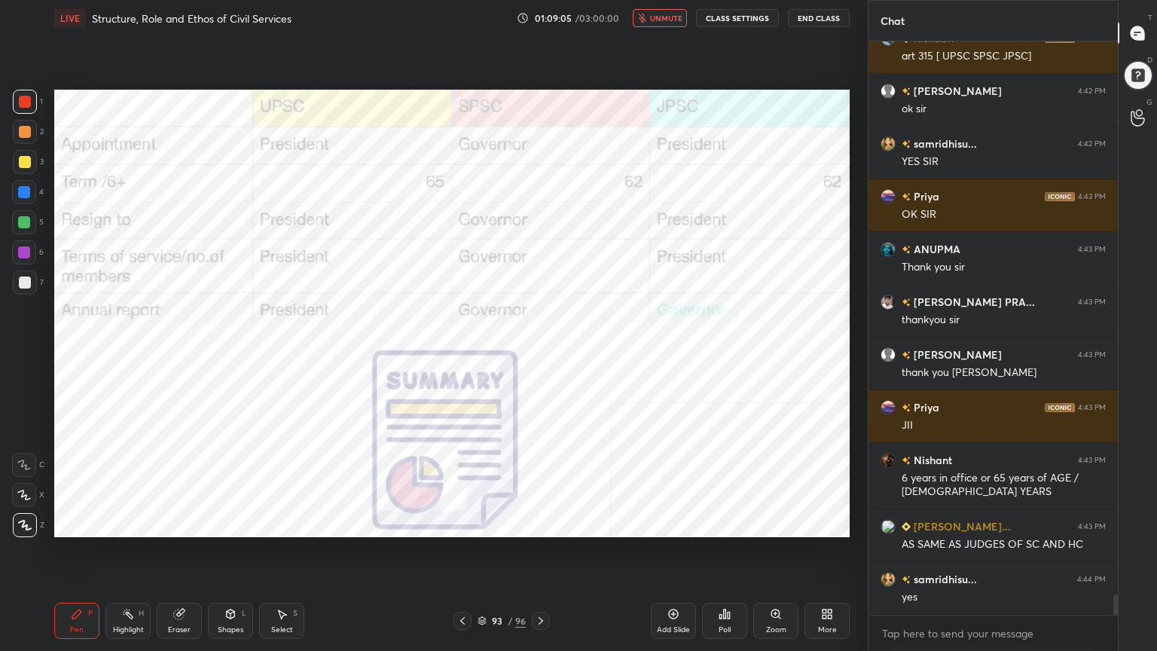
drag, startPoint x: 671, startPoint y: 14, endPoint x: 649, endPoint y: 24, distance: 24.9
click at [671, 14] on span "unmute" at bounding box center [666, 18] width 32 height 11
click at [26, 191] on div at bounding box center [24, 192] width 12 height 12
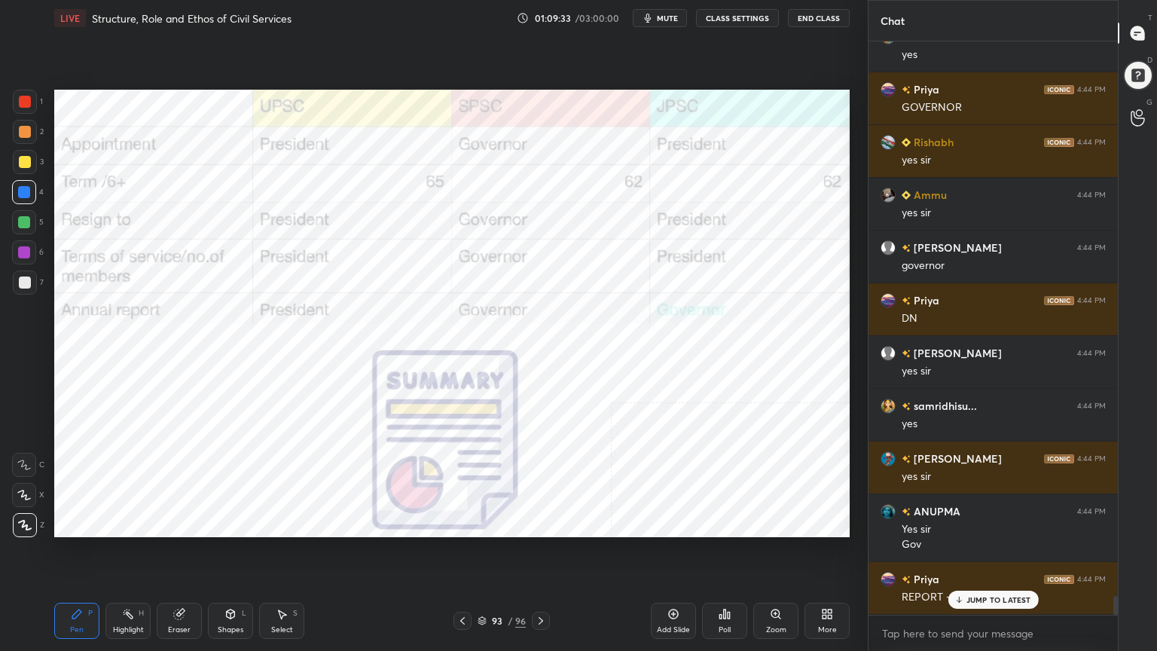
scroll to position [16554, 0]
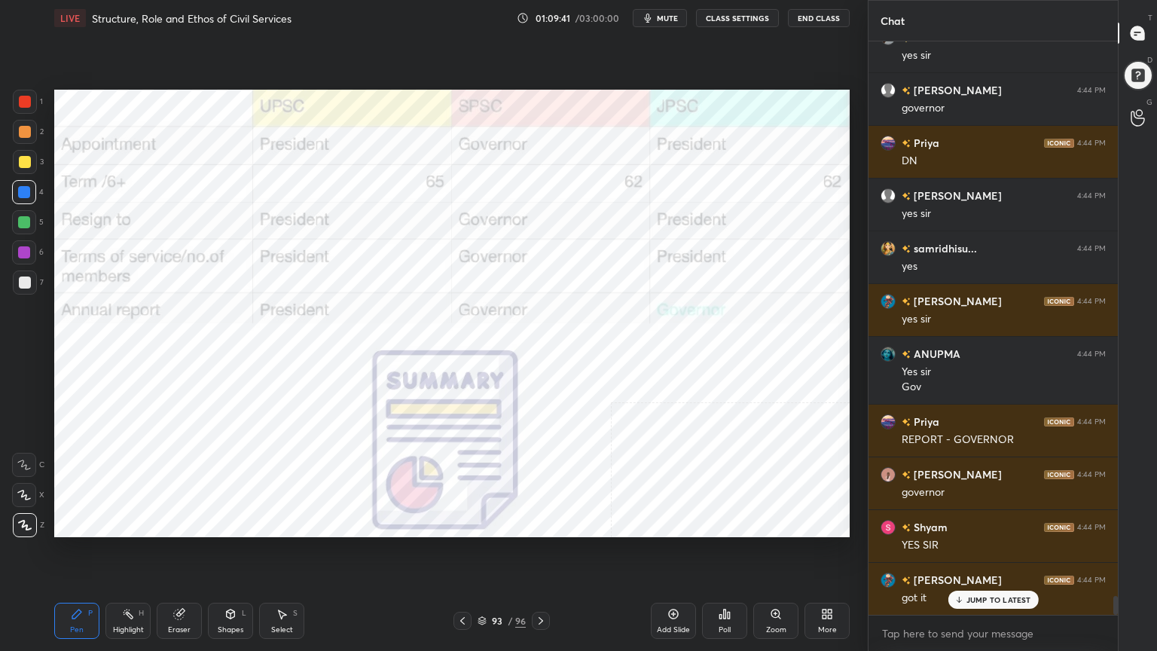
click at [176, 554] on div "Setting up your live class Poll for secs No correct answer Start poll" at bounding box center [452, 313] width 808 height 555
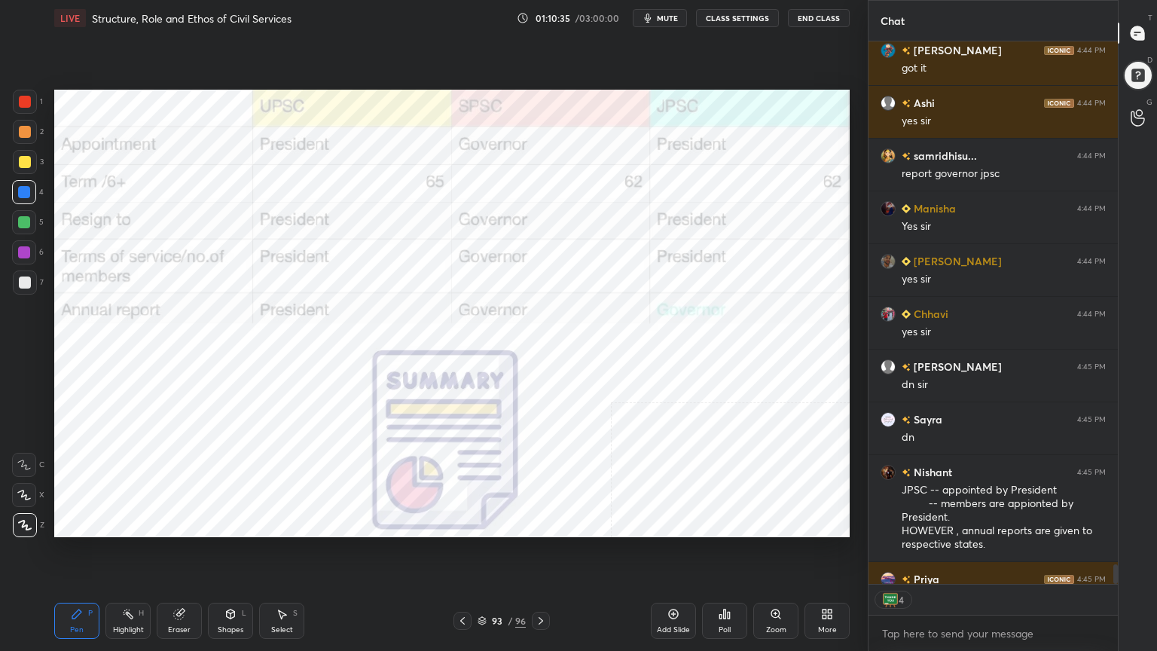
scroll to position [14242, 0]
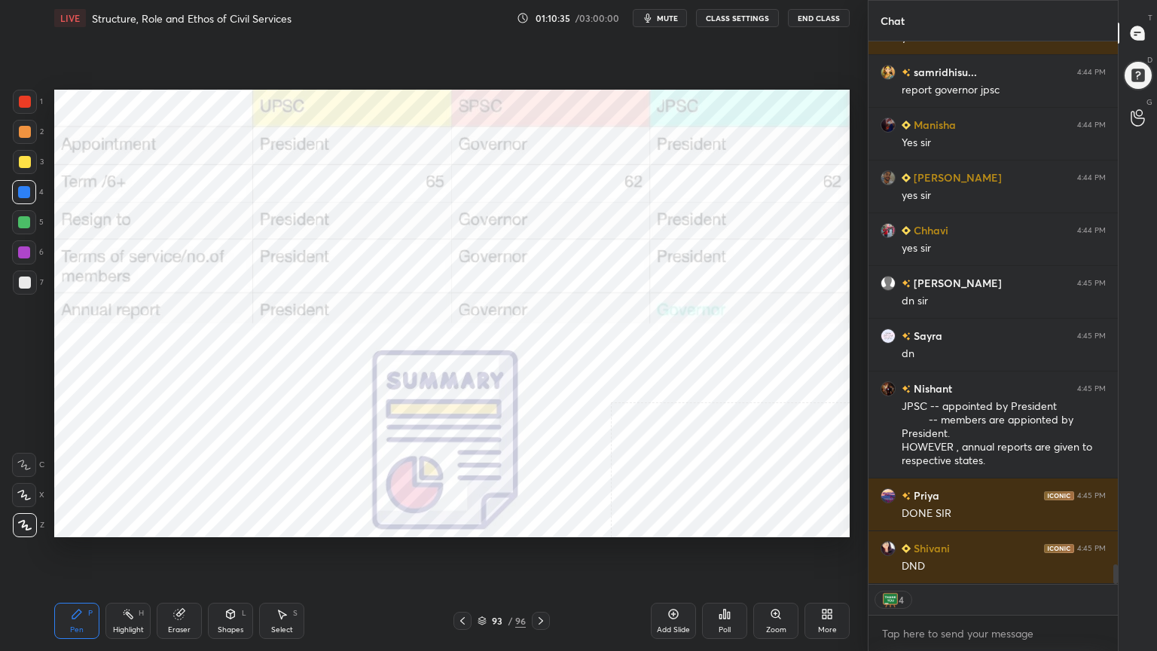
click at [478, 584] on div "93 / 96" at bounding box center [502, 621] width 48 height 14
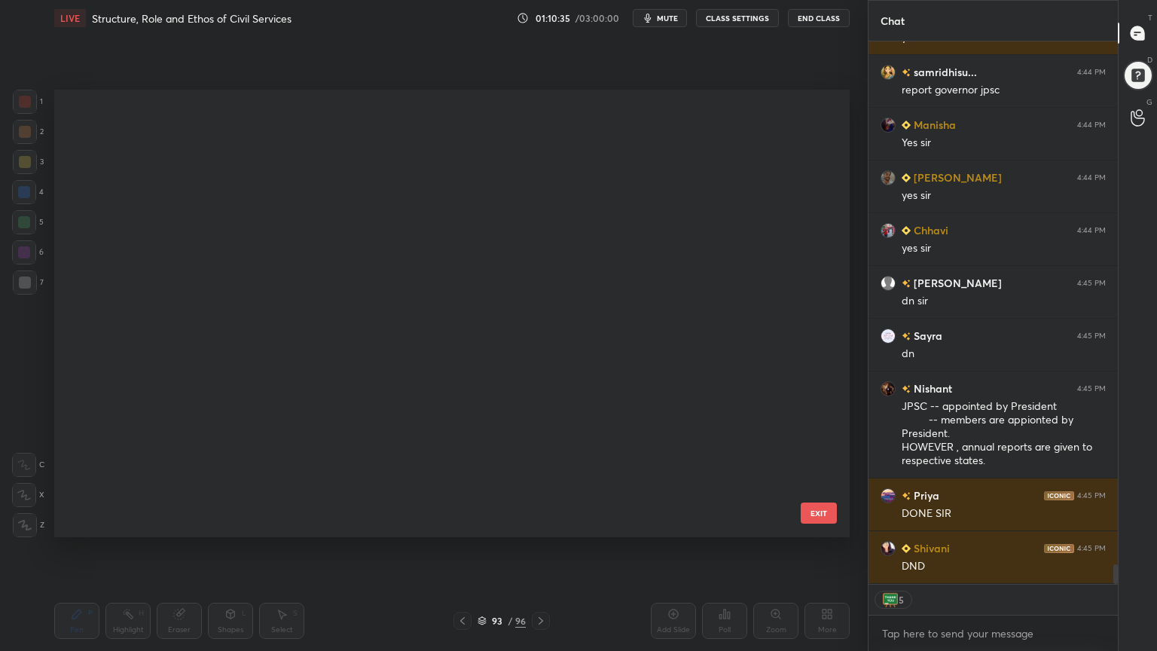
scroll to position [443, 788]
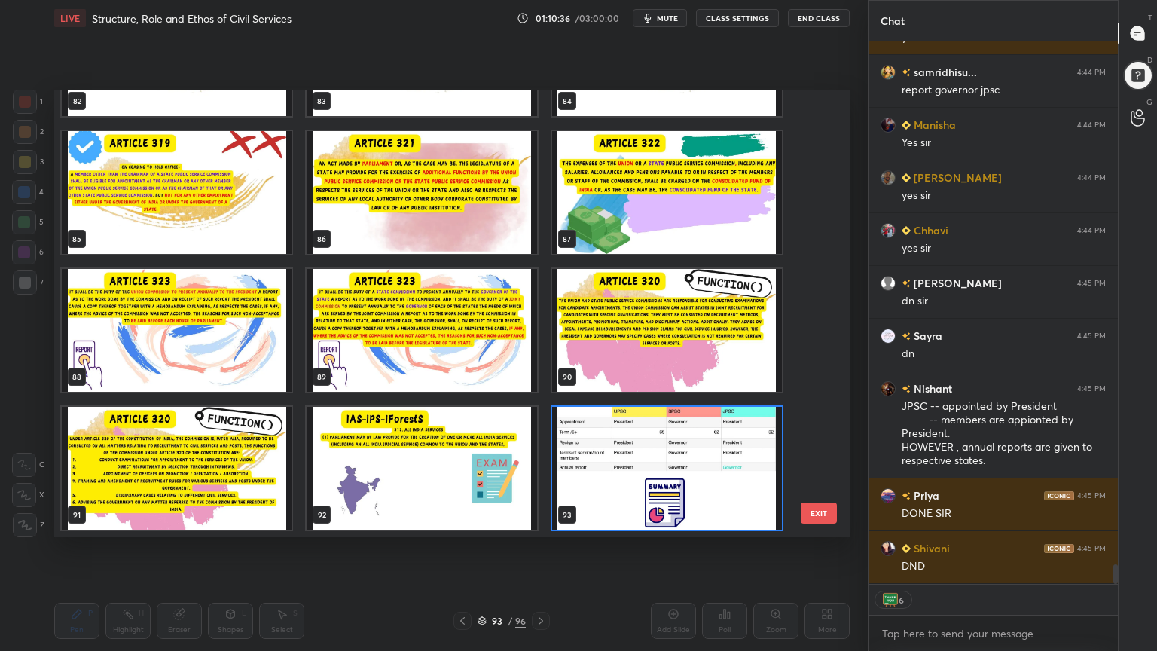
click at [824, 428] on div "82 83 84 85 86 87 88 89 90 91 92 93 94 95 96 EXIT" at bounding box center [452, 314] width 796 height 448
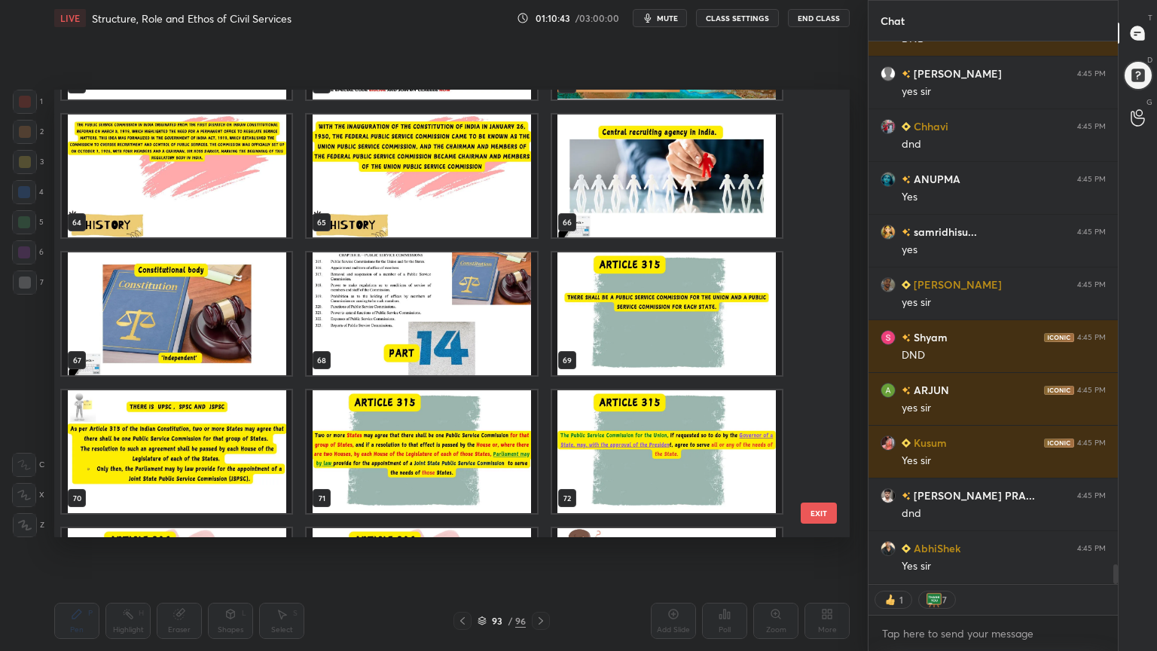
scroll to position [14822, 0]
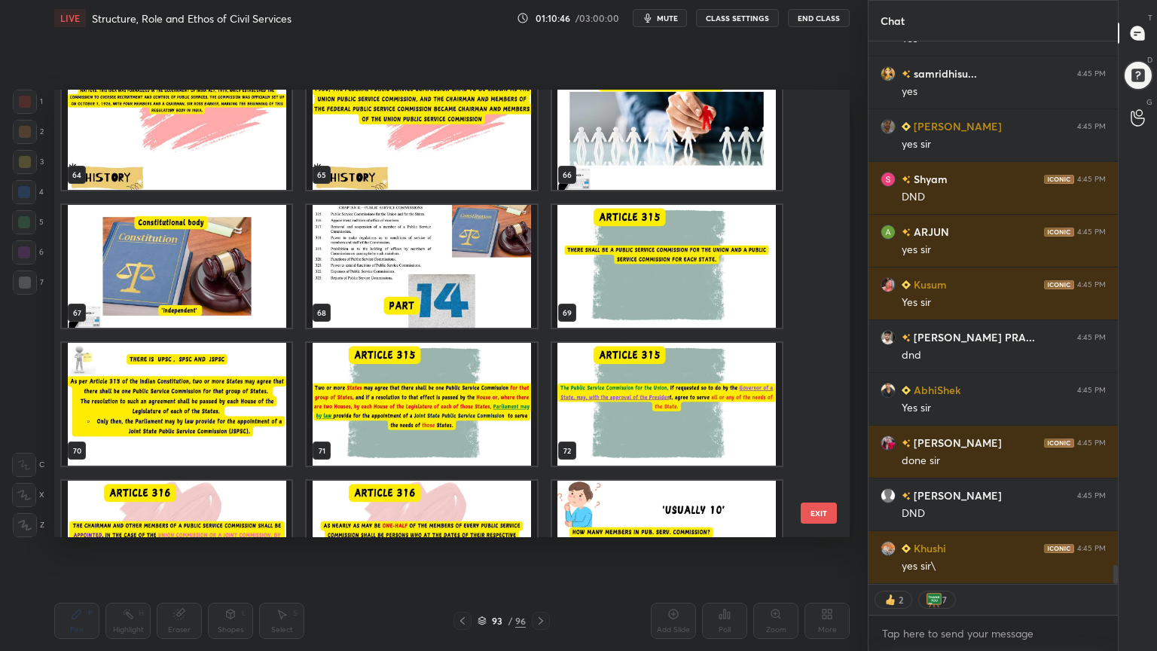
click at [222, 425] on img "grid" at bounding box center [177, 404] width 230 height 123
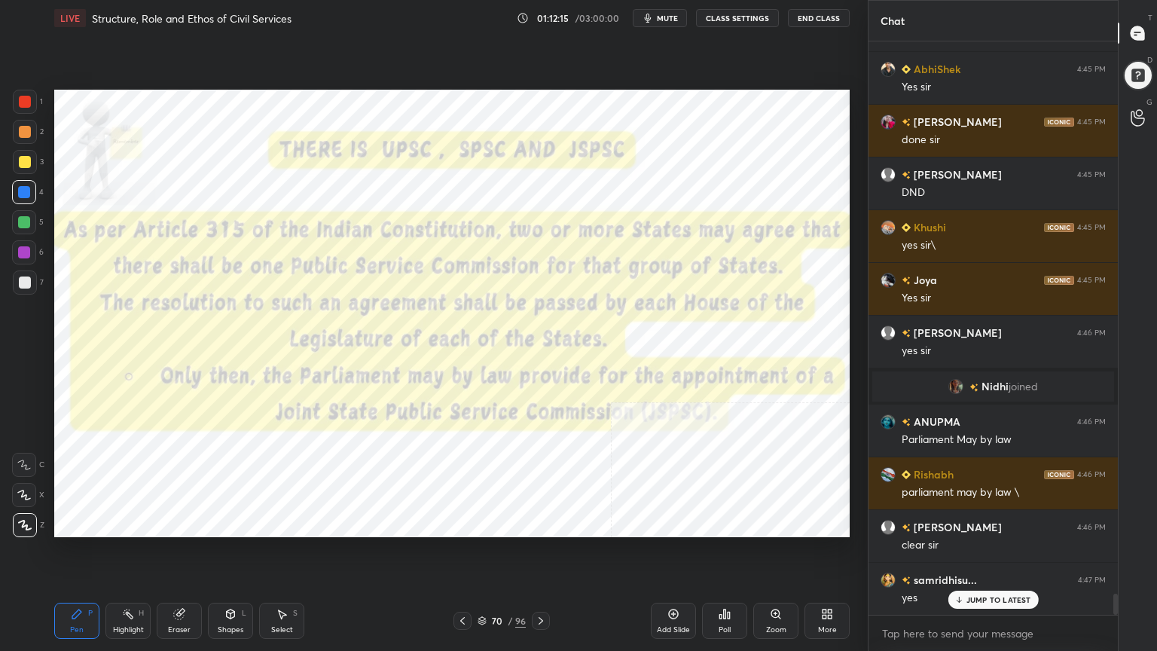
scroll to position [15369, 0]
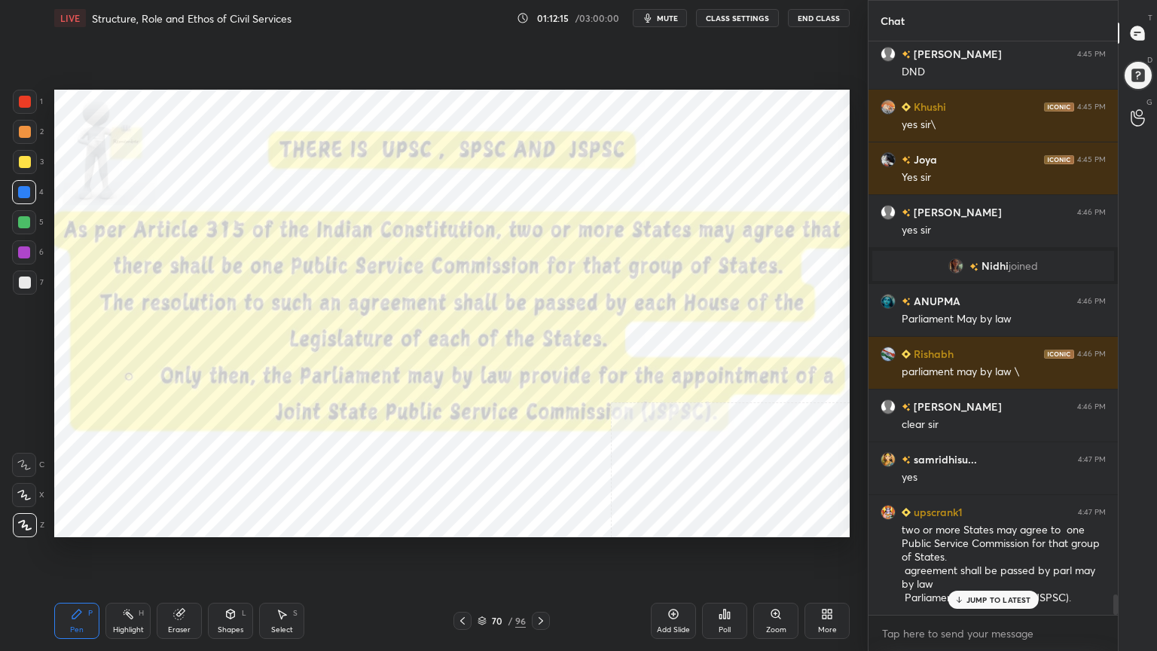
click at [538, 584] on icon at bounding box center [541, 621] width 12 height 12
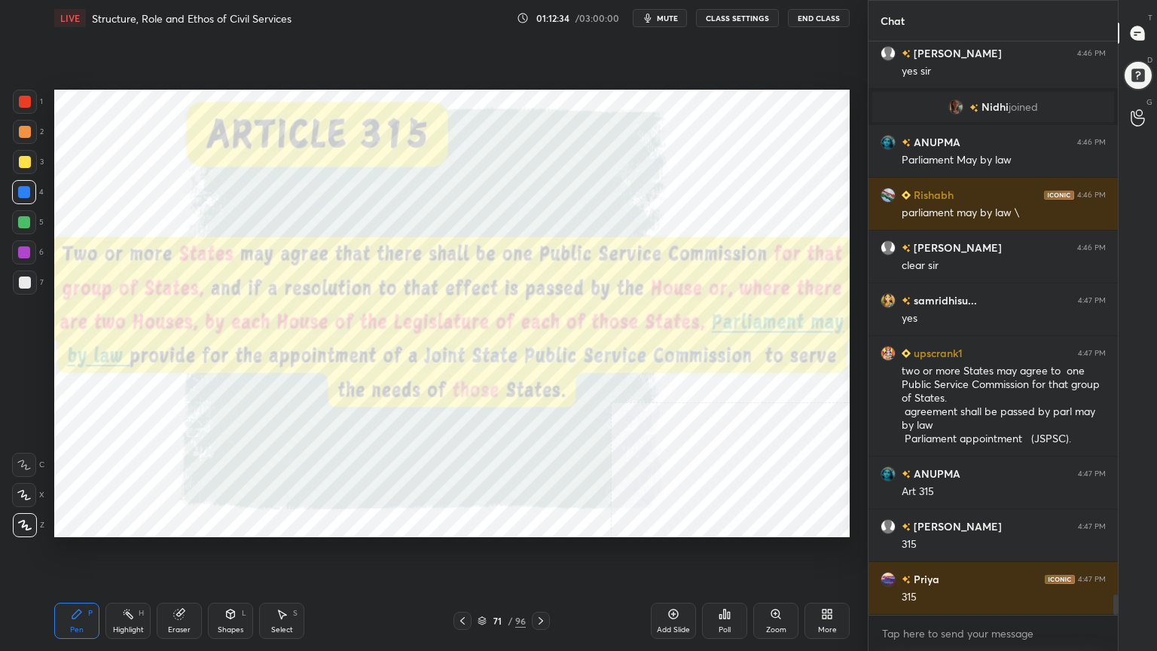
scroll to position [15634, 0]
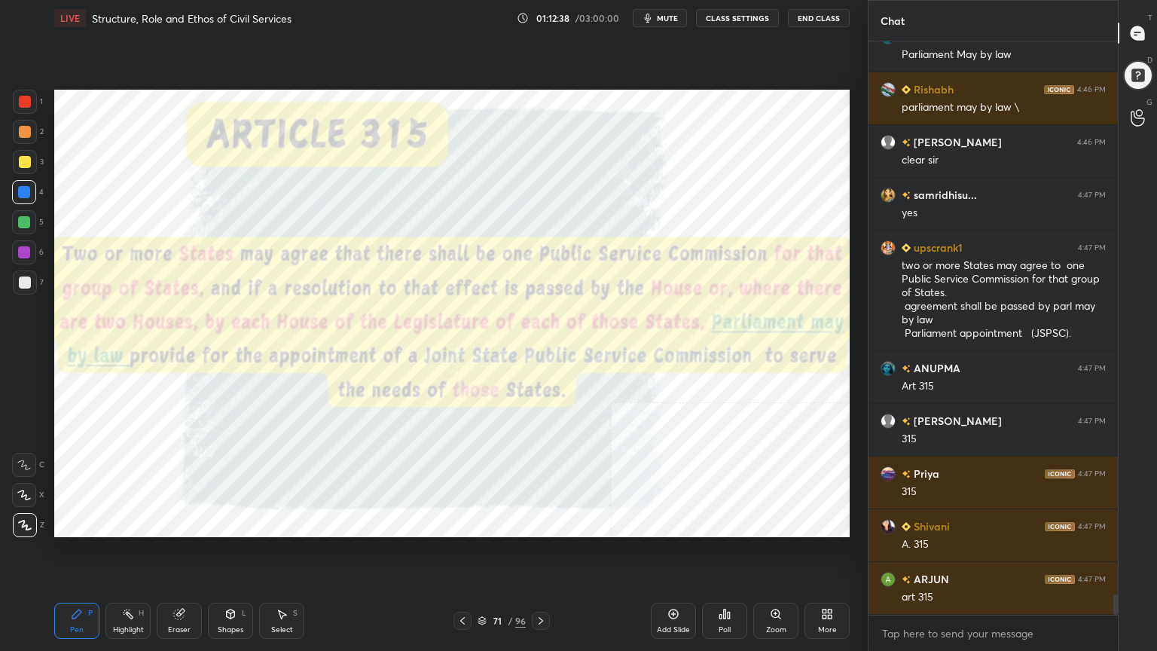
click at [679, 584] on div "Add Slide" at bounding box center [673, 621] width 45 height 36
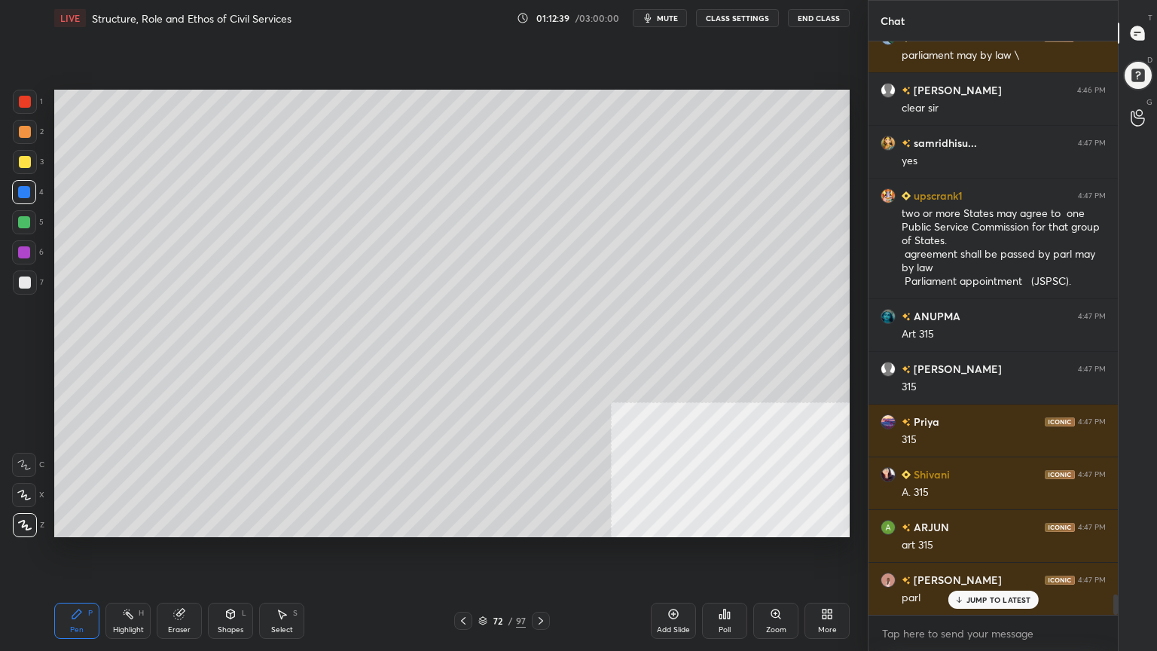
drag, startPoint x: 24, startPoint y: 277, endPoint x: 40, endPoint y: 274, distance: 16.0
click at [24, 277] on div at bounding box center [25, 283] width 12 height 12
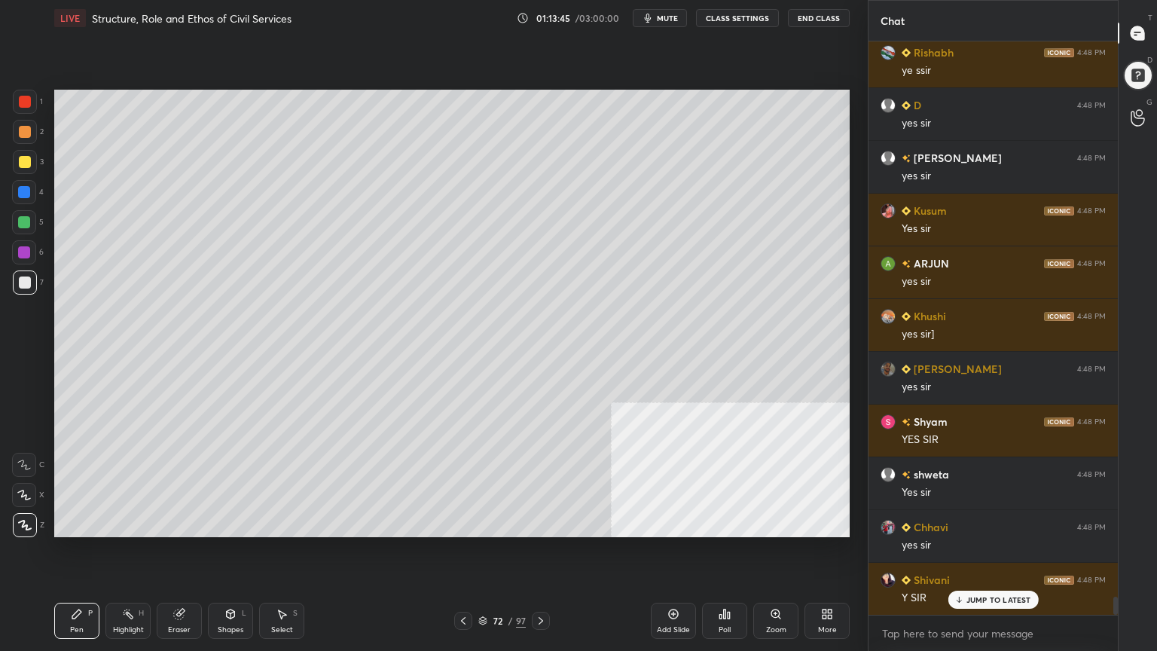
scroll to position [17424, 0]
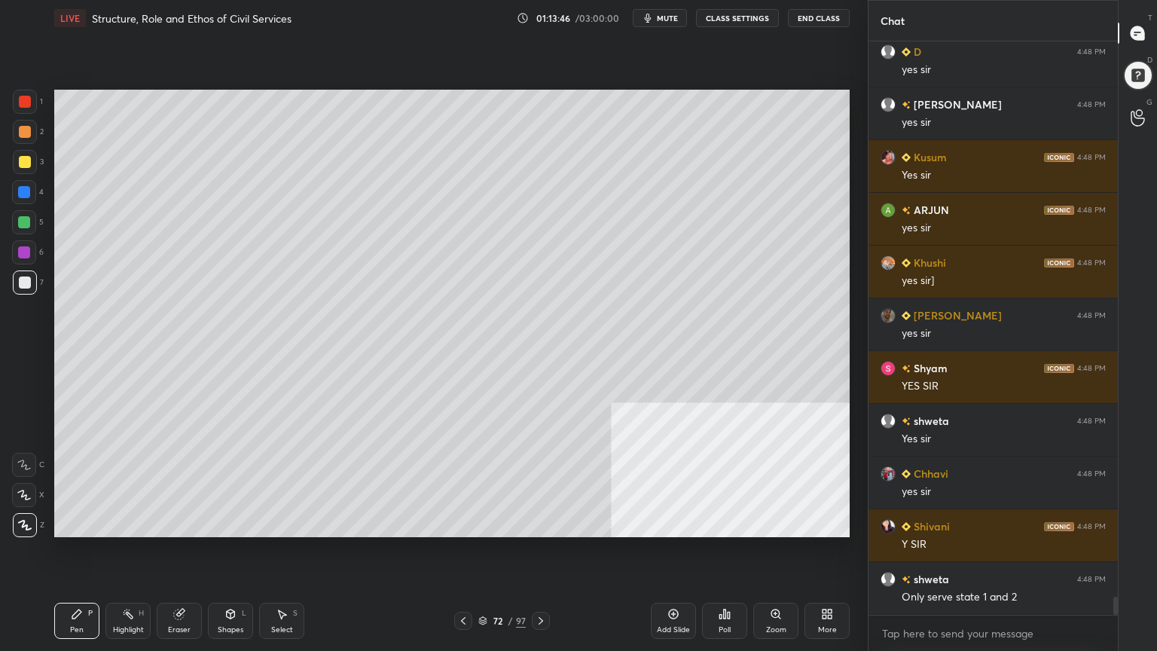
click at [543, 584] on icon at bounding box center [541, 621] width 12 height 12
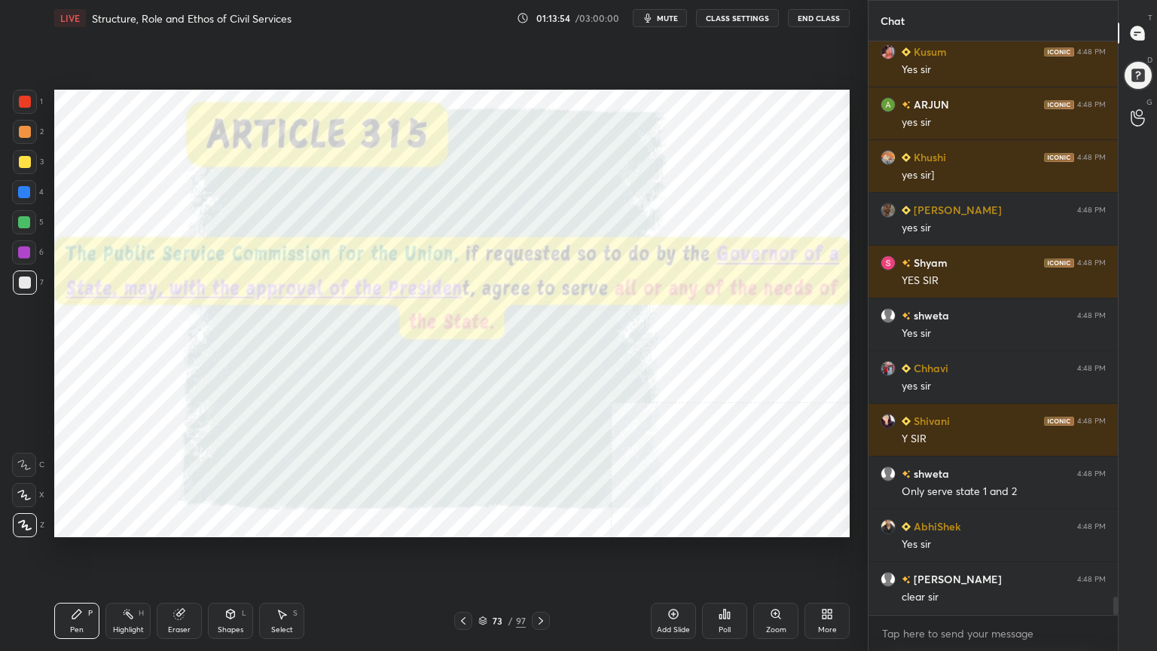
scroll to position [17581, 0]
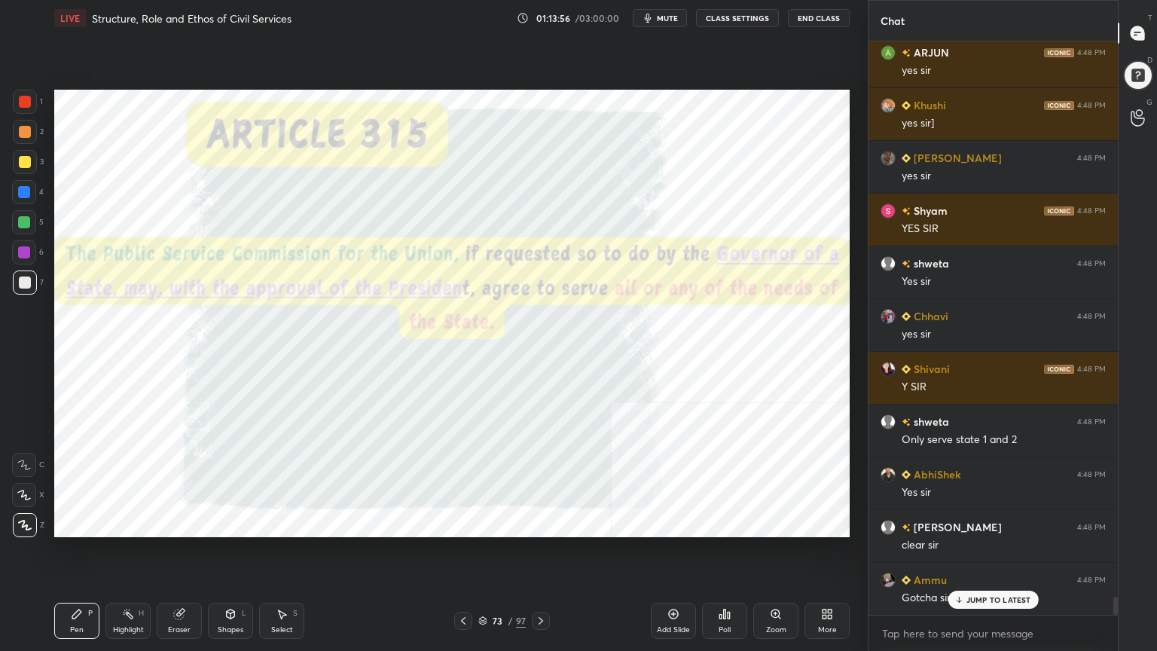
click at [467, 584] on icon at bounding box center [463, 621] width 12 height 12
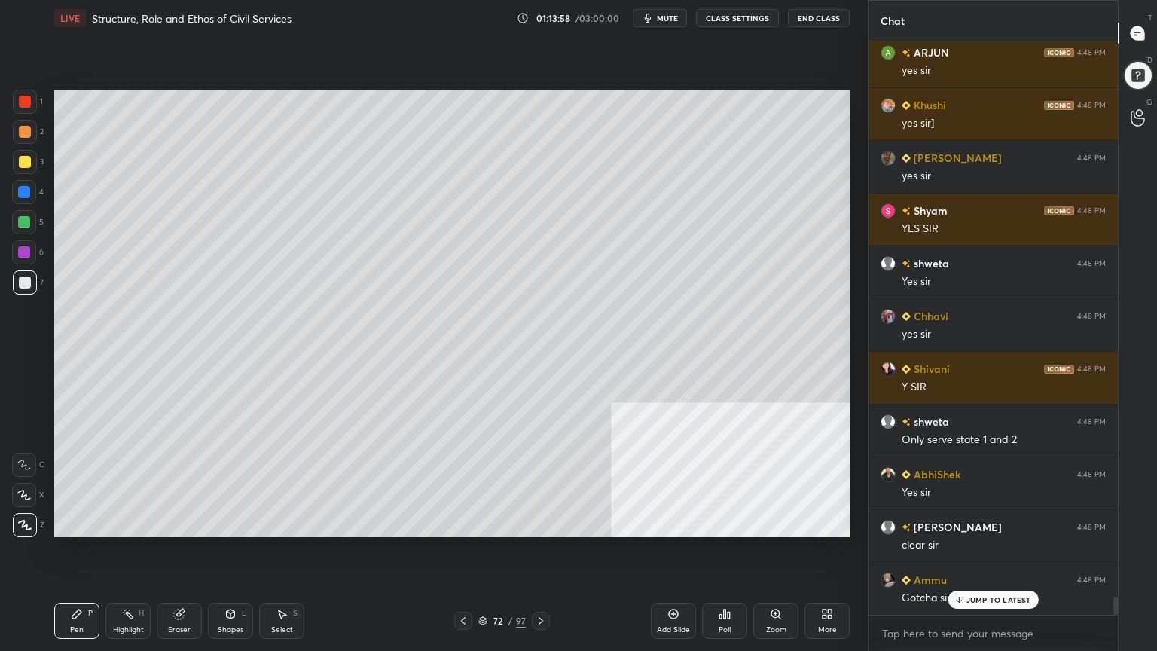
click at [680, 584] on div "Add Slide" at bounding box center [673, 621] width 45 height 36
click at [540, 584] on icon at bounding box center [541, 621] width 5 height 8
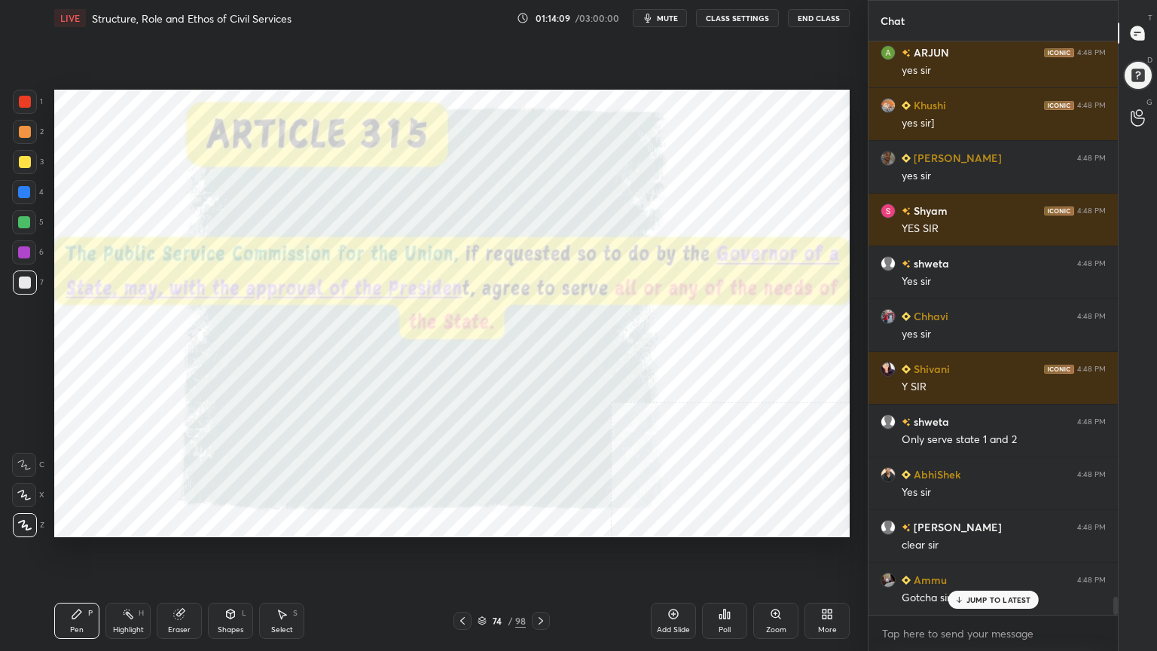
click at [25, 84] on div "1 2 3 4 5 6 7 C X Z C X Z E E Erase all H H LIVE Structure, Role and Ethos of C…" at bounding box center [428, 325] width 856 height 651
click at [18, 93] on div at bounding box center [25, 102] width 24 height 24
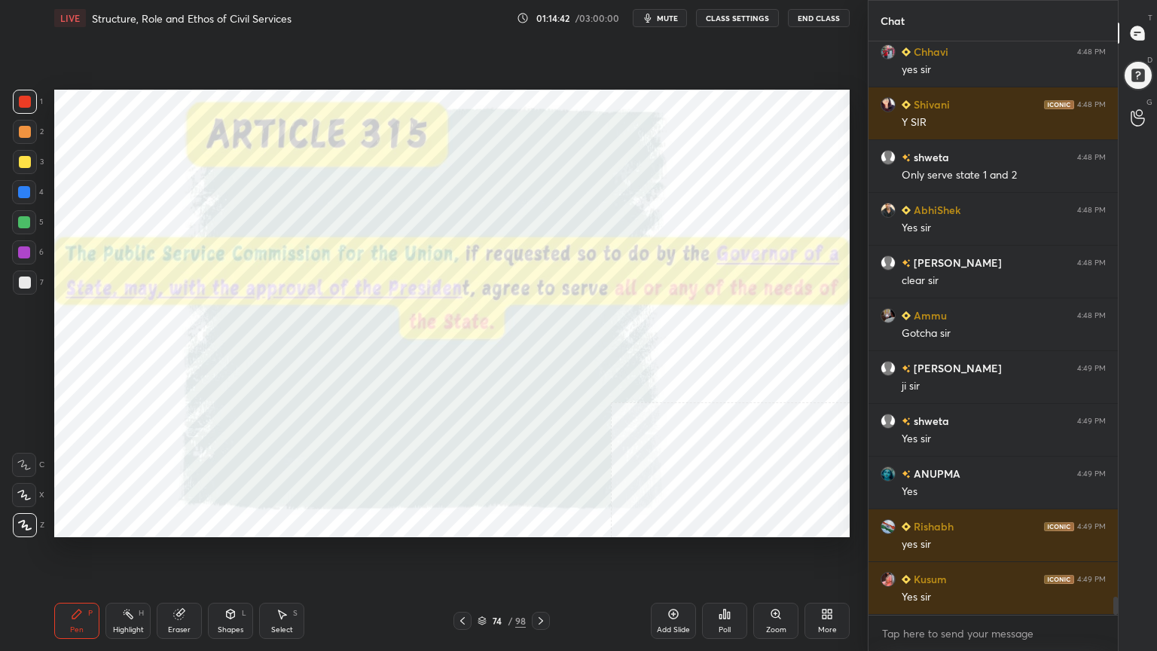
scroll to position [17898, 0]
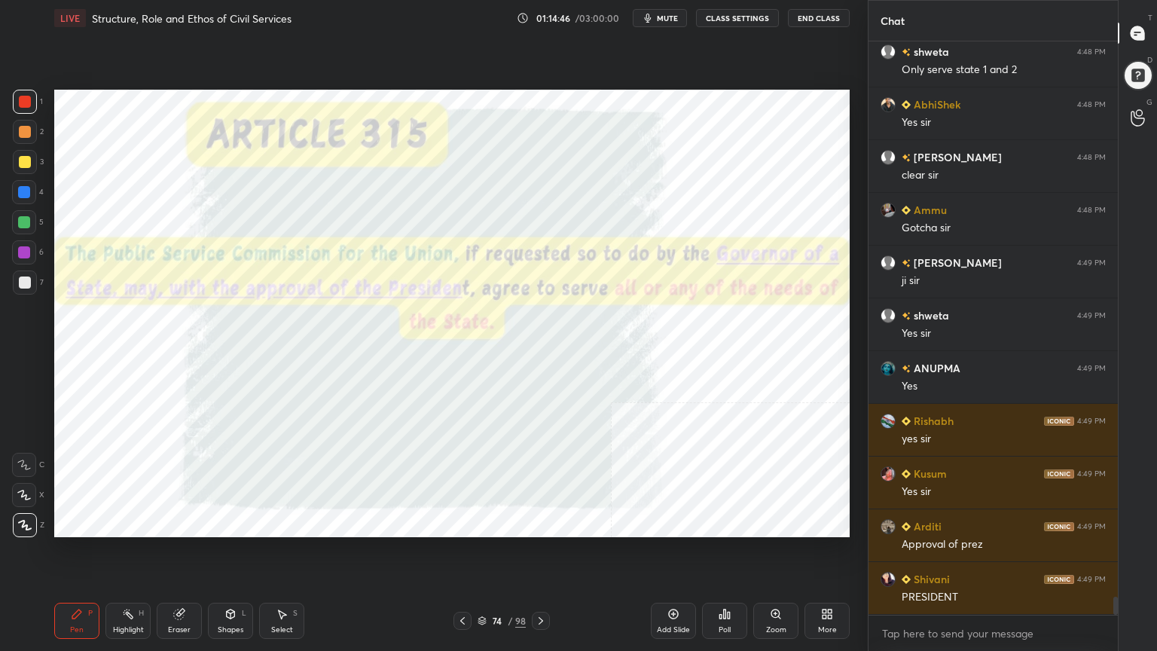
click at [674, 584] on icon at bounding box center [674, 614] width 12 height 12
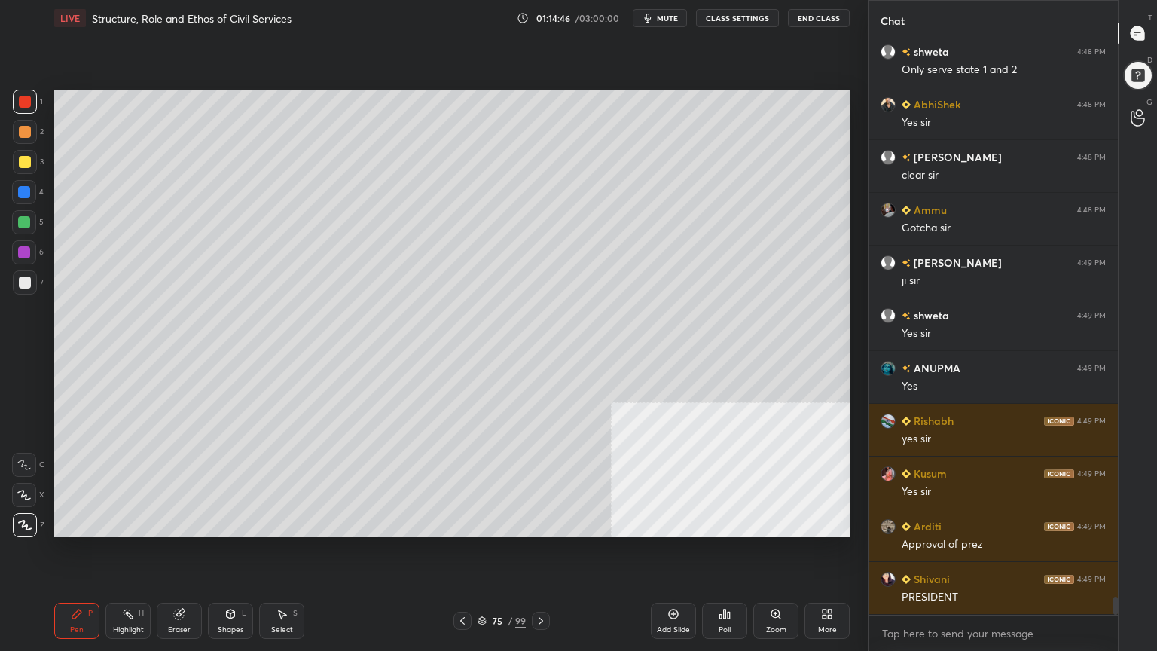
scroll to position [18003, 0]
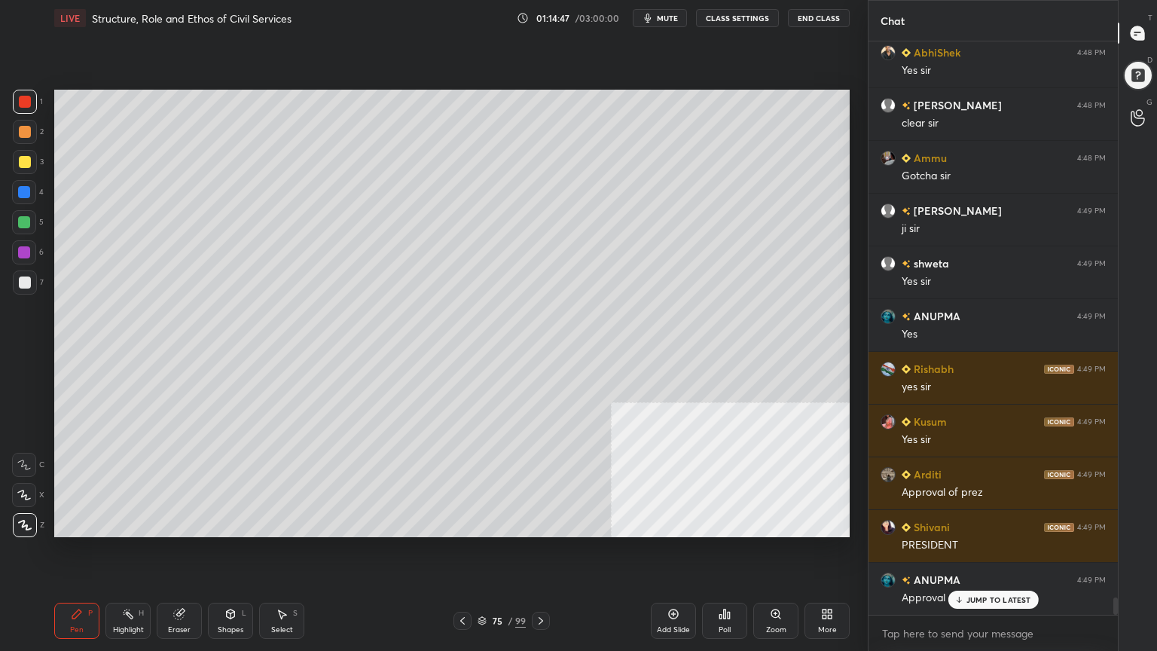
drag, startPoint x: 21, startPoint y: 279, endPoint x: 50, endPoint y: 259, distance: 34.7
click at [23, 279] on div at bounding box center [25, 283] width 12 height 12
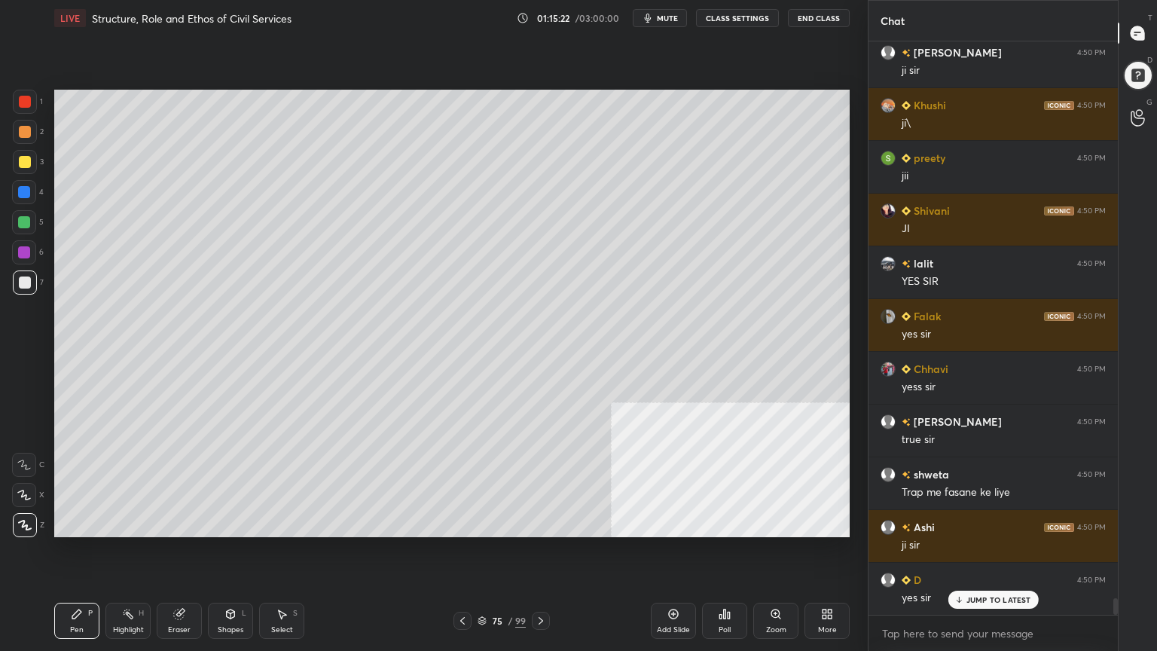
scroll to position [19006, 0]
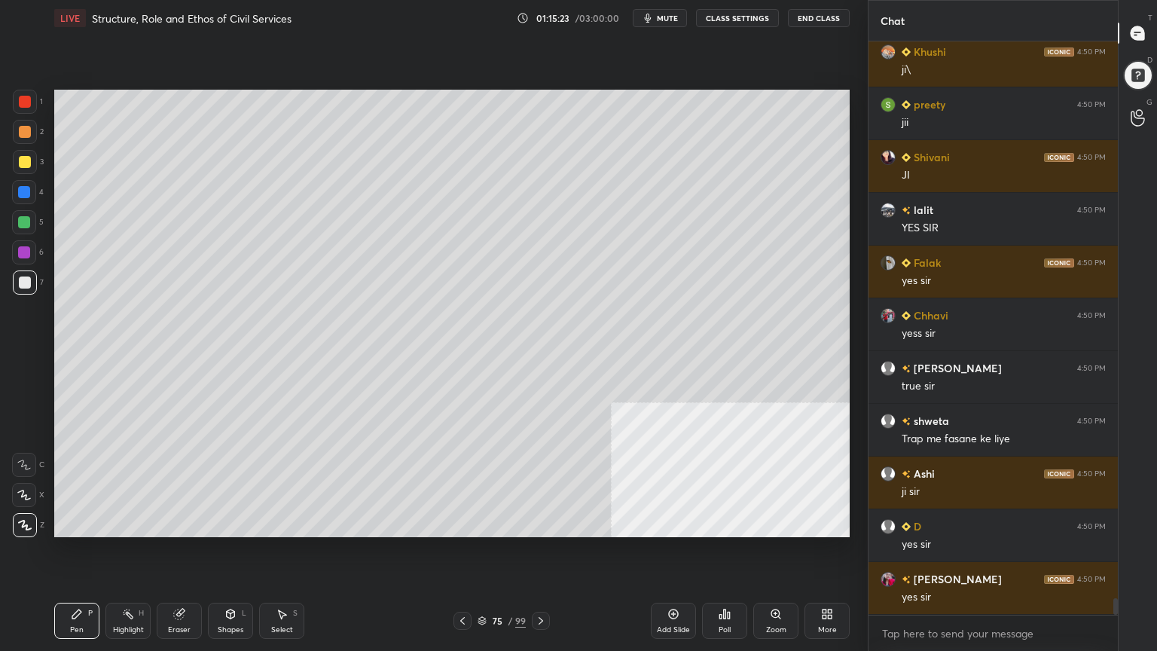
click at [665, 19] on span "mute" at bounding box center [667, 18] width 21 height 11
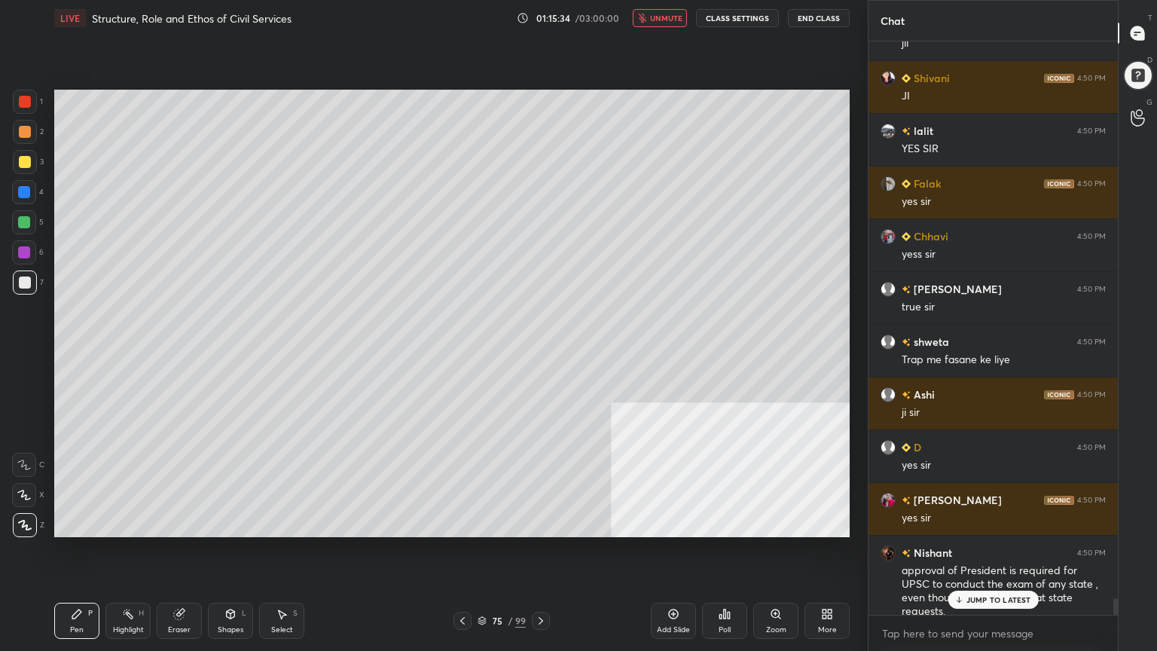
click at [662, 12] on button "unmute" at bounding box center [660, 18] width 54 height 18
click at [542, 584] on icon at bounding box center [541, 621] width 12 height 12
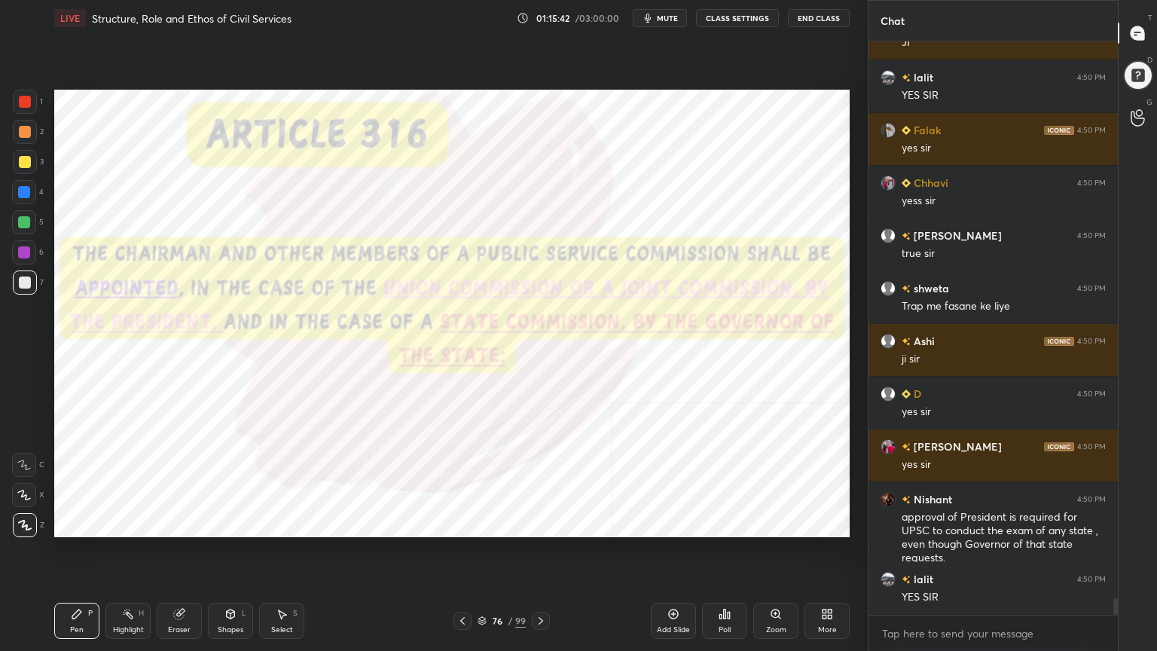
scroll to position [19245, 0]
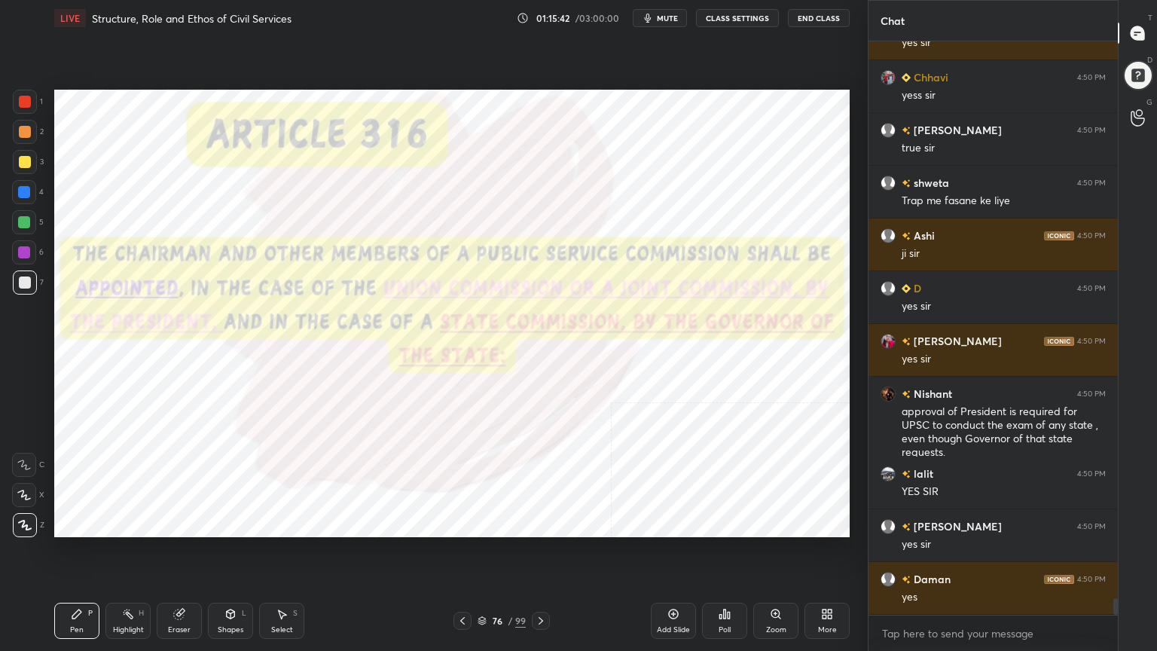
click at [22, 93] on div at bounding box center [25, 102] width 24 height 24
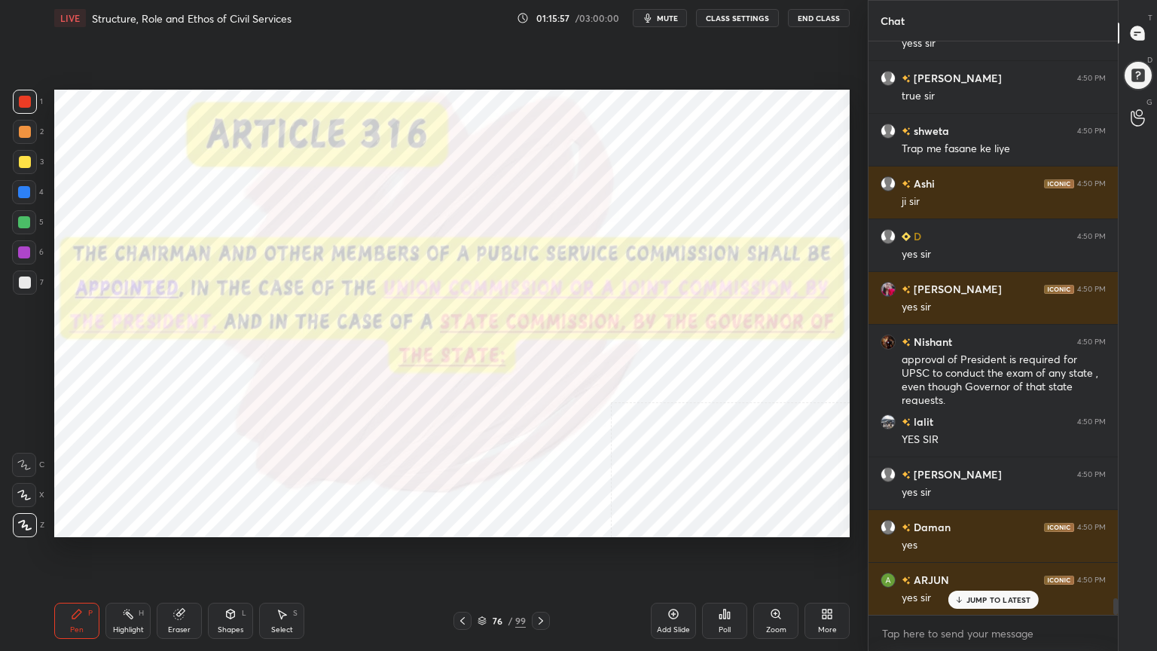
click at [481, 584] on icon at bounding box center [482, 620] width 9 height 9
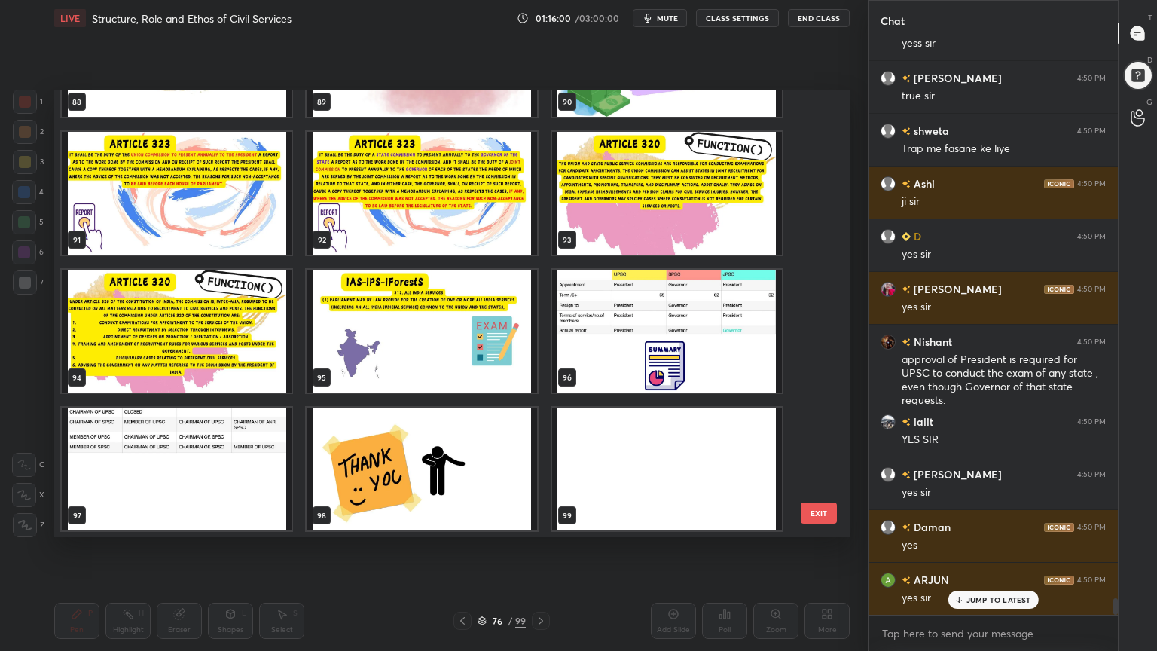
scroll to position [4095, 0]
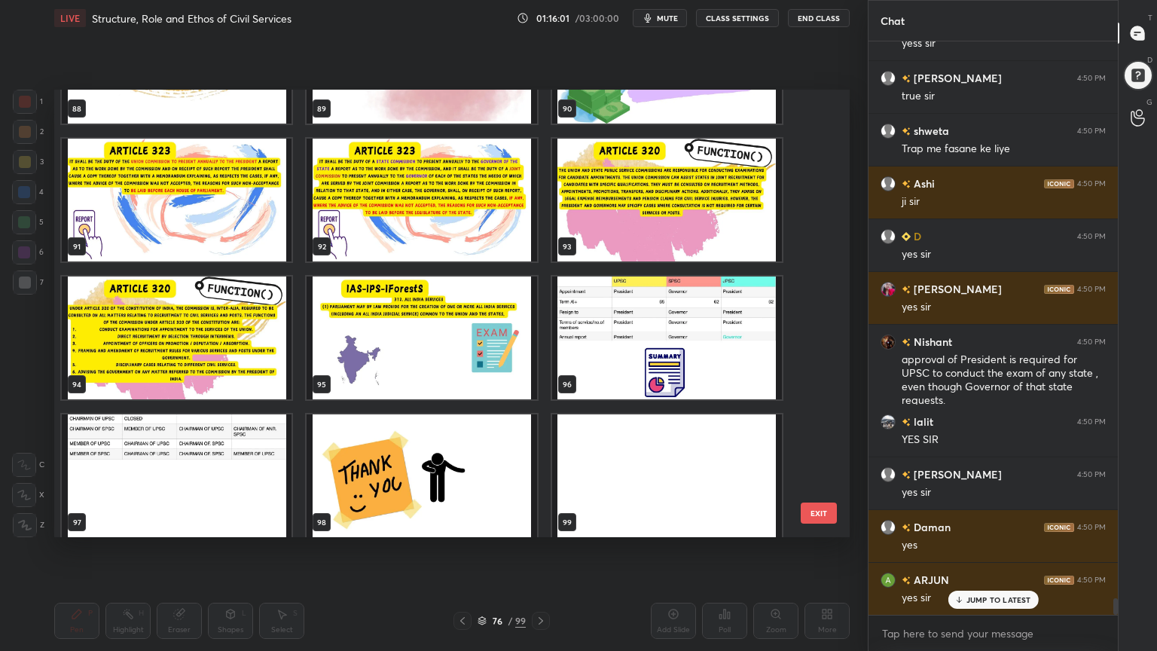
click at [711, 366] on img "grid" at bounding box center [667, 338] width 230 height 123
click at [711, 368] on img "grid" at bounding box center [667, 338] width 230 height 123
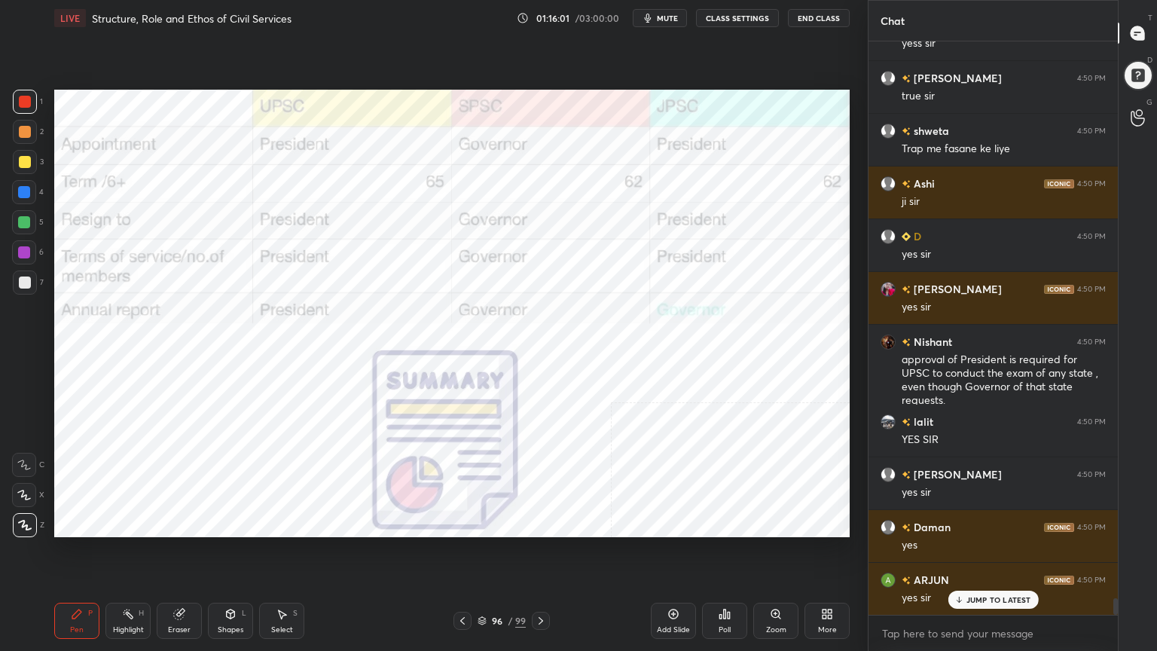
click at [711, 368] on img "grid" at bounding box center [667, 338] width 230 height 123
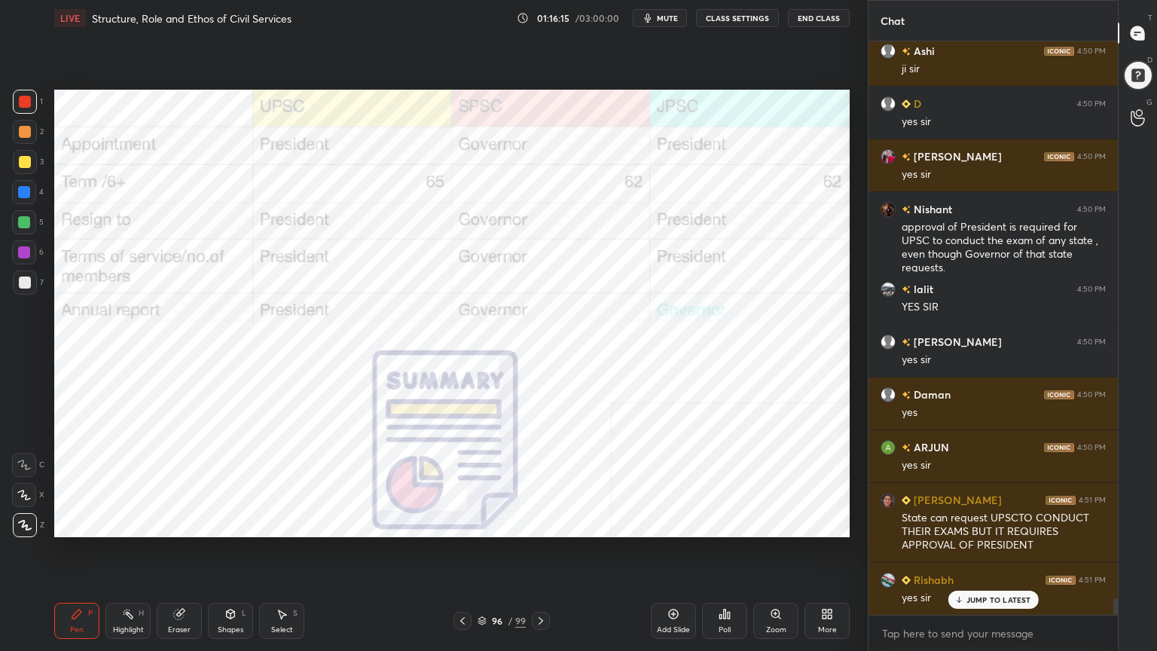
scroll to position [19483, 0]
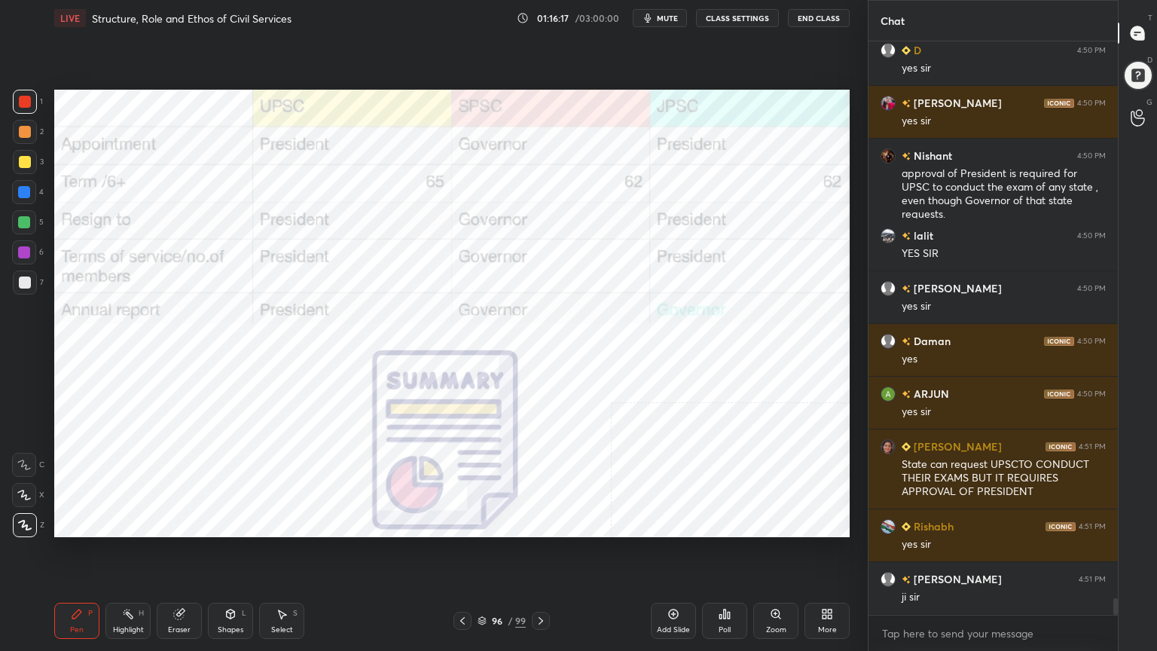
click at [181, 584] on div "Eraser" at bounding box center [179, 621] width 45 height 36
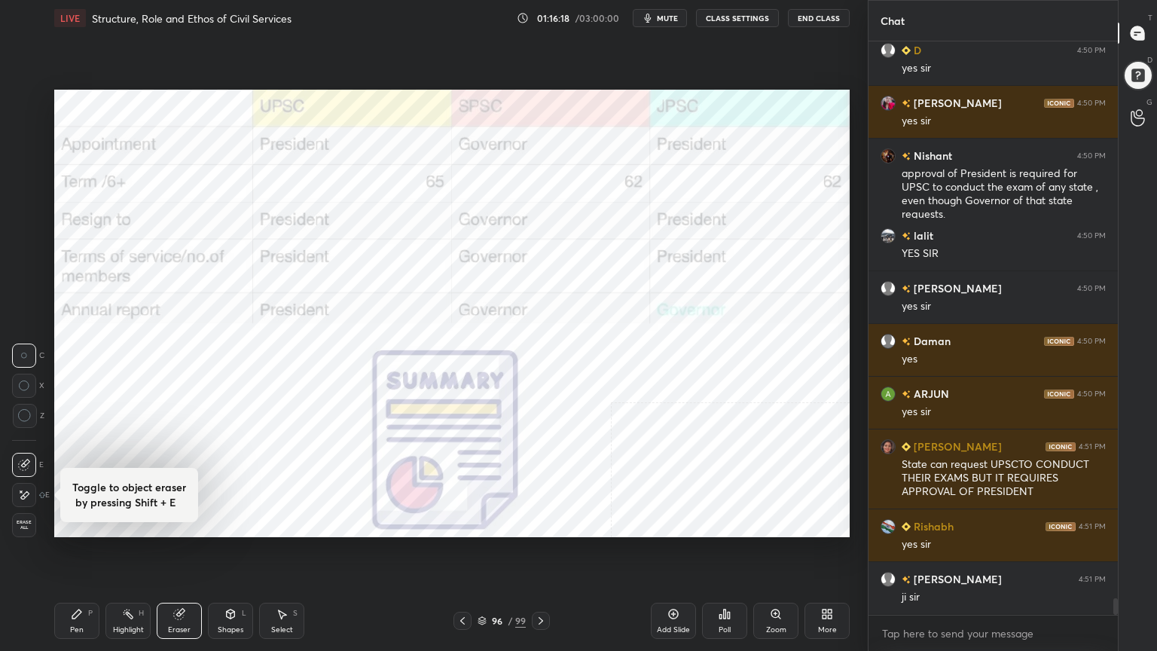
click at [20, 527] on span "Erase all" at bounding box center [24, 525] width 23 height 11
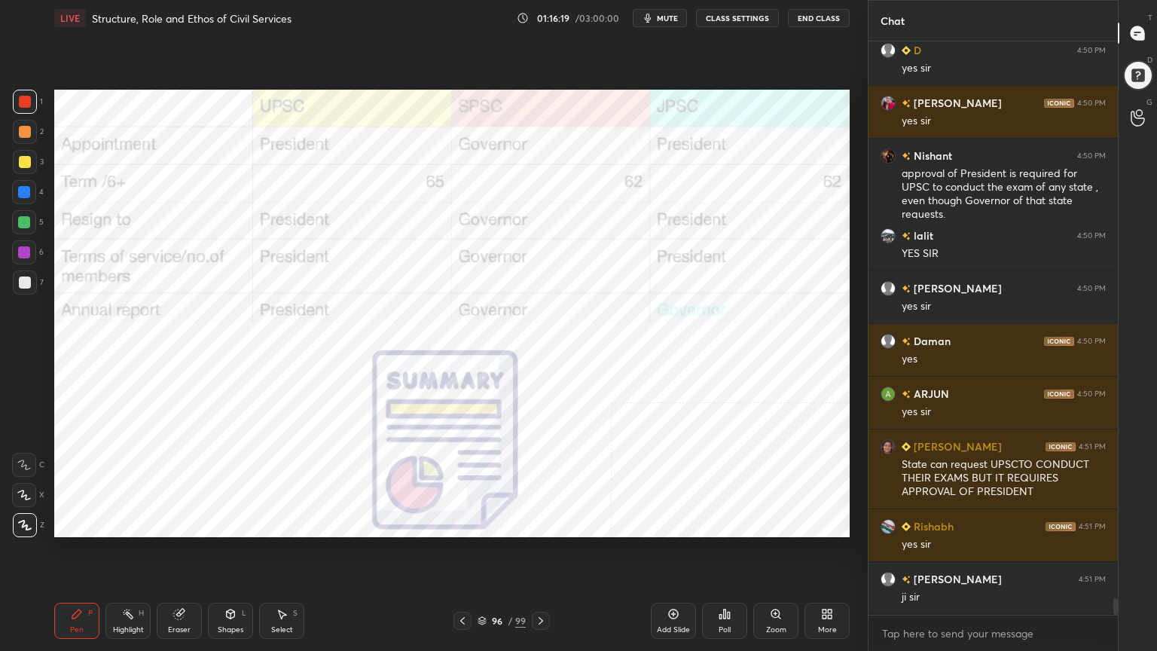
scroll to position [19535, 0]
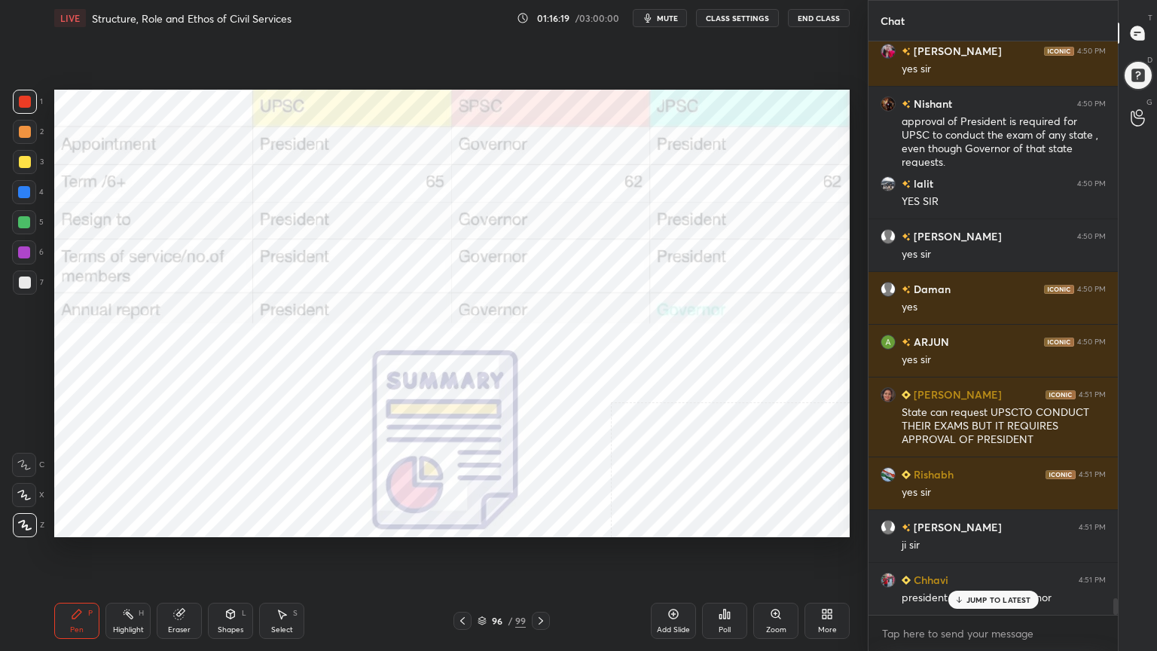
click at [482, 584] on icon at bounding box center [482, 620] width 9 height 9
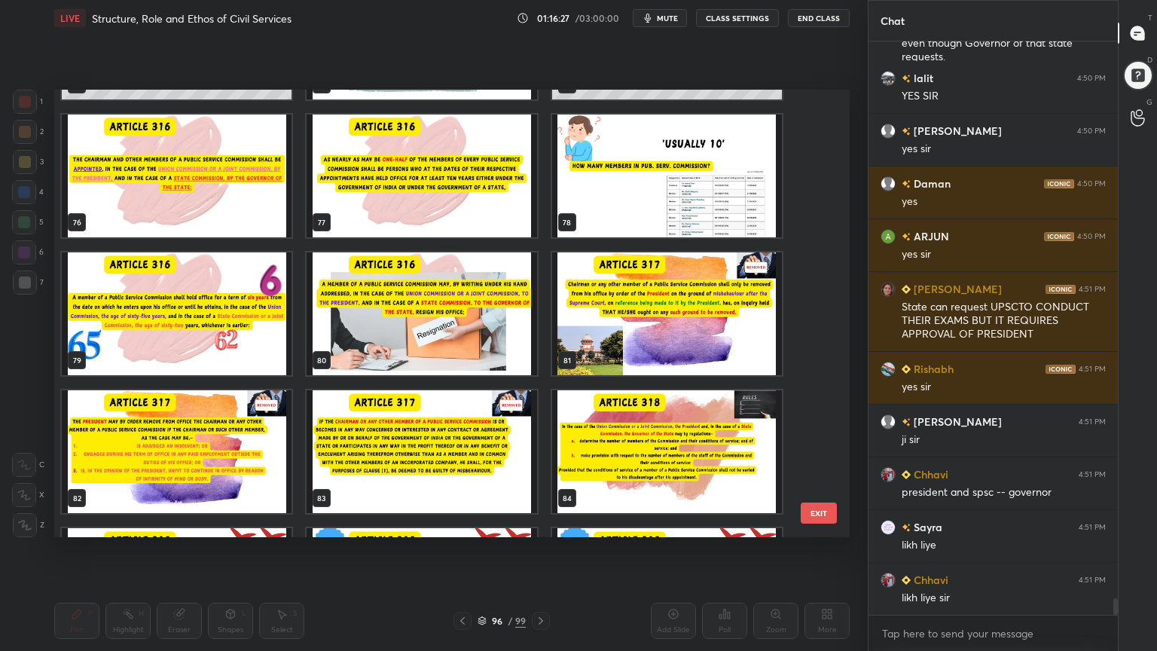
scroll to position [19694, 0]
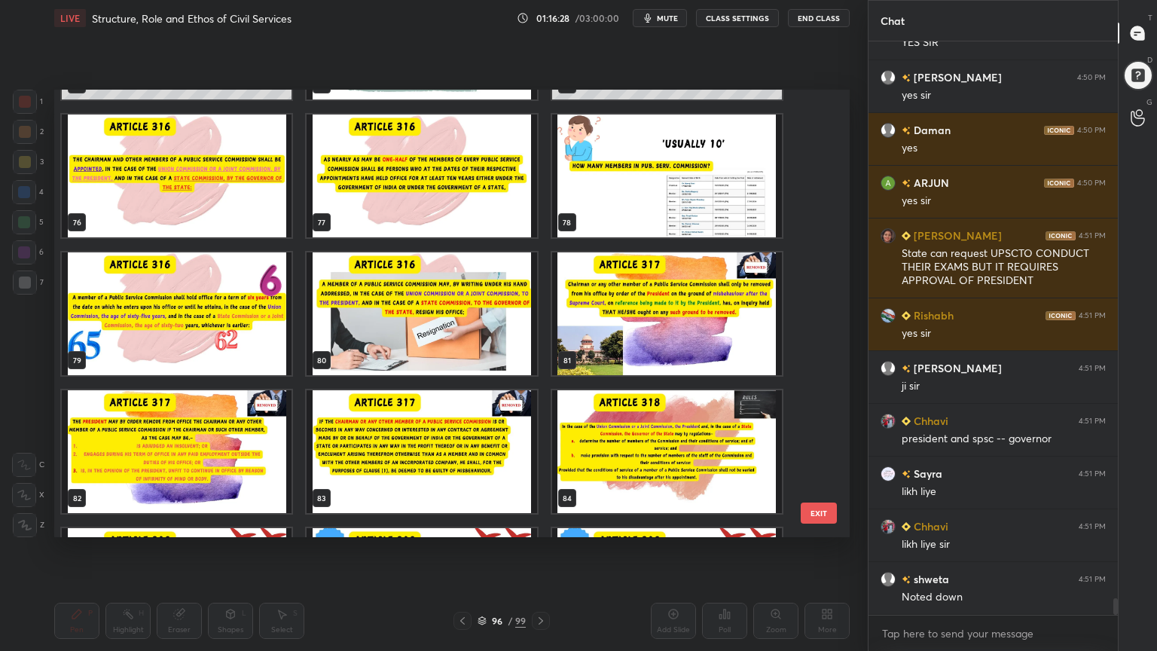
click at [655, 199] on img "grid" at bounding box center [667, 176] width 230 height 123
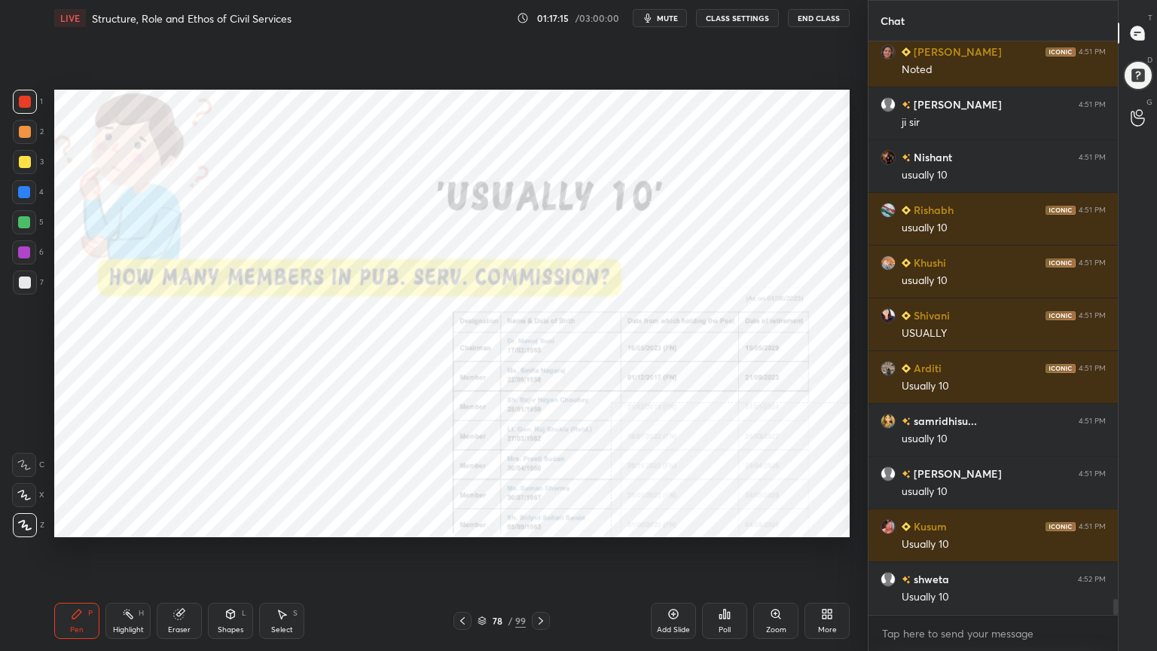
scroll to position [20484, 0]
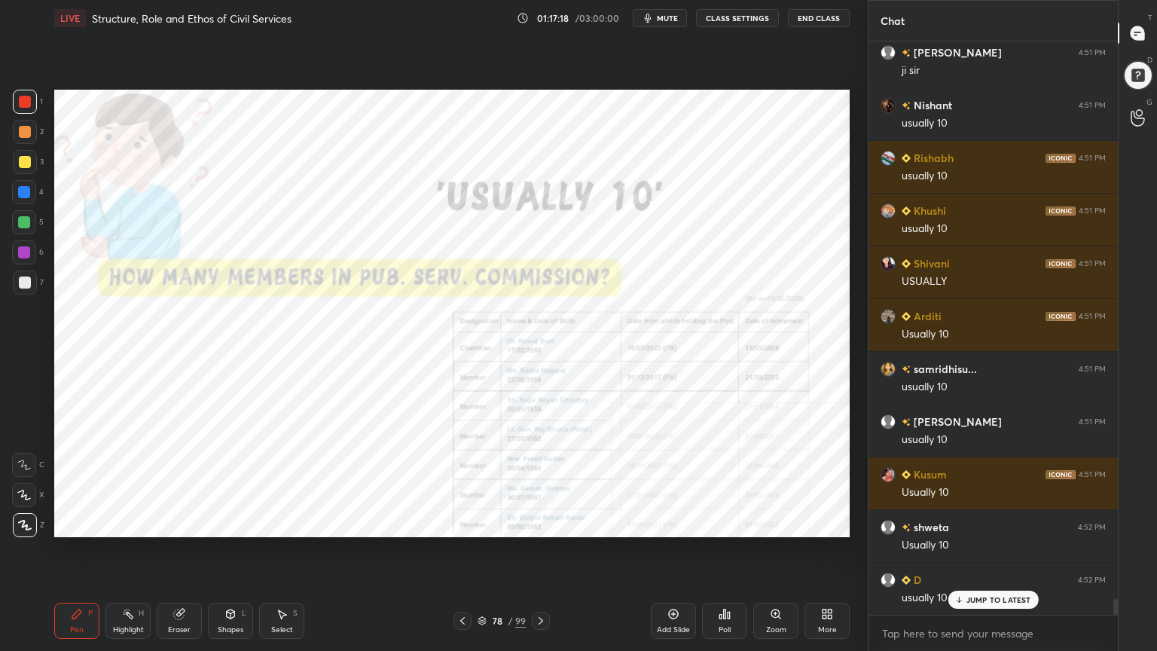
click at [544, 584] on icon at bounding box center [541, 621] width 12 height 12
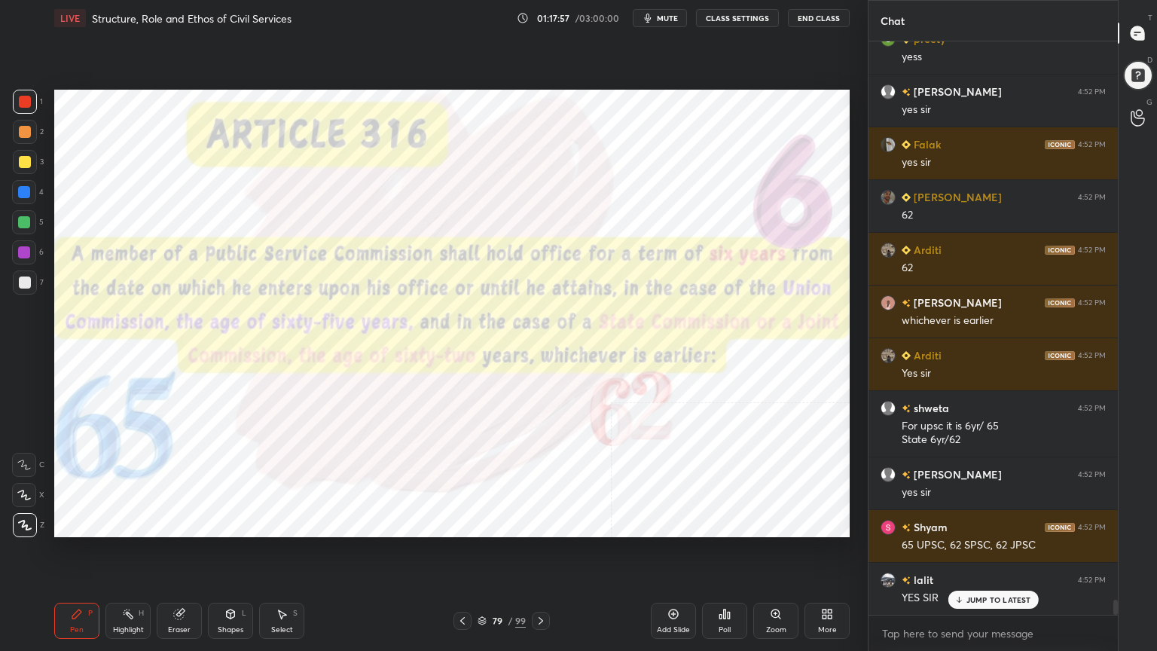
scroll to position [21463, 0]
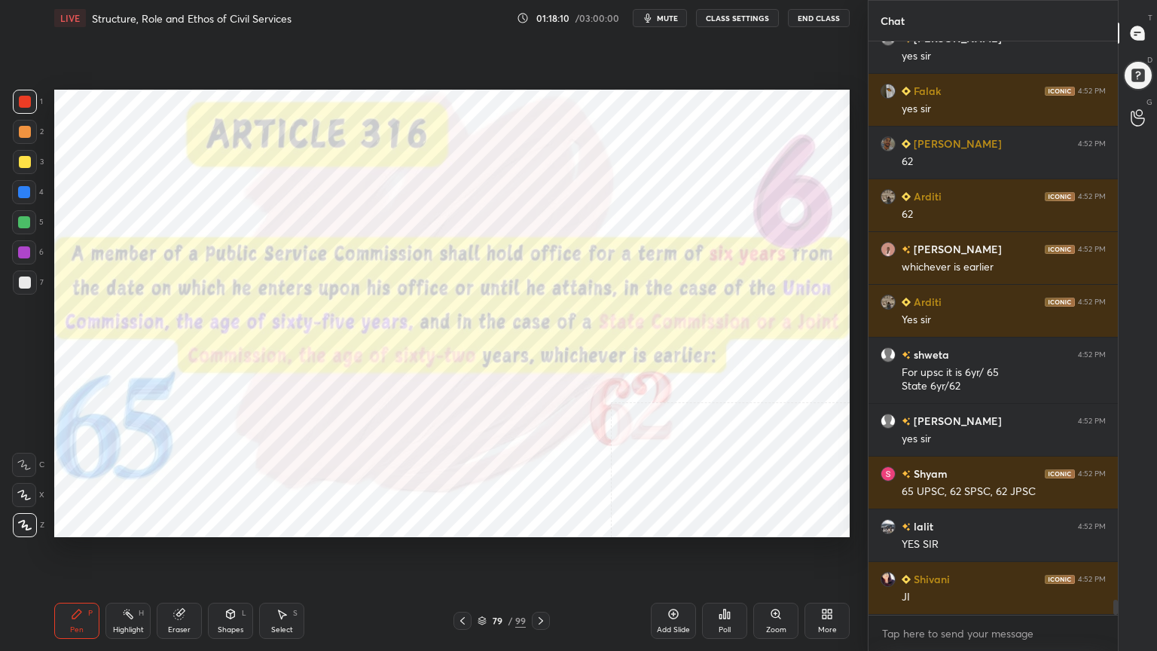
click at [544, 584] on icon at bounding box center [541, 621] width 12 height 12
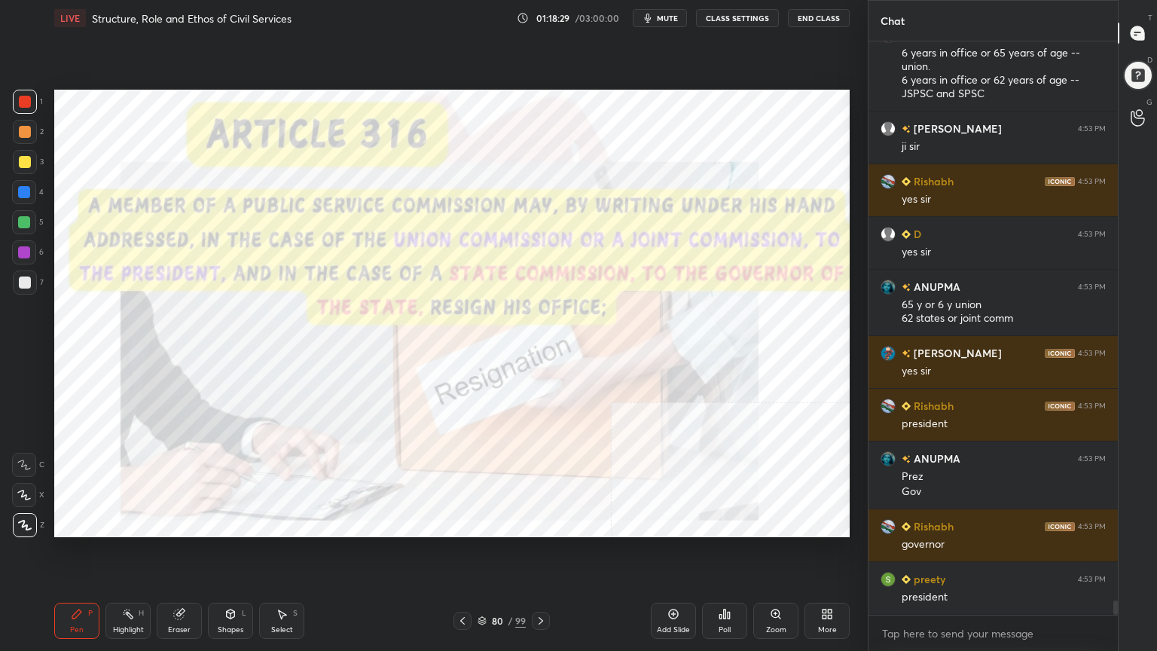
scroll to position [22112, 0]
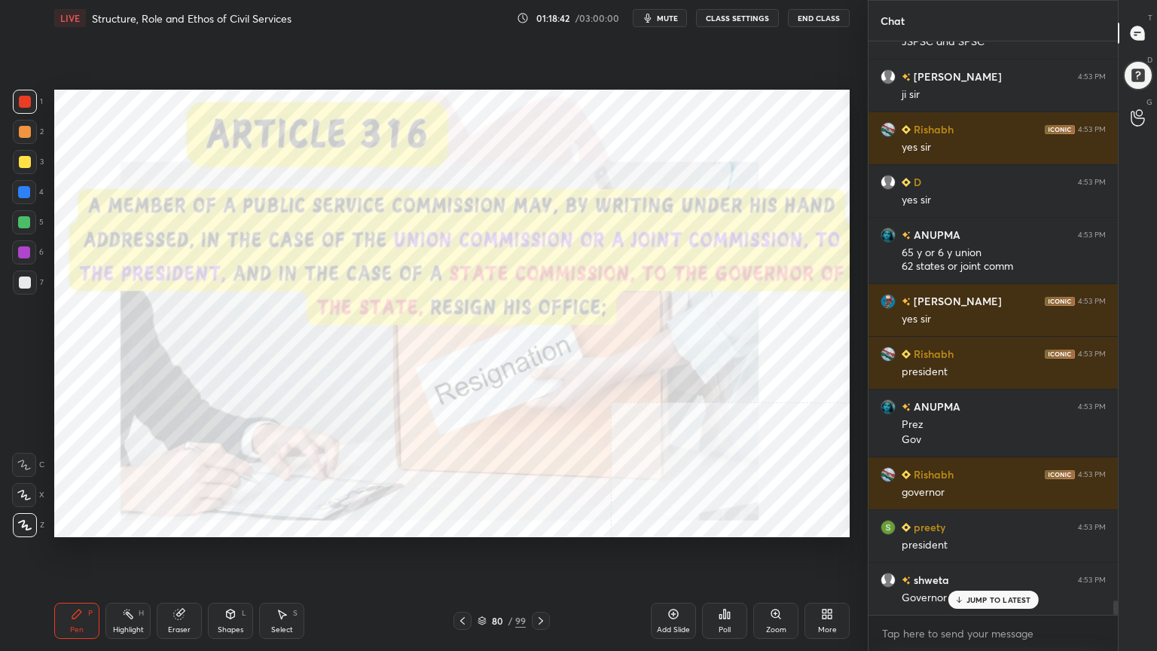
click at [540, 584] on icon at bounding box center [541, 621] width 12 height 12
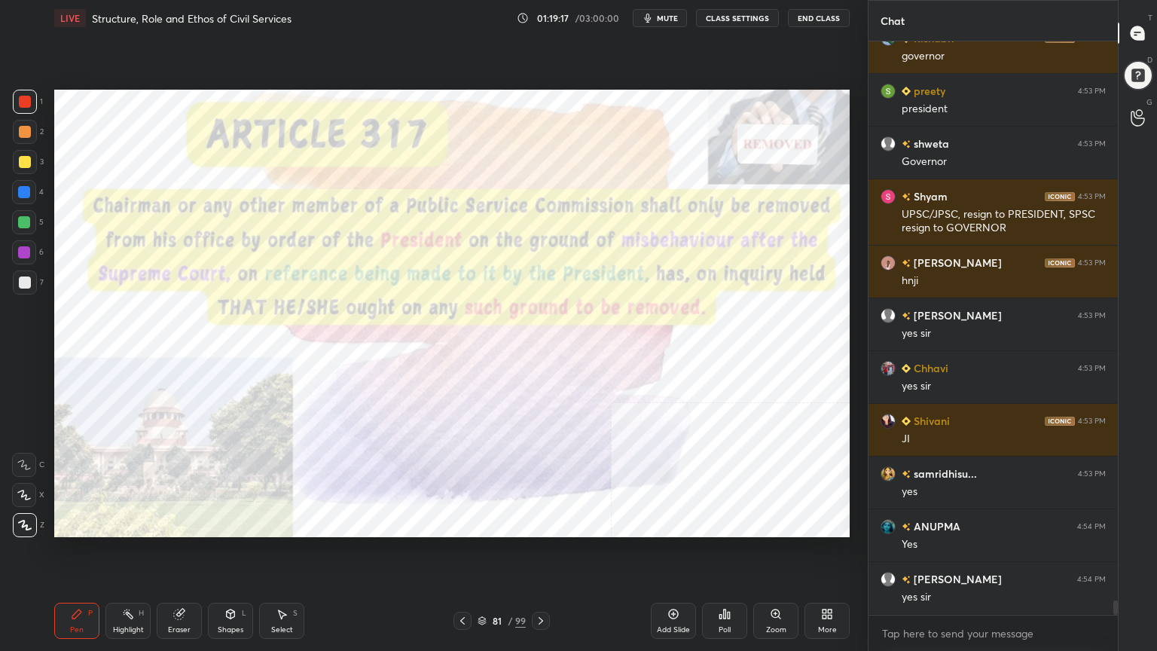
scroll to position [22600, 0]
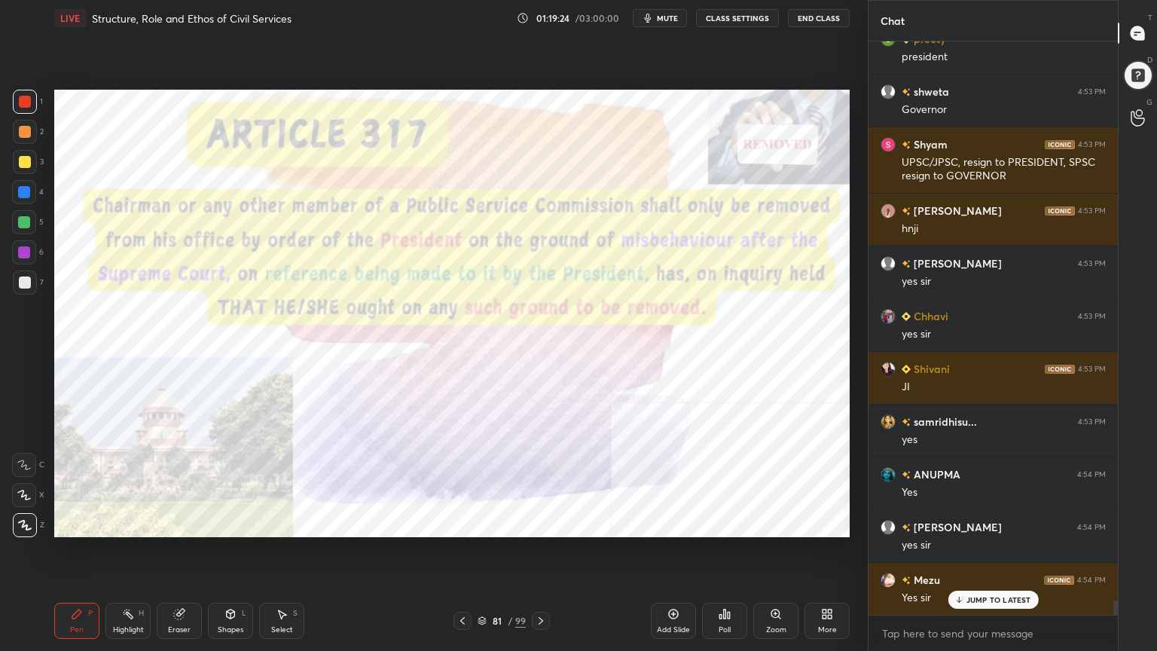
click at [543, 584] on icon at bounding box center [541, 621] width 5 height 8
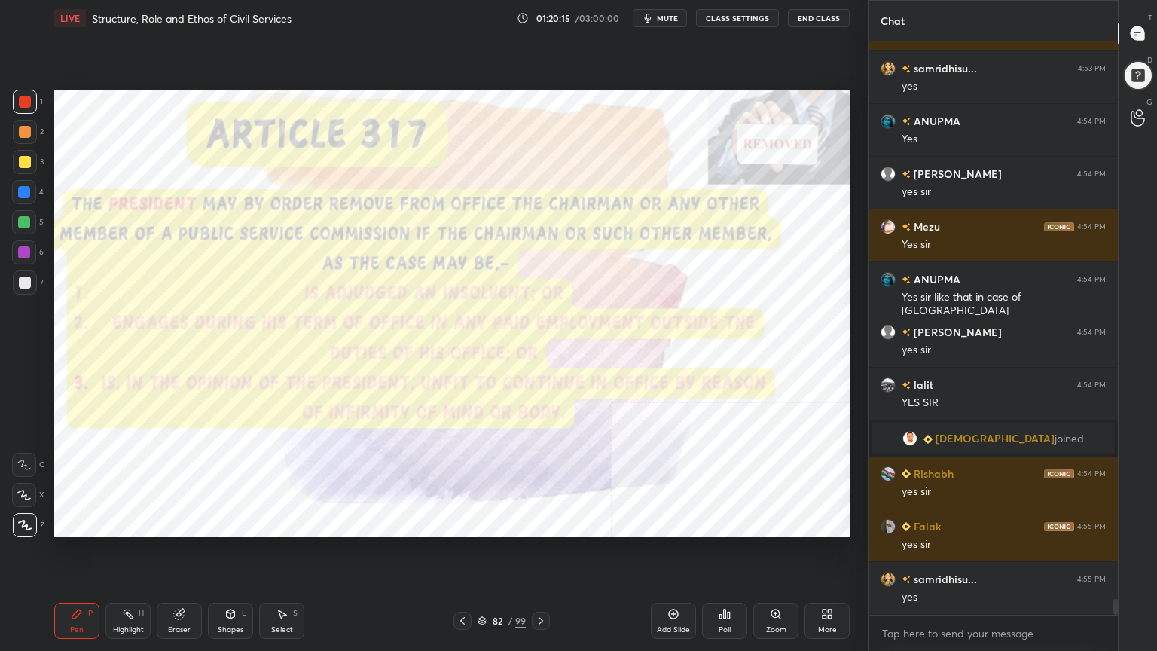
scroll to position [5, 5]
click at [478, 584] on icon at bounding box center [482, 622] width 8 height 2
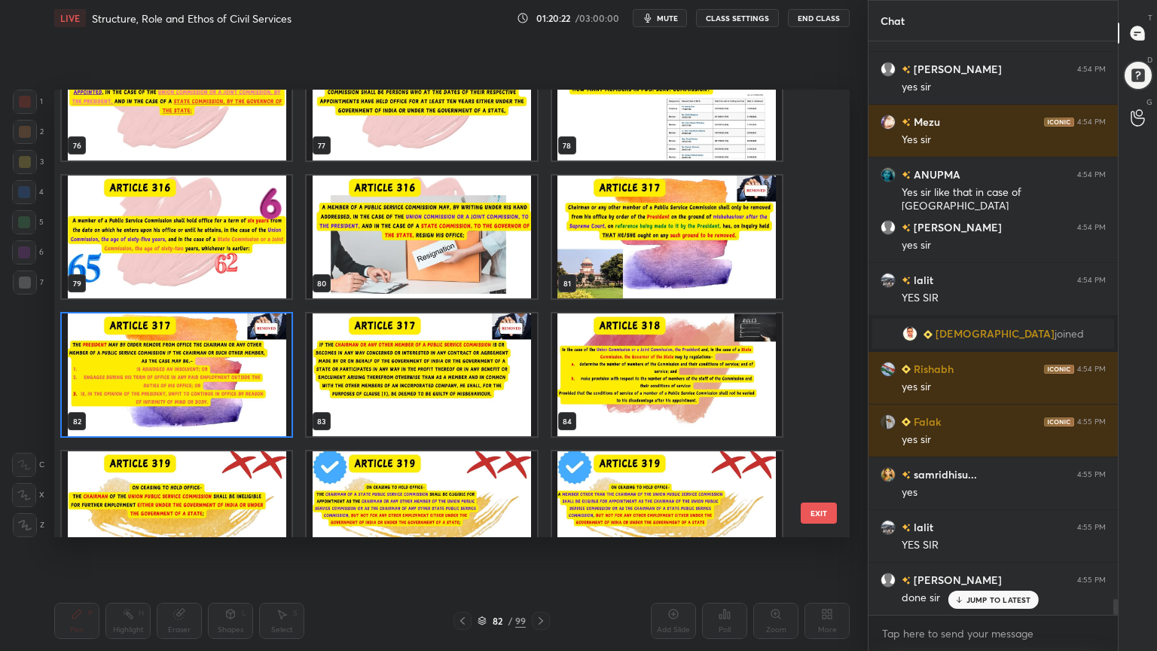
scroll to position [3521, 0]
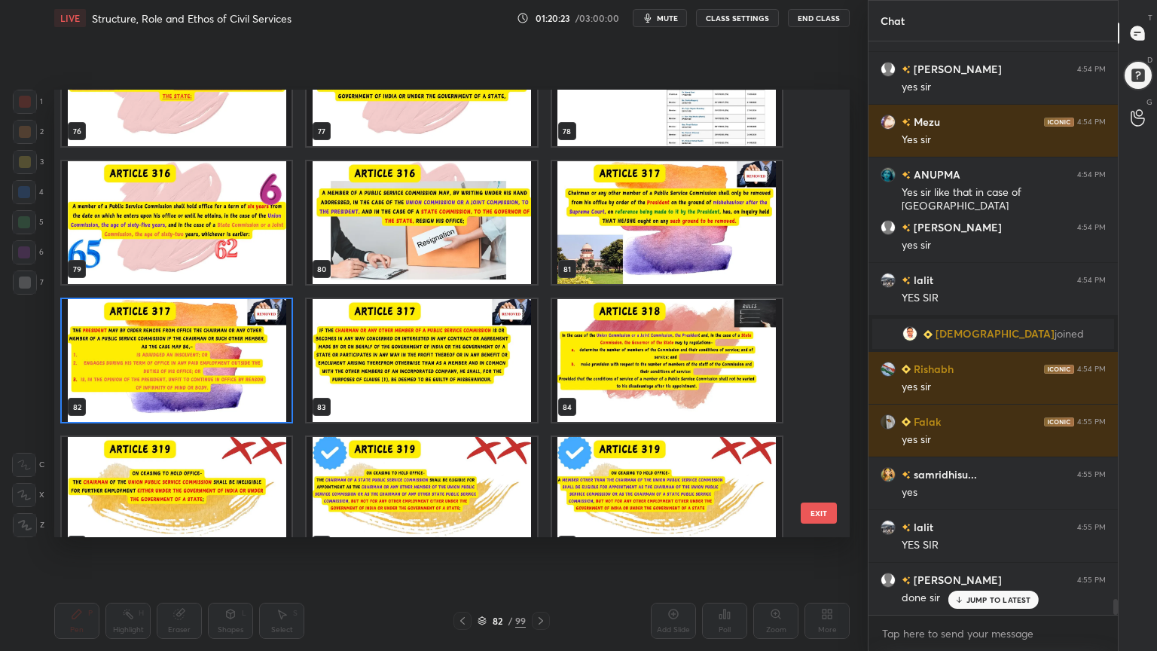
click at [455, 385] on img "grid" at bounding box center [422, 360] width 230 height 123
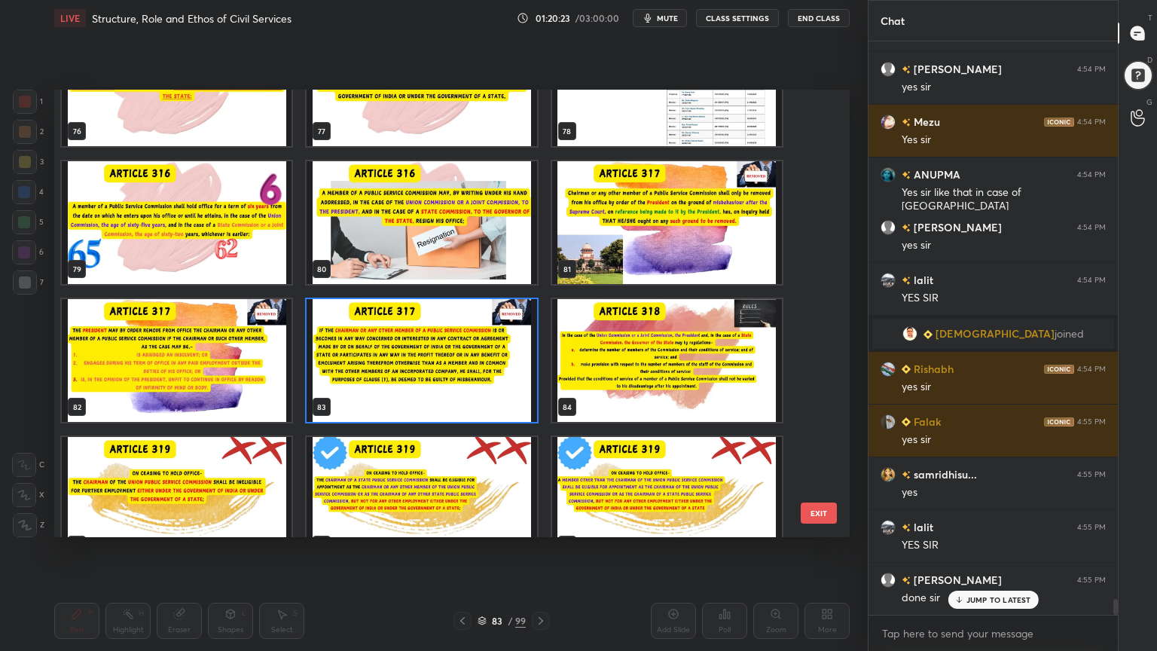
click at [455, 385] on img "grid" at bounding box center [422, 360] width 230 height 123
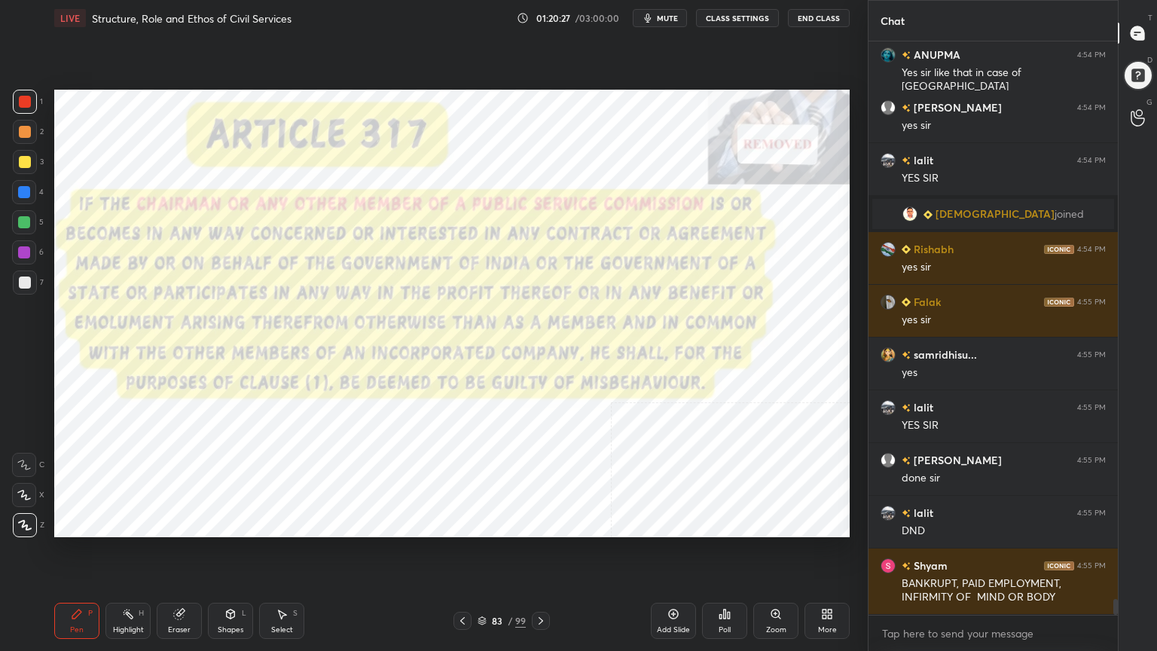
scroll to position [20589, 0]
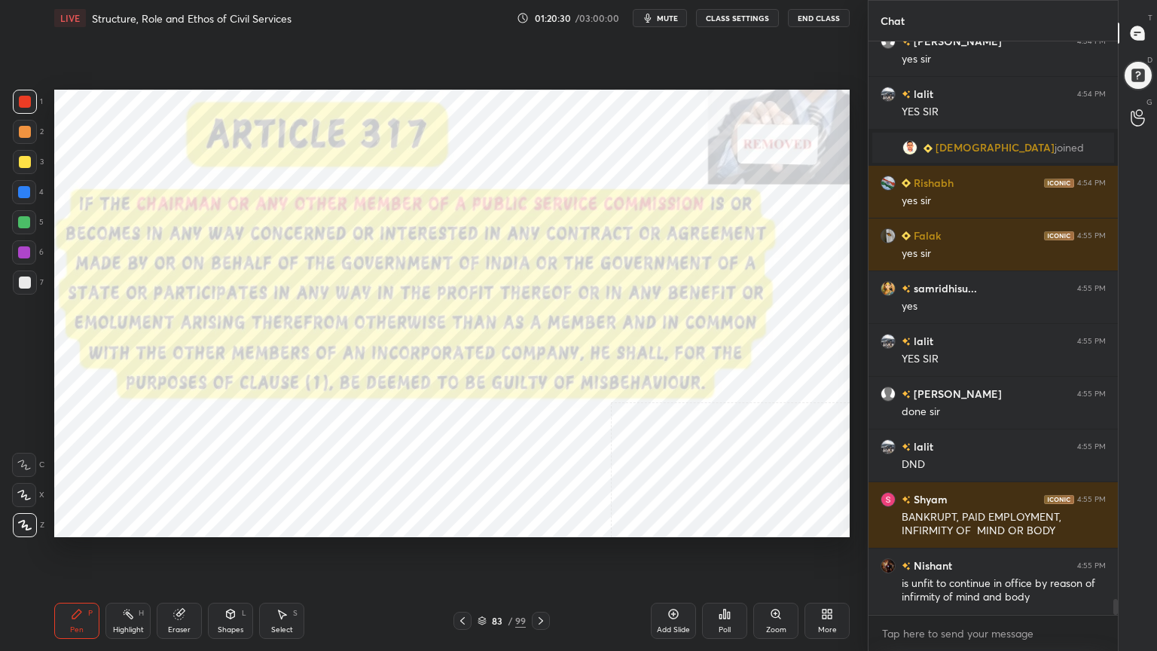
click at [542, 584] on icon at bounding box center [541, 621] width 12 height 12
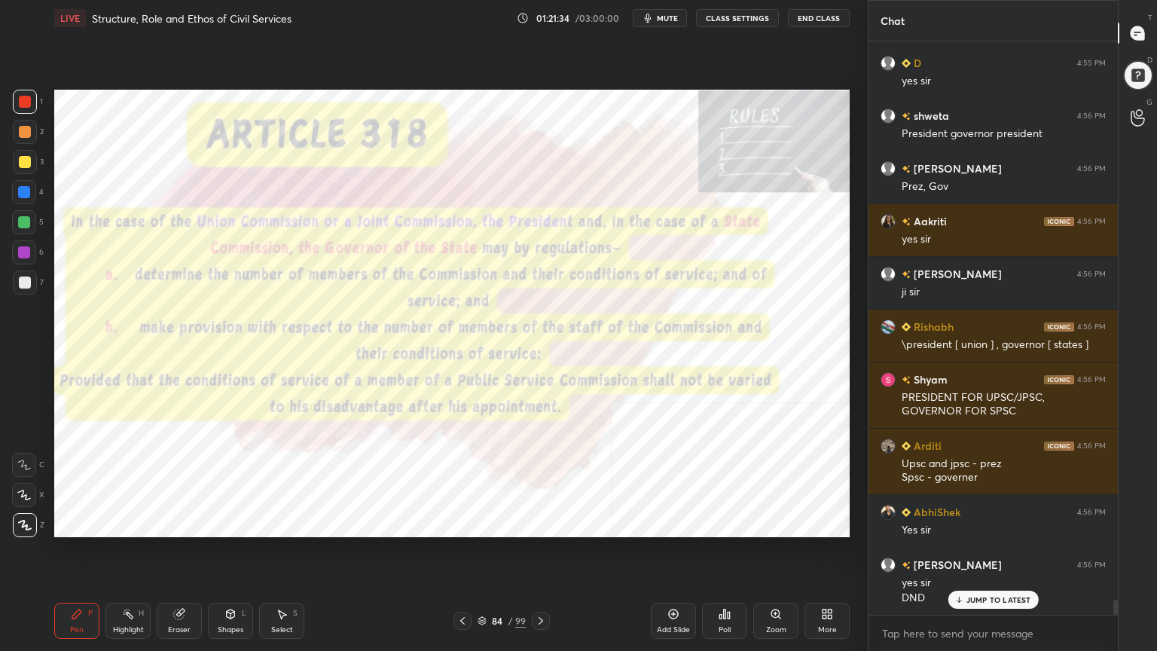
scroll to position [21424, 0]
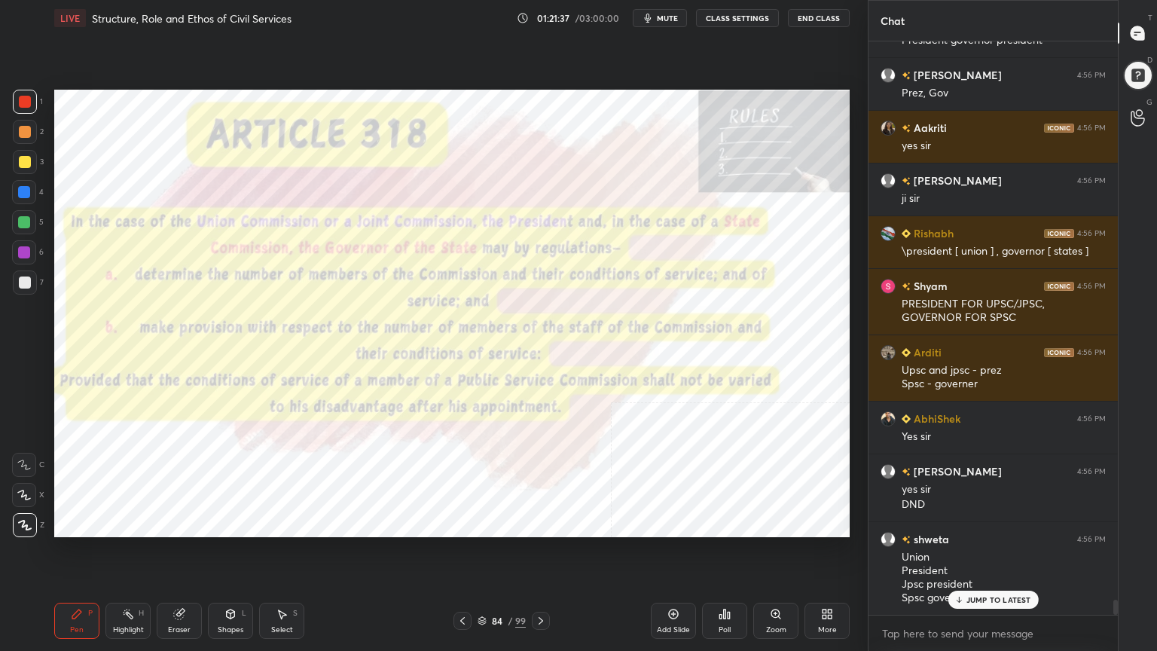
click at [482, 584] on icon at bounding box center [482, 619] width 8 height 4
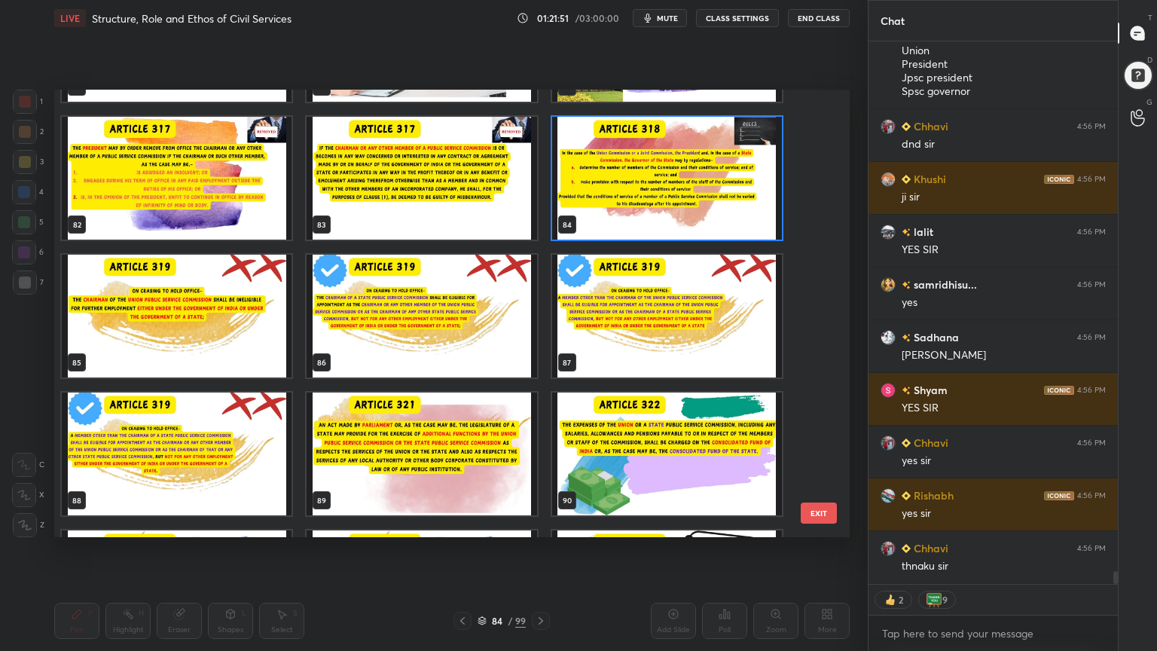
scroll to position [21984, 0]
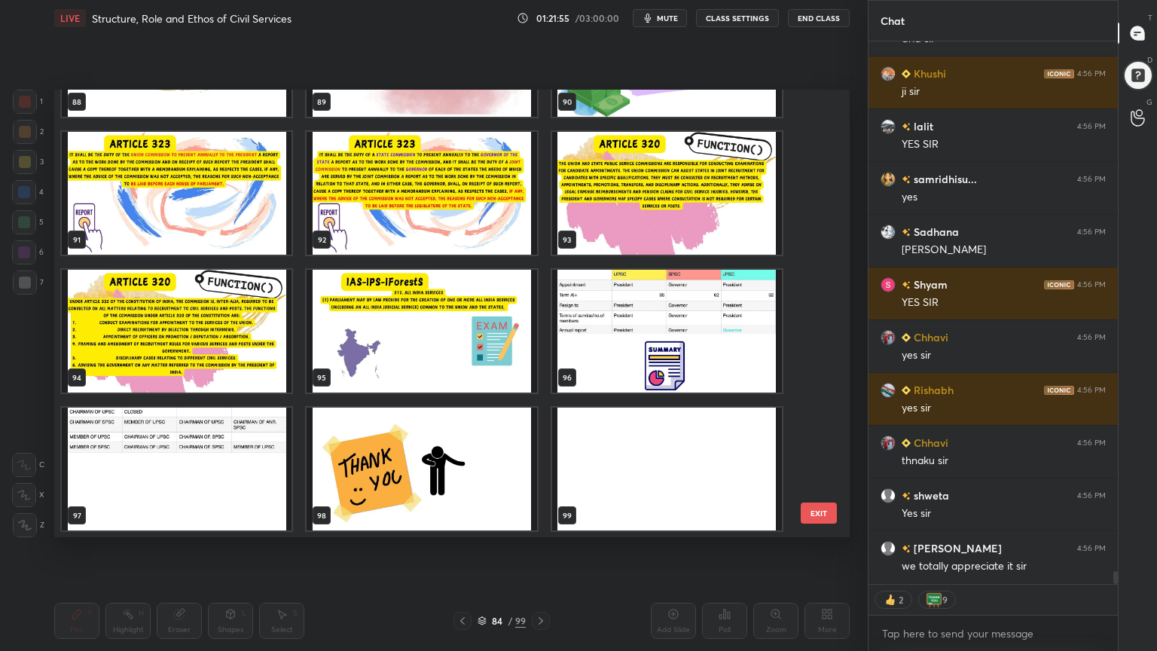
click at [197, 486] on img "grid" at bounding box center [177, 469] width 230 height 123
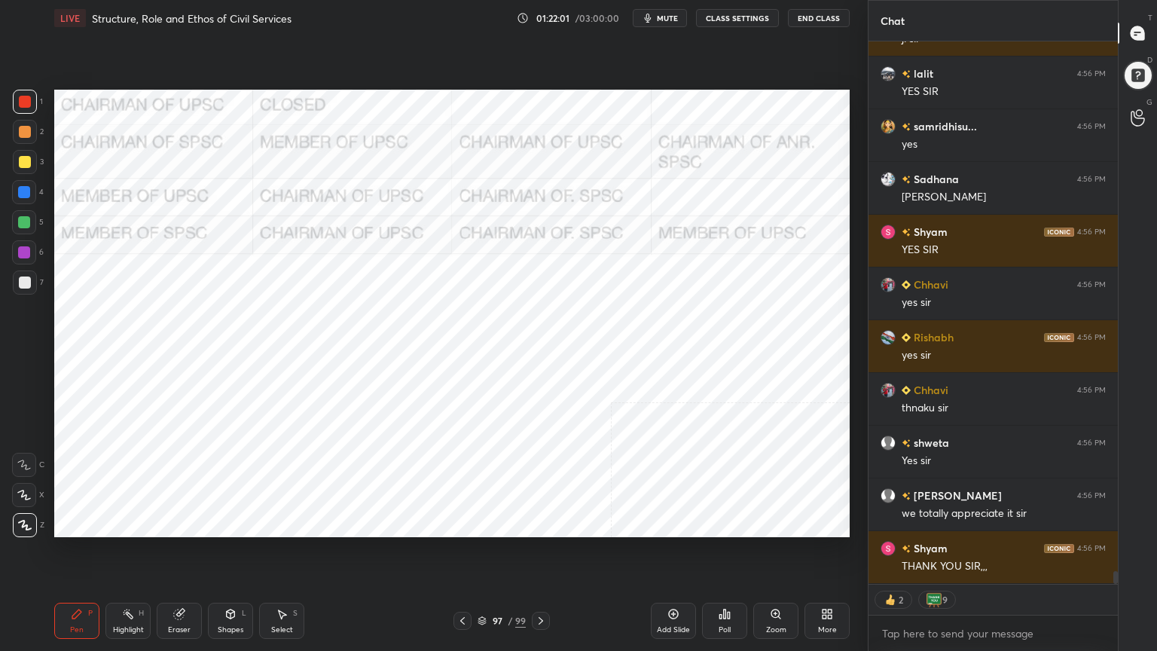
scroll to position [5, 5]
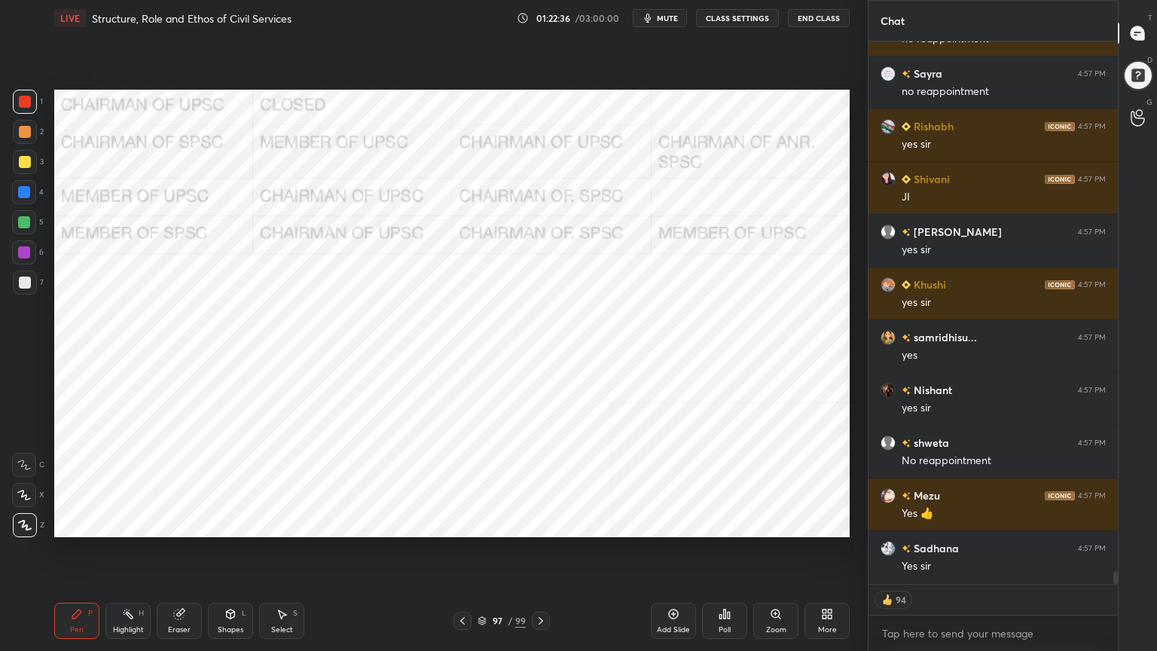
click at [22, 188] on div at bounding box center [24, 192] width 12 height 12
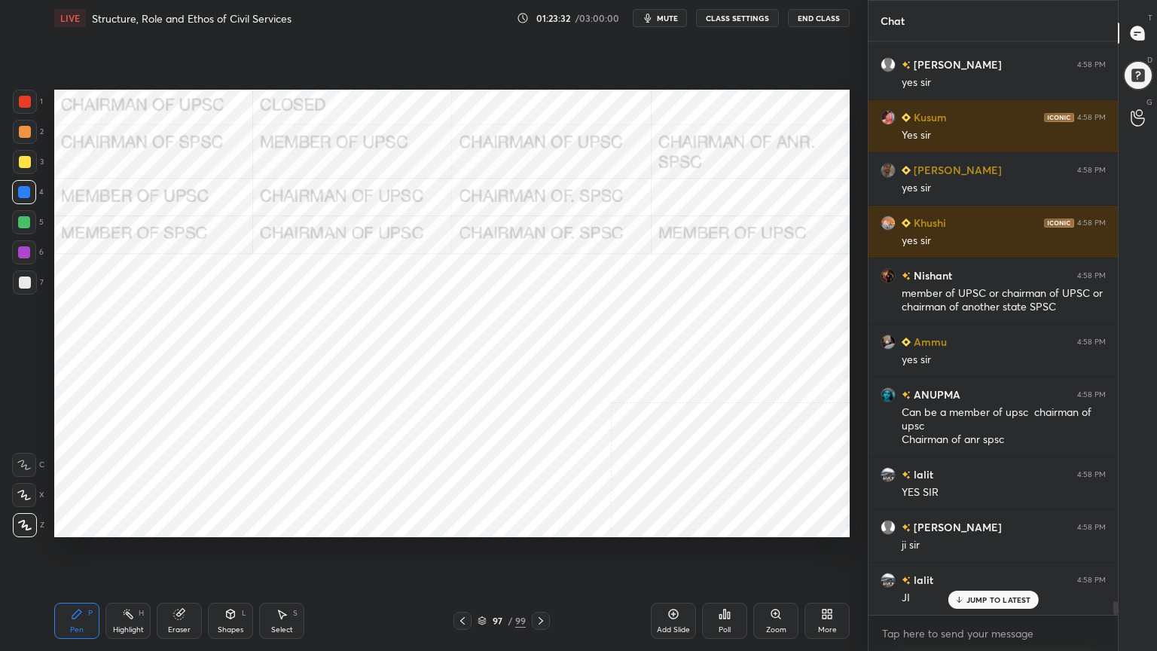
scroll to position [23787, 0]
click at [20, 226] on div at bounding box center [24, 222] width 12 height 12
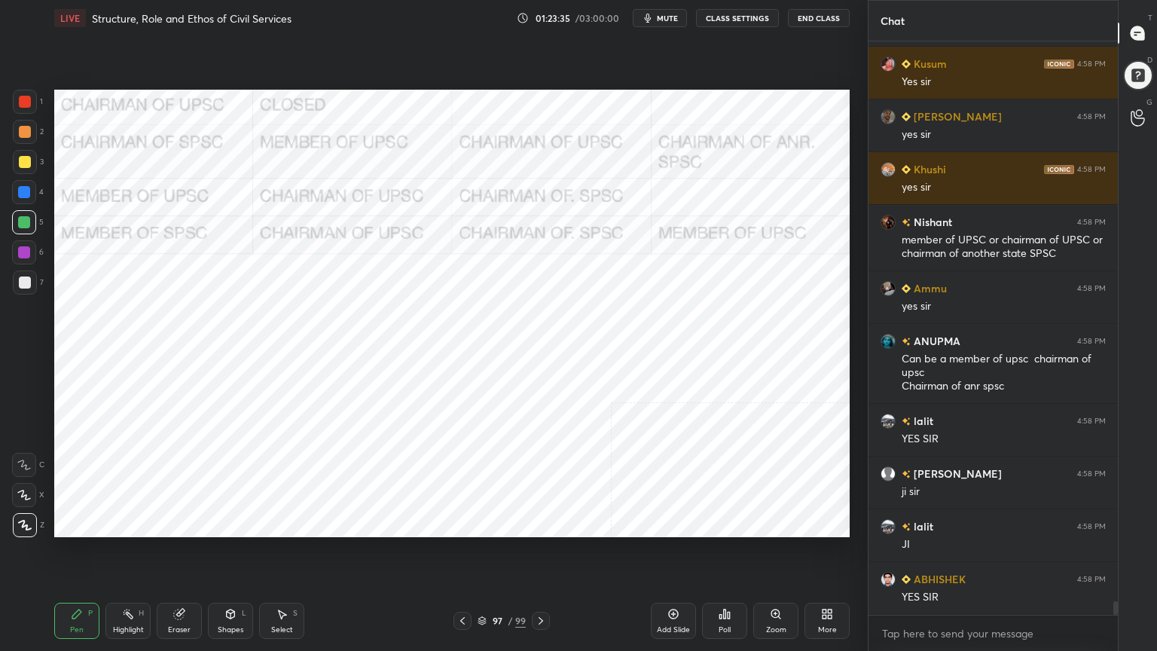
scroll to position [23839, 0]
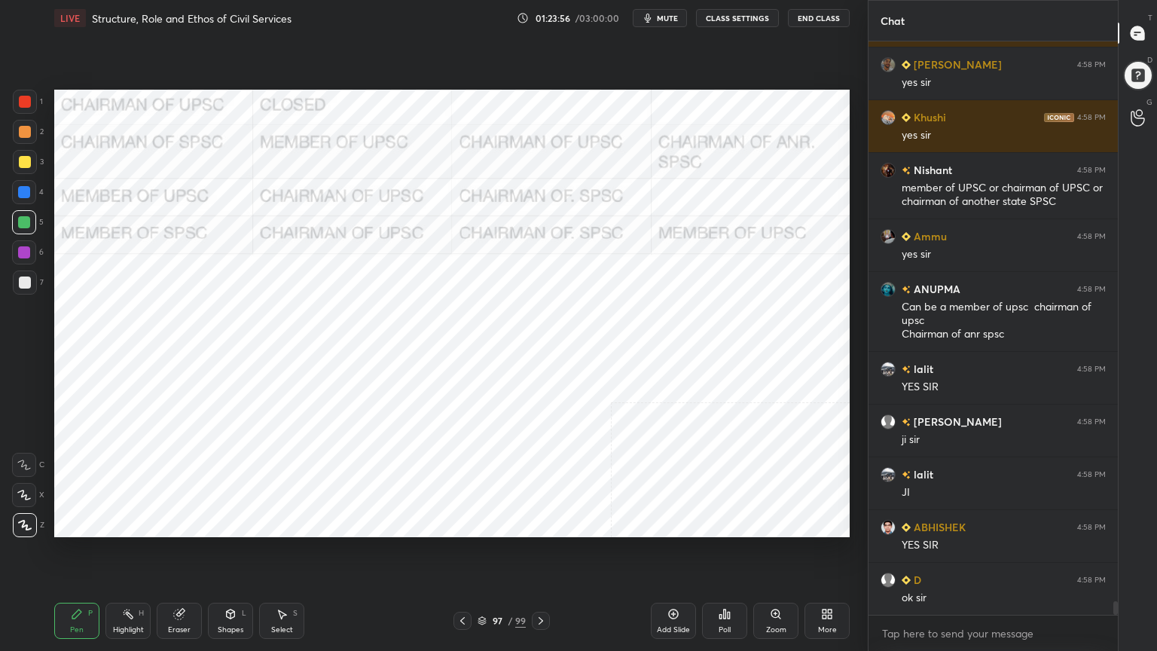
click at [23, 252] on div at bounding box center [24, 252] width 12 height 12
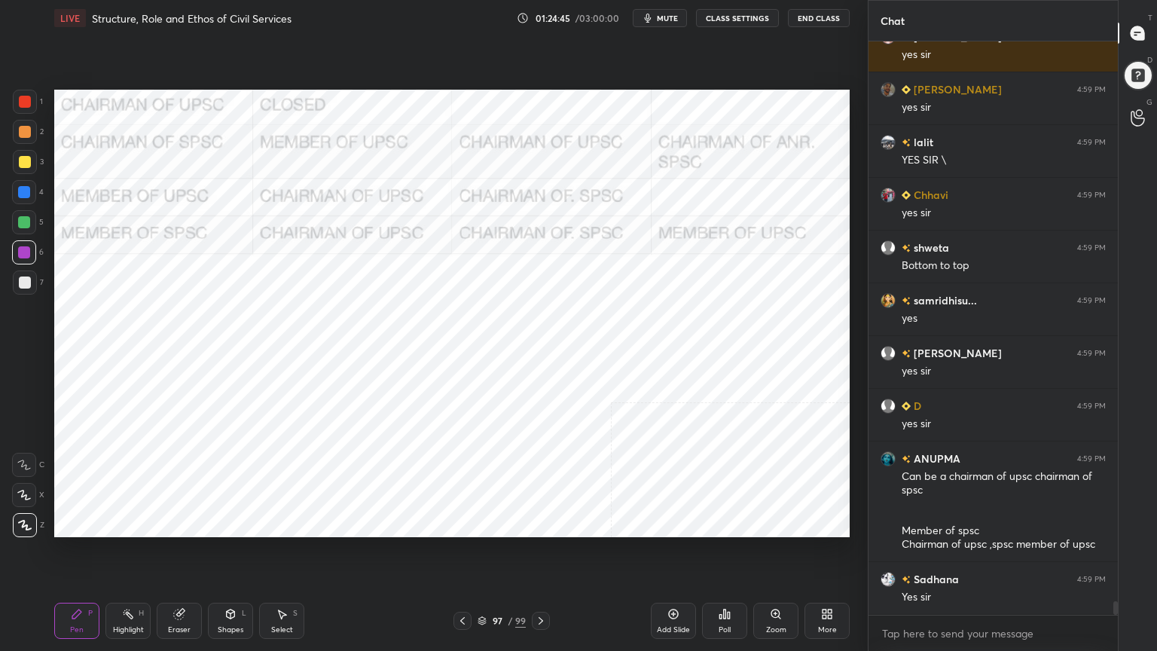
scroll to position [23368, 0]
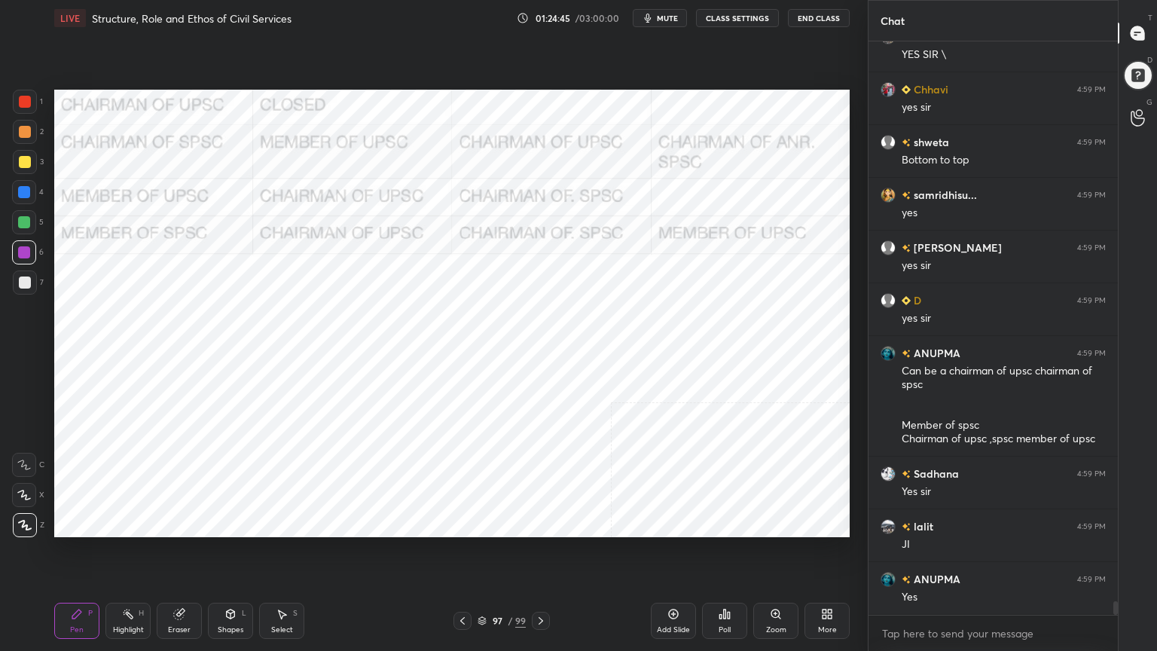
drag, startPoint x: 672, startPoint y: 610, endPoint x: 626, endPoint y: 585, distance: 51.9
click at [672, 584] on icon at bounding box center [674, 615] width 10 height 10
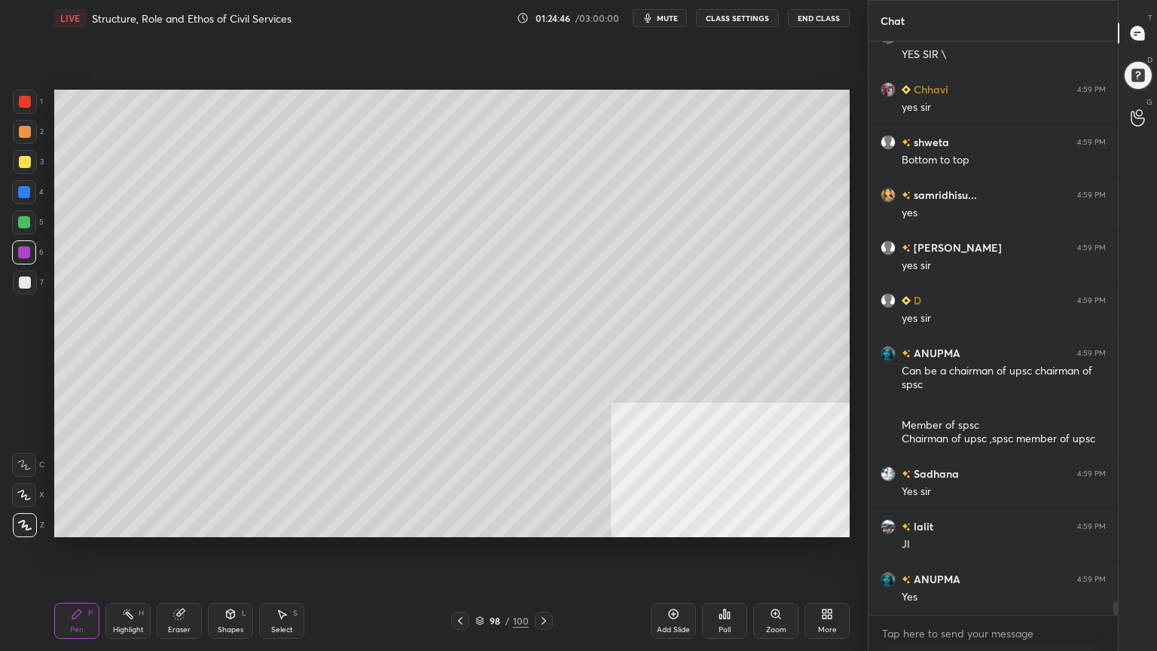
scroll to position [23486, 0]
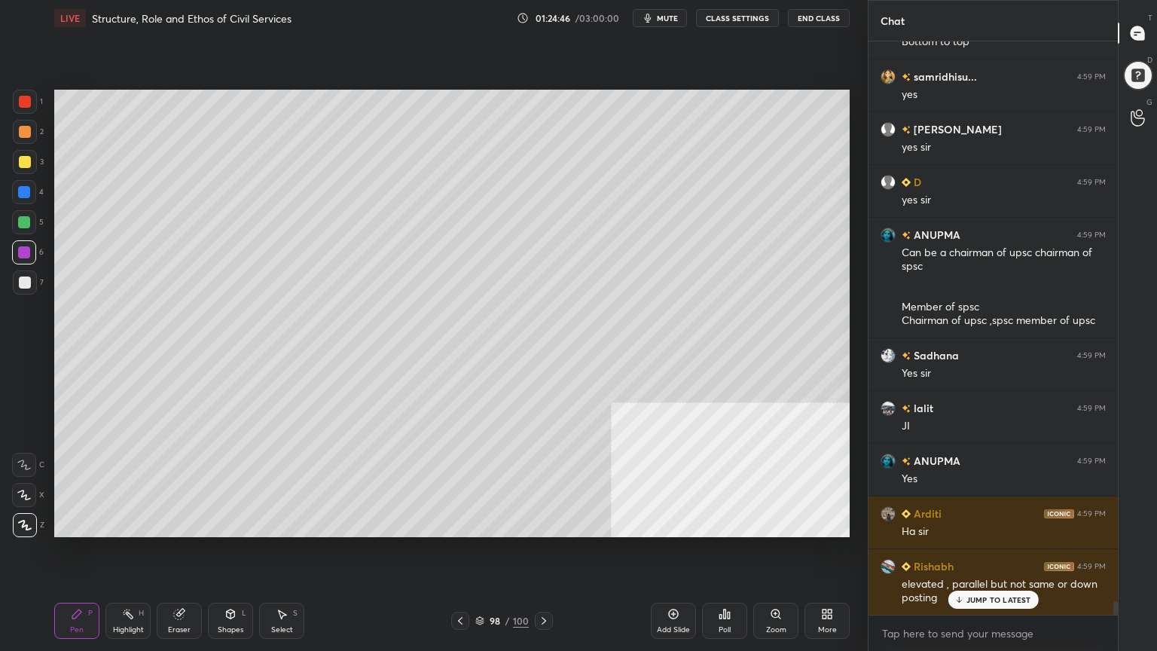
click at [32, 280] on div at bounding box center [25, 283] width 24 height 24
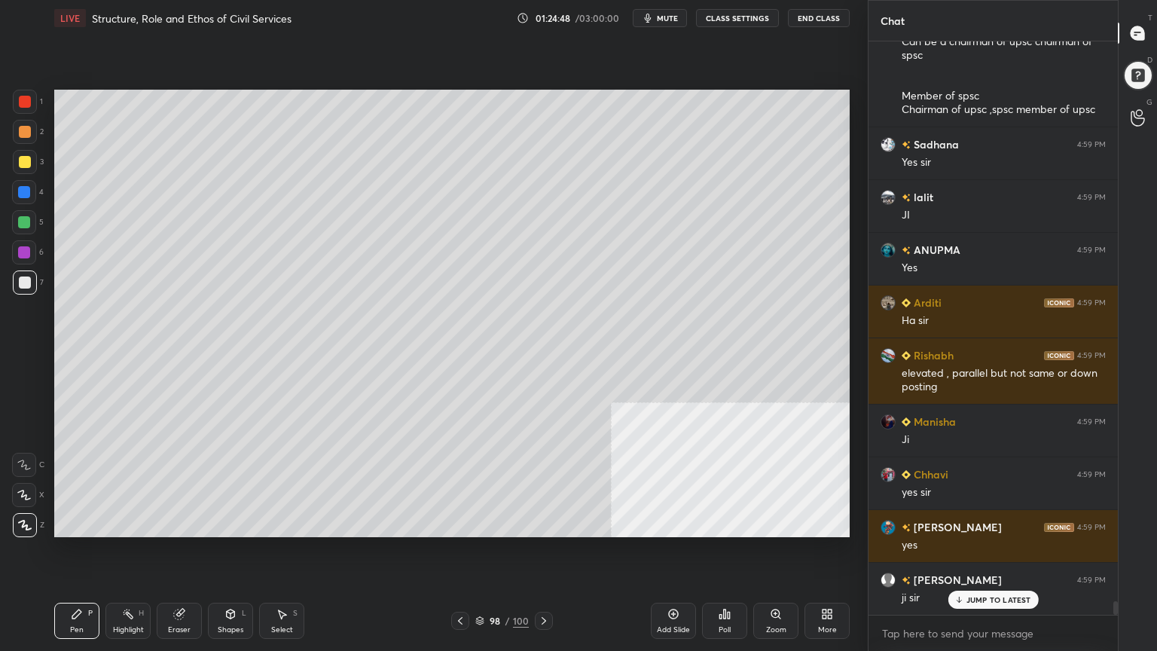
click at [232, 584] on div "Shapes L" at bounding box center [230, 621] width 45 height 36
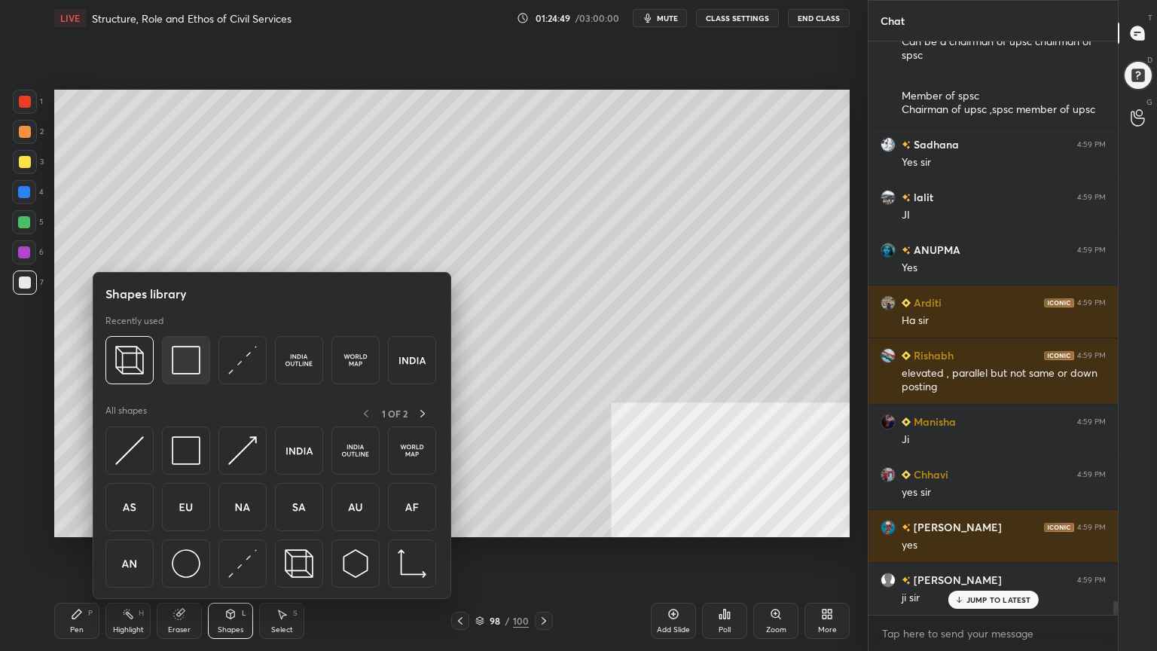
click at [179, 363] on img at bounding box center [186, 360] width 29 height 29
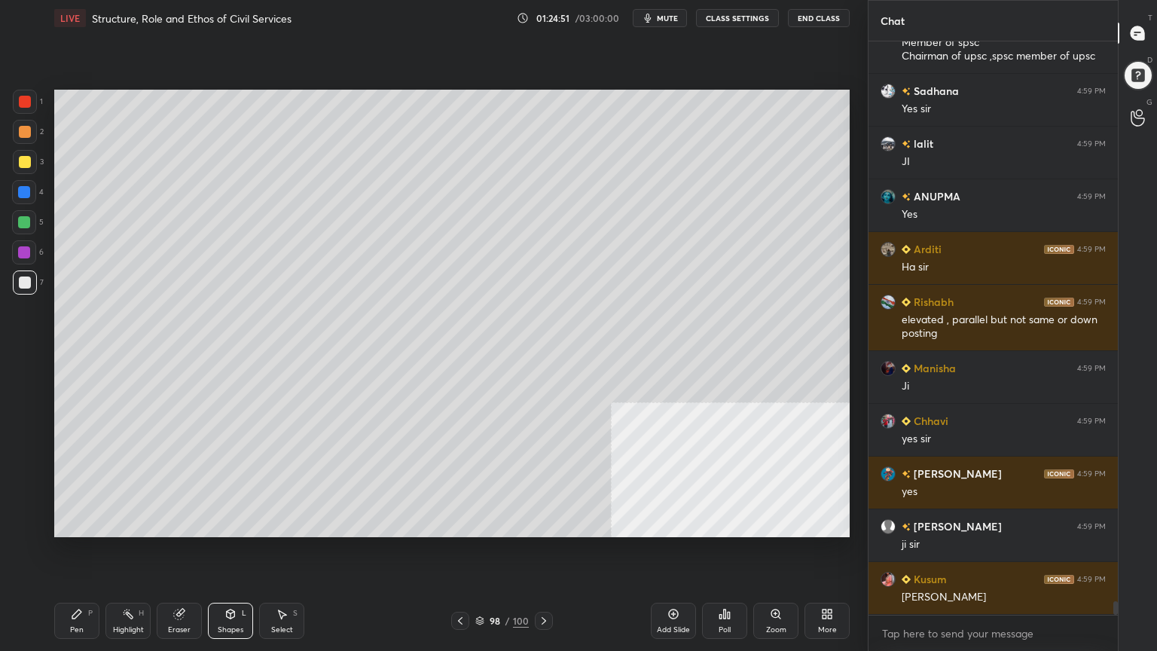
scroll to position [23803, 0]
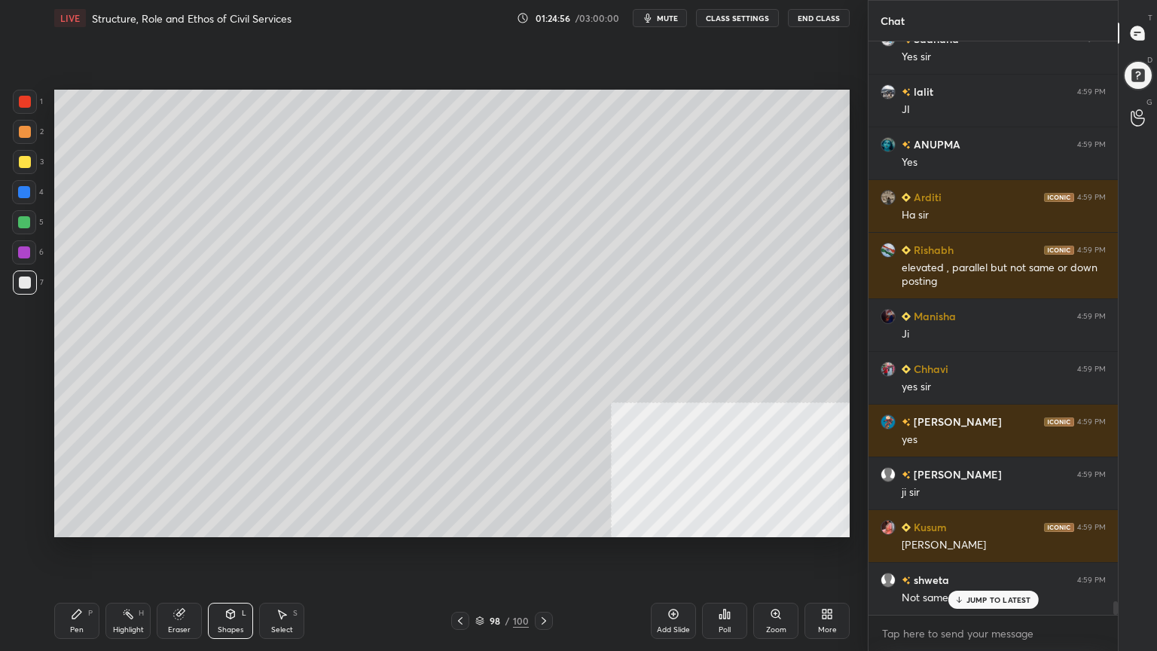
drag, startPoint x: 24, startPoint y: 157, endPoint x: 54, endPoint y: 182, distance: 39.0
click at [24, 157] on div at bounding box center [25, 162] width 12 height 12
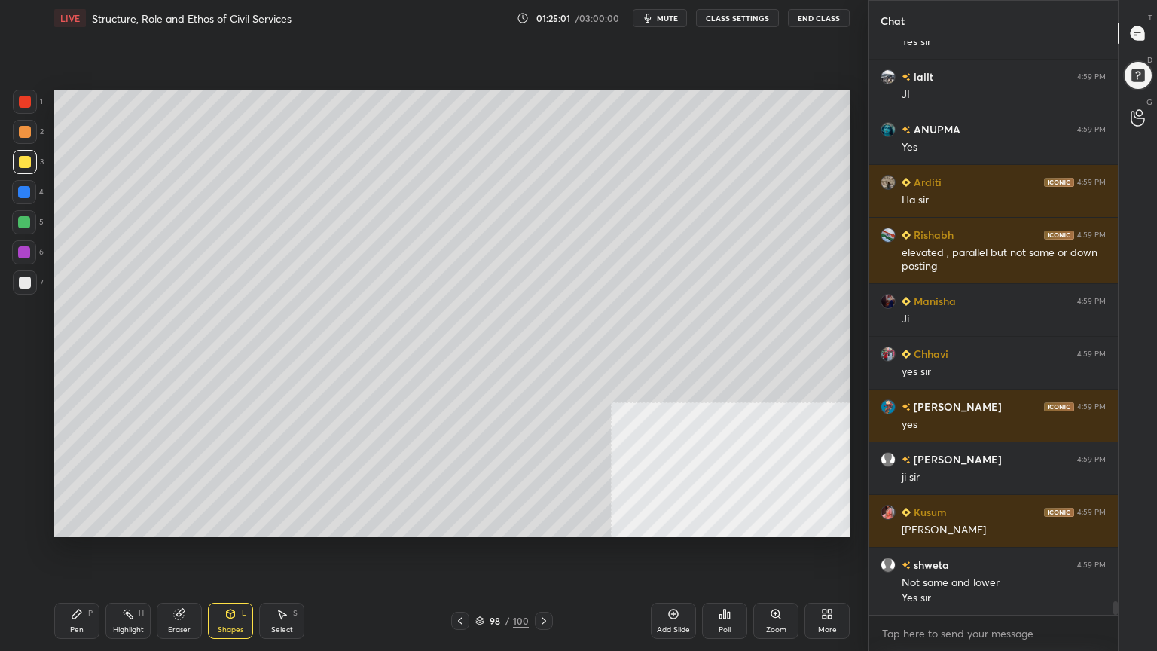
click at [24, 188] on div at bounding box center [24, 192] width 12 height 12
click at [75, 584] on div "Pen" at bounding box center [77, 630] width 14 height 8
click at [22, 224] on div at bounding box center [24, 222] width 12 height 12
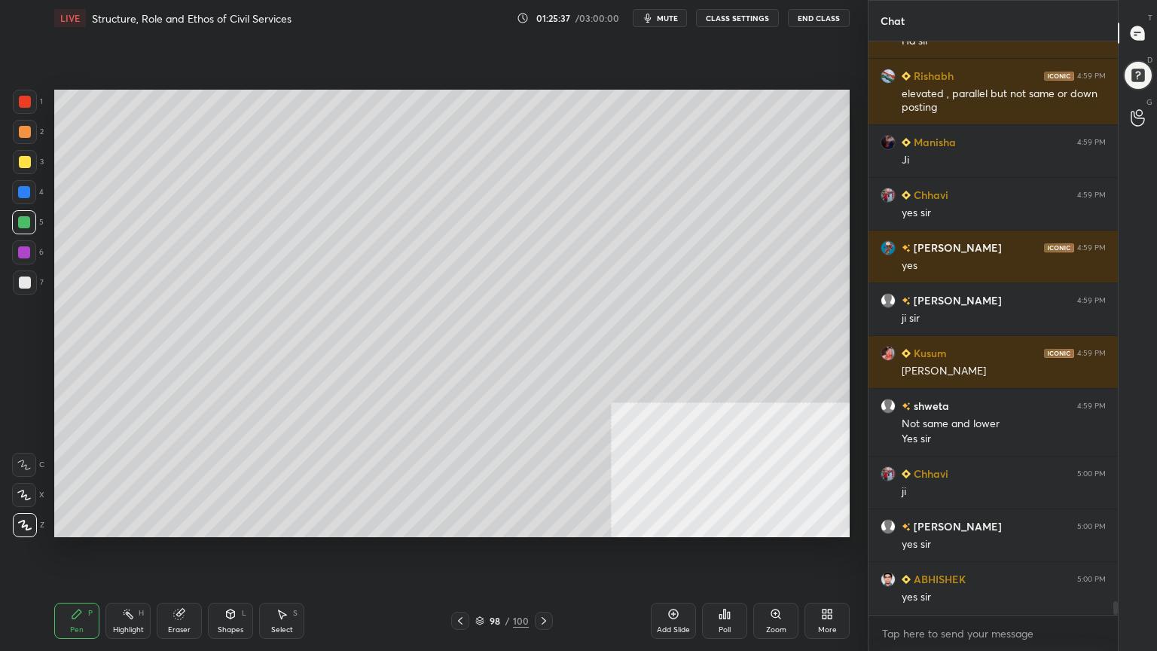
scroll to position [24029, 0]
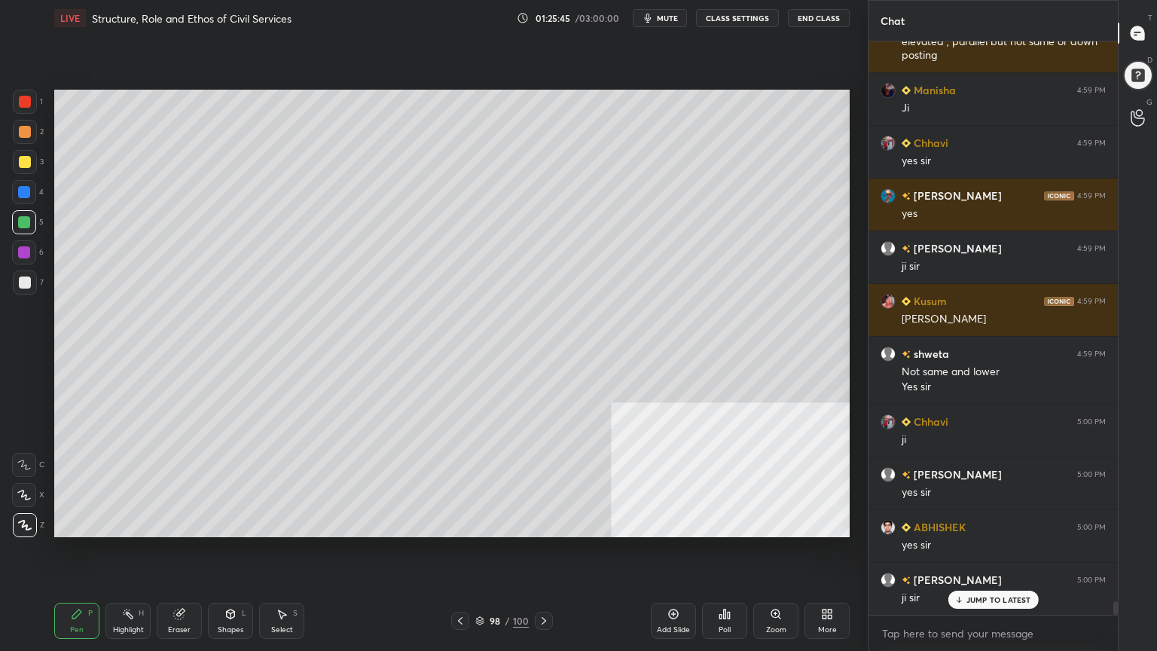
click at [24, 99] on div at bounding box center [25, 102] width 12 height 12
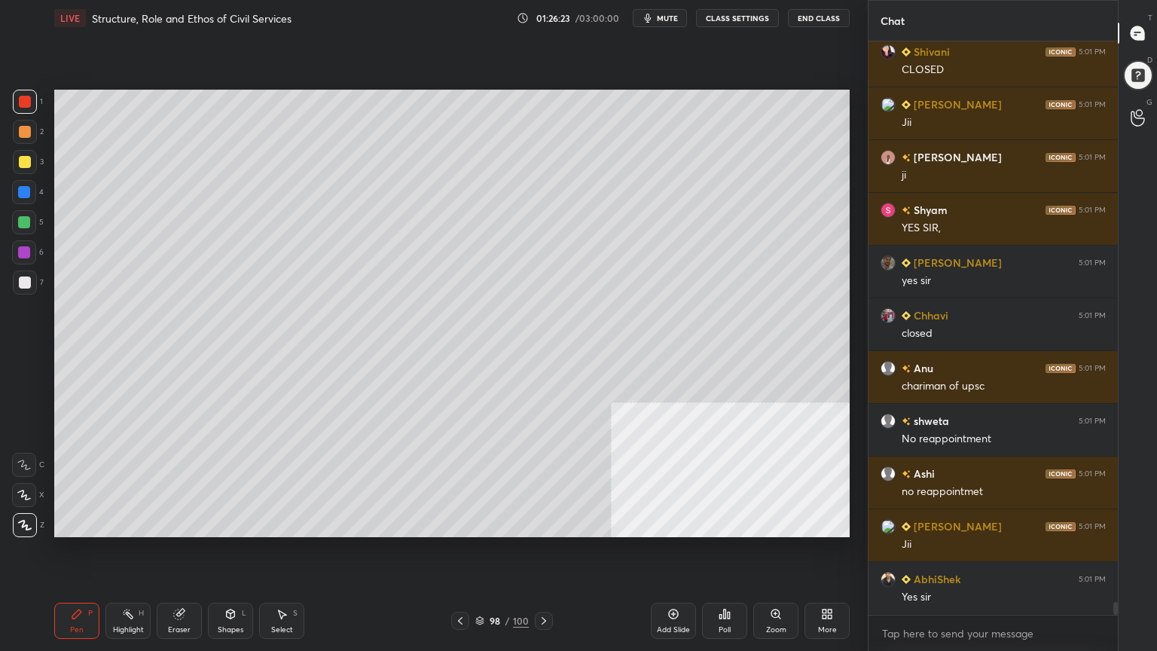
scroll to position [25400, 0]
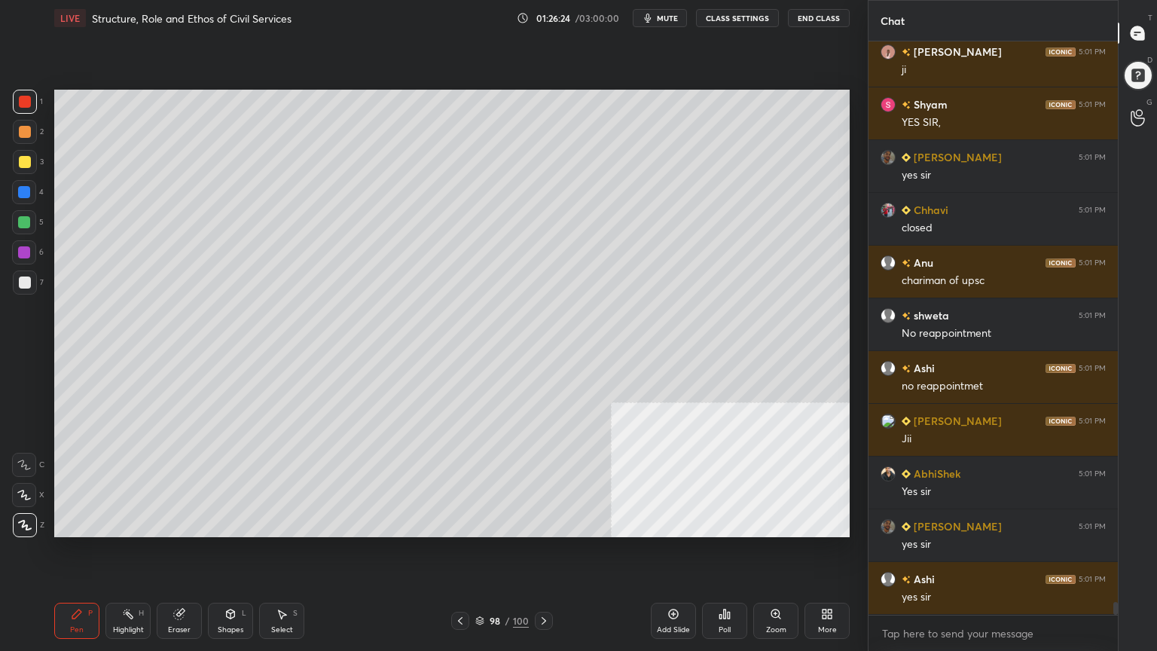
click at [21, 187] on div at bounding box center [24, 192] width 12 height 12
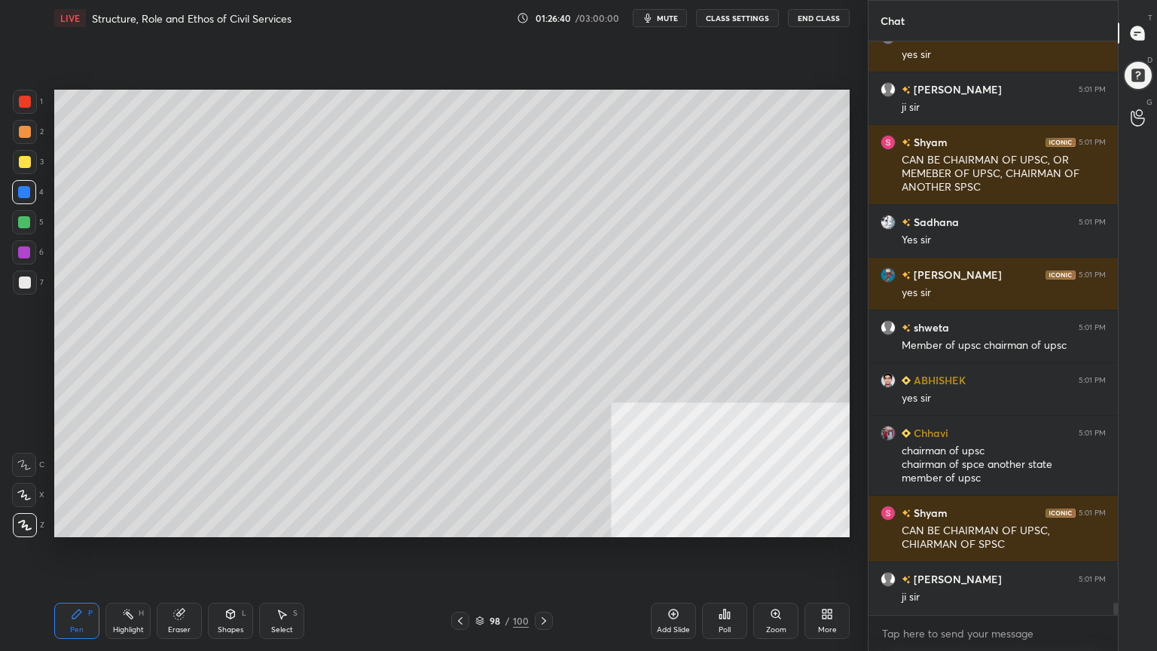
scroll to position [26048, 0]
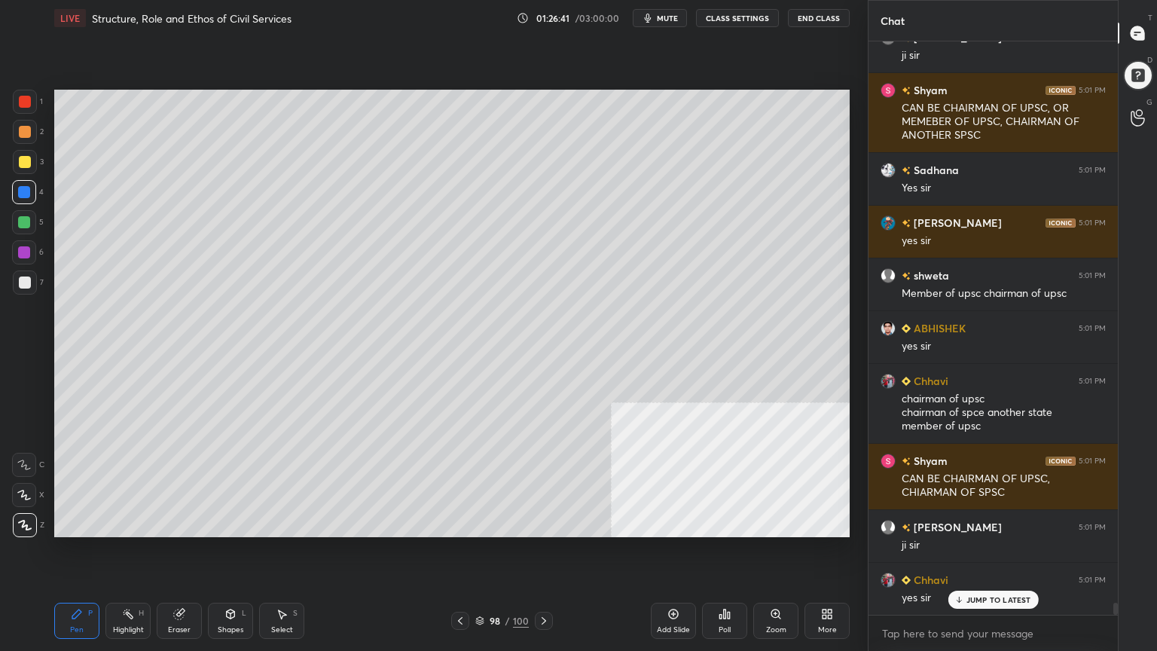
click at [28, 280] on div at bounding box center [25, 283] width 12 height 12
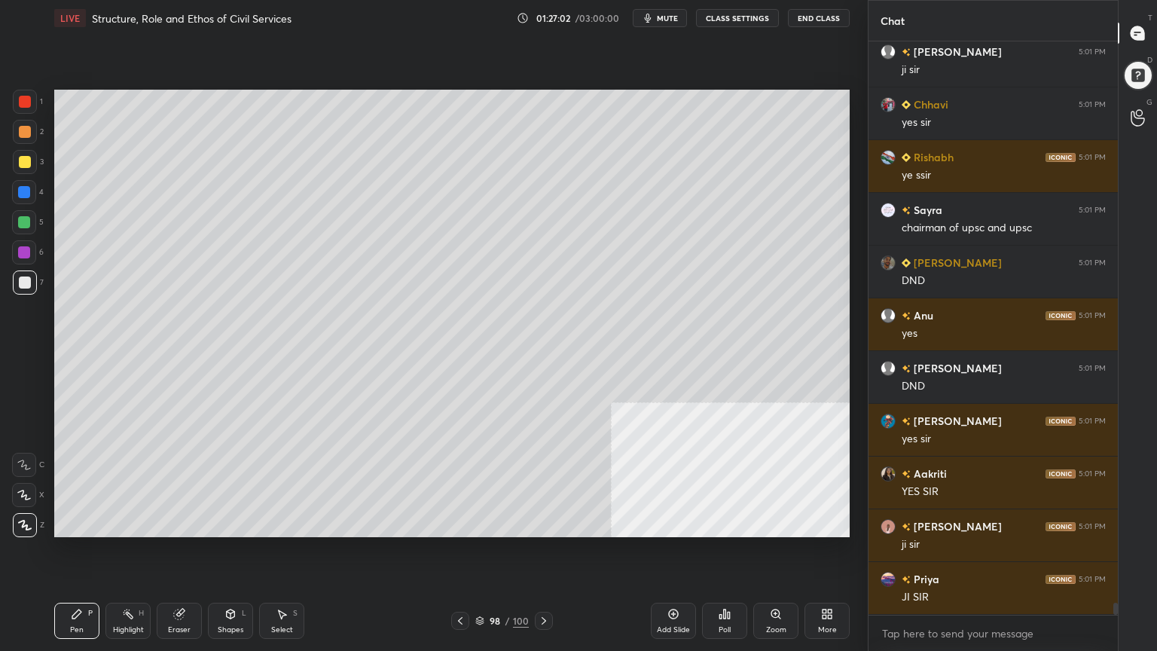
scroll to position [26629, 0]
click at [478, 584] on icon at bounding box center [479, 620] width 9 height 9
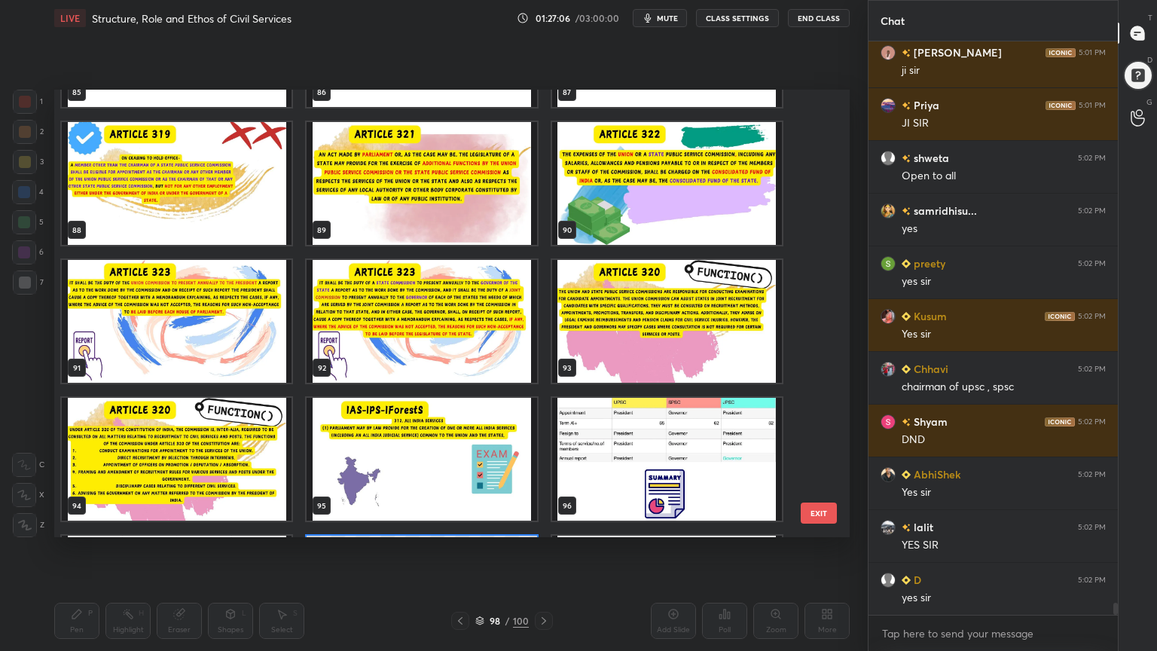
scroll to position [27103, 0]
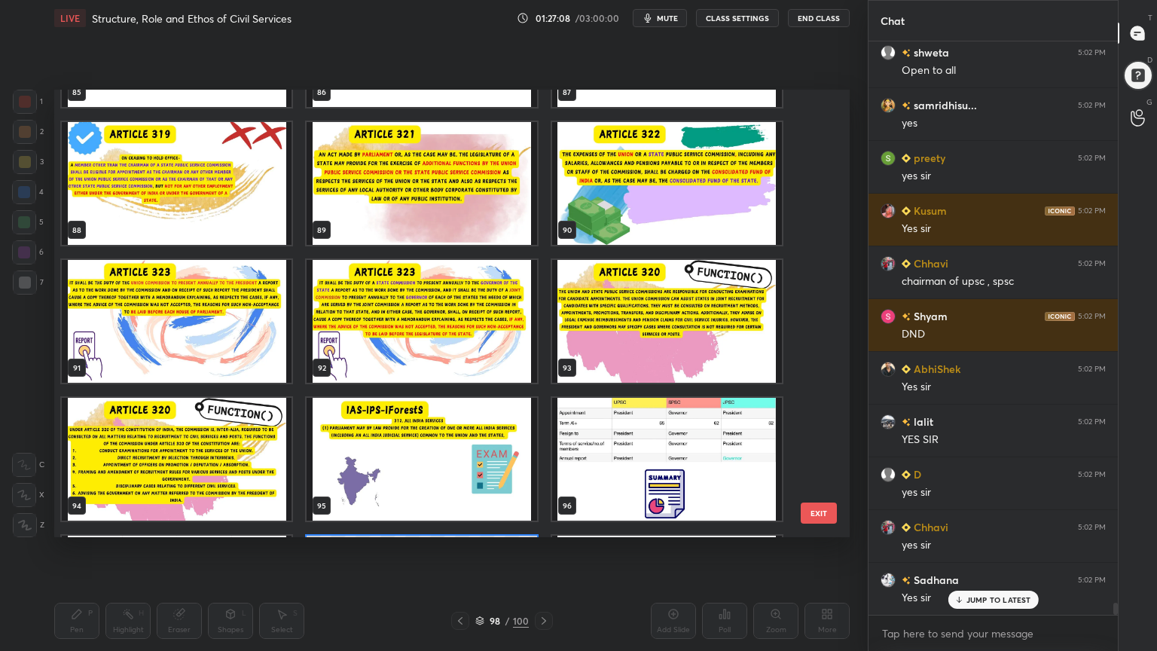
click at [188, 215] on img "grid" at bounding box center [177, 183] width 230 height 123
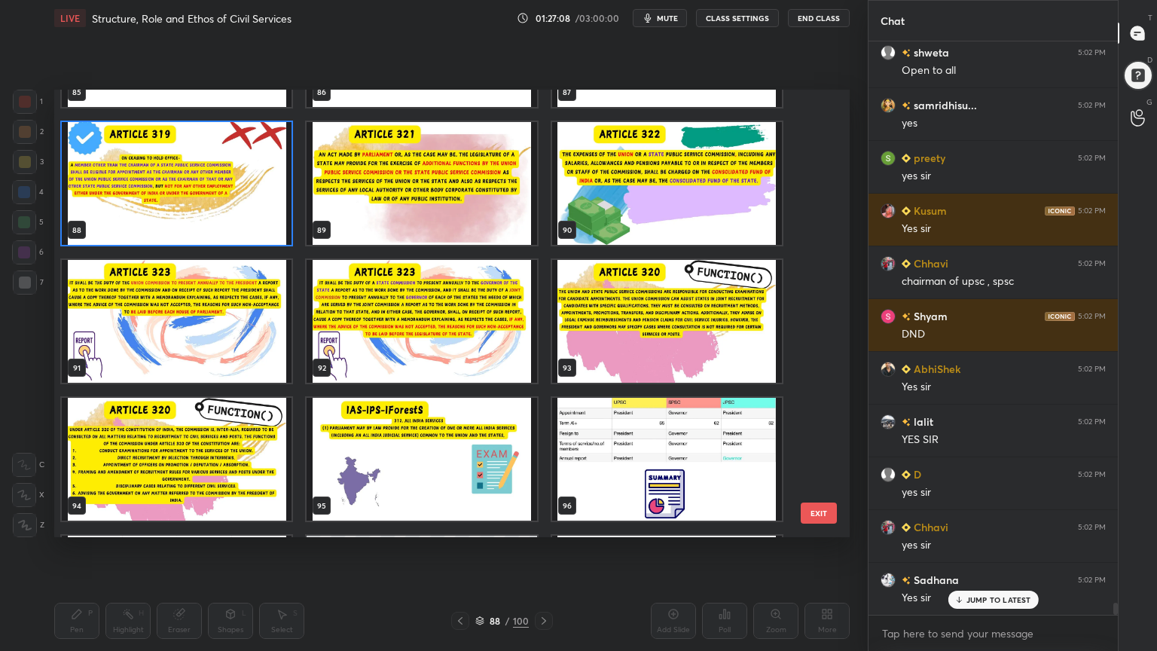
click at [187, 215] on img "grid" at bounding box center [177, 183] width 230 height 123
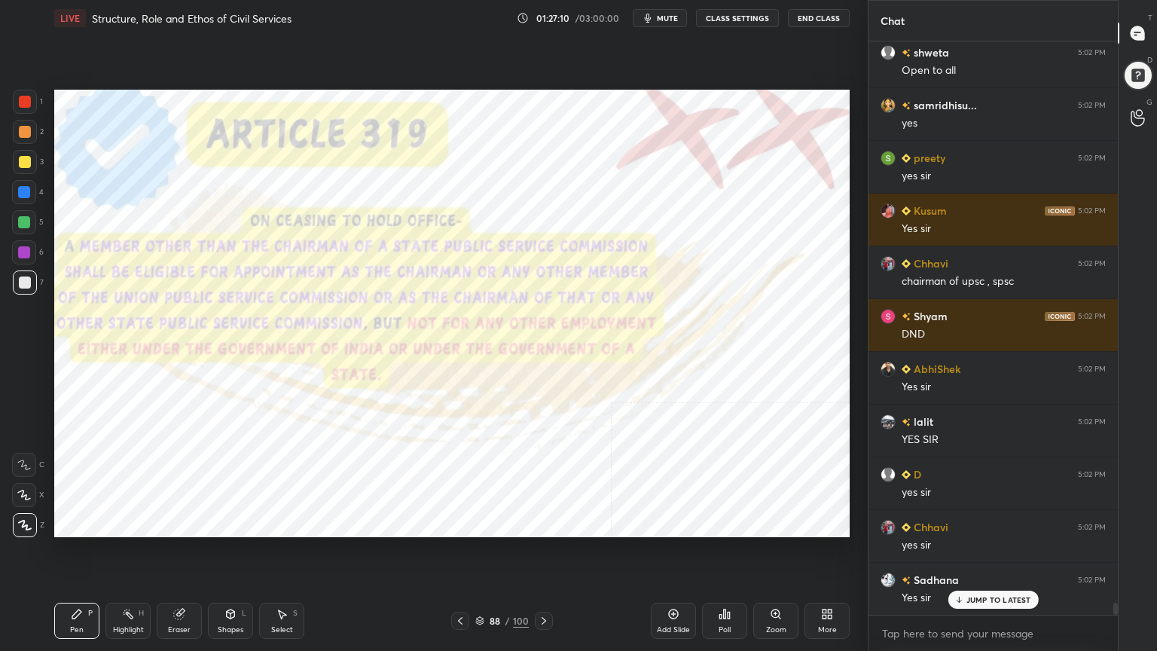
click at [458, 584] on icon at bounding box center [460, 621] width 12 height 12
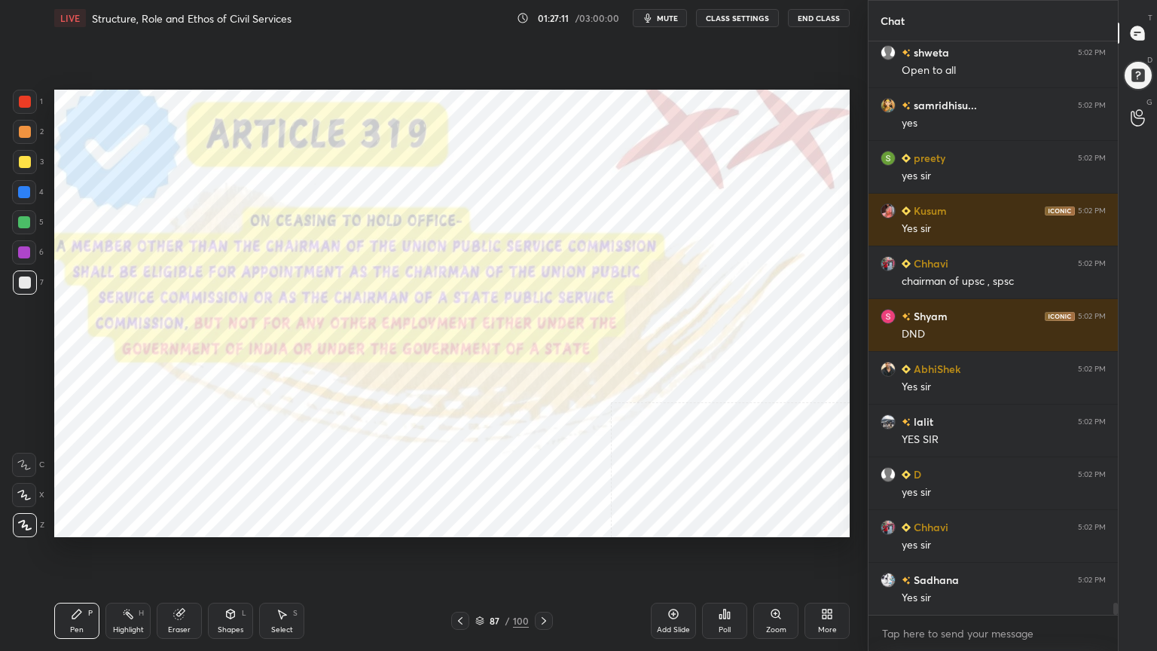
scroll to position [27157, 0]
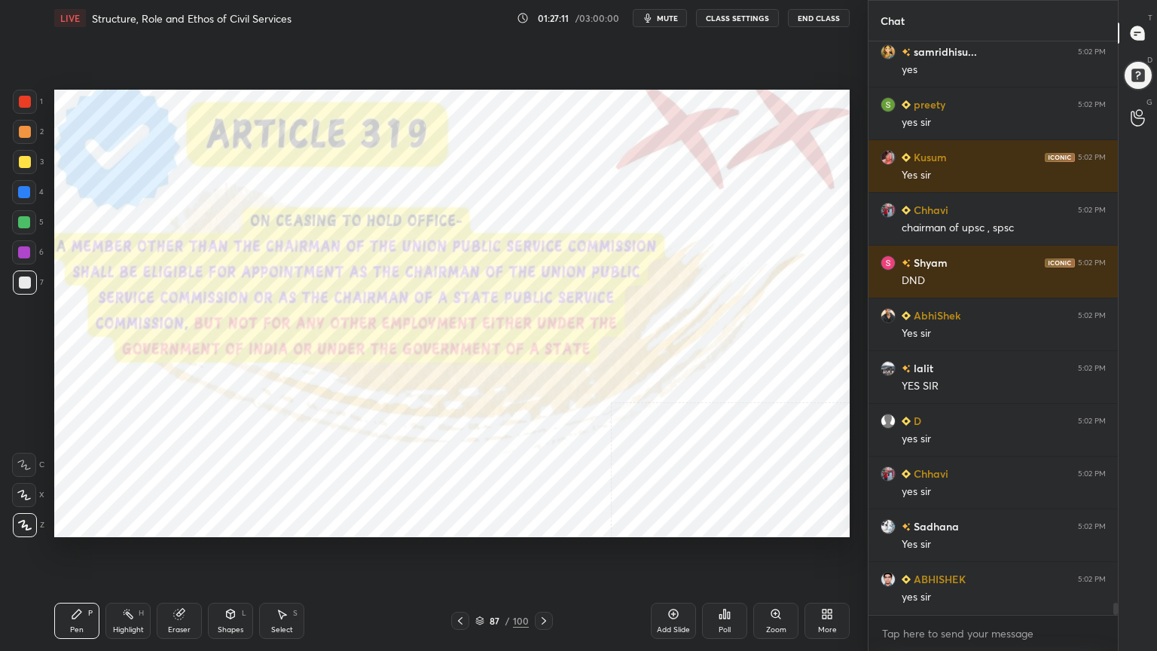
click at [458, 584] on icon at bounding box center [460, 621] width 12 height 12
click at [460, 584] on icon at bounding box center [460, 621] width 12 height 12
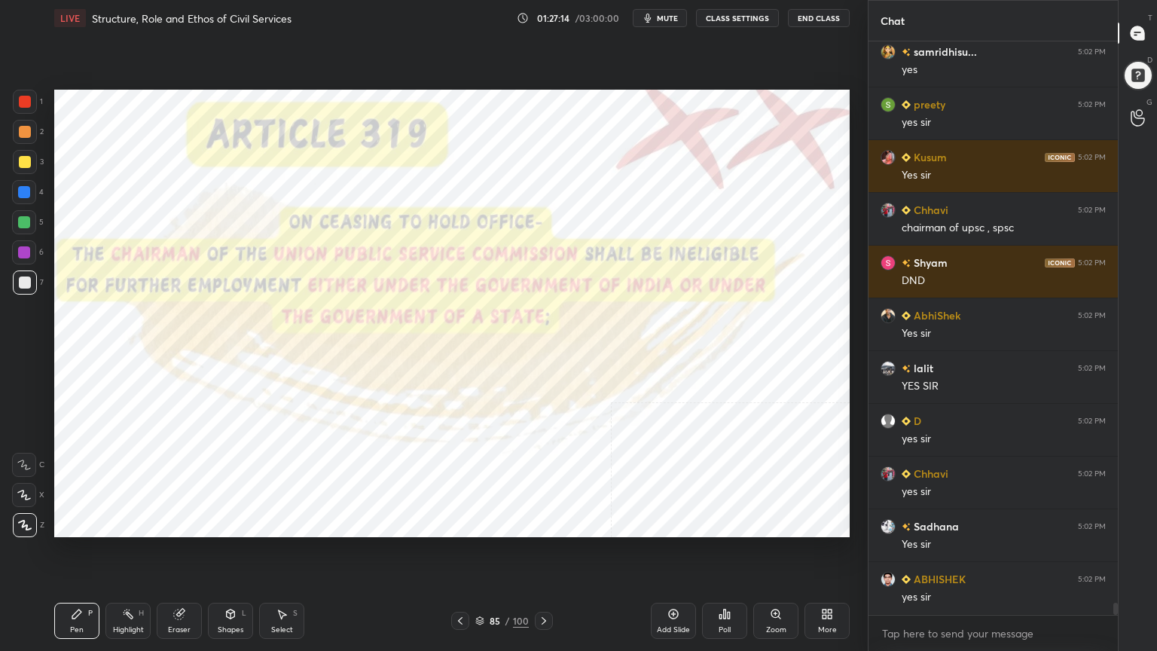
drag, startPoint x: 459, startPoint y: 622, endPoint x: 451, endPoint y: 619, distance: 8.1
click at [459, 584] on icon at bounding box center [460, 621] width 12 height 12
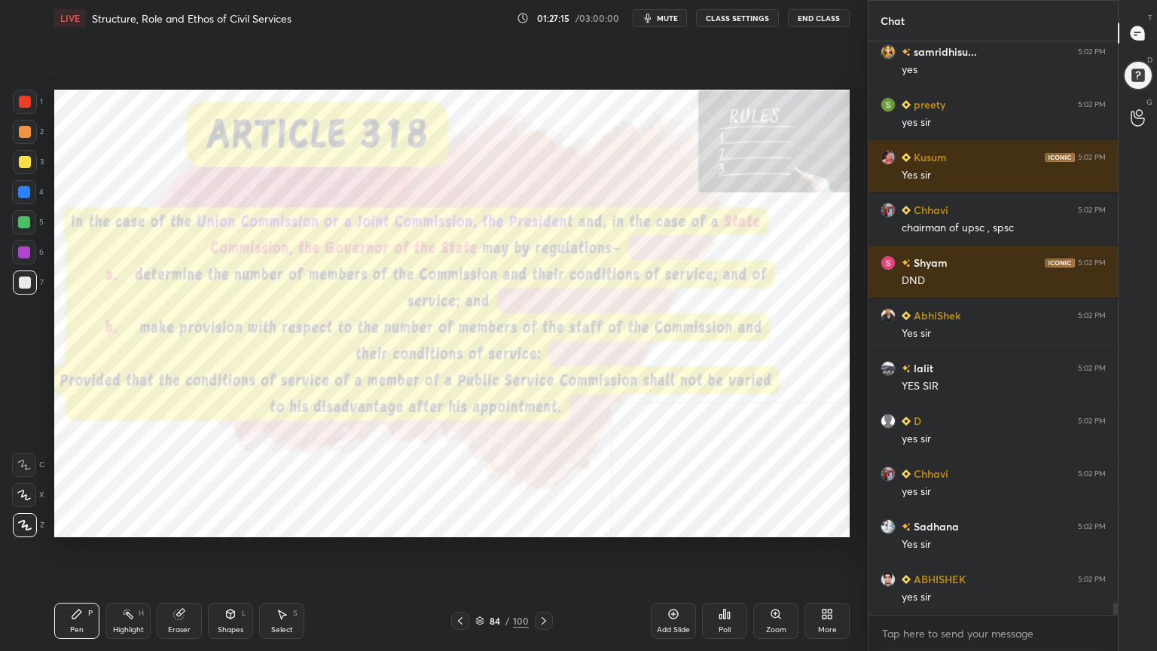
click at [543, 584] on icon at bounding box center [544, 621] width 5 height 8
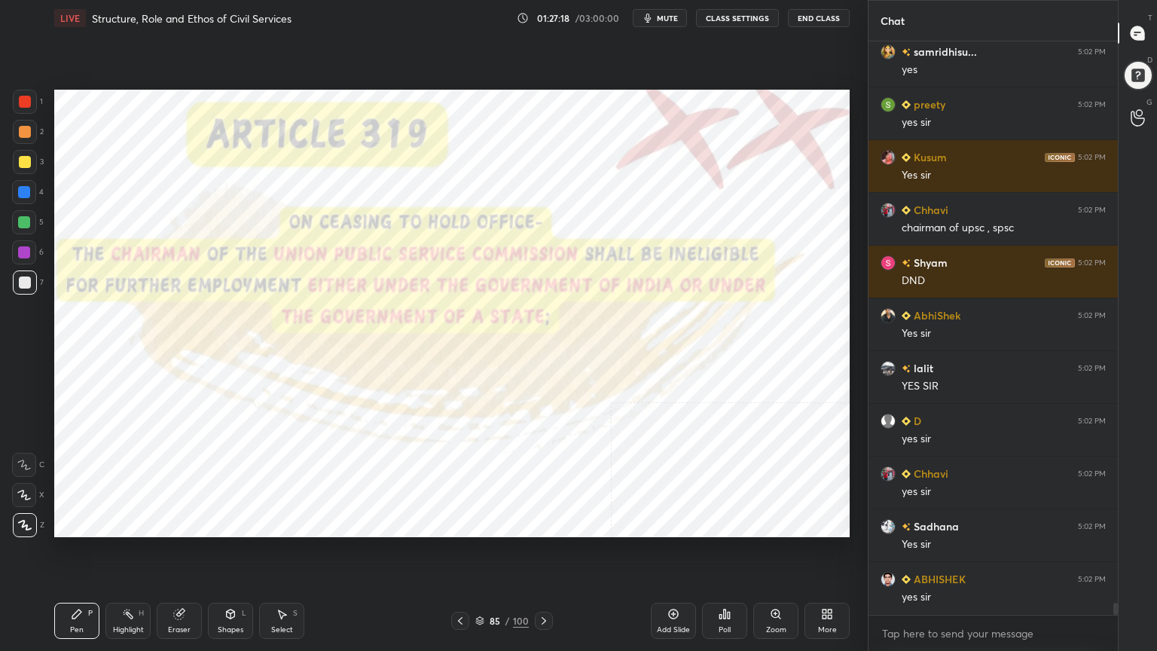
click at [26, 96] on div at bounding box center [25, 102] width 12 height 12
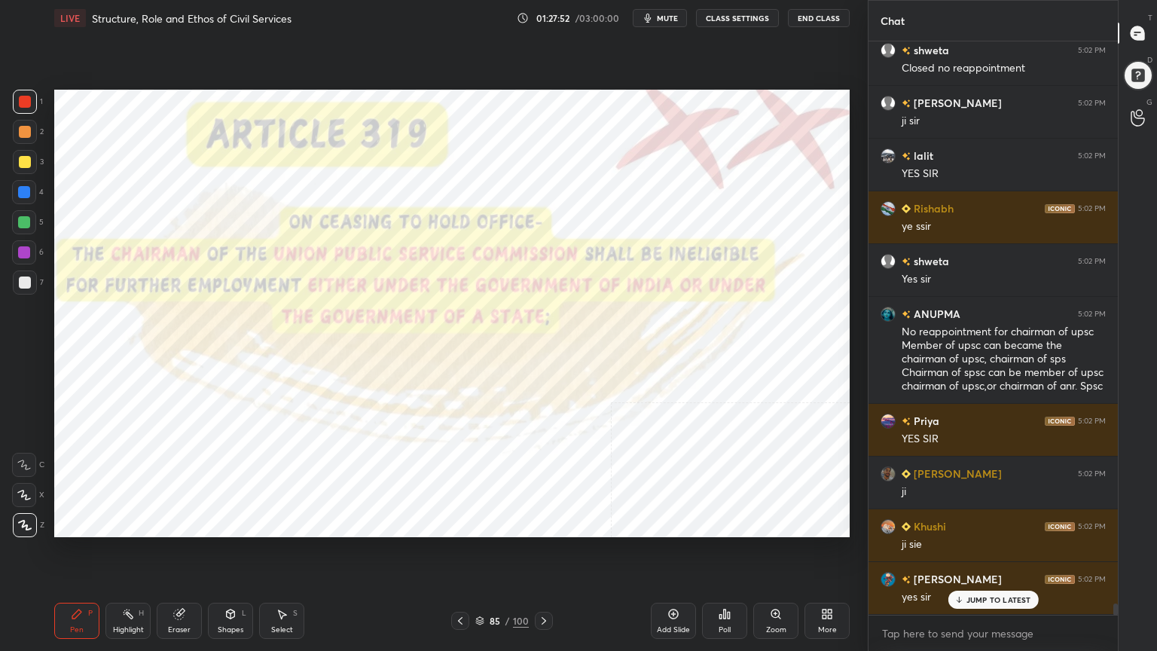
scroll to position [28095, 0]
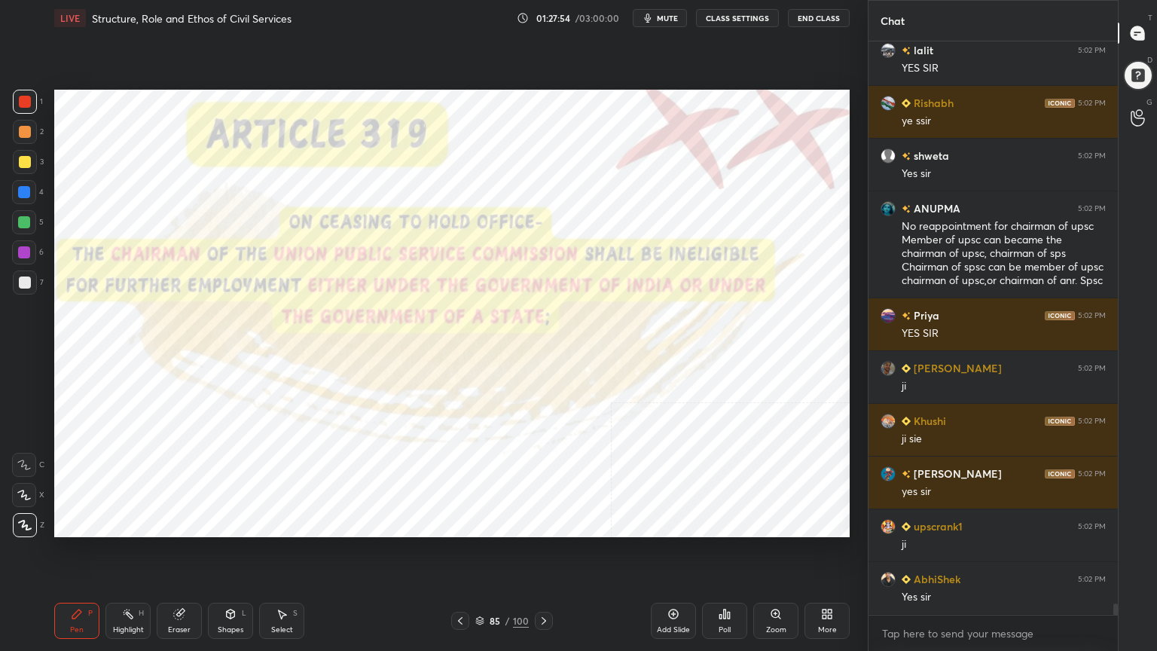
click at [546, 584] on icon at bounding box center [544, 621] width 12 height 12
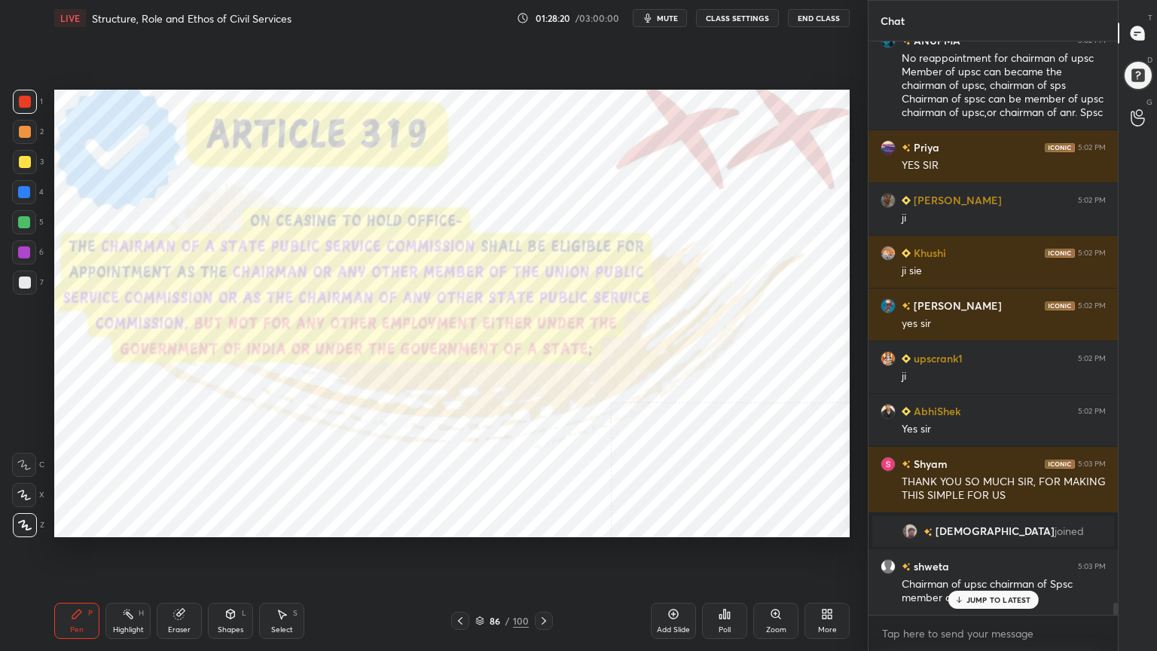
scroll to position [26787, 0]
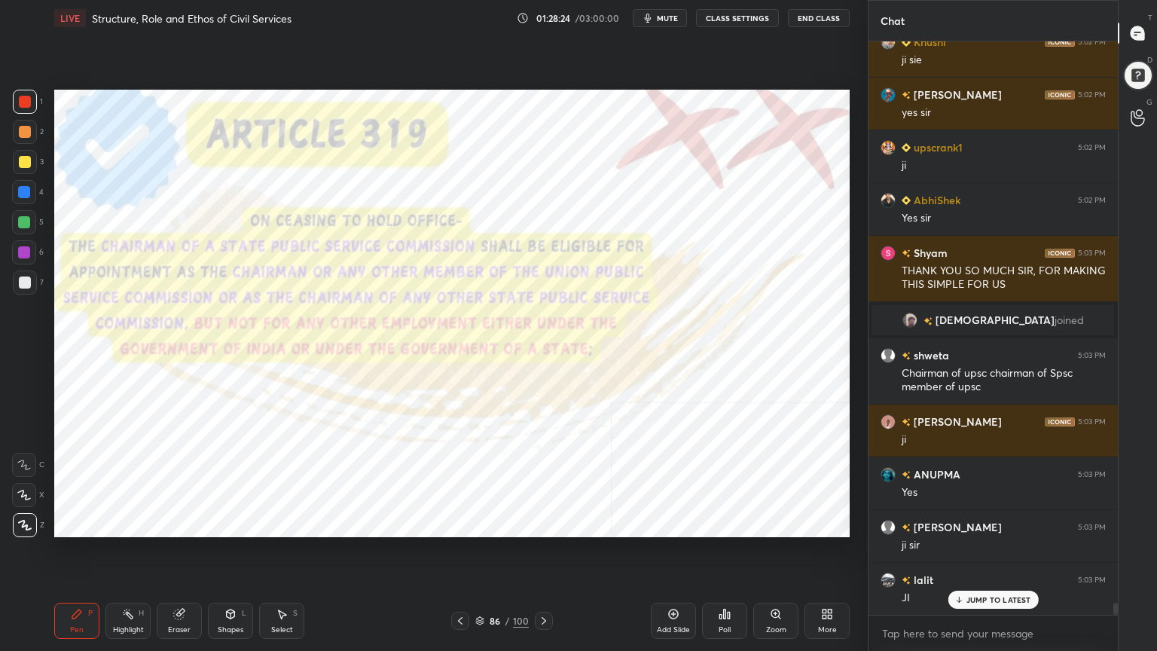
click at [543, 584] on icon at bounding box center [544, 621] width 12 height 12
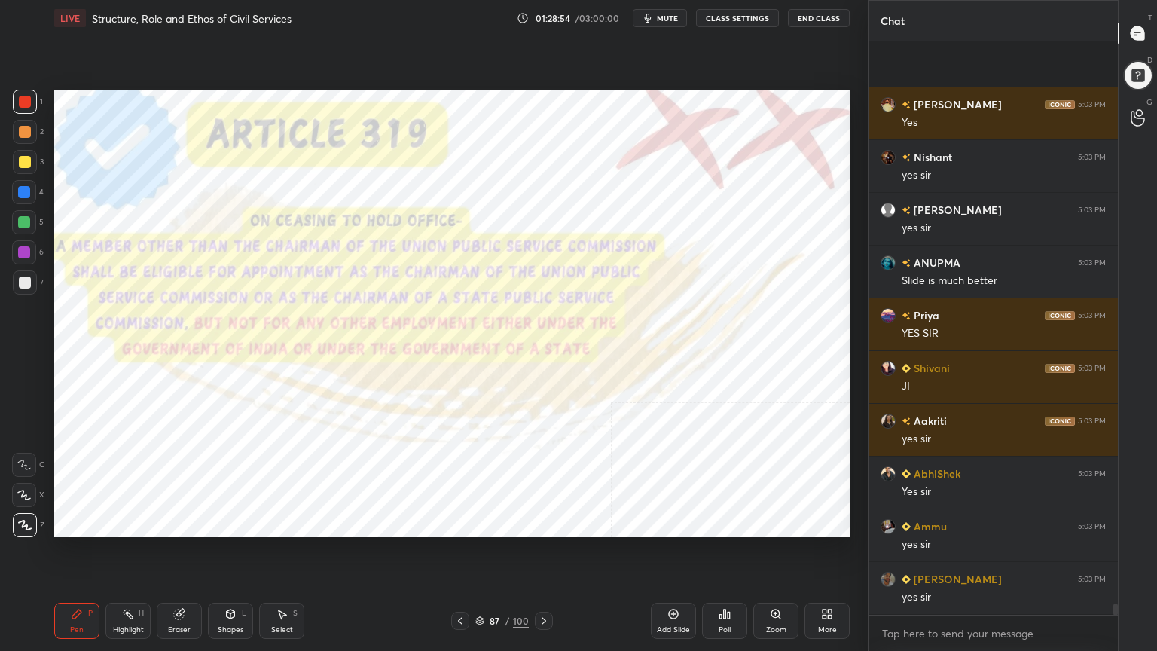
scroll to position [27579, 0]
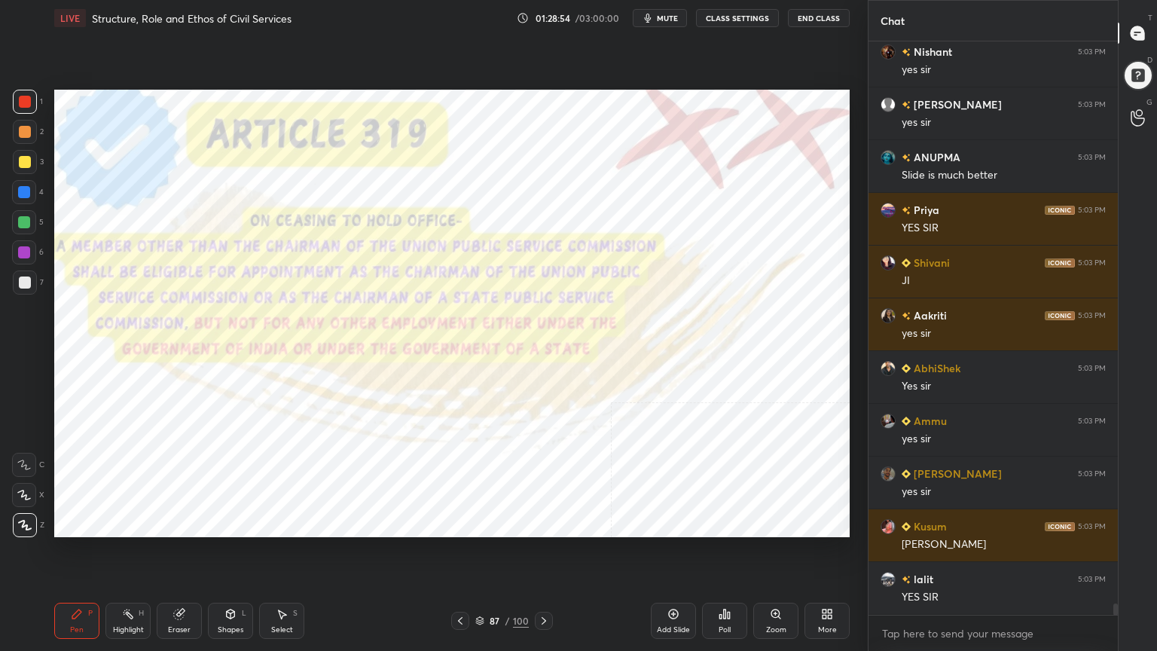
click at [548, 584] on icon at bounding box center [544, 621] width 12 height 12
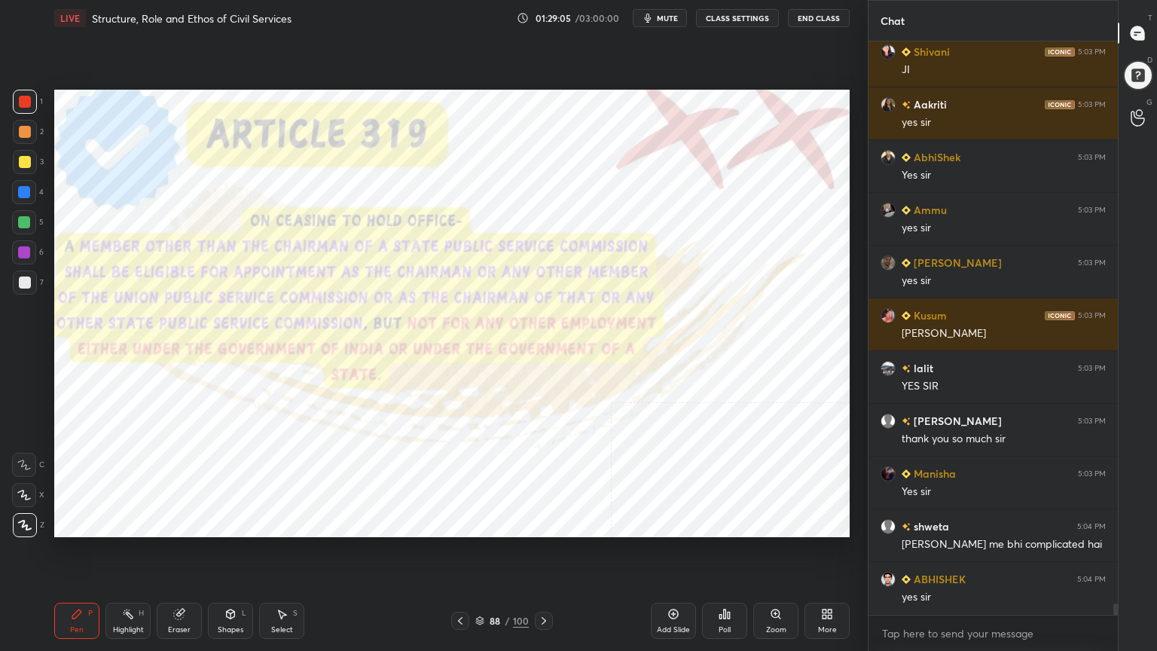
scroll to position [27842, 0]
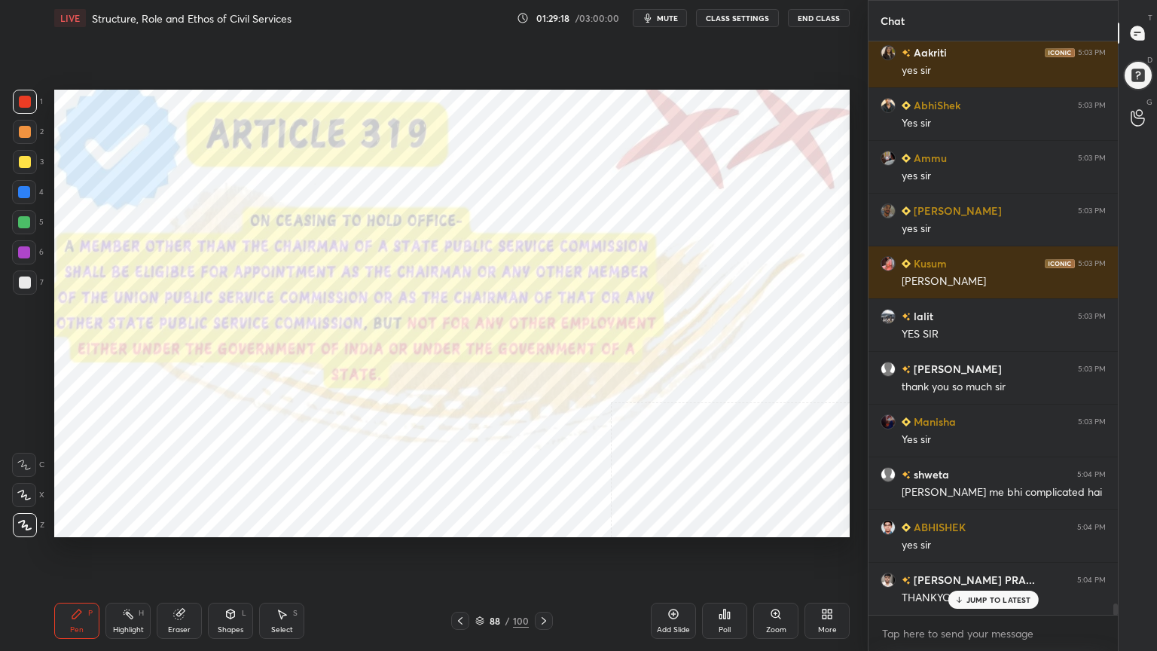
click at [482, 584] on icon at bounding box center [480, 619] width 8 height 4
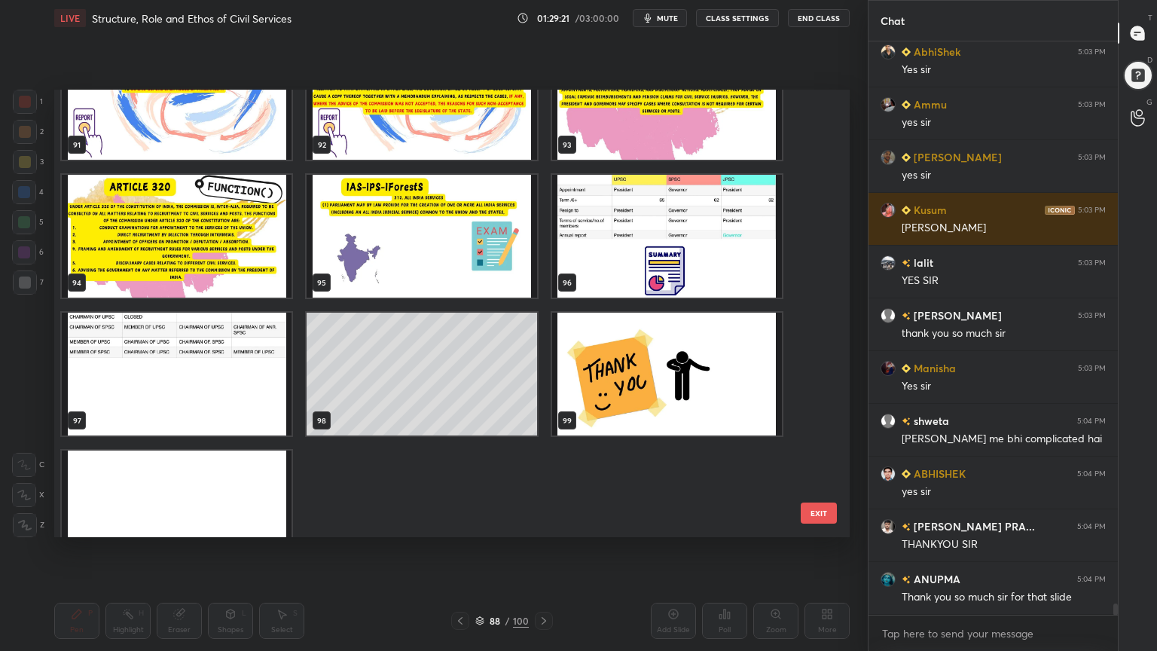
scroll to position [27947, 0]
click at [206, 387] on img "grid" at bounding box center [177, 374] width 230 height 123
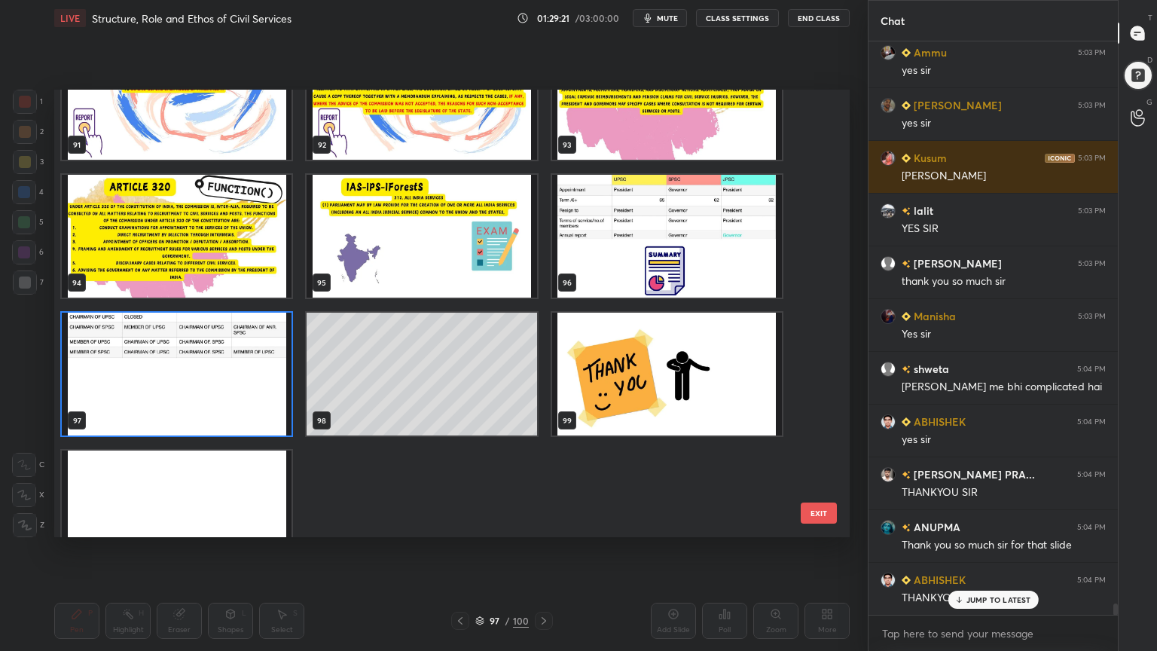
click at [205, 387] on img "grid" at bounding box center [177, 374] width 230 height 123
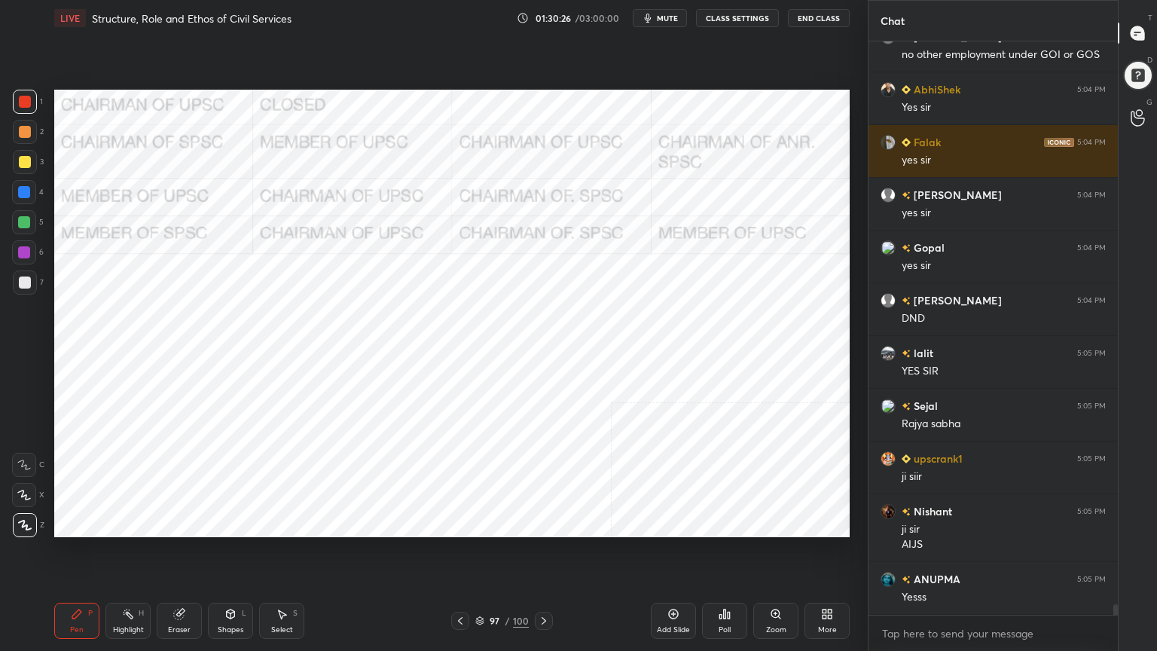
scroll to position [29925, 0]
click at [478, 584] on icon at bounding box center [479, 620] width 9 height 9
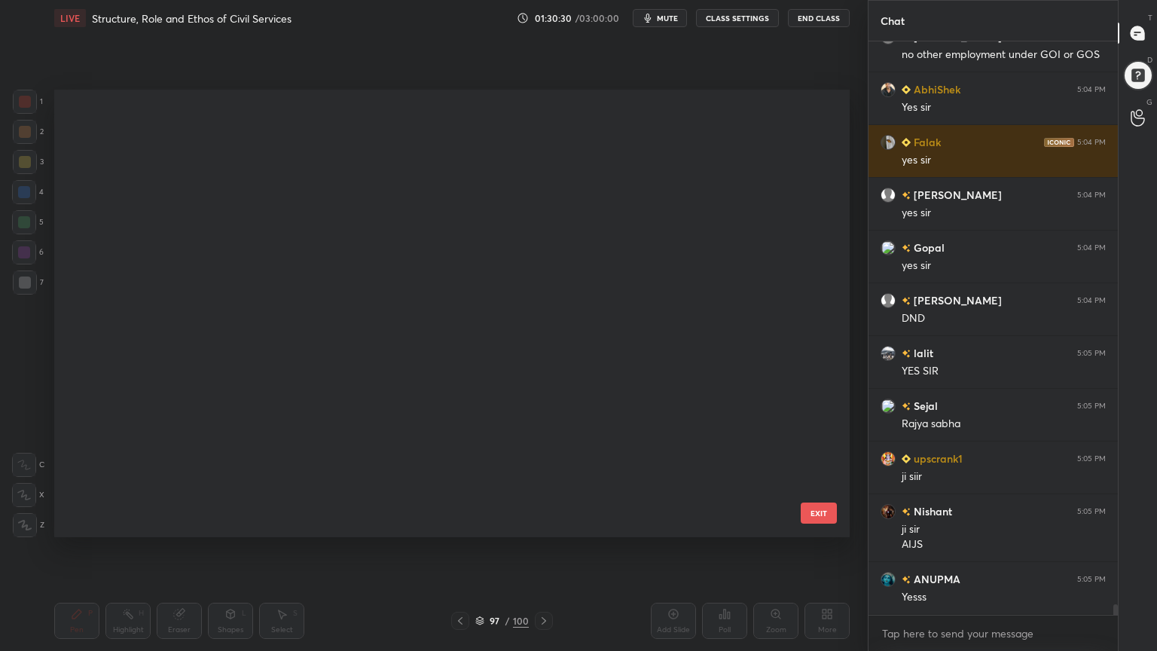
scroll to position [4102, 0]
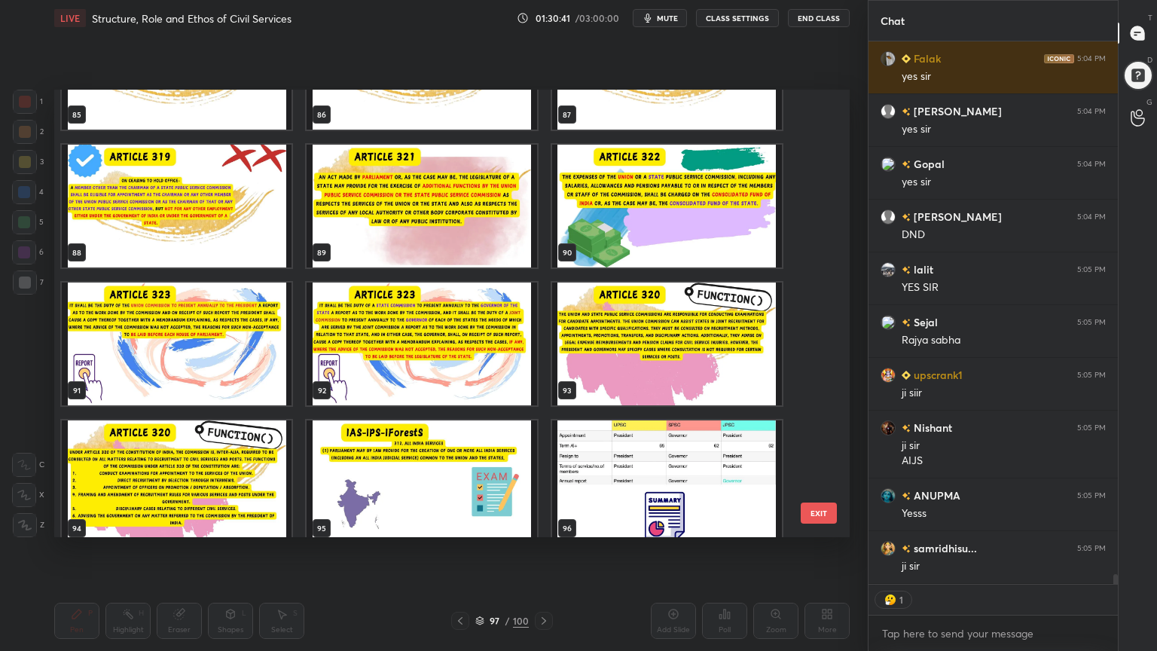
click at [645, 236] on img "grid" at bounding box center [667, 206] width 230 height 123
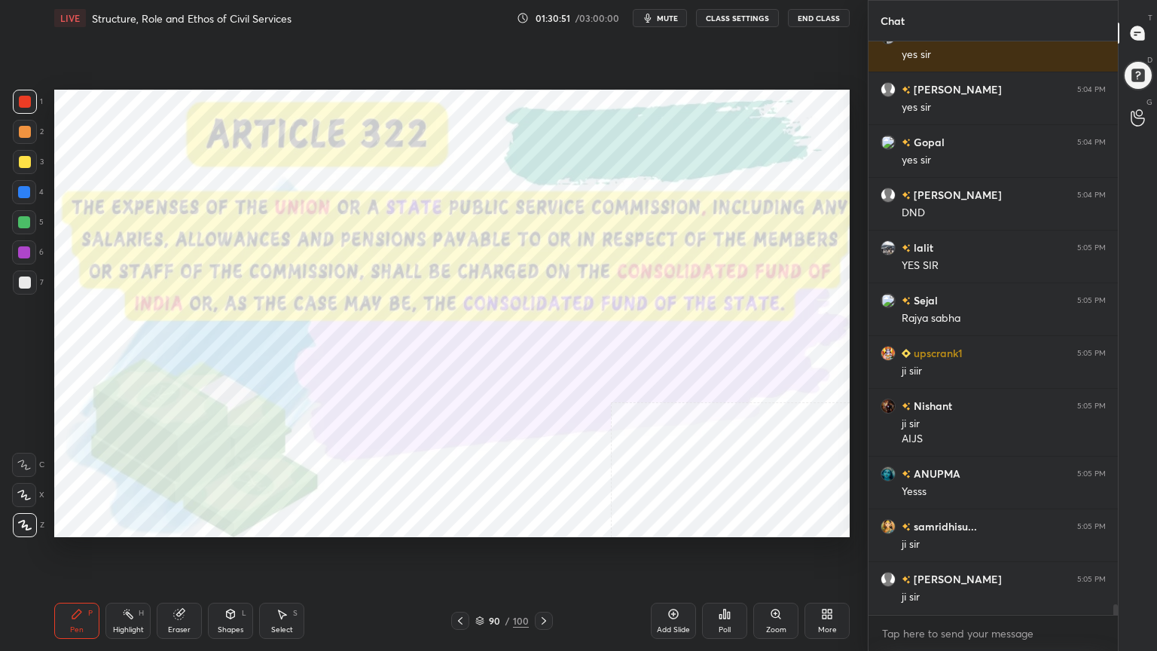
click at [24, 191] on div at bounding box center [24, 192] width 12 height 12
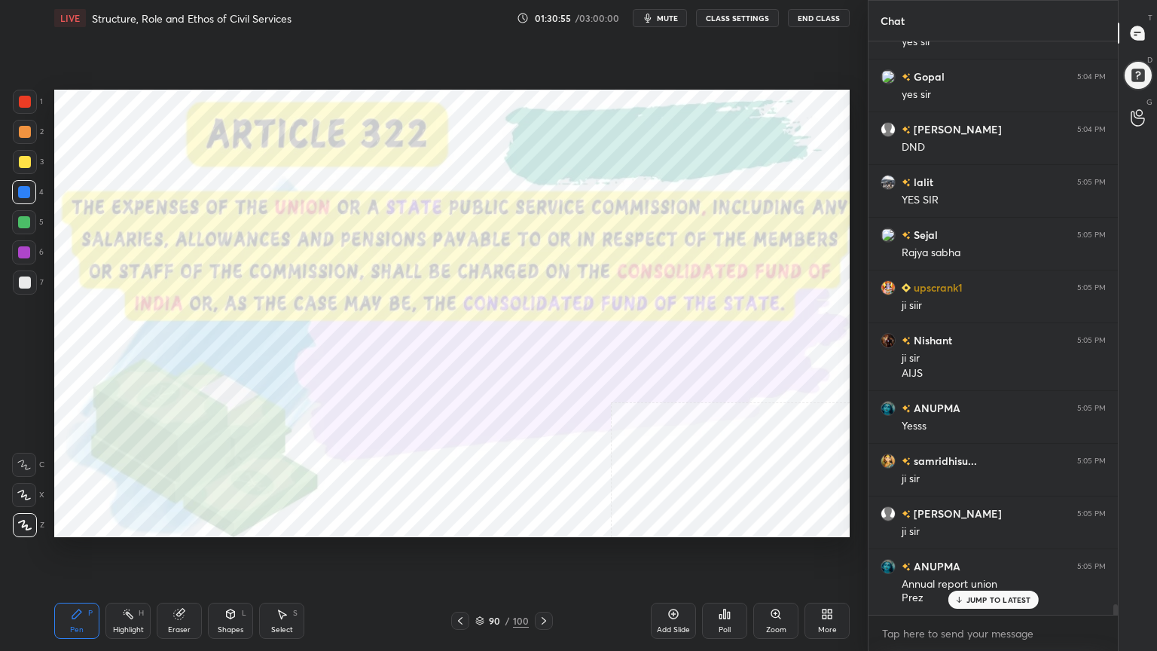
click at [26, 101] on div at bounding box center [25, 102] width 12 height 12
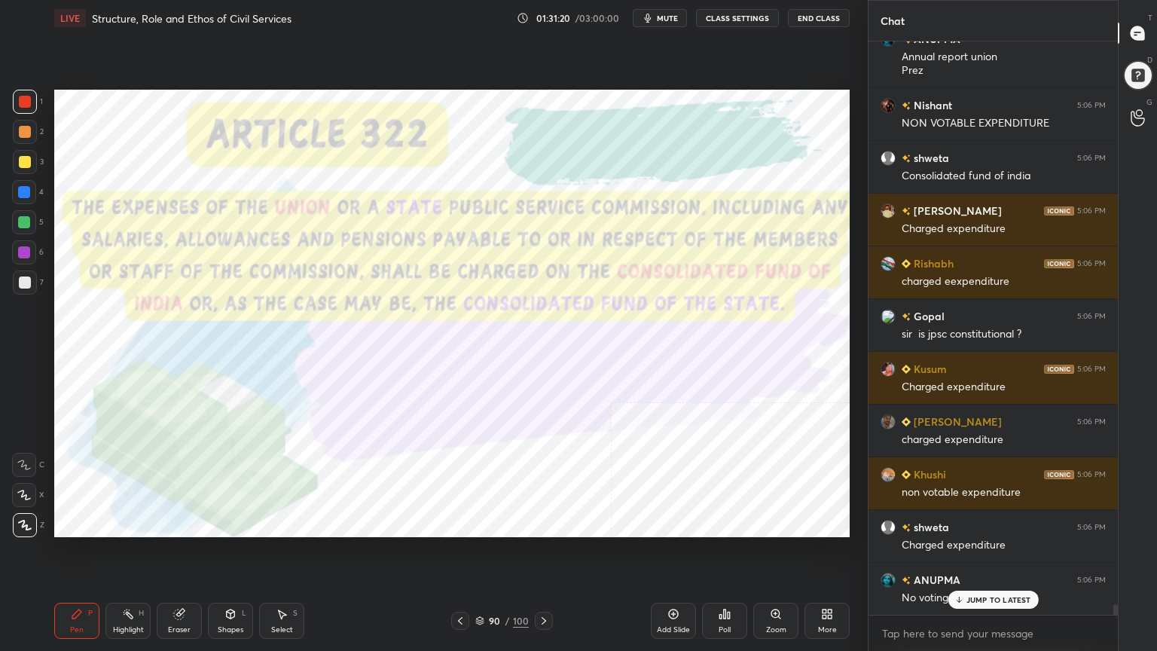
scroll to position [30677, 0]
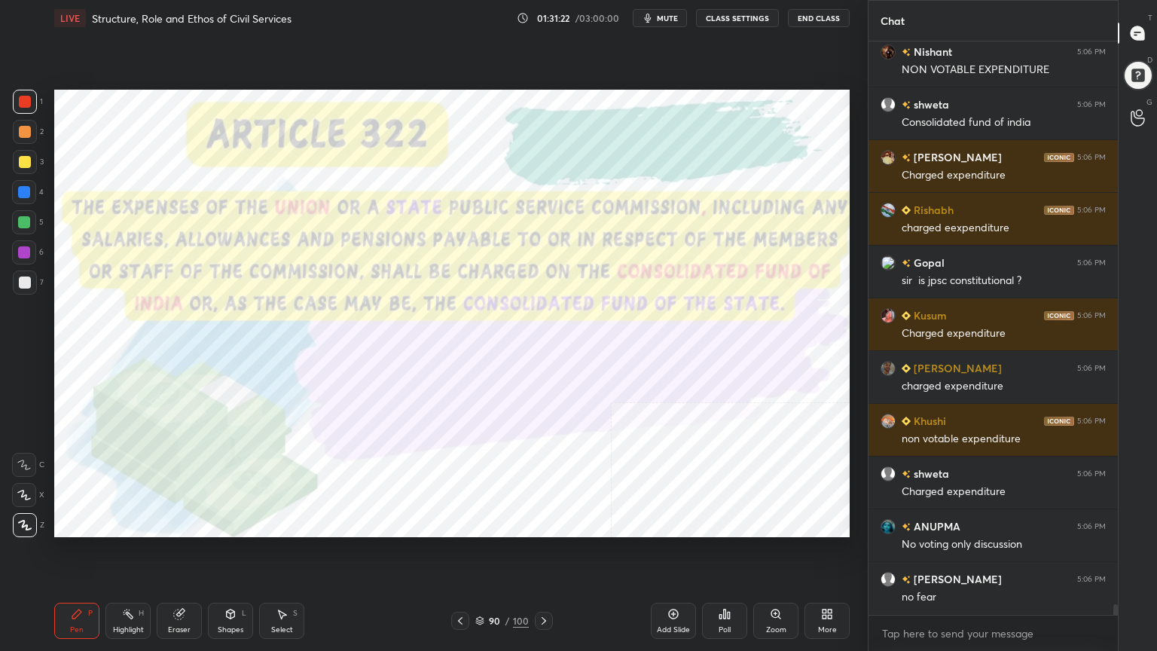
click at [462, 584] on icon at bounding box center [460, 621] width 12 height 12
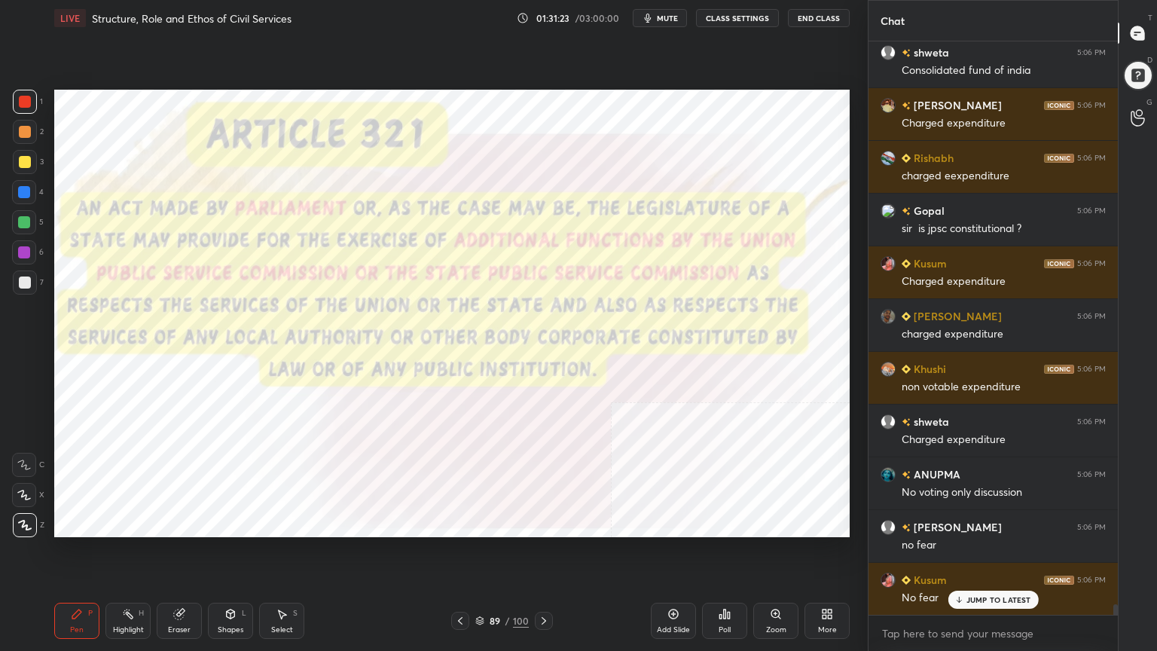
click at [462, 584] on icon at bounding box center [460, 621] width 12 height 12
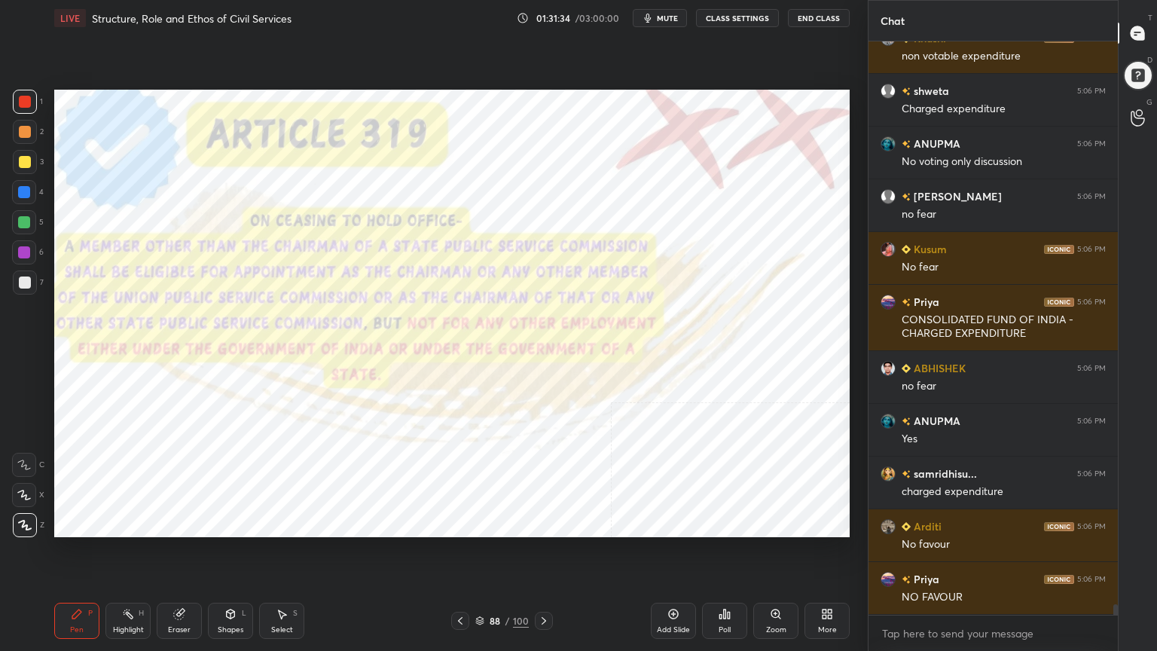
scroll to position [31112, 0]
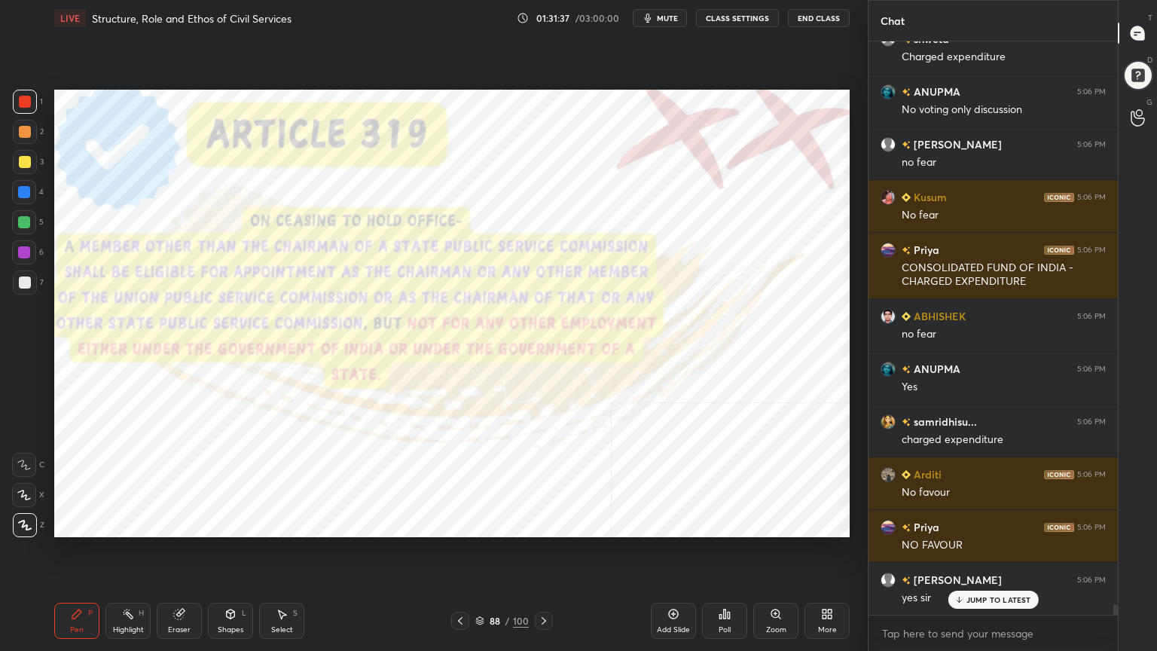
click at [546, 584] on icon at bounding box center [544, 621] width 12 height 12
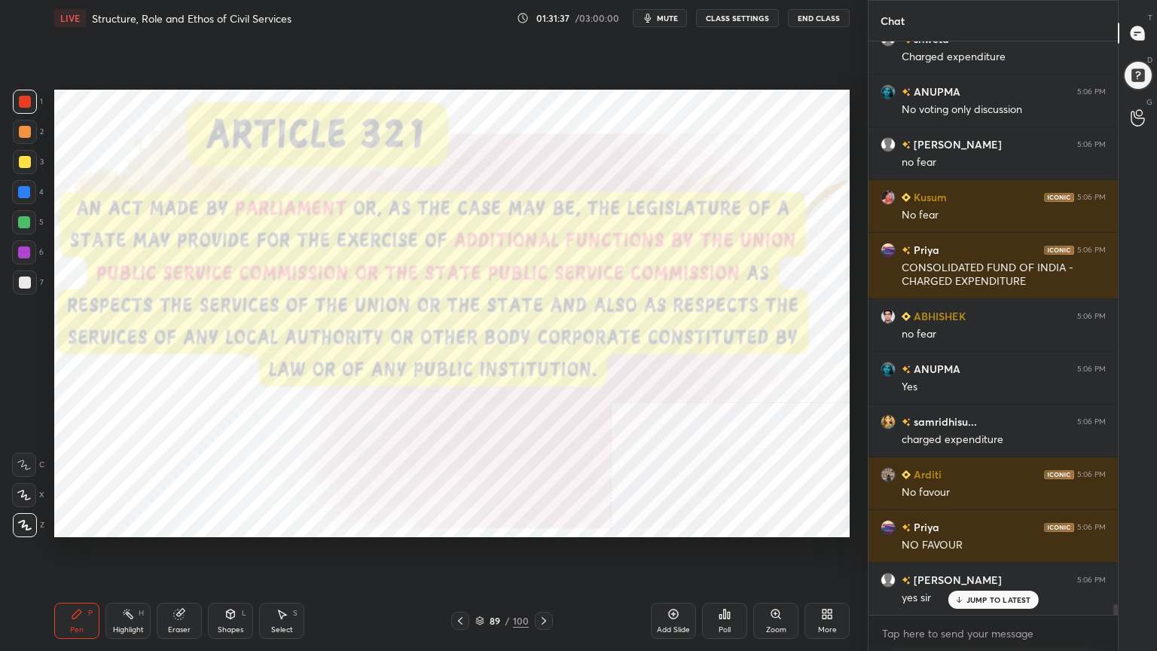
click at [548, 584] on icon at bounding box center [544, 621] width 12 height 12
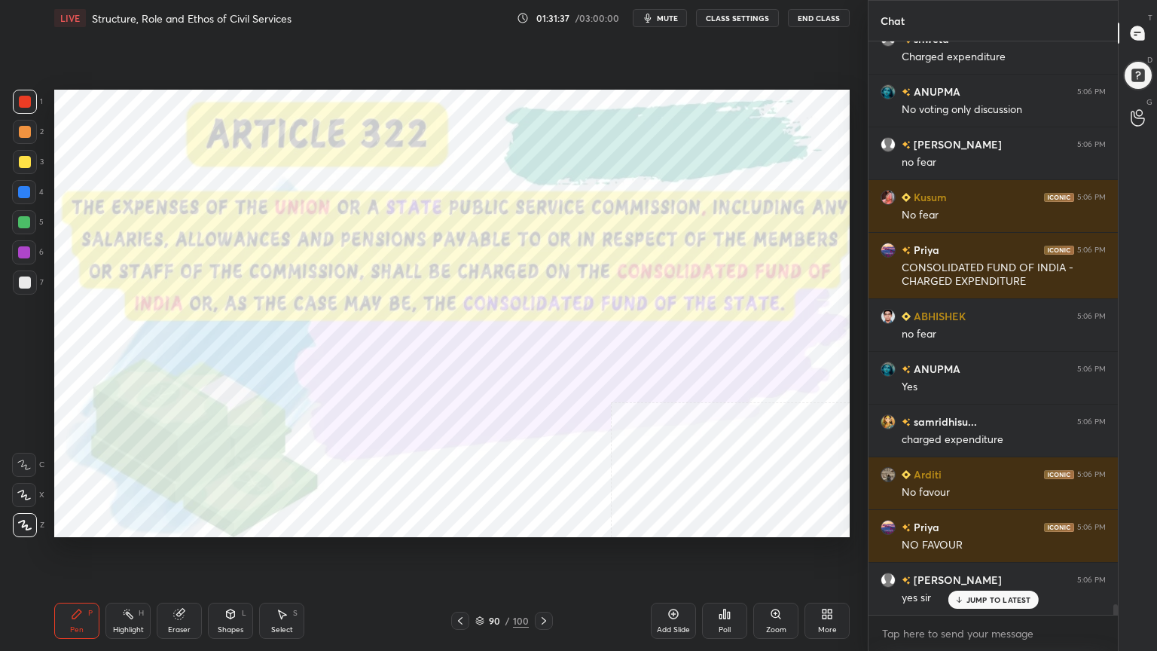
click at [551, 584] on div at bounding box center [544, 621] width 18 height 18
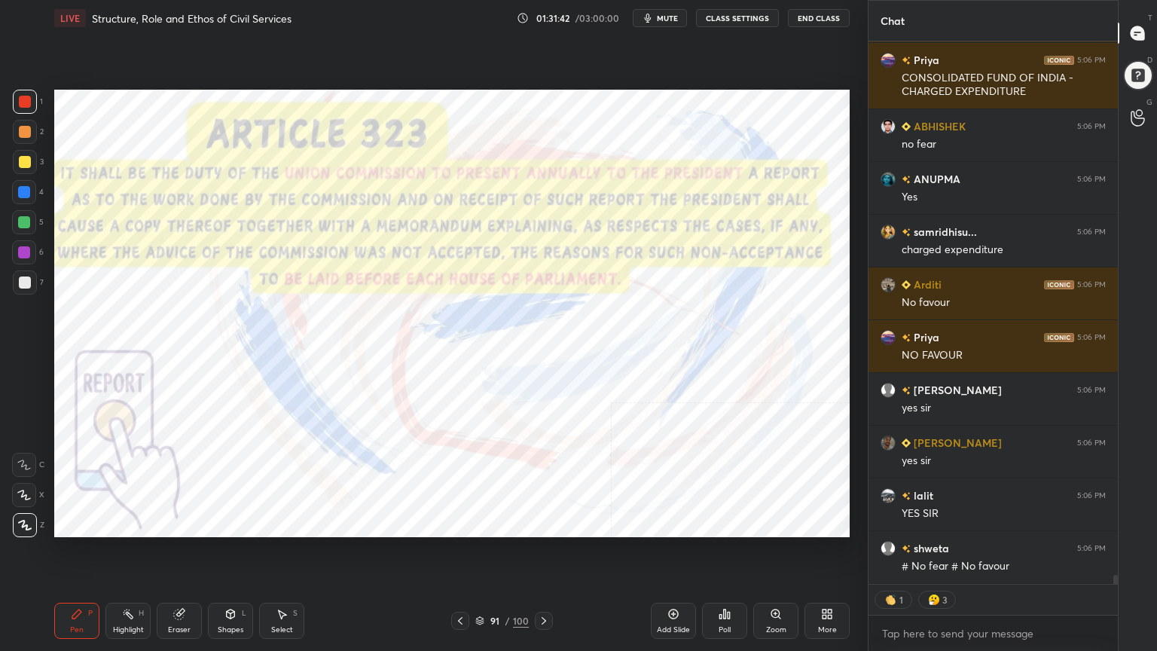
scroll to position [31355, 0]
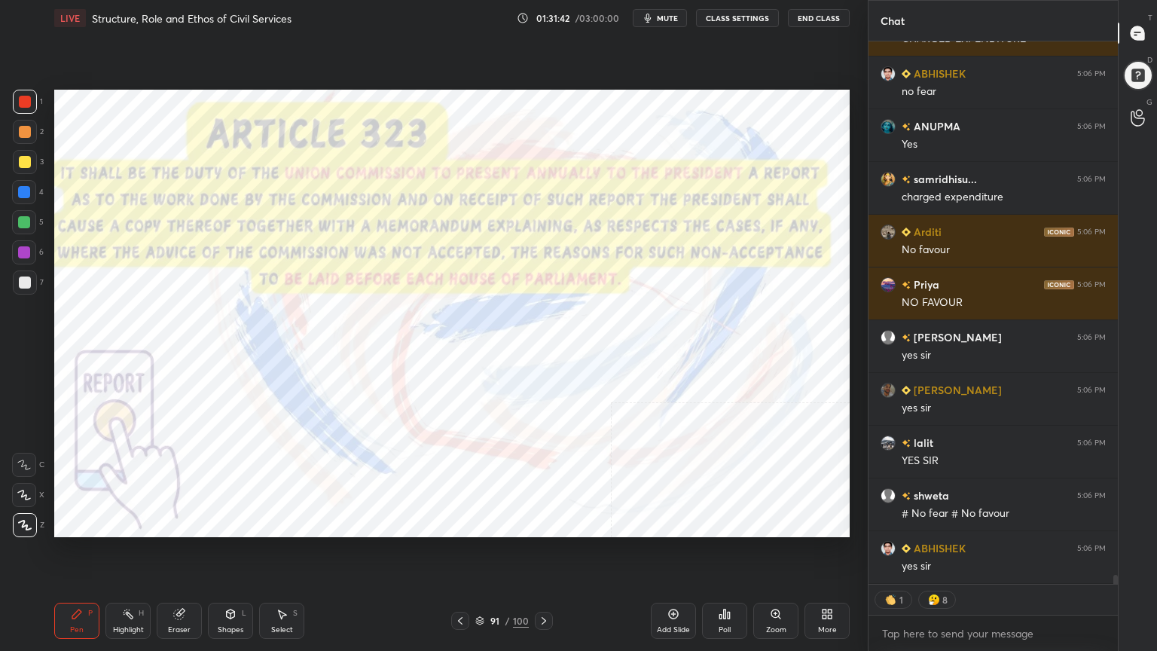
click at [546, 584] on icon at bounding box center [544, 621] width 12 height 12
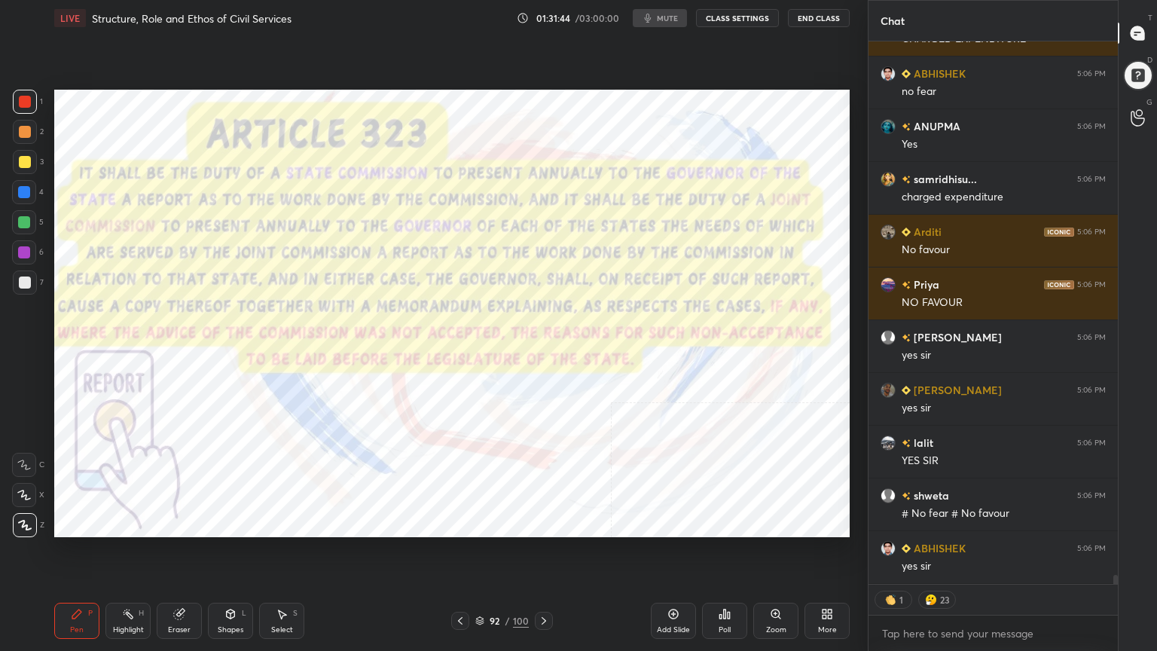
type textarea "x"
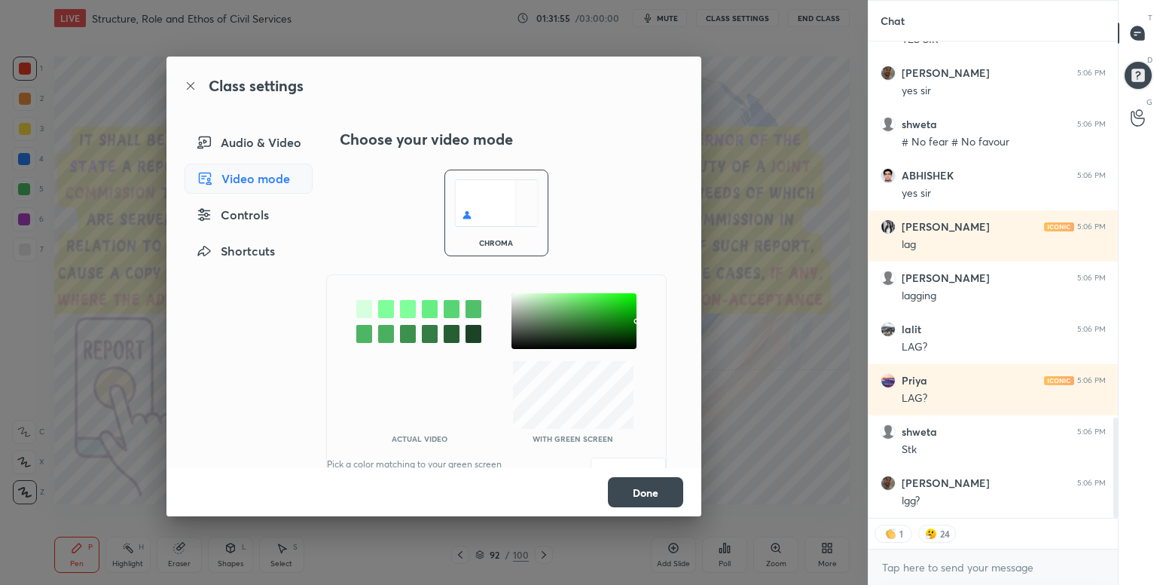
scroll to position [1787, 0]
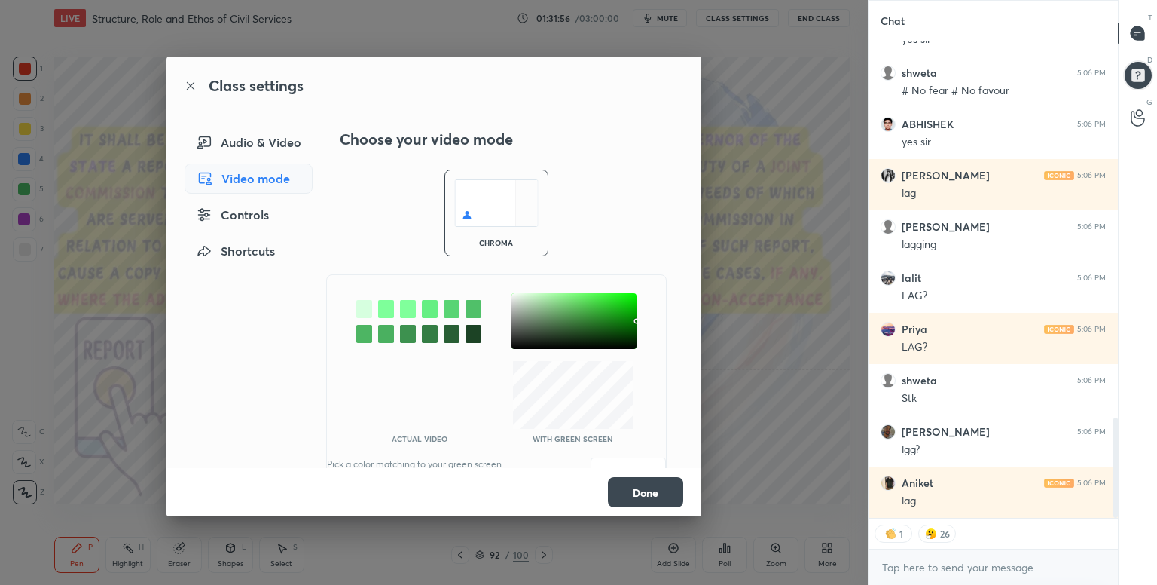
drag, startPoint x: 359, startPoint y: 308, endPoint x: 395, endPoint y: 315, distance: 36.8
click at [359, 309] on div at bounding box center [364, 309] width 16 height 18
click at [515, 314] on div at bounding box center [574, 321] width 125 height 56
click at [624, 459] on button "Save" at bounding box center [628, 472] width 75 height 30
click at [642, 485] on button "Done" at bounding box center [645, 492] width 75 height 30
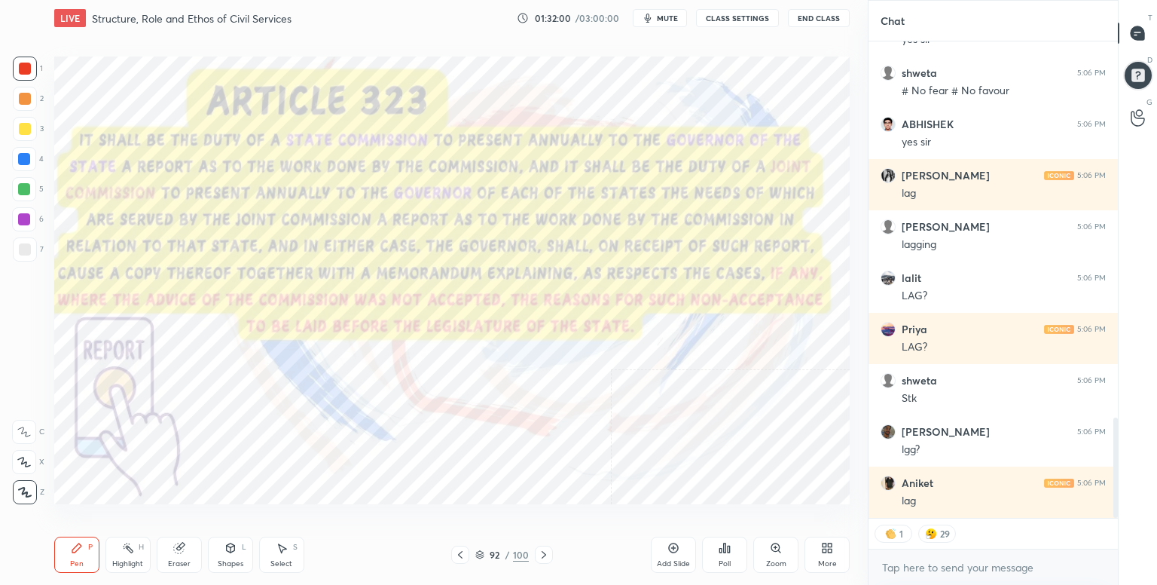
click at [830, 557] on div "More" at bounding box center [827, 555] width 45 height 36
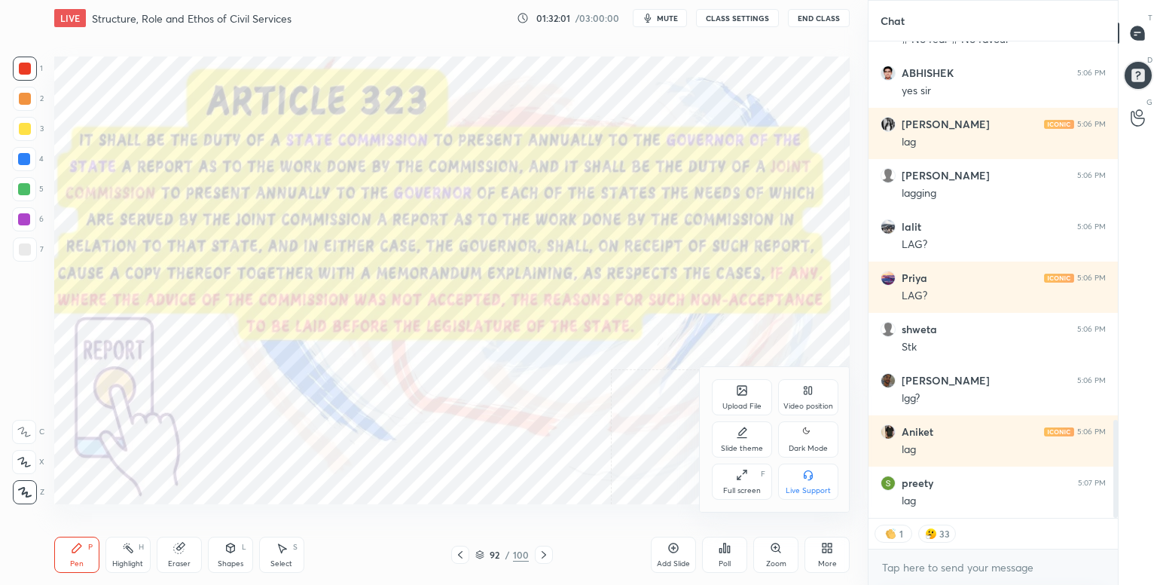
scroll to position [1890, 0]
click at [814, 433] on icon at bounding box center [809, 432] width 12 height 18
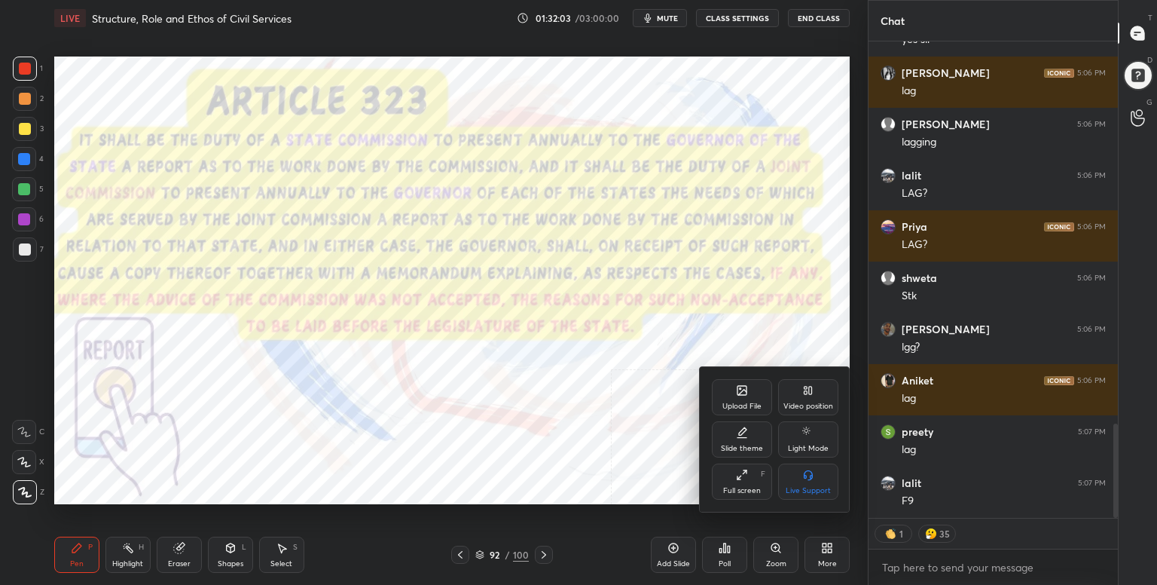
scroll to position [1941, 0]
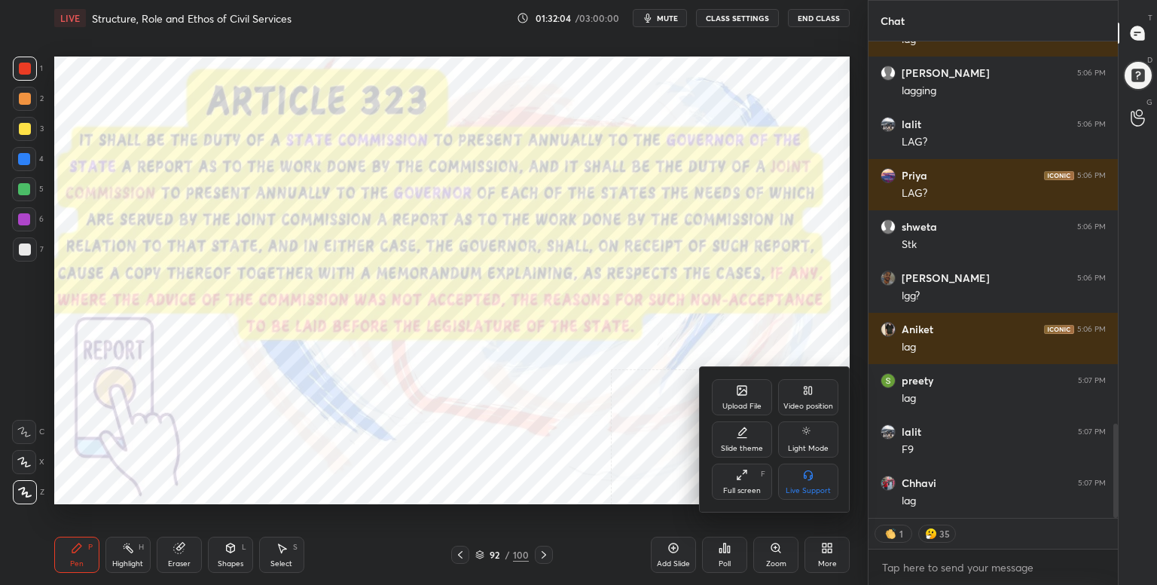
click at [836, 552] on div at bounding box center [578, 292] width 1157 height 585
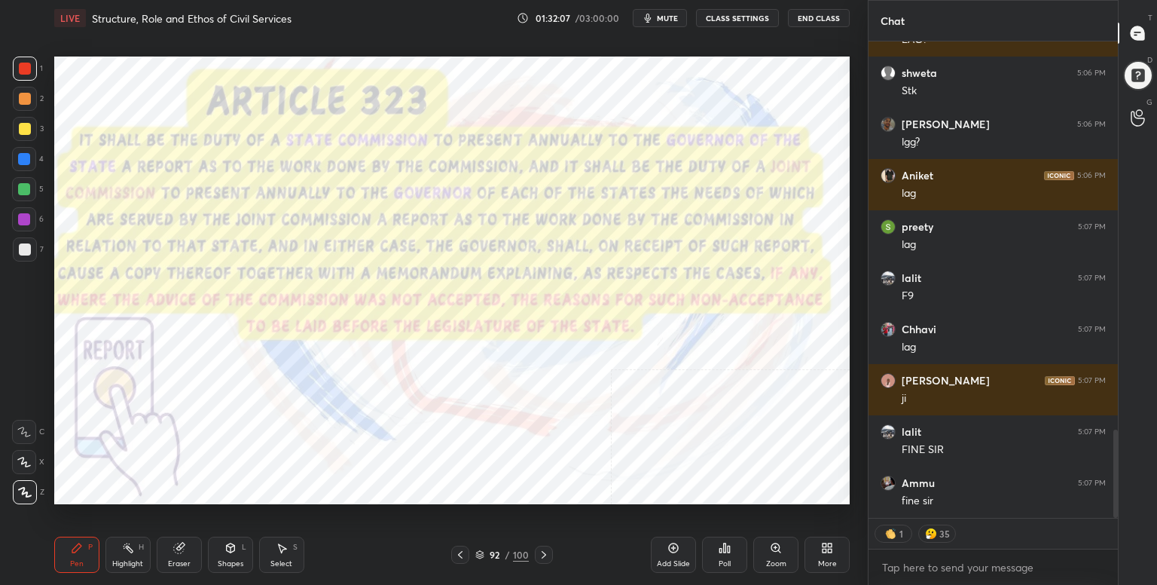
scroll to position [2249, 0]
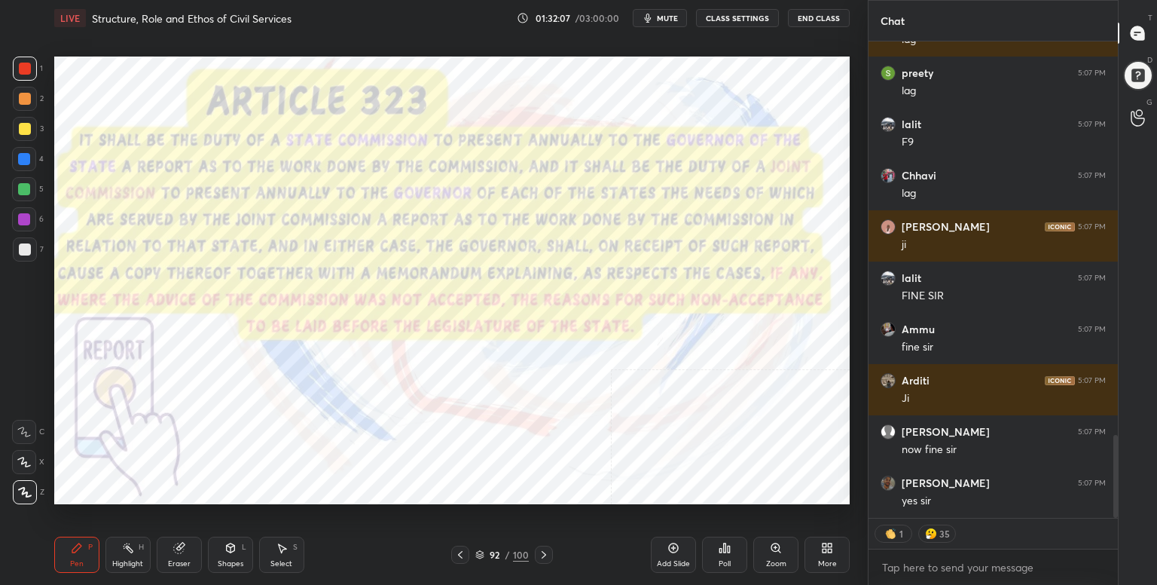
click at [830, 548] on icon at bounding box center [827, 548] width 12 height 12
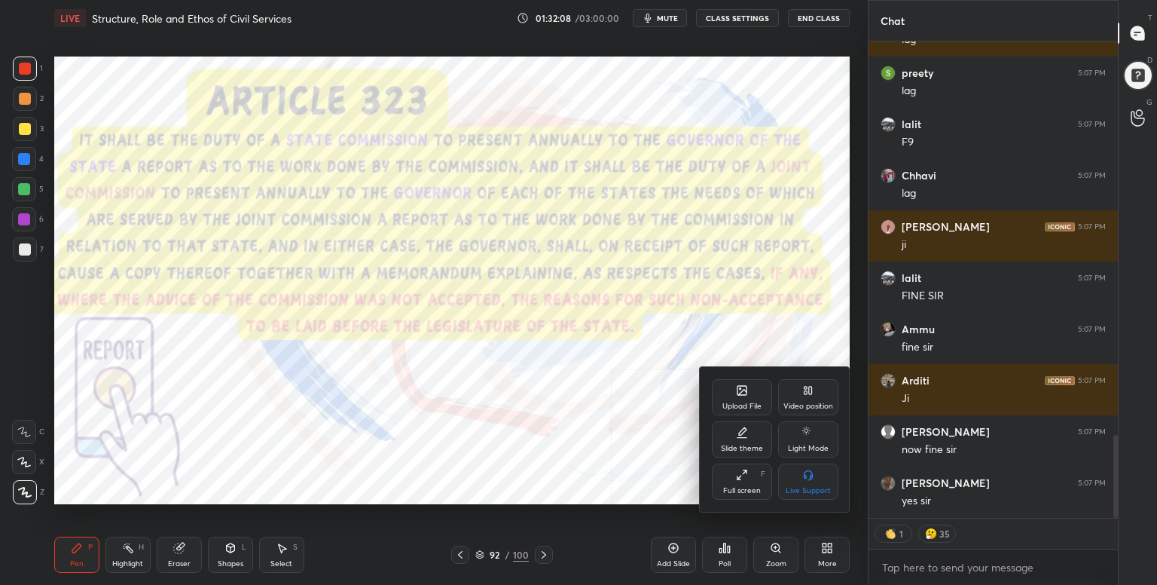
click at [748, 481] on div "Full screen F" at bounding box center [742, 481] width 60 height 36
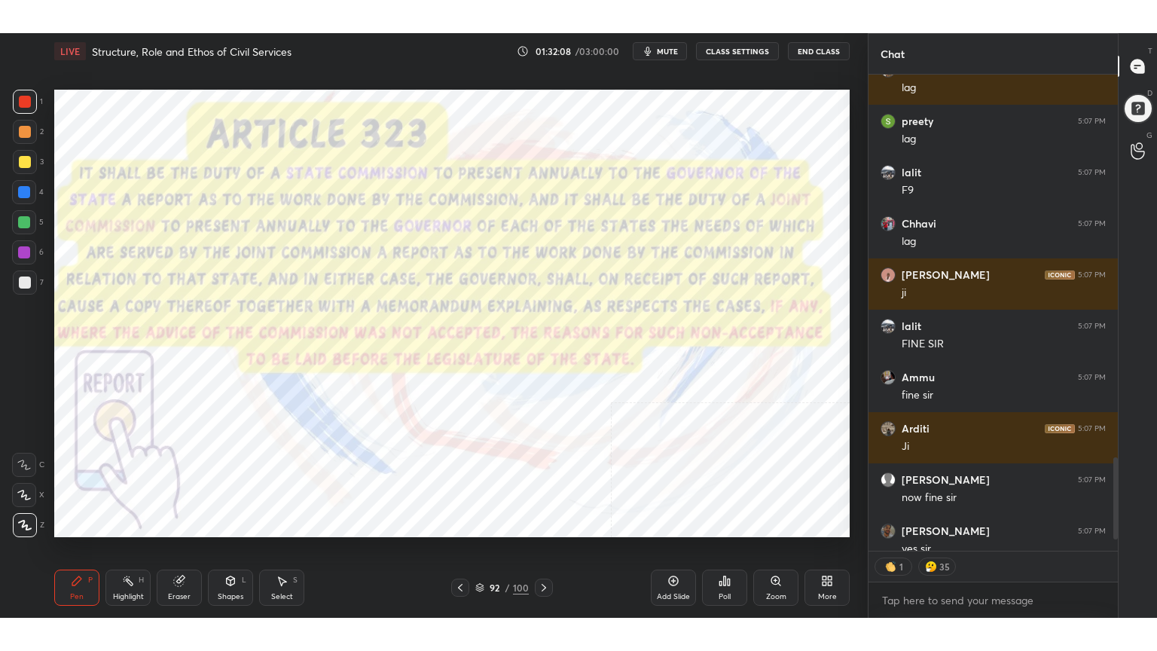
scroll to position [74799, 74546]
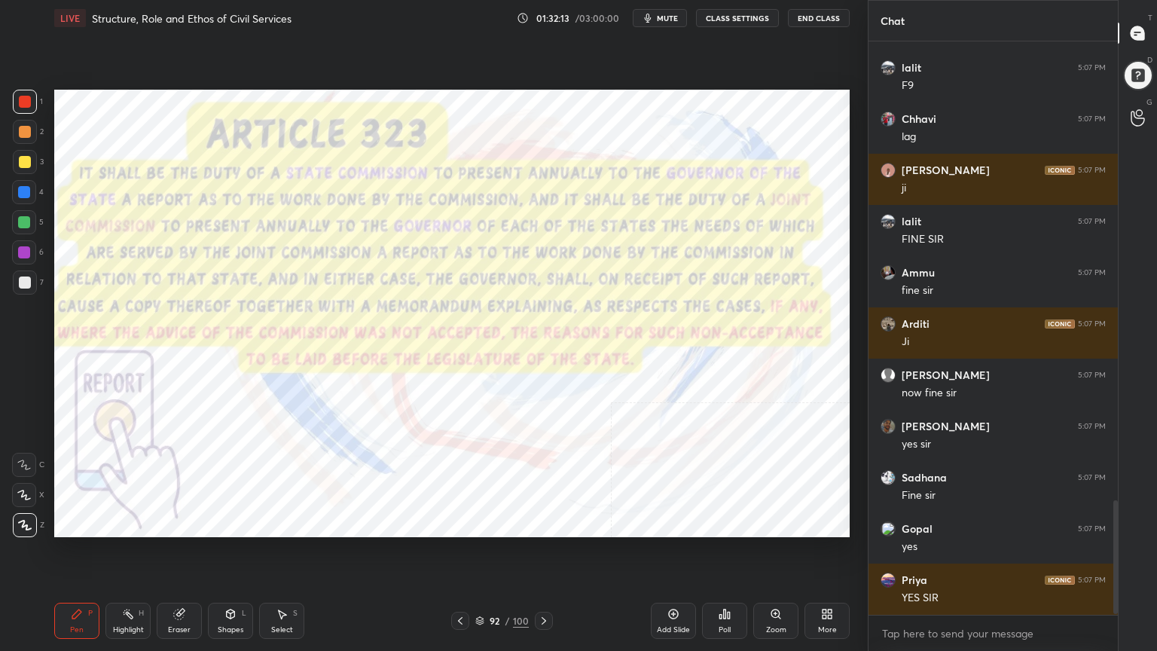
click at [26, 191] on div at bounding box center [24, 192] width 12 height 12
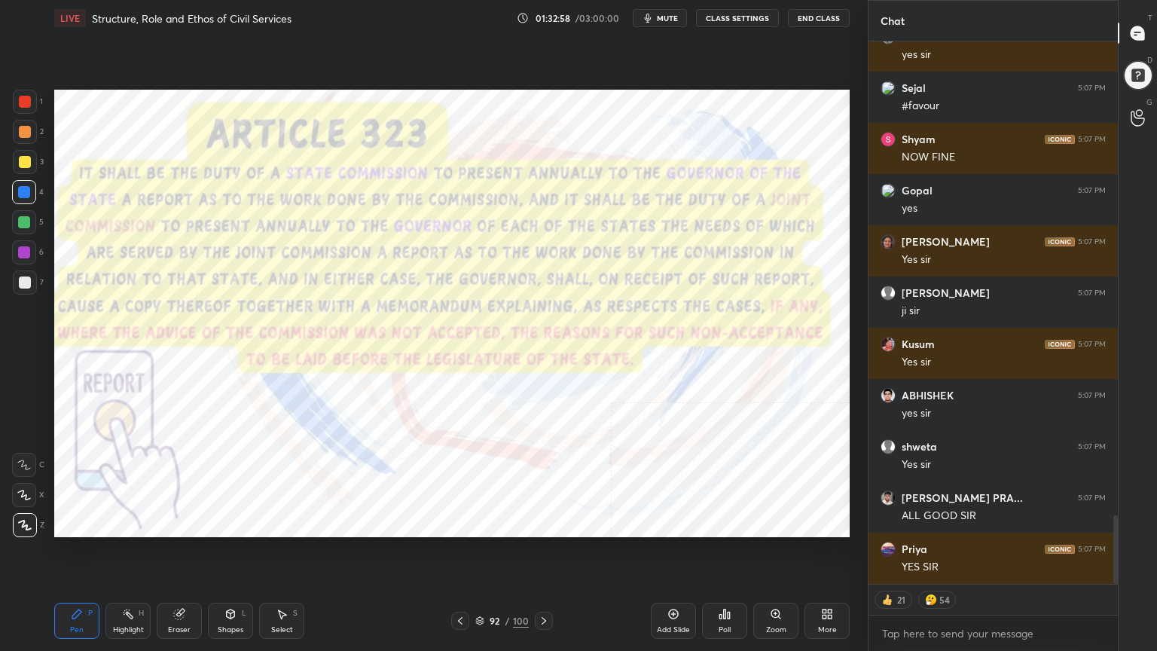
drag, startPoint x: 30, startPoint y: 98, endPoint x: 53, endPoint y: 109, distance: 25.3
click at [31, 99] on div at bounding box center [25, 102] width 24 height 24
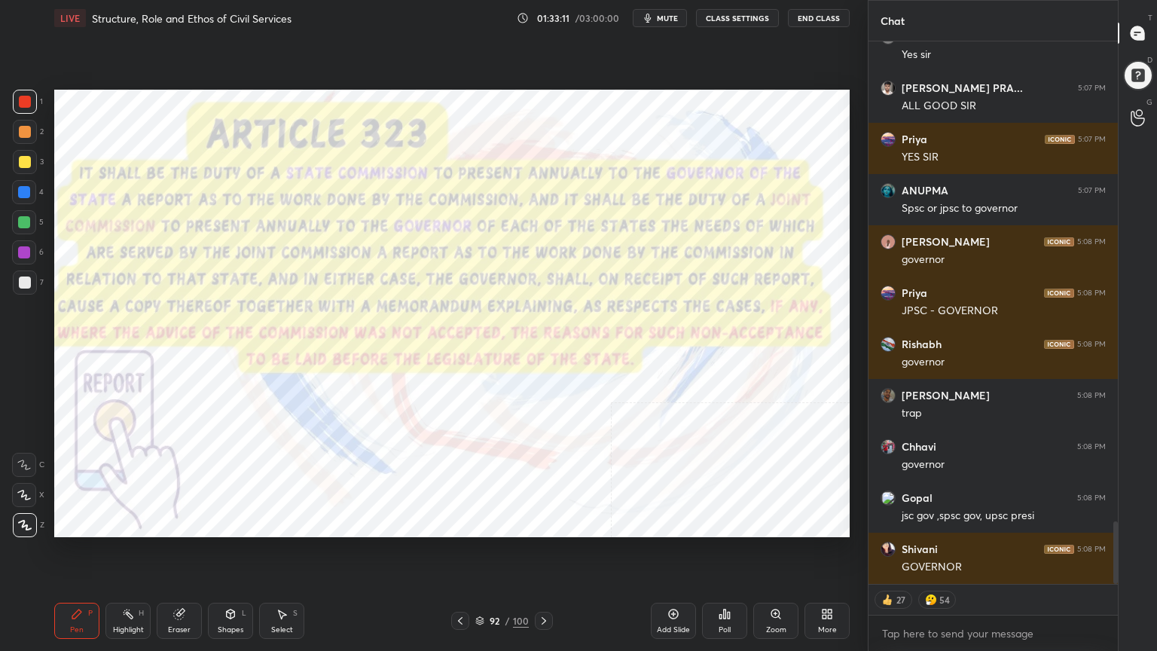
scroll to position [4295, 0]
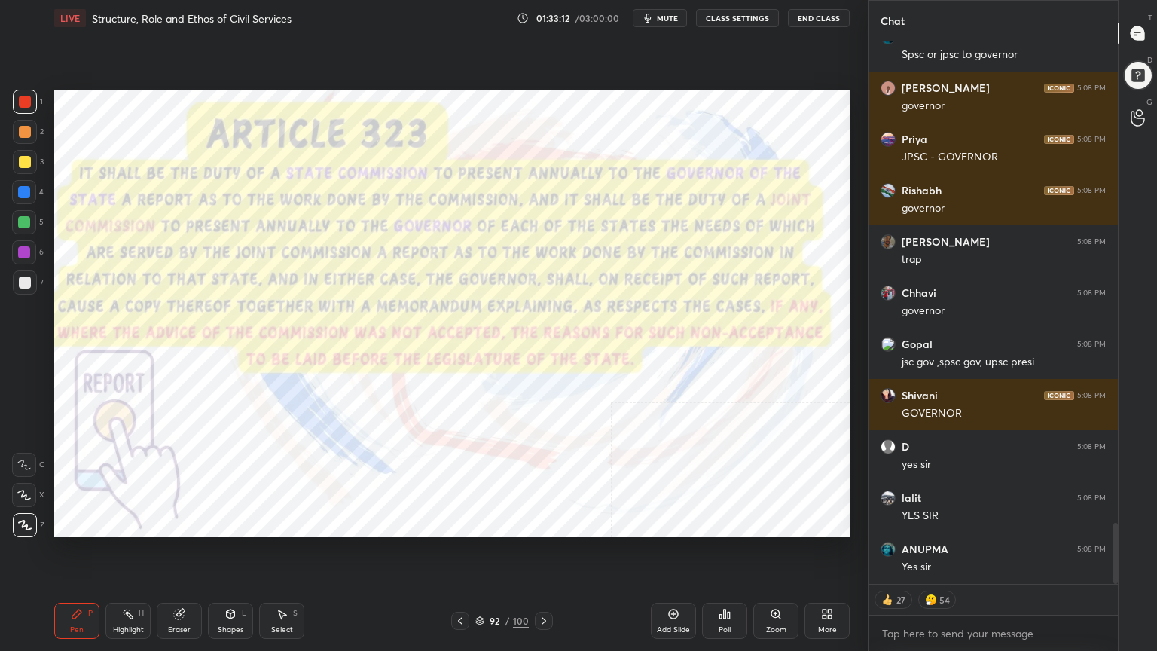
click at [458, 584] on icon at bounding box center [460, 621] width 12 height 12
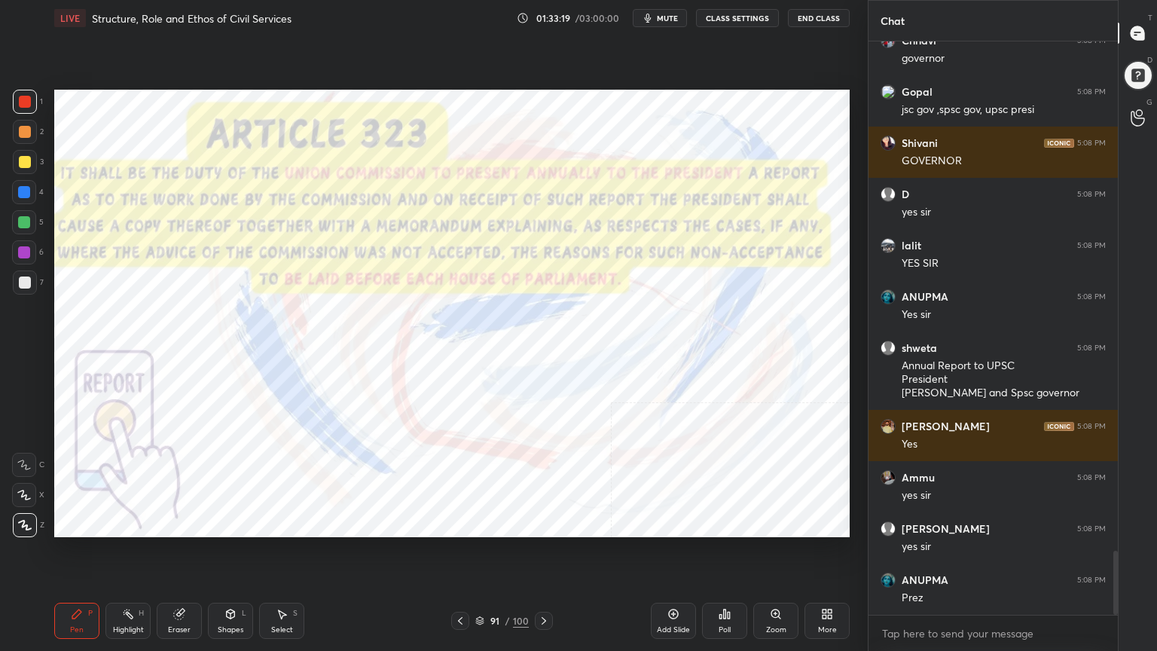
scroll to position [4599, 0]
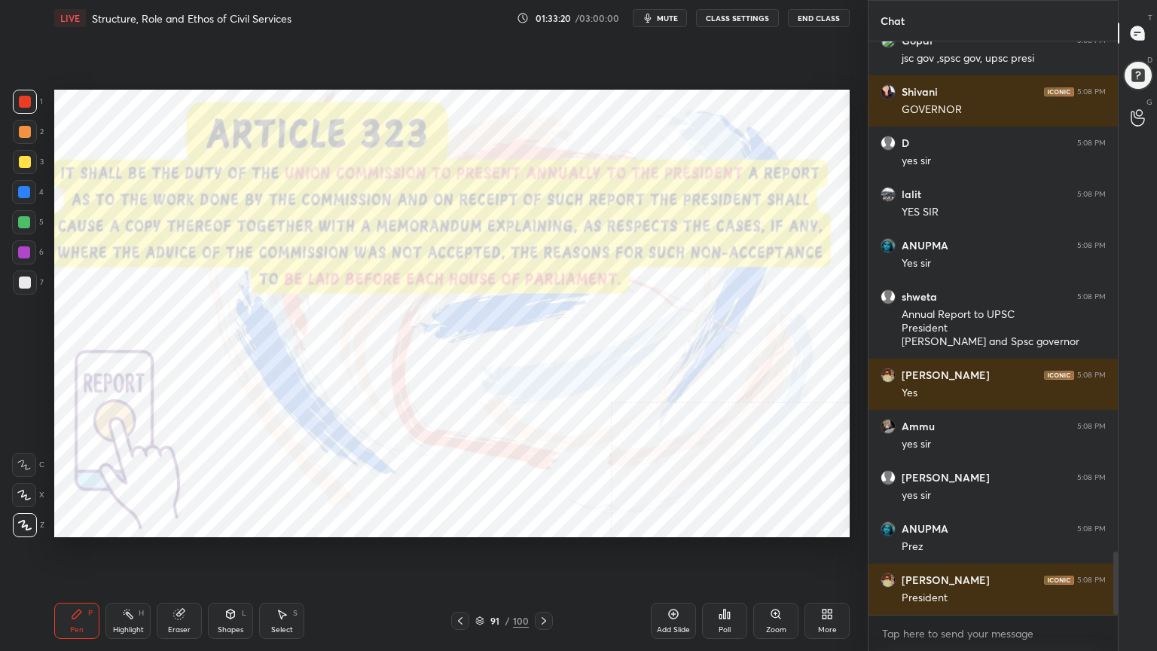
click at [546, 584] on icon at bounding box center [544, 621] width 12 height 12
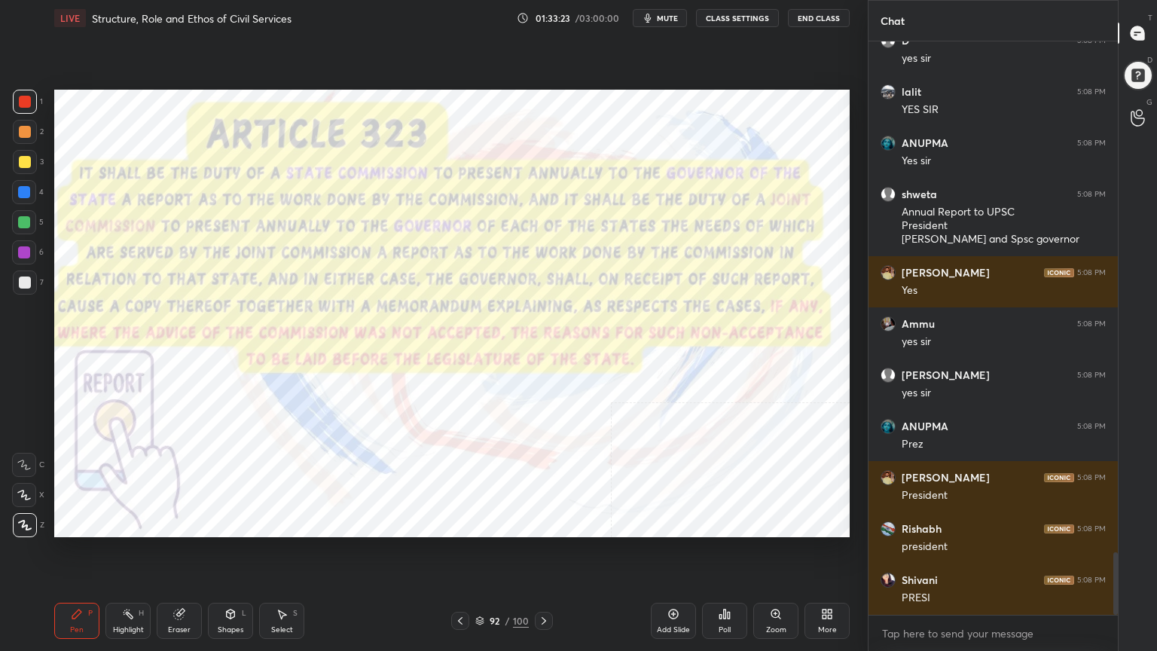
scroll to position [4753, 0]
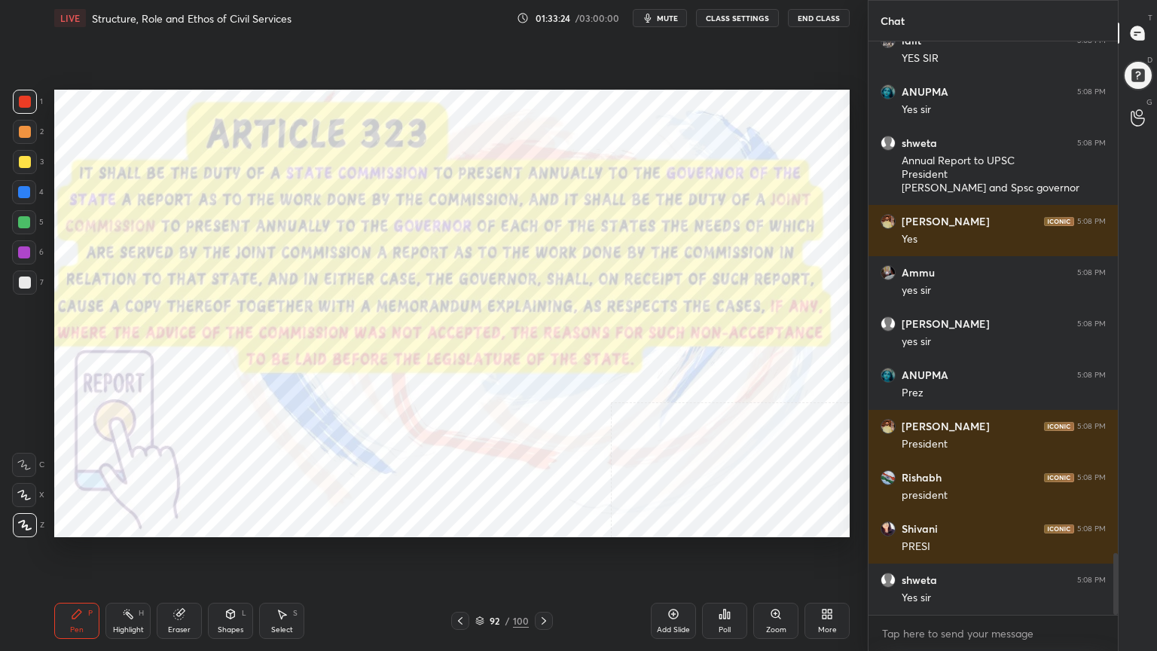
click at [678, 584] on icon at bounding box center [674, 614] width 12 height 12
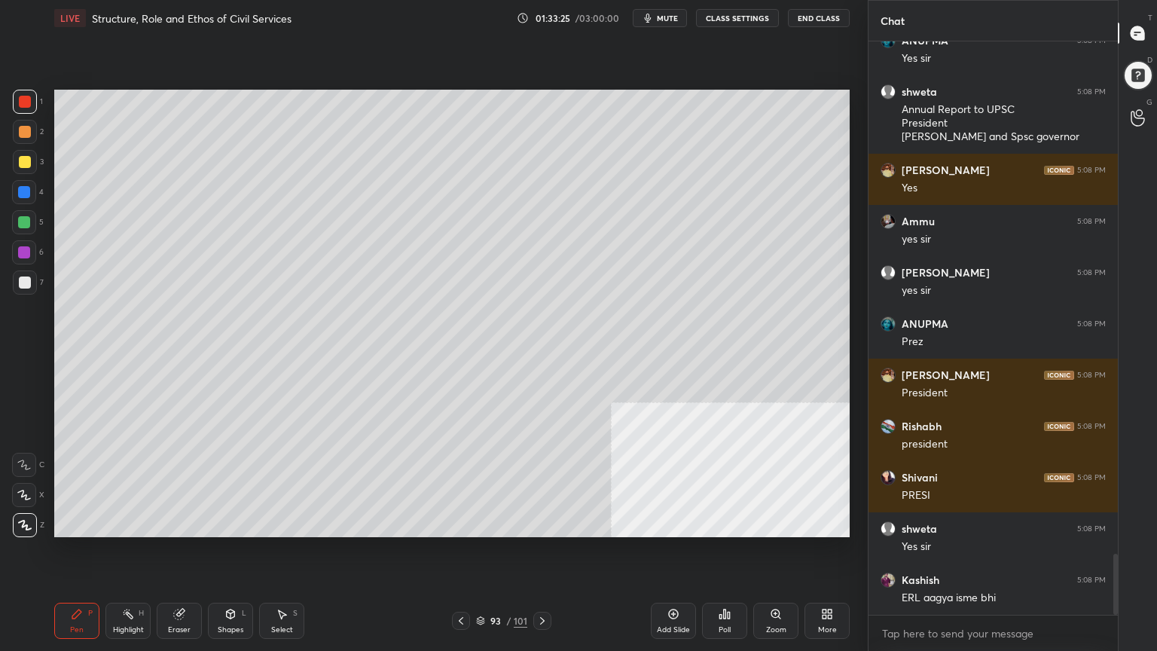
click at [24, 280] on div at bounding box center [25, 283] width 12 height 12
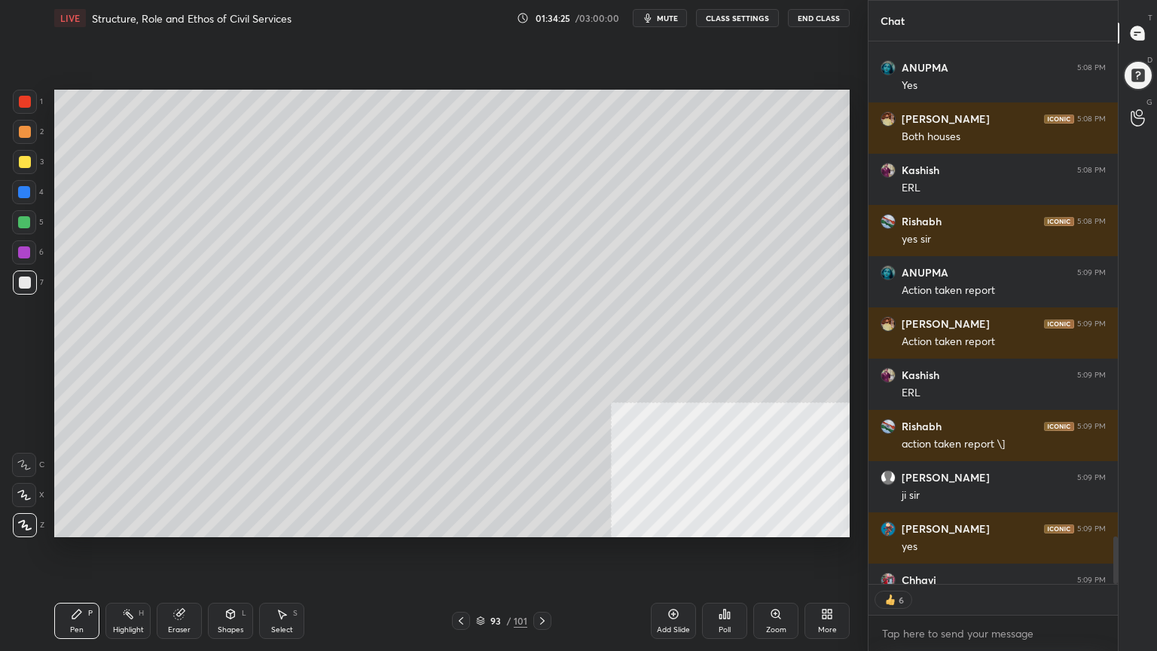
scroll to position [6064, 0]
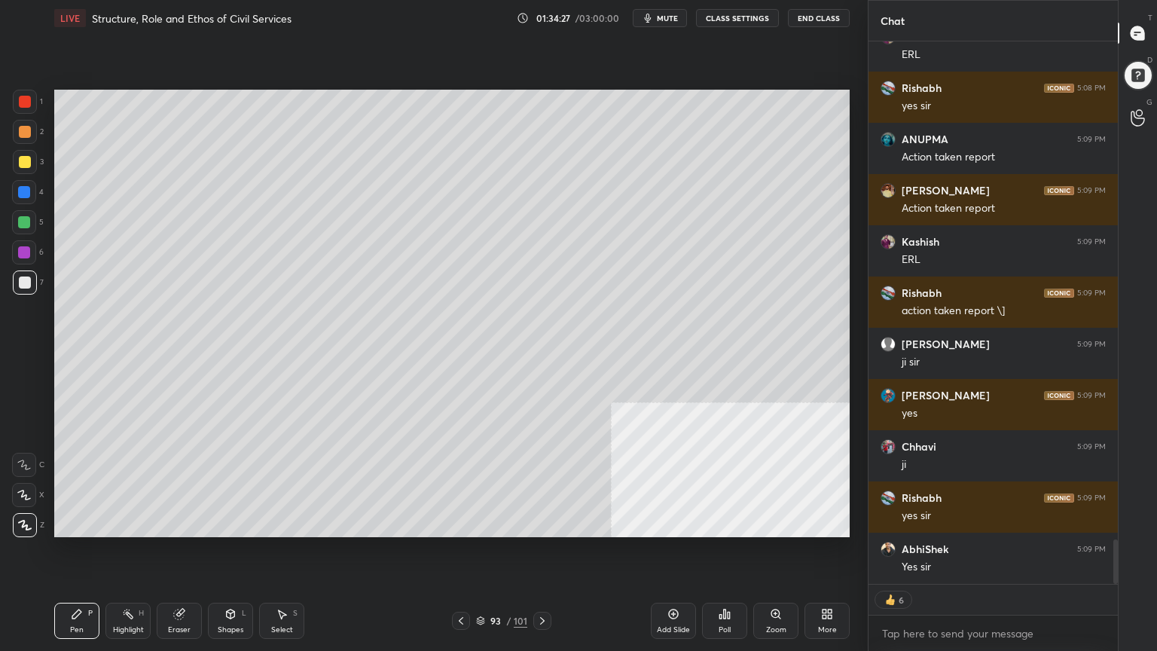
click at [678, 584] on div "Add Slide" at bounding box center [673, 621] width 45 height 36
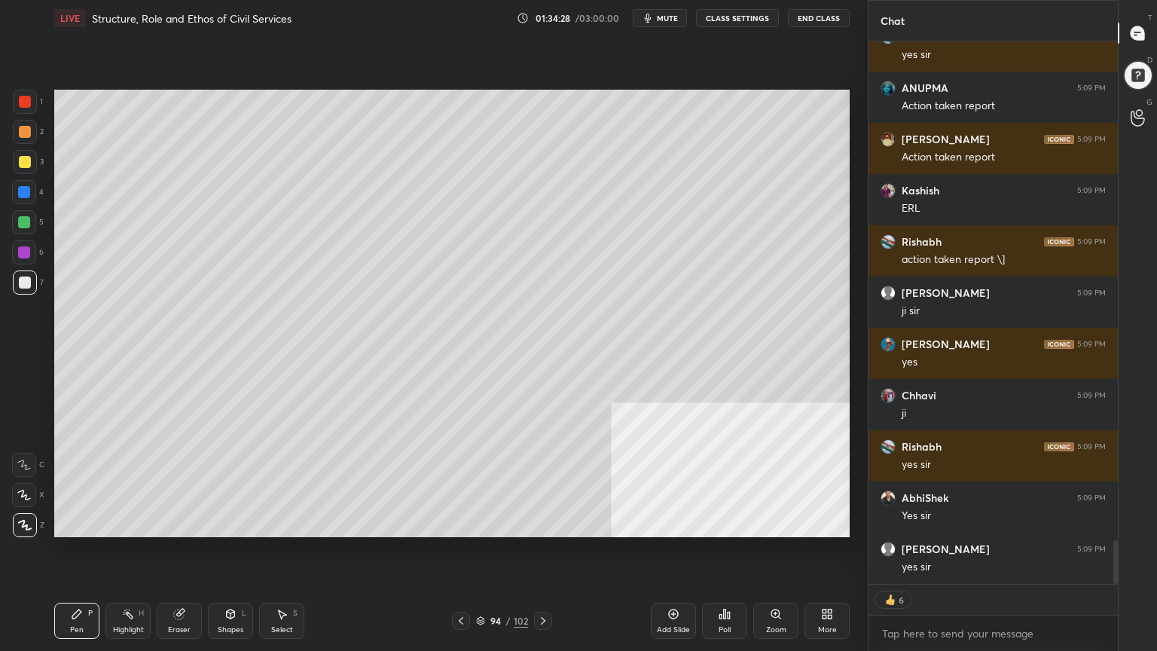
click at [22, 159] on div at bounding box center [25, 162] width 12 height 12
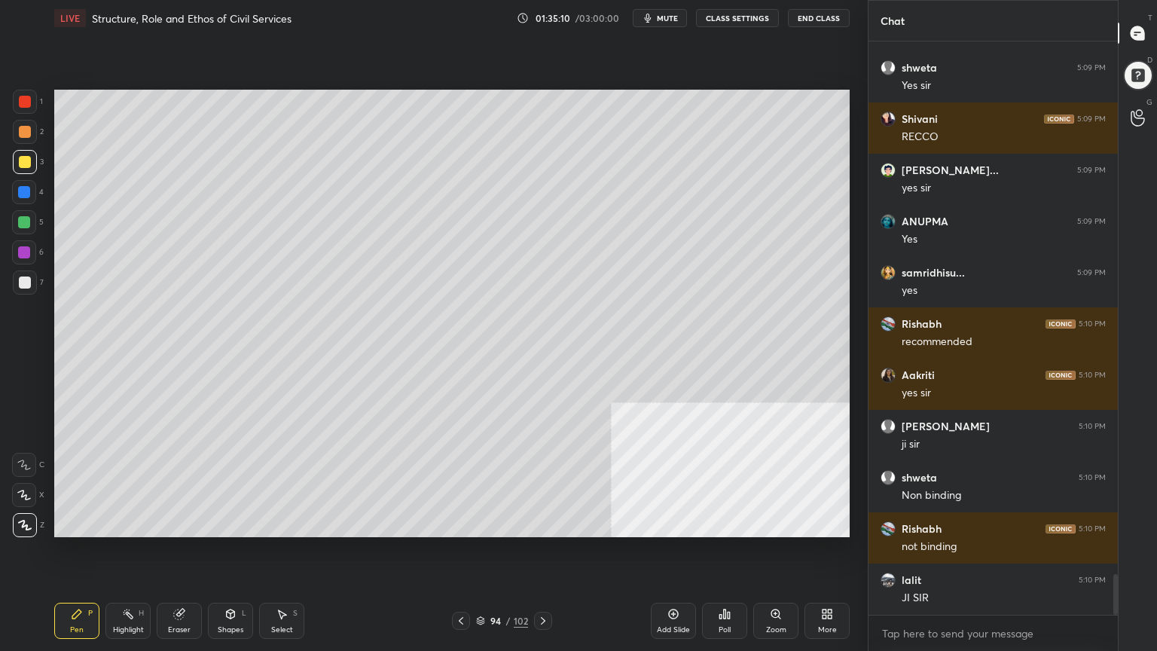
scroll to position [7622, 0]
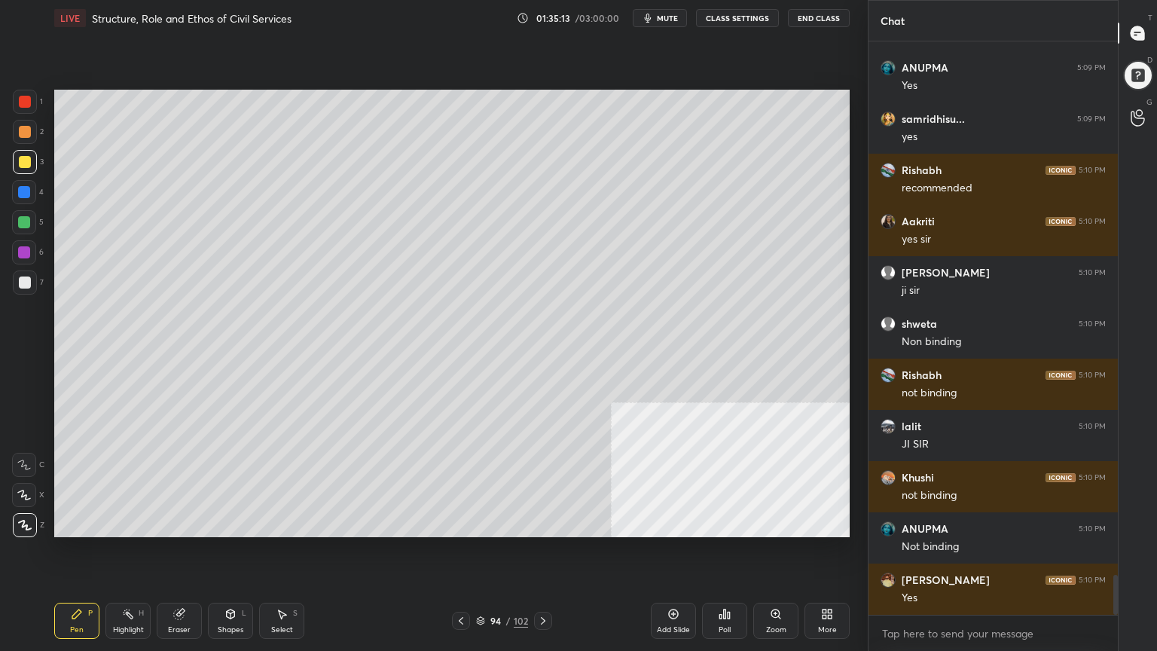
click at [30, 195] on div at bounding box center [24, 192] width 12 height 12
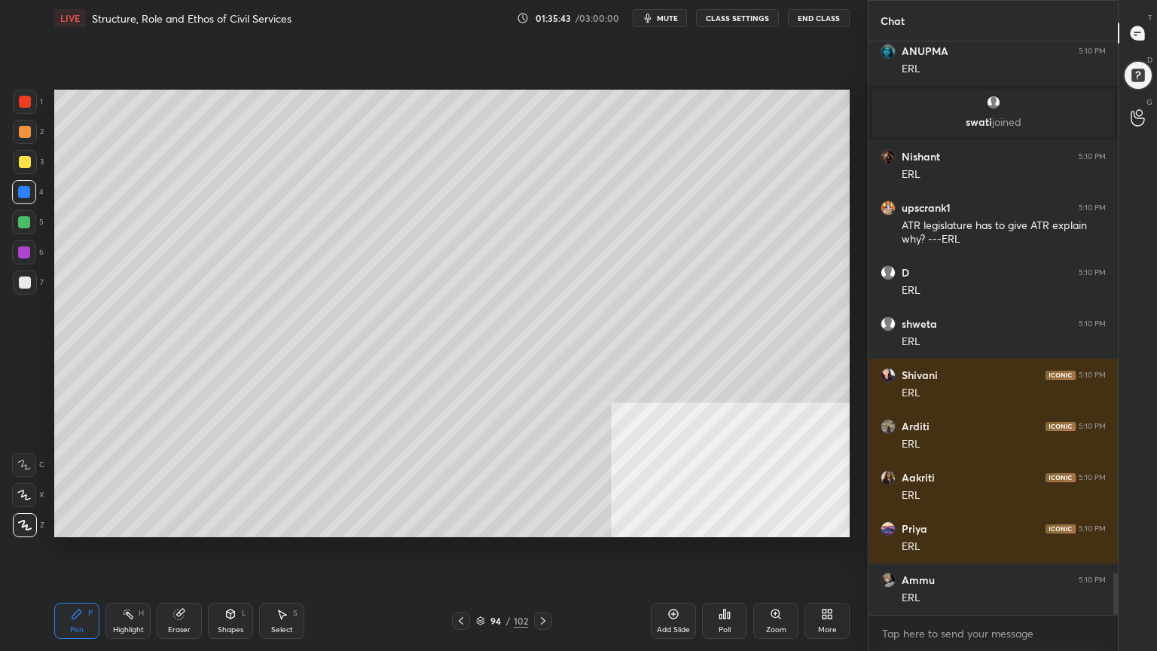
scroll to position [7242, 0]
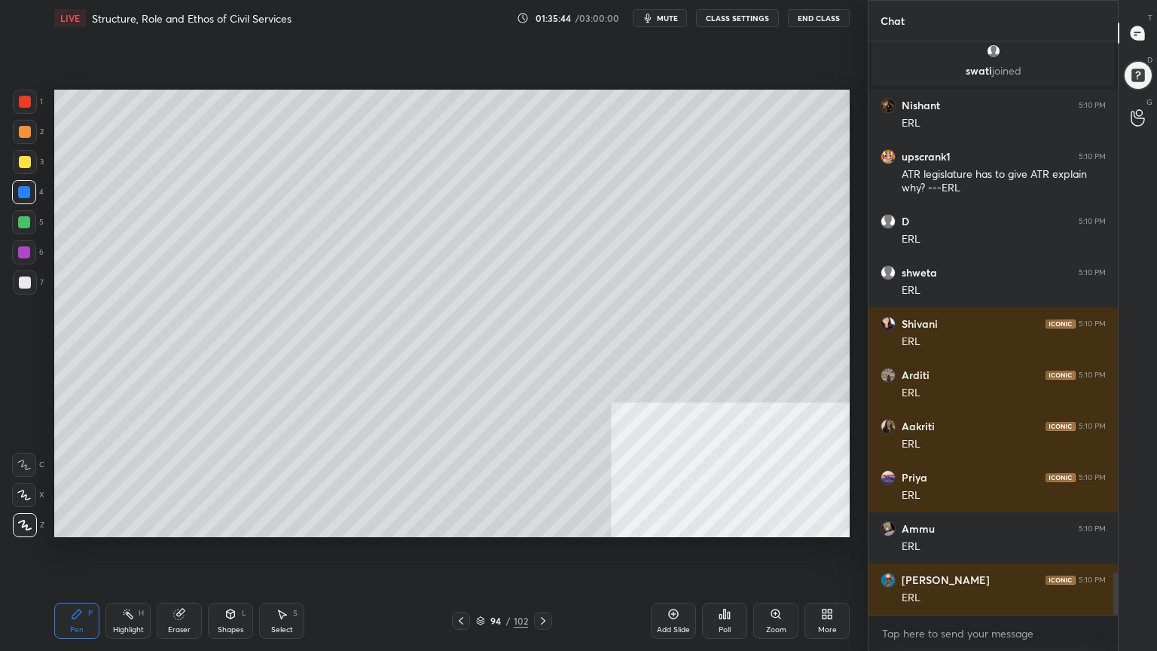
click at [478, 584] on icon at bounding box center [481, 622] width 8 height 2
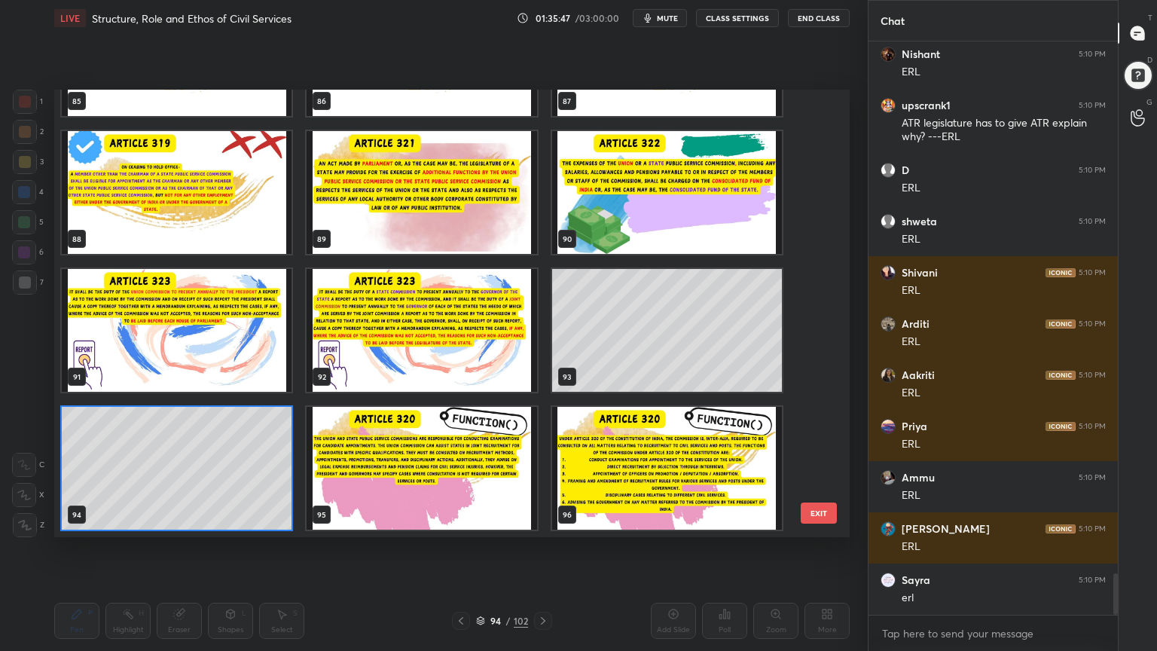
scroll to position [7345, 0]
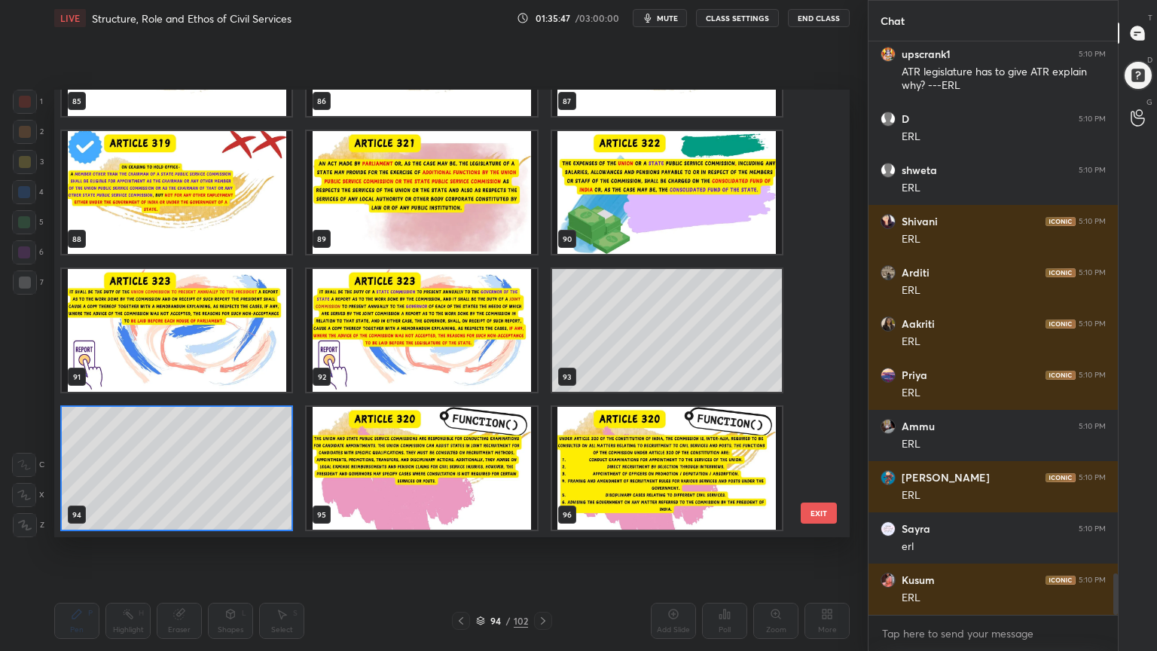
click at [639, 467] on img "grid" at bounding box center [667, 468] width 230 height 123
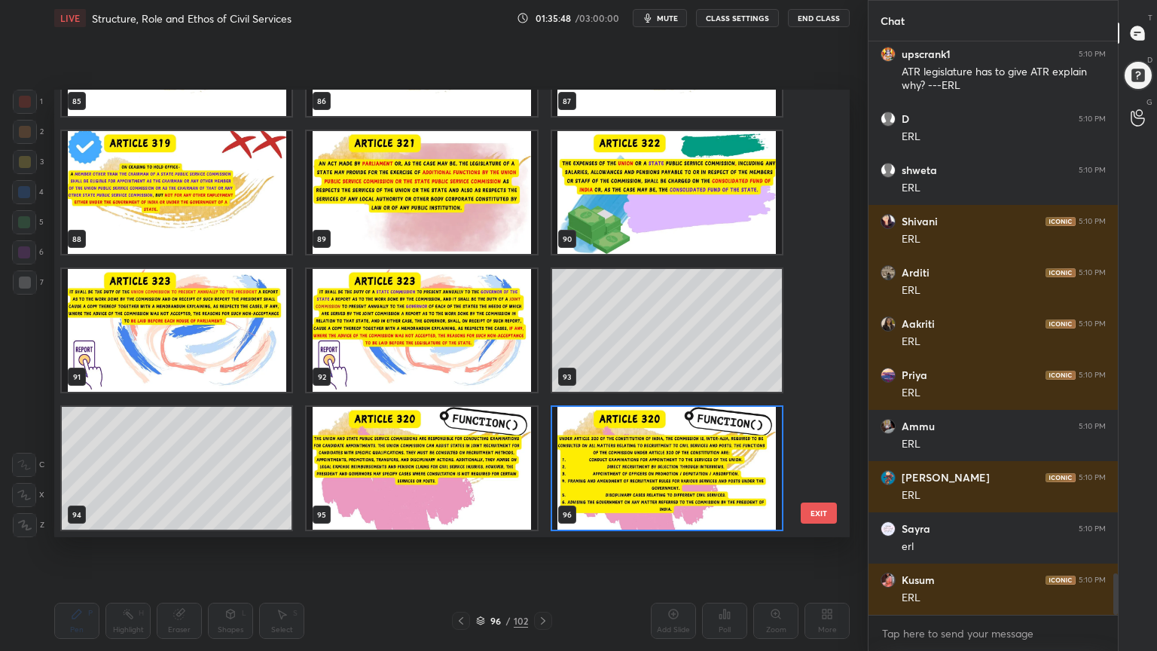
click at [641, 467] on img "grid" at bounding box center [667, 468] width 230 height 123
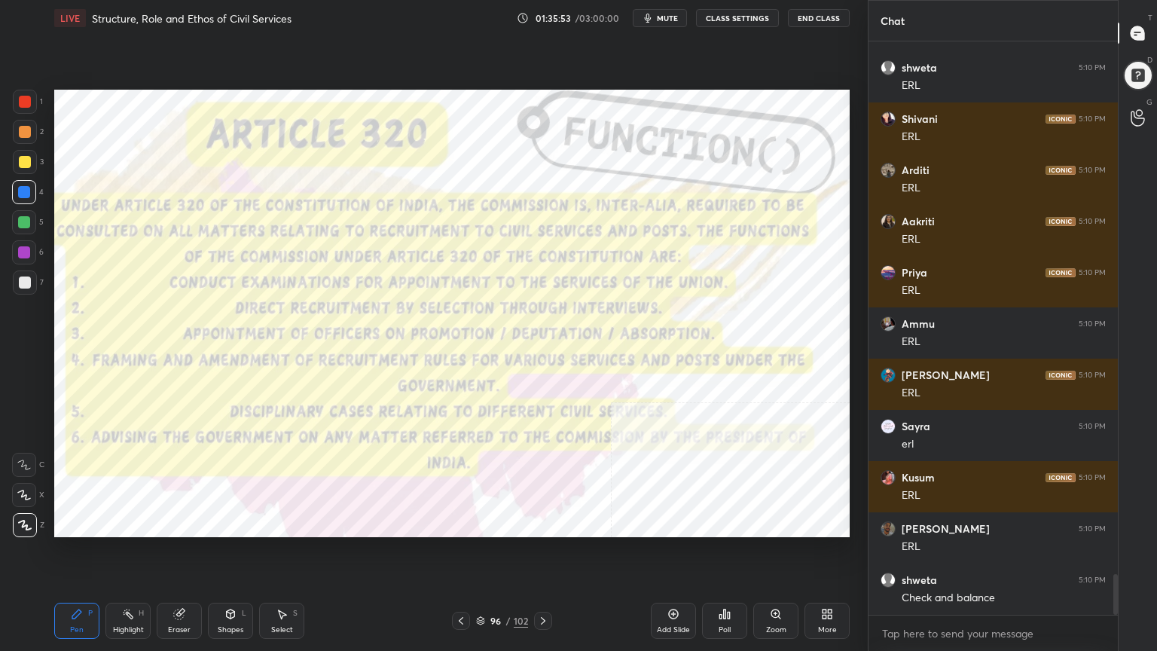
scroll to position [7498, 0]
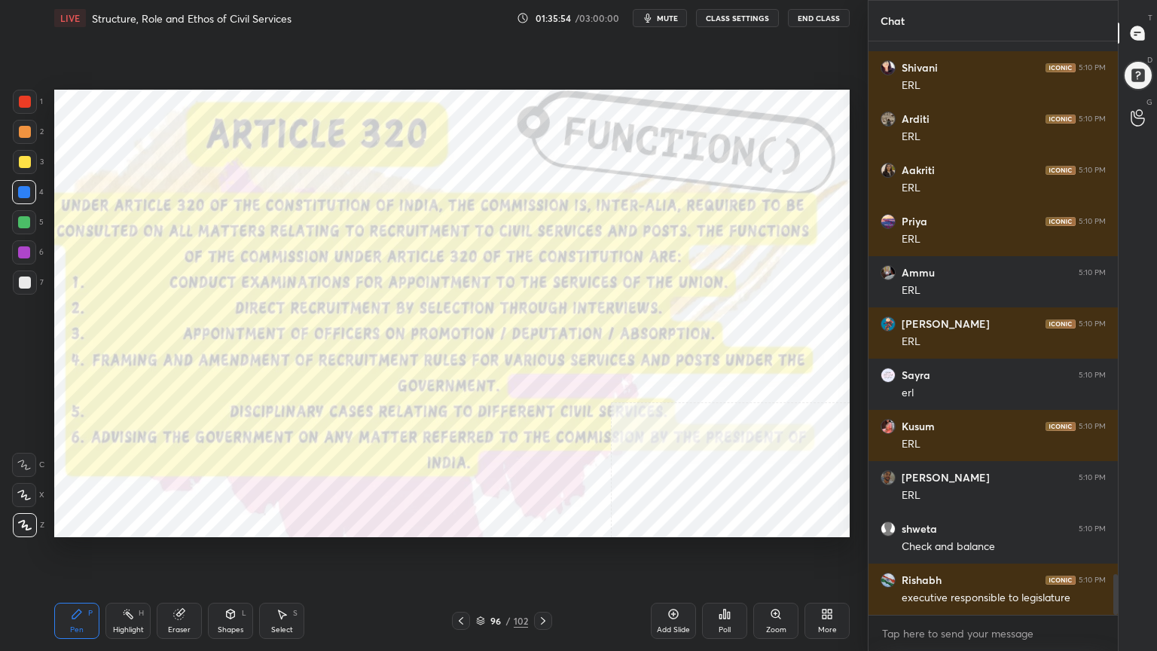
click at [26, 94] on div at bounding box center [25, 102] width 24 height 24
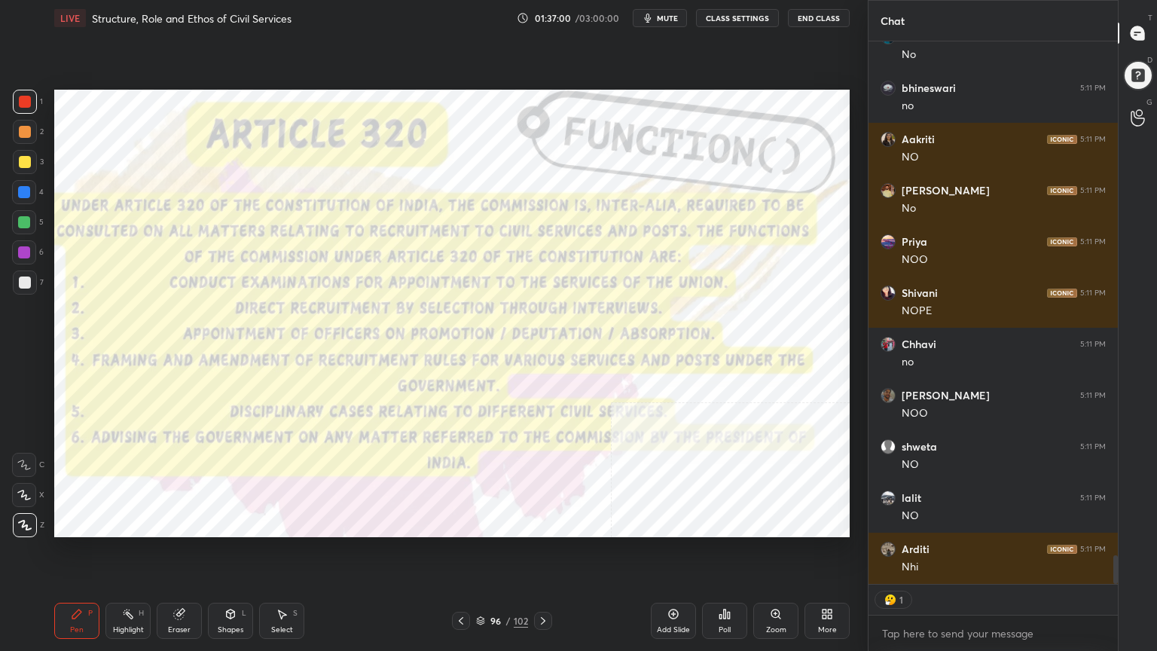
scroll to position [9733, 0]
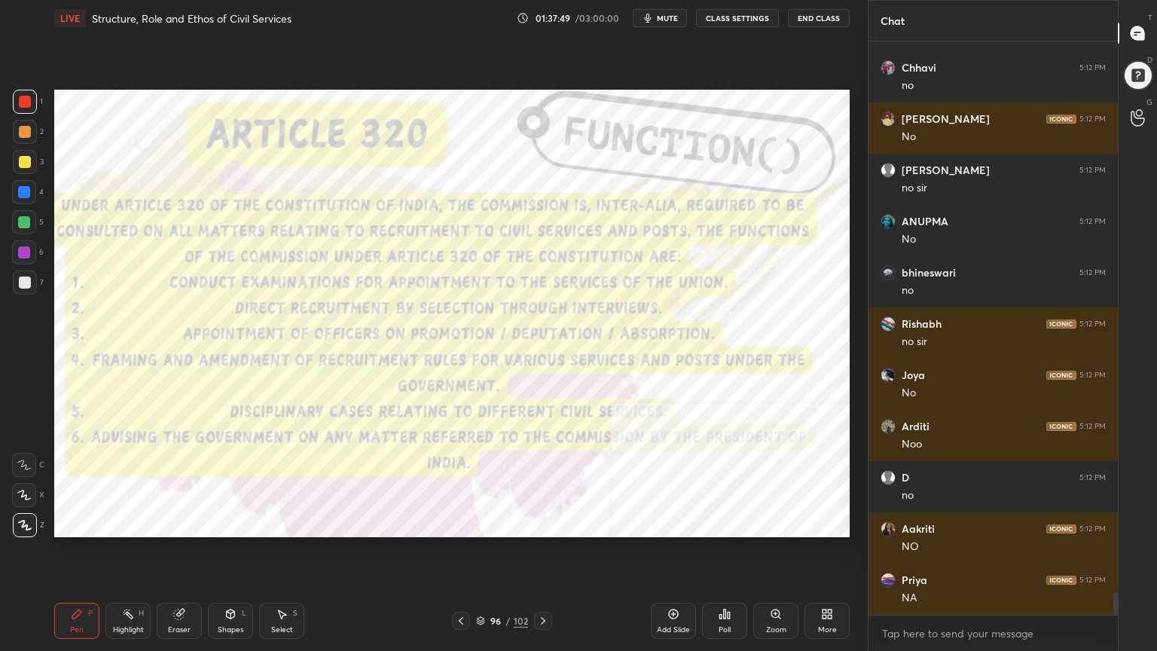
click at [480, 584] on icon at bounding box center [480, 620] width 9 height 9
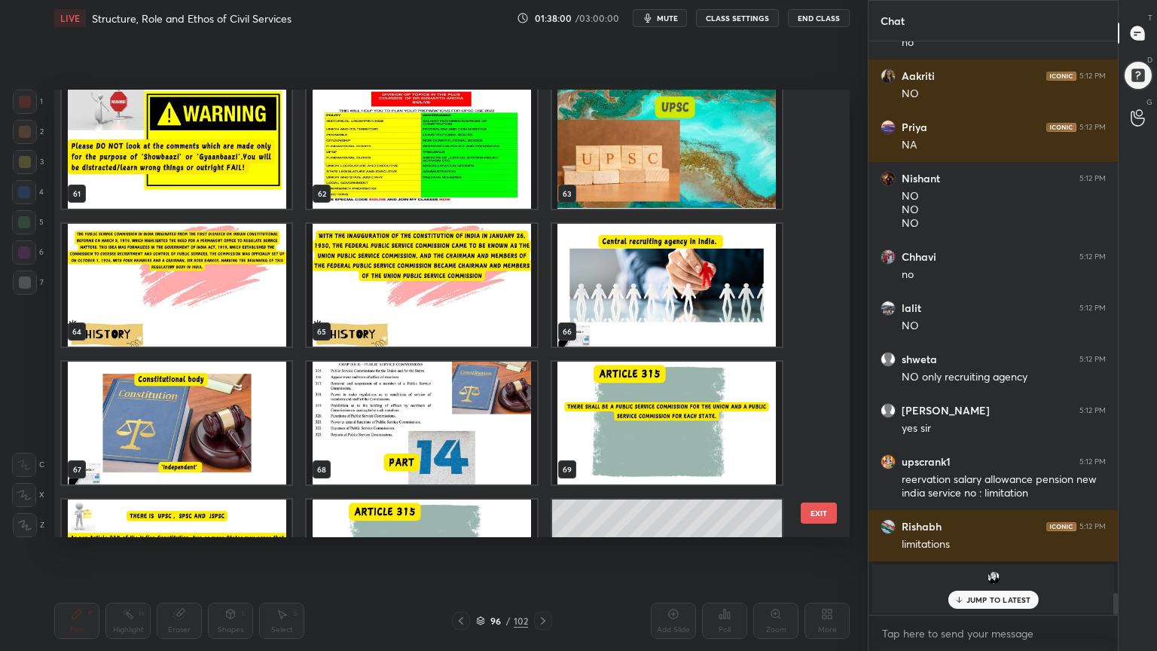
click at [647, 276] on img "grid" at bounding box center [667, 285] width 230 height 123
click at [647, 277] on img "grid" at bounding box center [667, 285] width 230 height 123
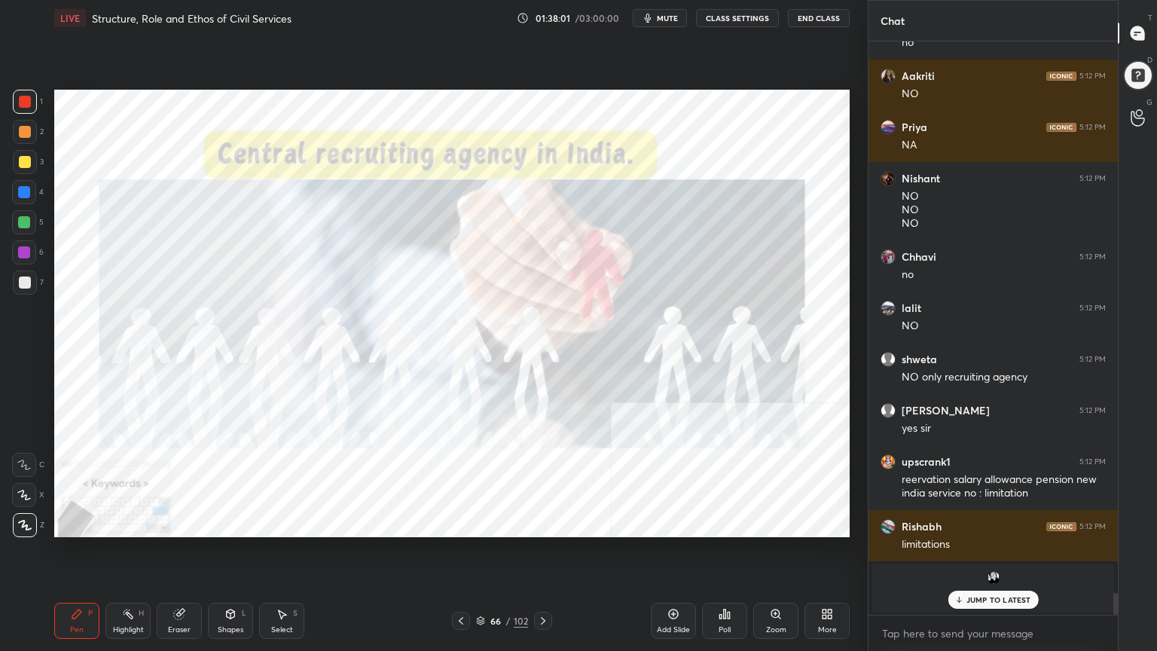
click at [647, 277] on img "grid" at bounding box center [667, 285] width 230 height 123
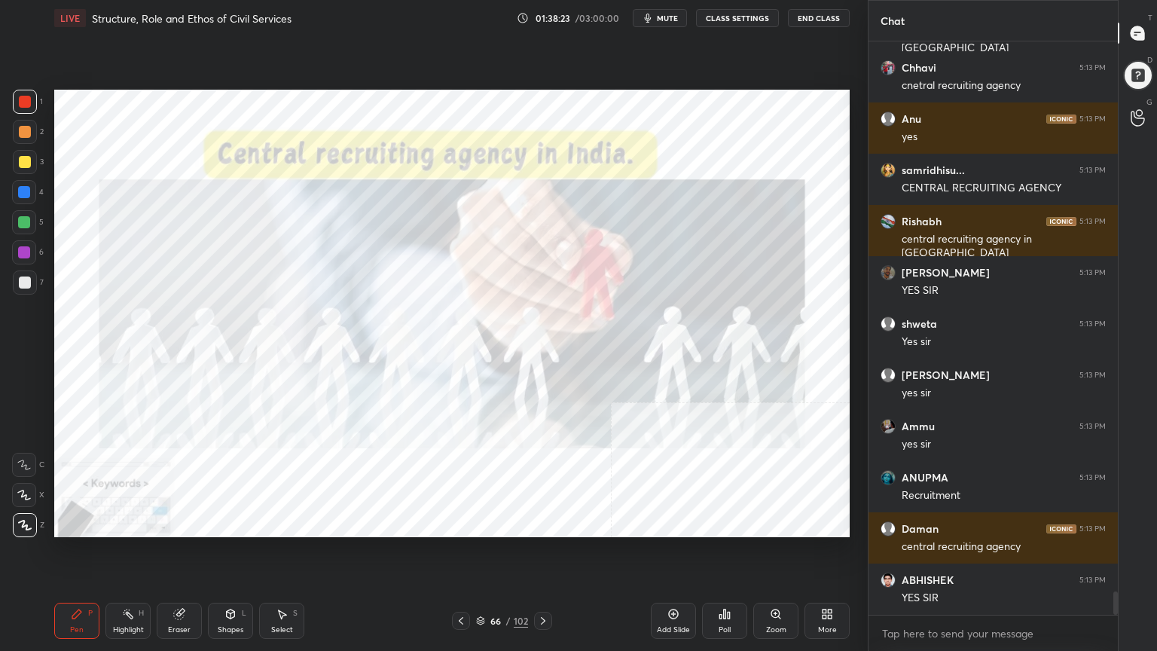
click at [482, 584] on icon at bounding box center [480, 620] width 9 height 9
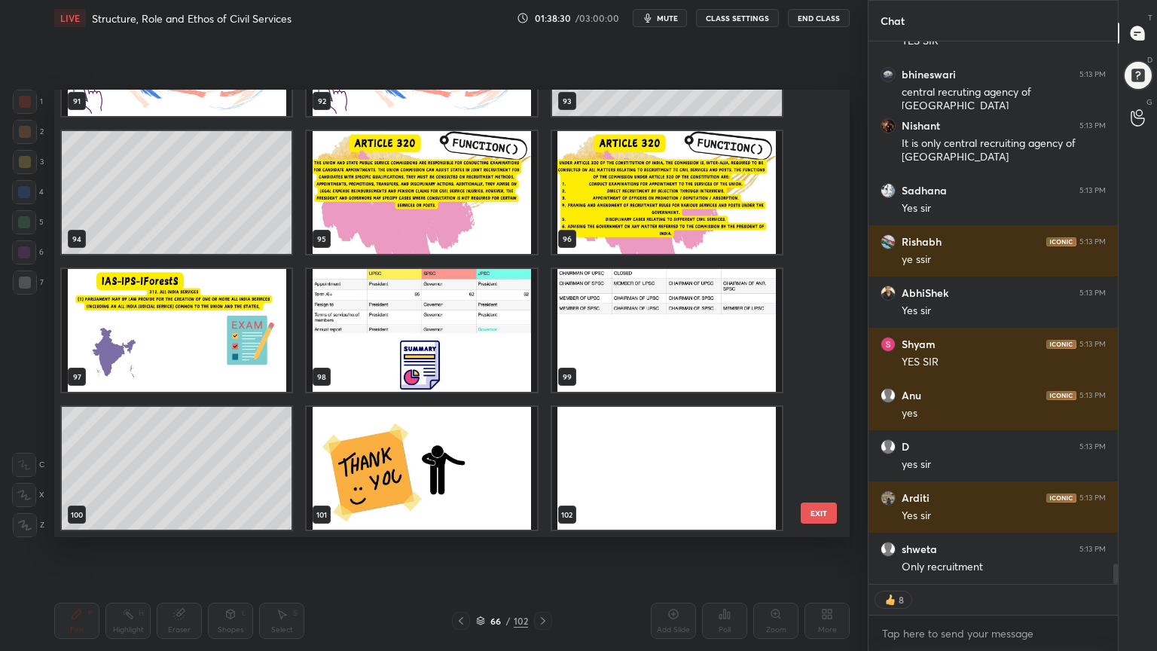
click at [491, 466] on img "grid" at bounding box center [422, 468] width 230 height 123
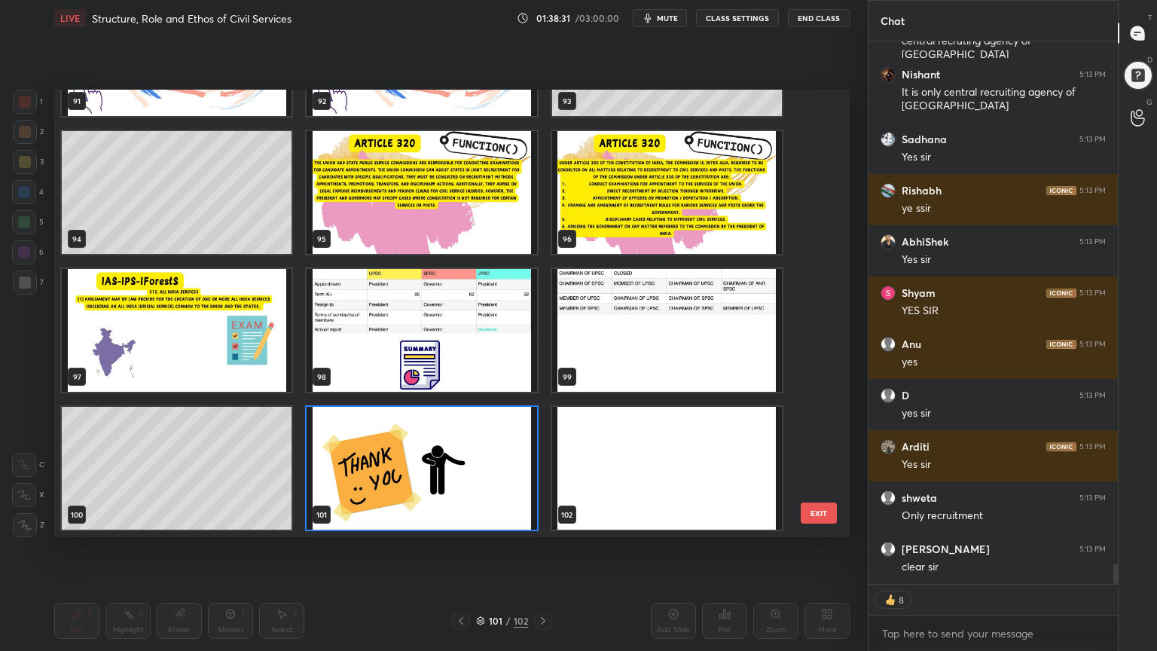
click at [491, 465] on img "grid" at bounding box center [422, 468] width 230 height 123
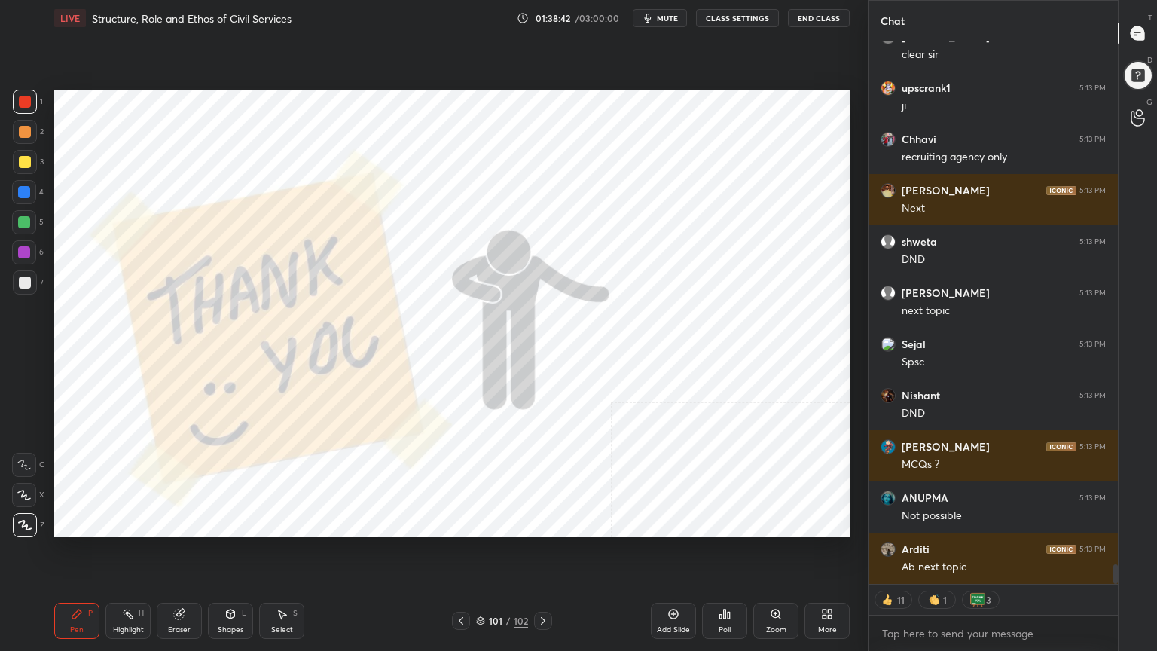
click at [834, 584] on div "More" at bounding box center [827, 621] width 45 height 36
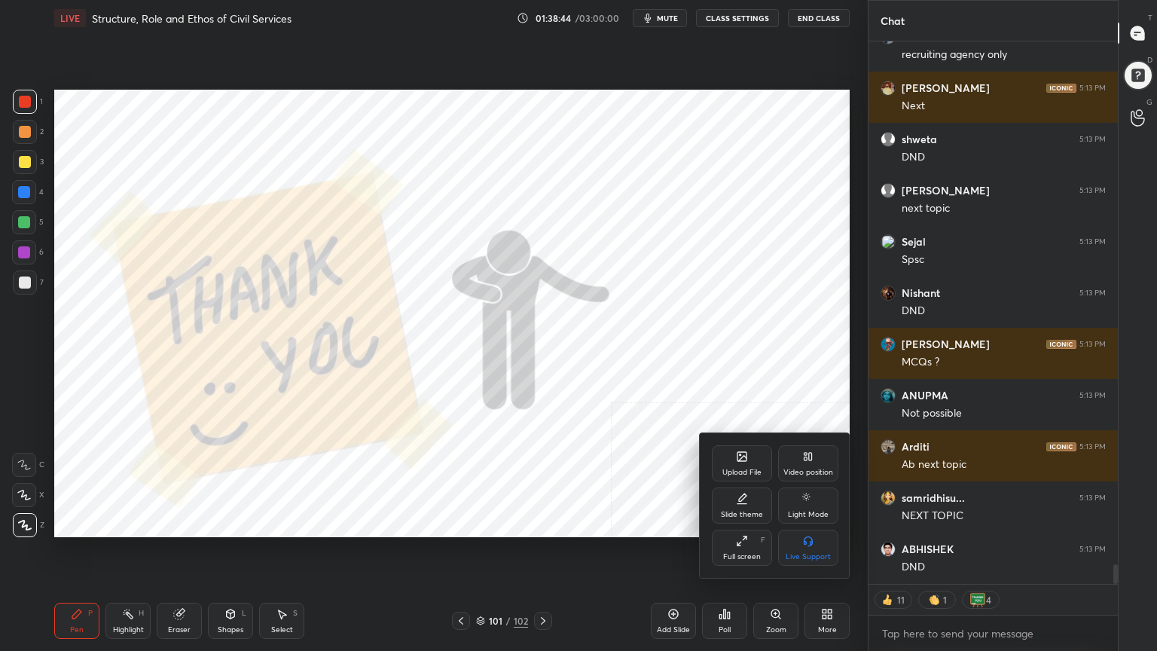
click at [738, 456] on icon at bounding box center [742, 456] width 9 height 9
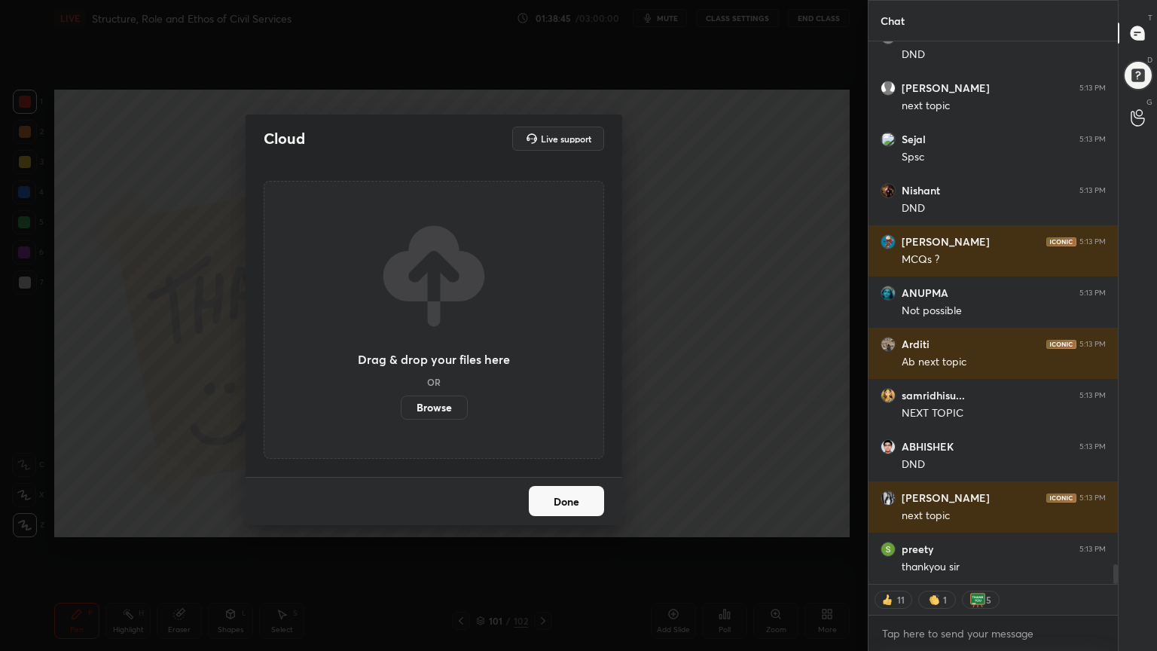
drag, startPoint x: 433, startPoint y: 405, endPoint x: 431, endPoint y: 338, distance: 66.3
click at [432, 405] on label "Browse" at bounding box center [434, 408] width 67 height 24
click at [401, 405] on input "Browse" at bounding box center [401, 408] width 0 height 24
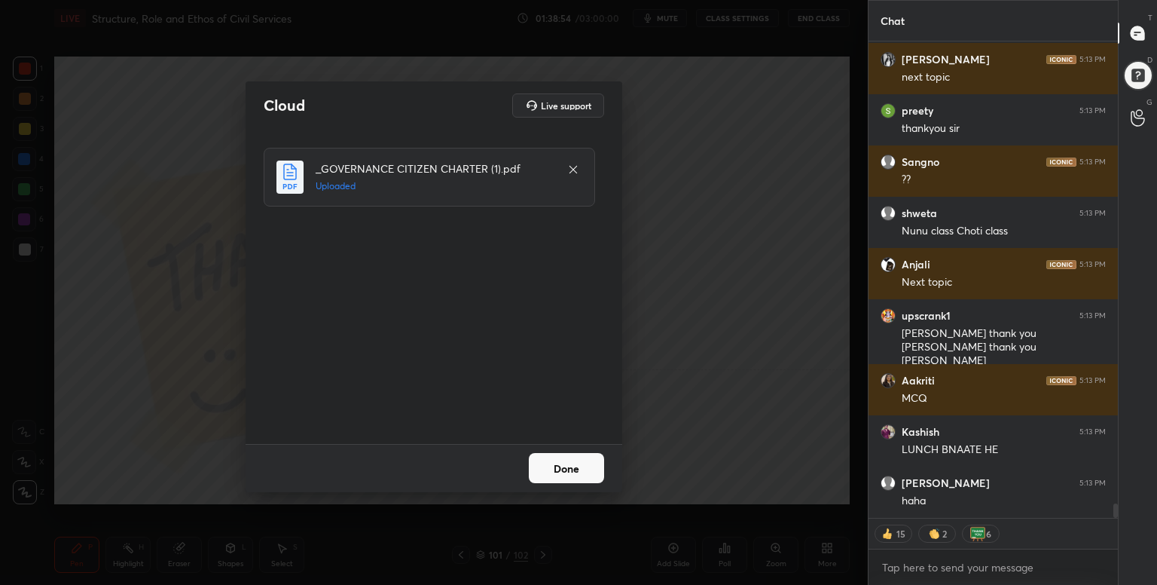
click at [567, 466] on button "Done" at bounding box center [566, 468] width 75 height 30
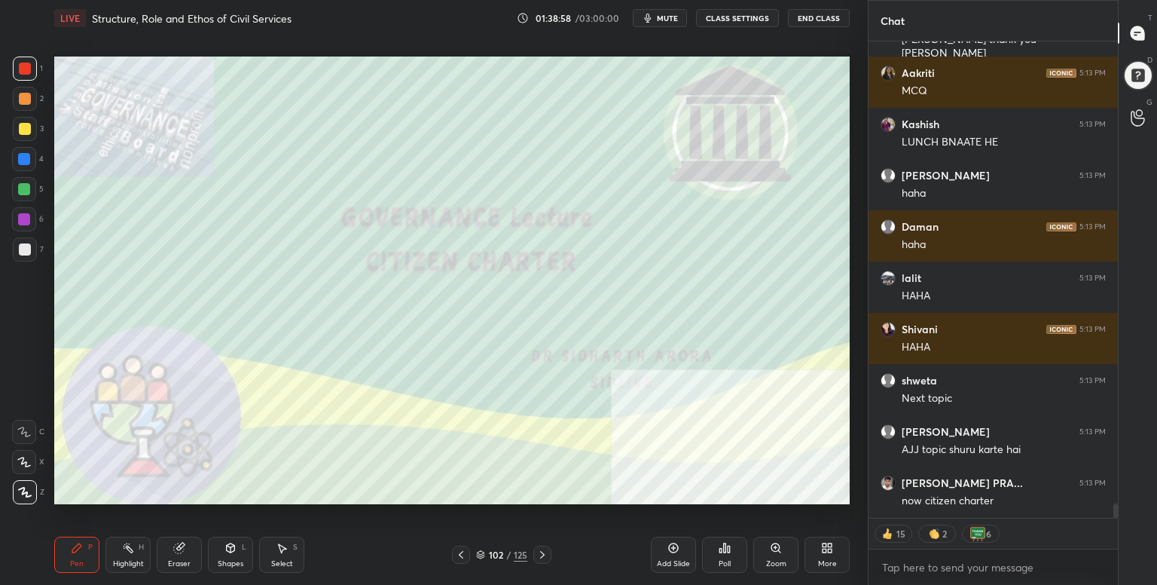
click at [827, 555] on div "More" at bounding box center [827, 555] width 45 height 36
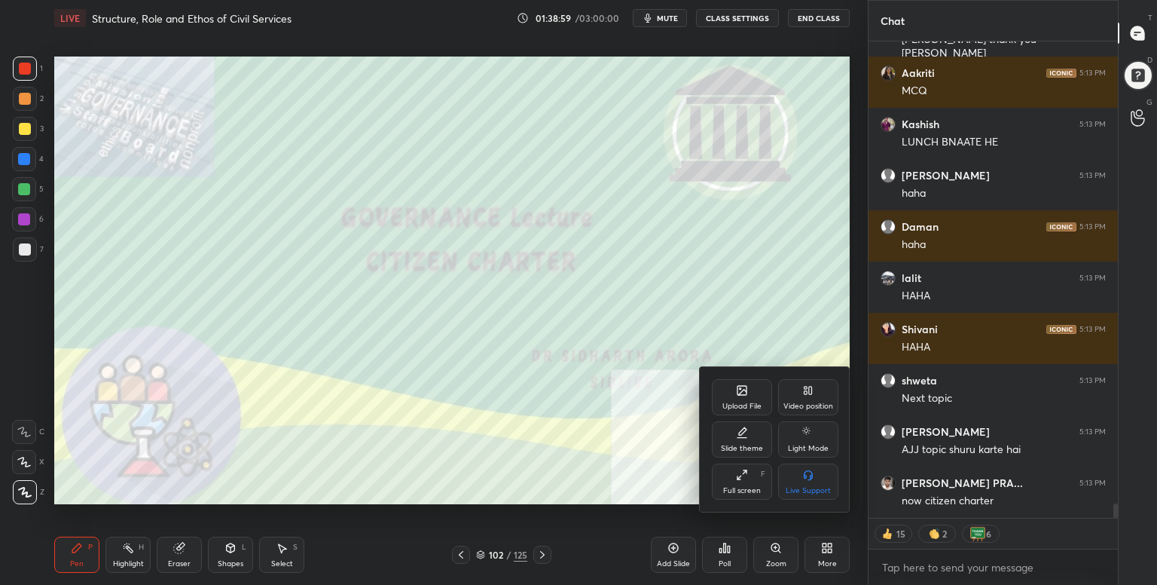
click at [748, 483] on div "Full screen F" at bounding box center [742, 481] width 60 height 36
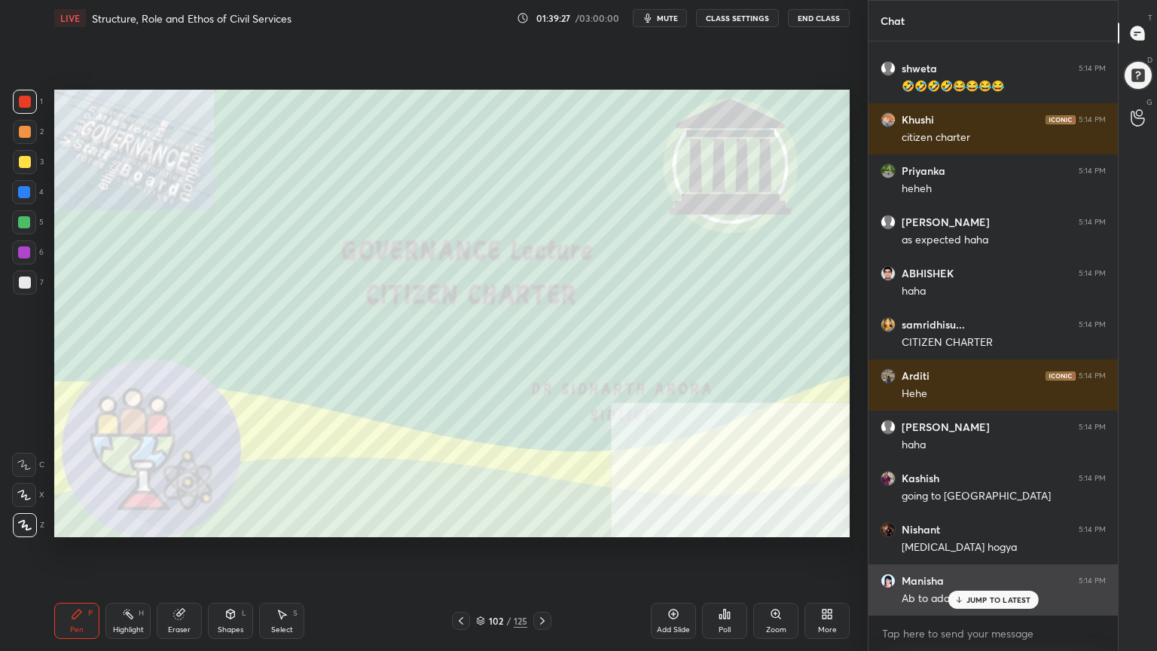
drag, startPoint x: 968, startPoint y: 600, endPoint x: 961, endPoint y: 604, distance: 8.8
click at [970, 584] on p "JUMP TO LATEST" at bounding box center [999, 599] width 65 height 9
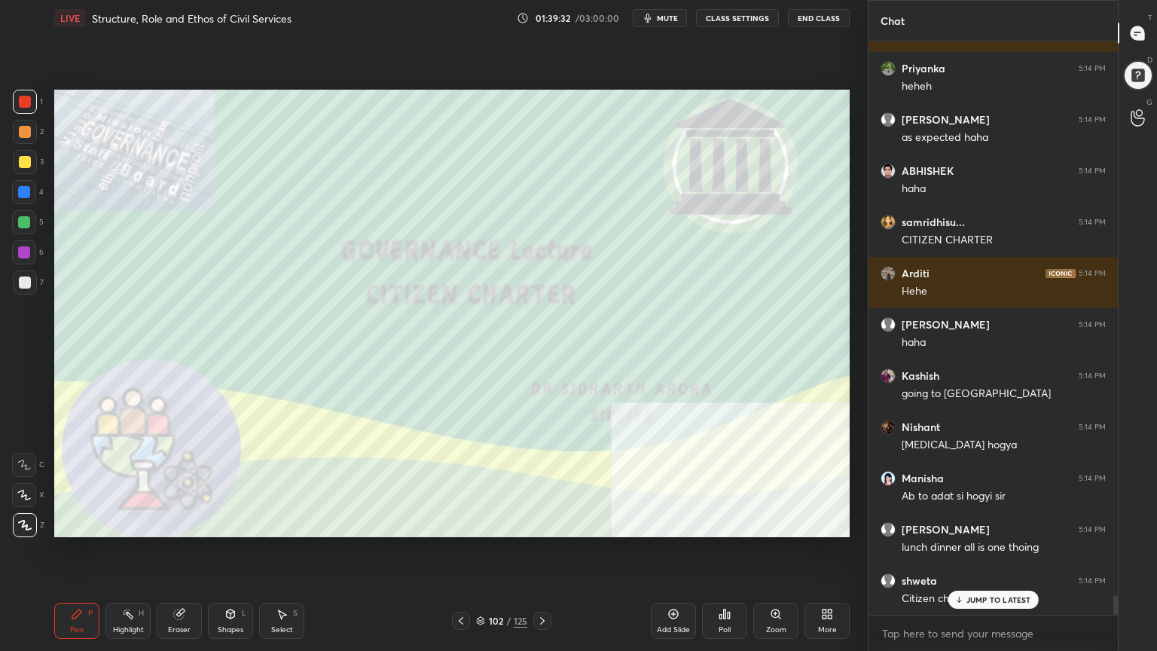
click at [481, 584] on icon at bounding box center [481, 619] width 8 height 4
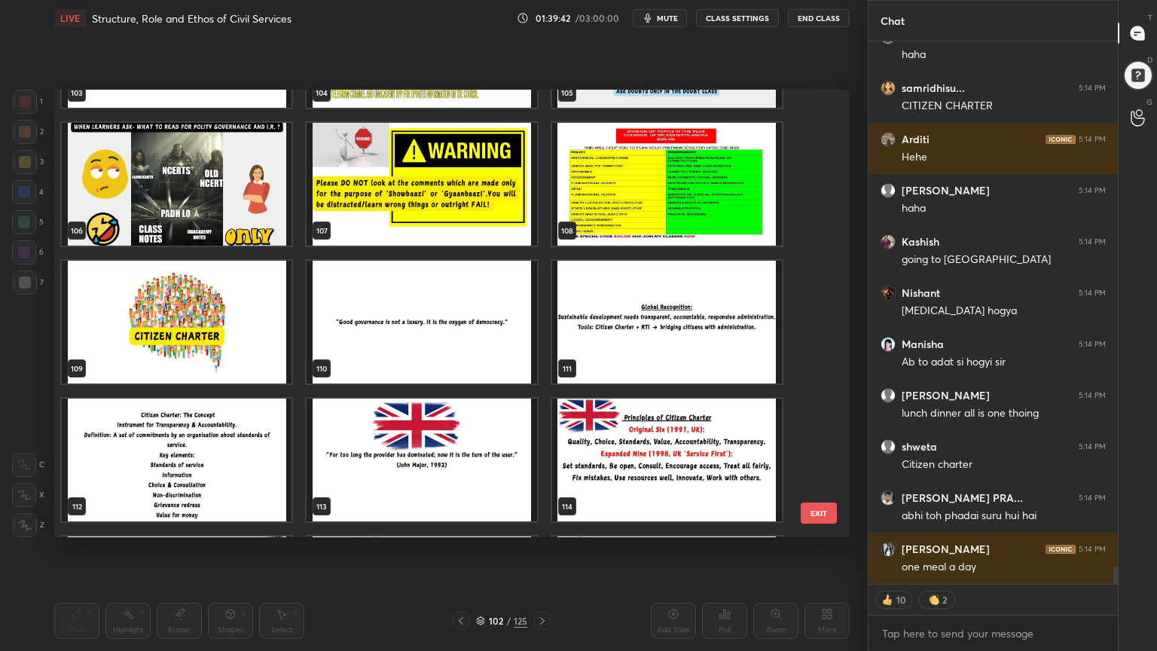
click at [205, 323] on img "grid" at bounding box center [177, 322] width 230 height 123
click at [206, 325] on img "grid" at bounding box center [177, 322] width 230 height 123
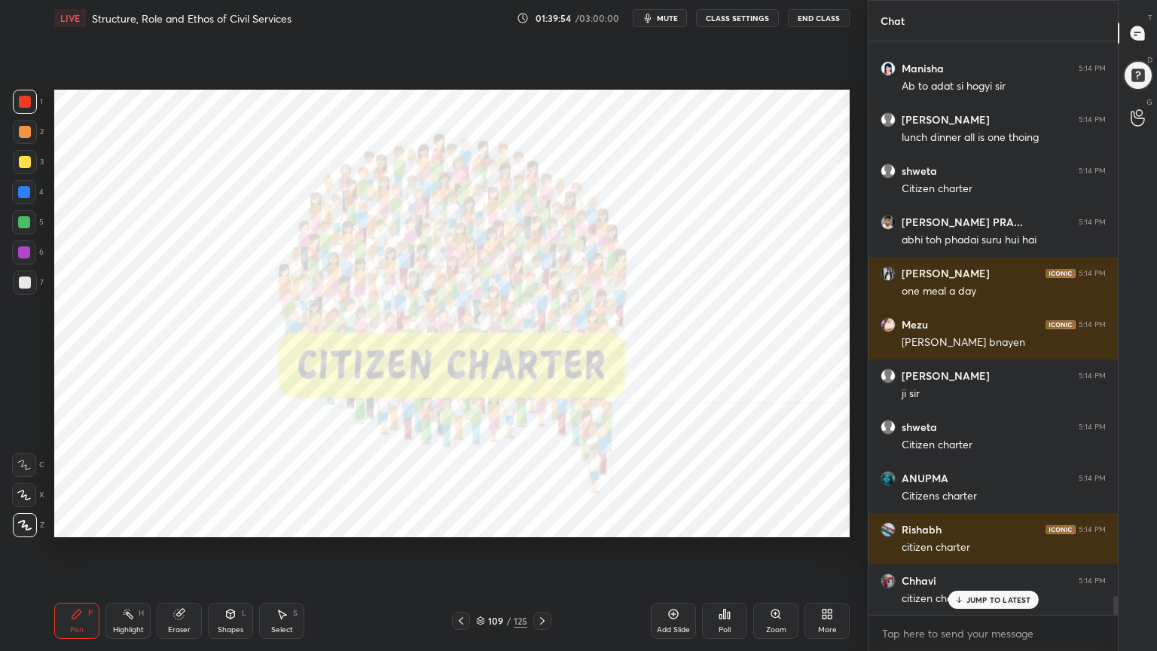
click at [668, 584] on icon at bounding box center [674, 614] width 12 height 12
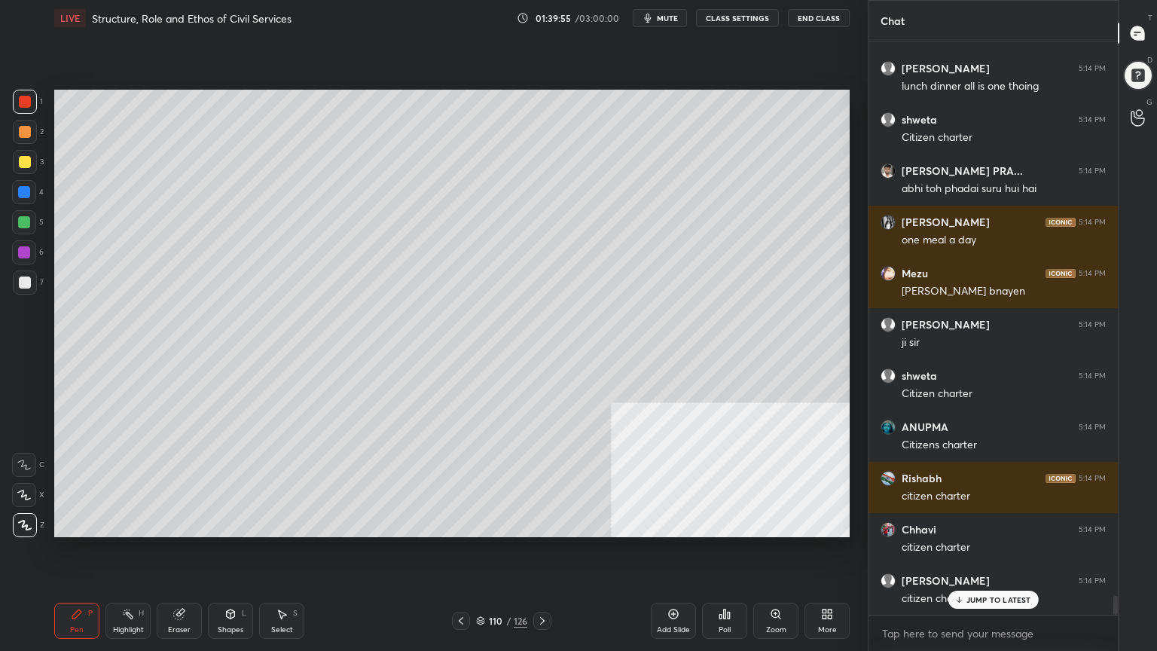
click at [23, 284] on div at bounding box center [25, 283] width 12 height 12
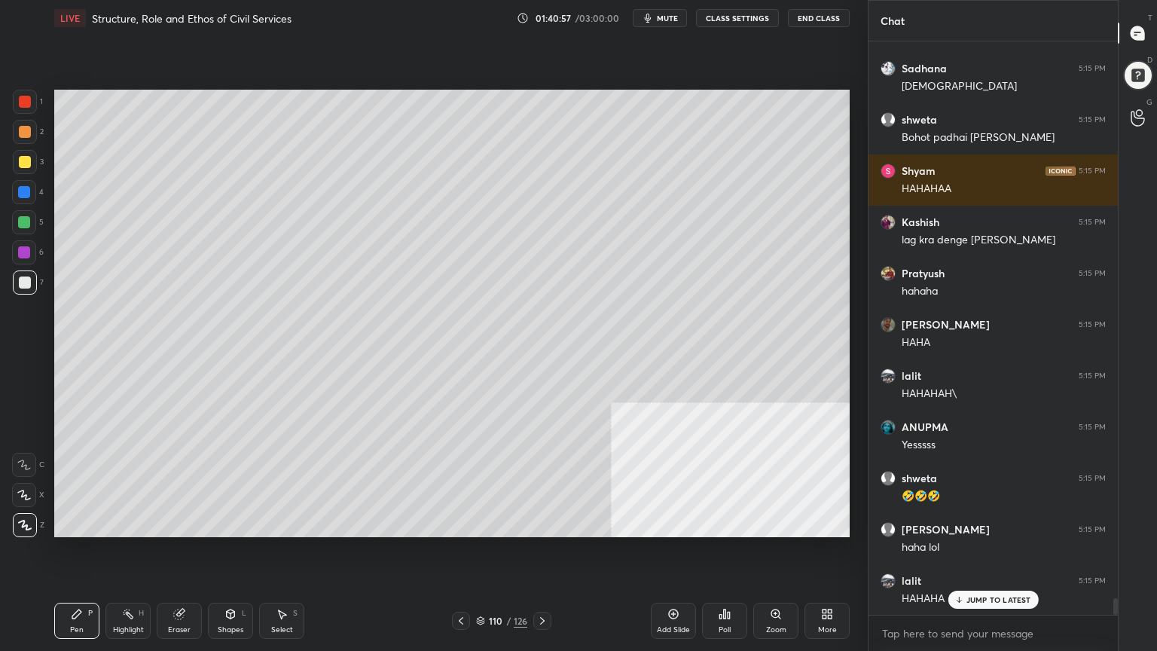
scroll to position [19297, 0]
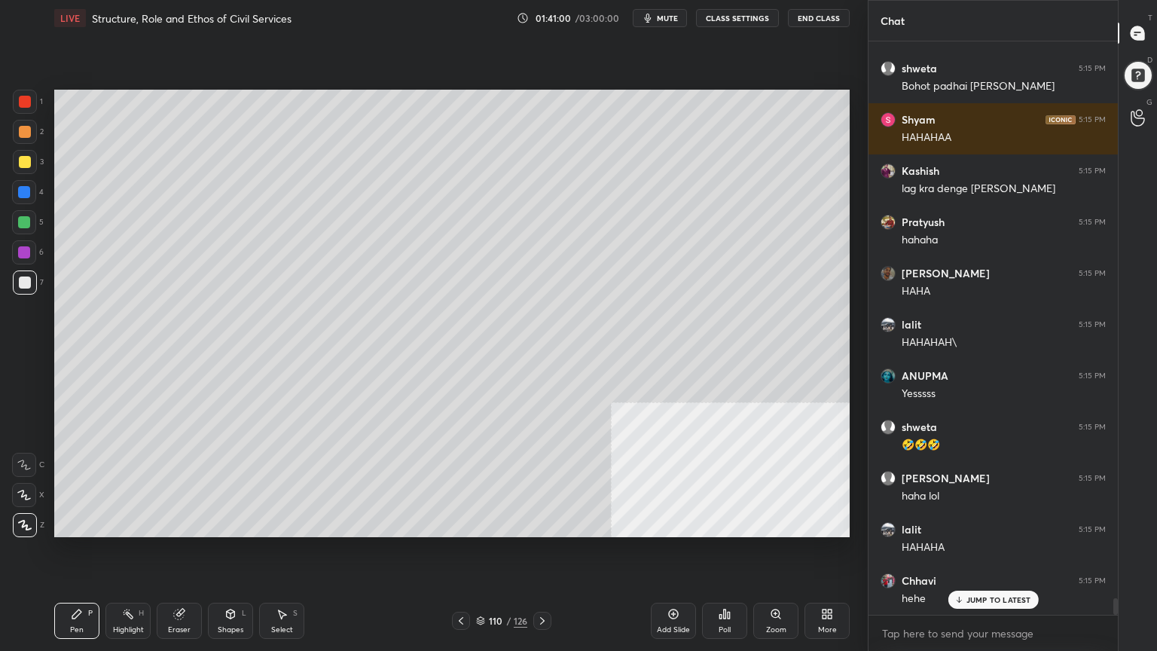
click at [25, 157] on div at bounding box center [25, 162] width 12 height 12
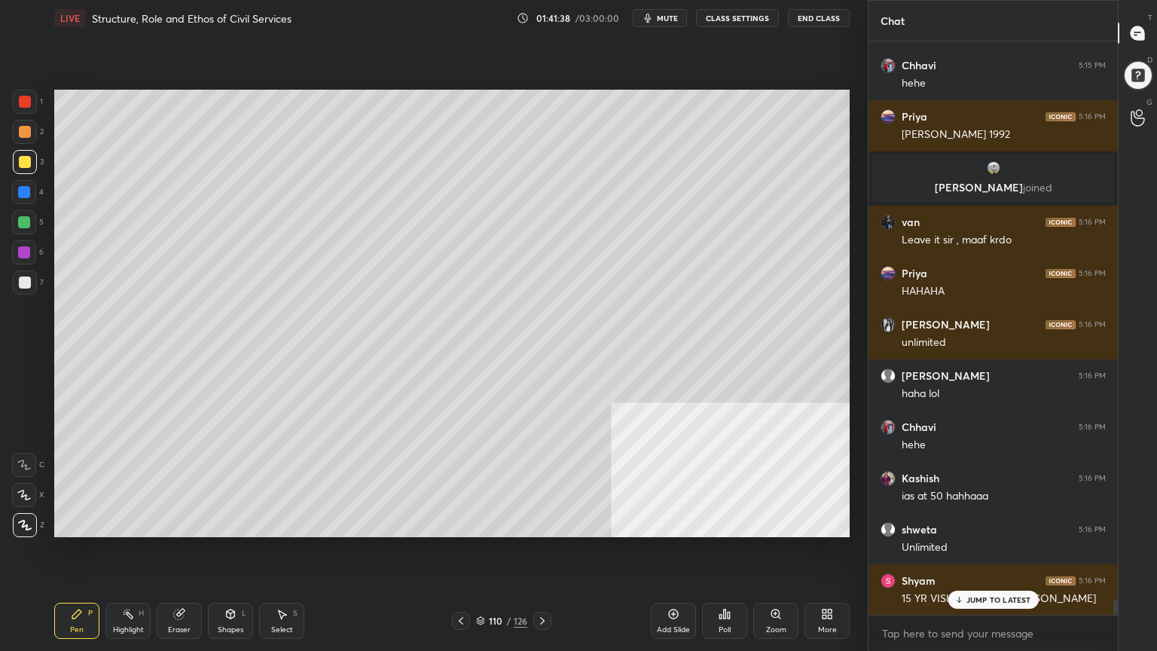
scroll to position [19863, 0]
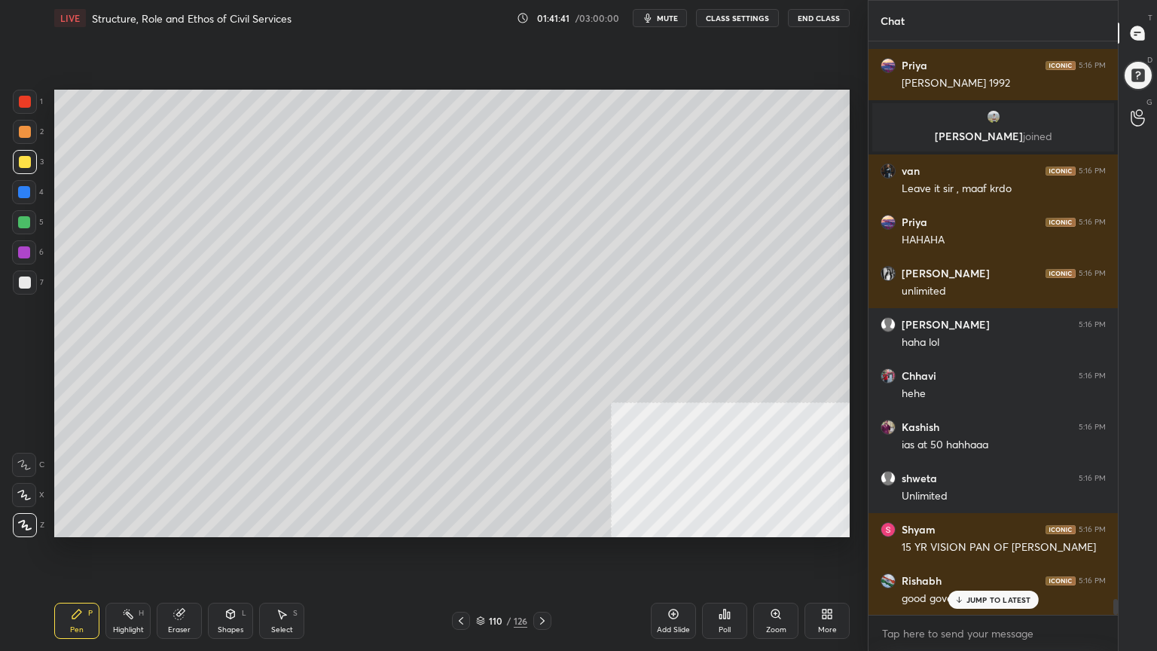
click at [683, 584] on div "Add Slide" at bounding box center [673, 621] width 45 height 36
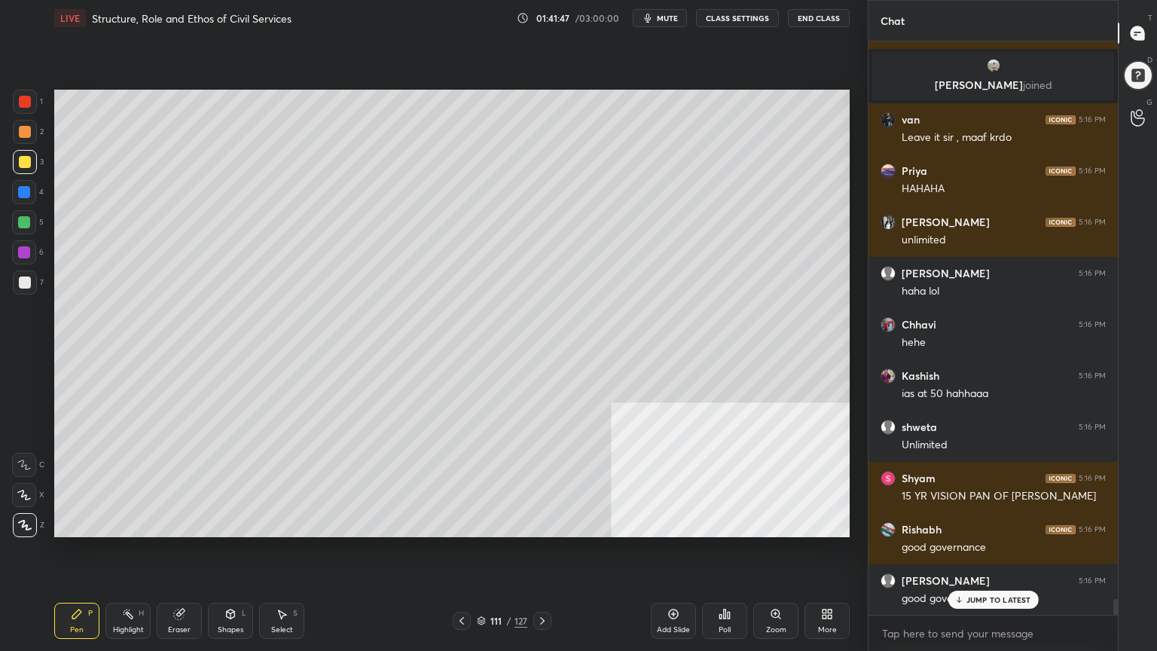
click at [23, 160] on div at bounding box center [25, 162] width 12 height 12
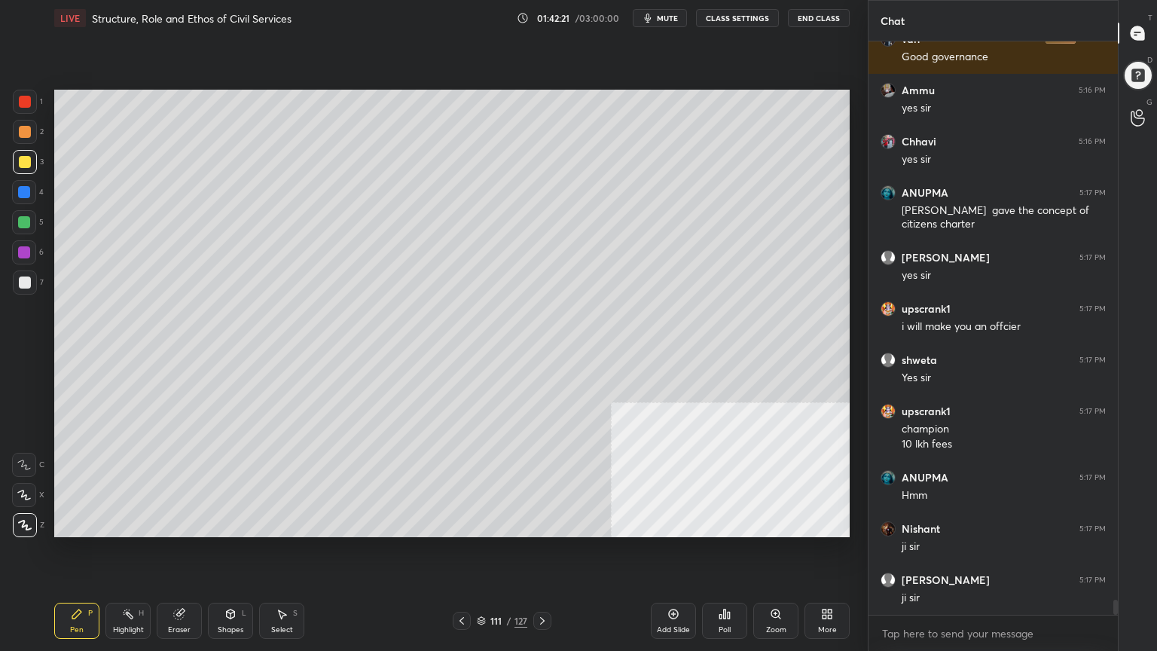
scroll to position [20779, 0]
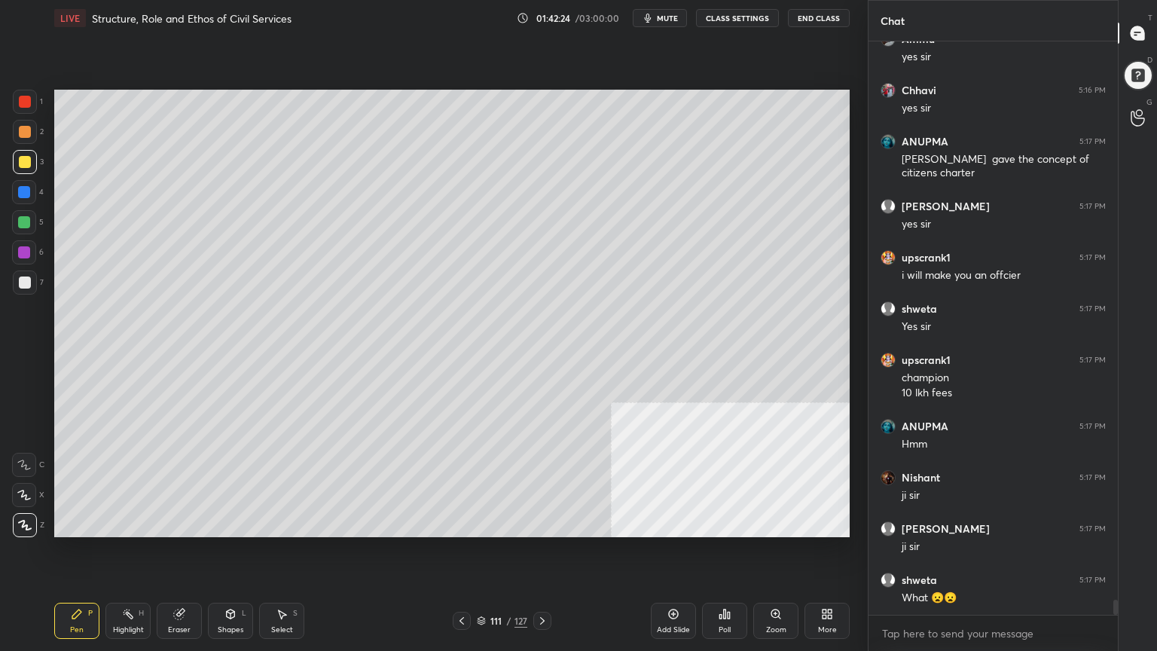
click at [25, 157] on div at bounding box center [25, 162] width 12 height 12
click at [24, 159] on div at bounding box center [25, 162] width 12 height 12
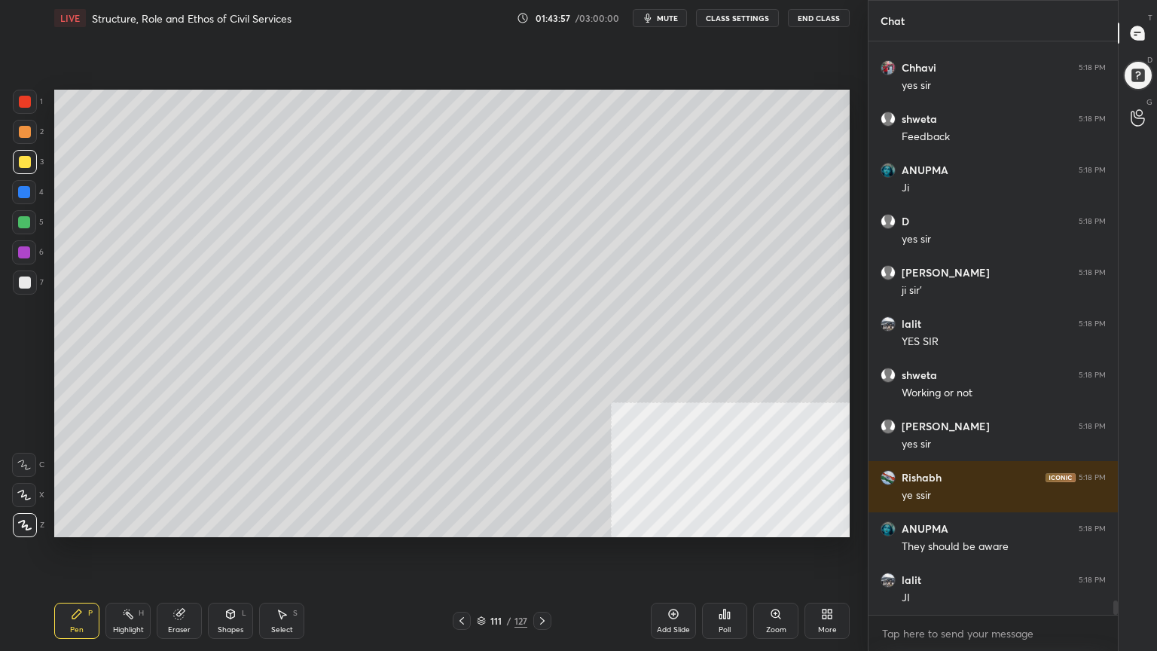
scroll to position [22931, 0]
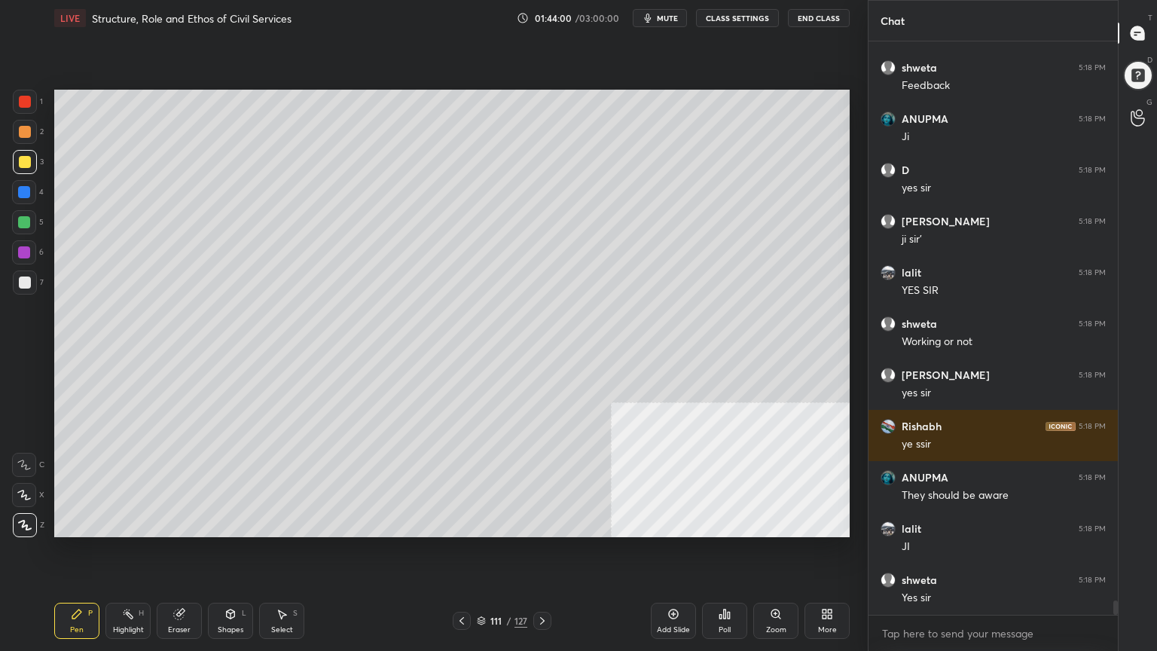
click at [479, 584] on icon at bounding box center [482, 623] width 8 height 2
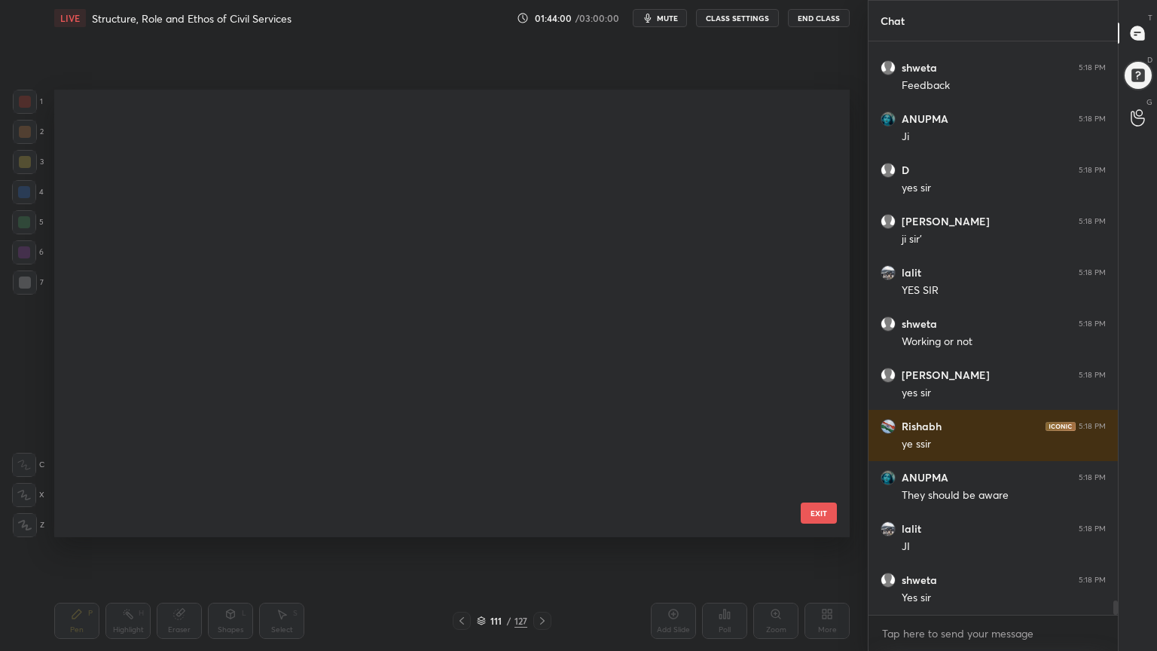
scroll to position [4654, 0]
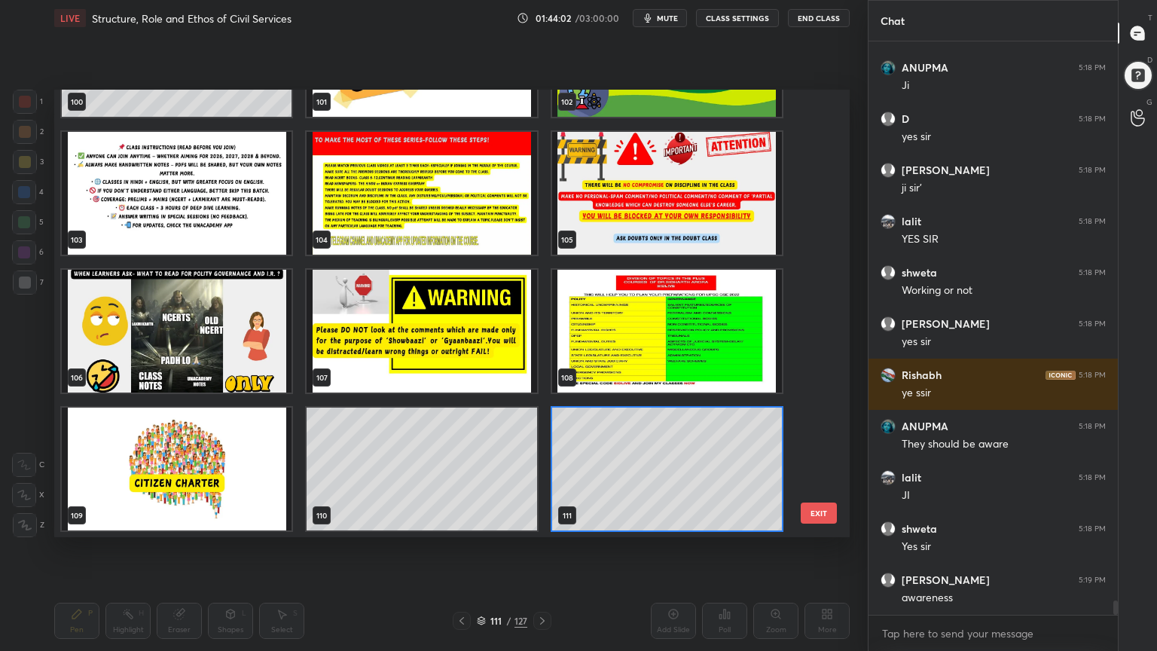
click at [821, 432] on div "97 98 99 100 101 102 103 104 105 106 107 108 109 110 111 EXIT" at bounding box center [452, 314] width 796 height 448
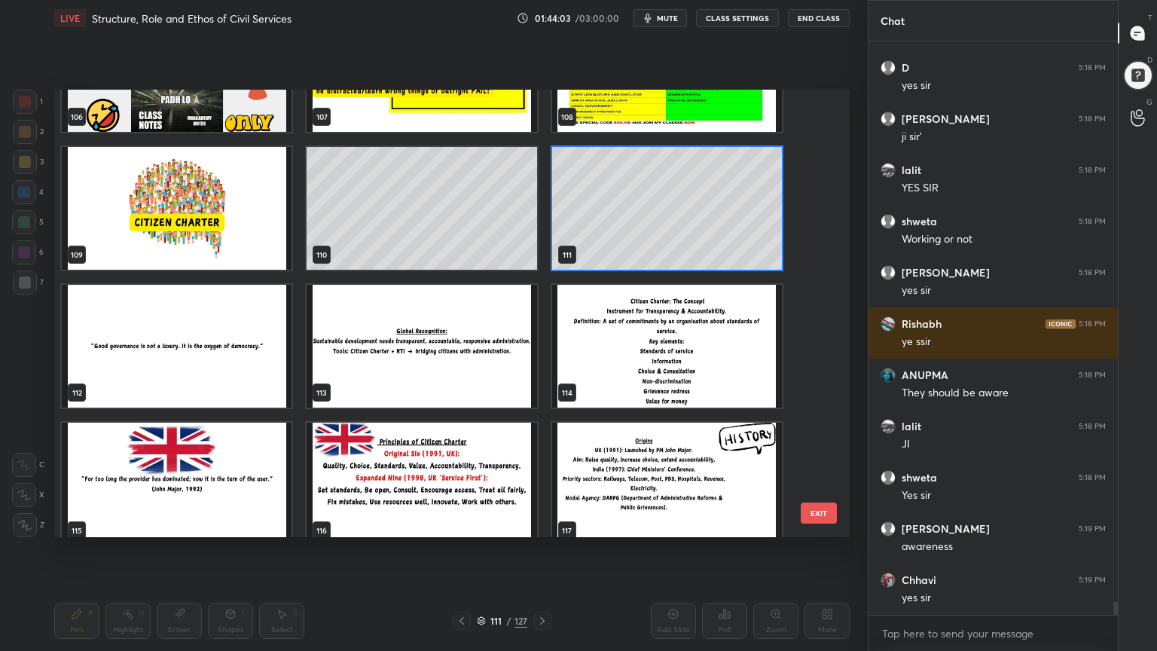
scroll to position [4915, 0]
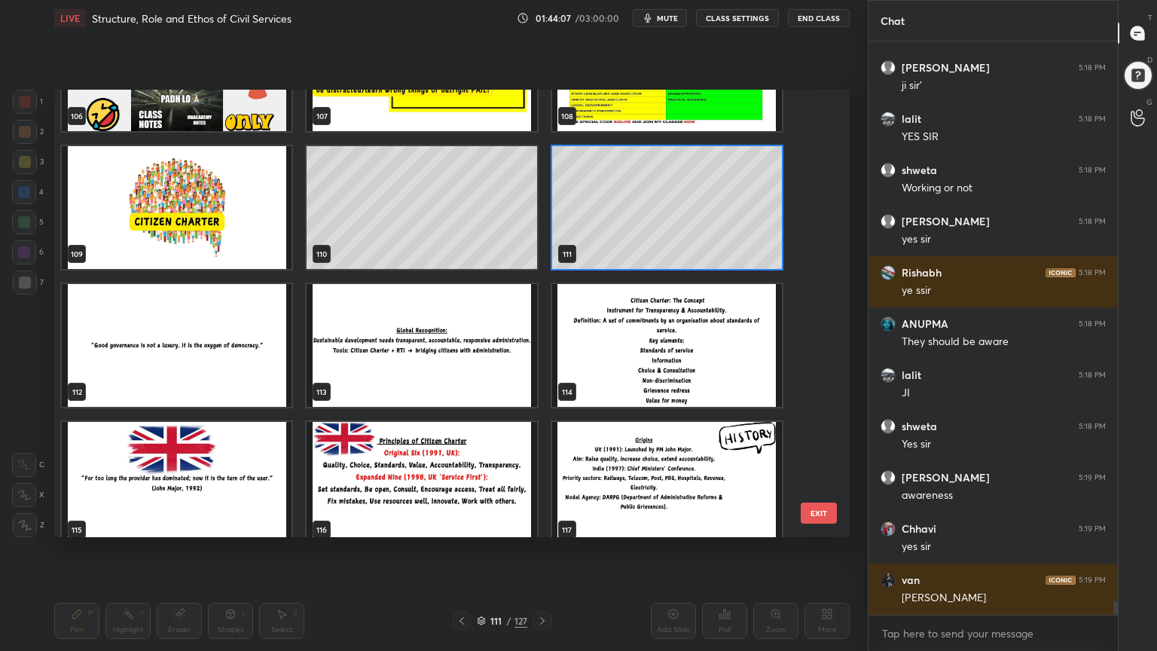
click at [206, 477] on img "grid" at bounding box center [177, 483] width 230 height 123
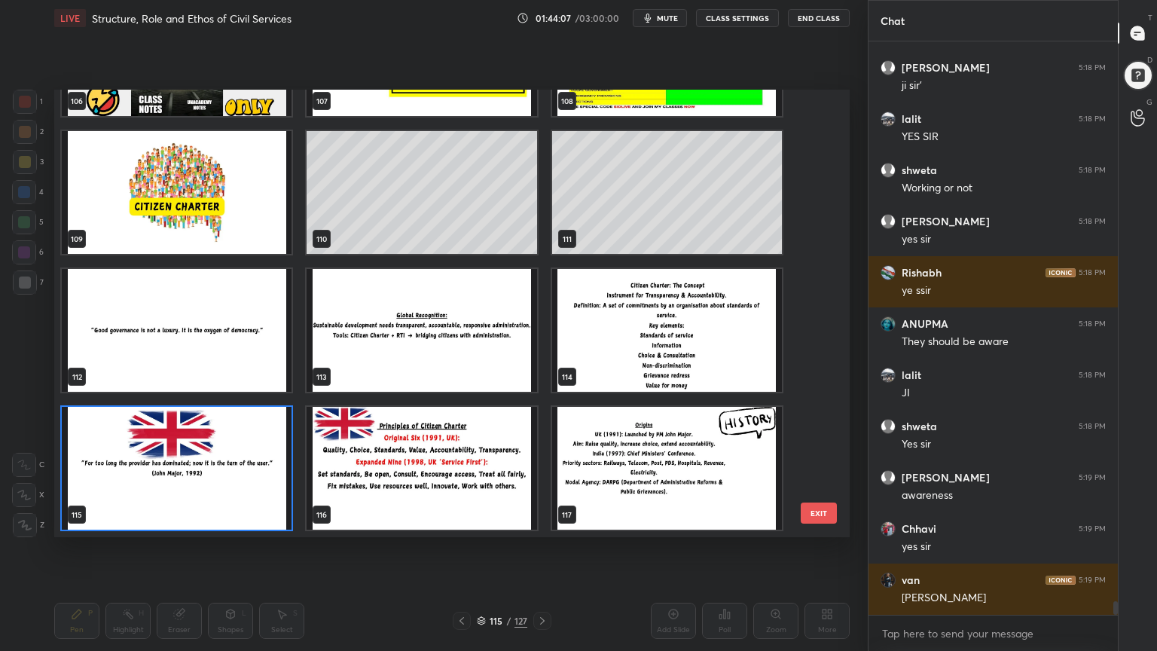
click at [206, 477] on img "grid" at bounding box center [177, 468] width 230 height 123
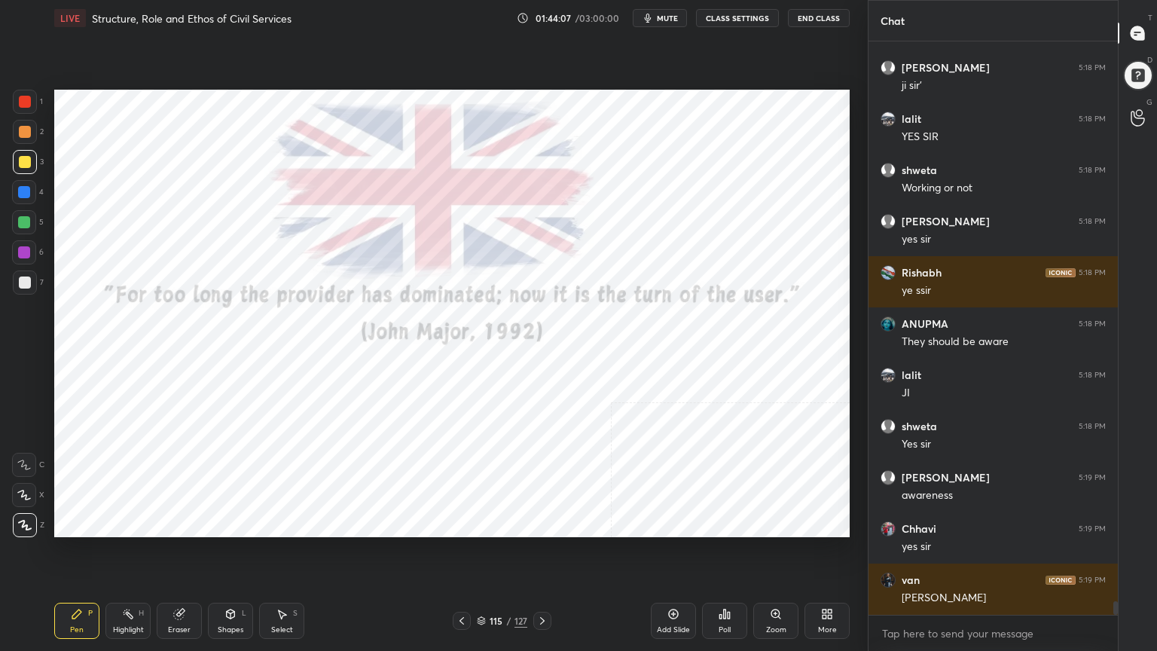
click at [205, 477] on img "grid" at bounding box center [177, 468] width 230 height 123
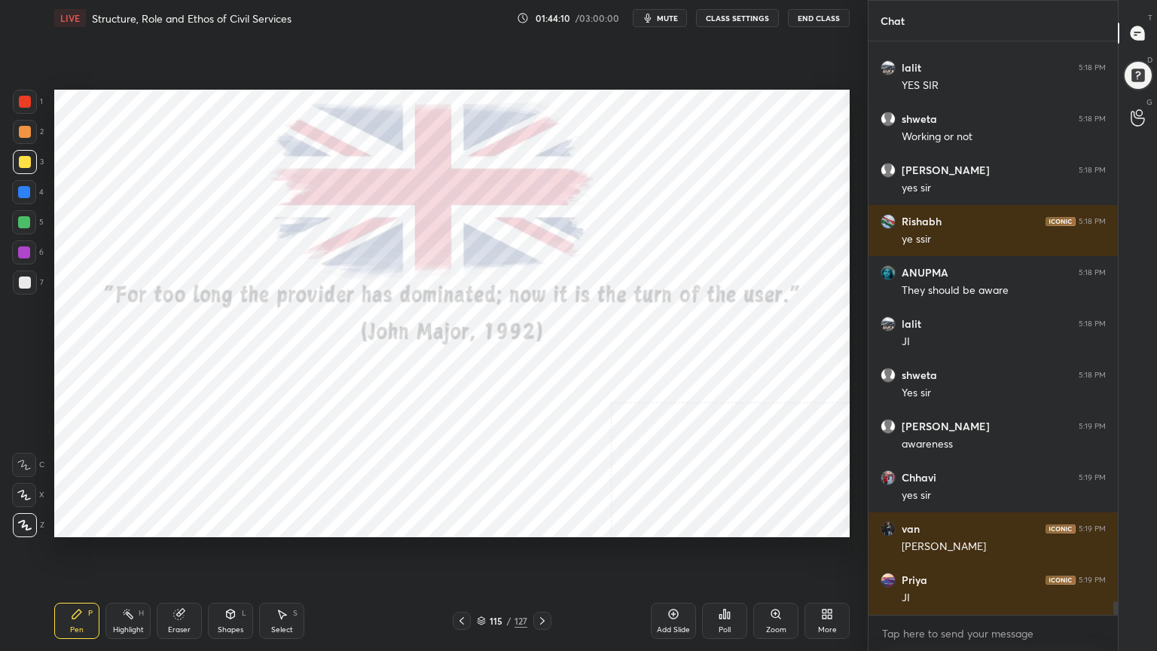
click at [23, 100] on div at bounding box center [25, 102] width 12 height 12
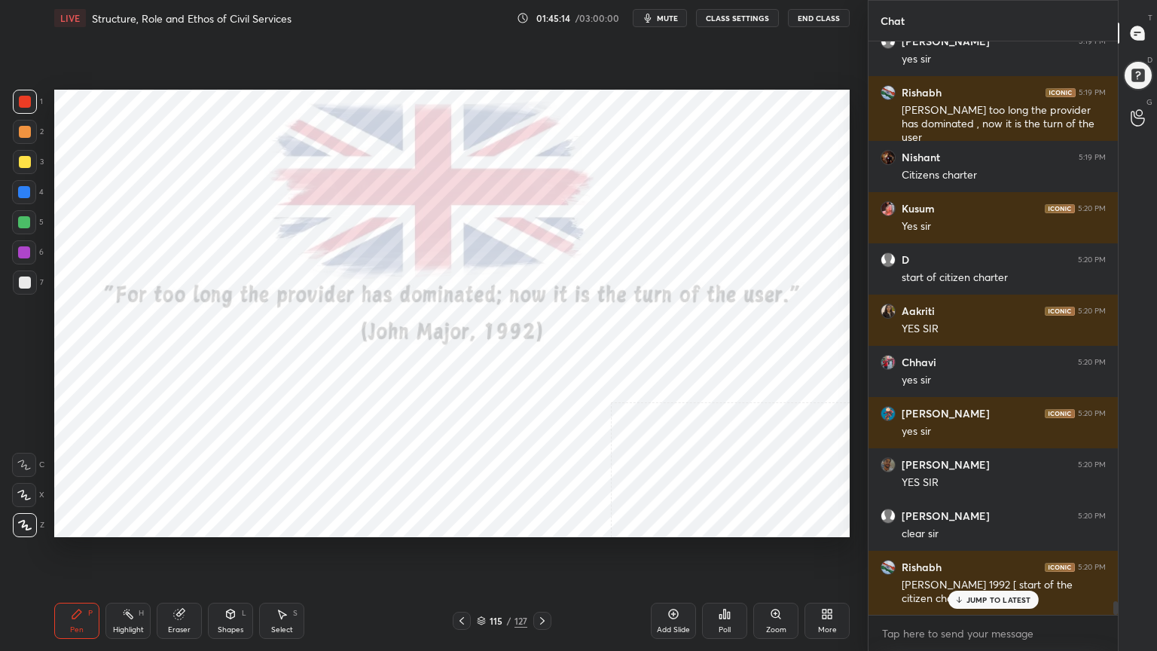
scroll to position [24011, 0]
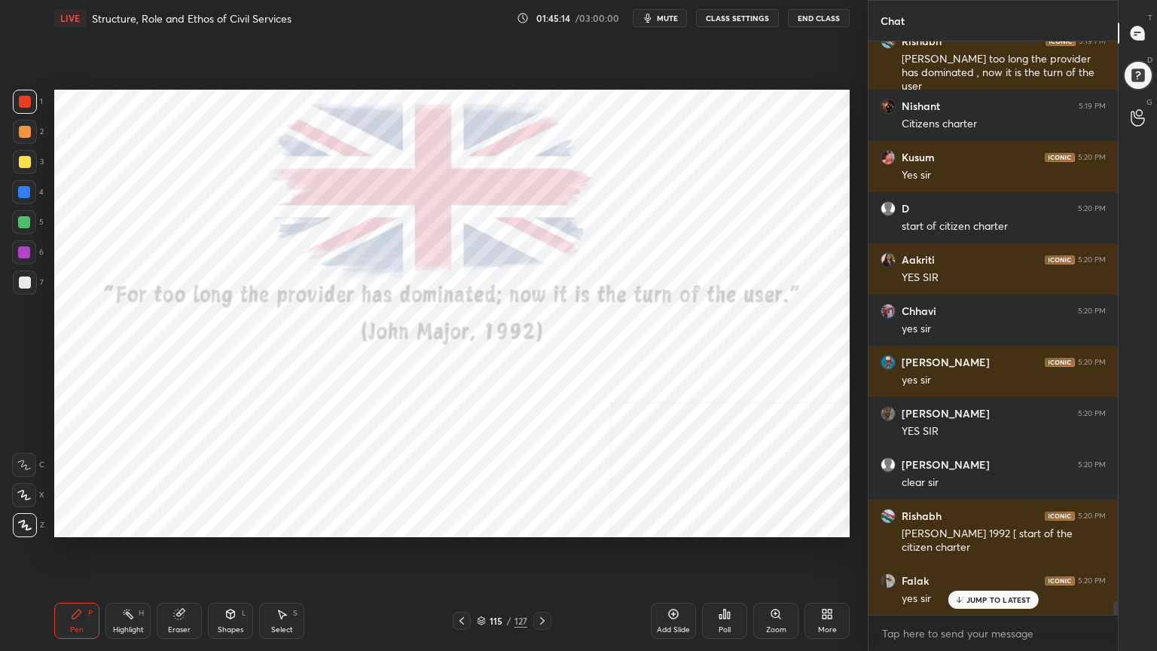
click at [543, 584] on icon at bounding box center [543, 621] width 12 height 12
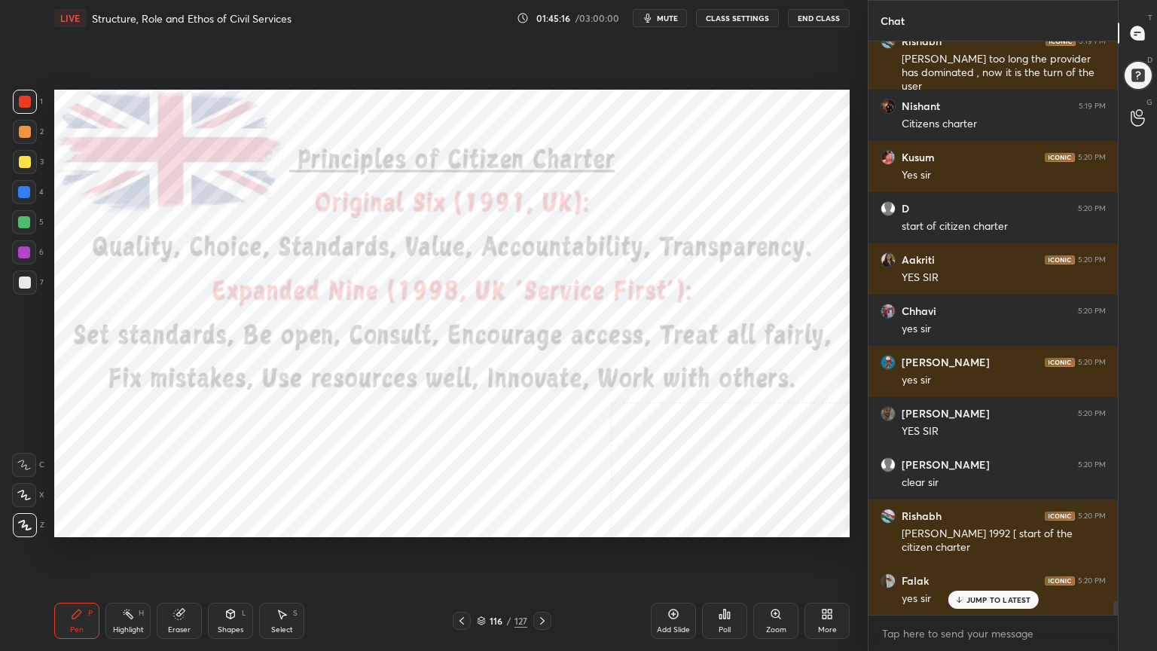
scroll to position [24062, 0]
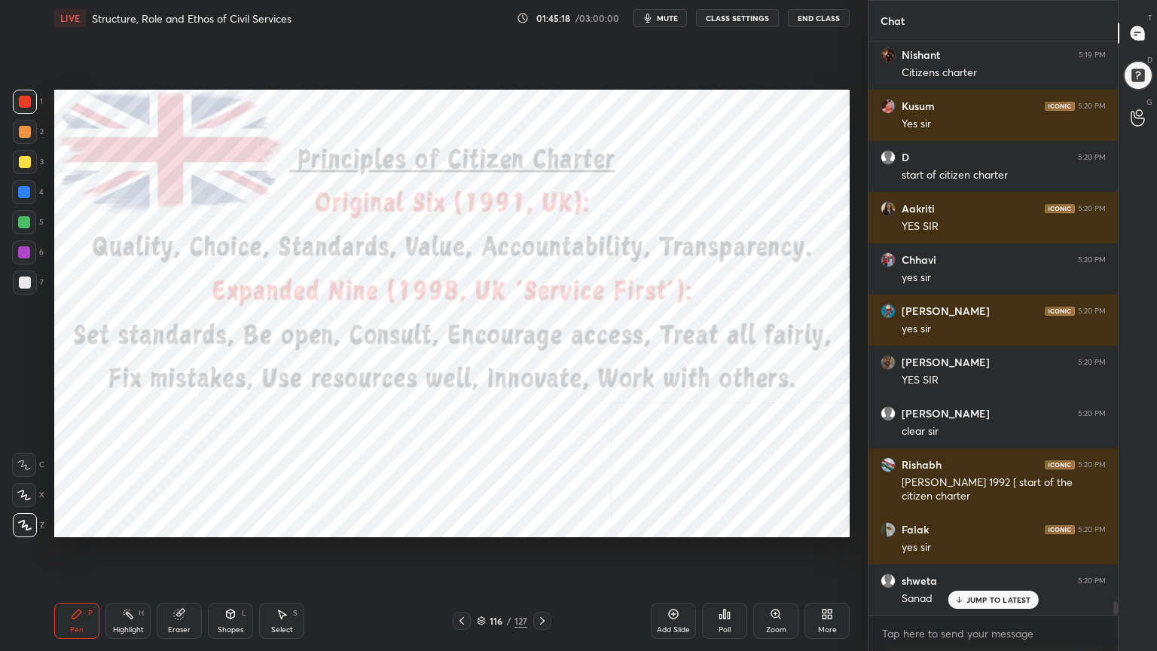
click at [22, 98] on div at bounding box center [25, 102] width 12 height 12
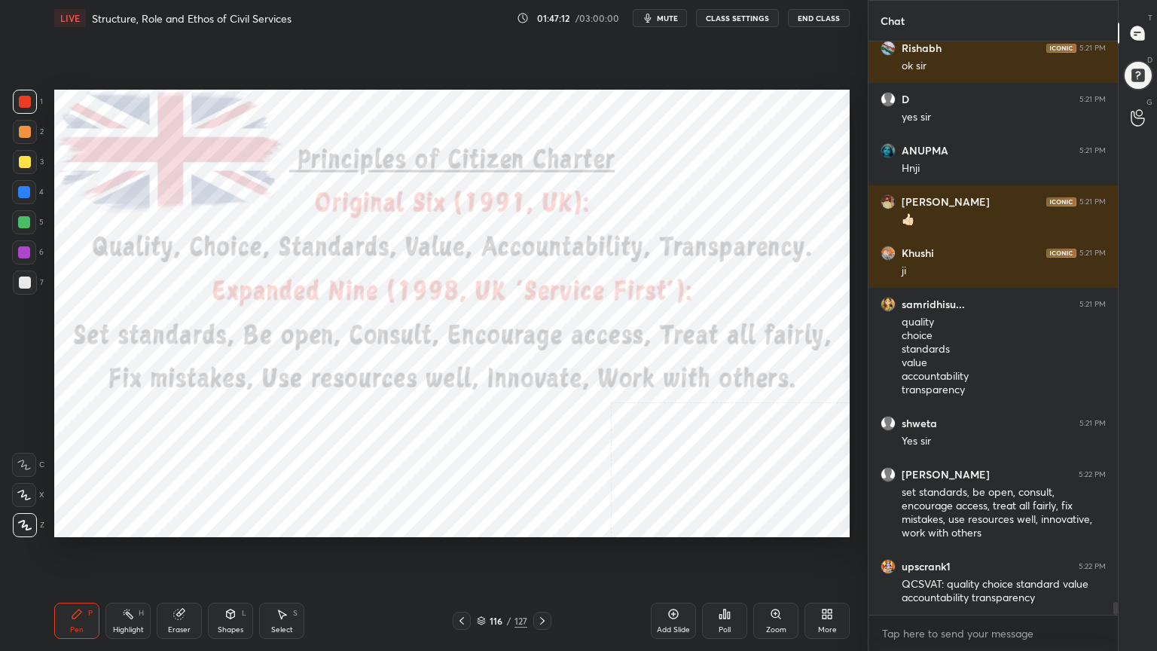
scroll to position [25408, 0]
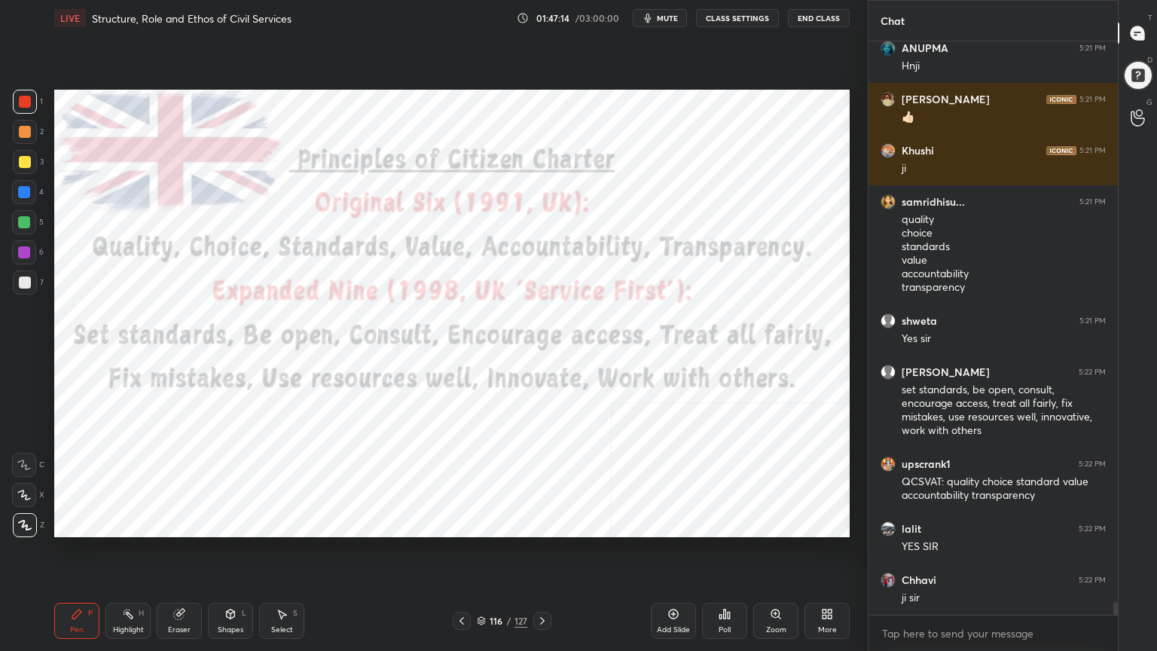
click at [542, 584] on icon at bounding box center [543, 621] width 12 height 12
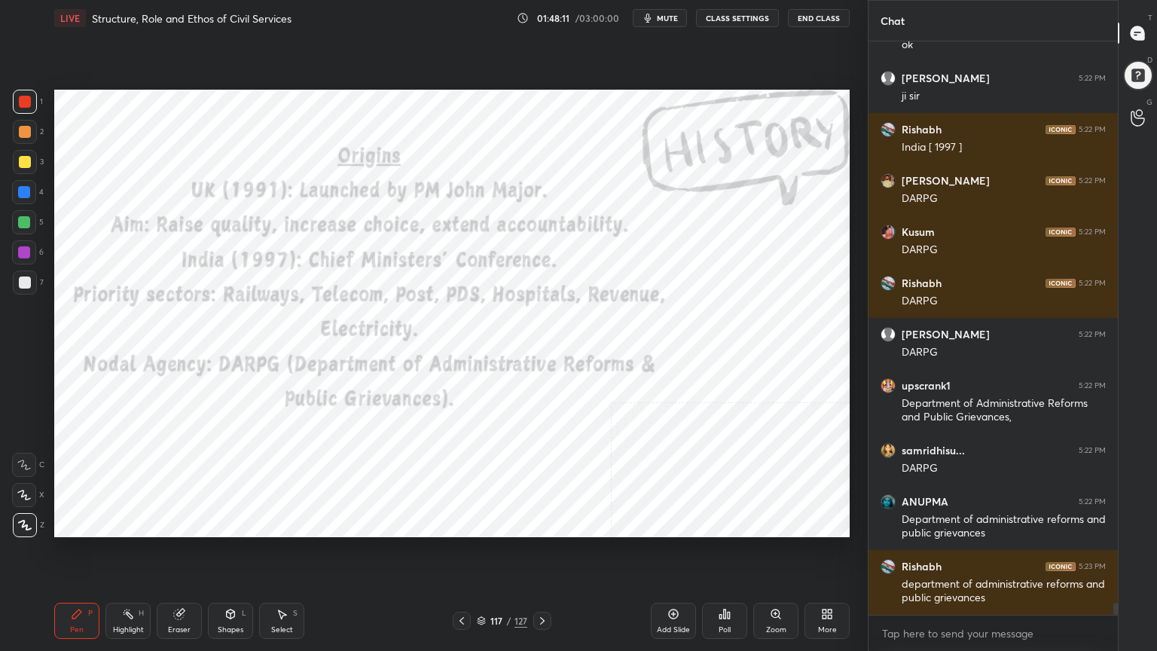
scroll to position [5, 5]
click at [482, 584] on icon at bounding box center [482, 619] width 8 height 4
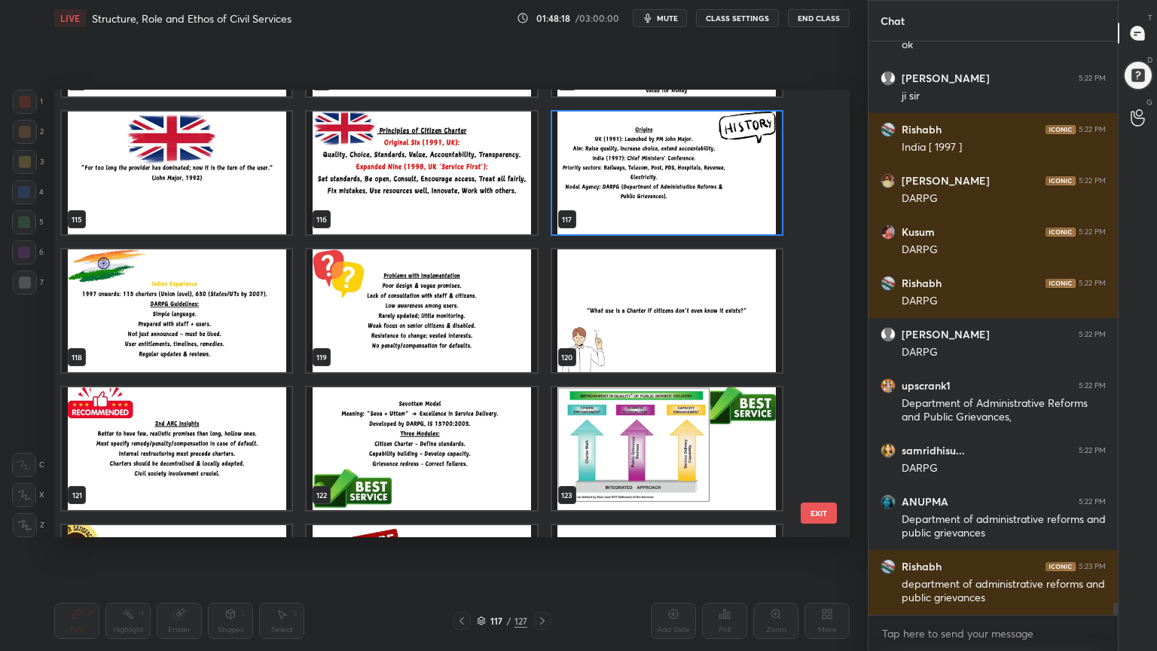
scroll to position [26166, 0]
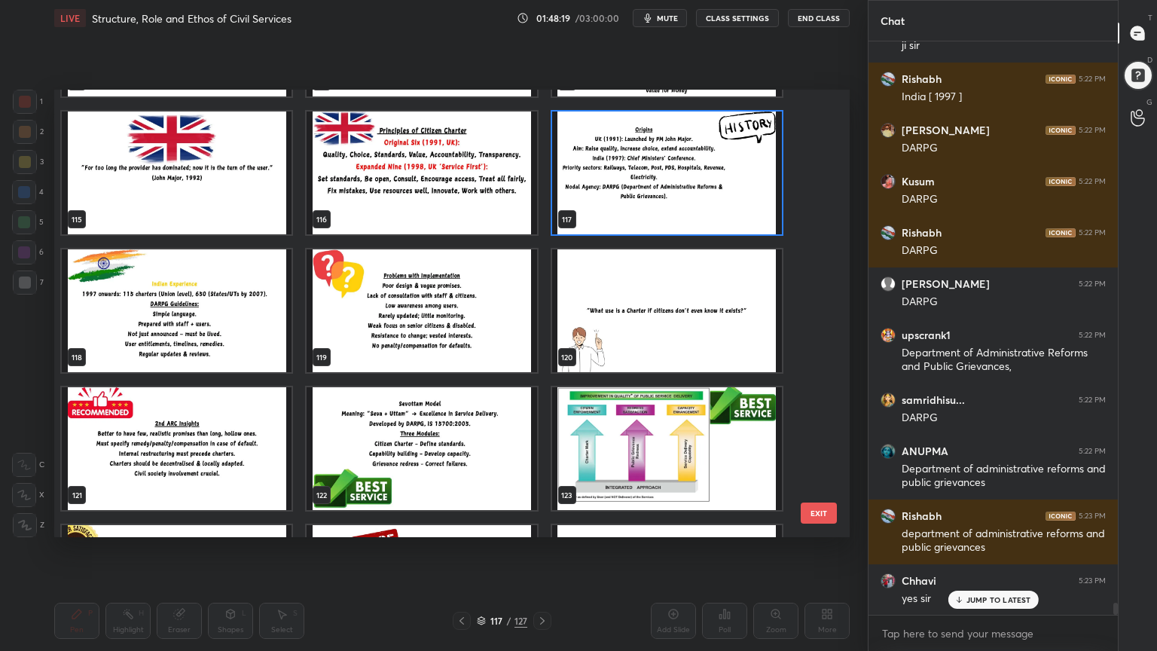
click at [207, 335] on img "grid" at bounding box center [177, 310] width 230 height 123
click at [208, 335] on img "grid" at bounding box center [177, 310] width 230 height 123
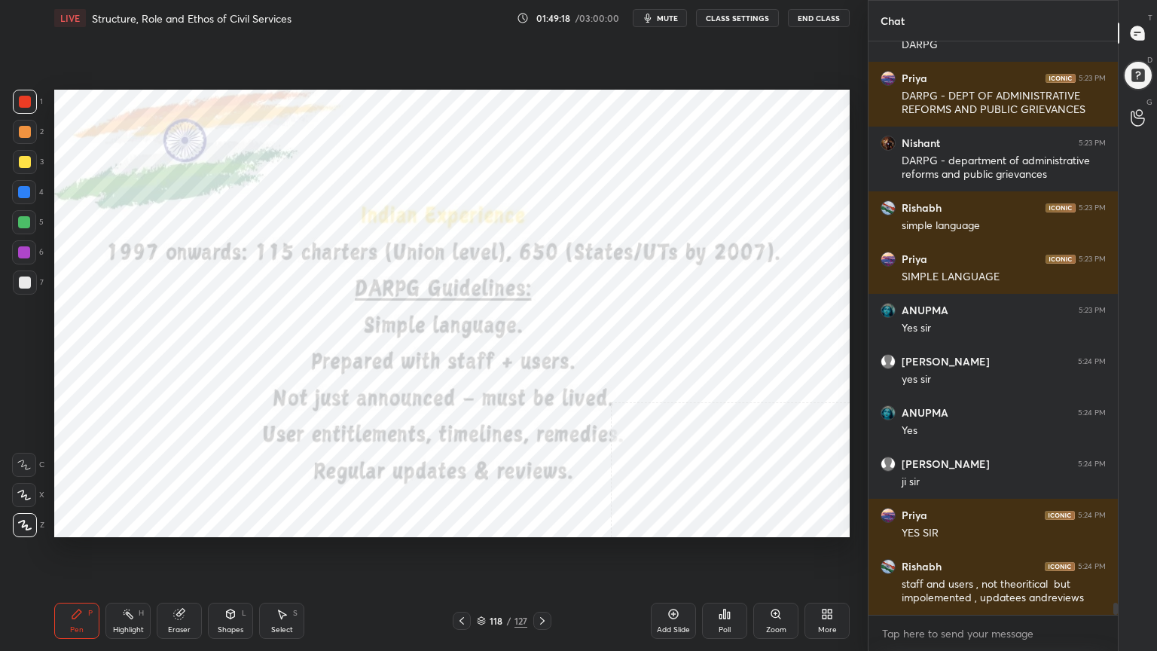
scroll to position [26837, 0]
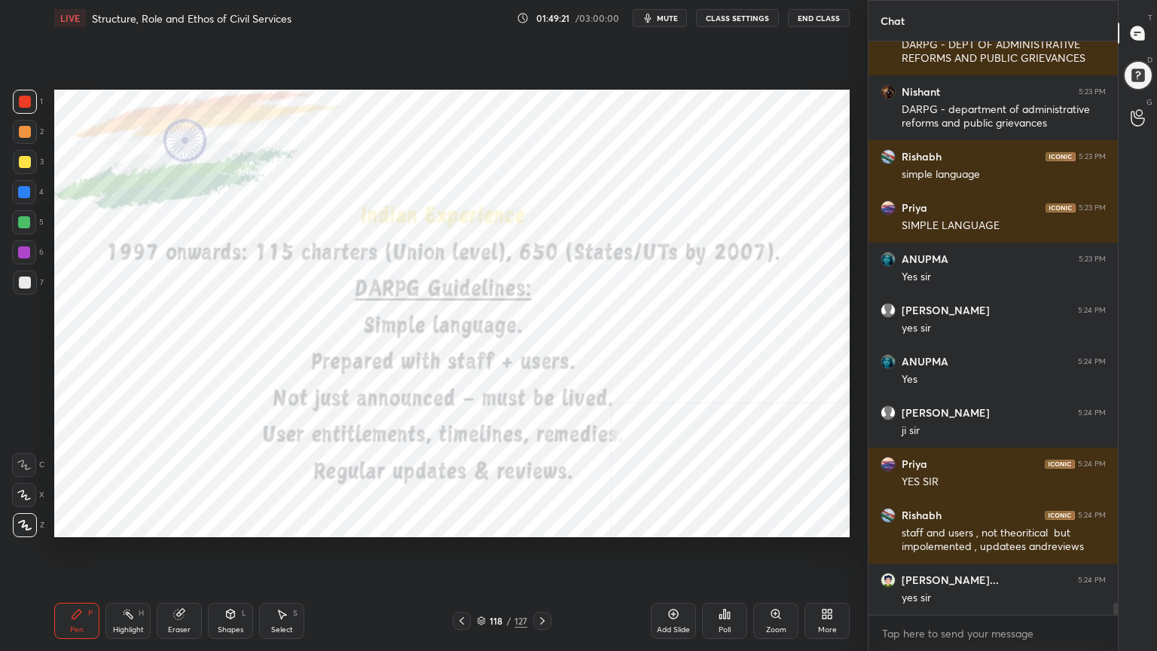
click at [477, 584] on div "118 / 127" at bounding box center [502, 621] width 50 height 14
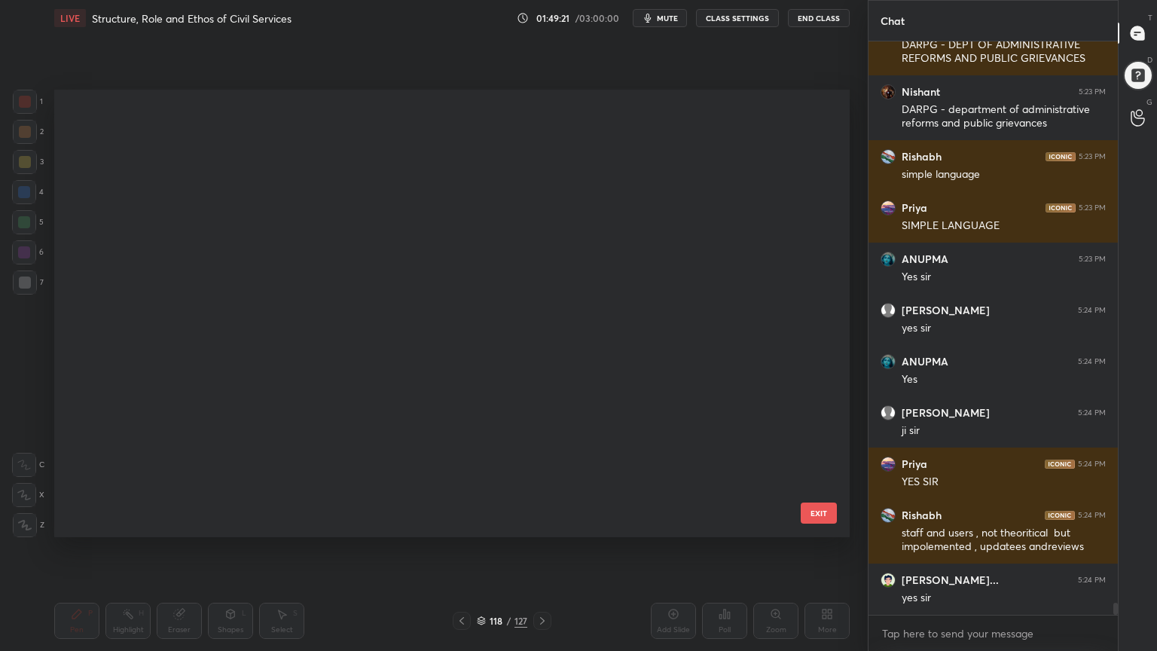
scroll to position [443, 788]
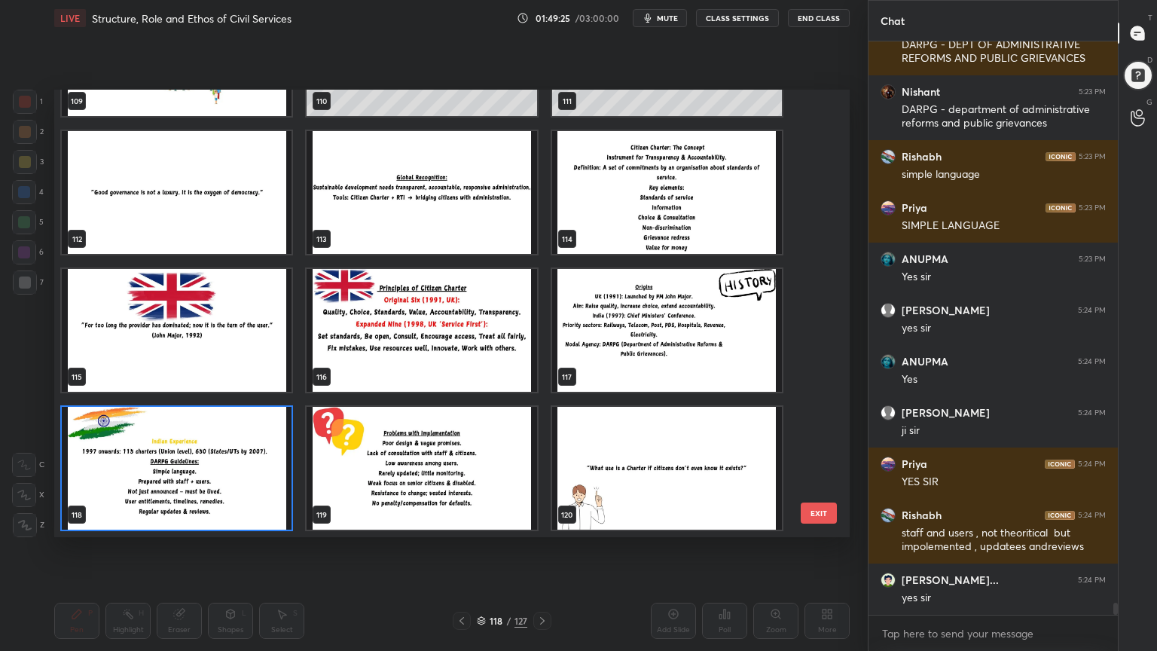
click at [667, 494] on img "grid" at bounding box center [667, 468] width 230 height 123
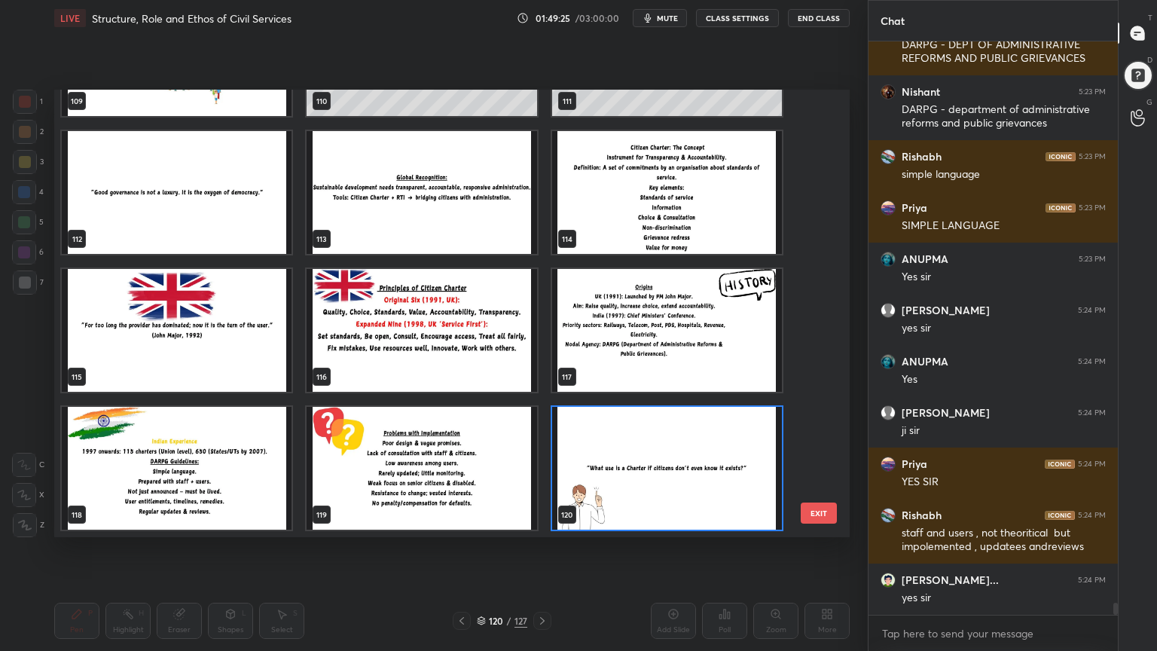
click at [668, 494] on img "grid" at bounding box center [667, 468] width 230 height 123
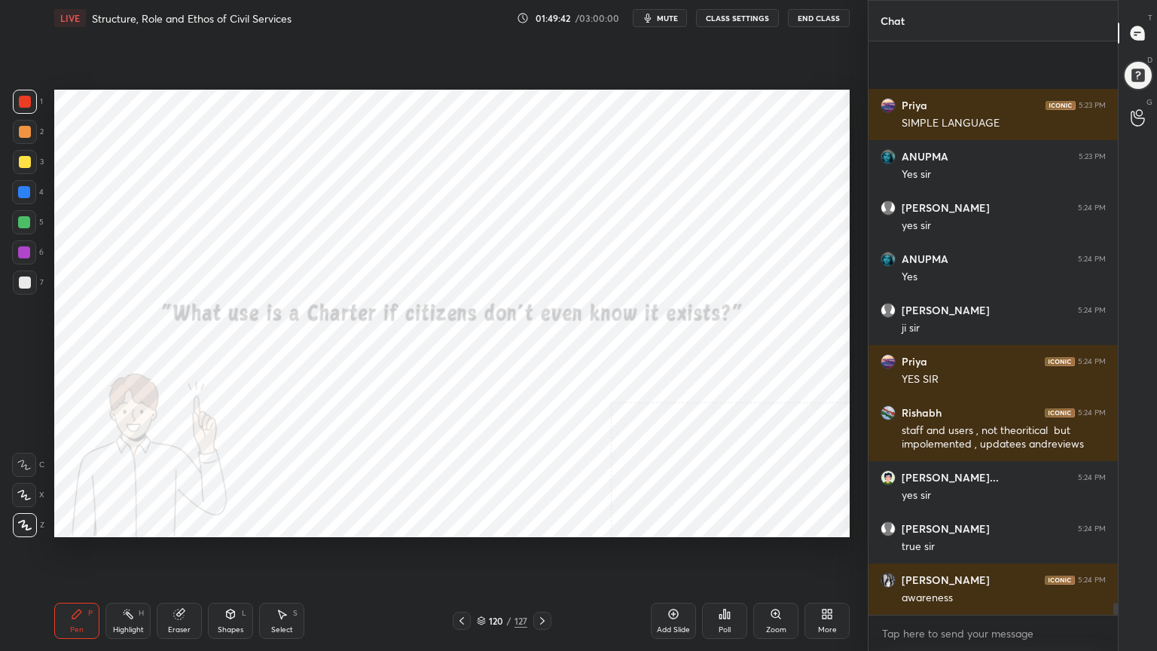
scroll to position [27045, 0]
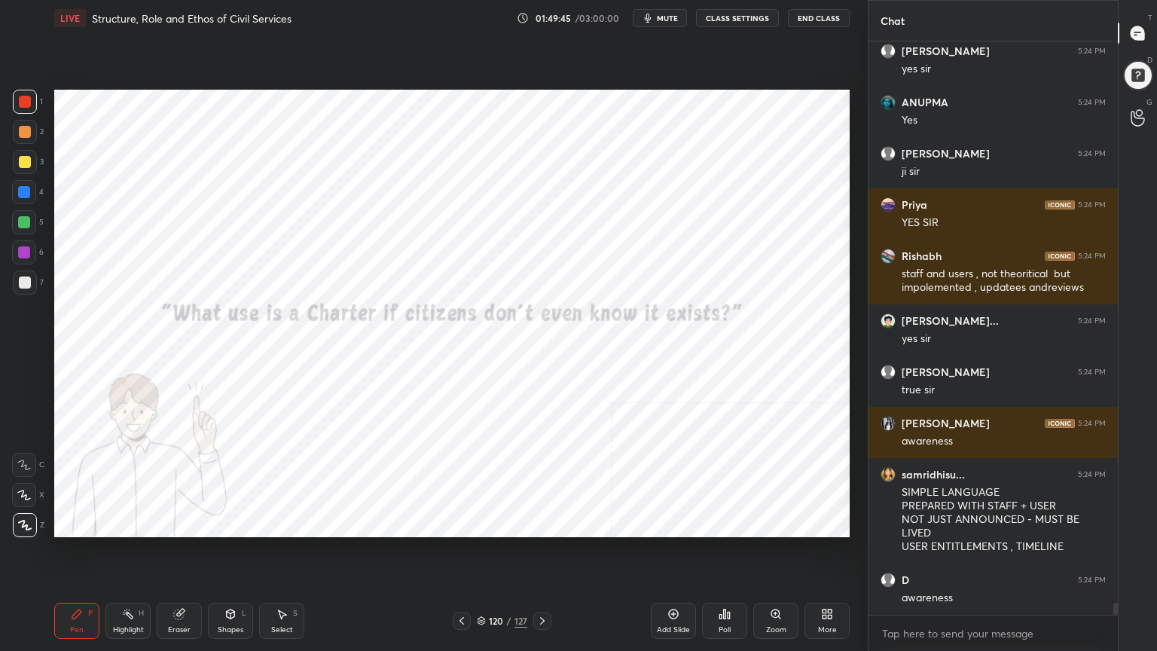
click at [664, 14] on span "mute" at bounding box center [667, 18] width 21 height 11
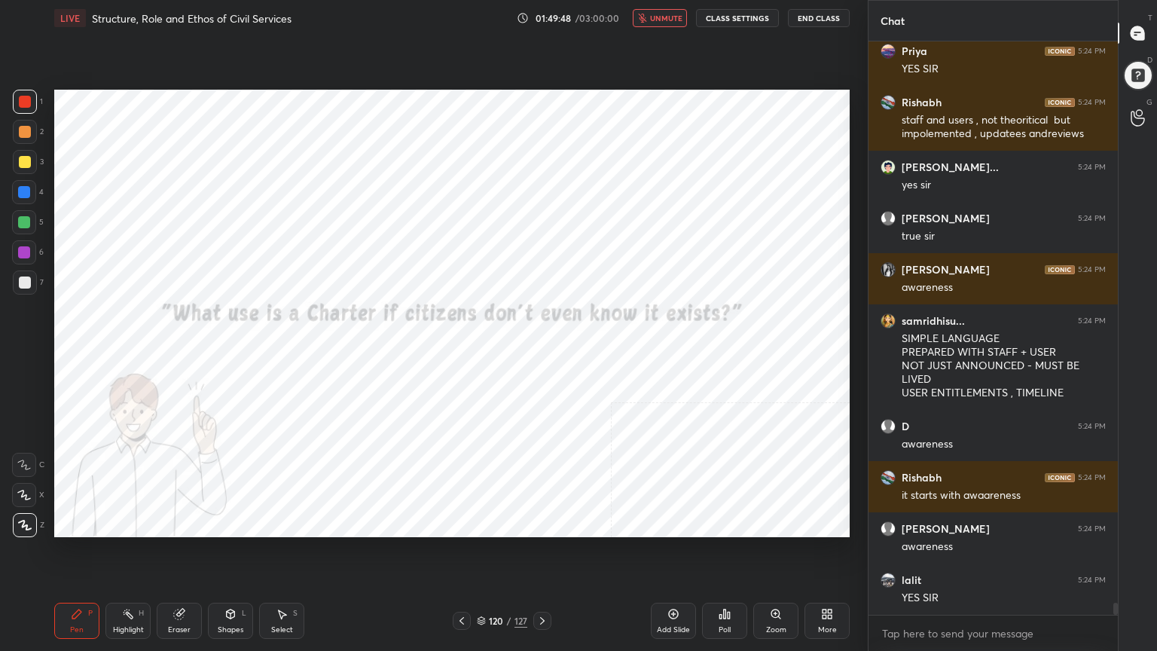
scroll to position [27301, 0]
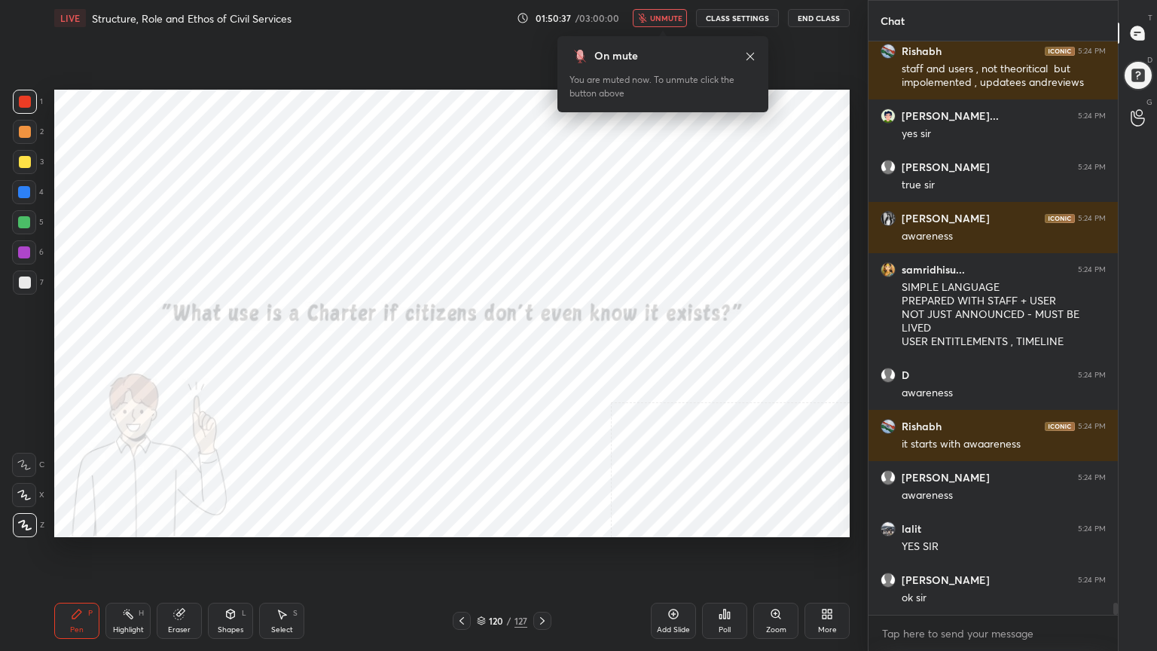
click at [667, 16] on span "unmute" at bounding box center [666, 18] width 32 height 11
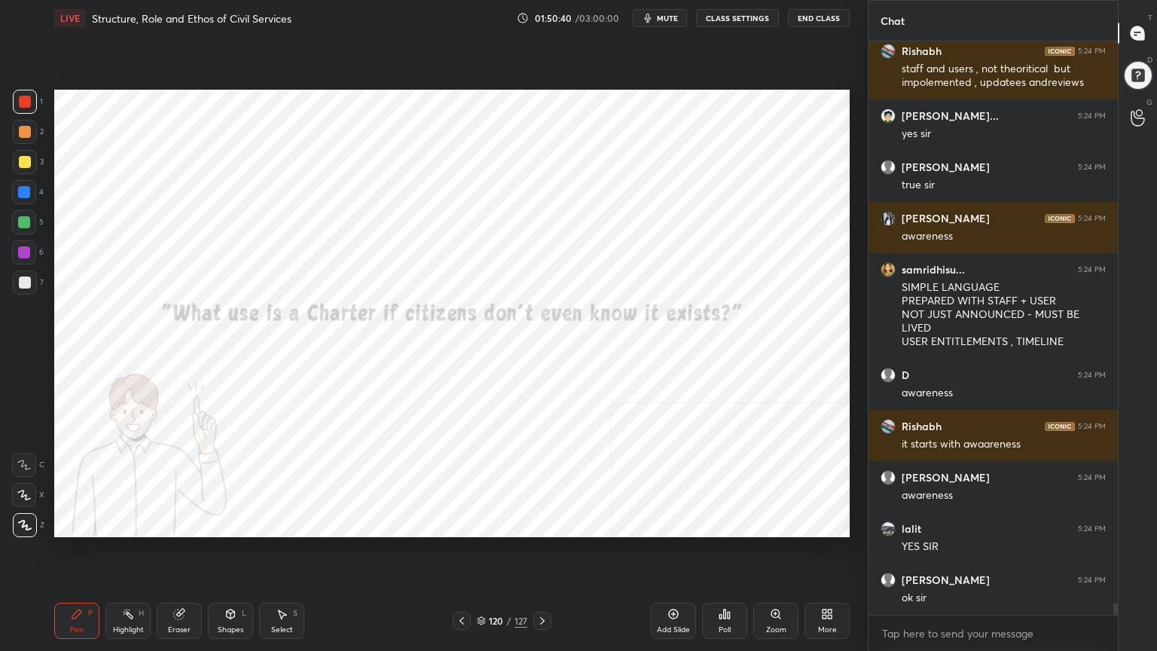
click at [464, 584] on div "Pen P Highlight H Eraser Shapes L Select S 120 / 127 Add Slide Poll Zoom More" at bounding box center [452, 621] width 796 height 60
click at [463, 584] on icon at bounding box center [462, 621] width 5 height 8
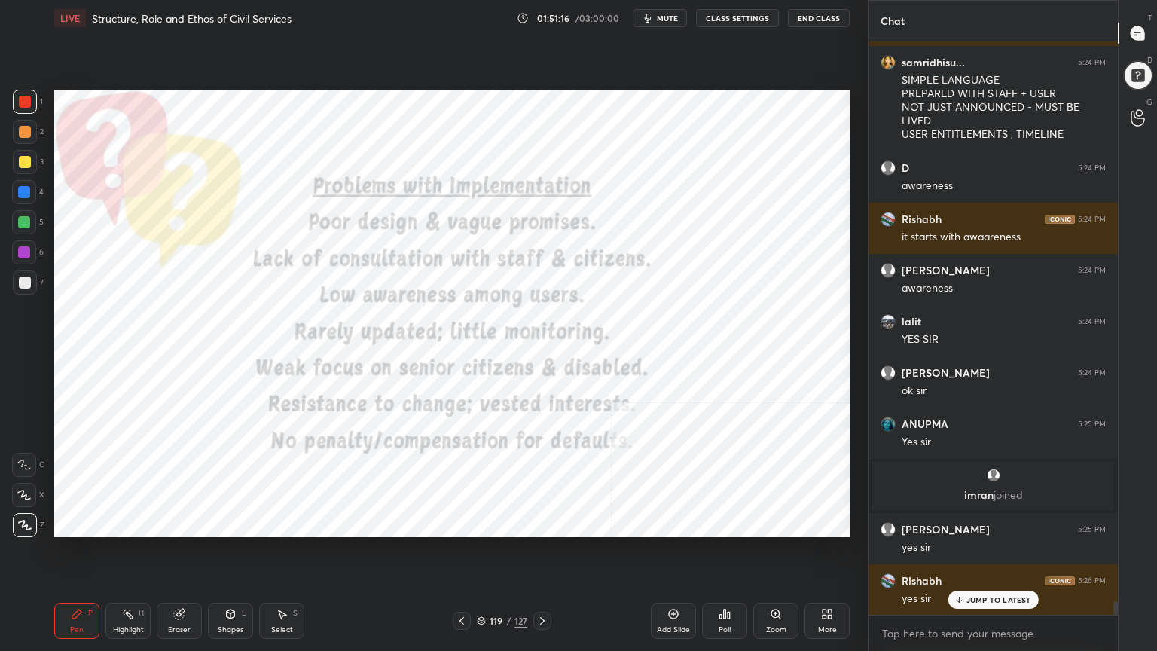
scroll to position [23260, 0]
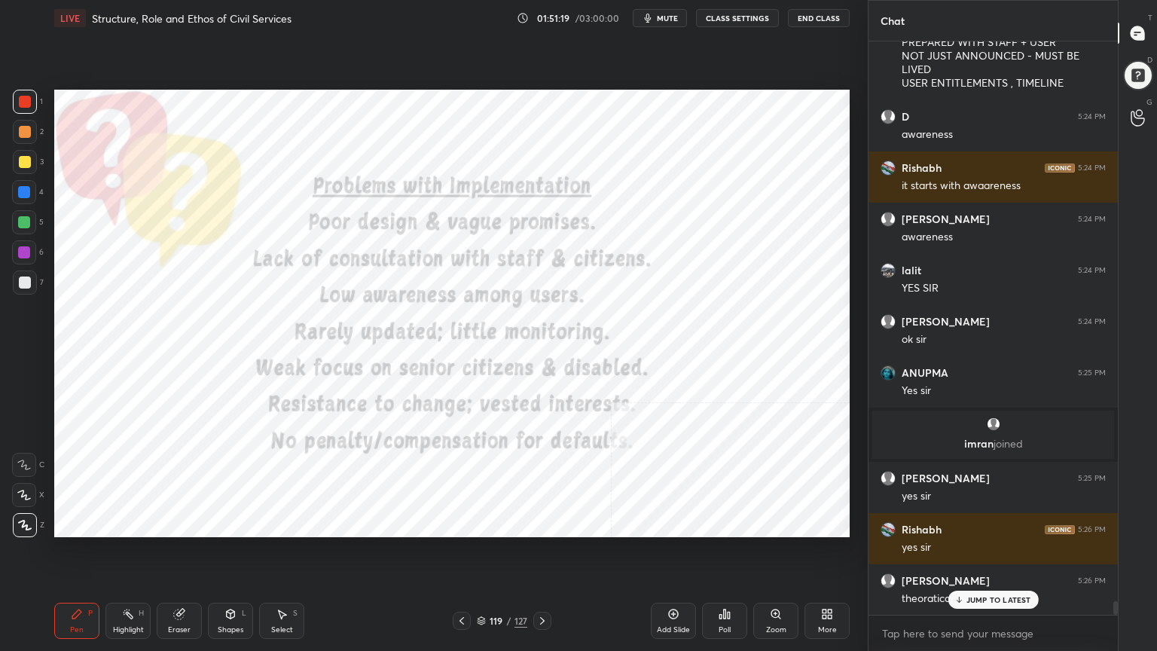
click at [672, 584] on icon at bounding box center [674, 614] width 12 height 12
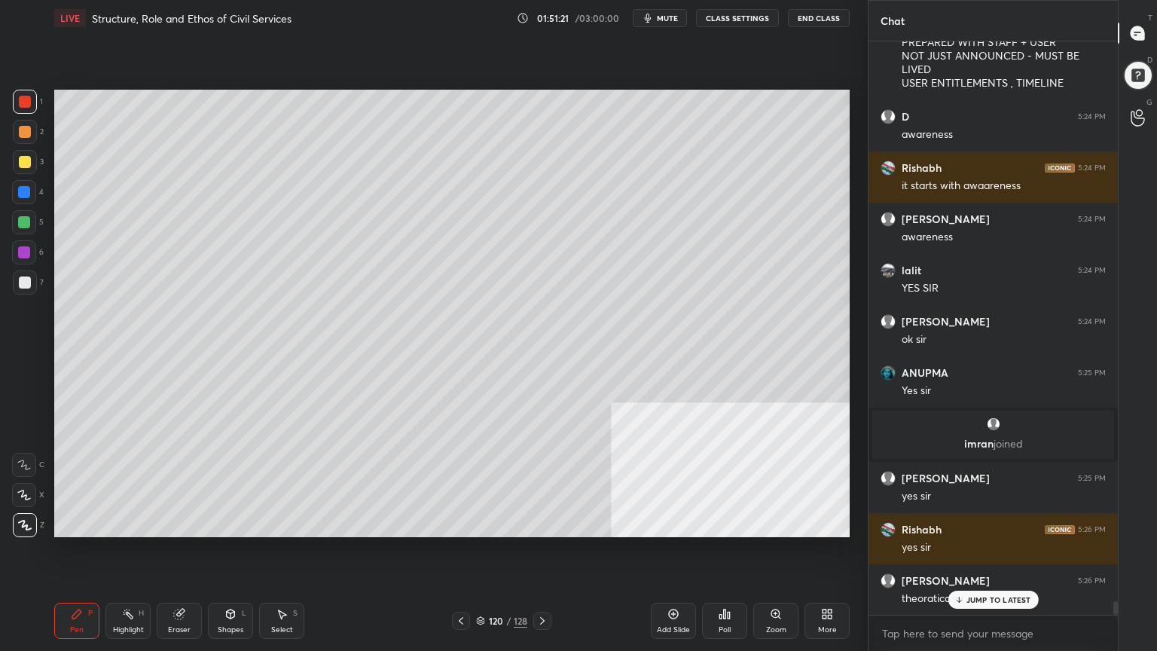
click at [27, 162] on div at bounding box center [25, 162] width 12 height 12
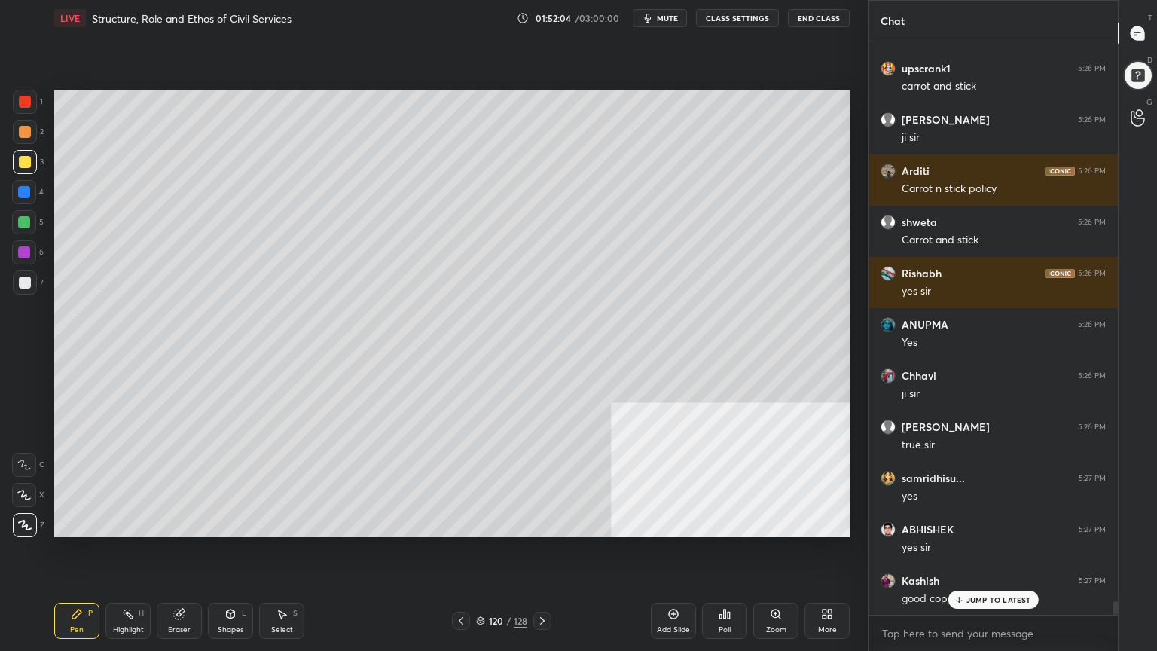
scroll to position [24390, 0]
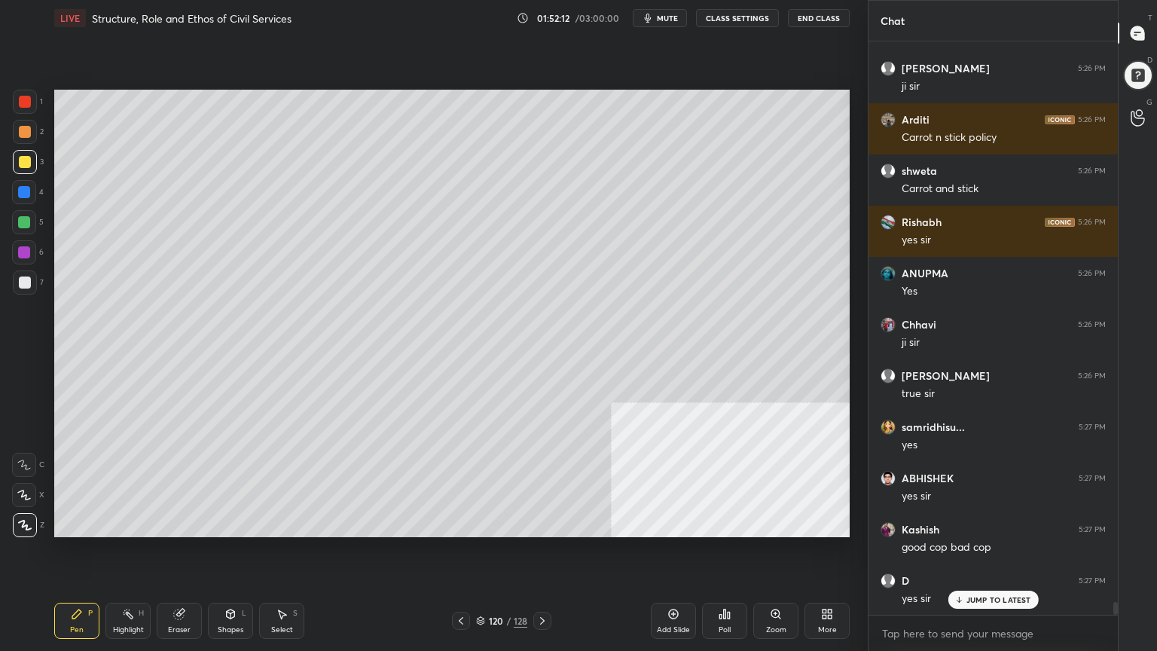
click at [21, 277] on div at bounding box center [25, 283] width 24 height 24
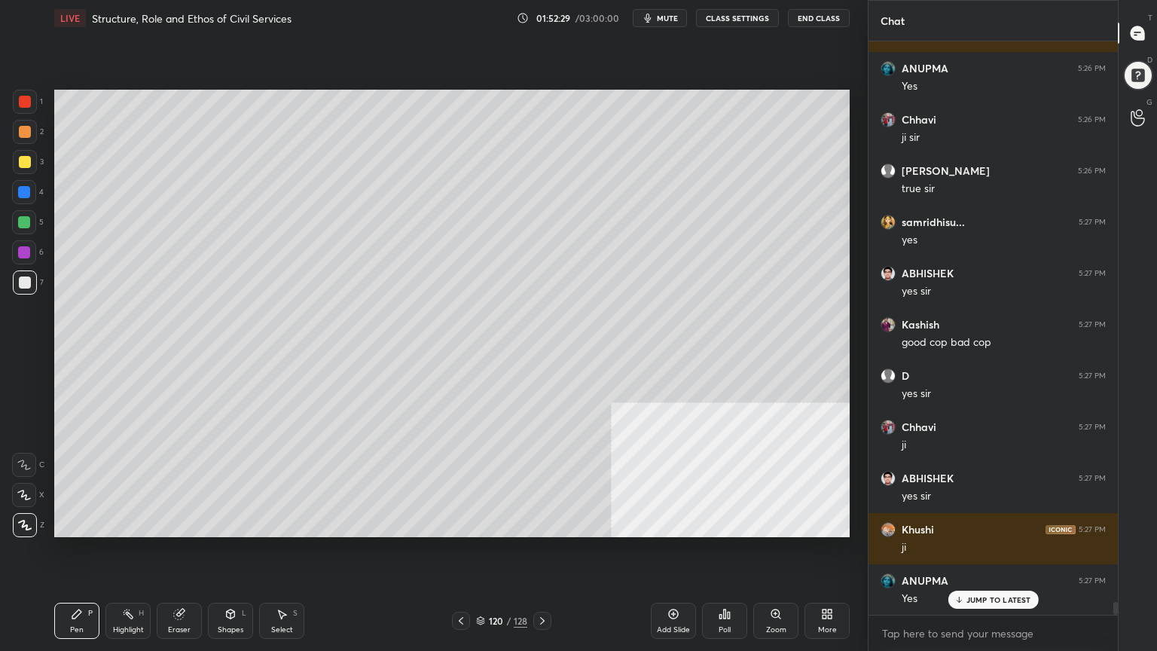
scroll to position [24647, 0]
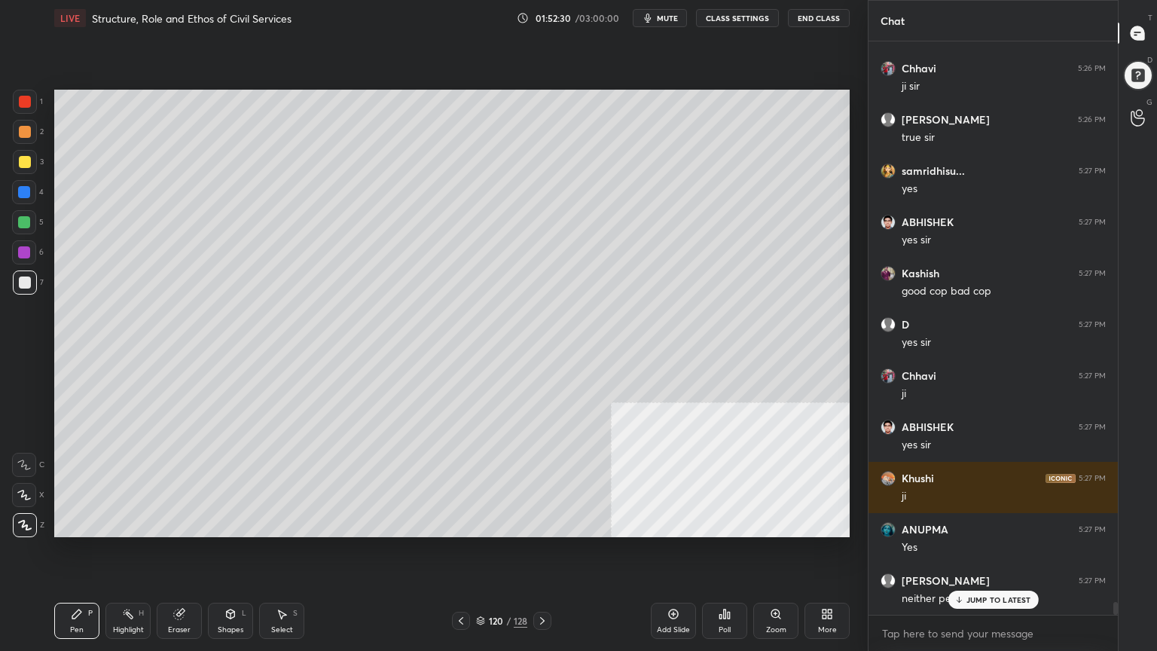
click at [544, 584] on icon at bounding box center [543, 621] width 12 height 12
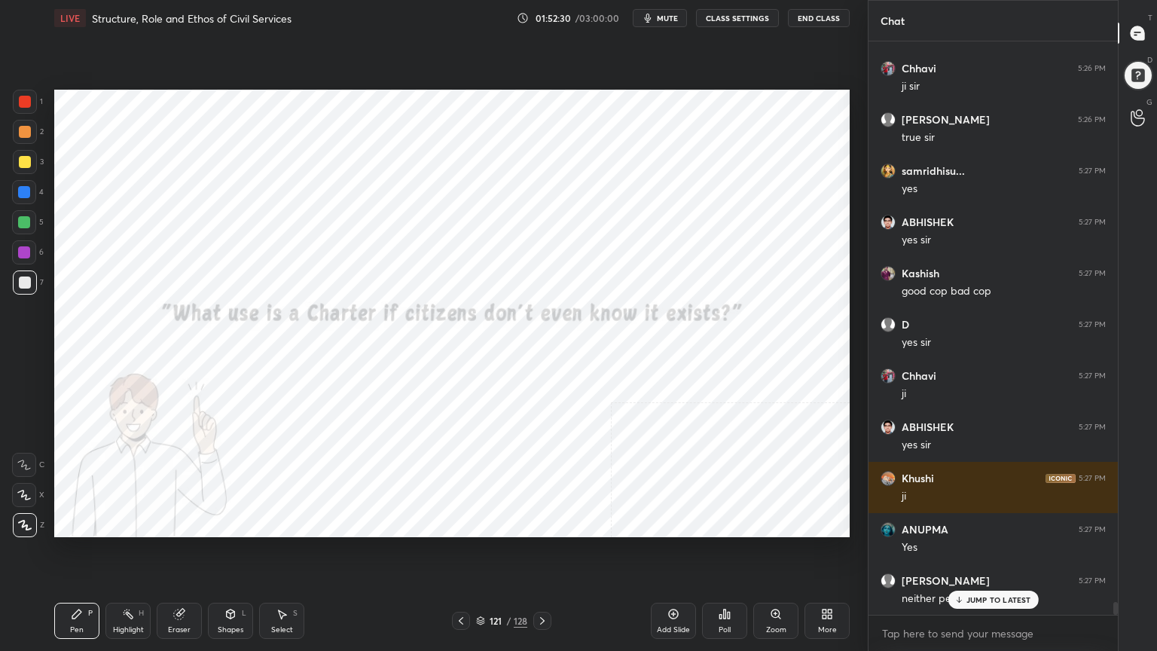
click at [541, 584] on icon at bounding box center [543, 621] width 12 height 12
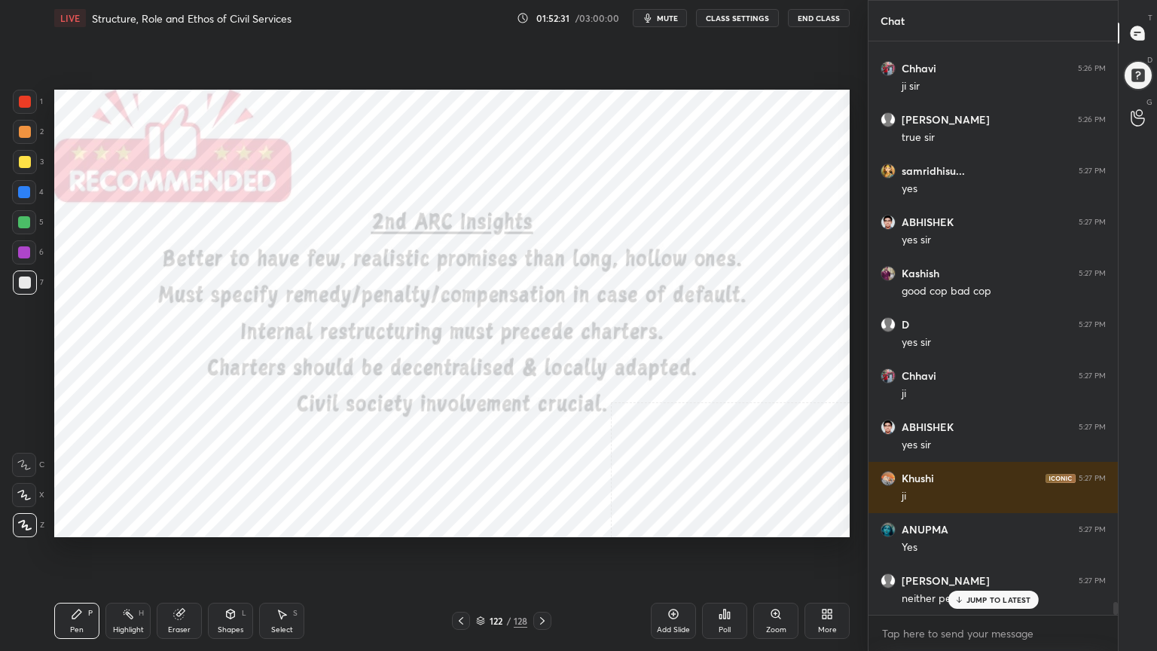
click at [540, 584] on icon at bounding box center [543, 621] width 12 height 12
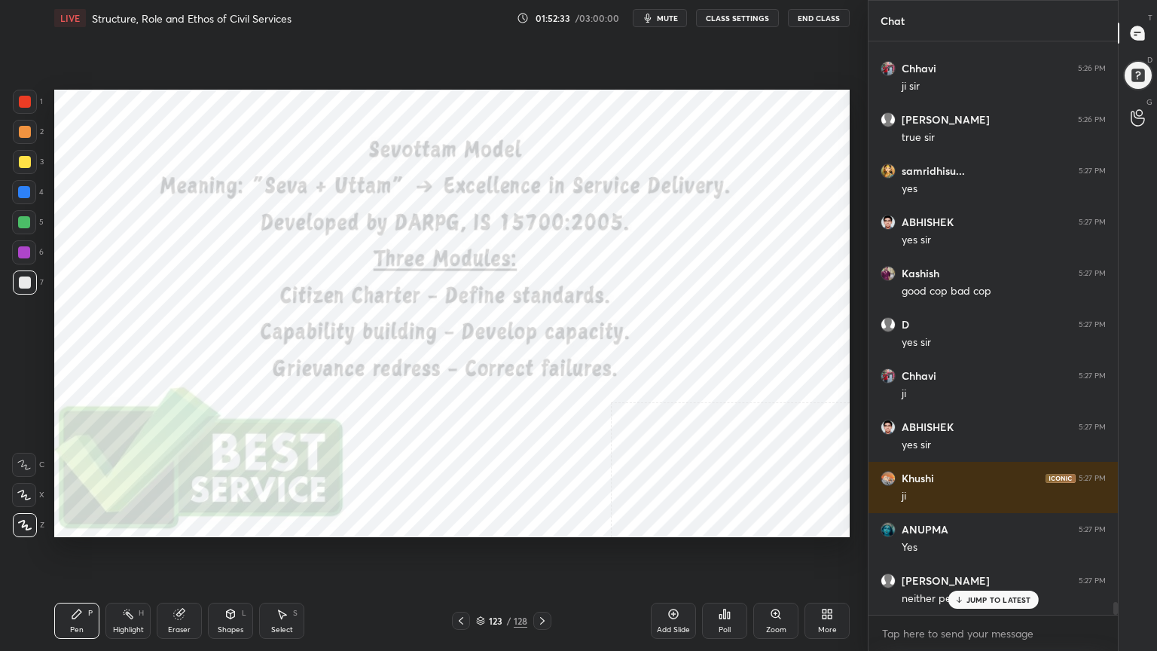
click at [464, 584] on icon at bounding box center [461, 621] width 12 height 12
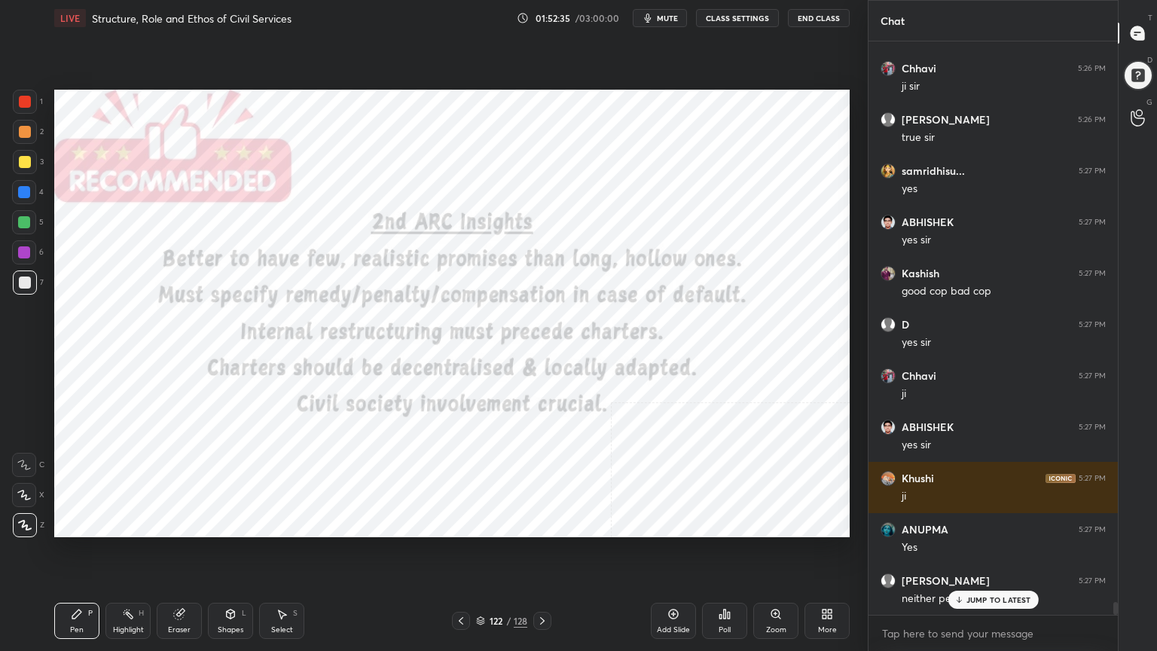
click at [21, 97] on div at bounding box center [25, 102] width 12 height 12
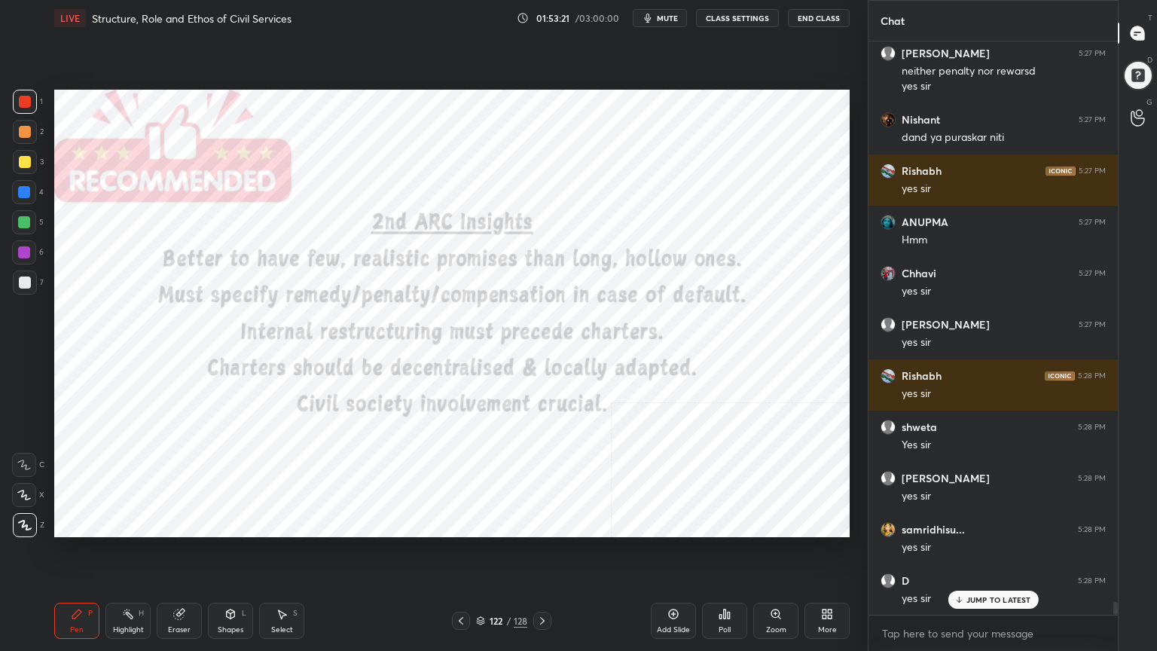
scroll to position [25225, 0]
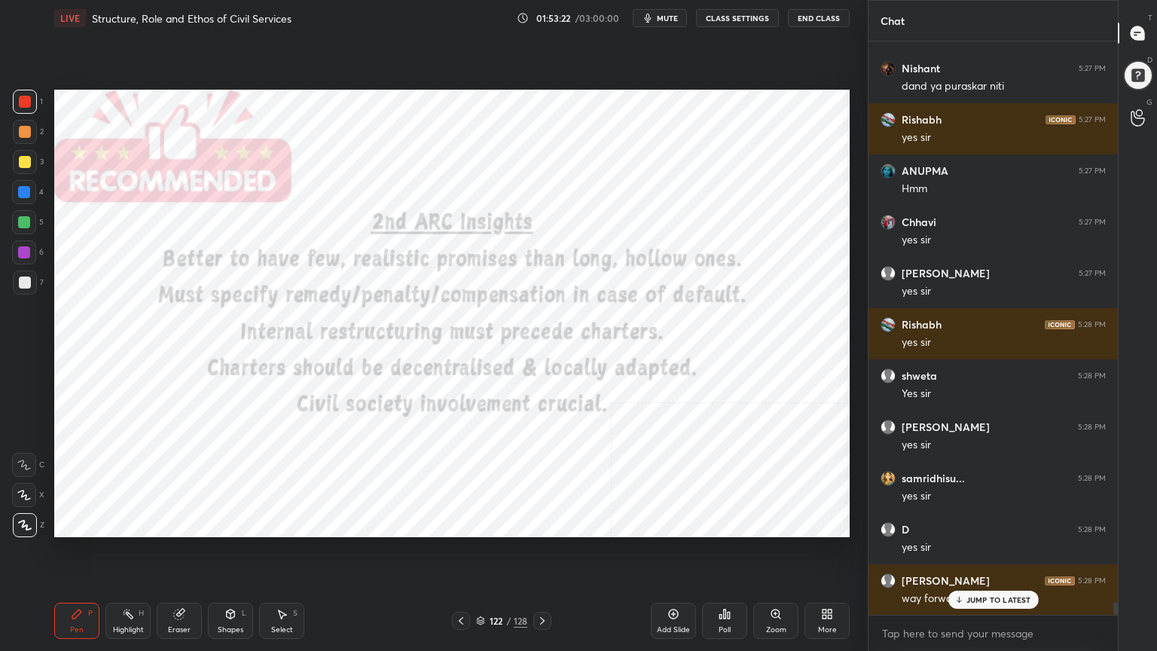
click at [479, 584] on icon at bounding box center [480, 620] width 9 height 9
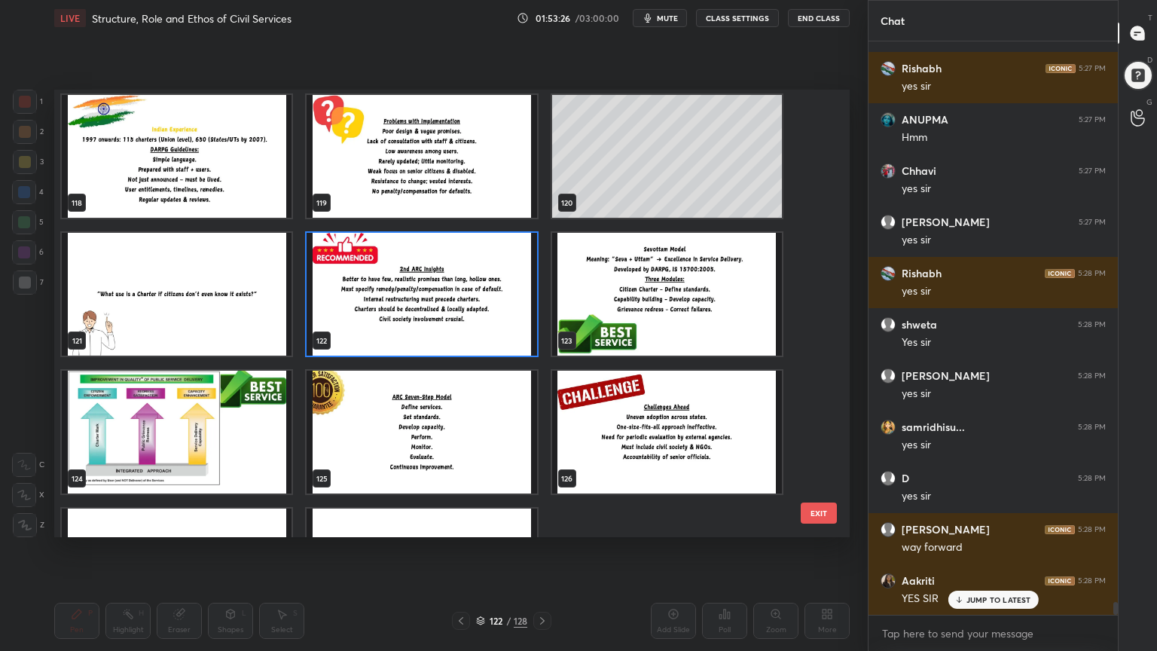
scroll to position [25328, 0]
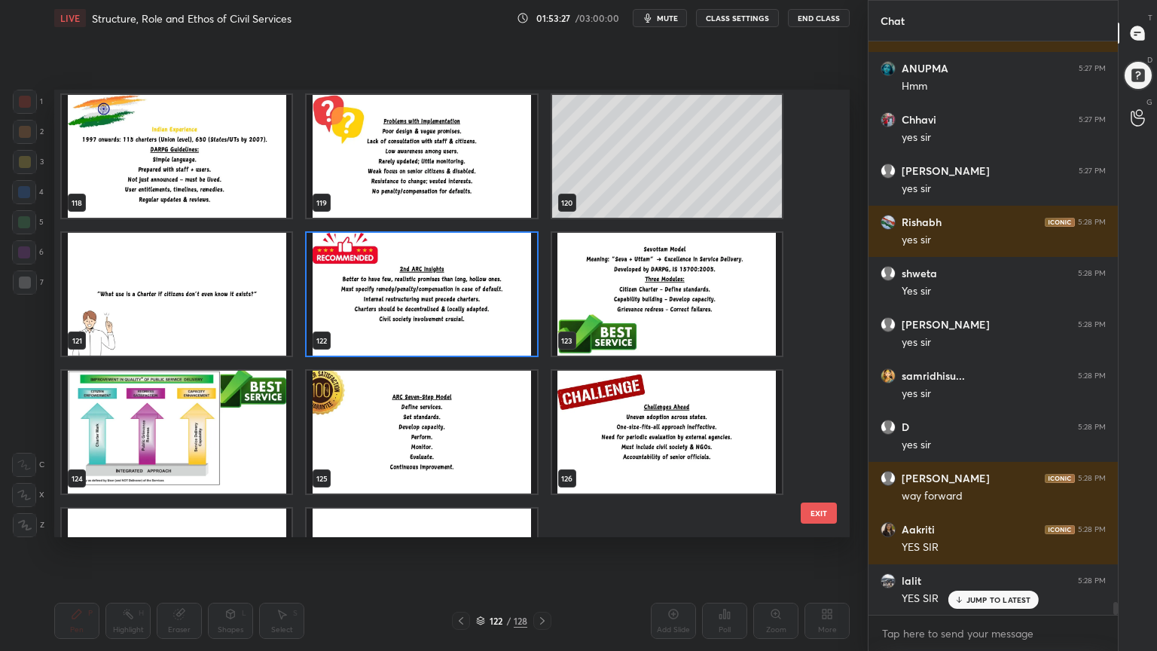
click at [228, 443] on img "grid" at bounding box center [177, 432] width 230 height 123
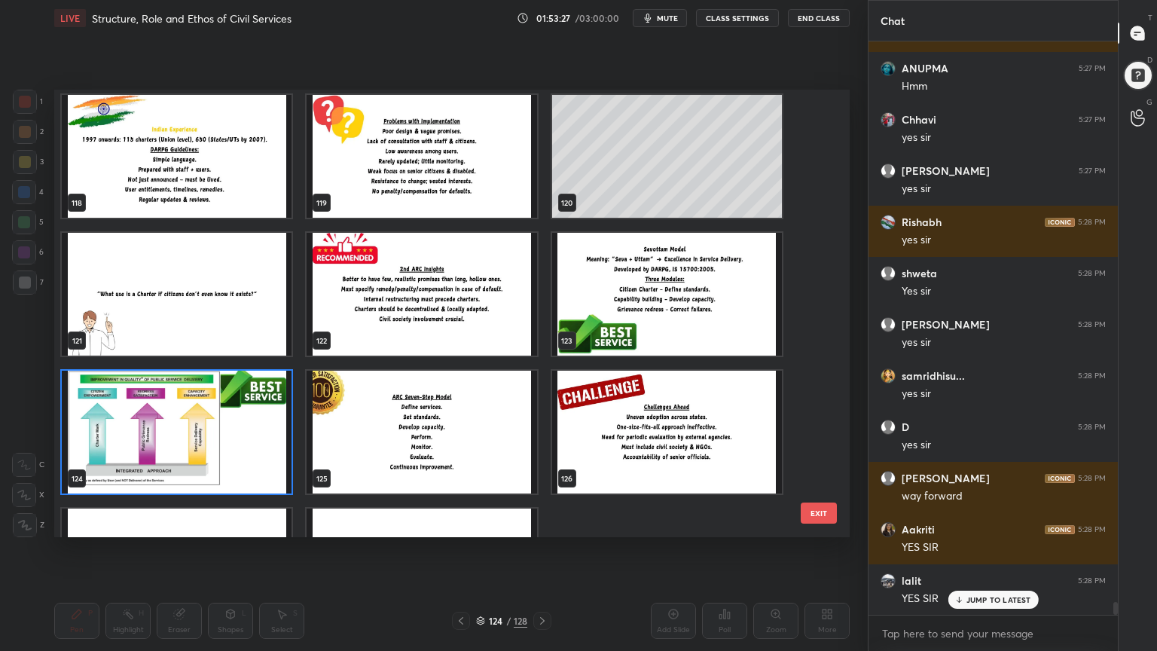
click at [228, 443] on img "grid" at bounding box center [177, 432] width 230 height 123
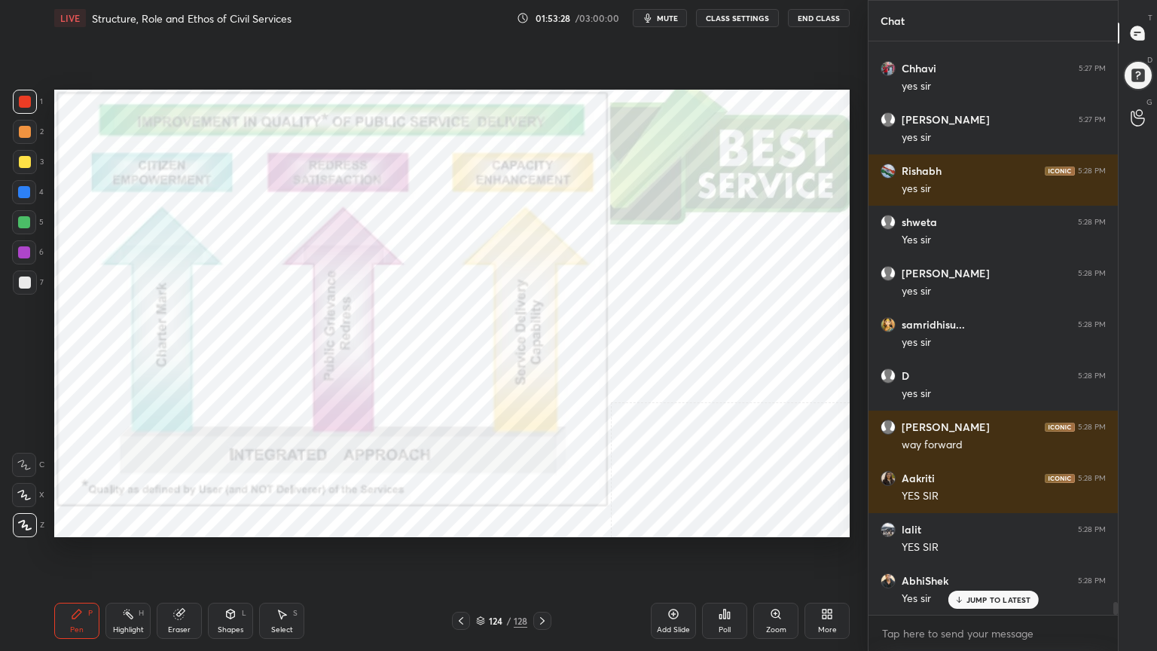
scroll to position [25430, 0]
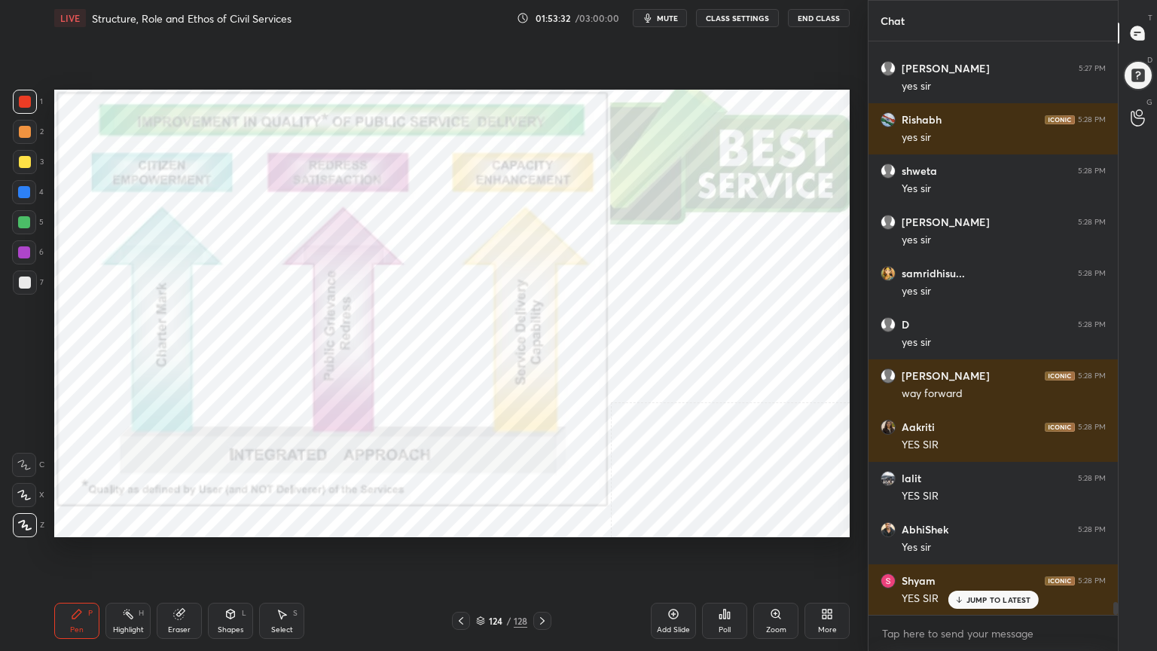
click at [464, 584] on icon at bounding box center [461, 621] width 12 height 12
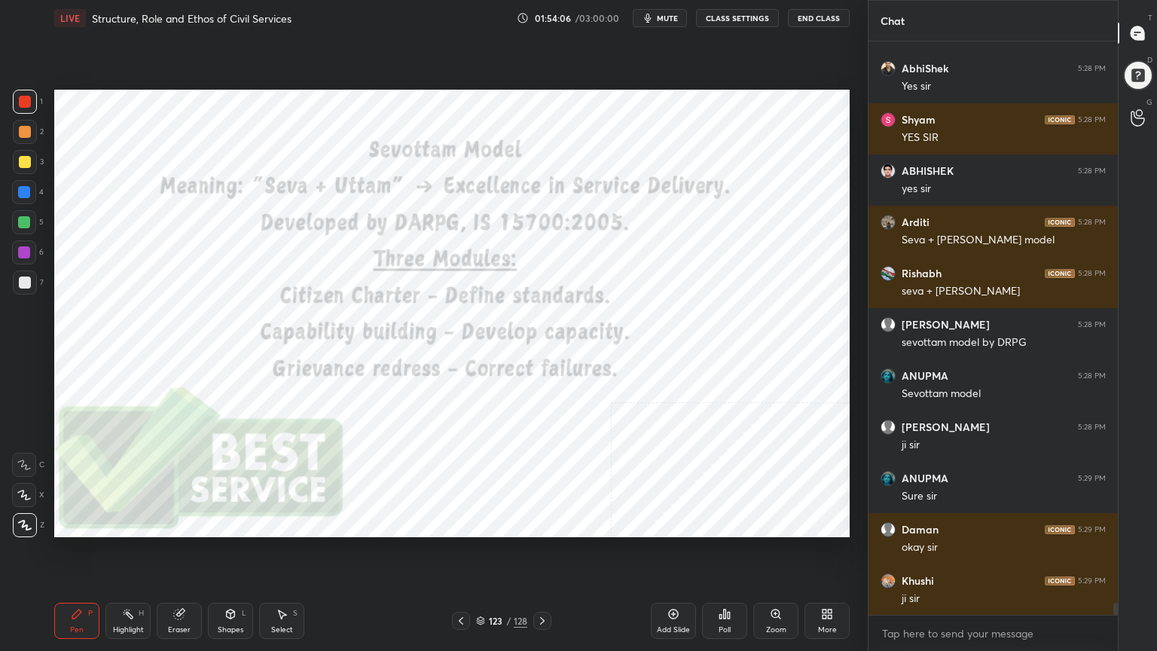
scroll to position [25943, 0]
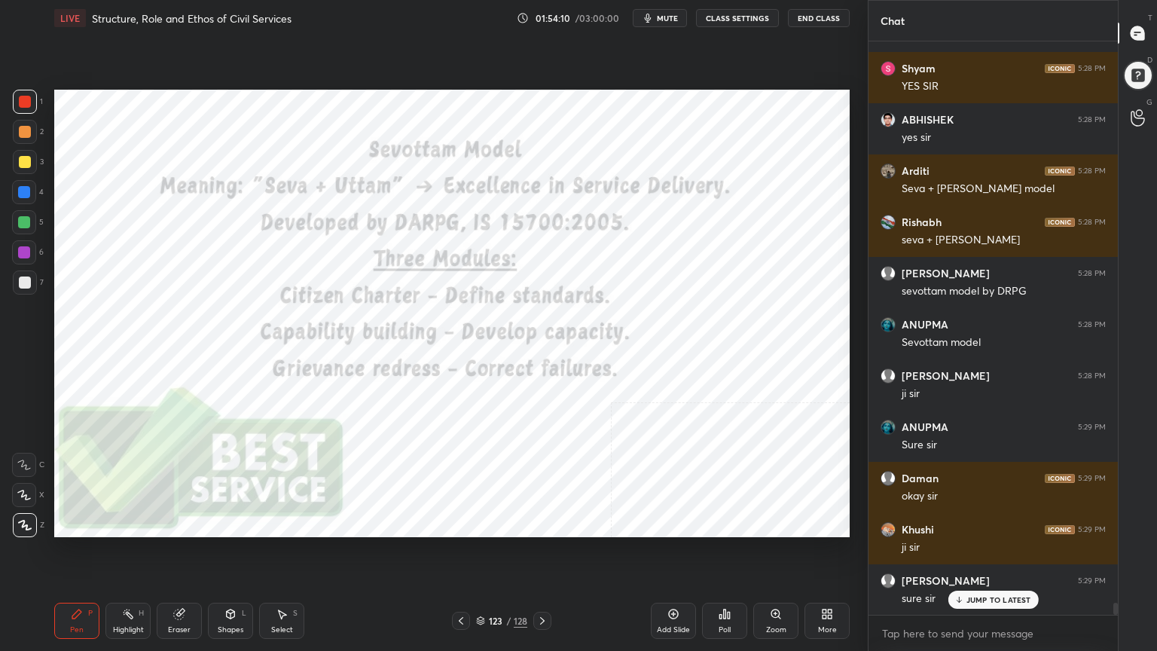
click at [677, 584] on icon at bounding box center [674, 614] width 12 height 12
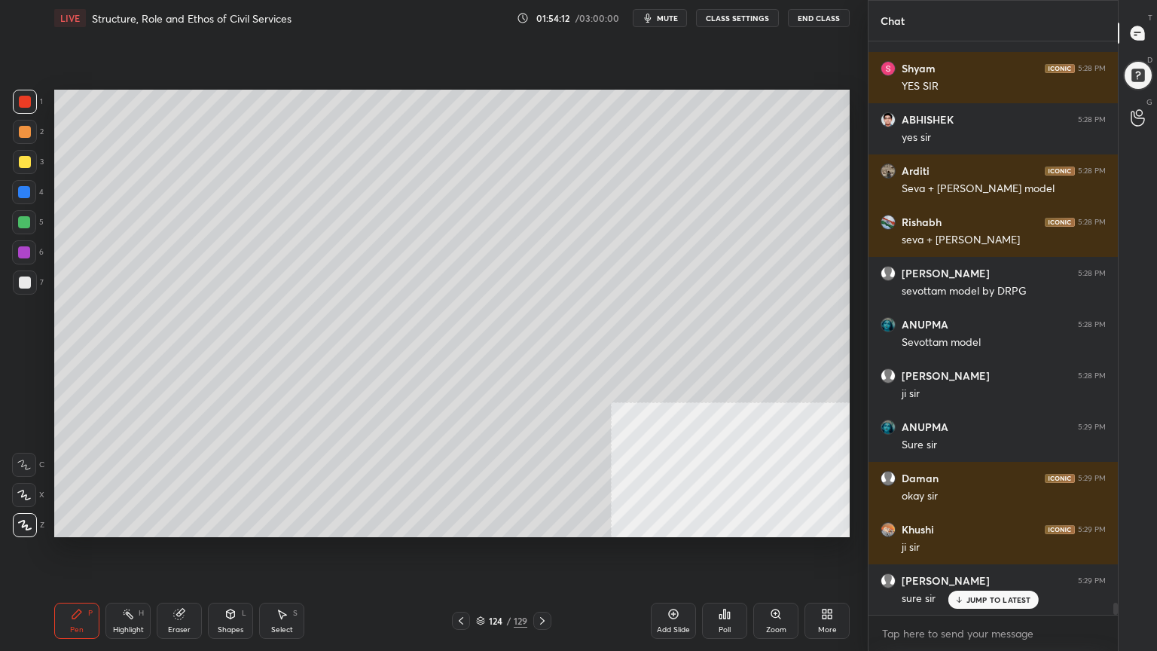
click at [30, 277] on div at bounding box center [25, 283] width 24 height 24
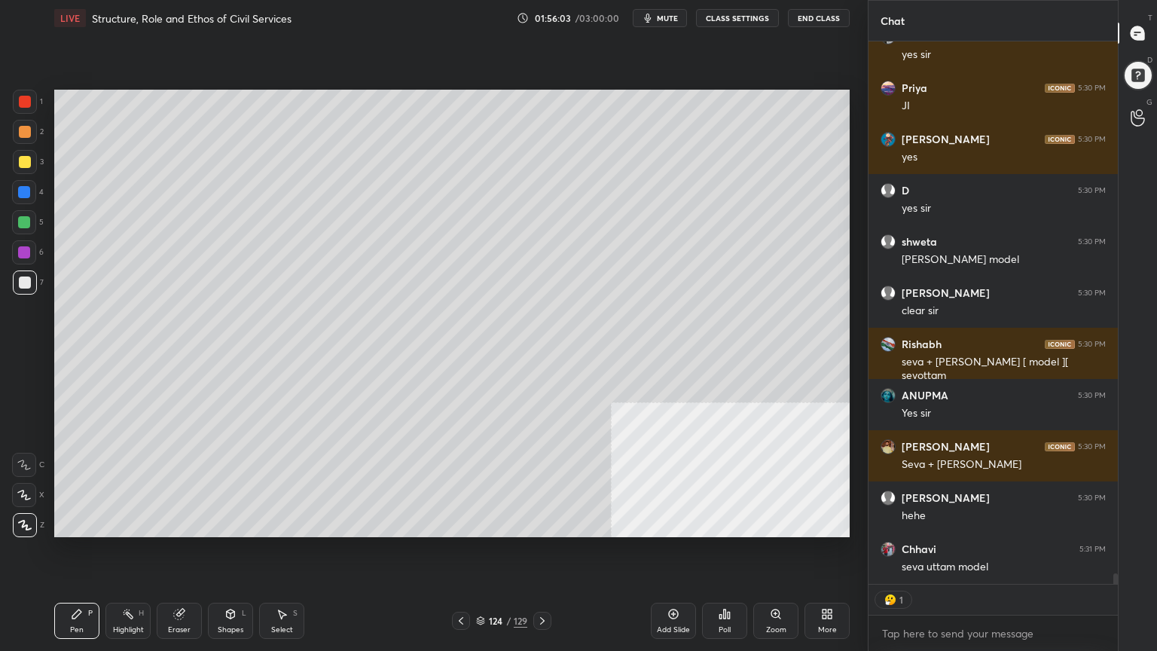
scroll to position [28119, 0]
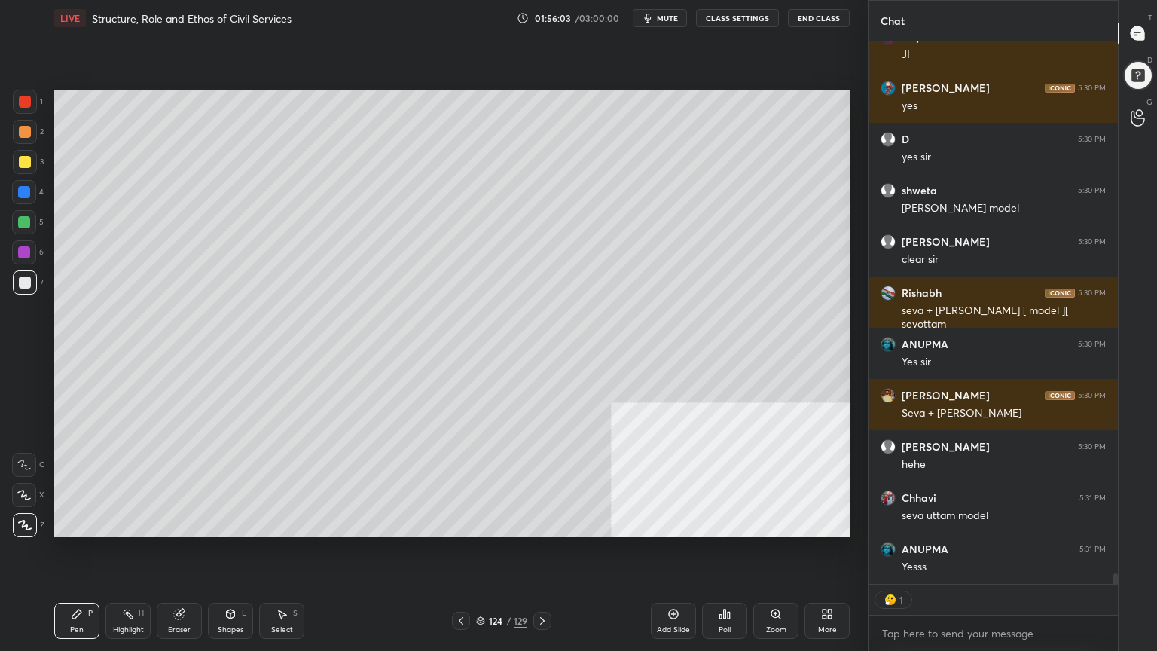
click at [479, 584] on icon at bounding box center [480, 620] width 9 height 9
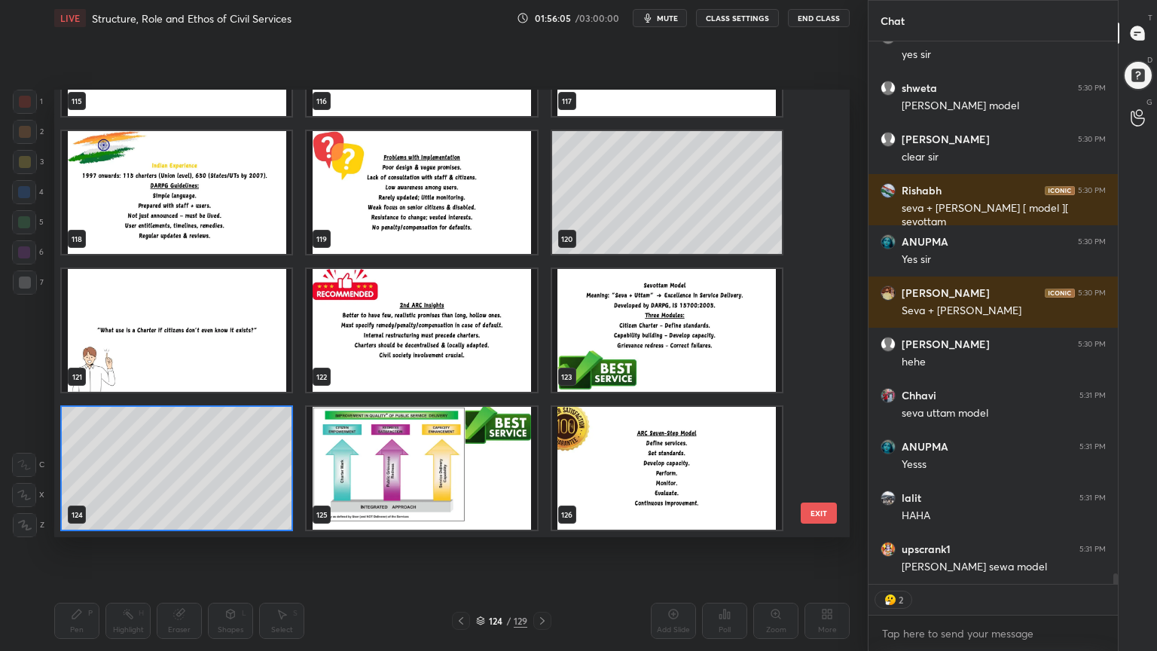
scroll to position [28375, 0]
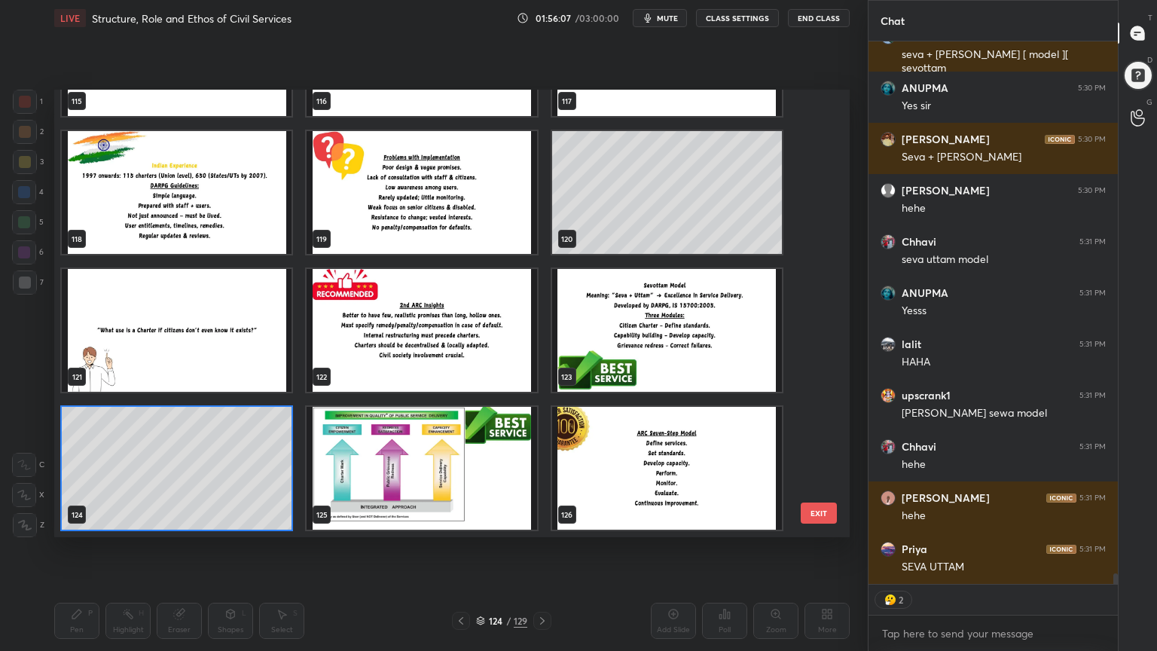
click at [663, 476] on img "grid" at bounding box center [667, 468] width 230 height 123
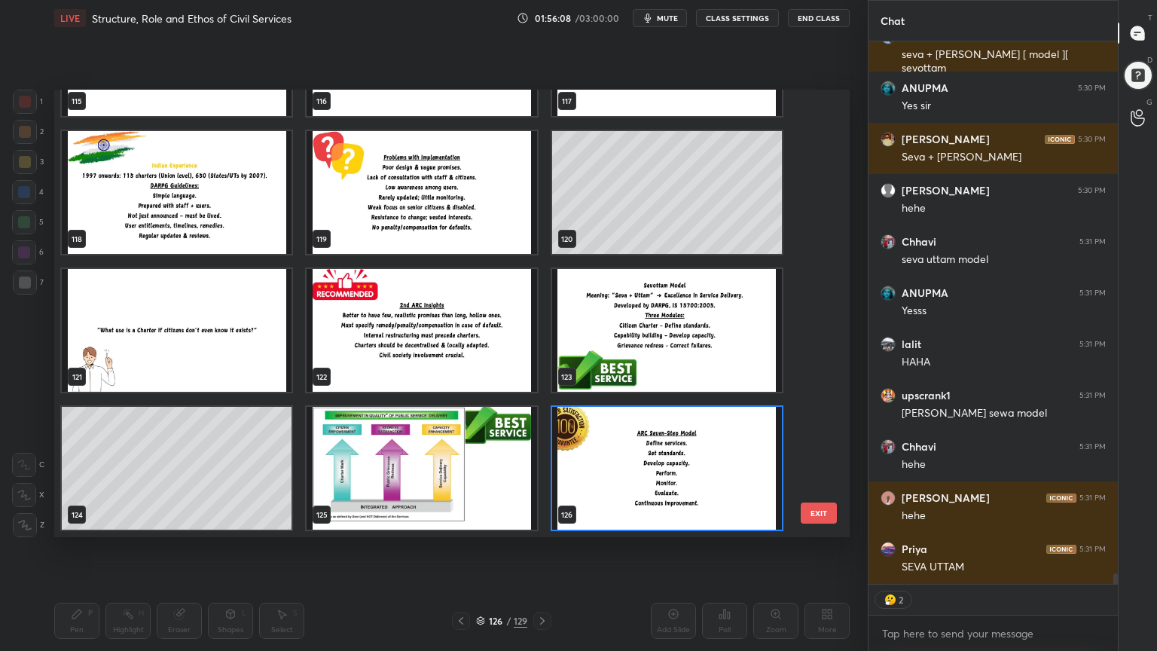
click at [663, 476] on img "grid" at bounding box center [667, 468] width 230 height 123
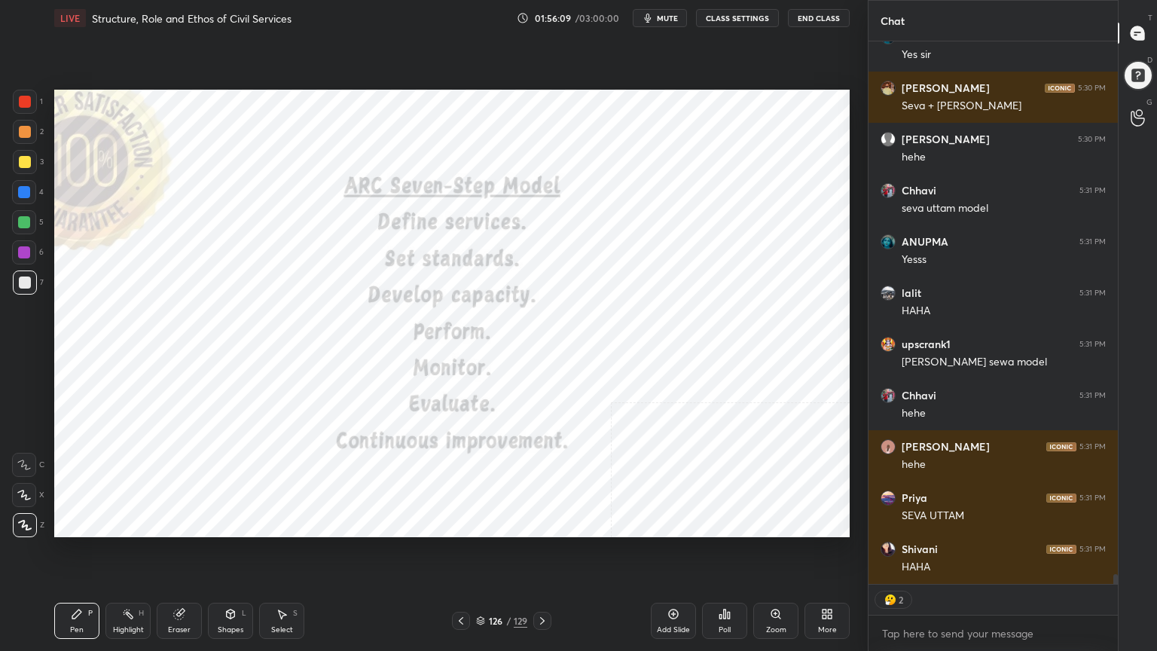
scroll to position [28478, 0]
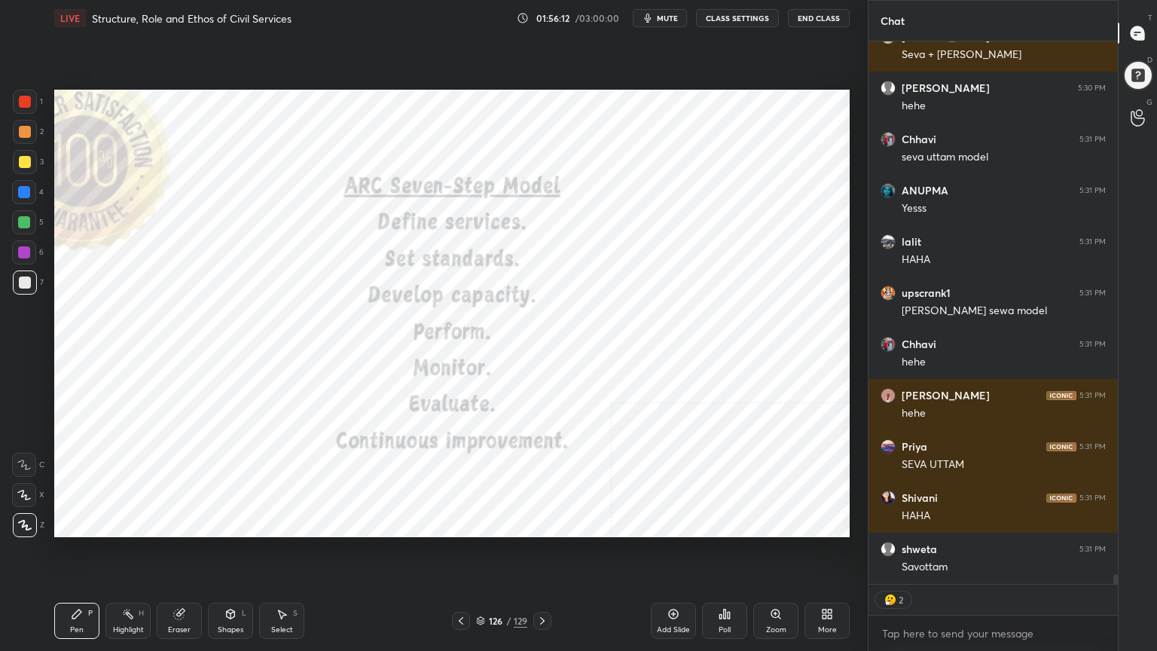
click at [24, 96] on div at bounding box center [25, 102] width 12 height 12
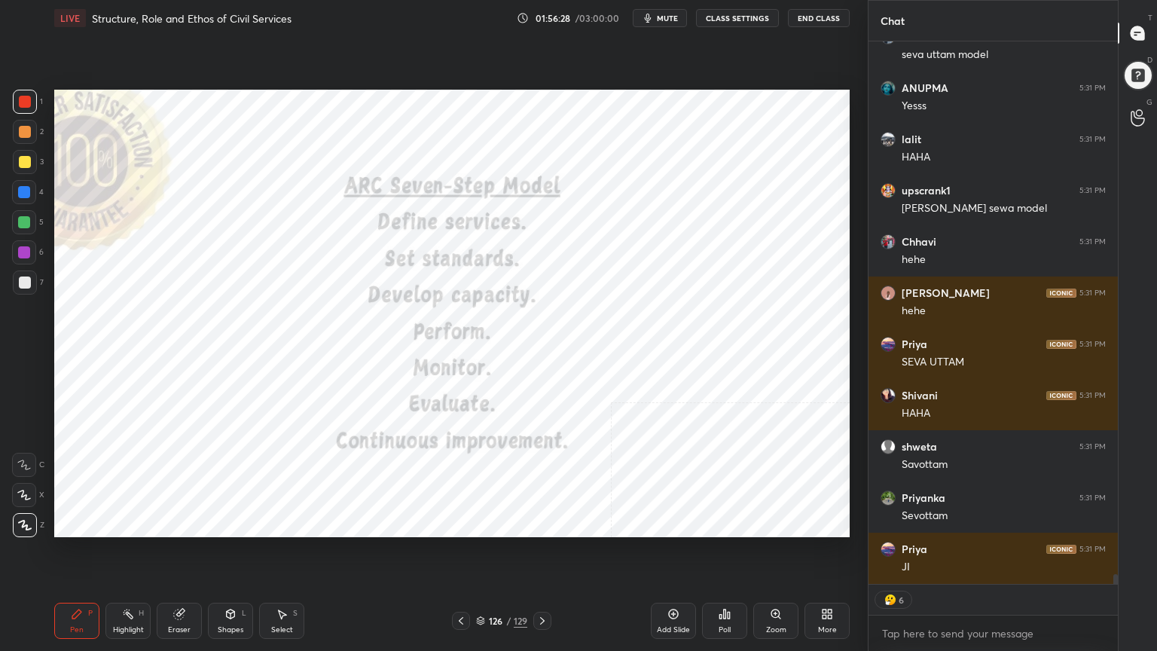
scroll to position [28631, 0]
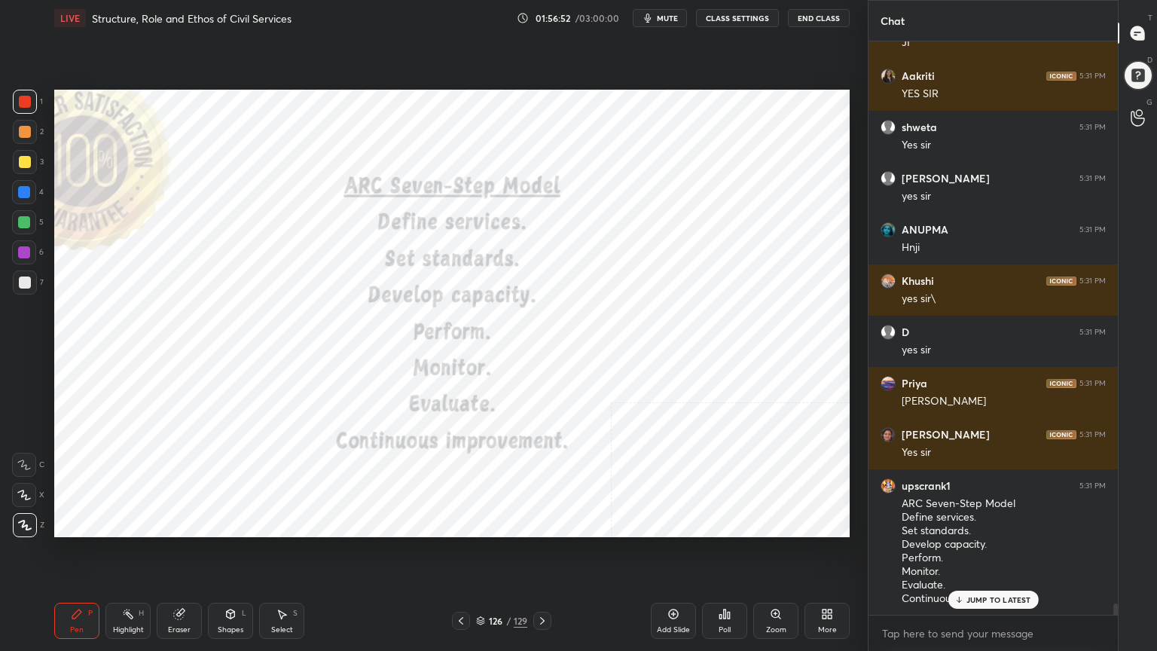
click at [481, 584] on icon at bounding box center [481, 619] width 8 height 4
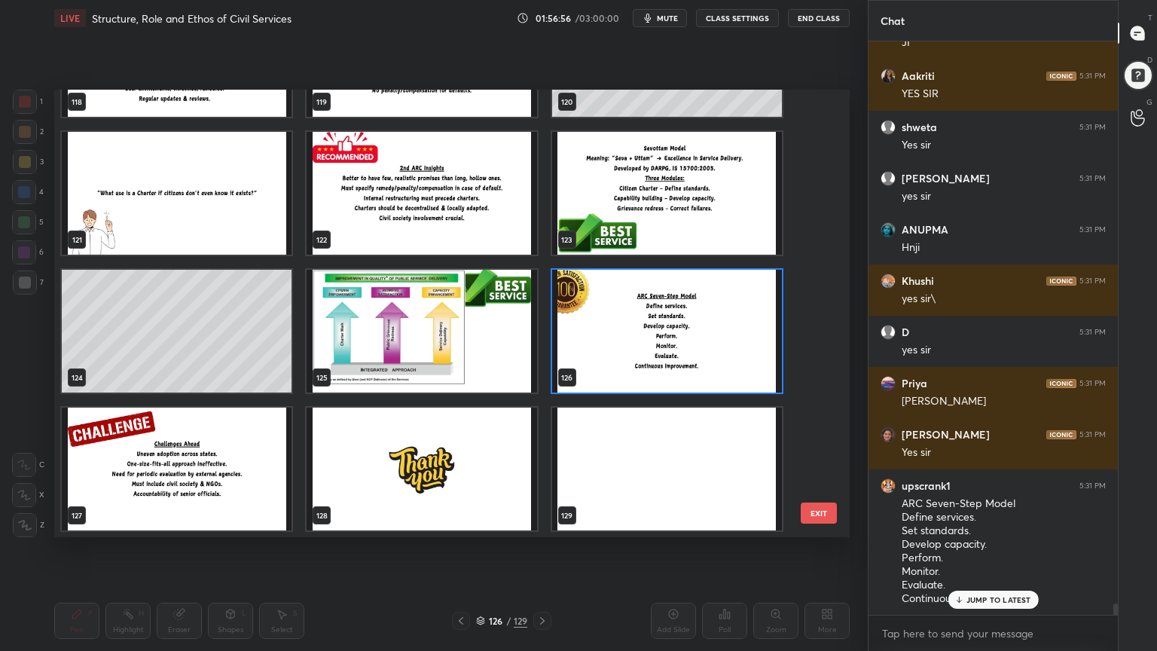
click at [167, 485] on img "grid" at bounding box center [177, 469] width 230 height 123
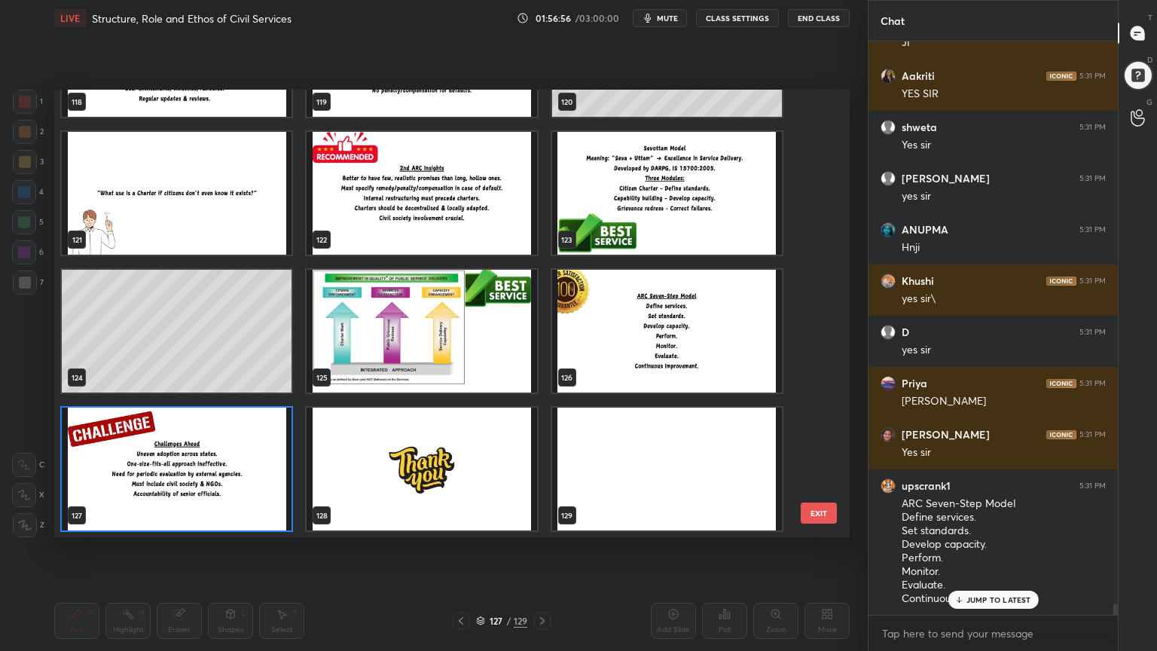
click at [167, 484] on img "grid" at bounding box center [177, 469] width 230 height 123
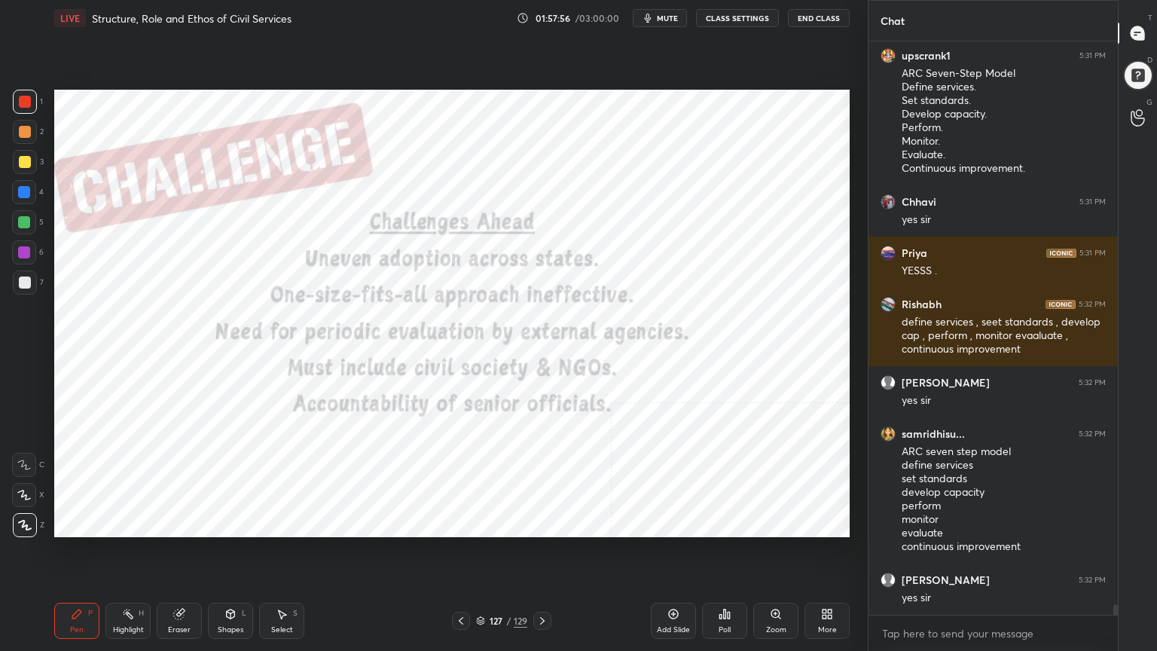
scroll to position [29586, 0]
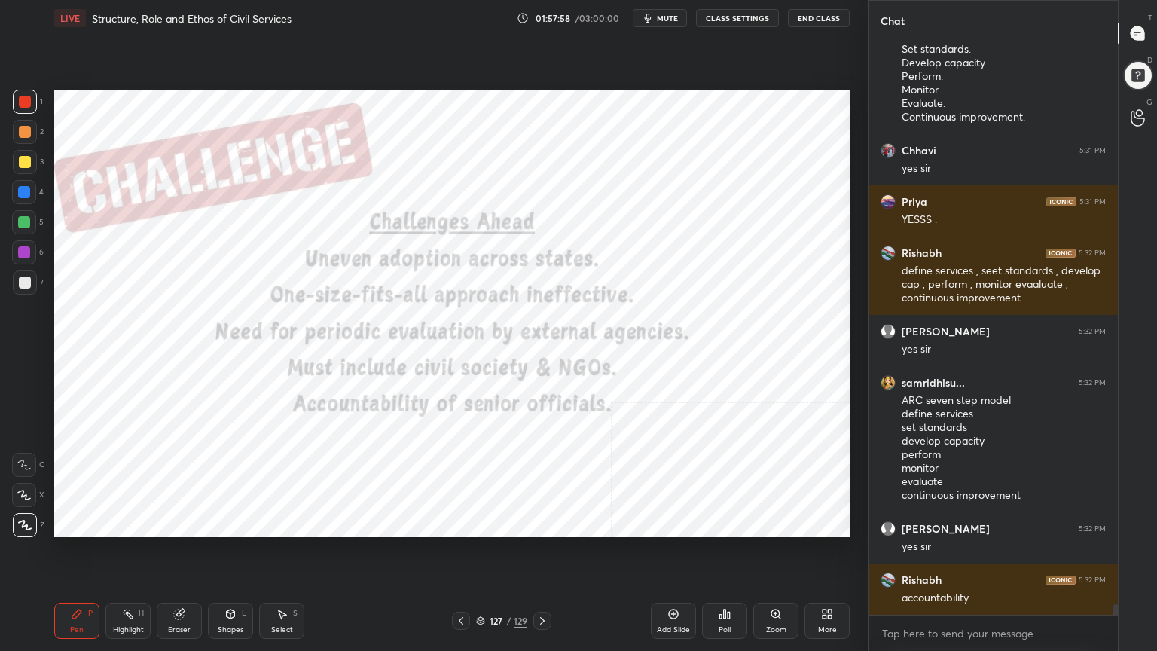
click at [672, 17] on span "mute" at bounding box center [667, 18] width 21 height 11
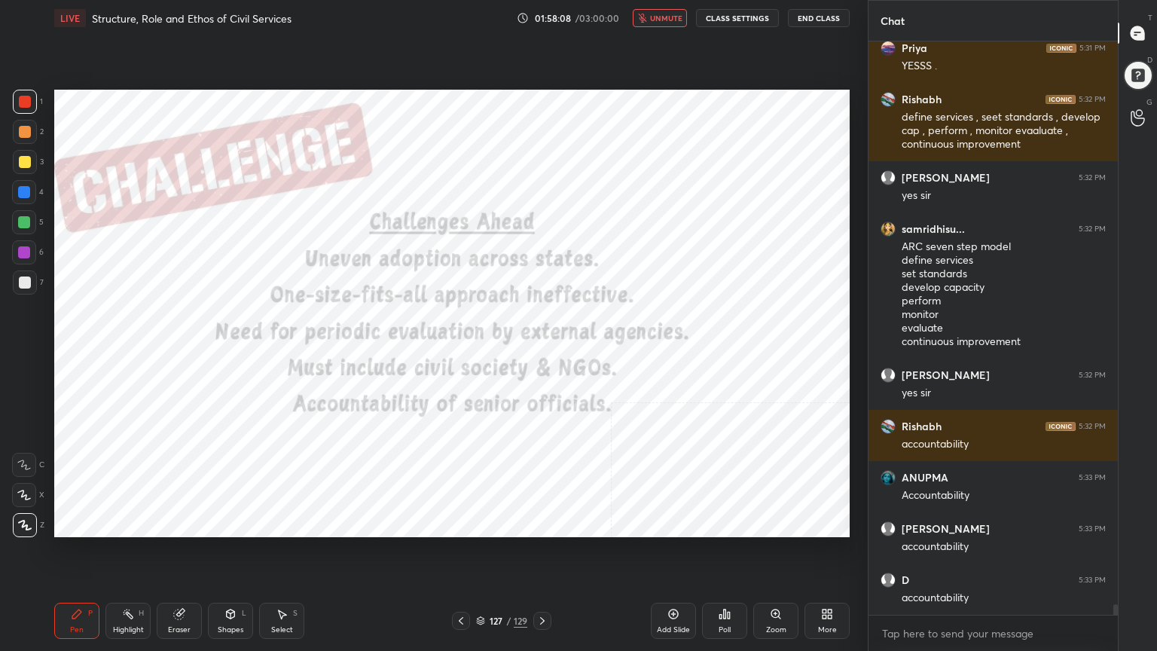
scroll to position [29791, 0]
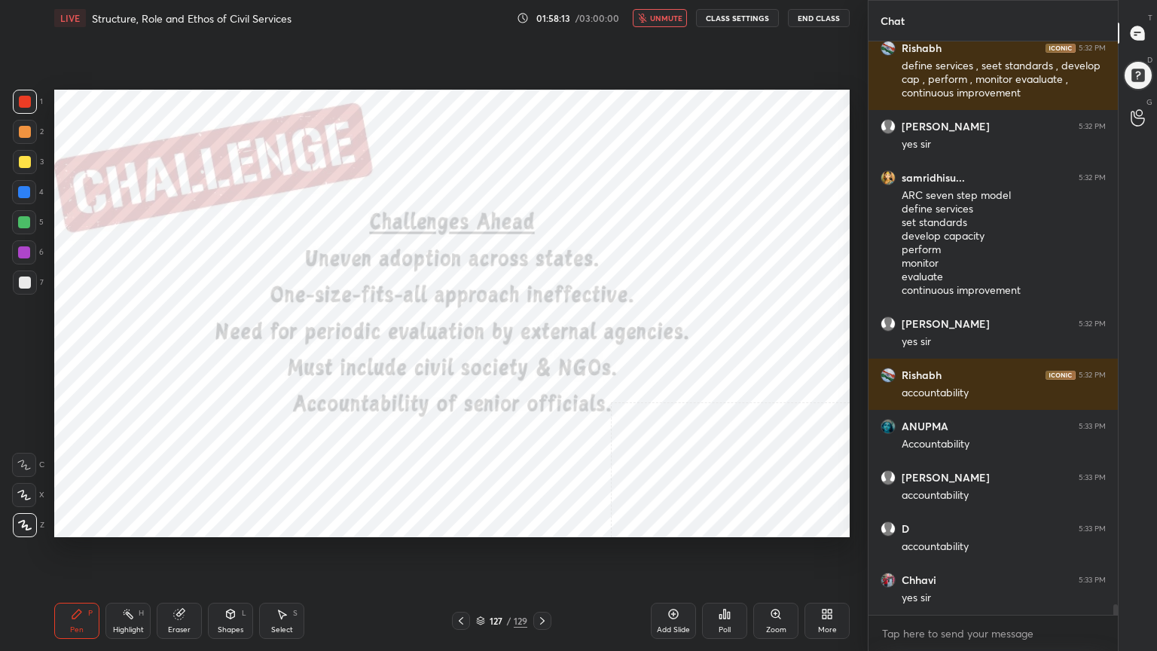
click at [654, 13] on span "unmute" at bounding box center [666, 18] width 32 height 11
click at [481, 584] on icon at bounding box center [480, 620] width 9 height 9
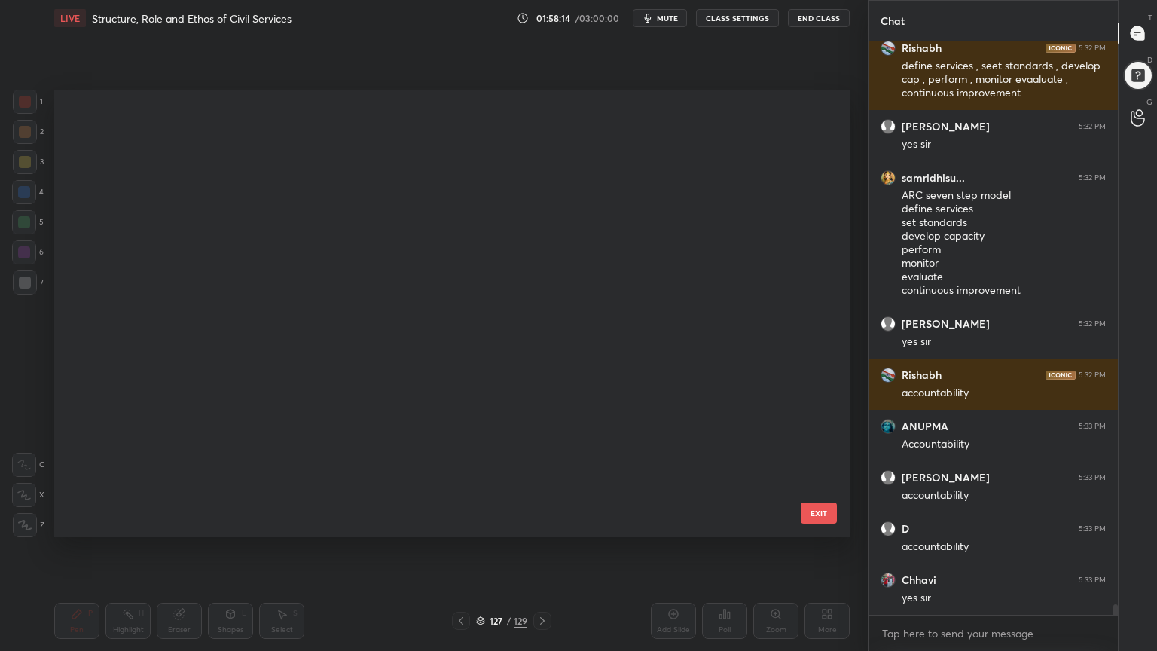
scroll to position [443, 788]
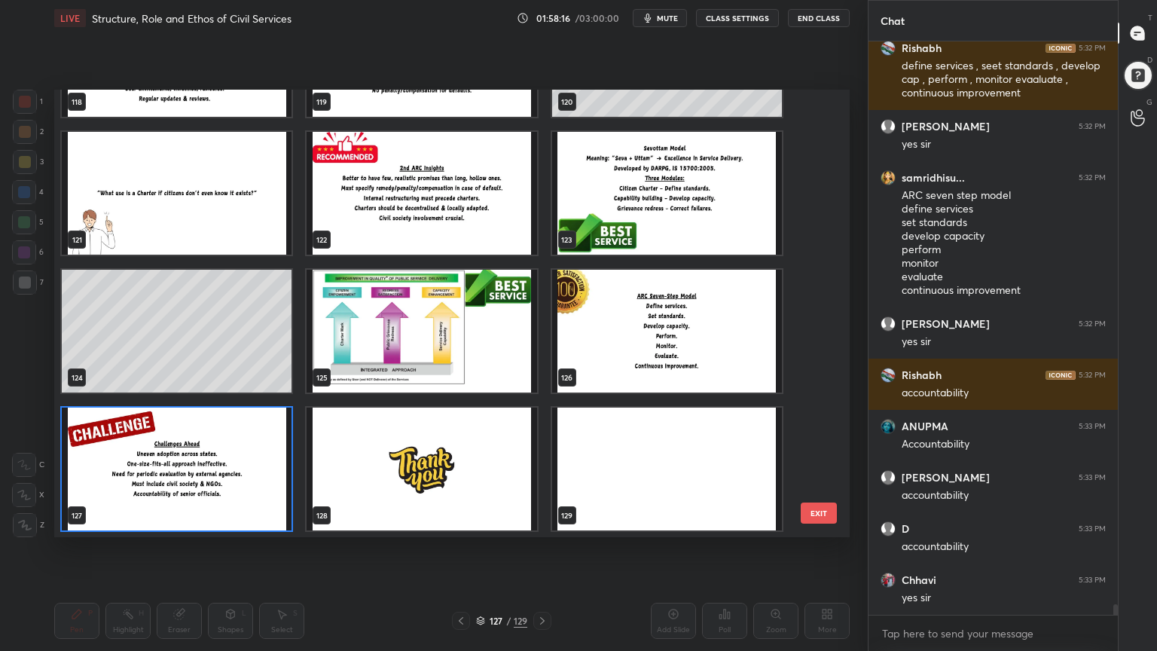
click at [469, 464] on img "grid" at bounding box center [422, 469] width 230 height 123
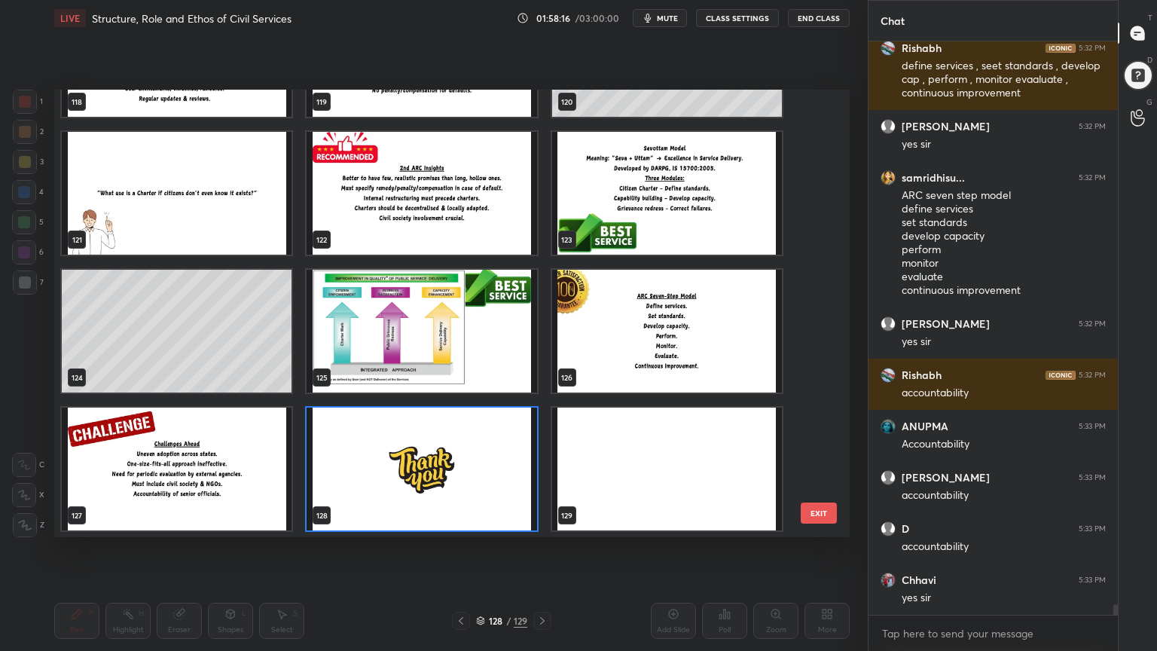
click at [469, 464] on img "grid" at bounding box center [422, 469] width 230 height 123
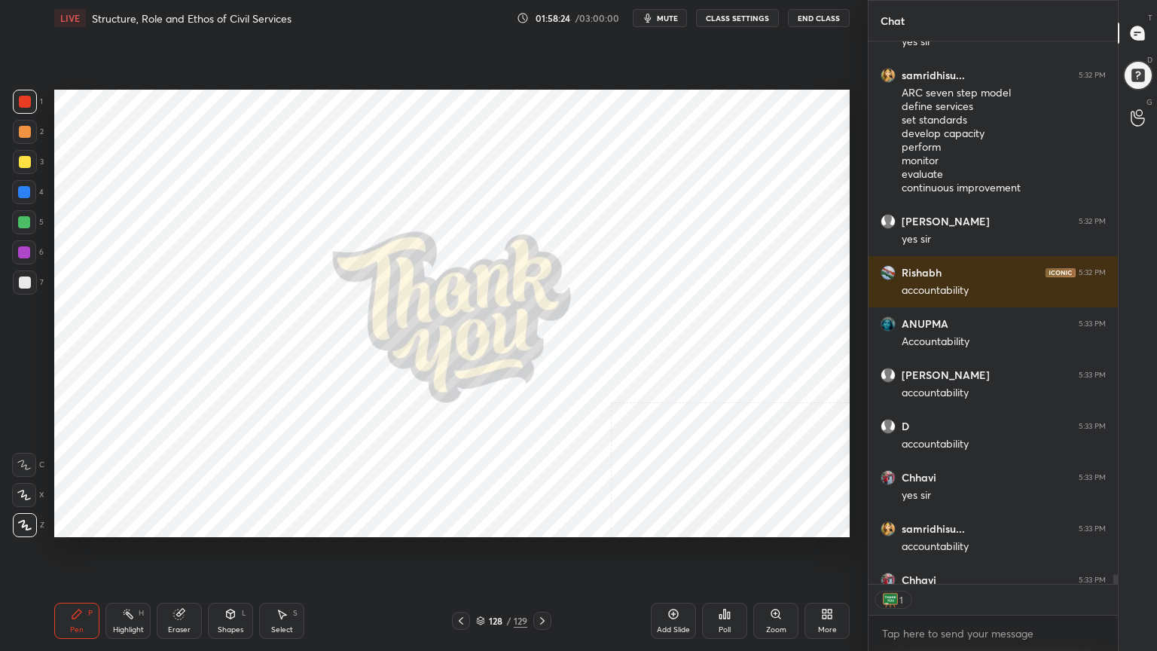
scroll to position [29976, 0]
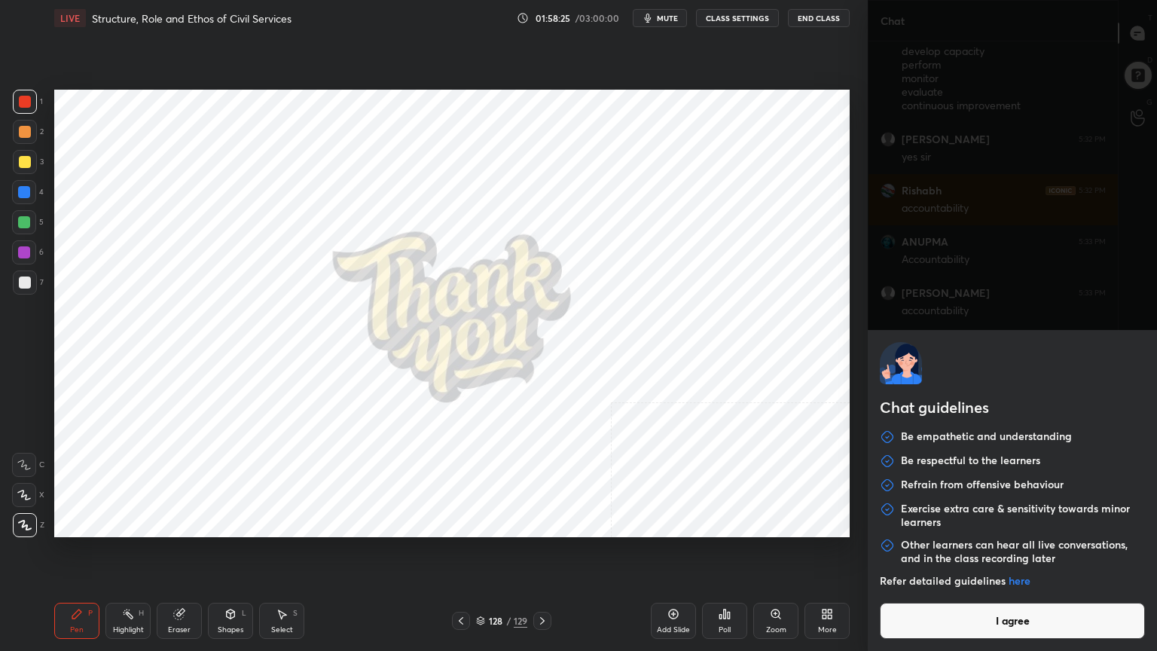
click at [946, 584] on body "1 2 3 4 5 6 7 C X Z C X Z E E Erase all H H LIVE Structure, Role and Ethos of C…" at bounding box center [578, 325] width 1157 height 651
click at [948, 584] on button "I agree" at bounding box center [1012, 621] width 265 height 36
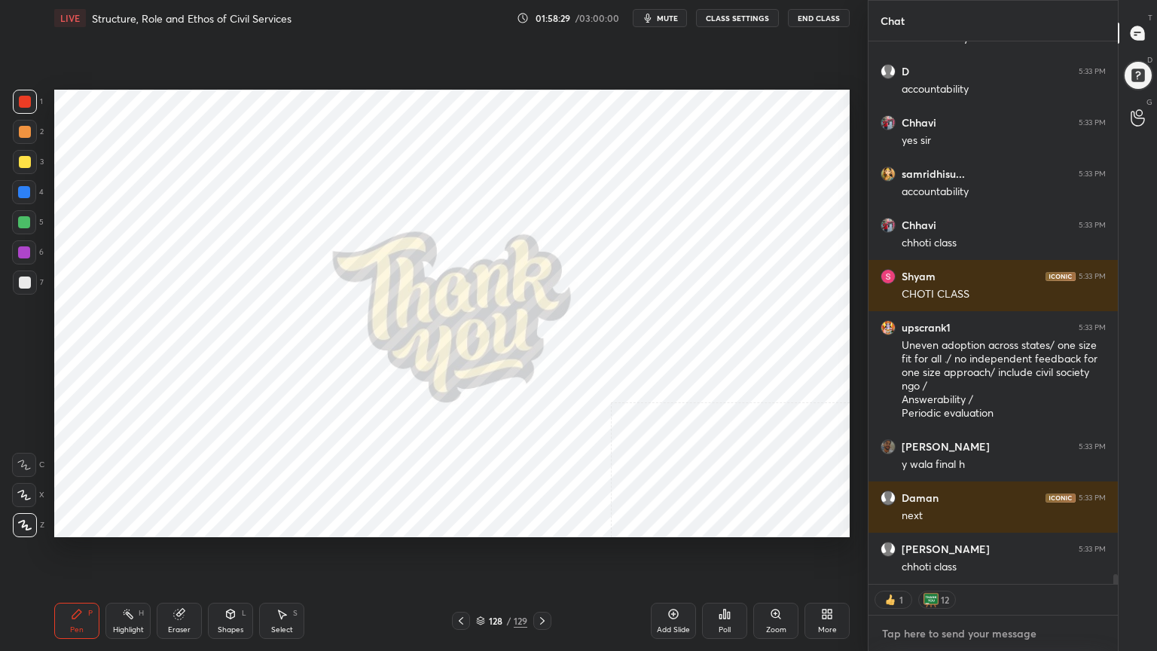
scroll to position [30300, 0]
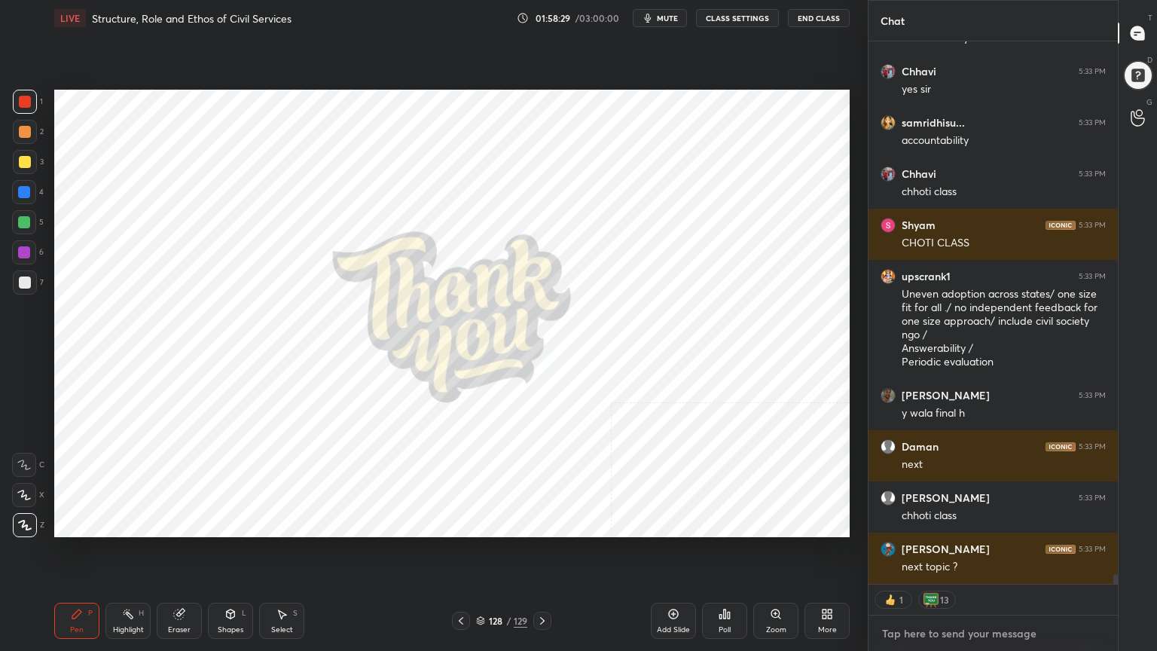
type textarea "x"
type textarea "G"
type textarea "x"
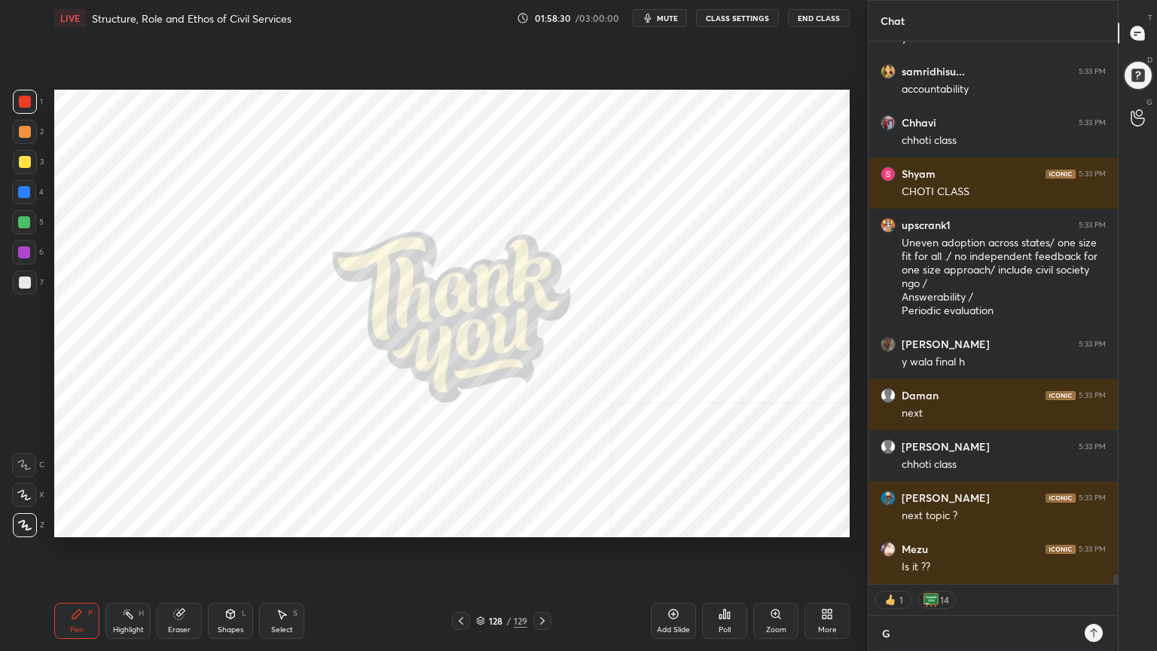
type textarea "GO"
type textarea "x"
type textarea "GOD"
type textarea "x"
type textarea "GOD"
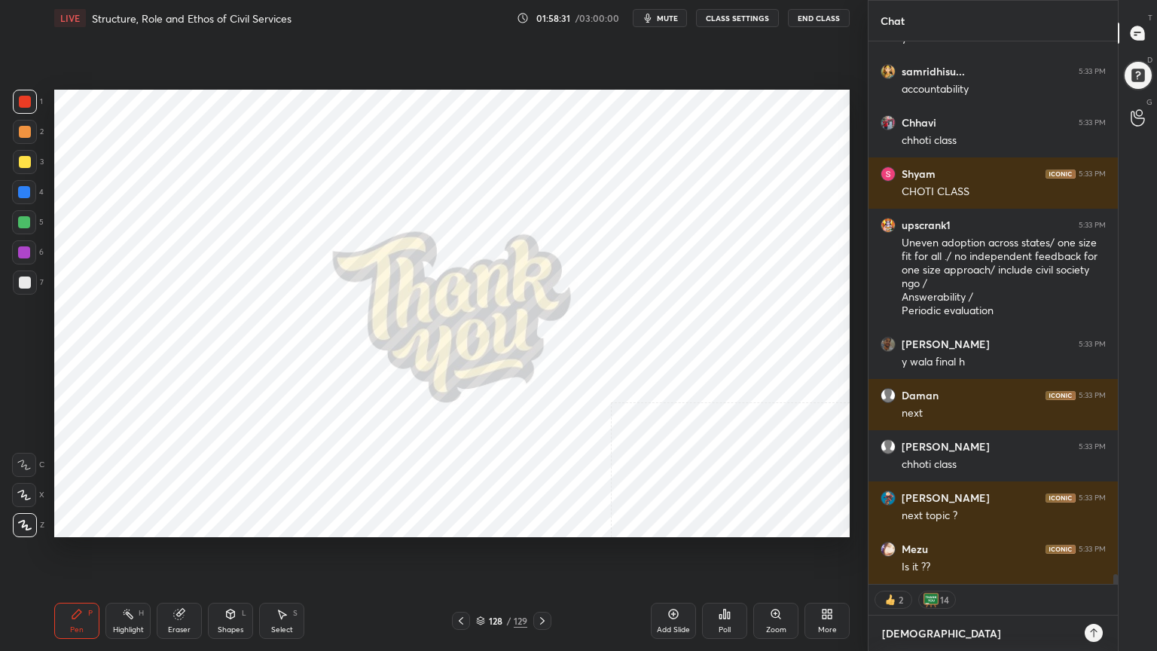
type textarea "x"
type textarea "GOD B"
type textarea "x"
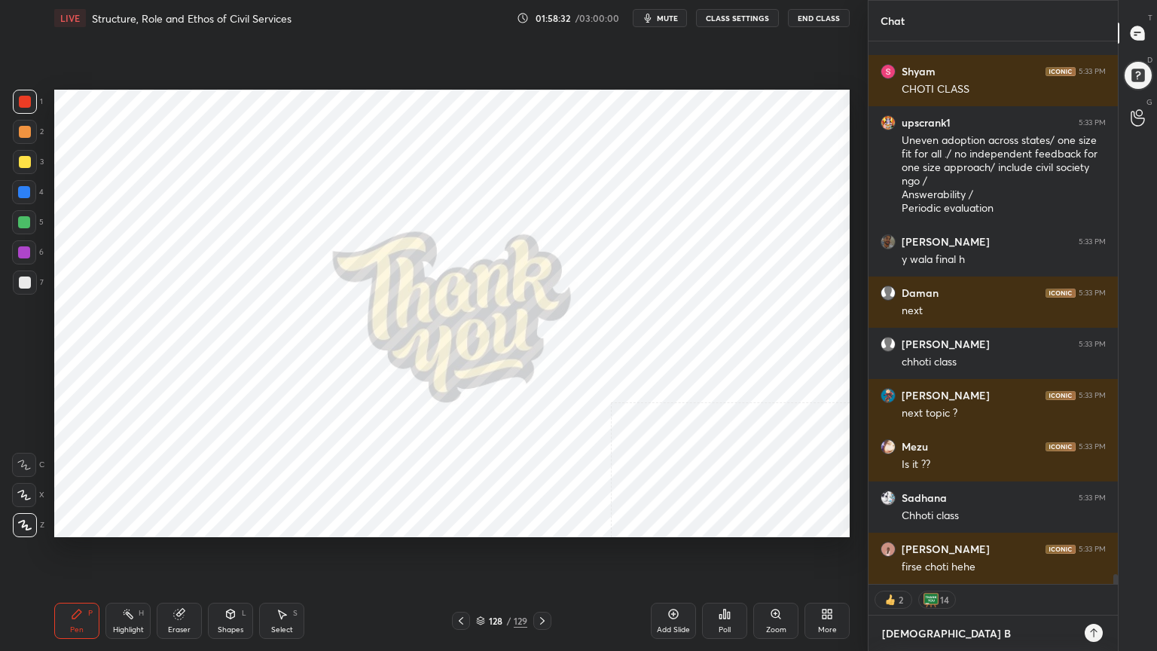
type textarea "GOD BL"
type textarea "x"
type textarea "GOD BLE"
type textarea "x"
type textarea "GOD BLES"
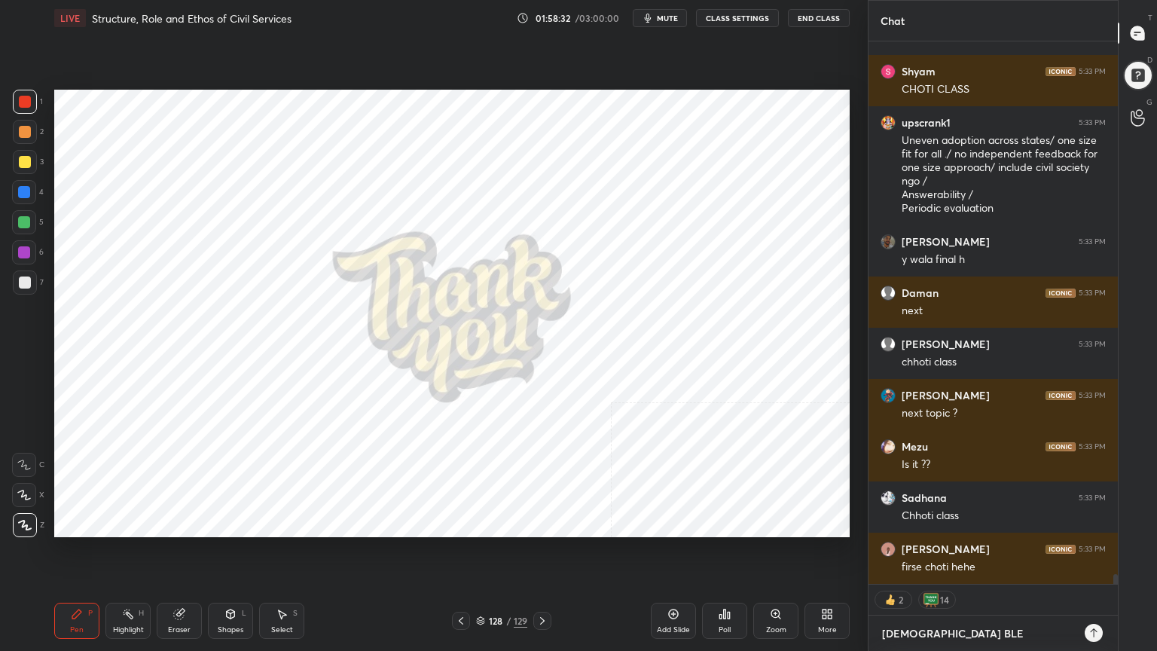
type textarea "x"
type textarea "GOD BLESS"
type textarea "x"
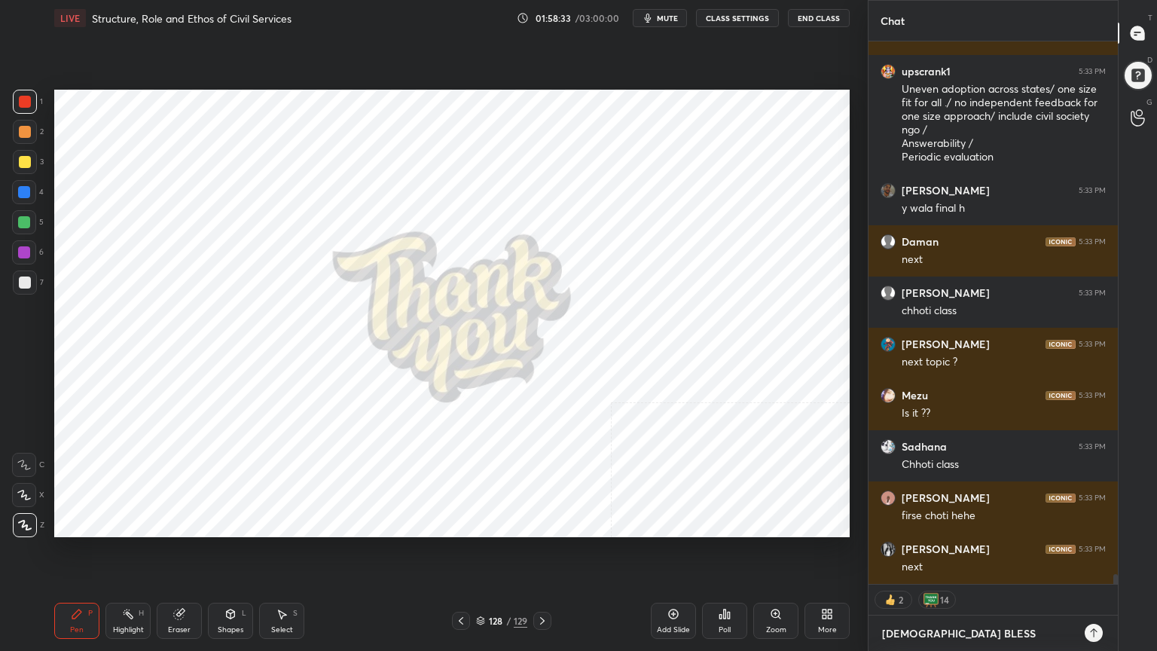
type textarea "GOD BLESS."
type textarea "x"
type textarea "GOD BLESS.J"
type textarea "x"
type textarea "GOD BLESS.JA"
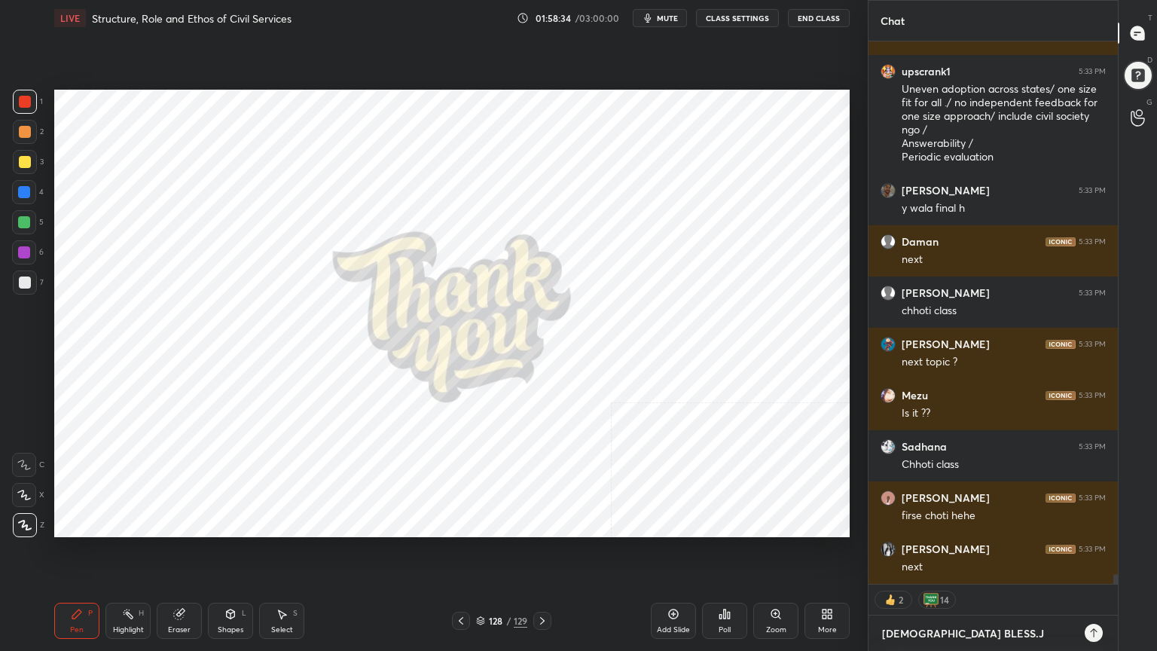
type textarea "x"
type textarea "GOD BLESS.JAI"
type textarea "x"
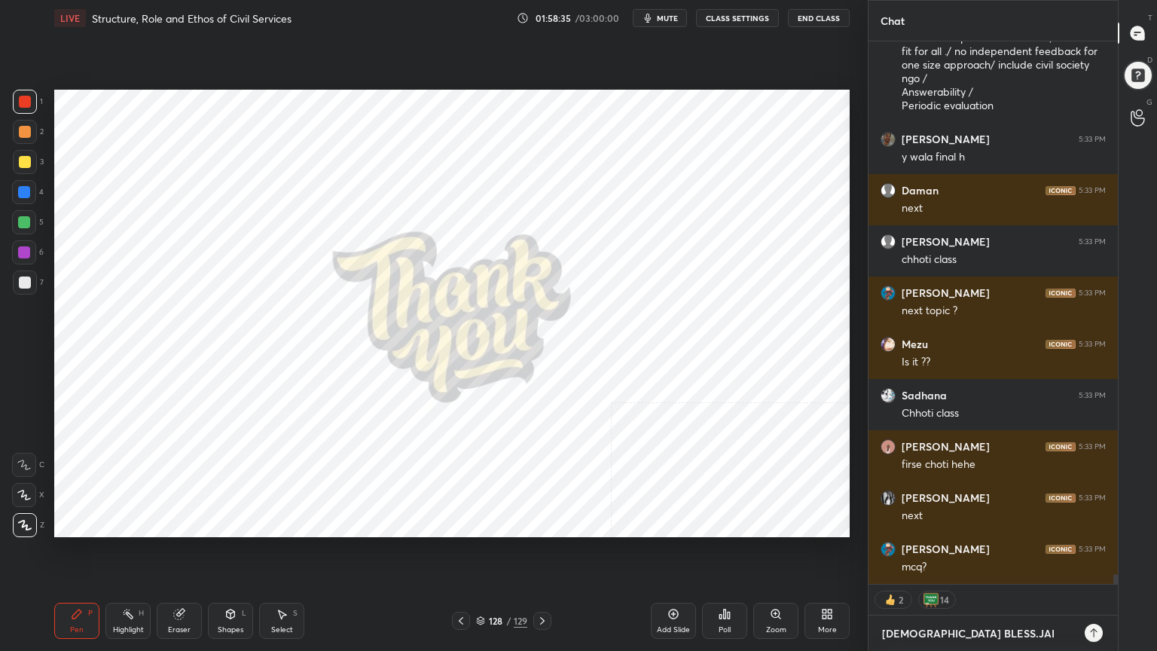
type textarea "GOD BLESS.JAI"
type textarea "x"
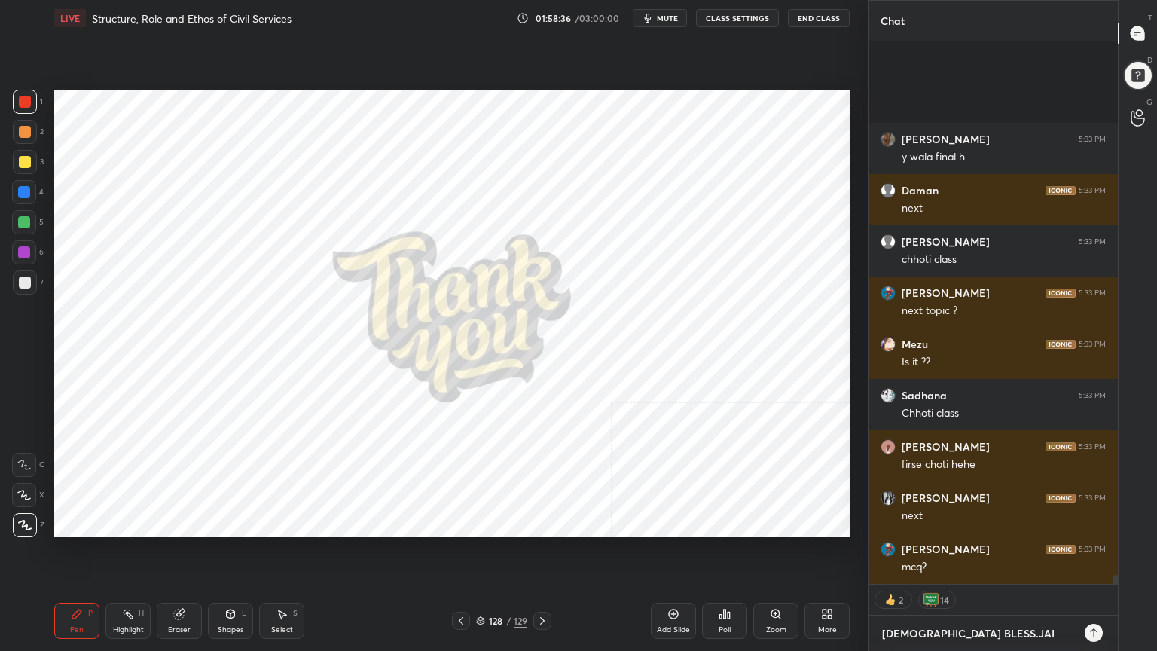
scroll to position [30710, 0]
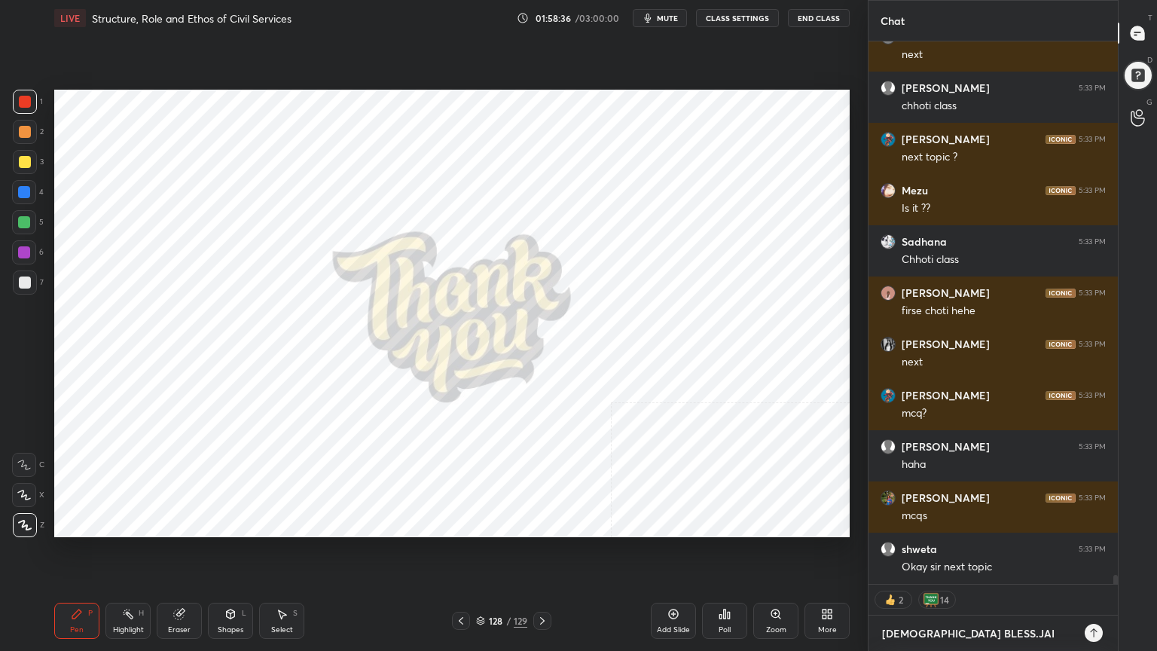
type textarea "GOD BLESS.JAI H"
type textarea "x"
type textarea "GOD BLESS.JAI HI"
type textarea "x"
type textarea "GOD BLESS.JAI HIN"
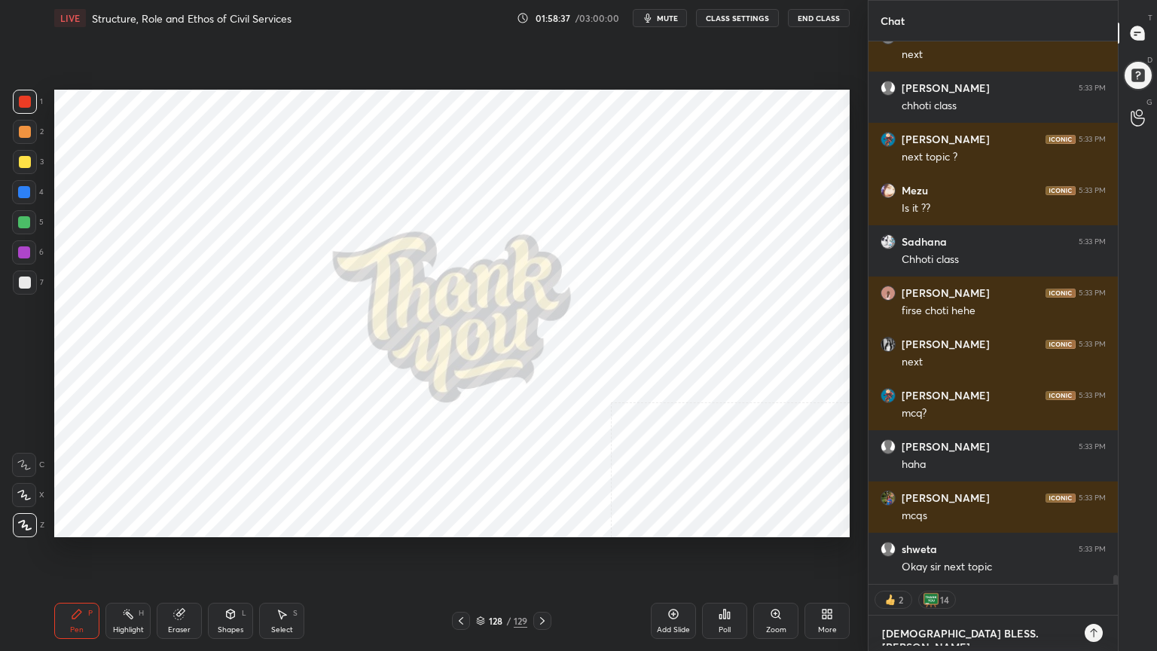
type textarea "x"
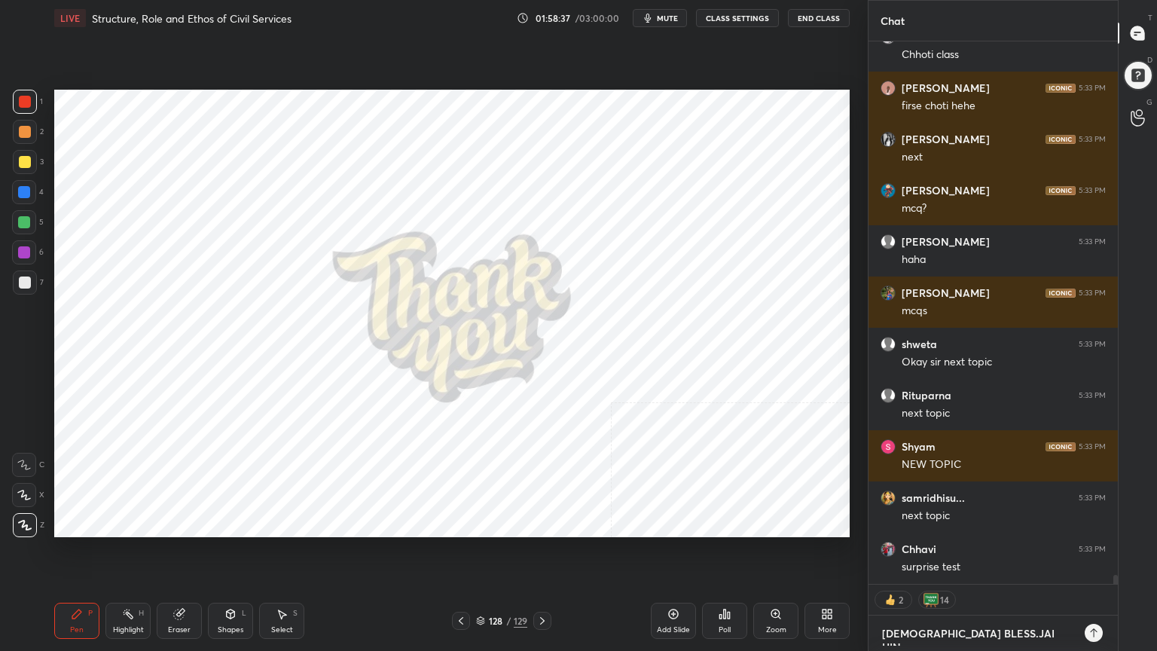
type textarea "GOD BLESS.JAI HIND"
type textarea "x"
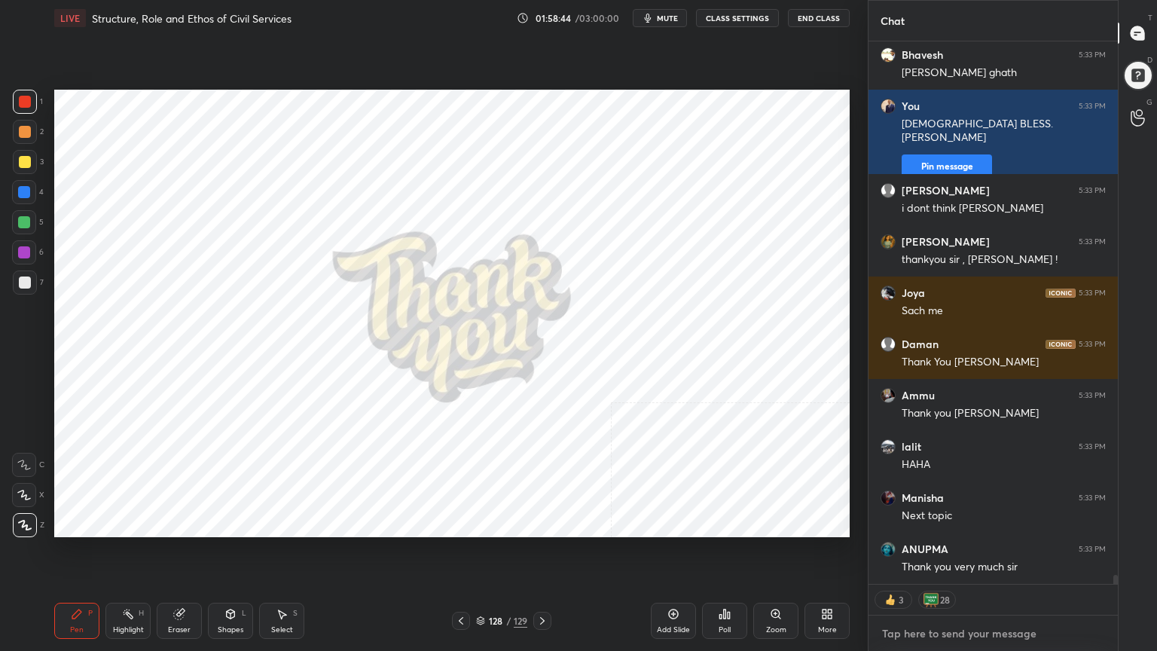
scroll to position [31590, 0]
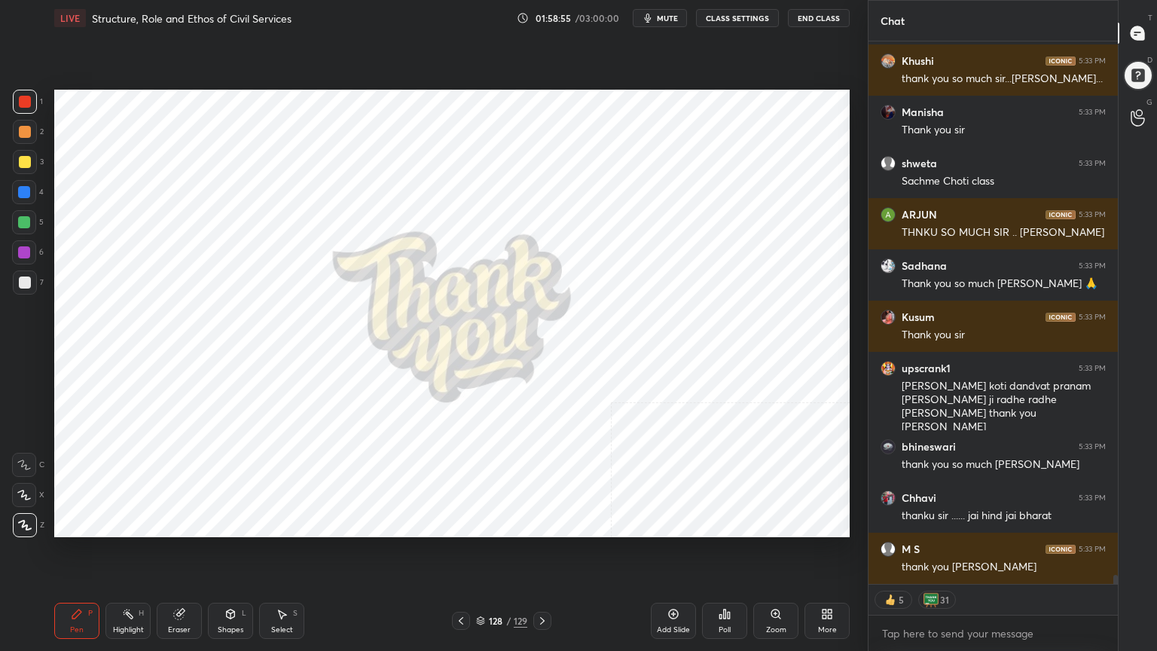
click at [20, 101] on div at bounding box center [25, 102] width 12 height 12
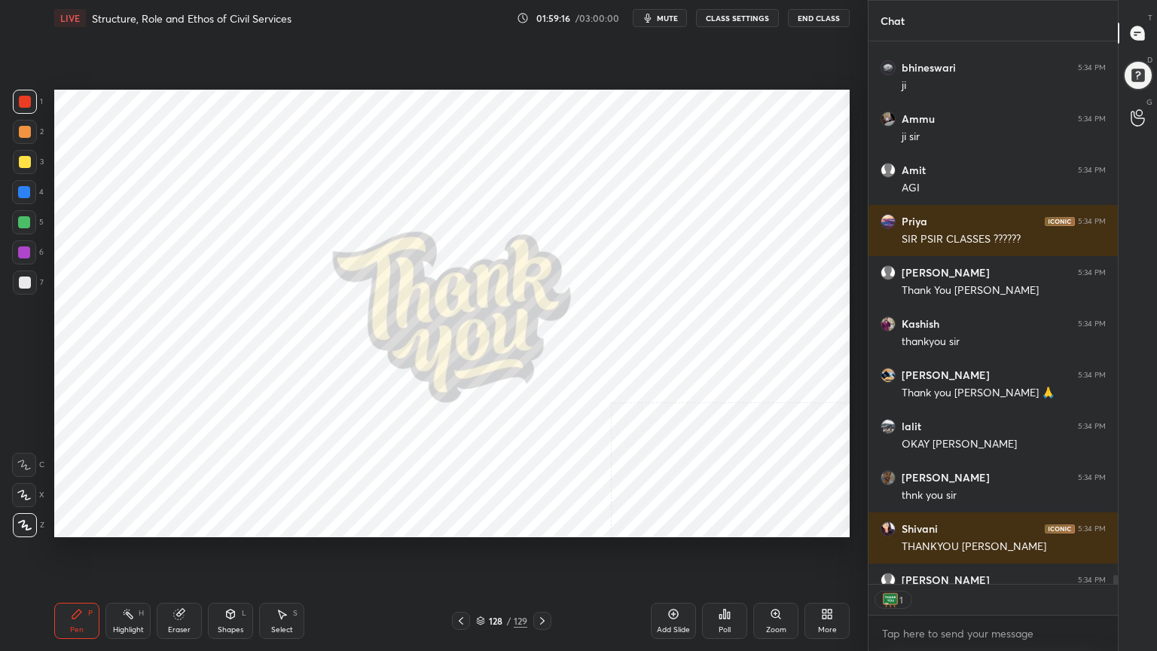
click at [483, 584] on icon at bounding box center [480, 620] width 9 height 9
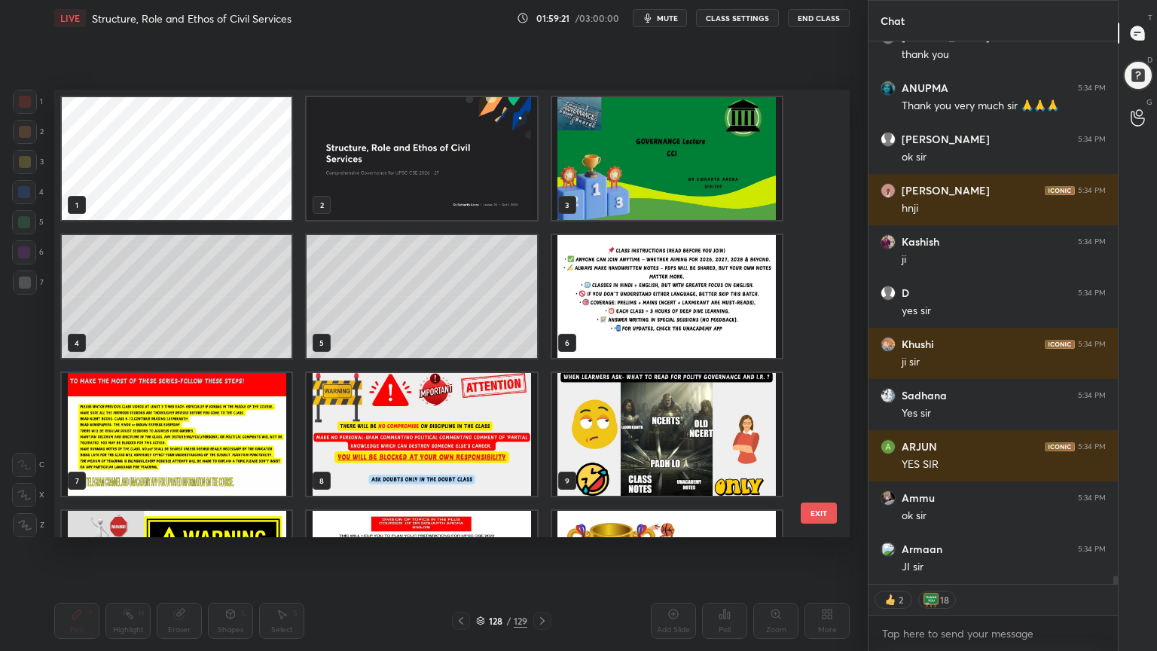
click at [666, 193] on img "grid" at bounding box center [667, 158] width 230 height 123
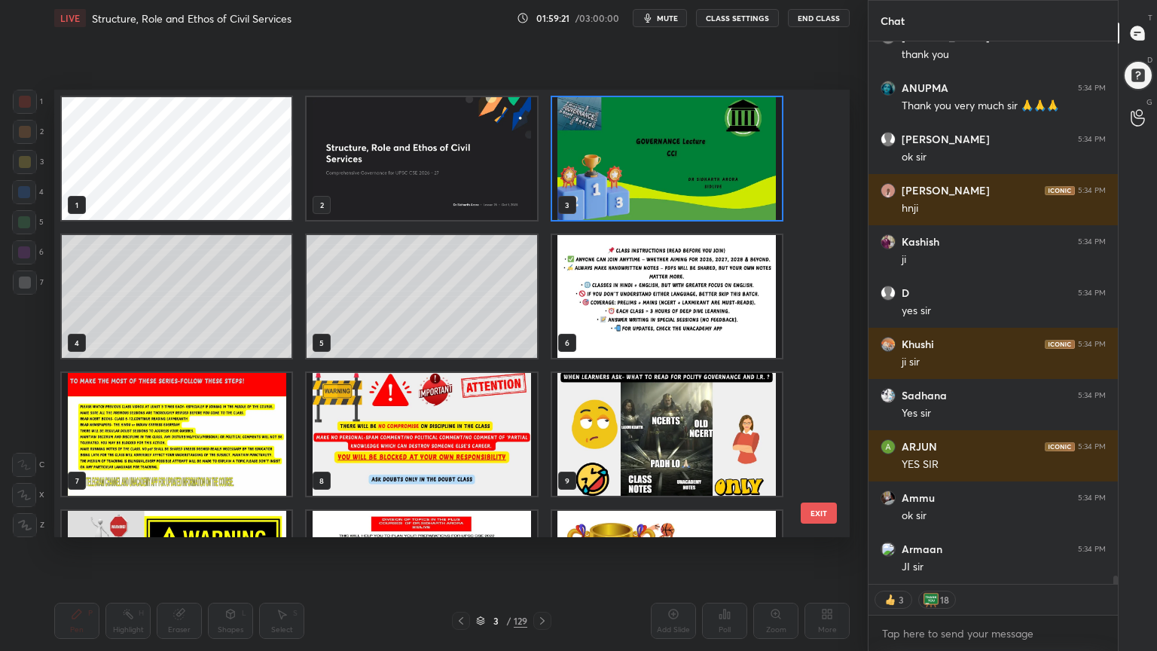
click at [666, 192] on img "grid" at bounding box center [667, 158] width 230 height 123
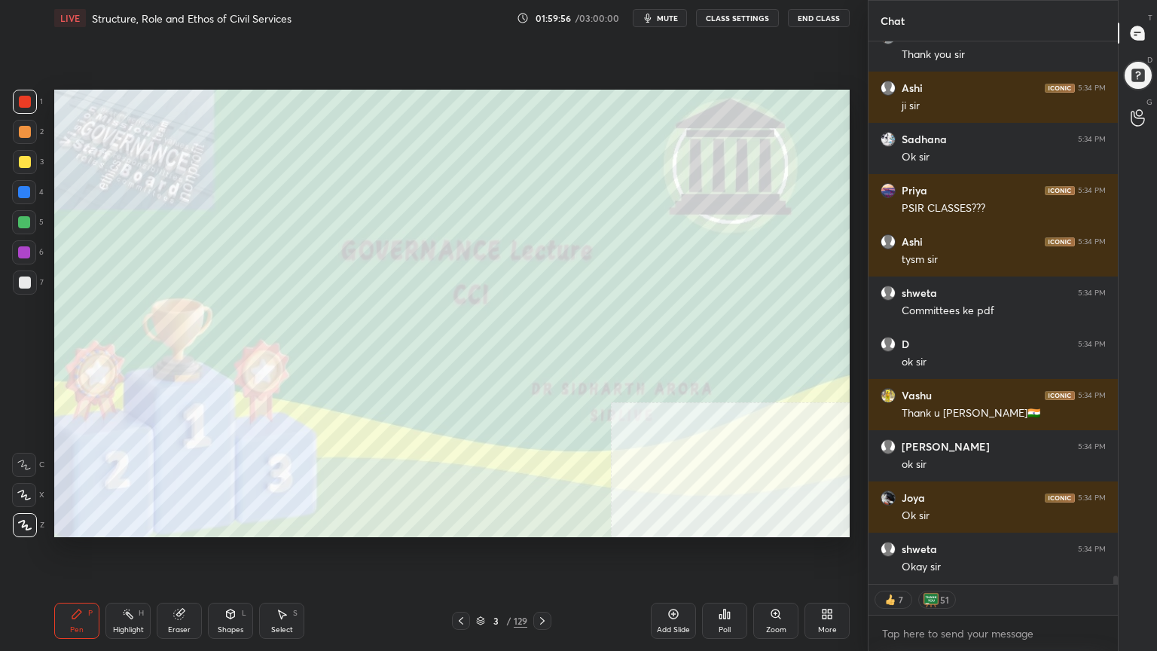
click at [814, 13] on button "End Class" at bounding box center [819, 18] width 62 height 18
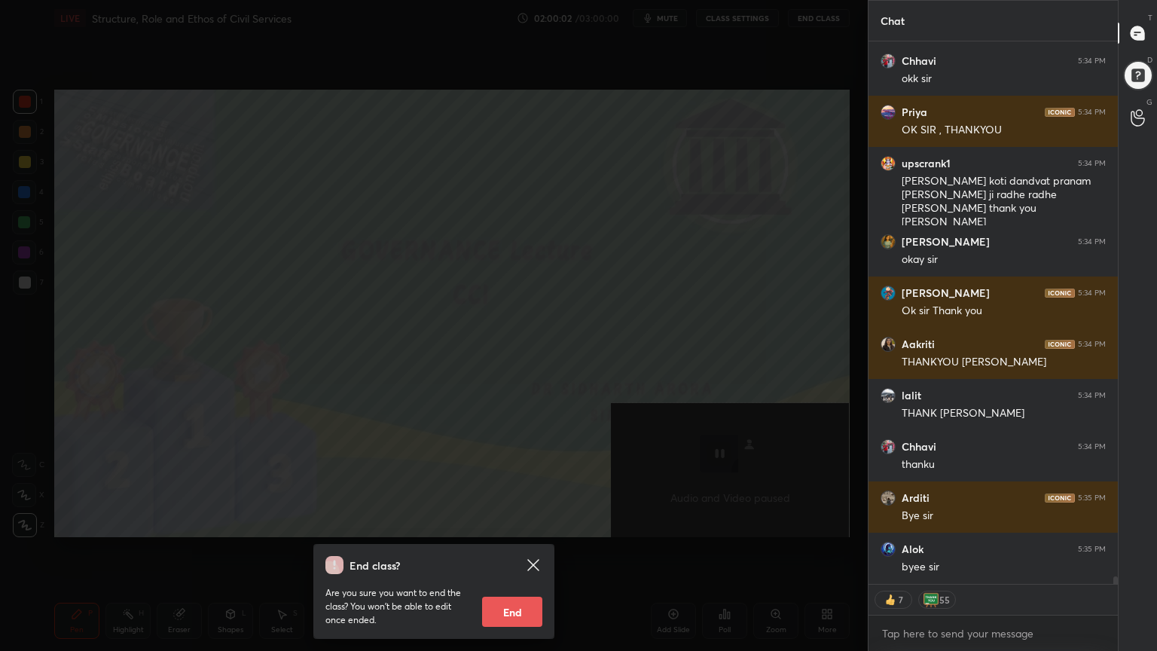
click at [521, 584] on button "End" at bounding box center [512, 612] width 60 height 30
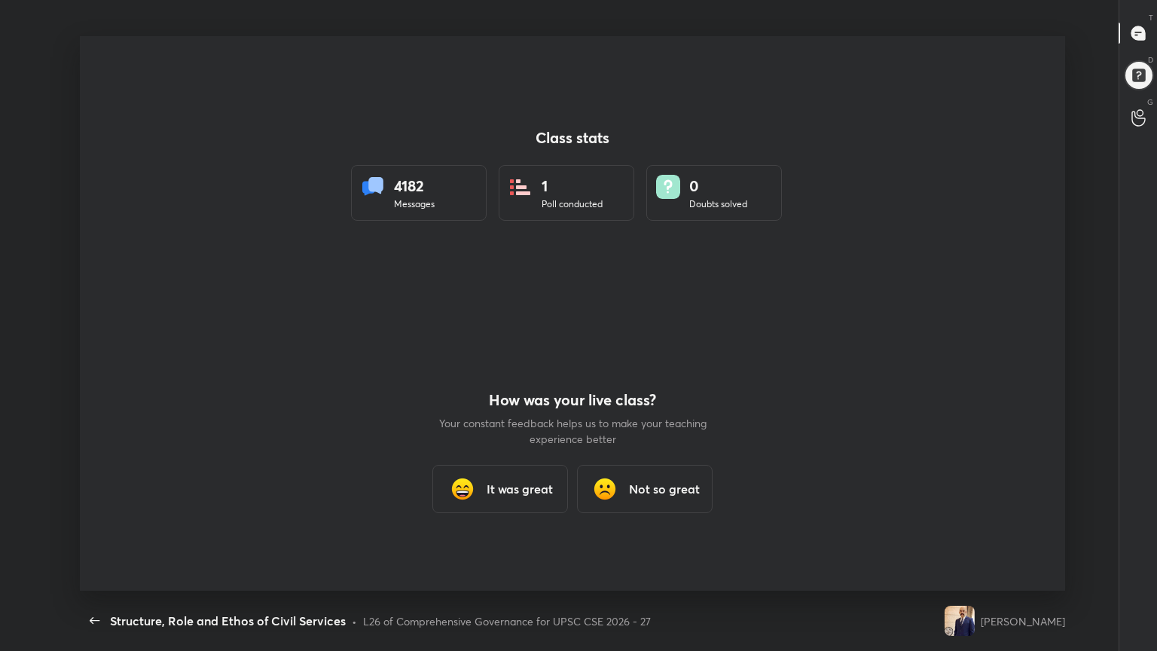
click at [537, 491] on h3 "It was great" at bounding box center [520, 489] width 66 height 18
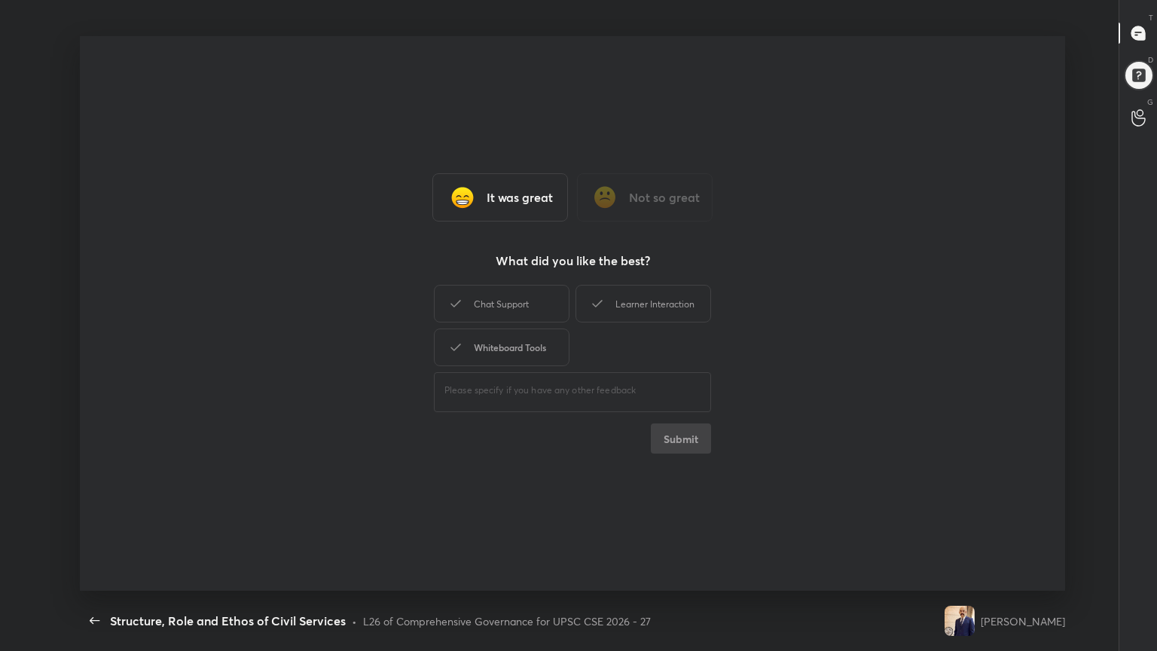
click at [520, 342] on div "Whiteboard Tools" at bounding box center [502, 348] width 136 height 38
click at [697, 443] on button "Submit" at bounding box center [681, 438] width 60 height 30
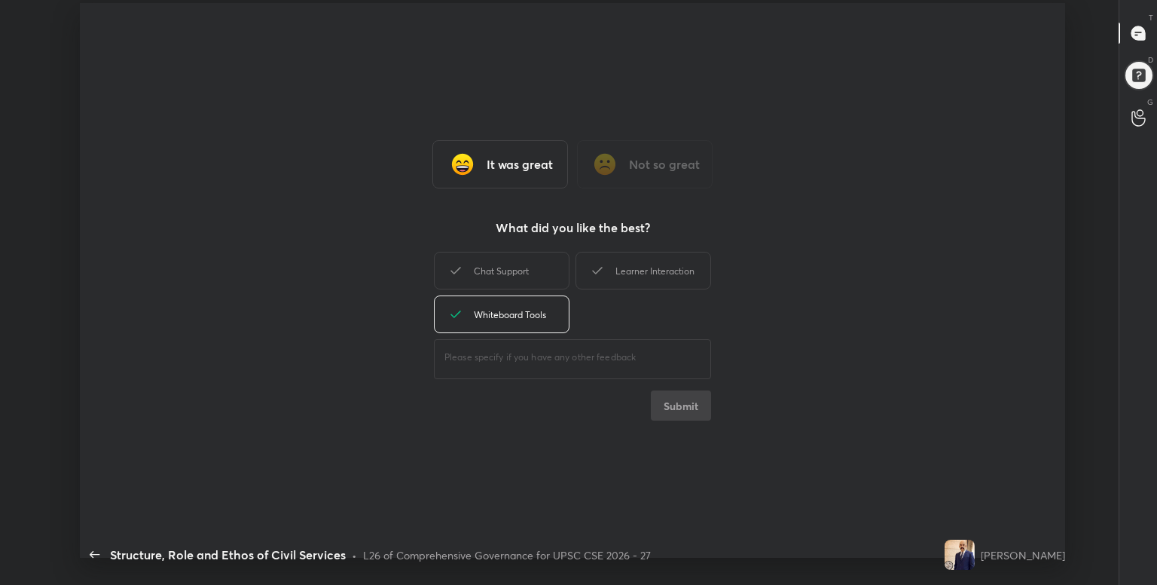
type textarea "x"
